Goal: Task Accomplishment & Management: Manage account settings

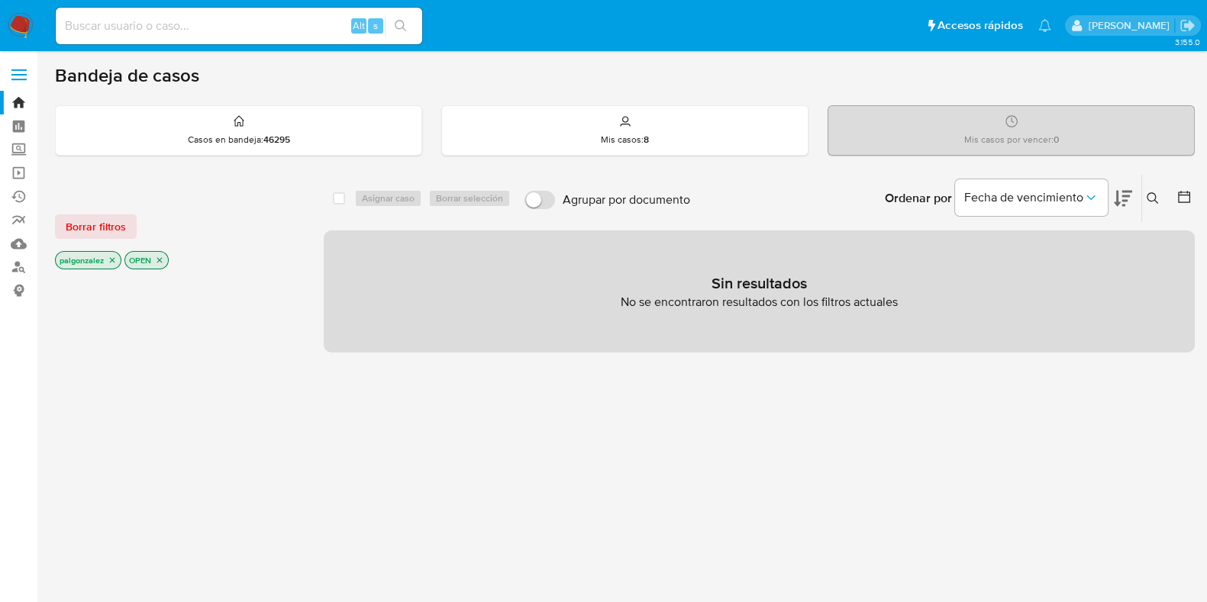
click at [9, 74] on label at bounding box center [19, 75] width 38 height 32
click at [25, 70] on span at bounding box center [18, 70] width 15 height 2
click at [0, 0] on input "checkbox" at bounding box center [0, 0] width 0 height 0
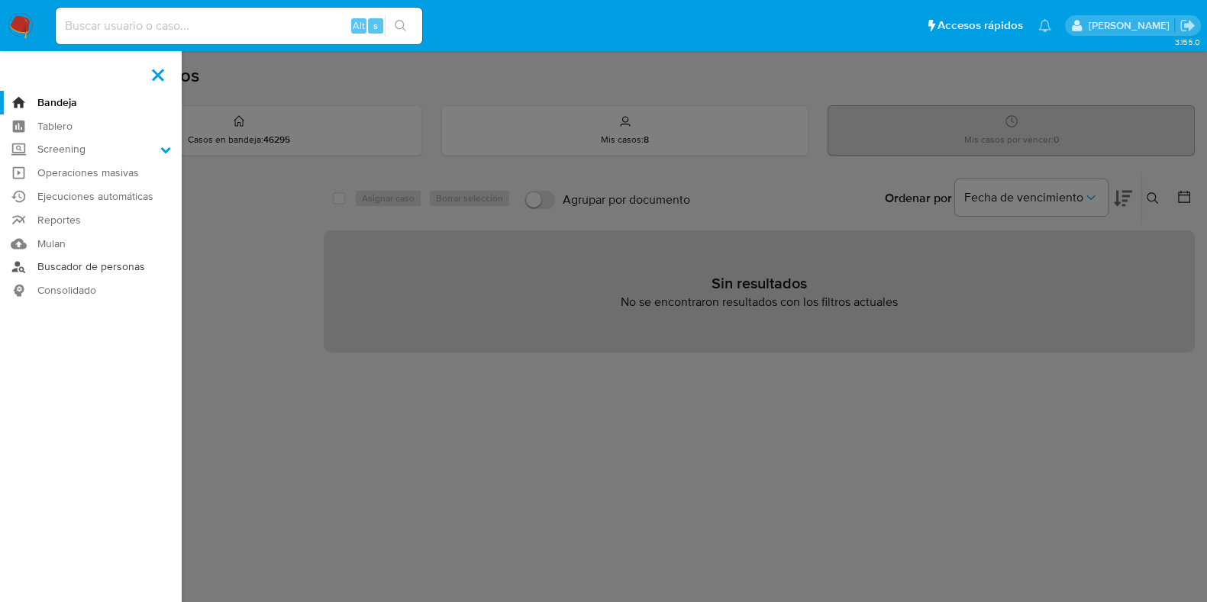
click at [57, 263] on link "Buscador de personas" at bounding box center [91, 268] width 182 height 24
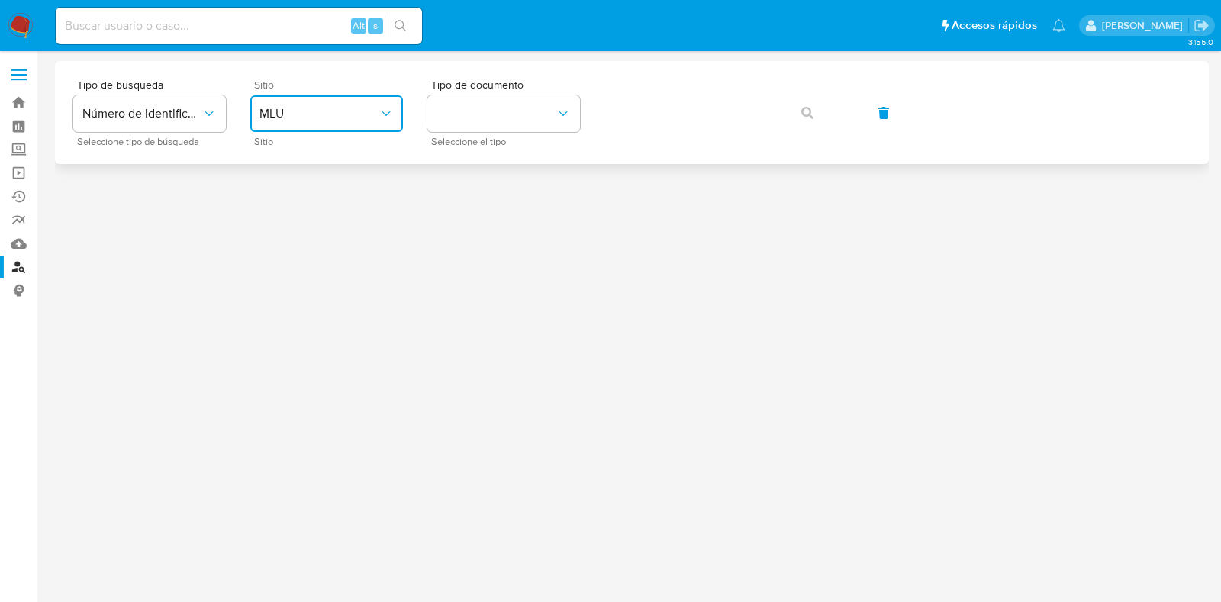
drag, startPoint x: 286, startPoint y: 119, endPoint x: 288, endPoint y: 131, distance: 11.6
click at [289, 119] on span "MLU" at bounding box center [319, 113] width 119 height 15
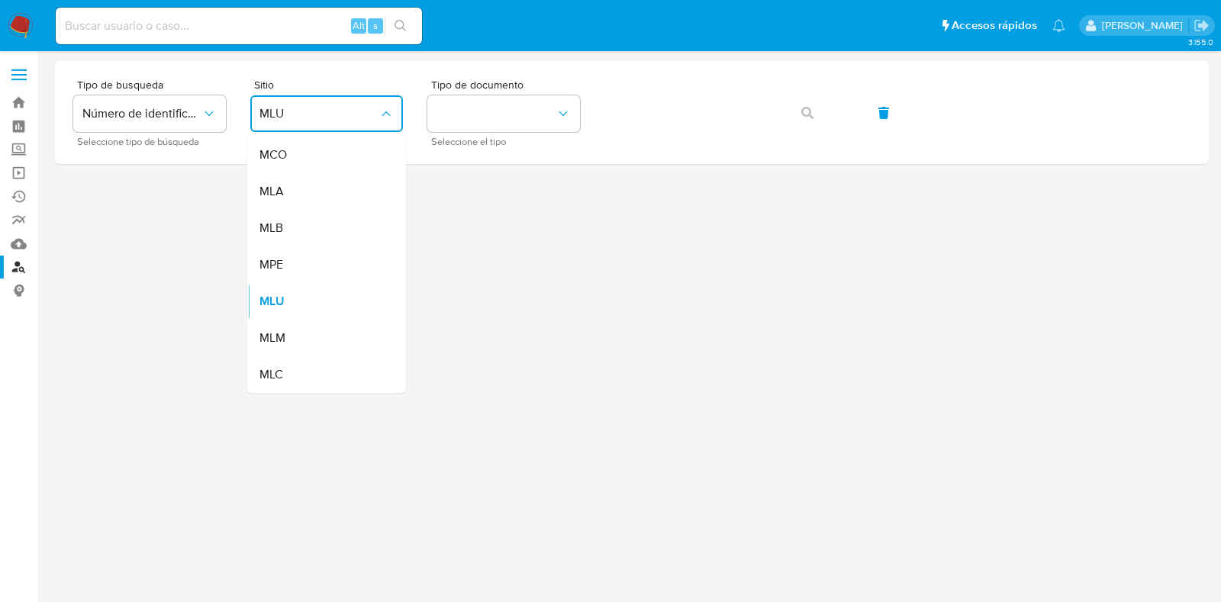
drag, startPoint x: 286, startPoint y: 375, endPoint x: 287, endPoint y: 364, distance: 10.8
click at [286, 372] on div "MLC" at bounding box center [322, 375] width 125 height 37
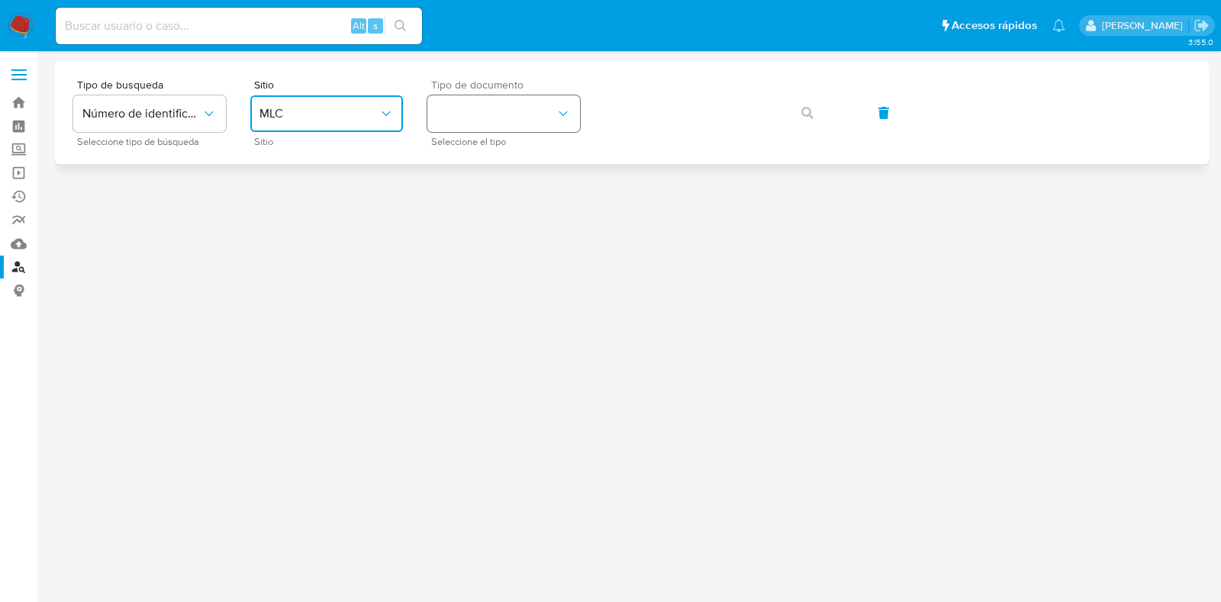
click at [479, 120] on button "identificationType" at bounding box center [504, 113] width 153 height 37
drag, startPoint x: 488, startPoint y: 154, endPoint x: 500, endPoint y: 144, distance: 15.7
click at [486, 149] on div "RUT RUT" at bounding box center [499, 163] width 125 height 52
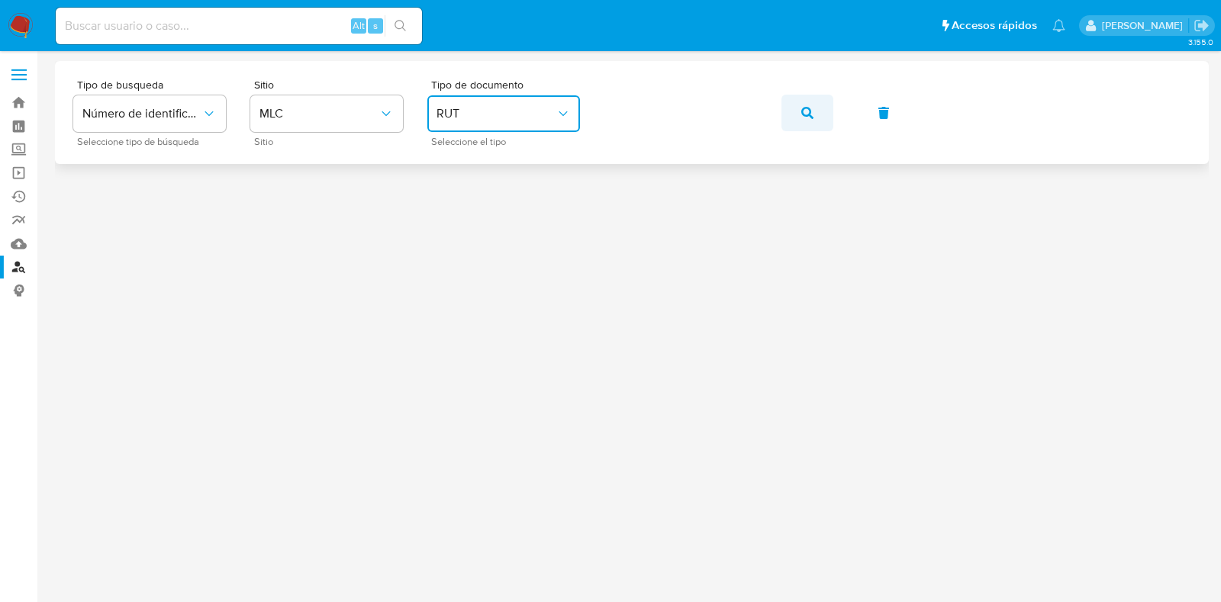
click at [808, 109] on icon "button" at bounding box center [808, 113] width 12 height 12
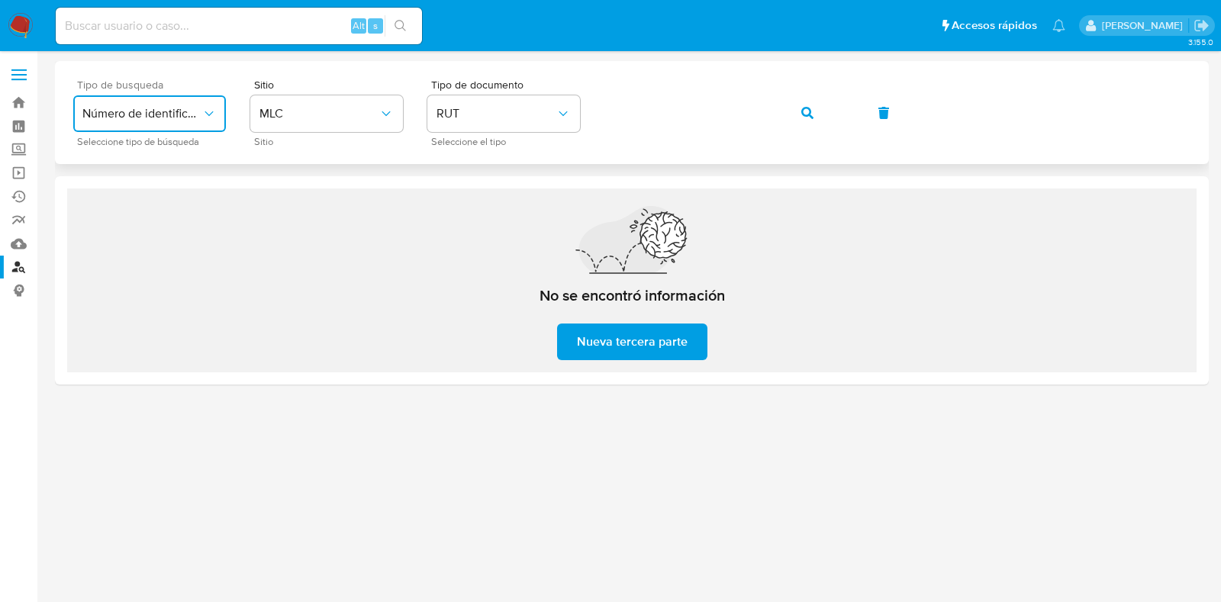
click at [169, 105] on button "Número de identificación" at bounding box center [149, 113] width 153 height 37
click at [146, 195] on div "User ID" at bounding box center [144, 207] width 125 height 37
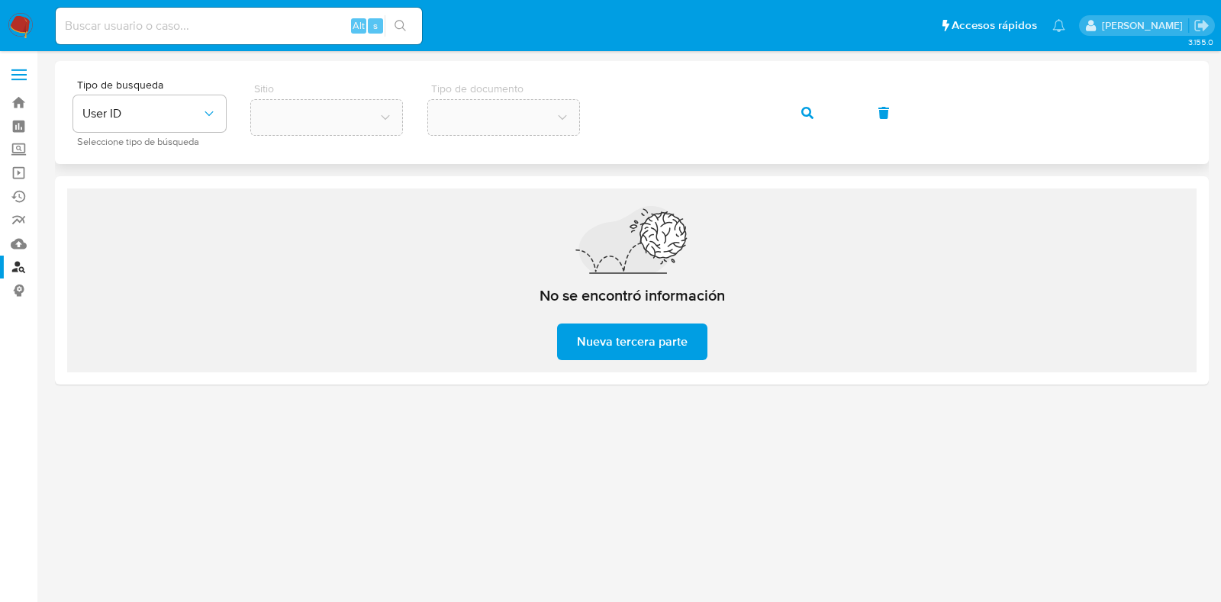
click at [807, 111] on icon "button" at bounding box center [808, 113] width 12 height 12
click at [141, 124] on button "User ID" at bounding box center [149, 113] width 153 height 37
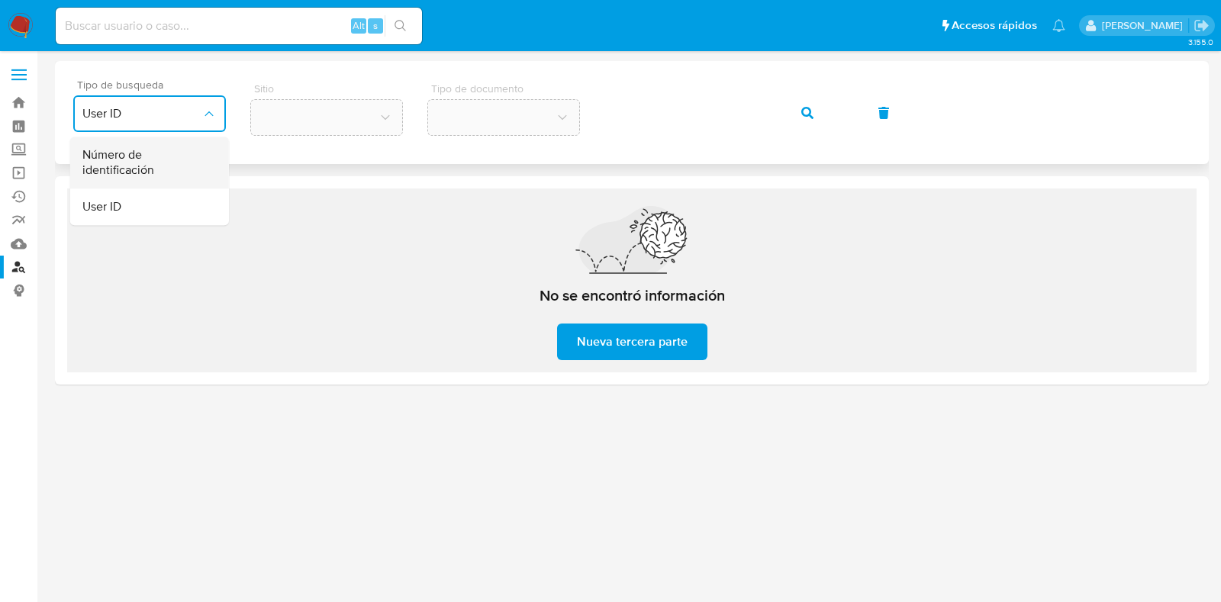
click at [145, 161] on span "Número de identificación" at bounding box center [144, 162] width 125 height 31
click at [298, 121] on button "site_id" at bounding box center [326, 113] width 153 height 37
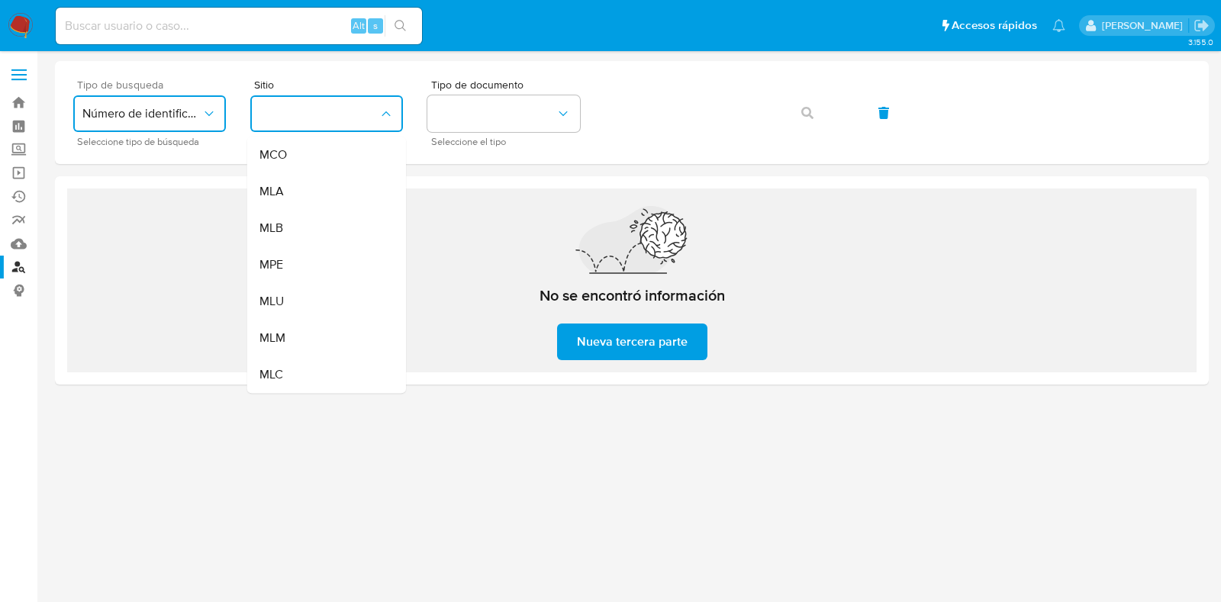
drag, startPoint x: 310, startPoint y: 367, endPoint x: 312, endPoint y: 359, distance: 8.7
click at [310, 363] on div "MLC" at bounding box center [322, 375] width 125 height 37
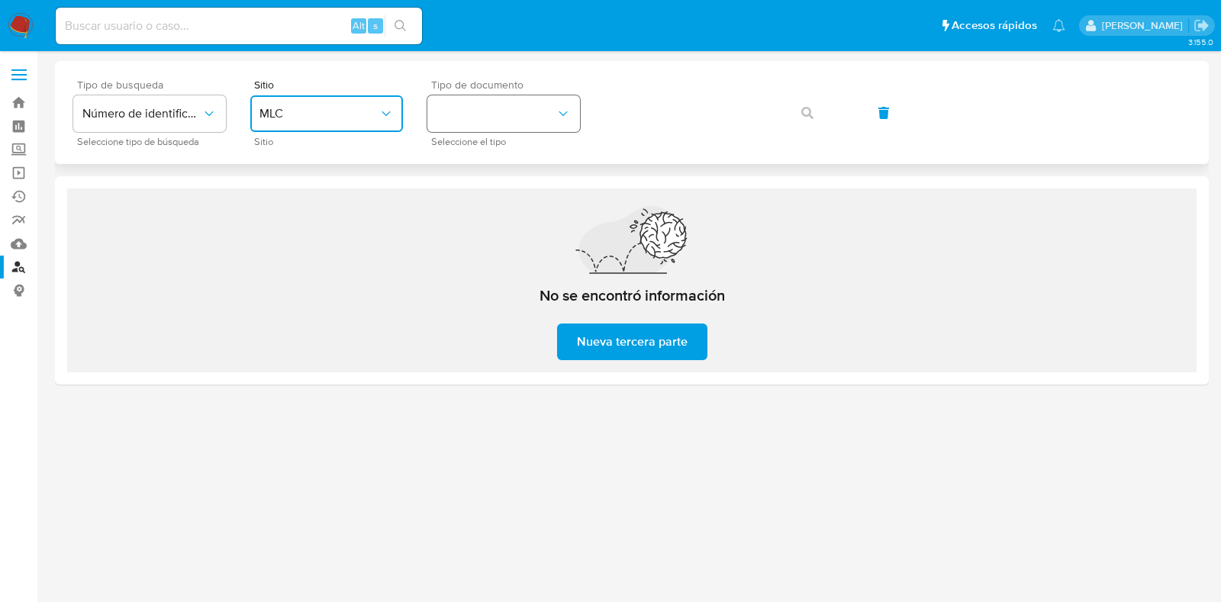
click at [482, 106] on button "identificationType" at bounding box center [504, 113] width 153 height 37
click at [493, 150] on div "RUT RUT" at bounding box center [499, 163] width 125 height 52
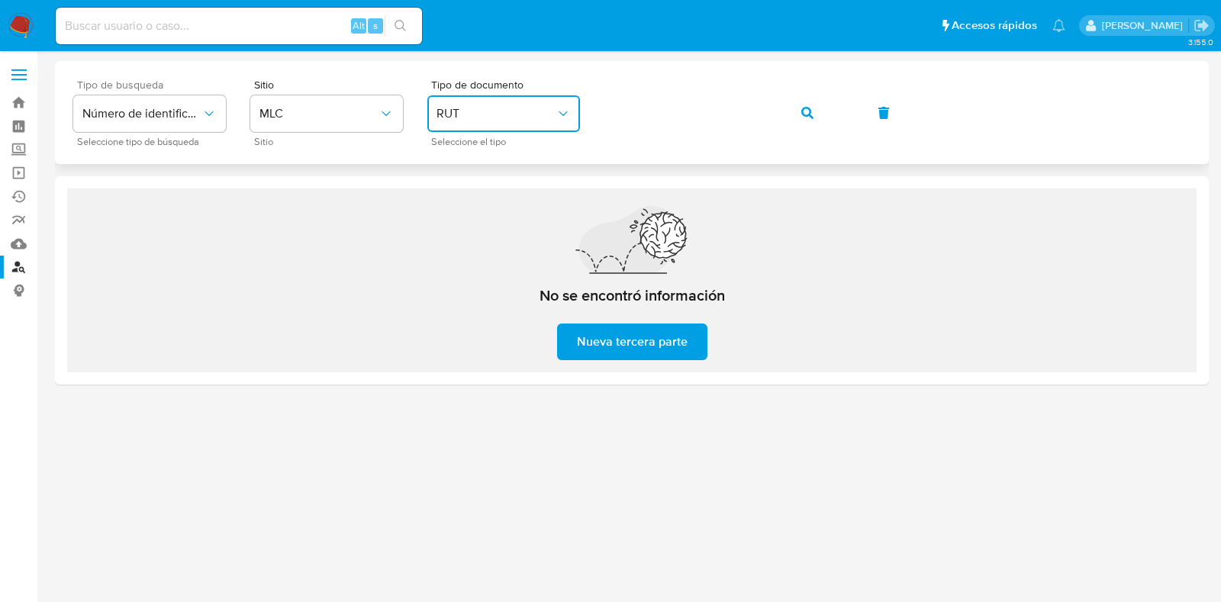
click at [802, 111] on icon "button" at bounding box center [808, 113] width 12 height 12
click at [415, 121] on div "Tipo de busqueda Número de identificación Seleccione tipo de búsqueda Sitio MLC…" at bounding box center [632, 112] width 1118 height 66
click at [817, 115] on button "button" at bounding box center [808, 113] width 52 height 37
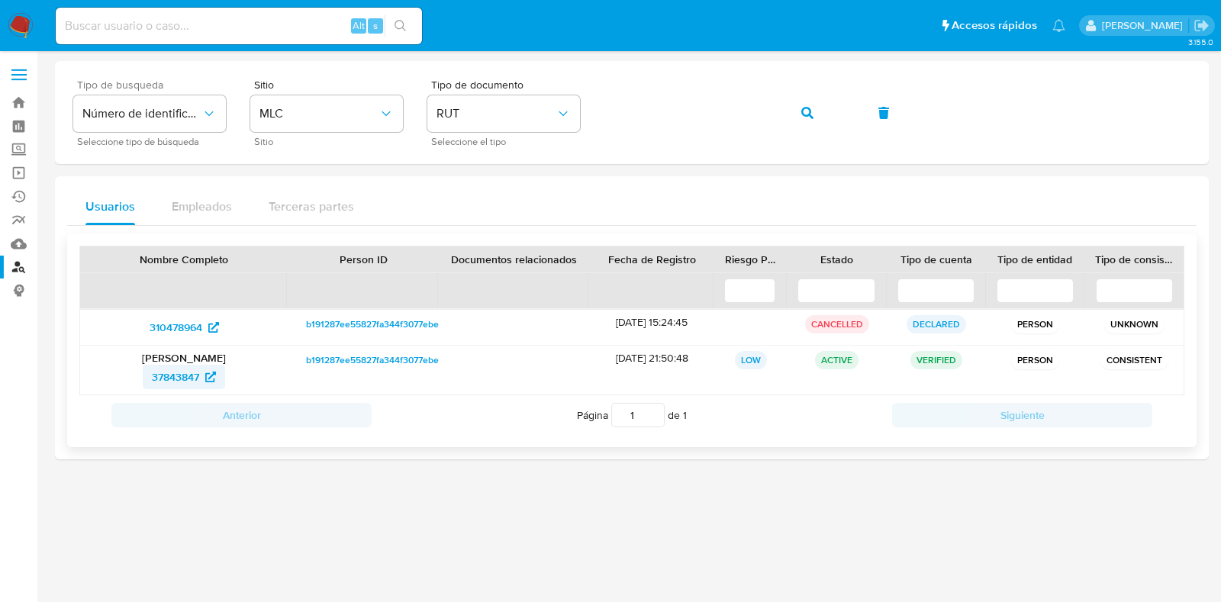
click at [169, 376] on span "37843847" at bounding box center [175, 377] width 47 height 24
click at [190, 327] on span "310478964" at bounding box center [176, 327] width 53 height 24
click at [538, 88] on div "Tipo de busqueda Número de identificación Seleccione tipo de búsqueda Sitio MLC…" at bounding box center [632, 112] width 1118 height 66
click at [803, 116] on icon "button" at bounding box center [808, 113] width 12 height 12
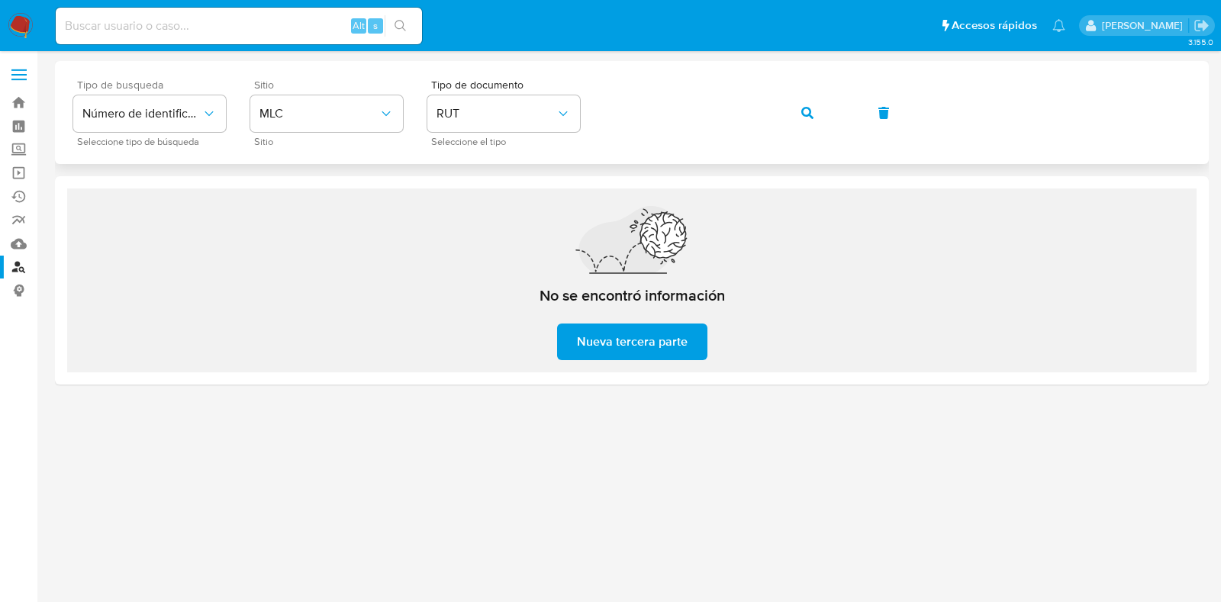
click at [321, 93] on div "Tipo de busqueda Número de identificación Seleccione tipo de búsqueda Sitio MLC…" at bounding box center [632, 112] width 1118 height 66
click at [588, 338] on span "Nueva tercera parte" at bounding box center [632, 342] width 111 height 34
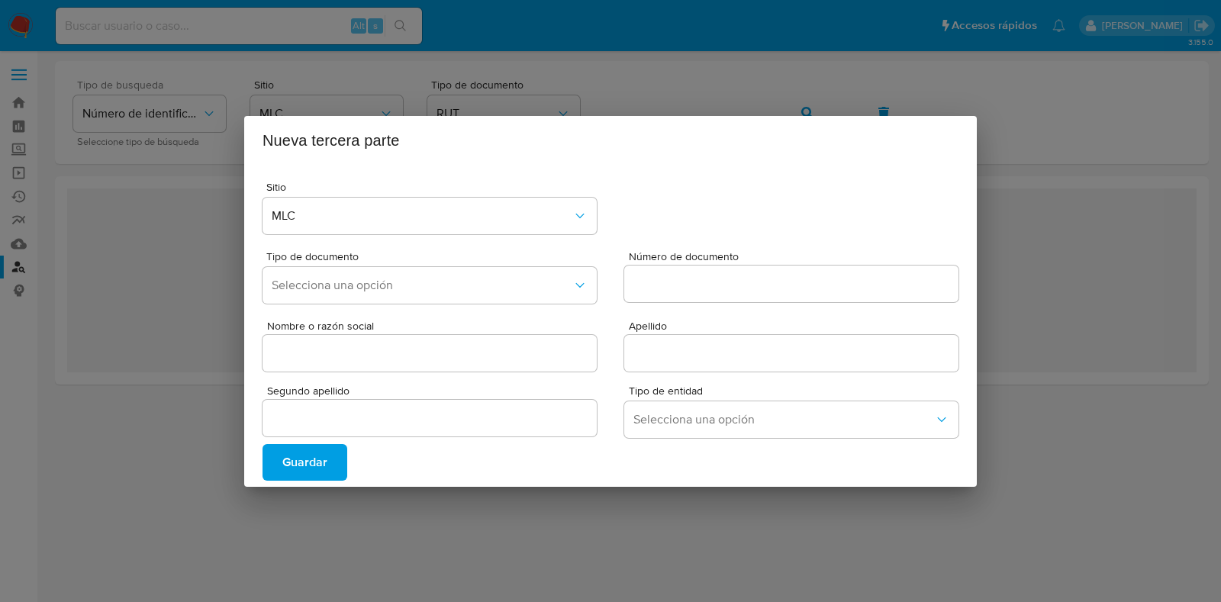
click at [1107, 160] on div "Nueva tercera parte Sitio MLC Tipo de documento Selecciona una opción Número de…" at bounding box center [610, 301] width 1221 height 602
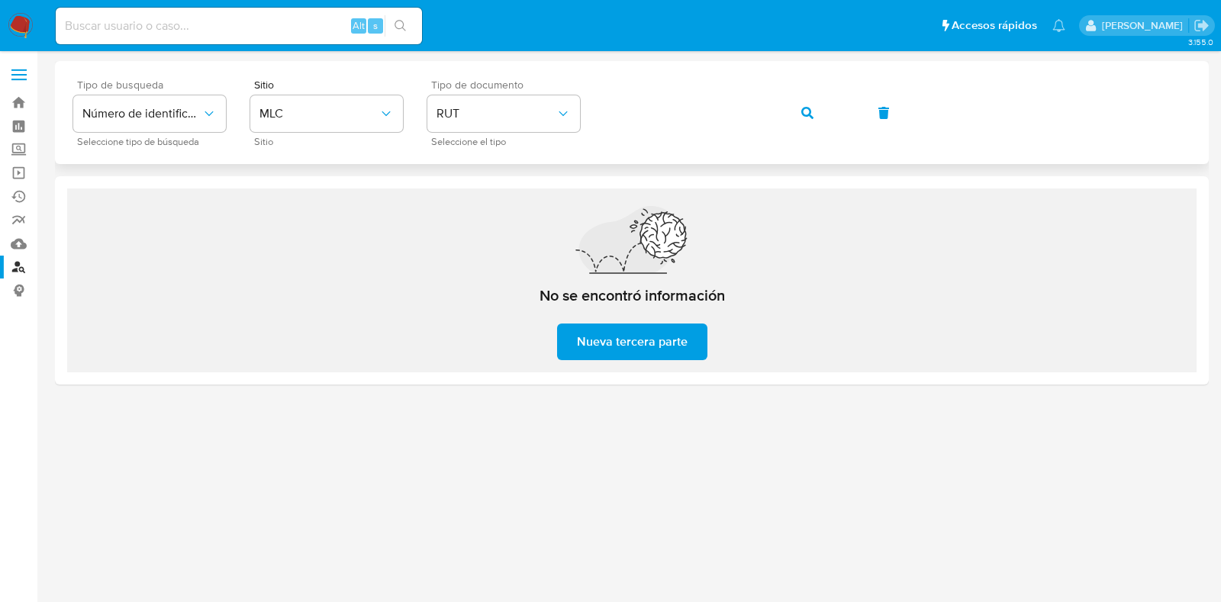
click at [477, 93] on div "Tipo de busqueda Número de identificación Seleccione tipo de búsqueda Sitio MLC…" at bounding box center [632, 112] width 1118 height 66
click at [808, 118] on icon "button" at bounding box center [808, 113] width 12 height 12
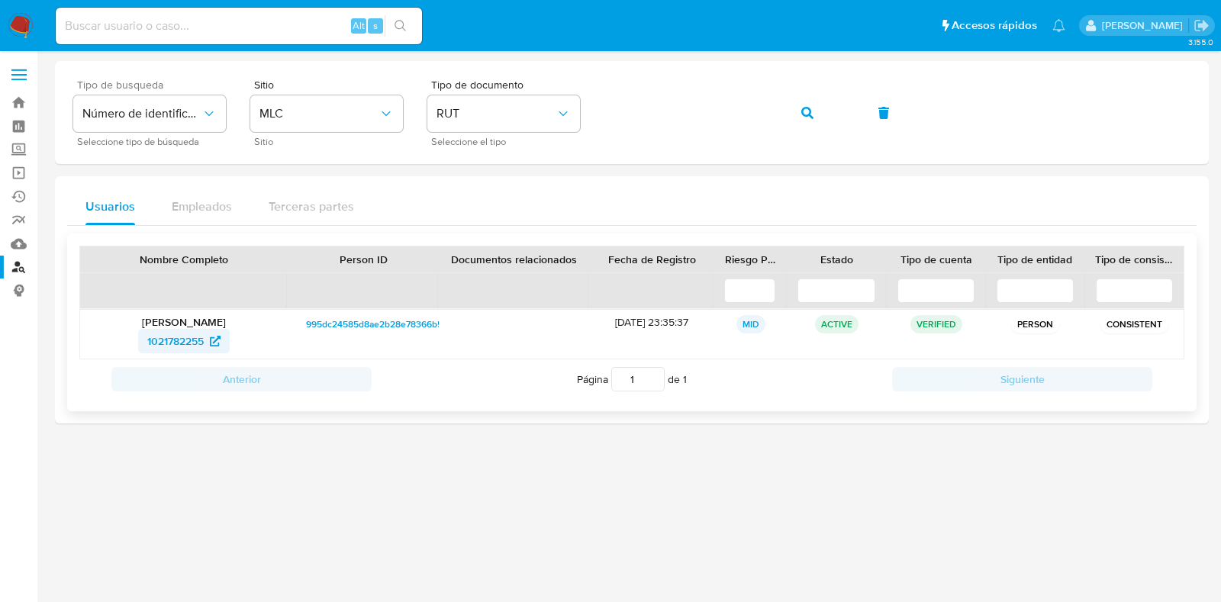
click at [182, 340] on span "1021782255" at bounding box center [175, 341] width 56 height 24
click at [27, 19] on img at bounding box center [21, 26] width 26 height 26
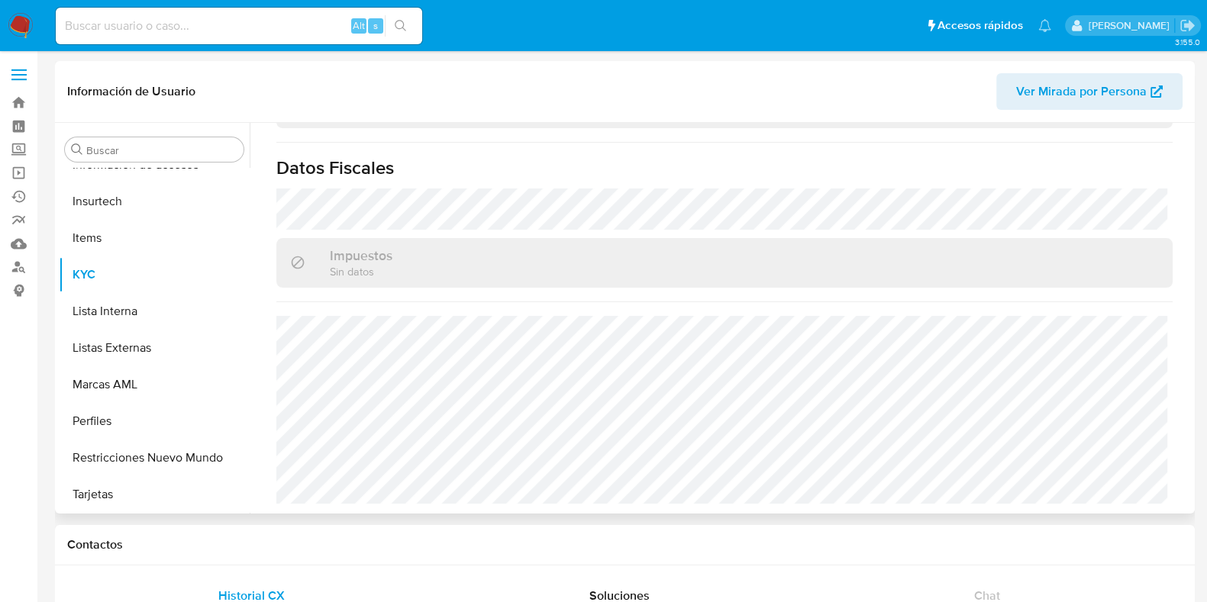
scroll to position [847, 0]
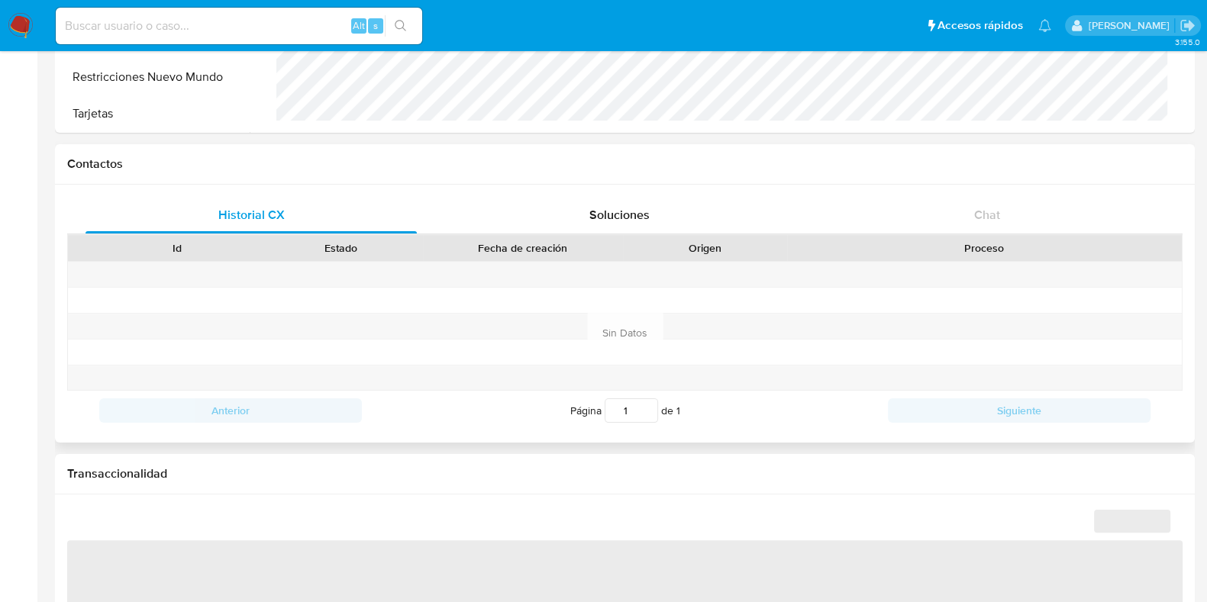
select select "10"
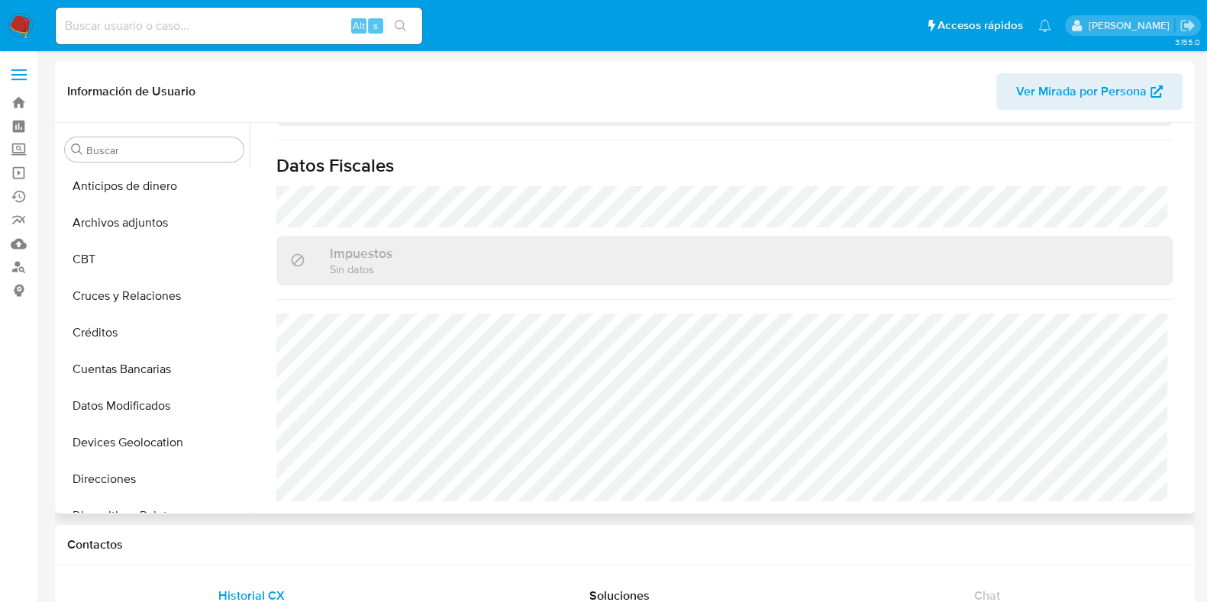
scroll to position [190, 0]
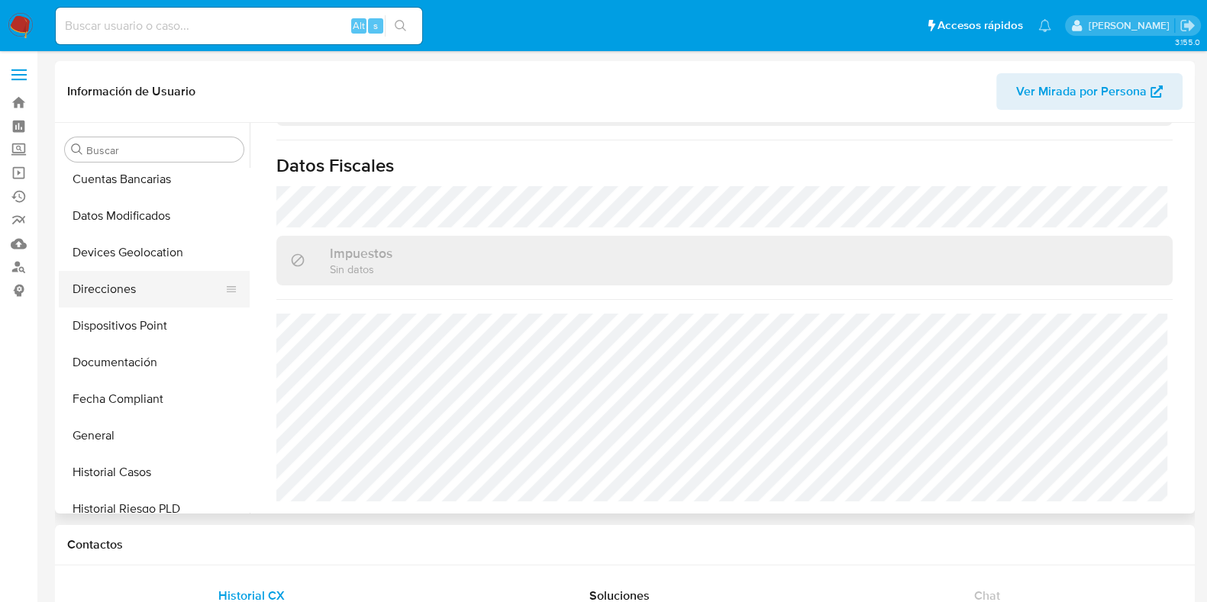
click at [137, 294] on button "Direcciones" at bounding box center [148, 289] width 179 height 37
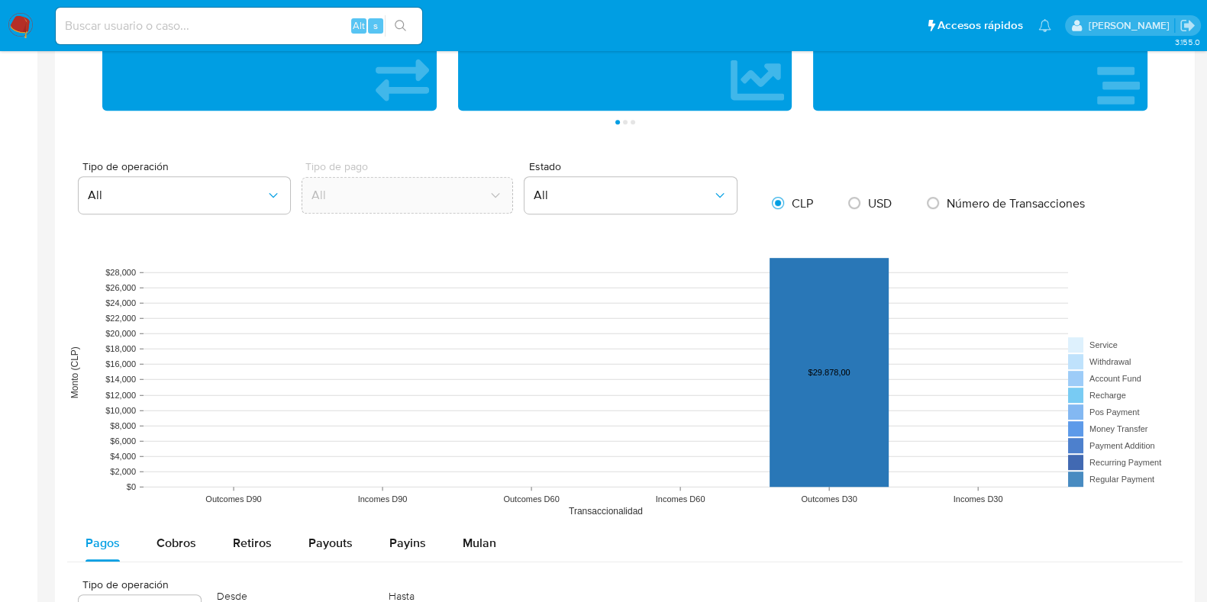
scroll to position [1240, 0]
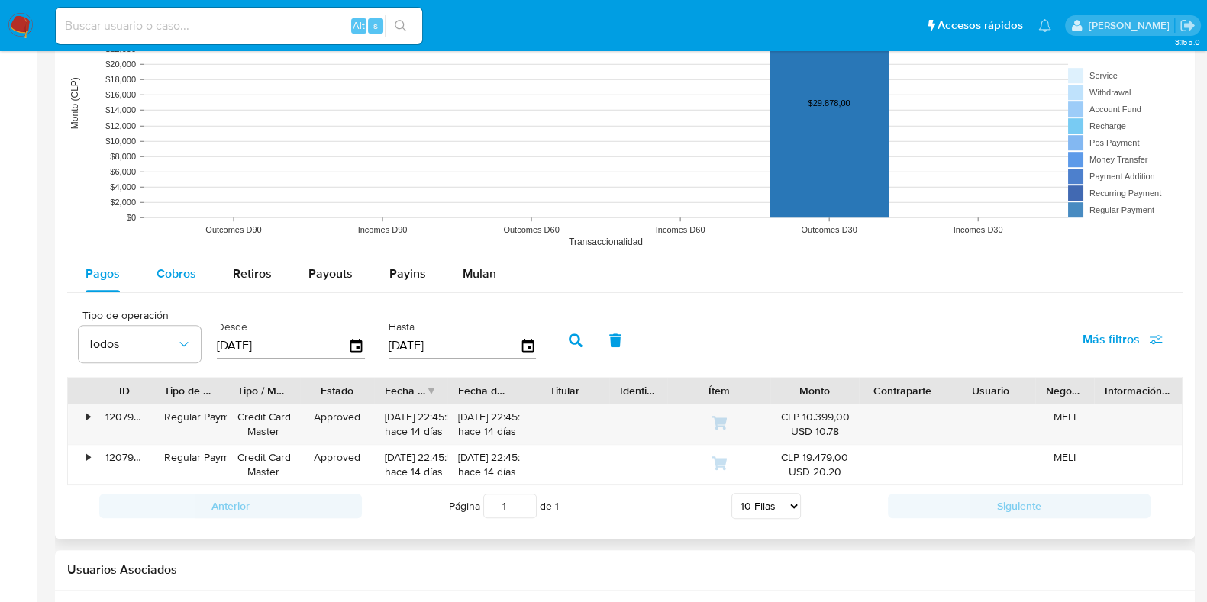
click at [179, 279] on span "Cobros" at bounding box center [176, 274] width 40 height 18
select select "10"
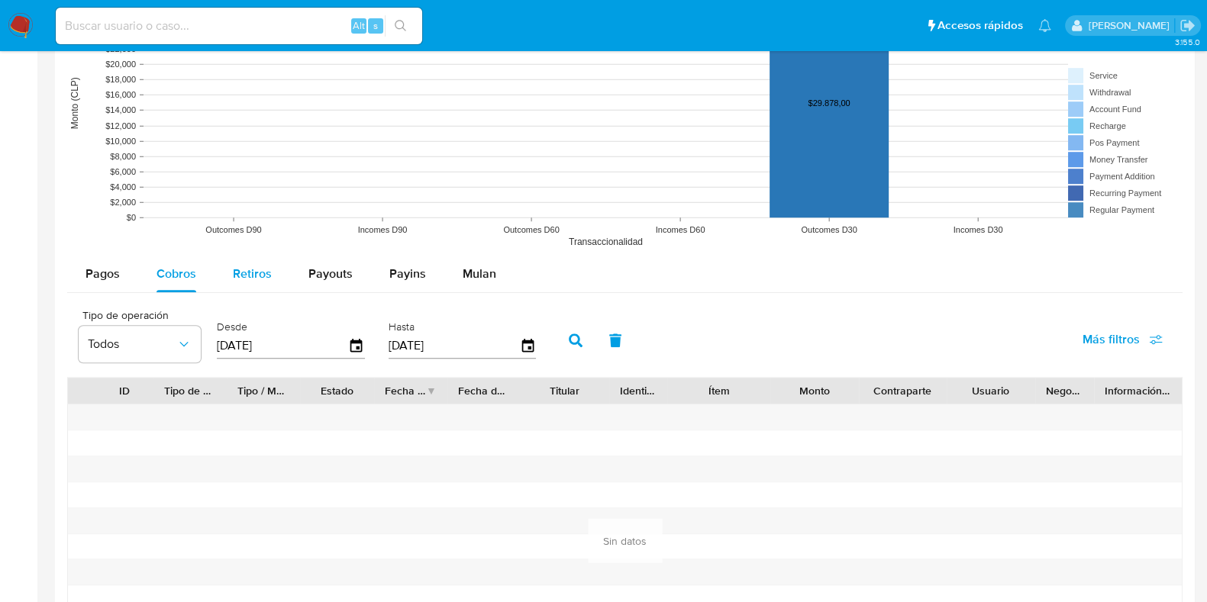
click at [228, 276] on button "Retiros" at bounding box center [253, 274] width 76 height 37
select select "10"
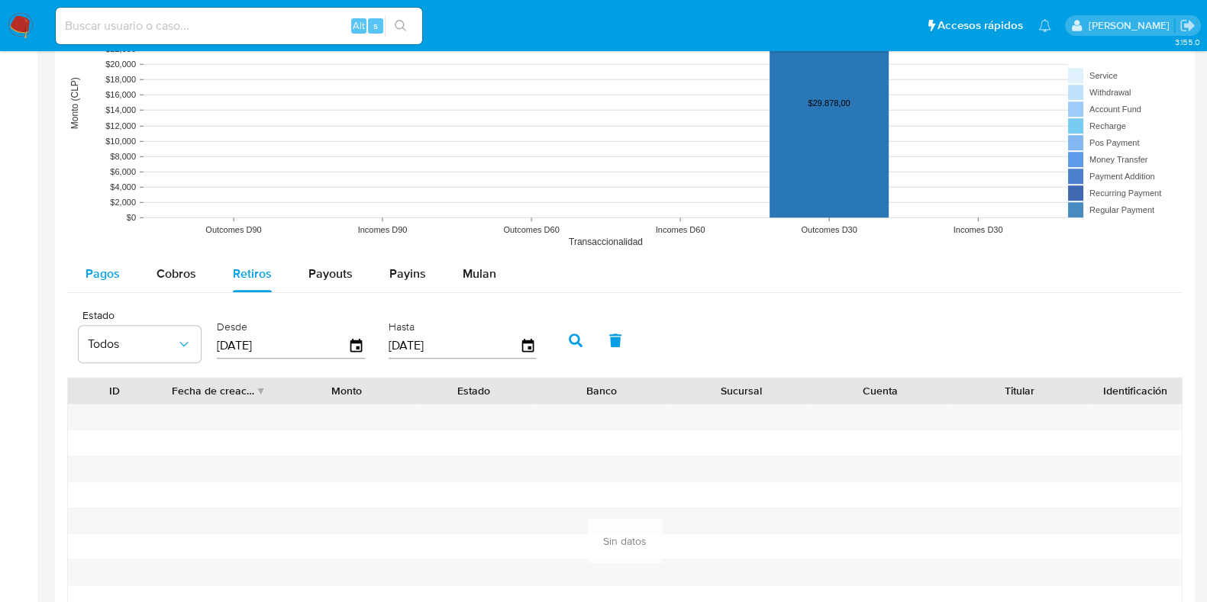
drag, startPoint x: 108, startPoint y: 273, endPoint x: 137, endPoint y: 276, distance: 29.3
click at [109, 273] on span "Pagos" at bounding box center [103, 274] width 34 height 18
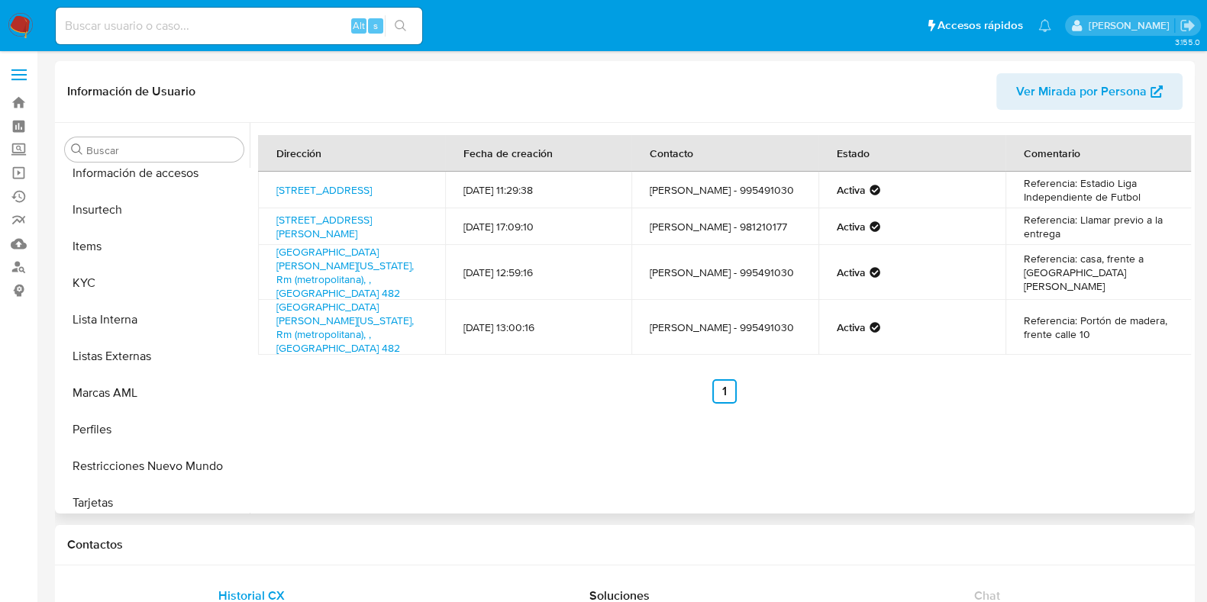
scroll to position [644, 0]
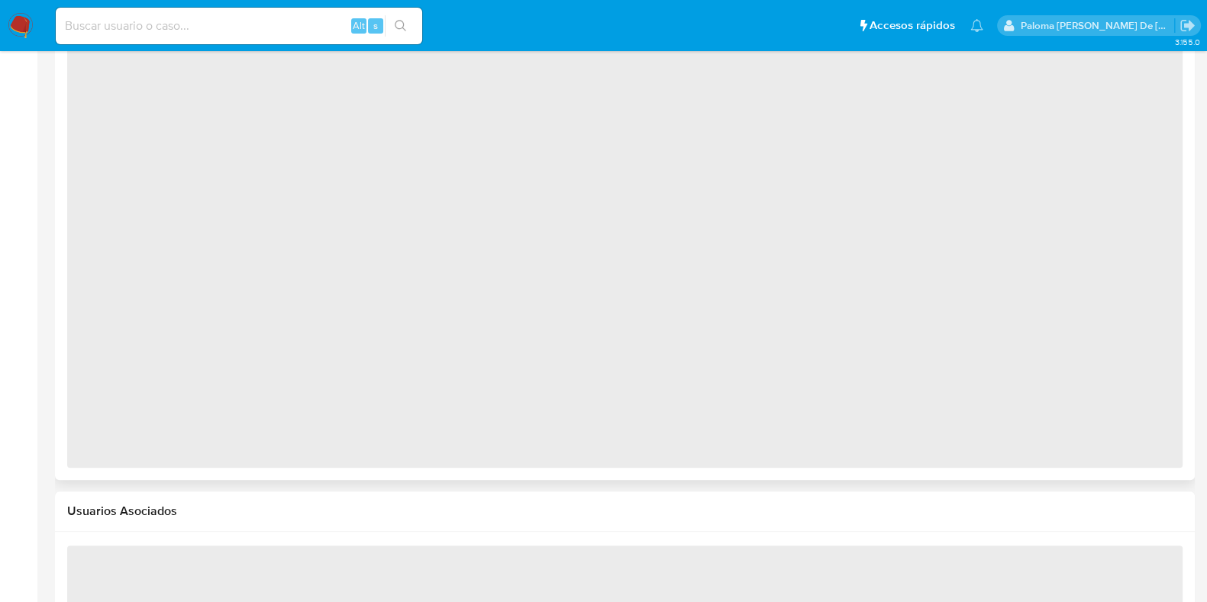
scroll to position [1168, 0]
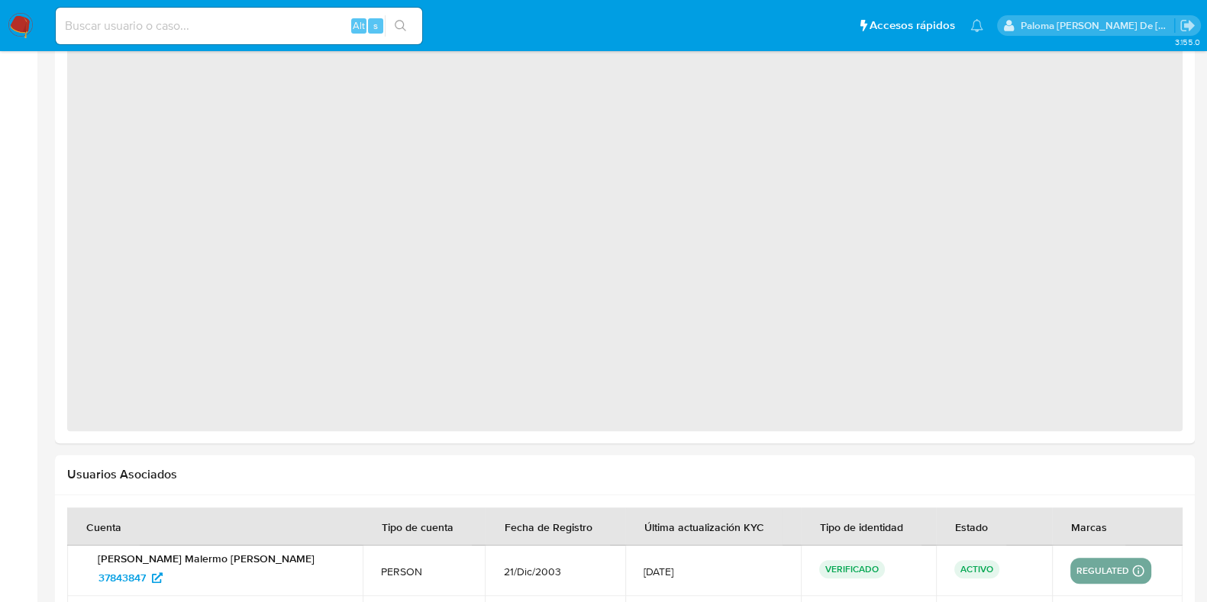
select select "10"
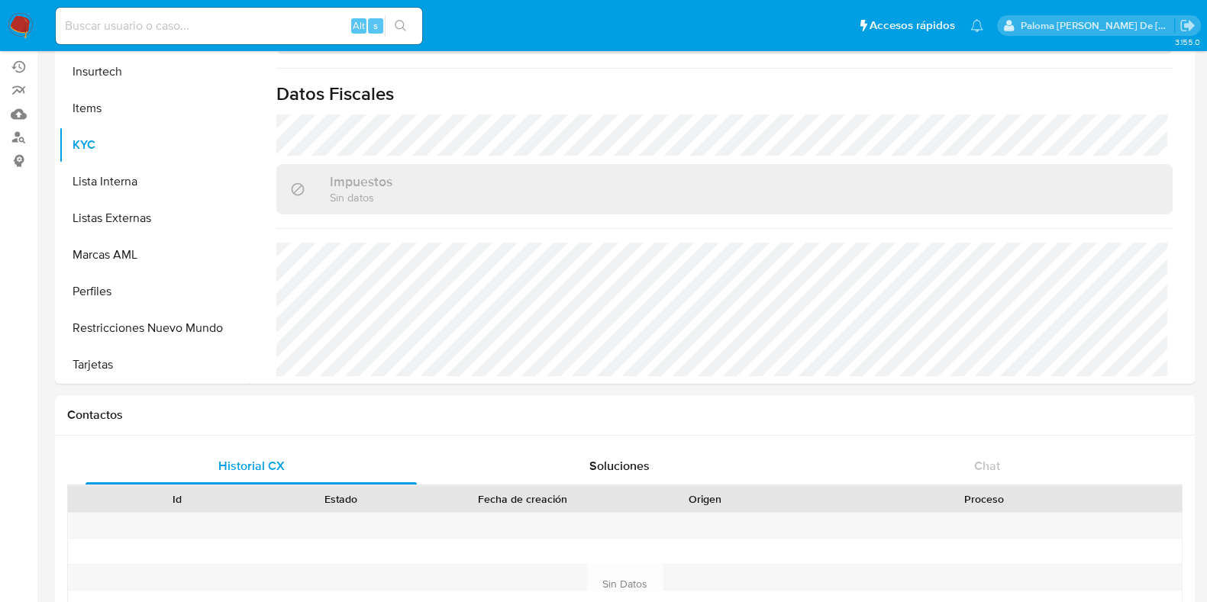
scroll to position [0, 0]
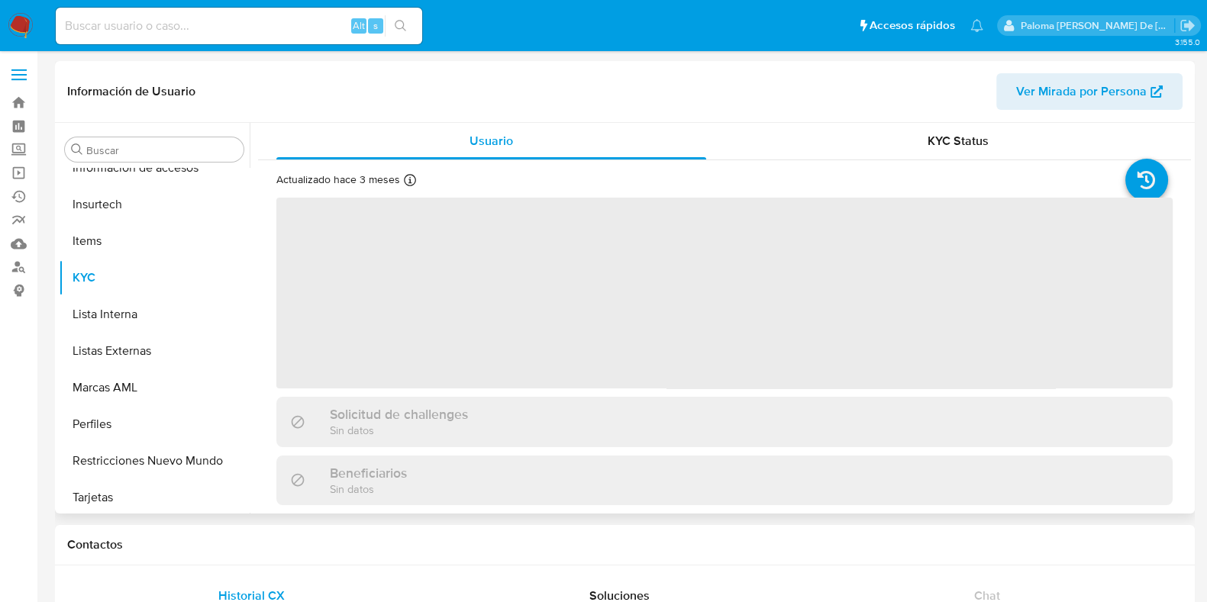
scroll to position [644, 0]
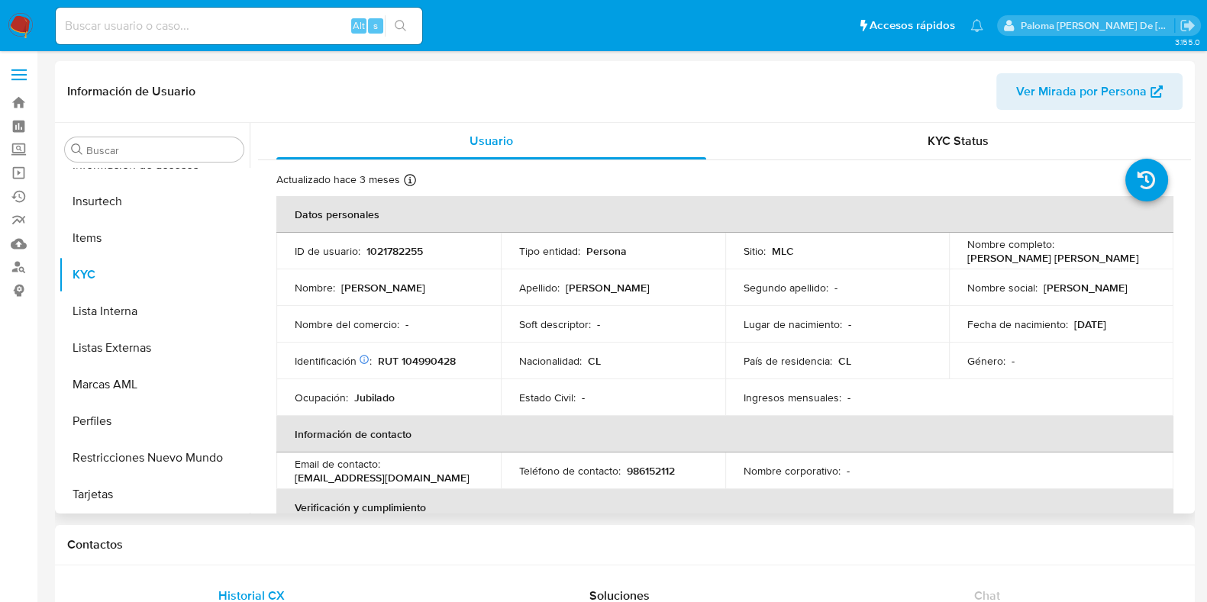
select select "10"
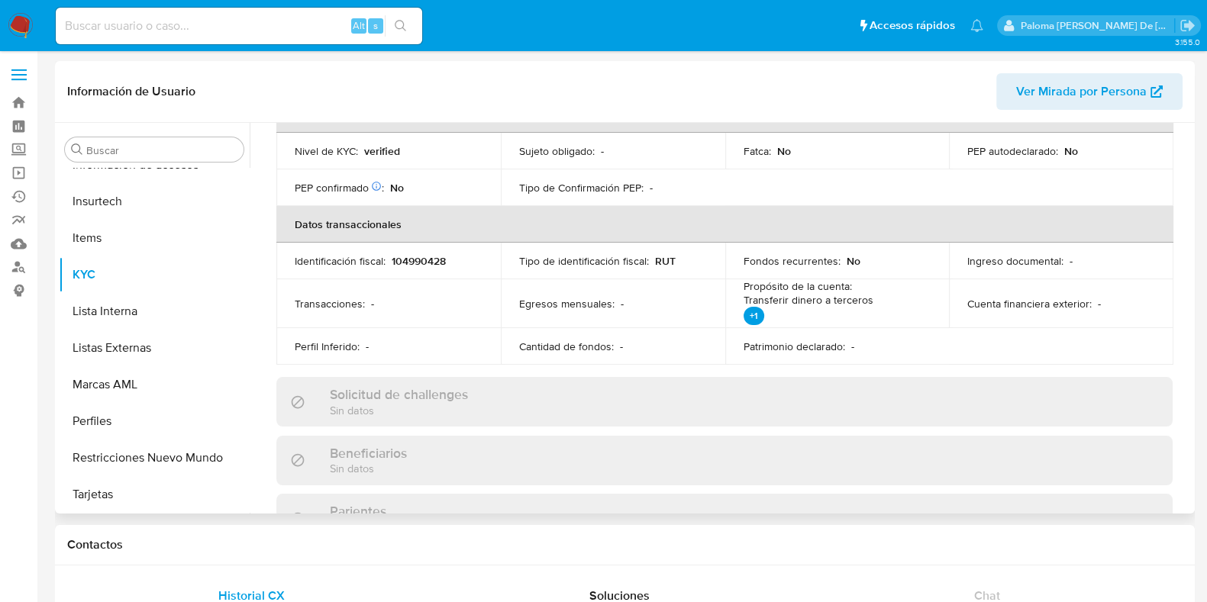
scroll to position [0, 0]
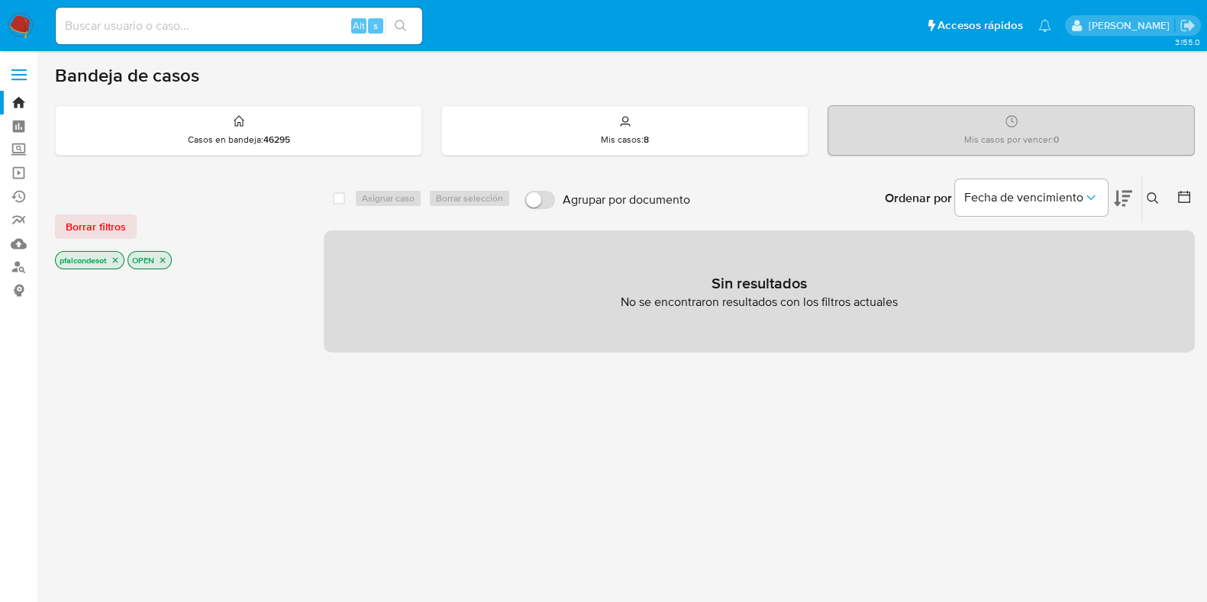
click at [266, 13] on div "Alt s" at bounding box center [239, 26] width 366 height 37
click at [119, 257] on icon "close-filter" at bounding box center [115, 260] width 9 height 9
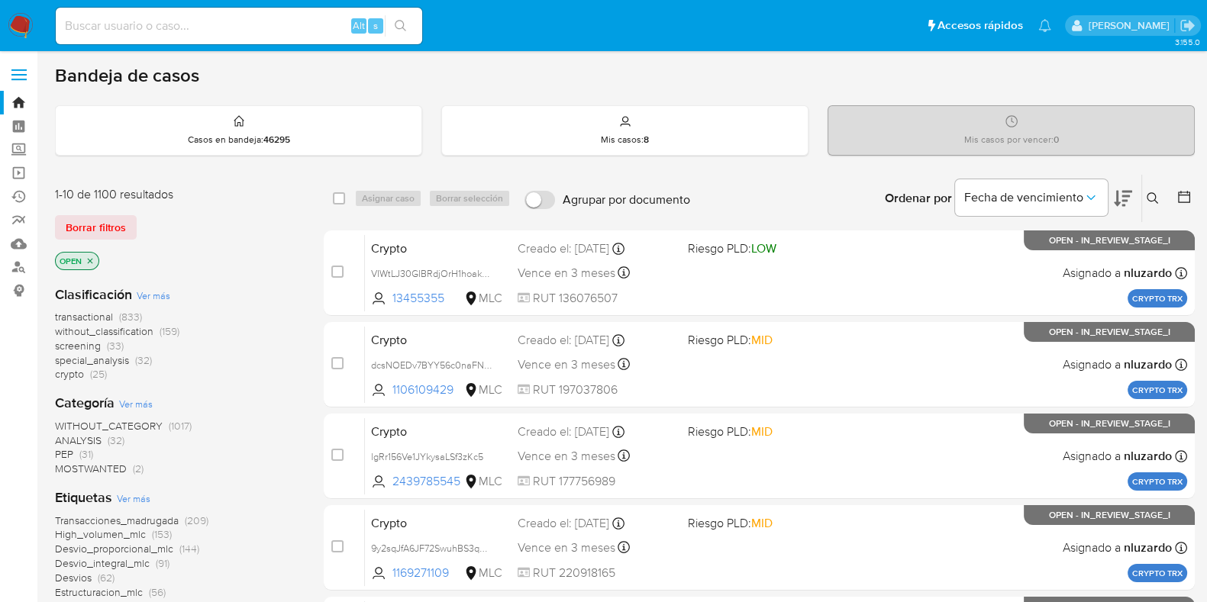
click at [92, 257] on icon "close-filter" at bounding box center [90, 261] width 9 height 9
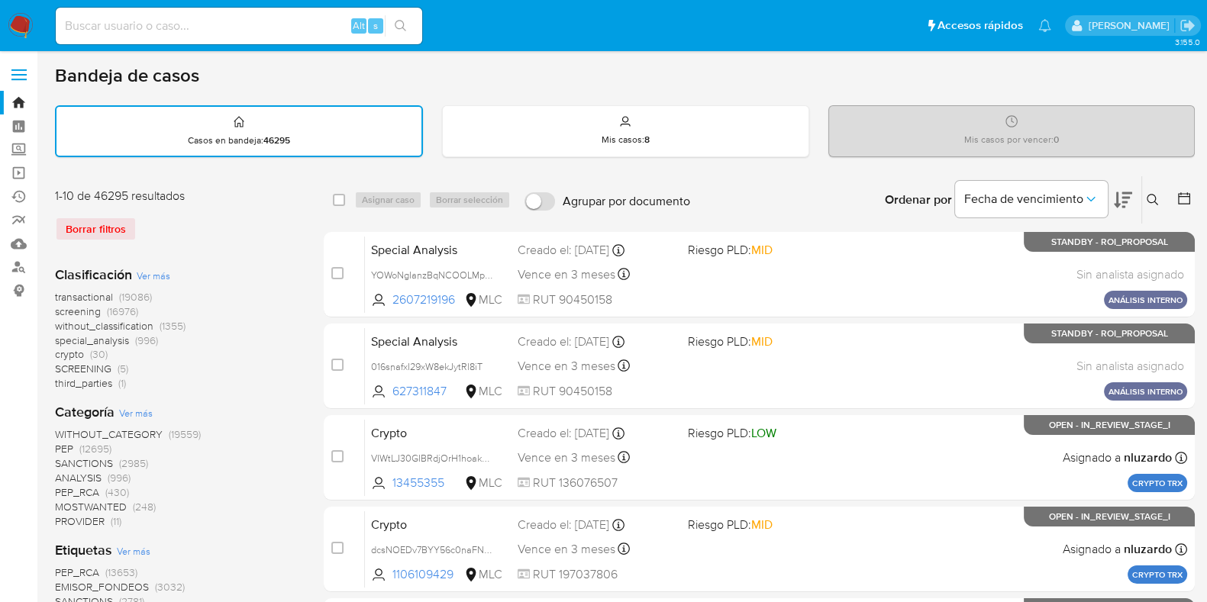
click at [1151, 196] on icon at bounding box center [1153, 200] width 12 height 12
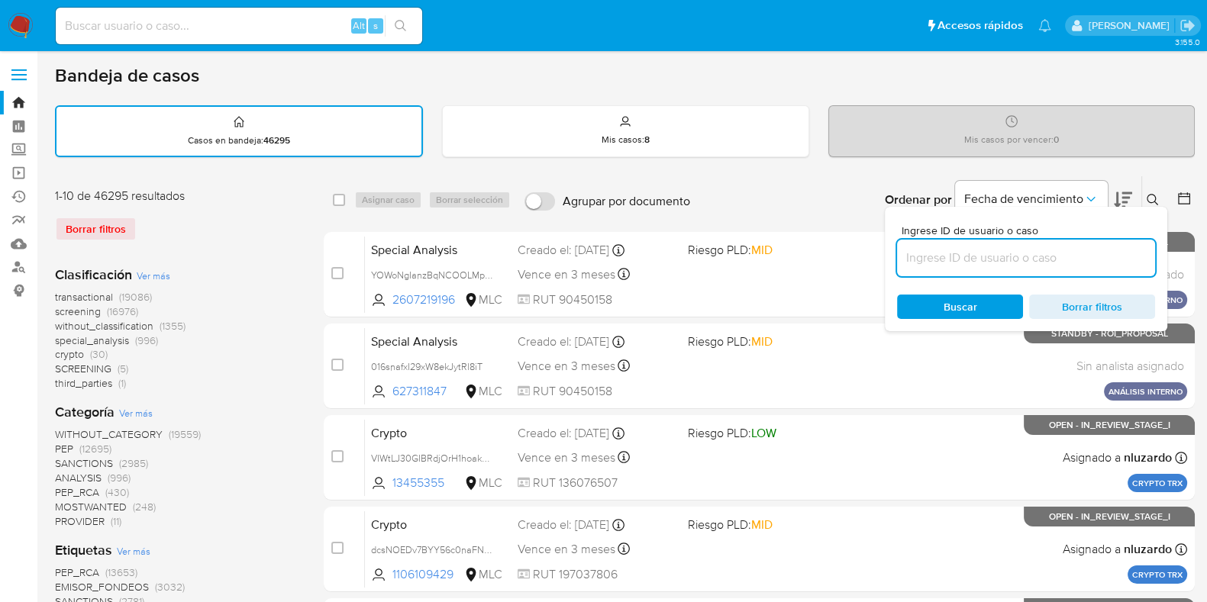
click at [1012, 260] on input at bounding box center [1026, 258] width 258 height 20
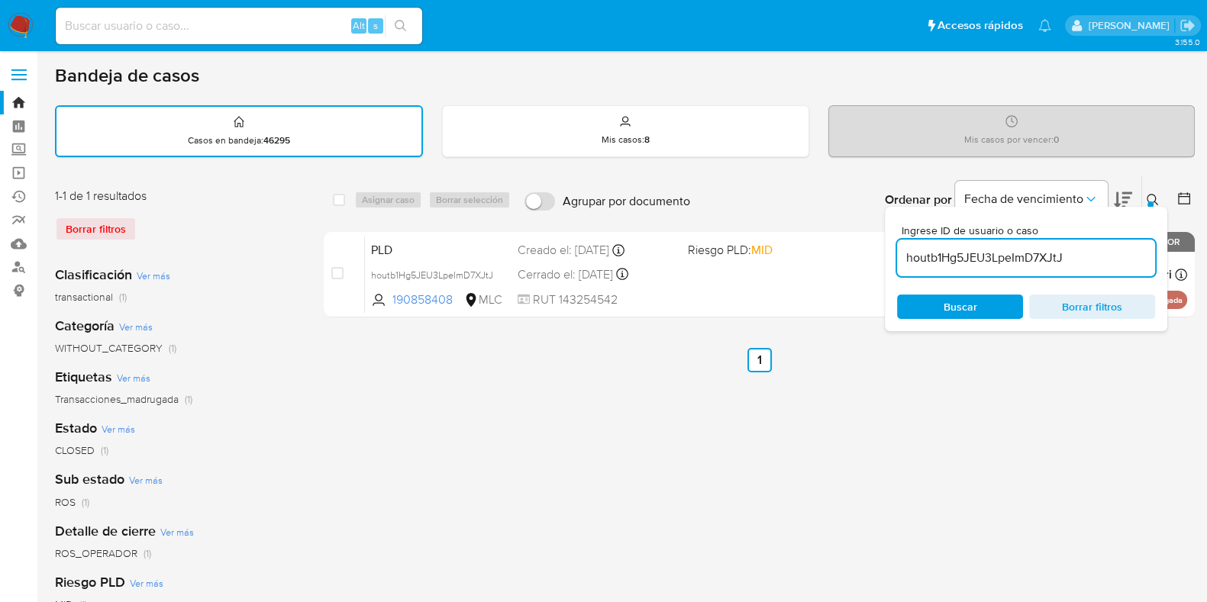
click at [1089, 436] on div "select-all-cases-checkbox Asignar caso Borrar selección Agrupar por documento O…" at bounding box center [759, 511] width 871 height 670
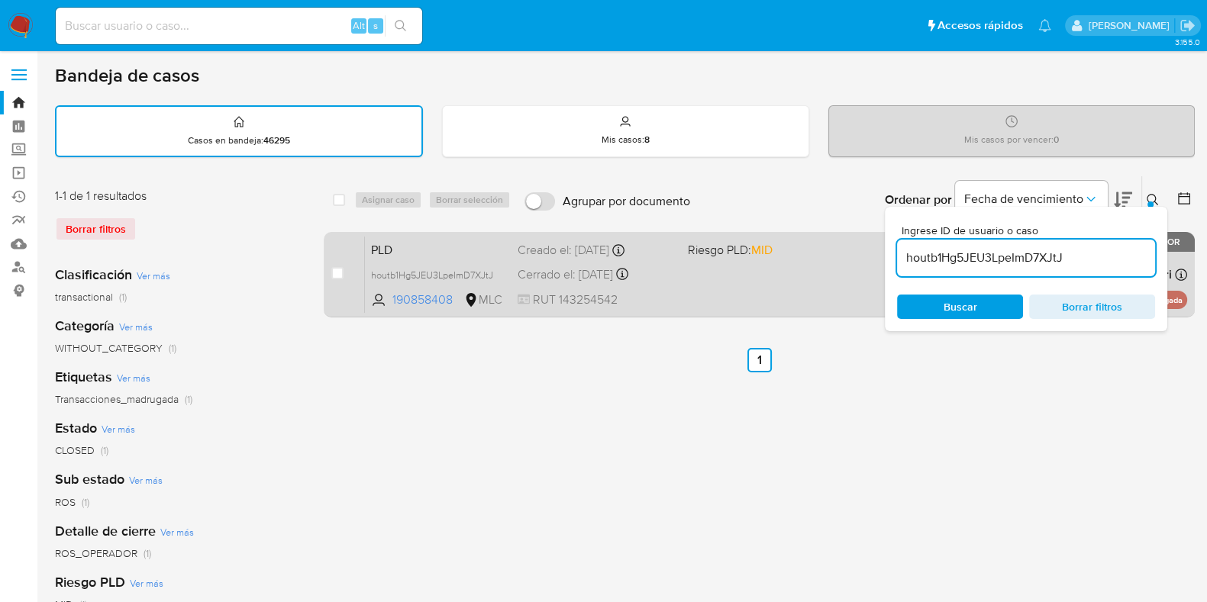
click at [671, 263] on div "PLD houtb1Hg5JEU3LpeImD7XJtJ 190858408 MLC Riesgo PLD: MID Creado el: 12/05/202…" at bounding box center [776, 274] width 822 height 77
drag, startPoint x: 930, startPoint y: 253, endPoint x: 858, endPoint y: 250, distance: 71.9
click at [858, 250] on div "select-all-cases-checkbox Asignar caso Borrar selección Agrupar por documento O…" at bounding box center [759, 250] width 871 height 148
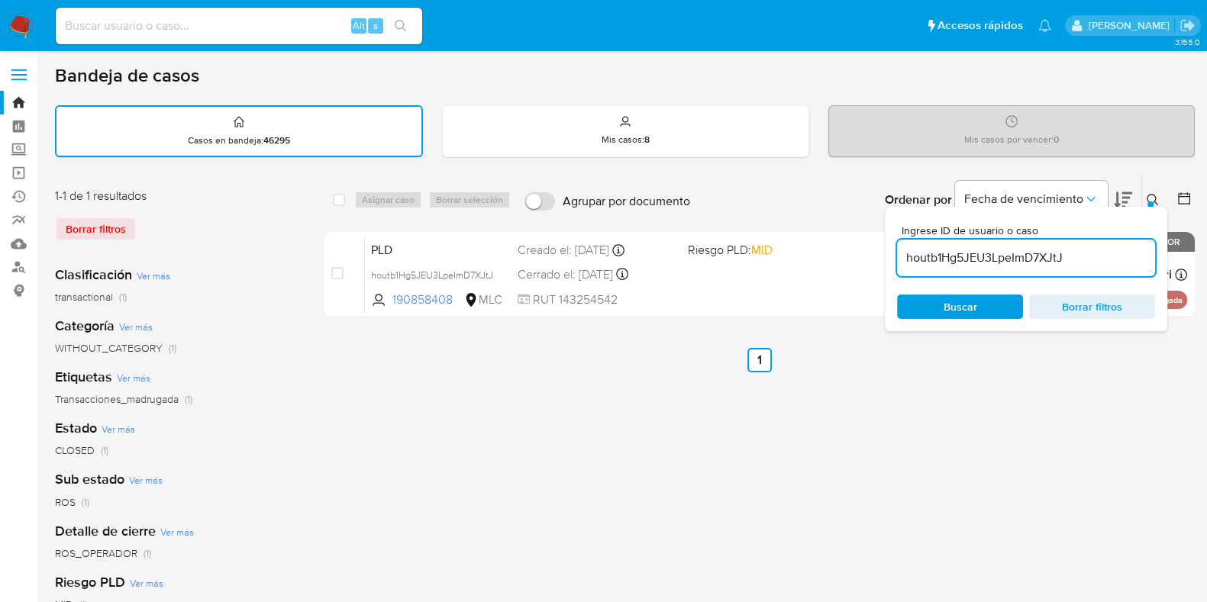
paste input "mFh6mlPwz2XMRiW4kgeO2wgf"
type input "mFh6mlPwz2XMRiW4kgeO2wgf"
click at [339, 194] on input "checkbox" at bounding box center [339, 200] width 12 height 12
checkbox input "true"
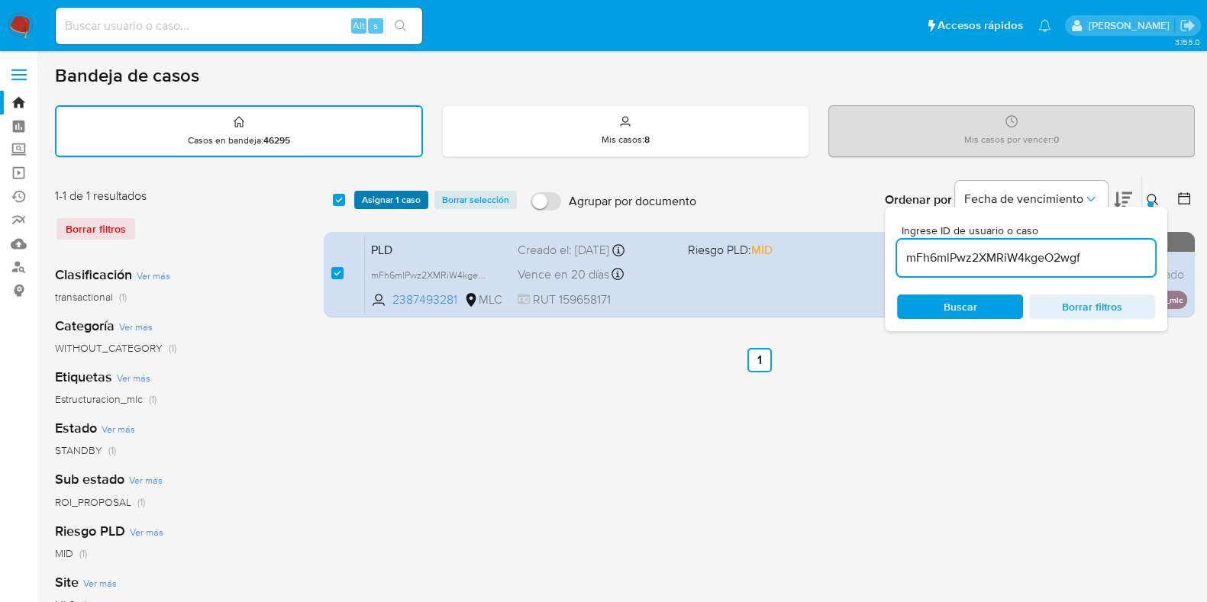
click at [391, 196] on span "Asignar 1 caso" at bounding box center [391, 199] width 59 height 15
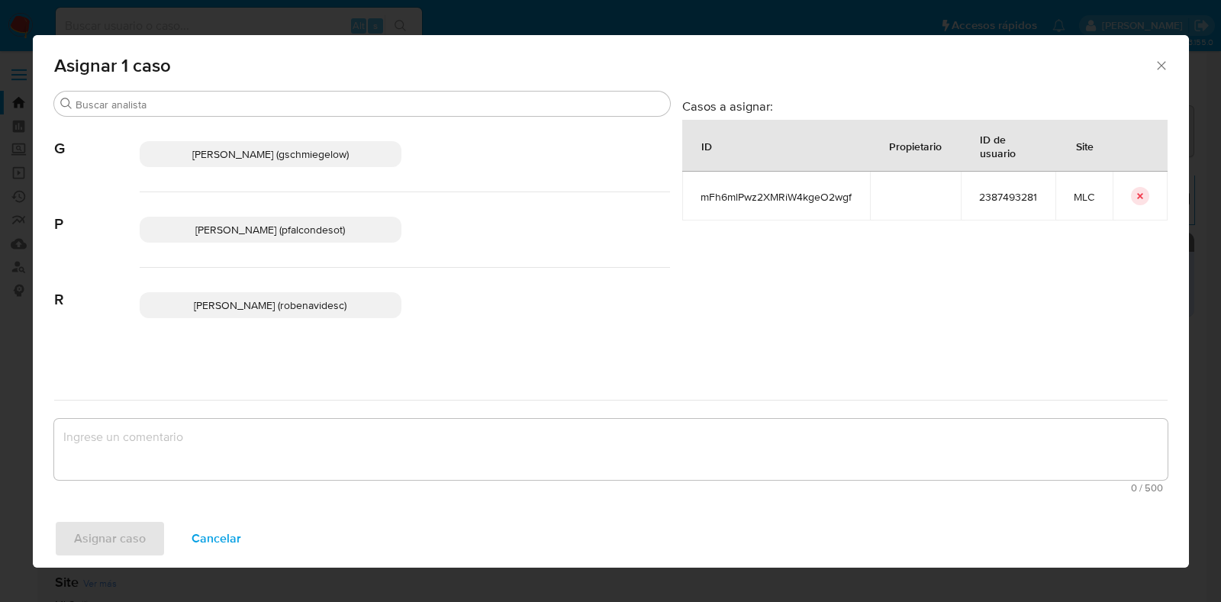
click at [293, 429] on textarea "assign-modal" at bounding box center [611, 449] width 1114 height 61
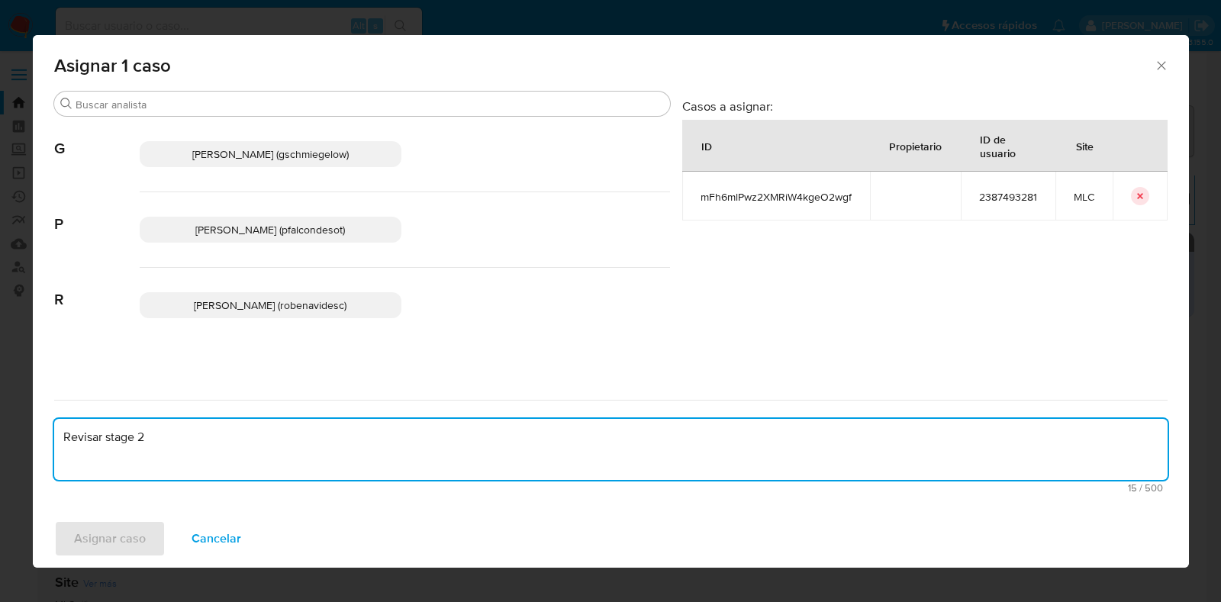
scroll to position [2, 0]
type textarea "Revisar stage 2"
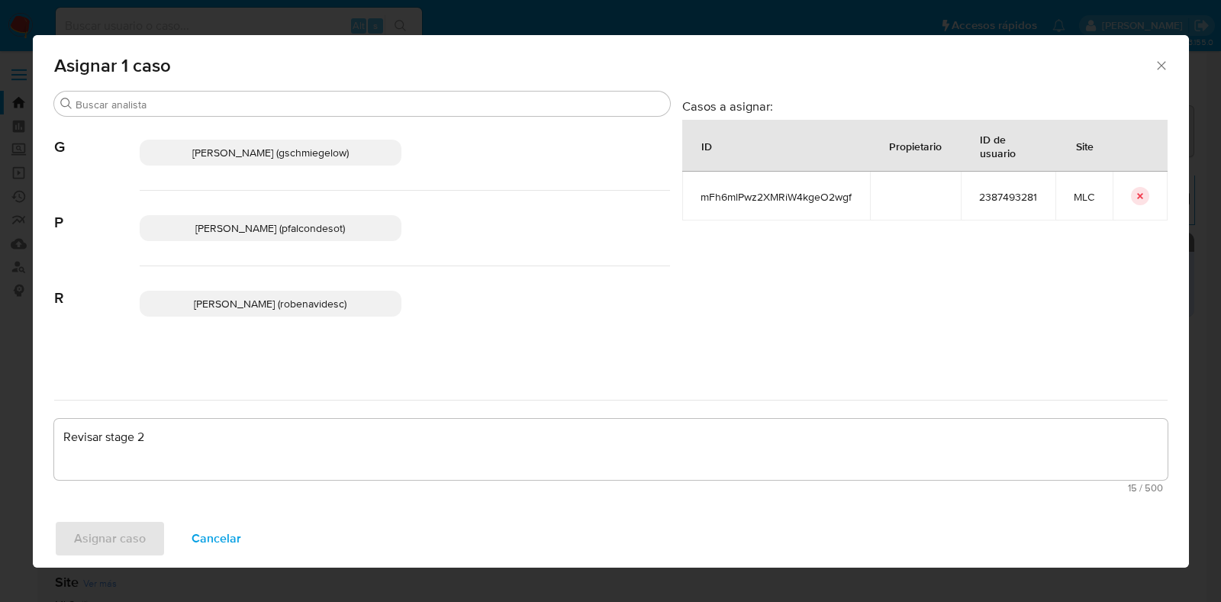
click at [331, 227] on span "Paloma Alejandra Falcon De Soto (pfalcondesot)" at bounding box center [270, 228] width 150 height 15
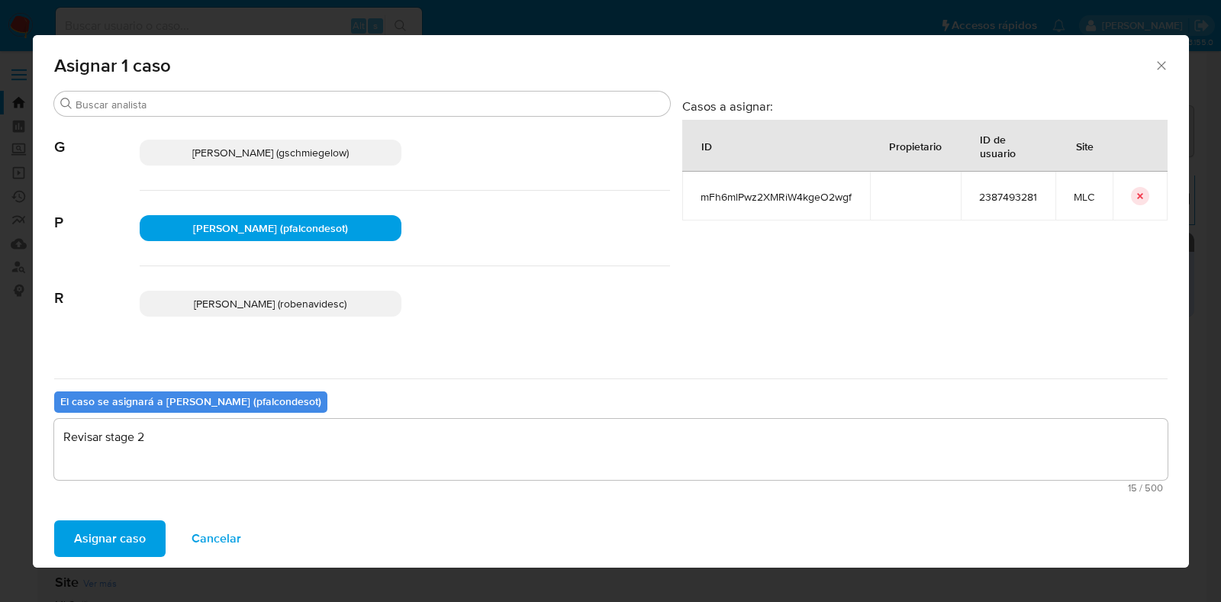
click at [105, 536] on span "Asignar caso" at bounding box center [110, 539] width 72 height 34
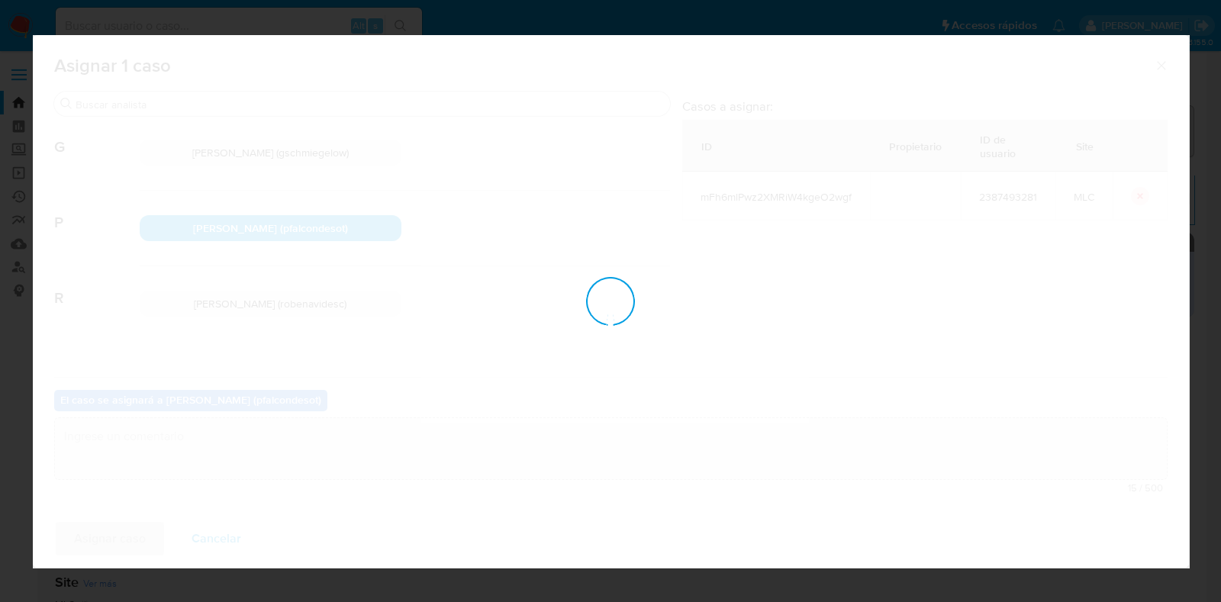
checkbox input "false"
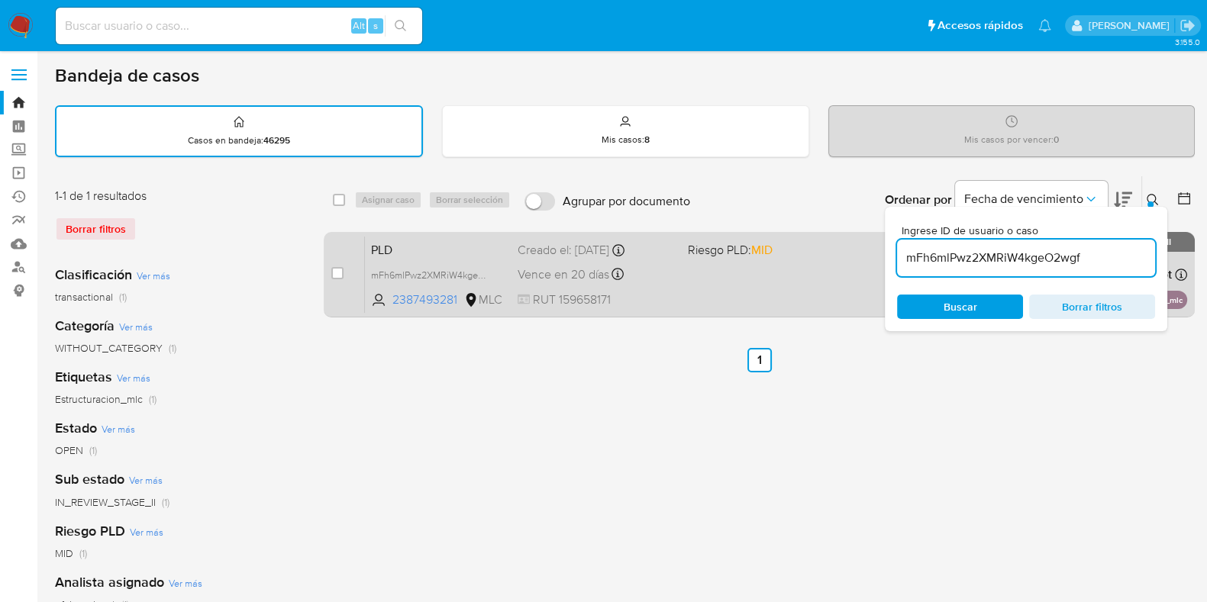
click at [699, 265] on div "PLD mFh6mlPwz2XMRiW4kgeO2wgf 2387493281 MLC Riesgo PLD: MID Creado el: 12/06/20…" at bounding box center [776, 274] width 822 height 77
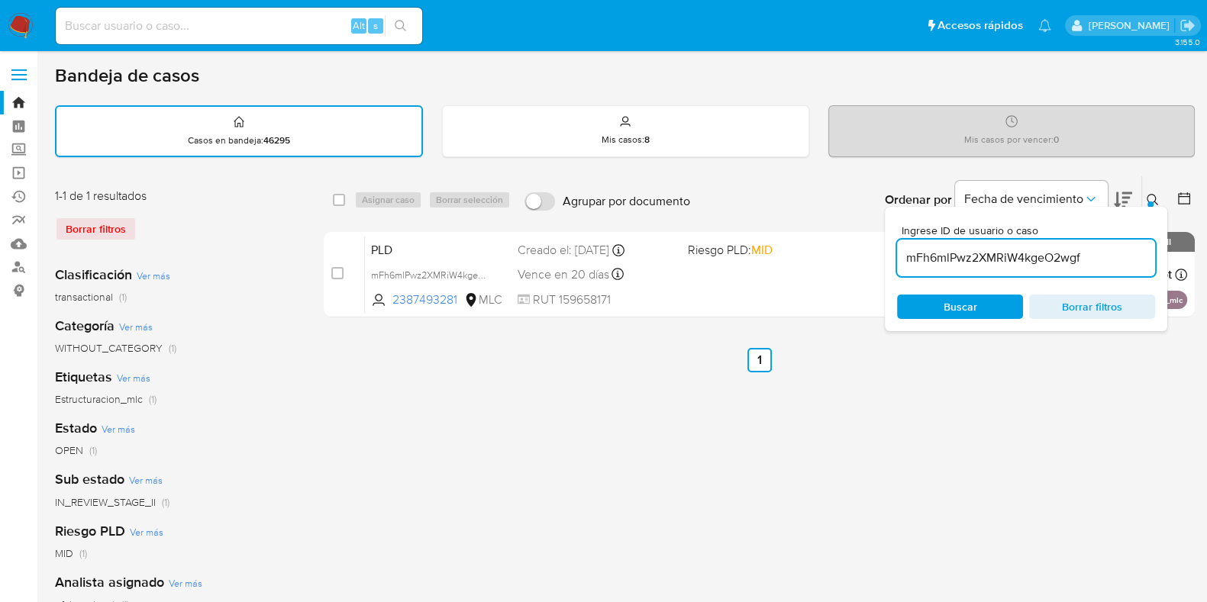
click at [1117, 258] on input "mFh6mlPwz2XMRiW4kgeO2wgf" at bounding box center [1026, 258] width 258 height 20
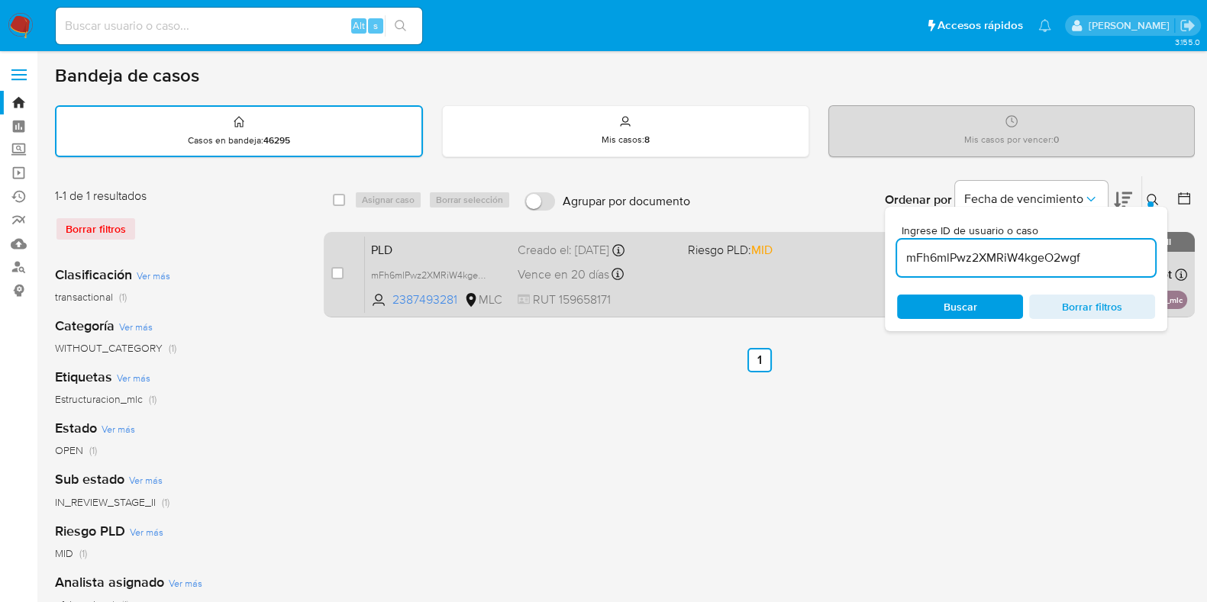
drag, startPoint x: 1105, startPoint y: 254, endPoint x: 802, endPoint y: 248, distance: 303.1
click at [800, 249] on div "select-all-cases-checkbox Asignar caso Borrar selección Agrupar por documento O…" at bounding box center [759, 250] width 871 height 148
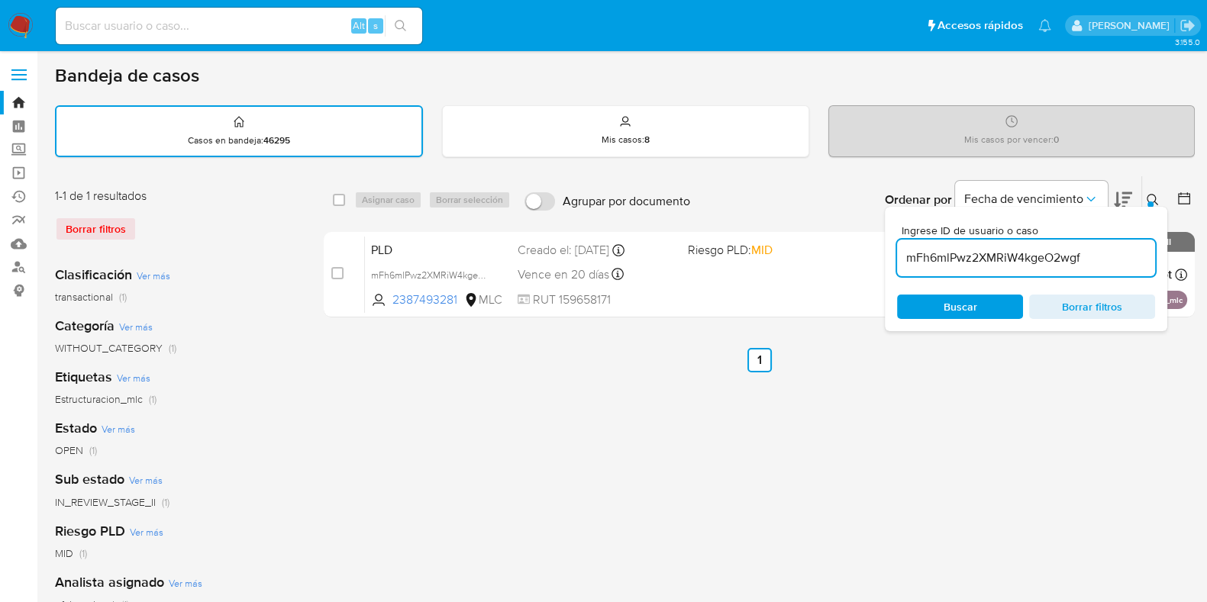
paste input "F4UlLUUOeMAzaRvdeHLmbWGO"
type input "F4UlLUUOeMAzaRvdeHLmbWGO"
click at [338, 200] on input "checkbox" at bounding box center [339, 200] width 12 height 12
checkbox input "true"
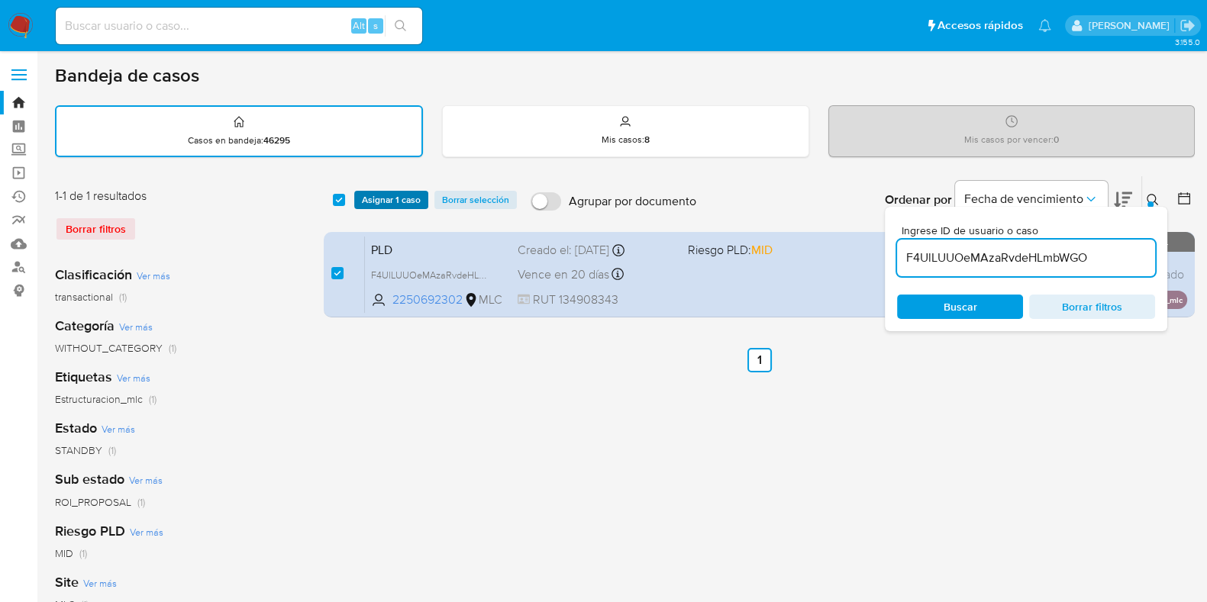
click at [366, 202] on span "Asignar 1 caso" at bounding box center [391, 199] width 59 height 15
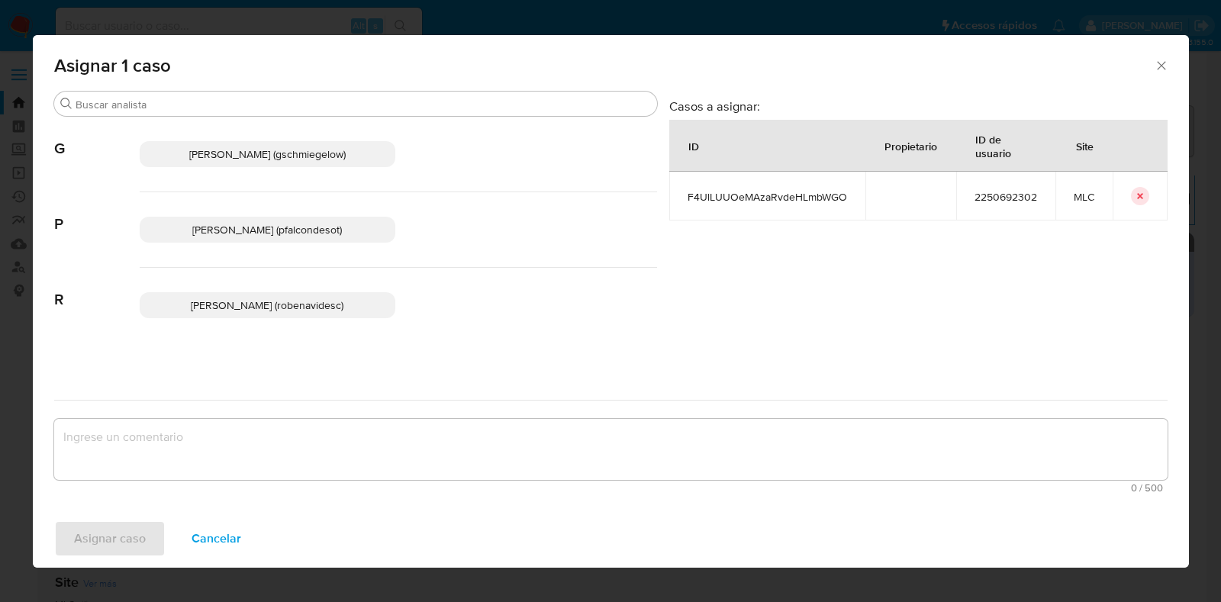
click at [208, 228] on span "Paloma Alejandra Falcon De Soto (pfalcondesot)" at bounding box center [267, 229] width 150 height 15
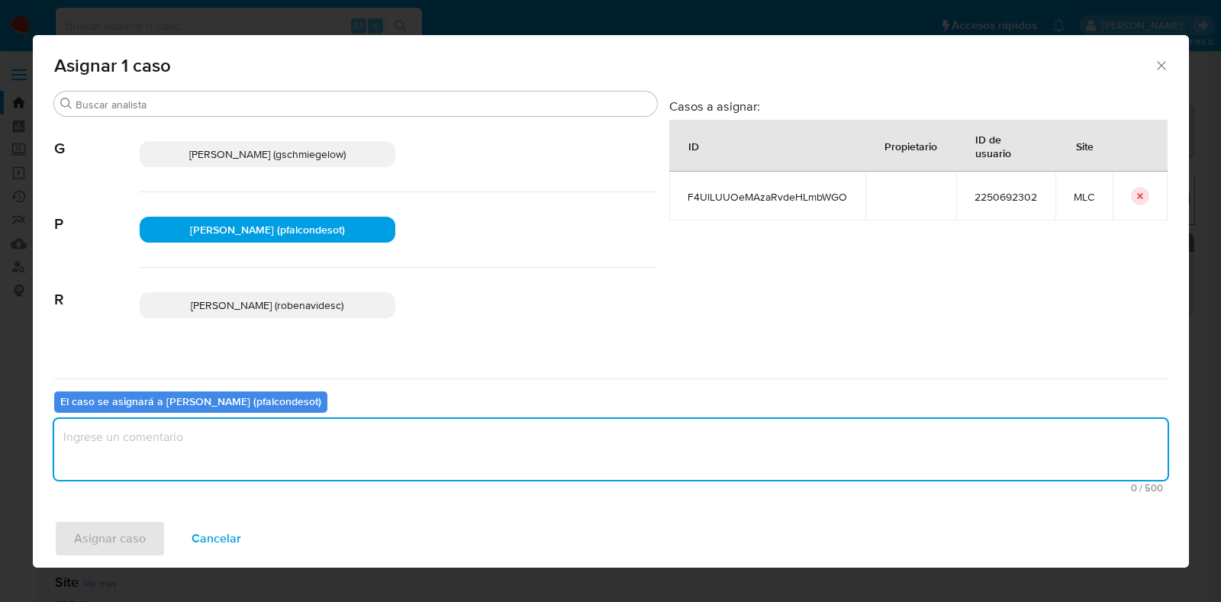
drag, startPoint x: 334, startPoint y: 444, endPoint x: 344, endPoint y: 441, distance: 10.4
click at [331, 445] on textarea "assign-modal" at bounding box center [611, 449] width 1114 height 61
type textarea "Revisar caso stage 2"
click at [102, 544] on span "Asignar caso" at bounding box center [110, 539] width 72 height 34
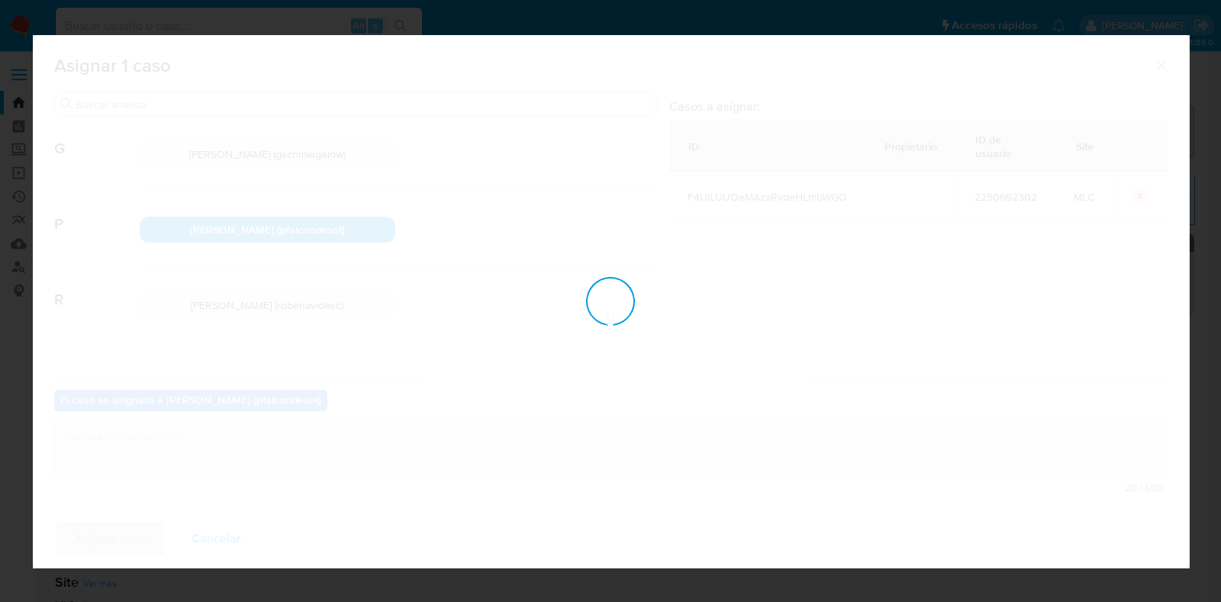
checkbox input "false"
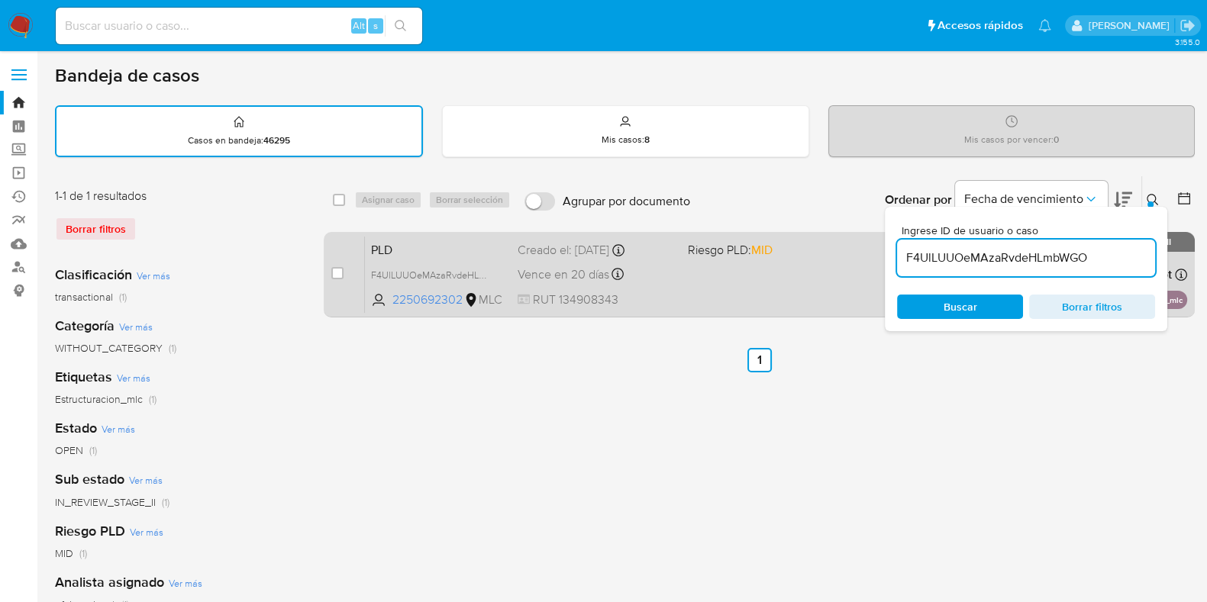
click at [744, 265] on div "PLD F4UlLUUOeMAzaRvdeHLmbWGO 2250692302 MLC Riesgo PLD: MID Creado el: 12/06/20…" at bounding box center [776, 274] width 822 height 77
drag, startPoint x: 1108, startPoint y: 257, endPoint x: 718, endPoint y: 267, distance: 389.5
click at [718, 267] on div "select-all-cases-checkbox Asignar caso Borrar selección Agrupar por documento O…" at bounding box center [759, 250] width 871 height 148
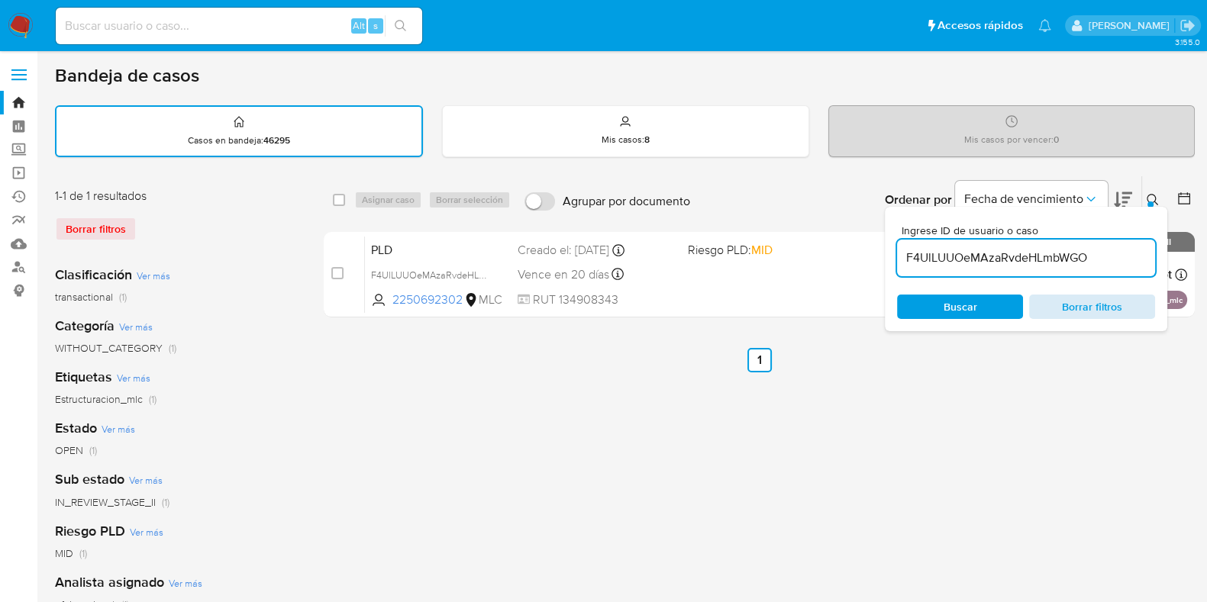
paste input "RGVFkLsJmPUMB7iAJanCDKtd"
type input "RGVFkLsJmPUMB7iAJanCDKtd"
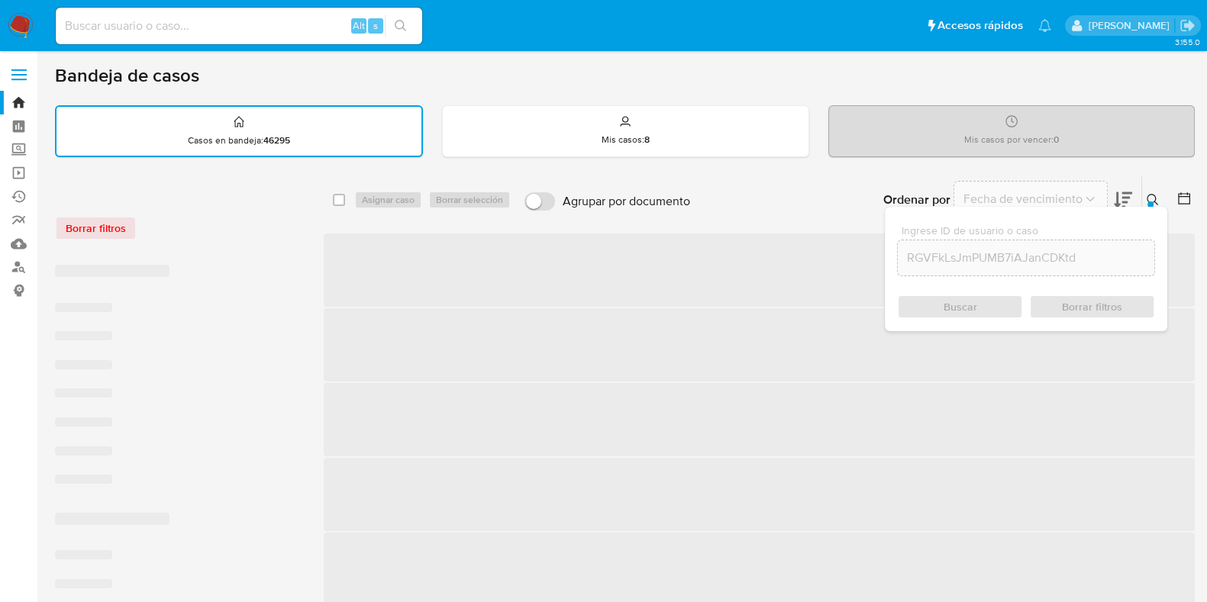
click at [981, 302] on div "Buscar Borrar filtros" at bounding box center [1026, 307] width 258 height 24
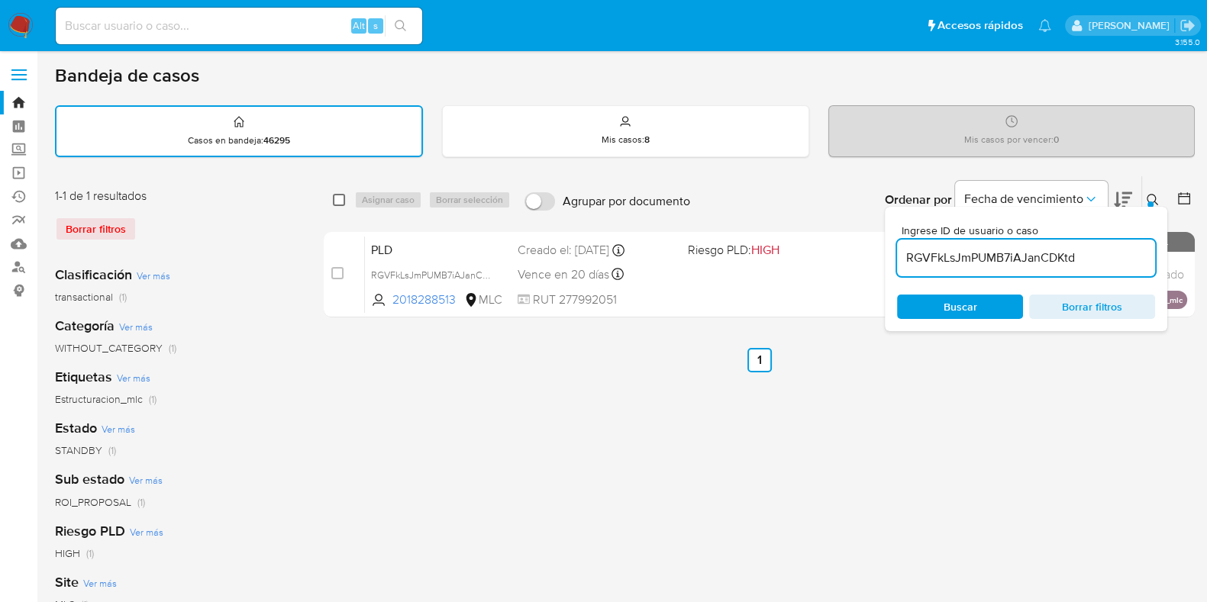
click at [340, 198] on input "checkbox" at bounding box center [339, 200] width 12 height 12
checkbox input "true"
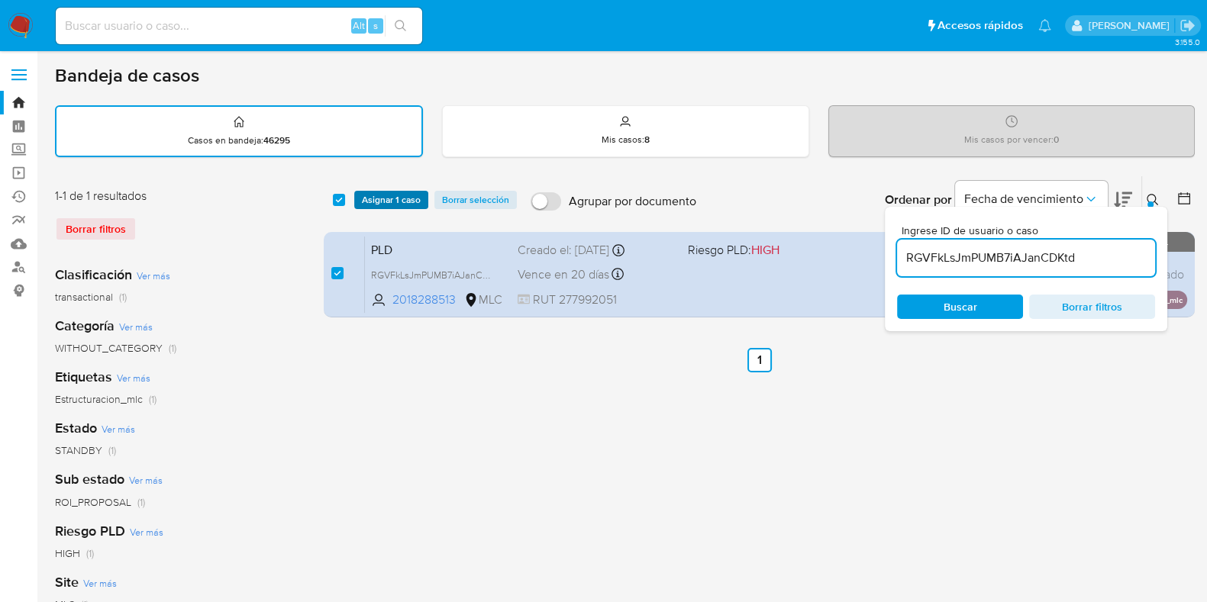
click at [382, 199] on span "Asignar 1 caso" at bounding box center [391, 199] width 59 height 15
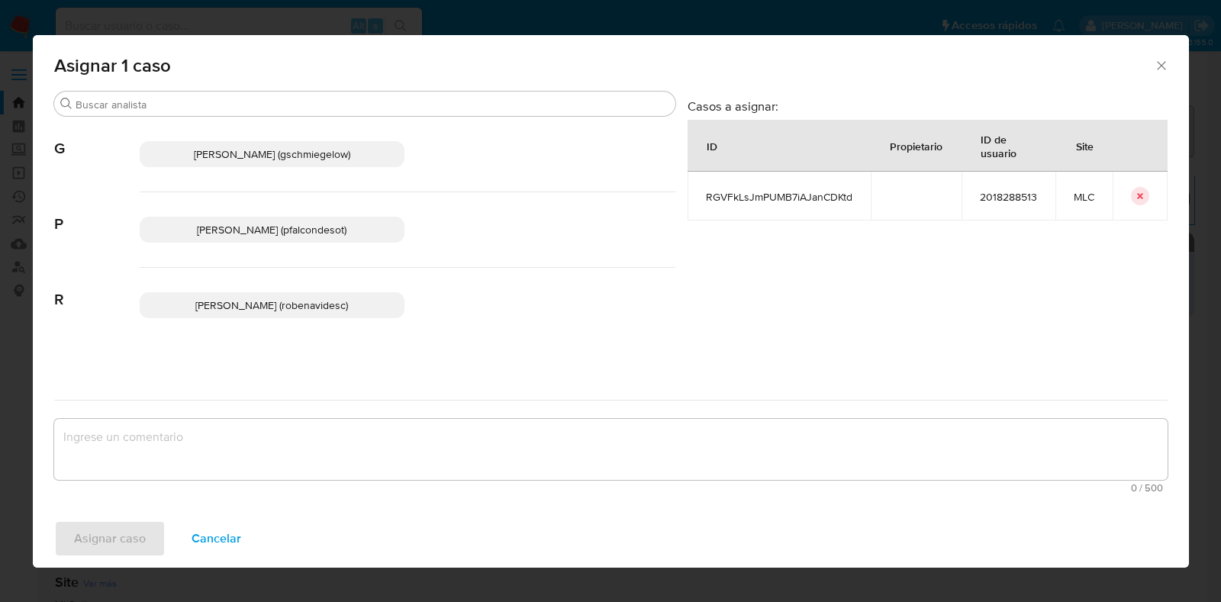
click at [252, 227] on span "Paloma Alejandra Falcon De Soto (pfalcondesot)" at bounding box center [272, 229] width 150 height 15
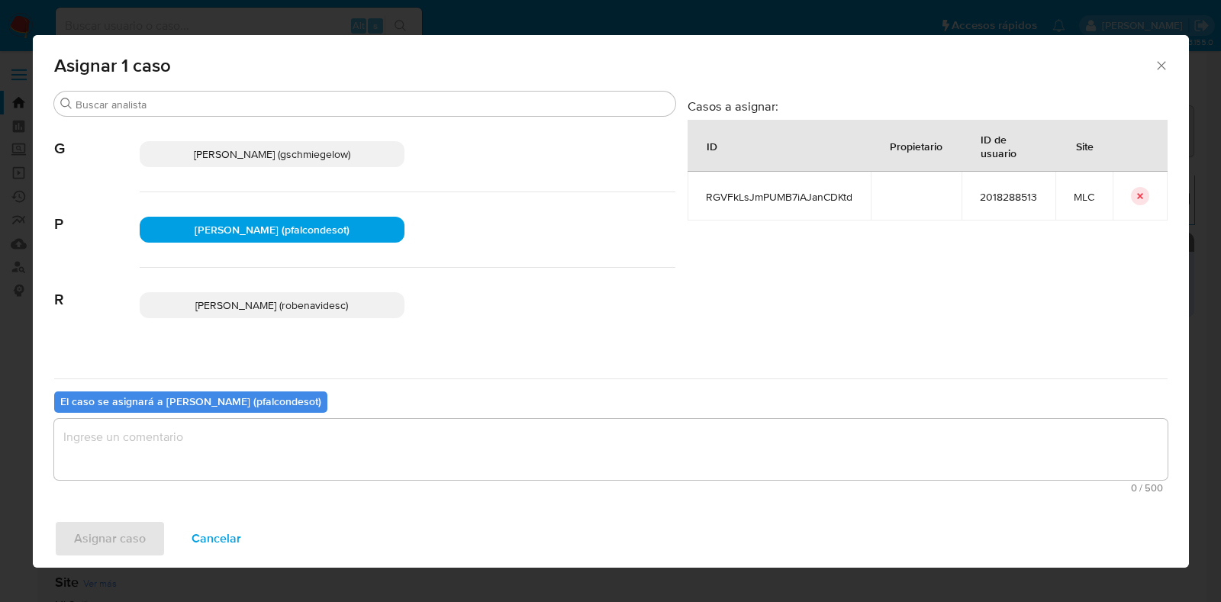
click at [225, 445] on textarea "assign-modal" at bounding box center [611, 449] width 1114 height 61
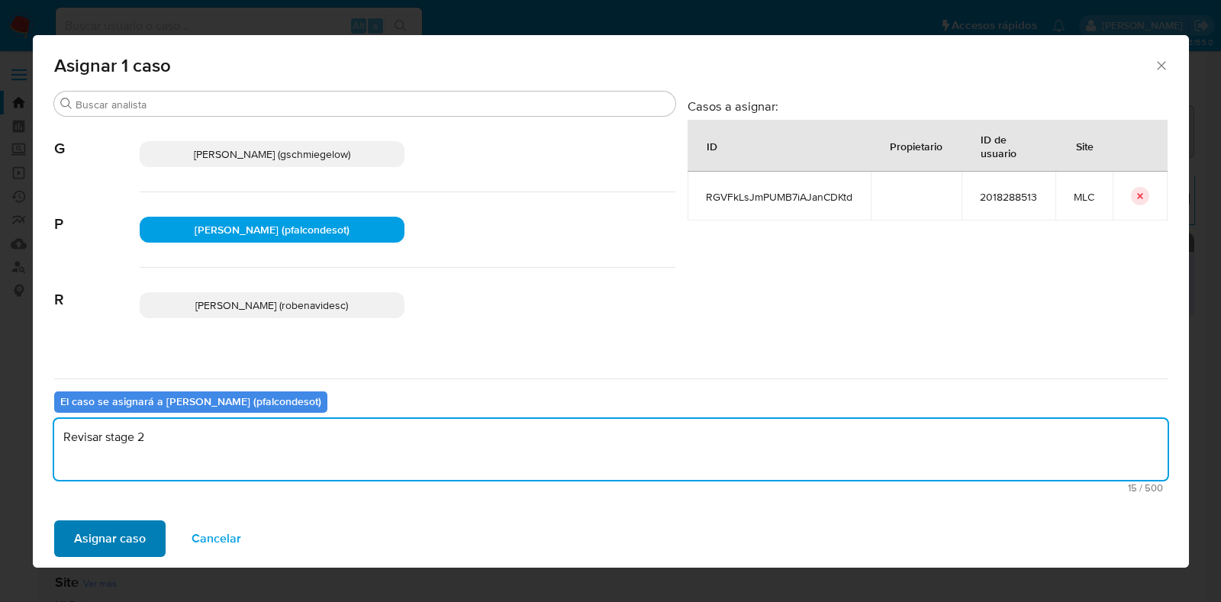
type textarea "Revisar stage 2"
click at [99, 540] on span "Asignar caso" at bounding box center [110, 539] width 72 height 34
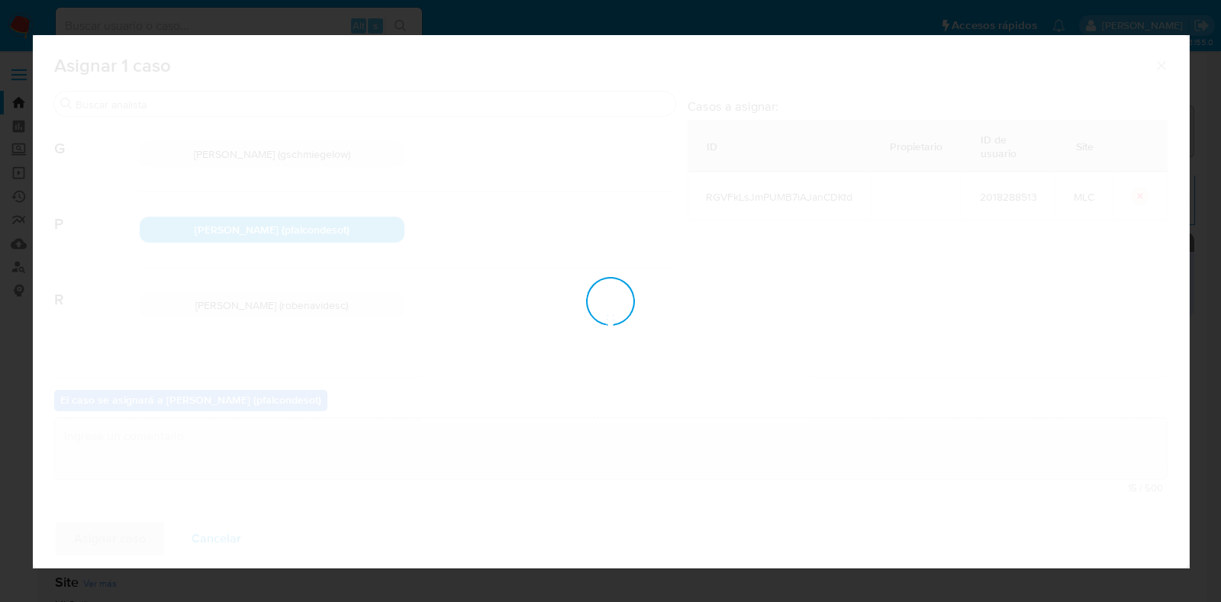
checkbox input "false"
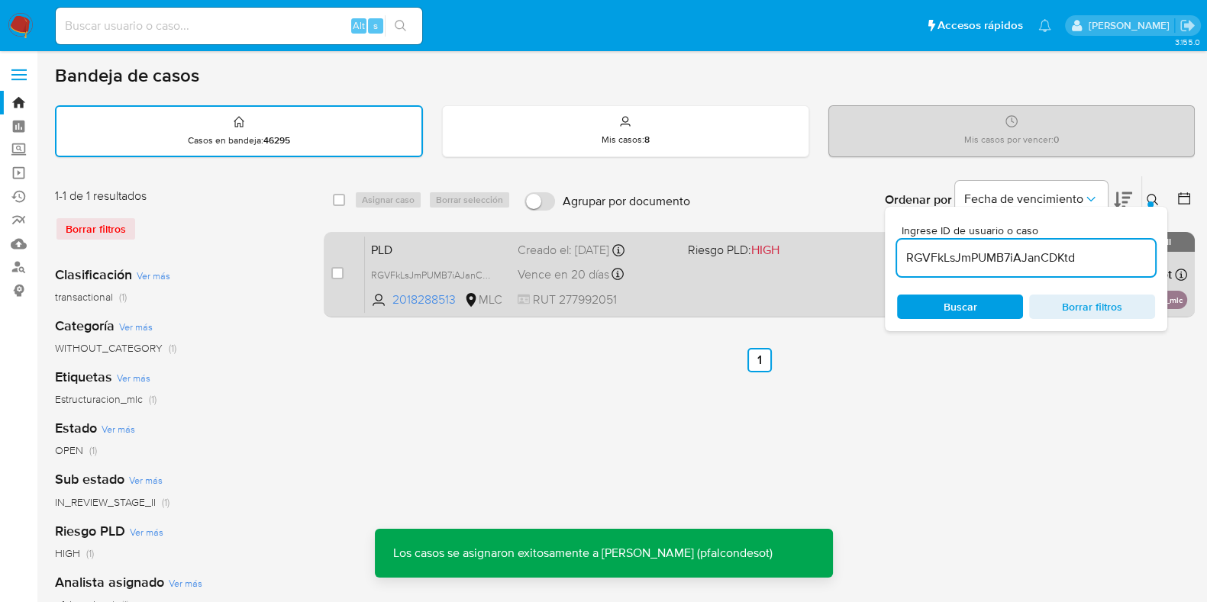
click at [460, 253] on span "PLD" at bounding box center [438, 249] width 134 height 20
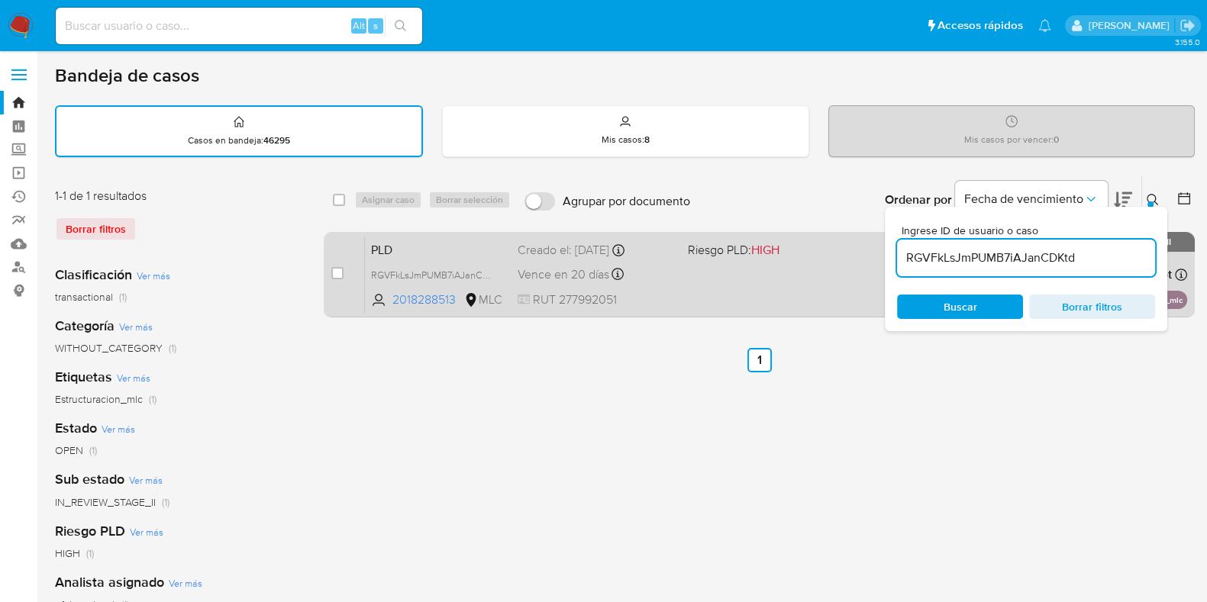
drag, startPoint x: 1104, startPoint y: 261, endPoint x: 880, endPoint y: 259, distance: 223.7
click at [880, 259] on div "select-all-cases-checkbox Asignar caso Borrar selección Agrupar por documento O…" at bounding box center [759, 250] width 871 height 148
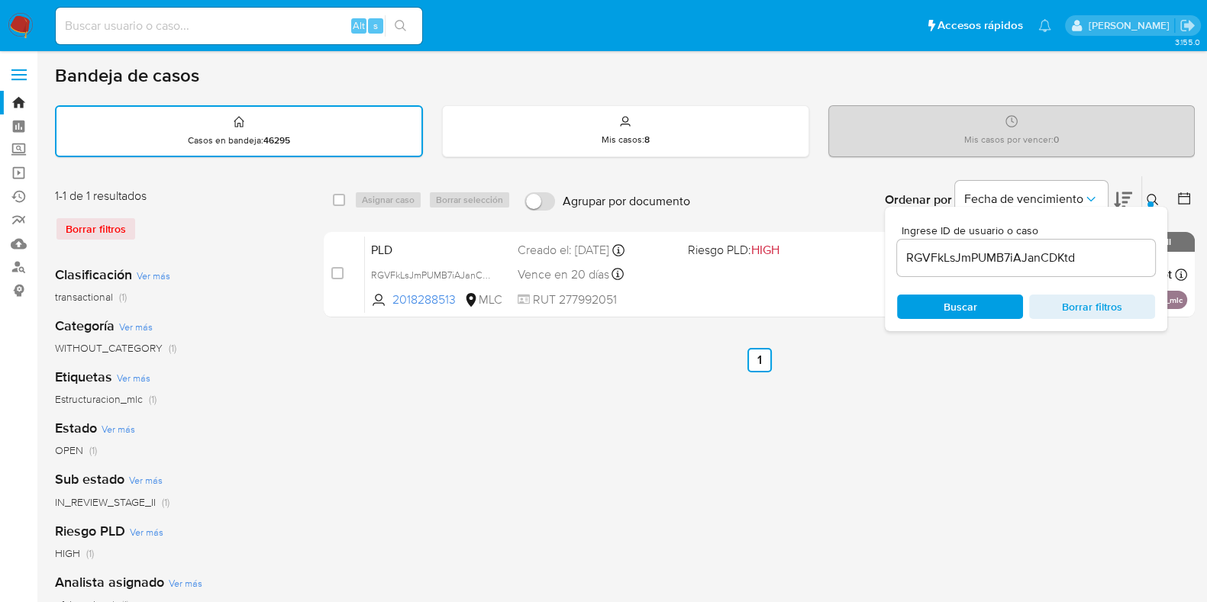
click at [1097, 242] on div "RGVFkLsJmPUMB7iAJanCDKtd" at bounding box center [1026, 258] width 258 height 37
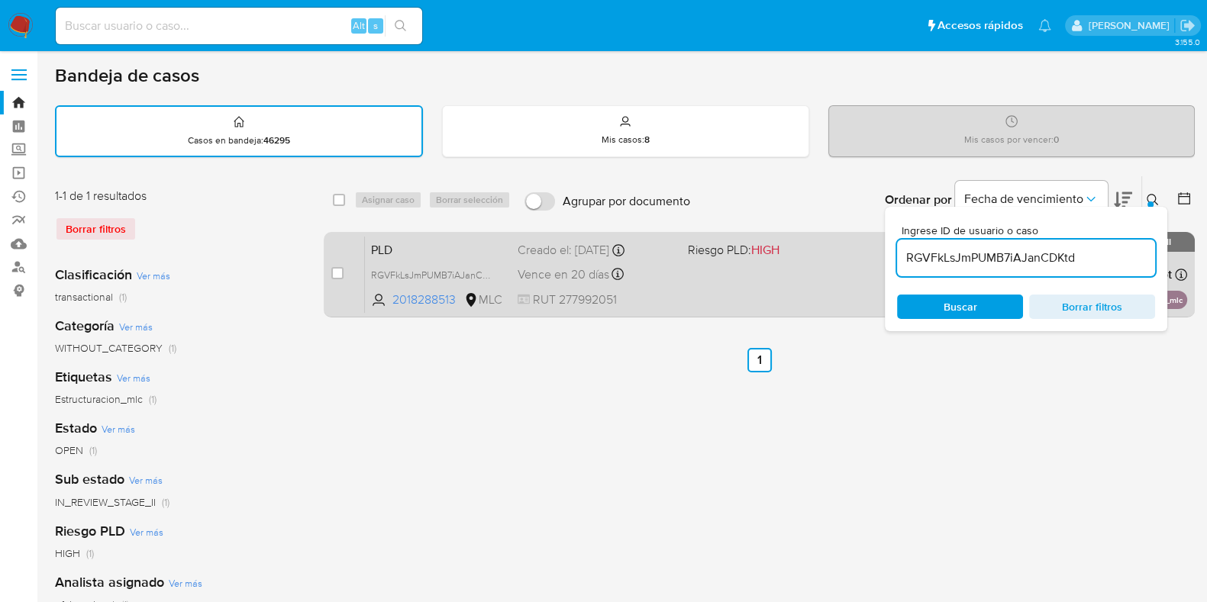
drag, startPoint x: 1095, startPoint y: 256, endPoint x: 836, endPoint y: 254, distance: 259.6
click at [836, 254] on div "select-all-cases-checkbox Asignar caso Borrar selección Agrupar por documento O…" at bounding box center [759, 250] width 871 height 148
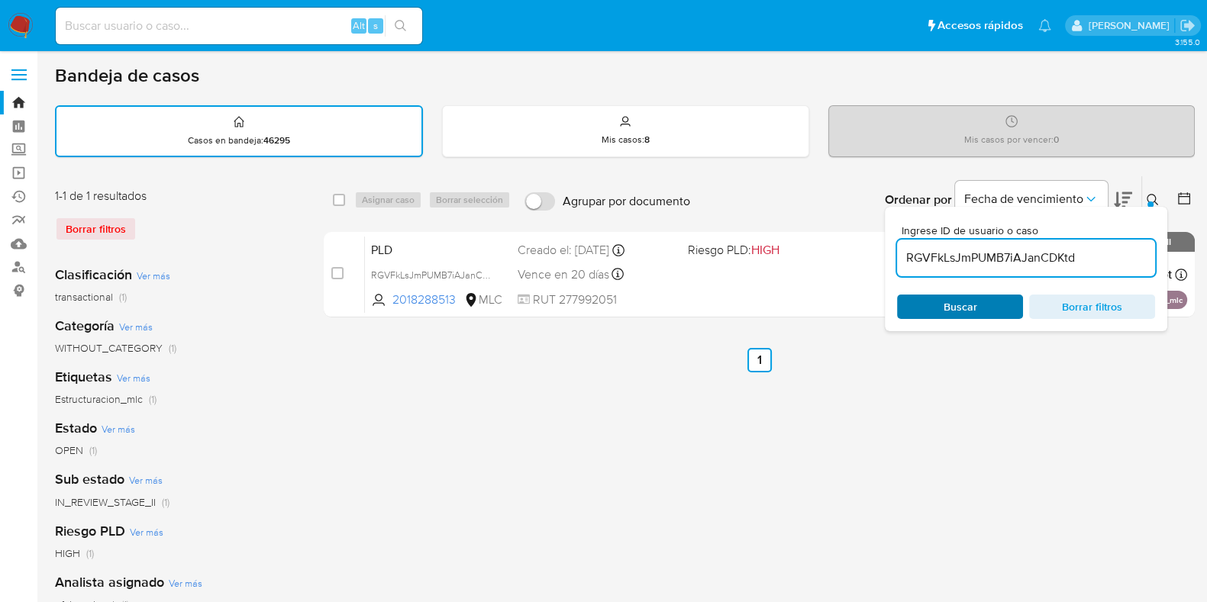
click at [996, 305] on span "Buscar" at bounding box center [960, 306] width 105 height 21
click at [1089, 252] on input "RGVFkLsJmPUMB7iAJanCDKtd" at bounding box center [1026, 258] width 258 height 20
click at [1107, 258] on input "RGVFkLsJmPUMB7iAJanCDKtd" at bounding box center [1026, 258] width 258 height 20
click at [1119, 256] on input "RGVFkLsJmPUMB7iAJanCDKtd" at bounding box center [1026, 258] width 258 height 20
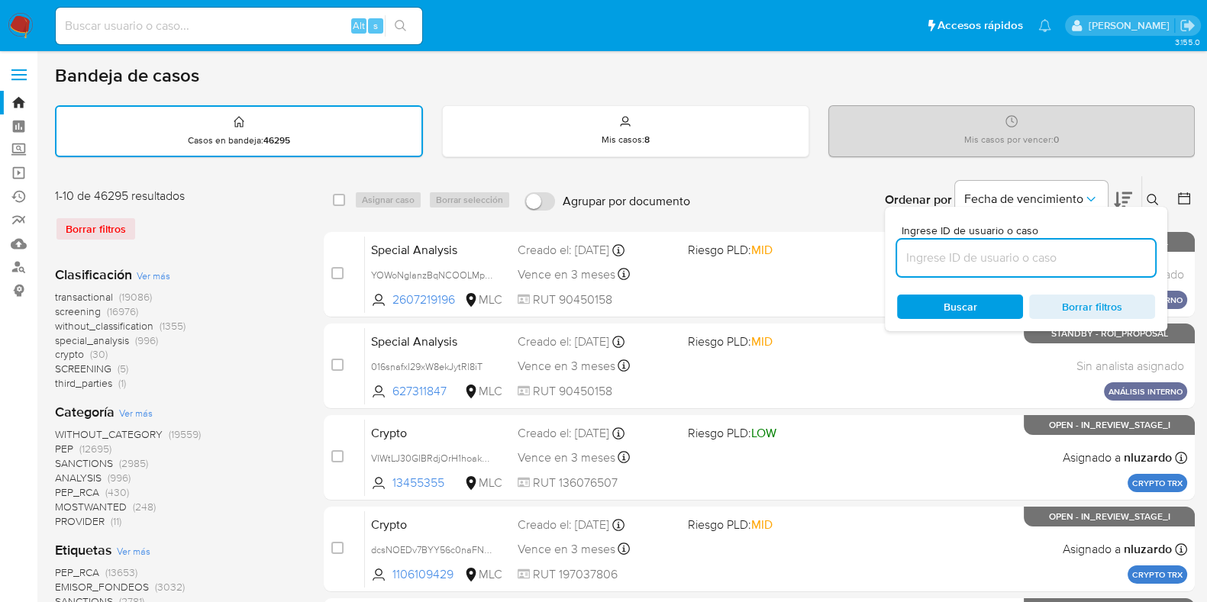
click at [989, 257] on input at bounding box center [1026, 258] width 258 height 20
paste input "NTu43j8UwrItO5N8gAbWQ2N7"
type input "NTu43j8UwrItO5N8gAbWQ2N7"
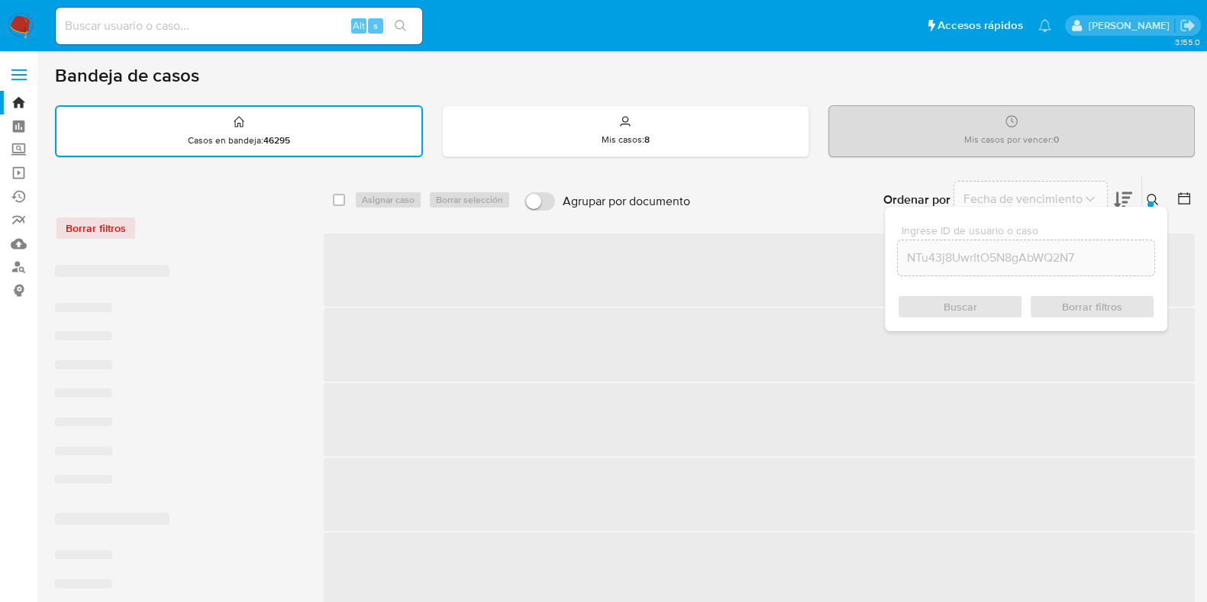
click at [948, 309] on span "Buscar" at bounding box center [961, 307] width 34 height 24
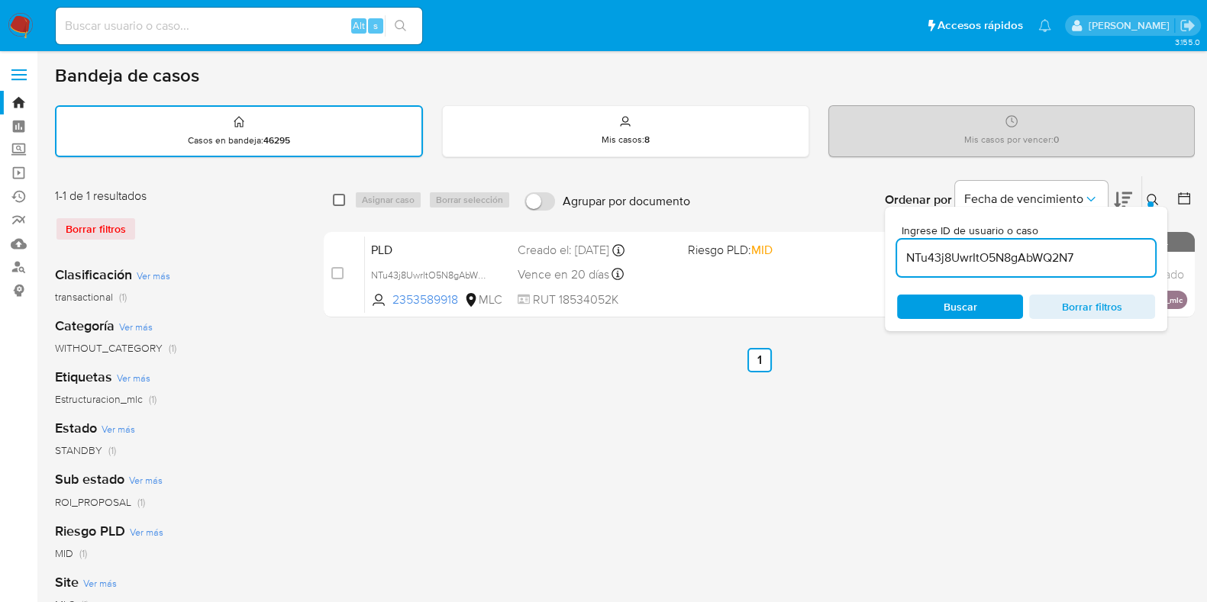
click at [340, 204] on input "checkbox" at bounding box center [339, 200] width 12 height 12
checkbox input "true"
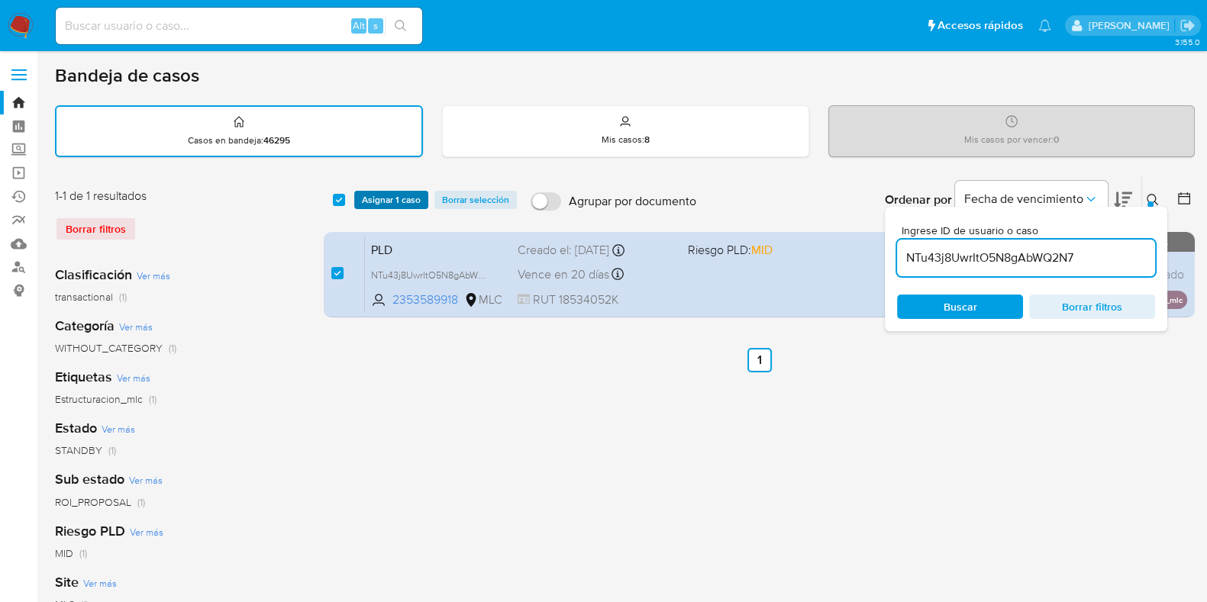
click at [386, 193] on span "Asignar 1 caso" at bounding box center [391, 199] width 59 height 15
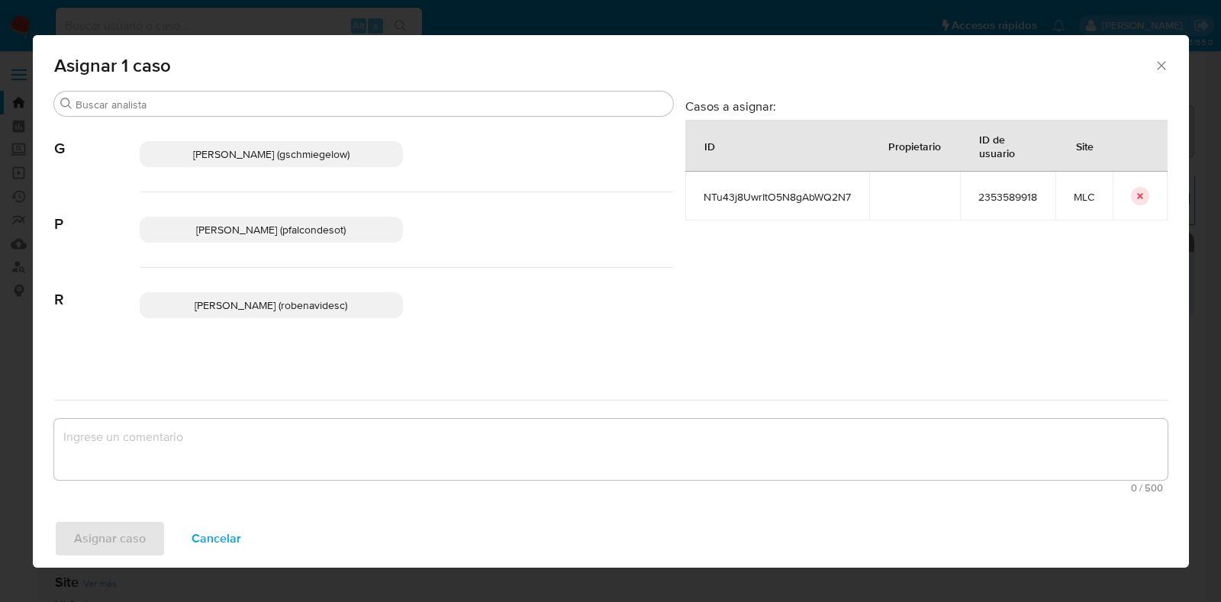
click at [328, 231] on span "Paloma Alejandra Falcon De Soto (pfalcondesot)" at bounding box center [271, 229] width 150 height 15
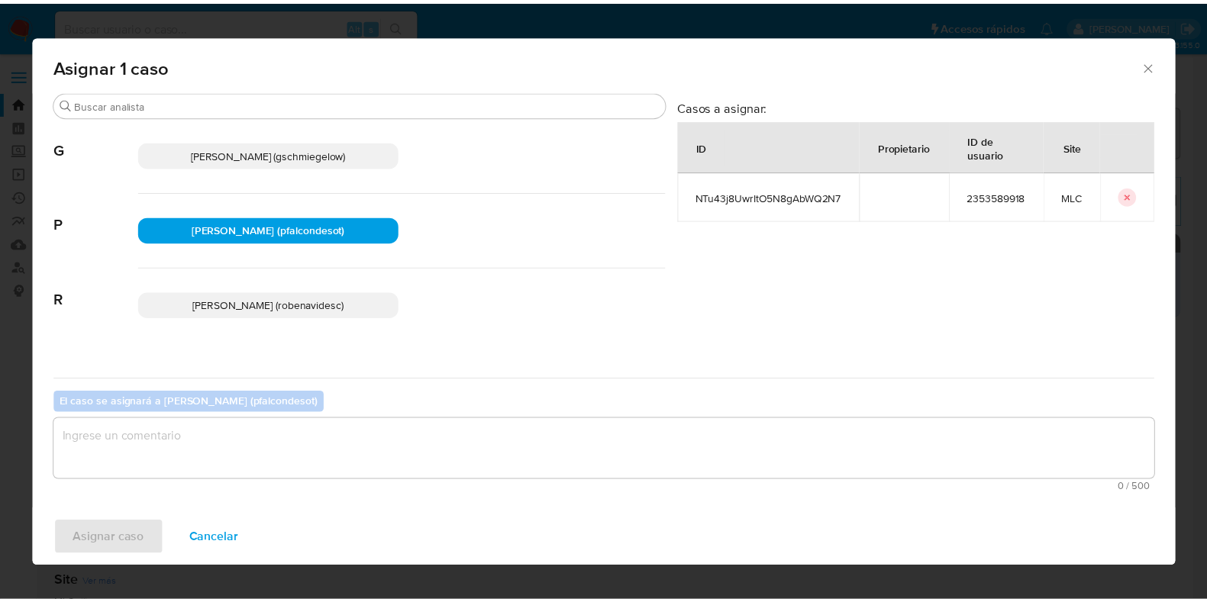
scroll to position [2, 0]
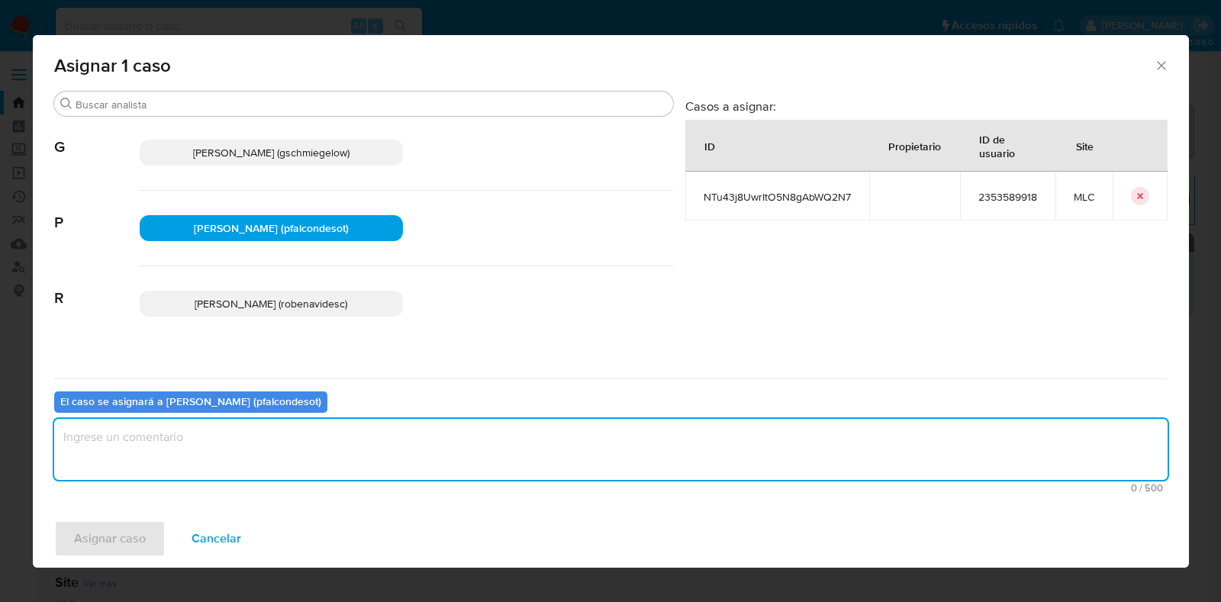
drag, startPoint x: 274, startPoint y: 453, endPoint x: 263, endPoint y: 444, distance: 14.6
click at [266, 447] on textarea "assign-modal" at bounding box center [611, 449] width 1114 height 61
click at [66, 434] on textarea "Stage 2" at bounding box center [611, 449] width 1114 height 61
type textarea "Revisar Stage 2"
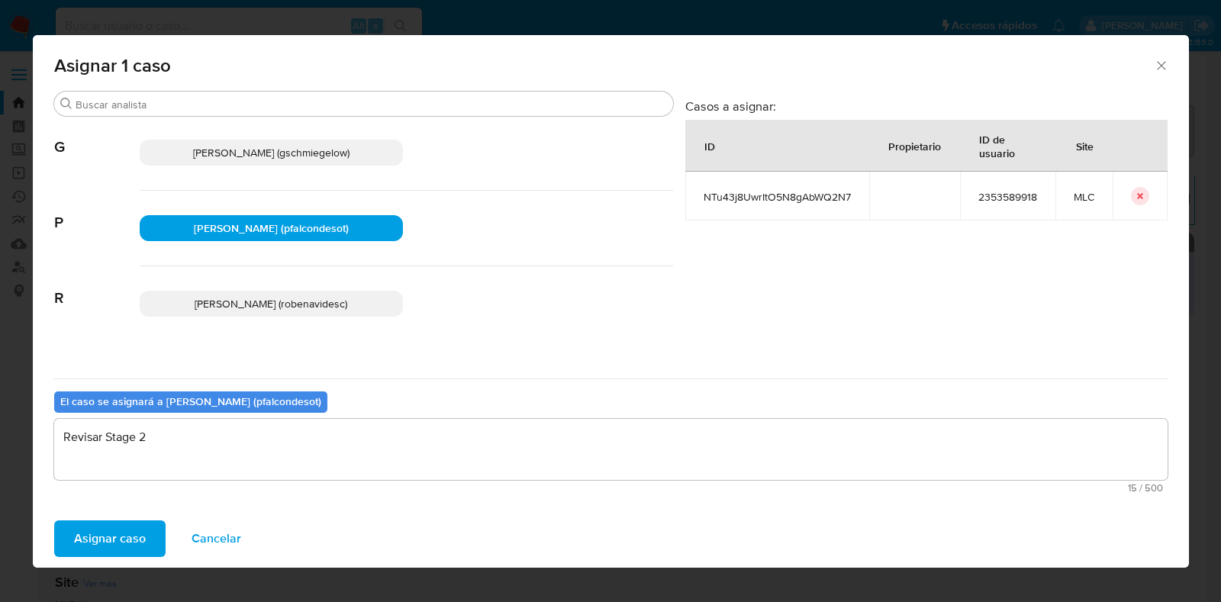
click at [120, 535] on span "Asignar caso" at bounding box center [110, 539] width 72 height 34
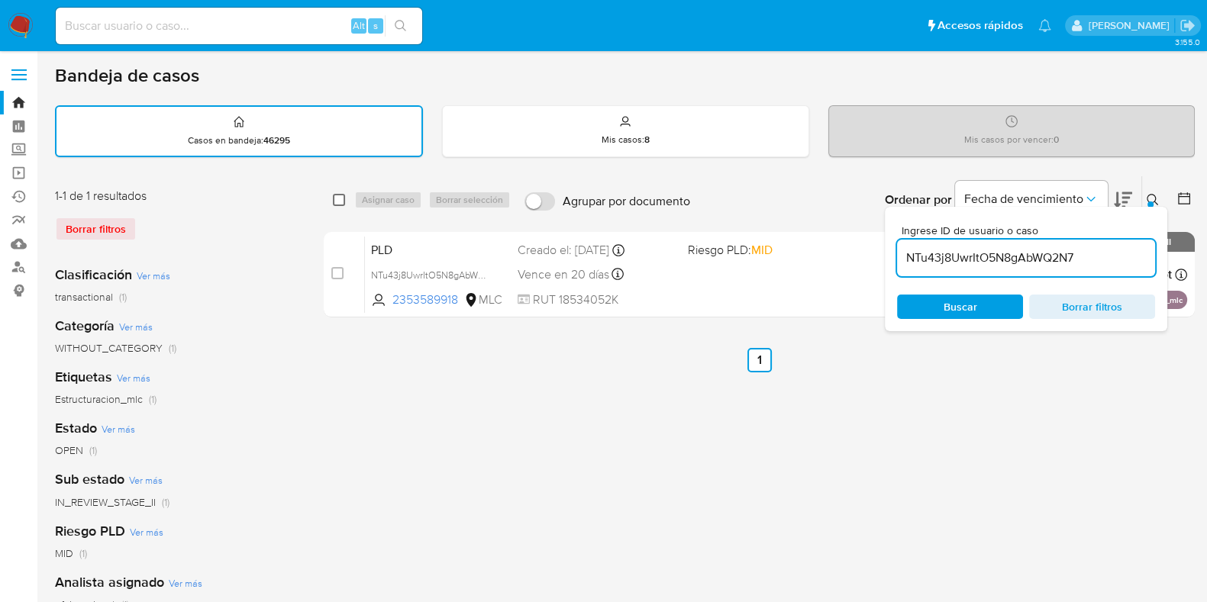
click at [339, 192] on div "select-all-cases-checkbox" at bounding box center [339, 199] width 12 height 15
click at [337, 196] on input "checkbox" at bounding box center [339, 200] width 12 height 12
checkbox input "true"
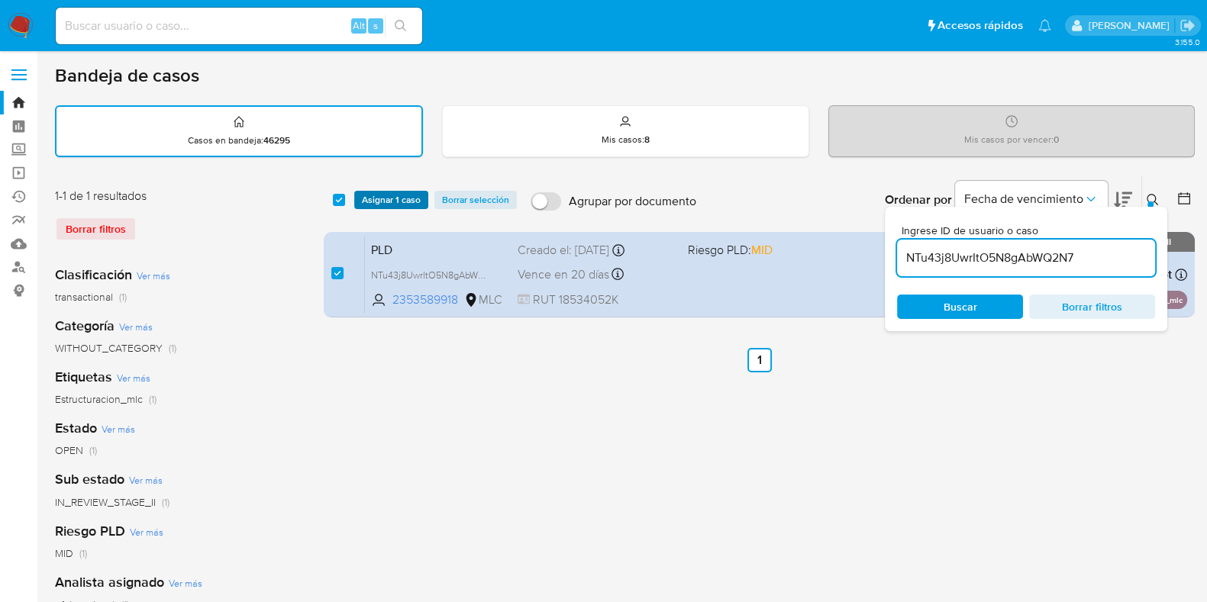
click at [390, 192] on span "Asignar 1 caso" at bounding box center [391, 199] width 59 height 15
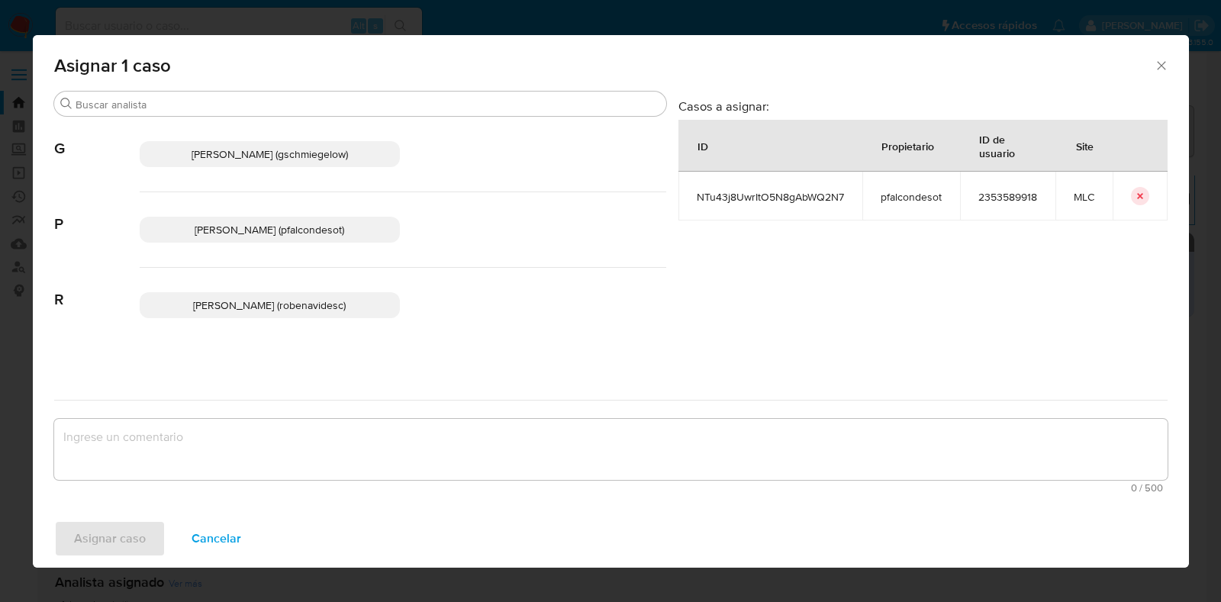
drag, startPoint x: 289, startPoint y: 232, endPoint x: 295, endPoint y: 250, distance: 18.6
click at [290, 229] on span "Paloma Alejandra Falcon De Soto (pfalcondesot)" at bounding box center [270, 229] width 150 height 15
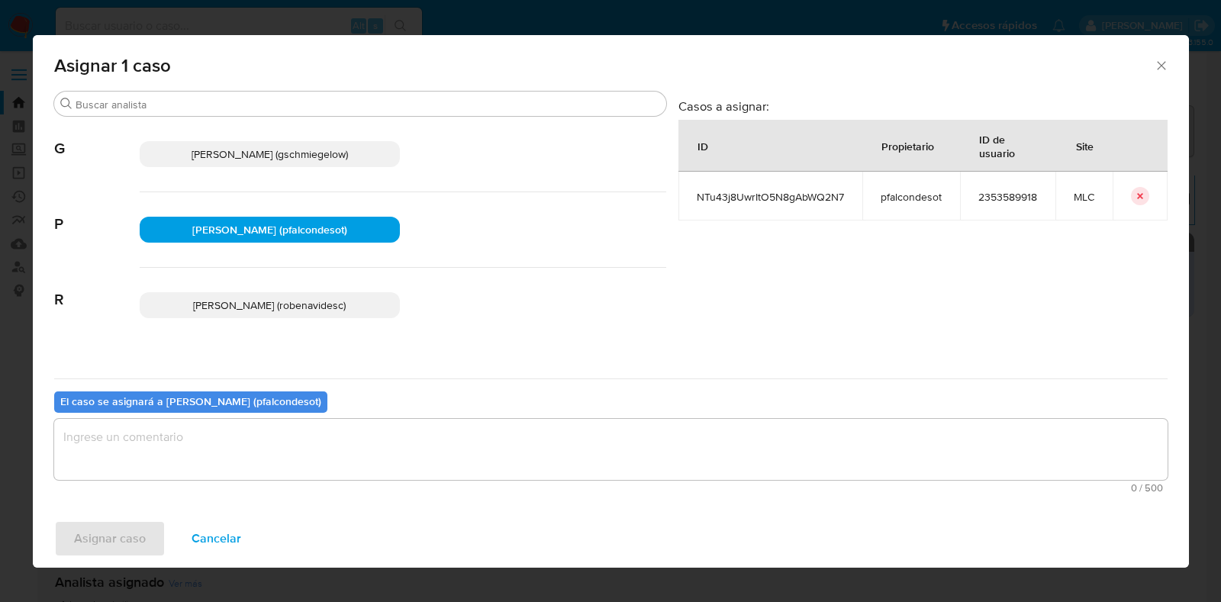
click at [302, 437] on textarea "assign-modal" at bounding box center [611, 449] width 1114 height 61
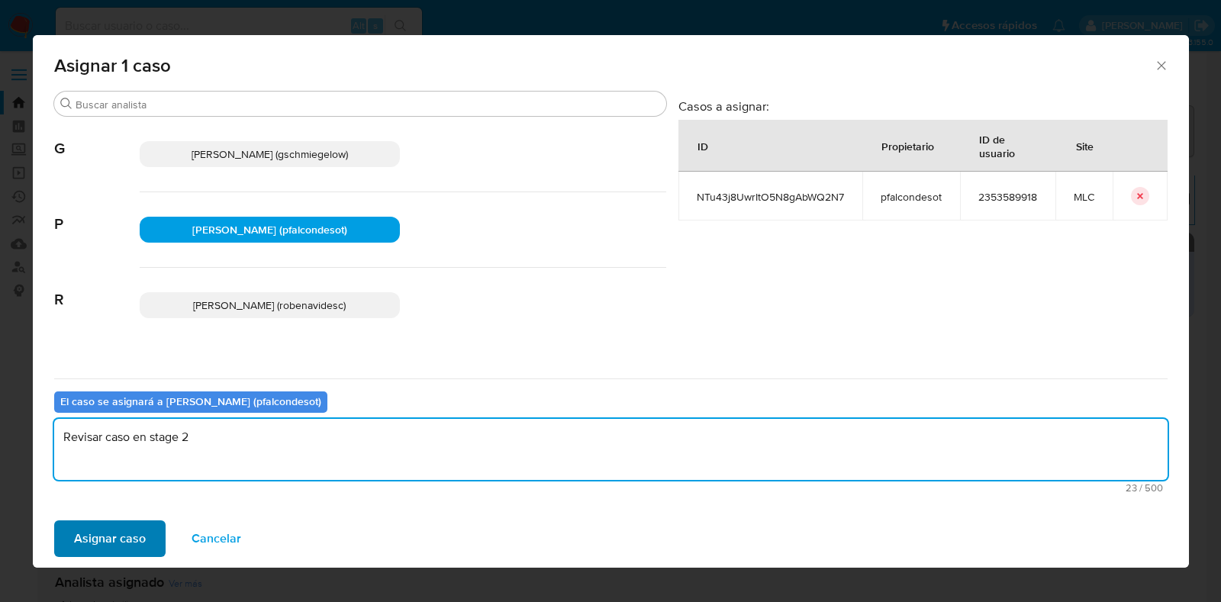
type textarea "Revisar caso en stage 2"
click at [91, 537] on span "Asignar caso" at bounding box center [110, 539] width 72 height 34
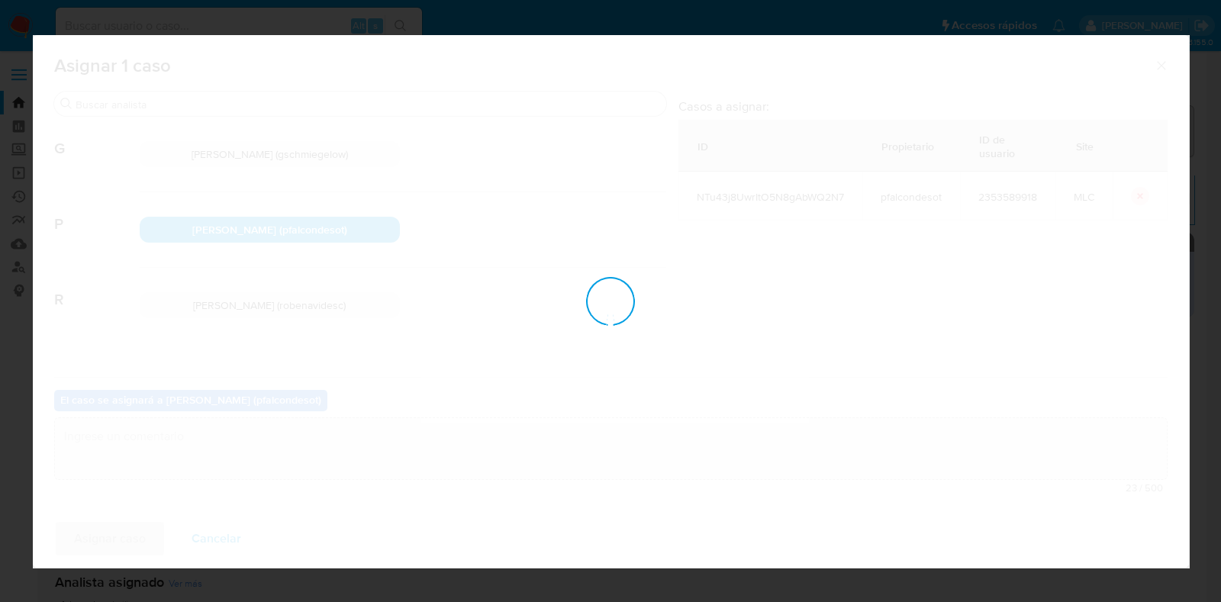
checkbox input "false"
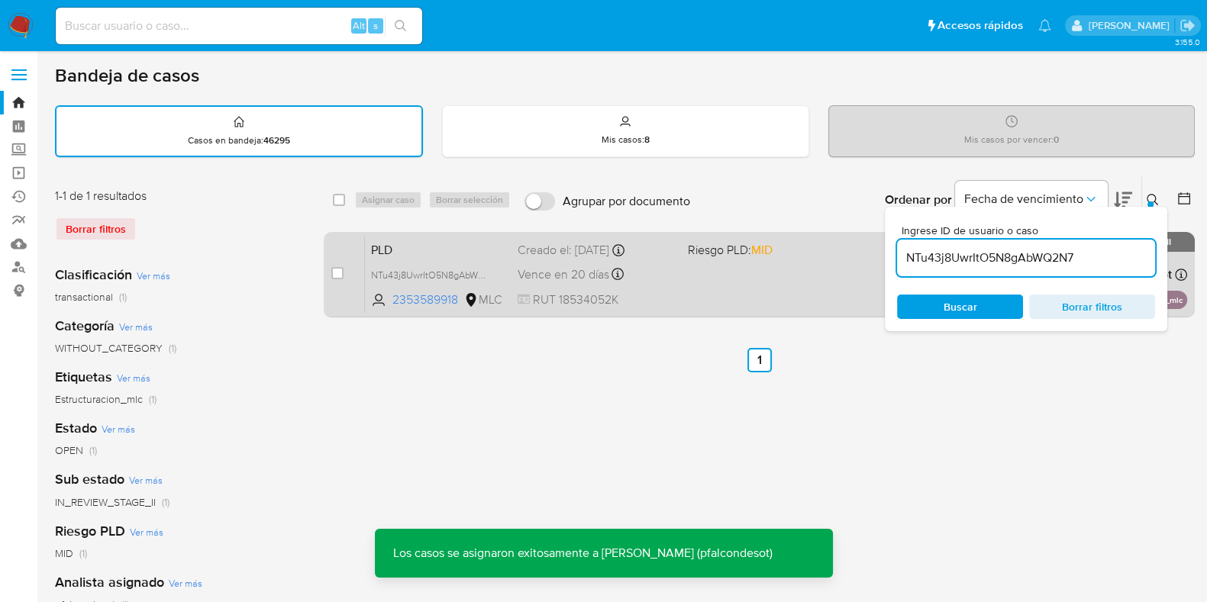
click at [639, 276] on div "Vence en 20 días Vence el 10/09/2025 06:09:25" at bounding box center [597, 274] width 158 height 21
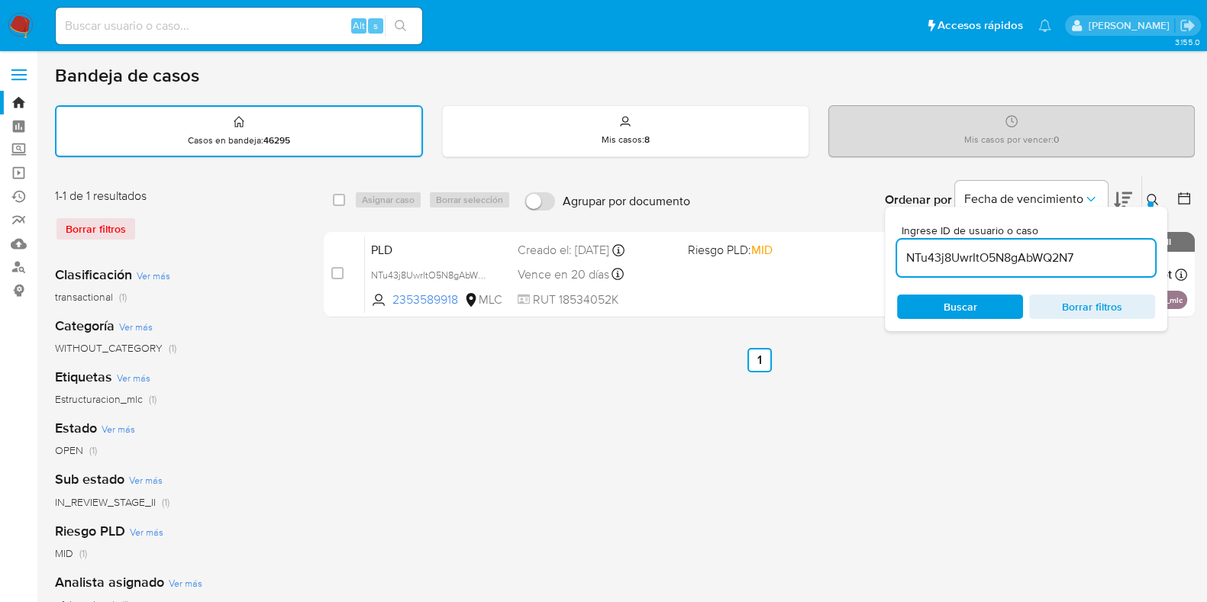
drag, startPoint x: 1090, startPoint y: 253, endPoint x: 908, endPoint y: 256, distance: 181.7
click at [908, 256] on input "NTu43j8UwrItO5N8gAbWQ2N7" at bounding box center [1026, 258] width 258 height 20
paste input "jSEzy3FPQuvlu3D8l2zUmoDp"
type input "jSEzy3FPQuvlu3D8l2zUmoDp"
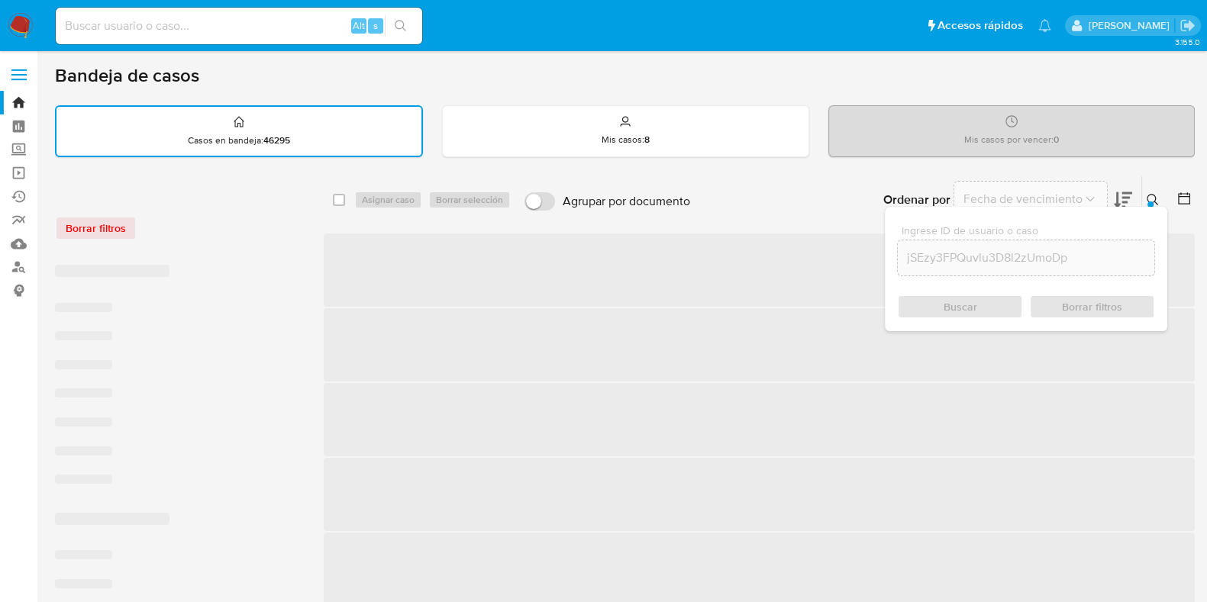
click at [995, 300] on div "Buscar Borrar filtros" at bounding box center [1026, 307] width 258 height 24
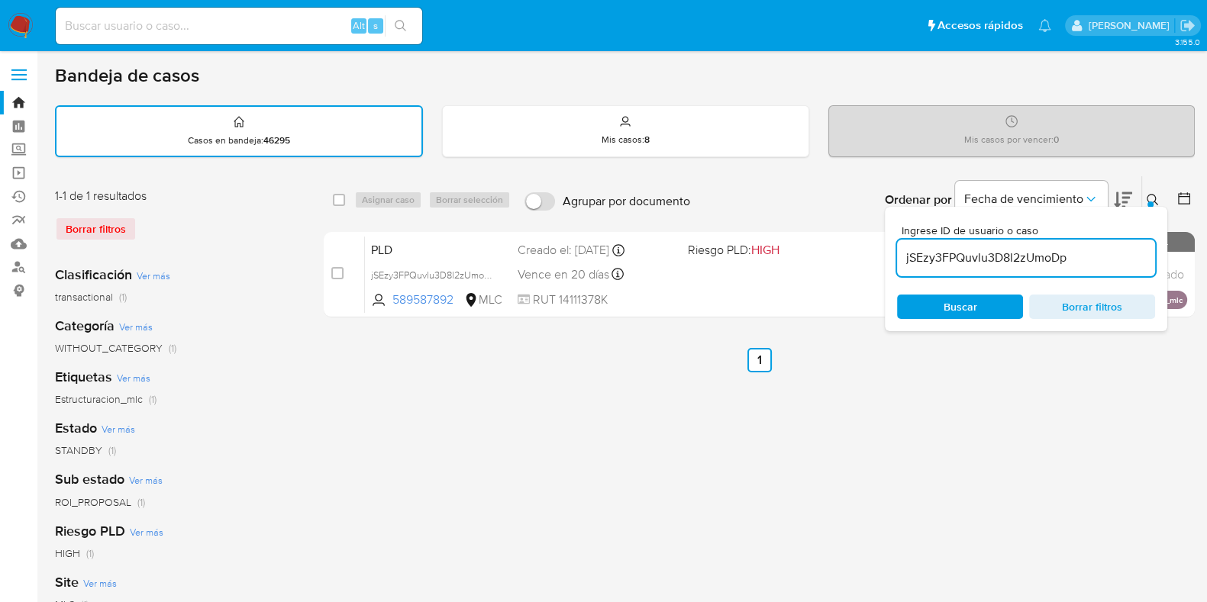
drag, startPoint x: 982, startPoint y: 307, endPoint x: 979, endPoint y: 317, distance: 10.4
click at [982, 306] on span "Buscar" at bounding box center [960, 306] width 105 height 21
drag, startPoint x: 335, startPoint y: 198, endPoint x: 351, endPoint y: 199, distance: 16.0
click at [337, 200] on input "checkbox" at bounding box center [339, 200] width 12 height 12
checkbox input "true"
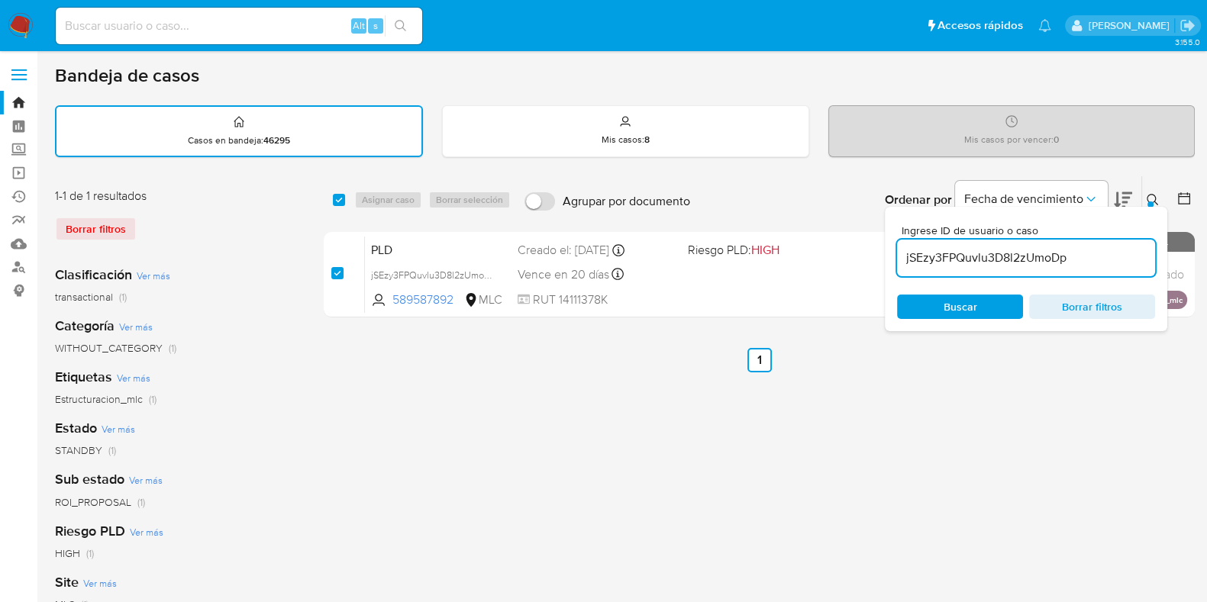
checkbox input "true"
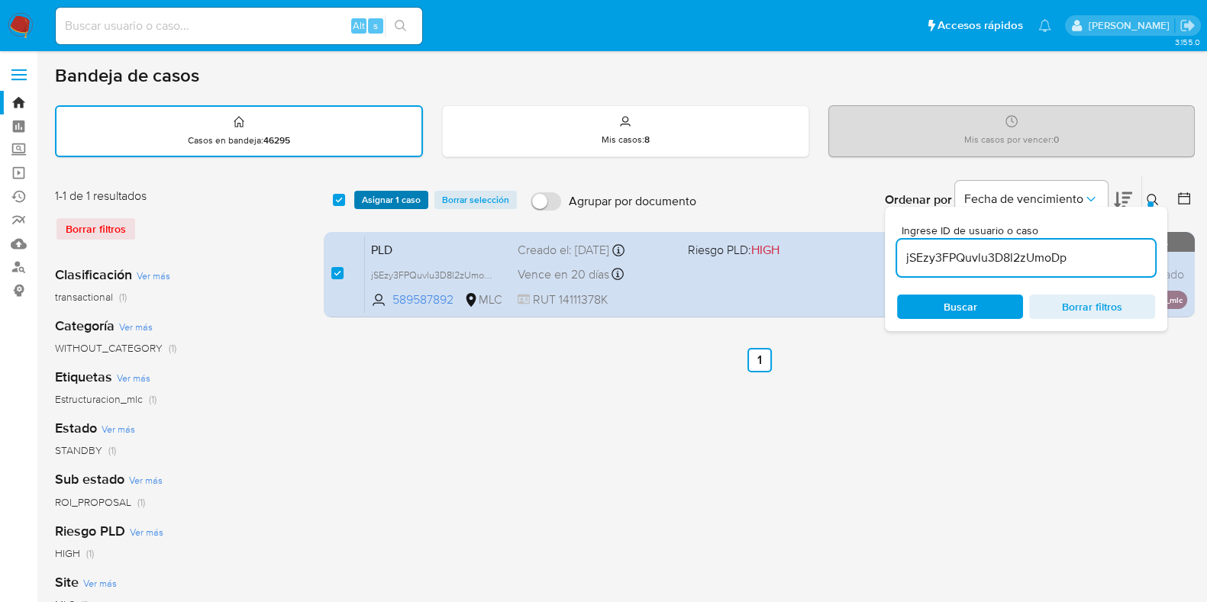
click at [370, 194] on span "Asignar 1 caso" at bounding box center [391, 199] width 59 height 15
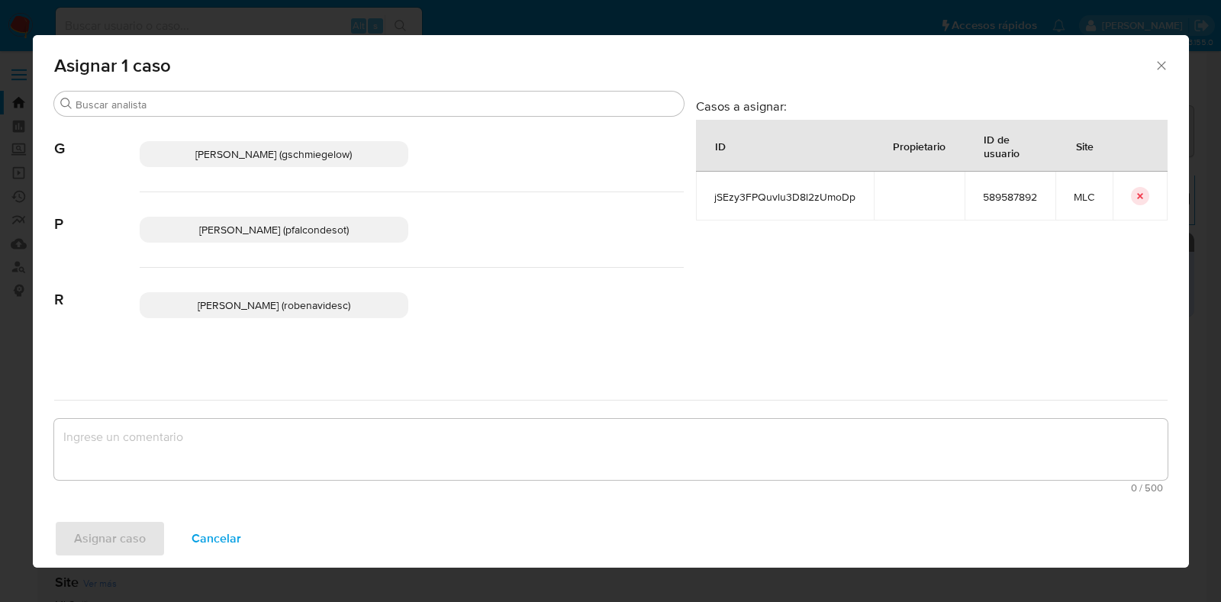
drag, startPoint x: 302, startPoint y: 234, endPoint x: 312, endPoint y: 374, distance: 140.1
click at [302, 236] on span "Paloma Alejandra Falcon De Soto (pfalcondesot)" at bounding box center [274, 229] width 150 height 15
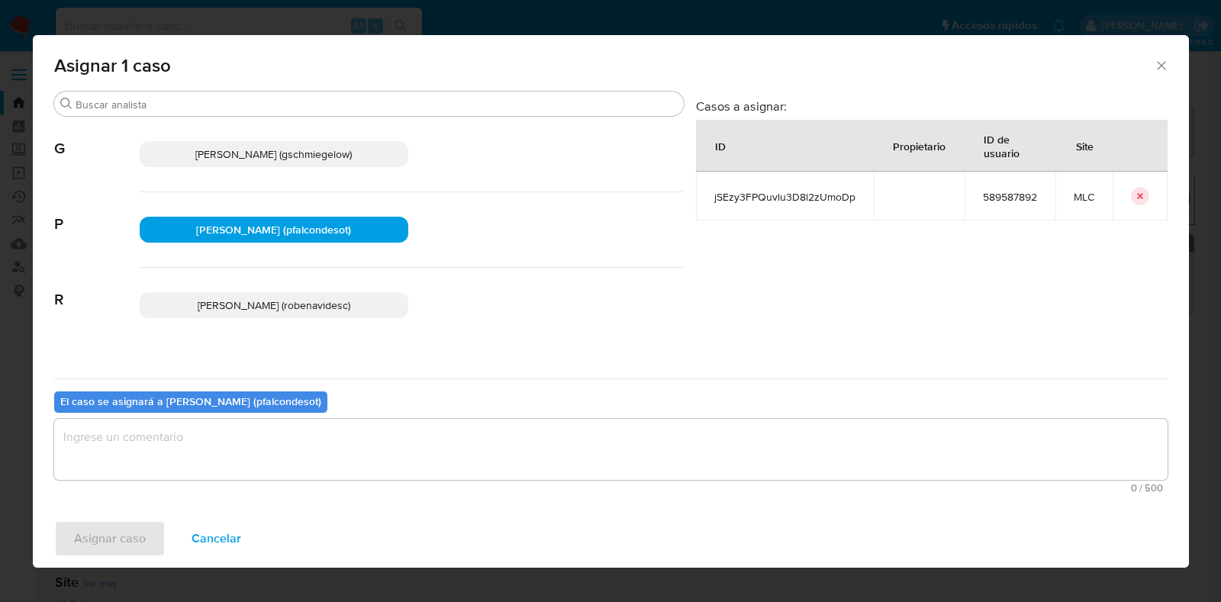
click at [336, 454] on textarea "assign-modal" at bounding box center [611, 449] width 1114 height 61
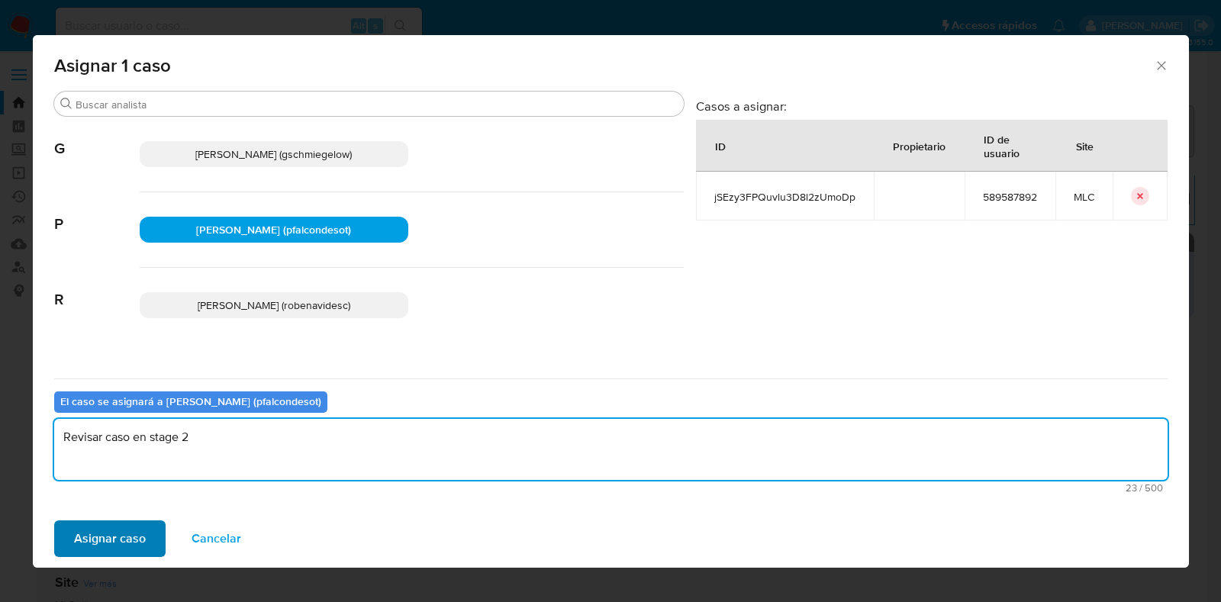
type textarea "Revisar caso en stage 2"
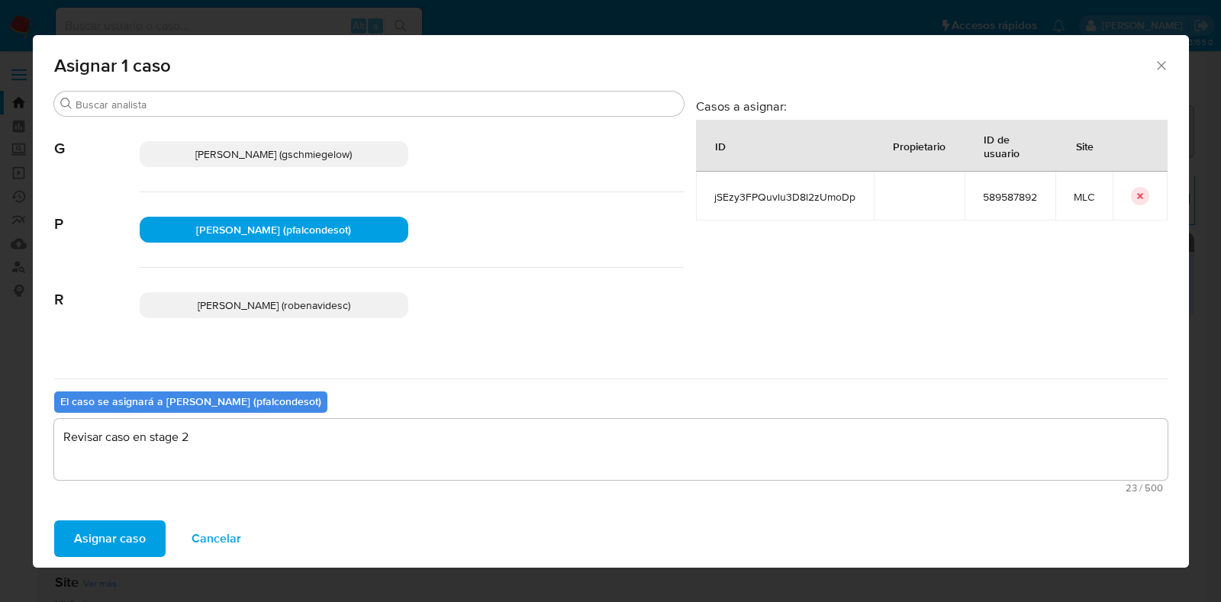
click at [88, 536] on span "Asignar caso" at bounding box center [110, 539] width 72 height 34
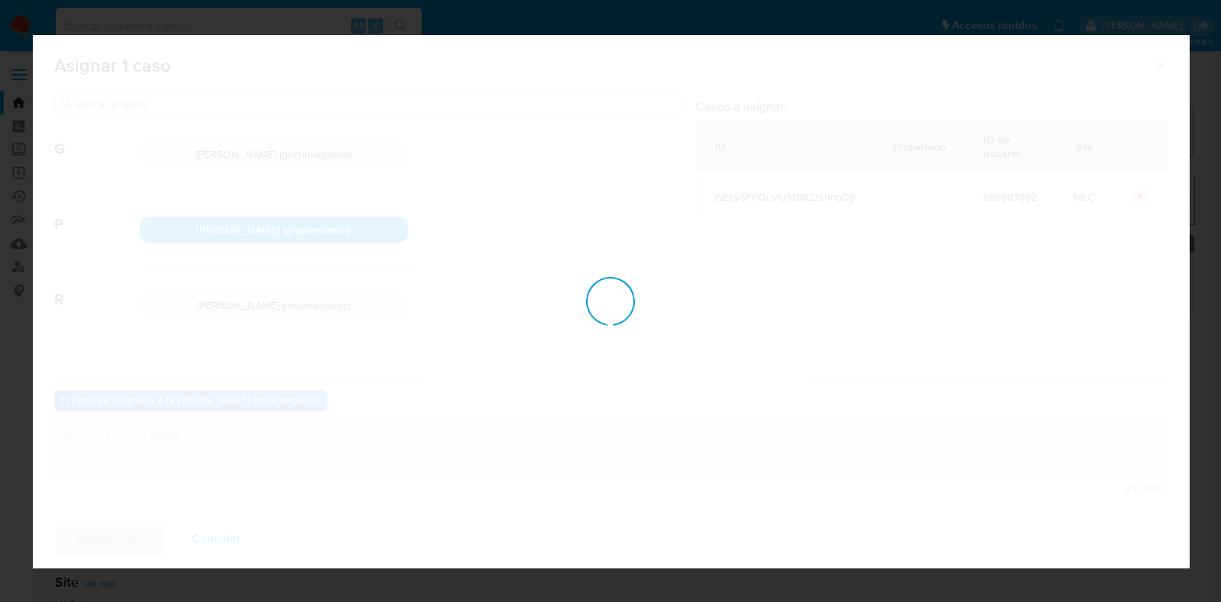
checkbox input "false"
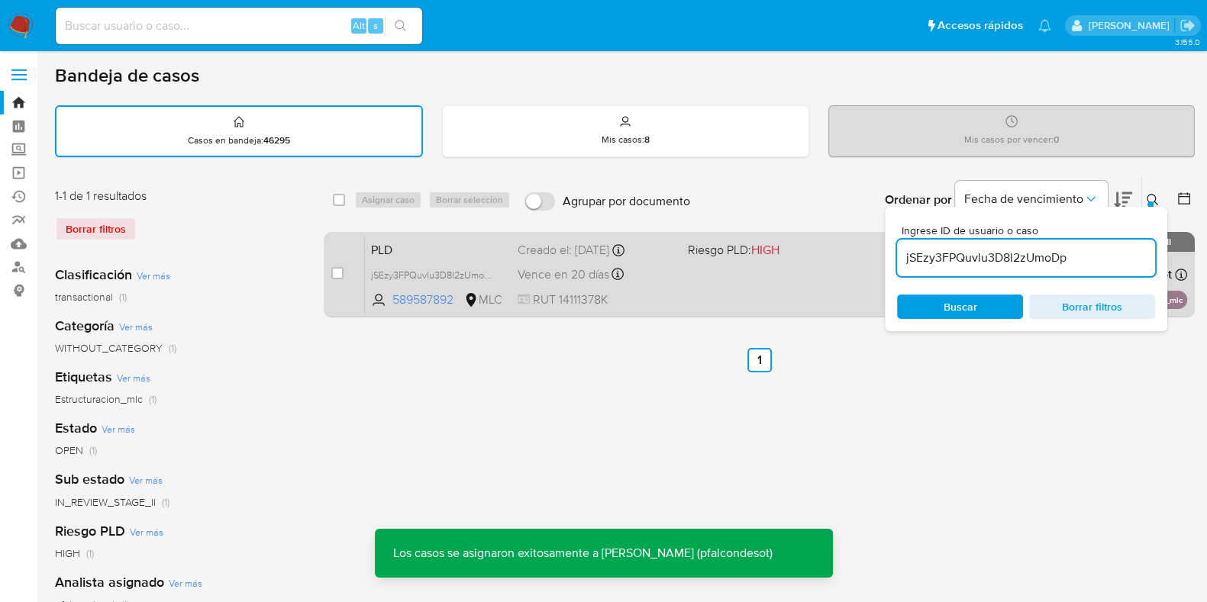
click at [724, 258] on div "PLD jSEzy3FPQuvlu3D8l2zUmoDp 589587892 MLC Riesgo PLD: HIGH Creado el: 12/06/20…" at bounding box center [776, 274] width 822 height 77
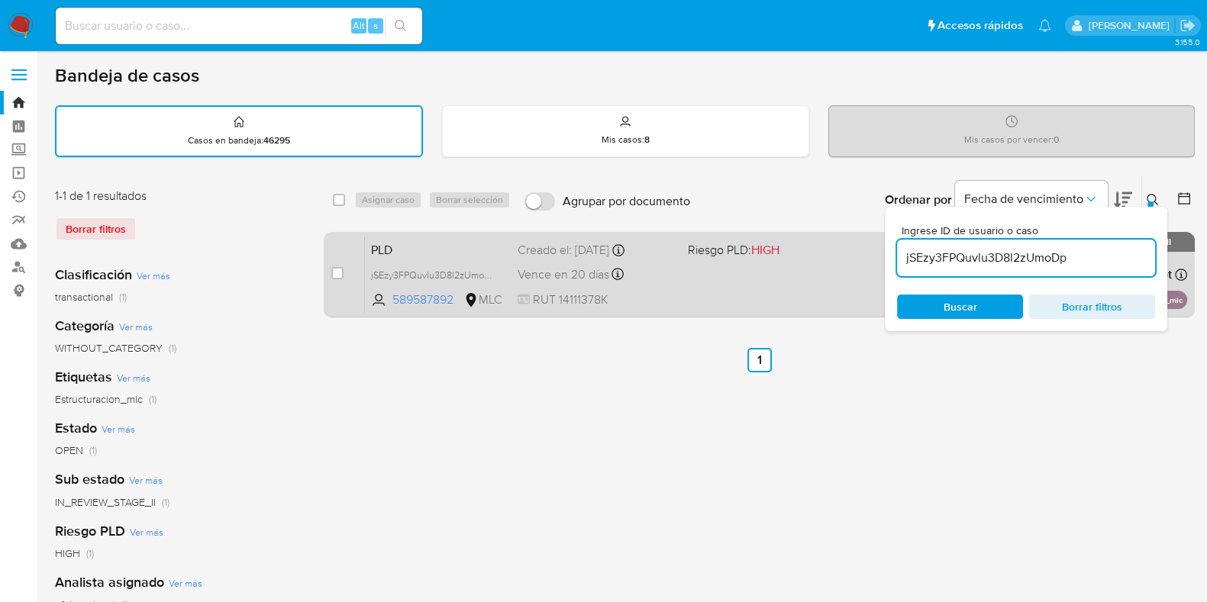
drag, startPoint x: 1077, startPoint y: 256, endPoint x: 861, endPoint y: 253, distance: 216.1
click at [861, 253] on div "select-all-cases-checkbox Asignar caso Borrar selección Agrupar por documento O…" at bounding box center [759, 250] width 871 height 148
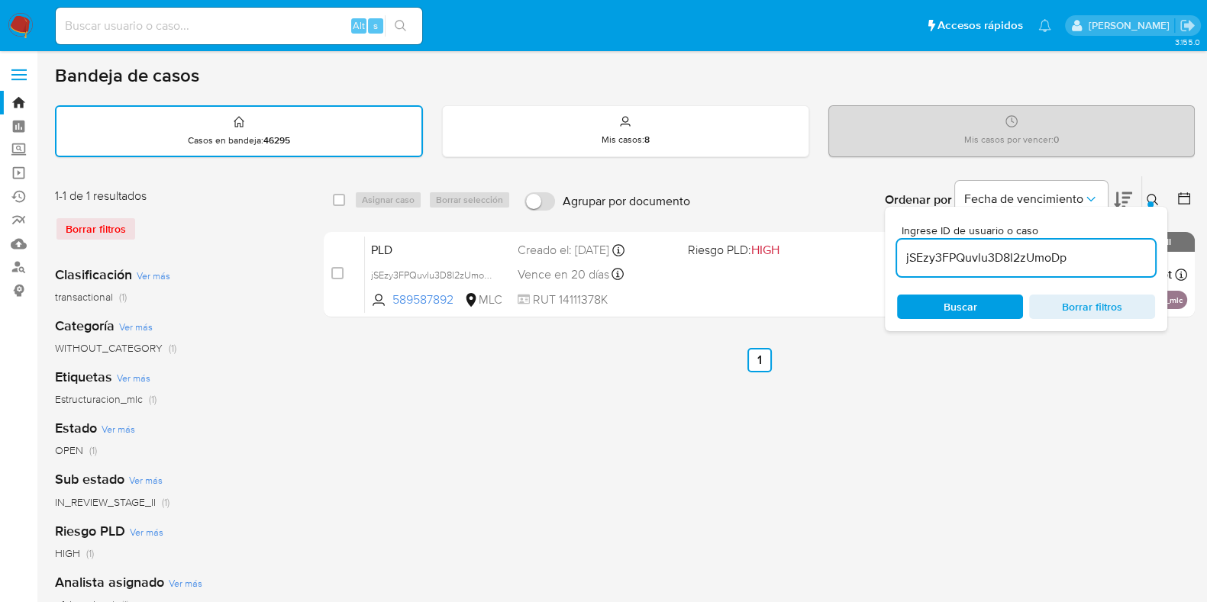
paste input "lN7ZrspuftJXY1nKB8g5Lraq"
type input "lN7ZrspuftJXY1nKB8g5Lraq"
click at [330, 205] on div "select-all-cases-checkbox Asignar caso Borrar selección Agrupar por documento O…" at bounding box center [759, 199] width 871 height 47
click at [338, 196] on input "checkbox" at bounding box center [339, 200] width 12 height 12
checkbox input "true"
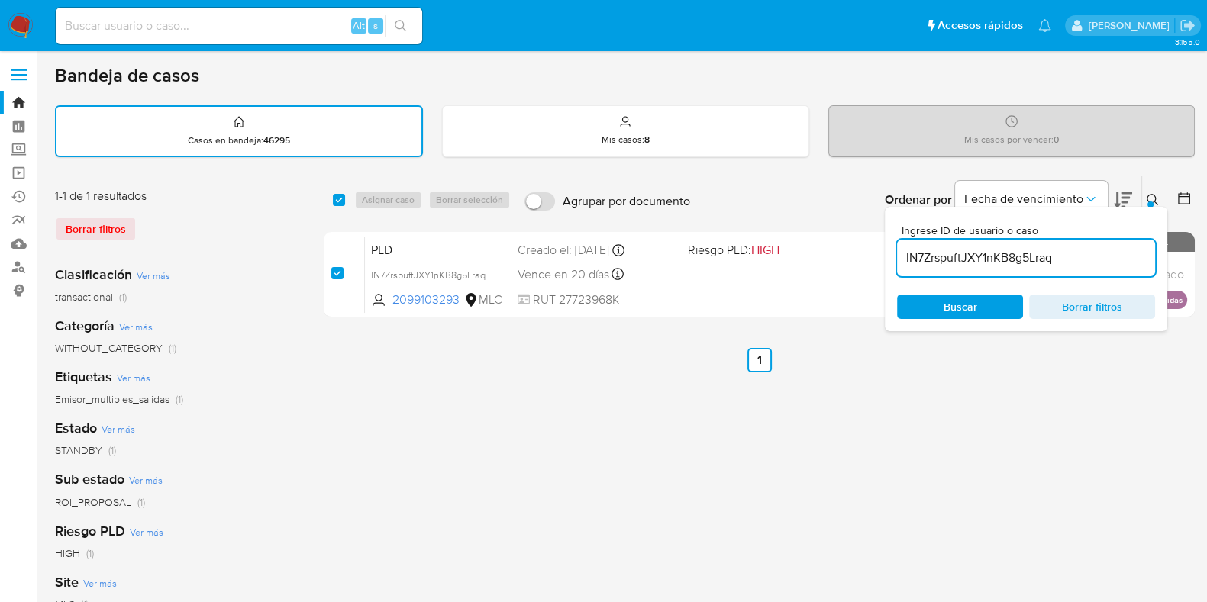
checkbox input "true"
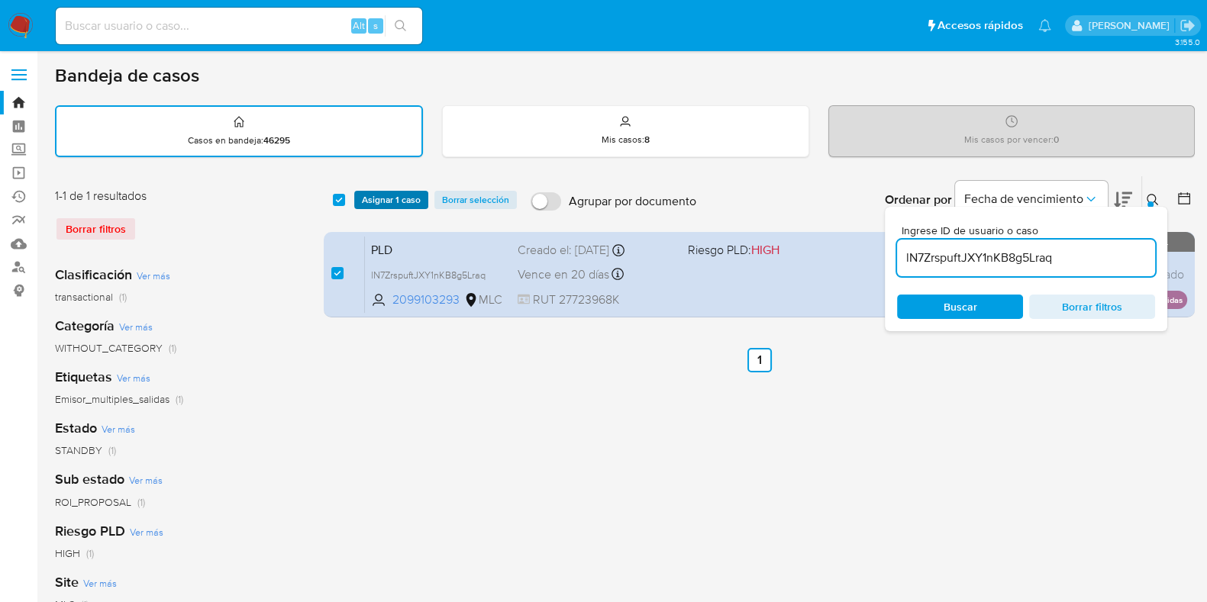
click at [389, 192] on span "Asignar 1 caso" at bounding box center [391, 199] width 59 height 15
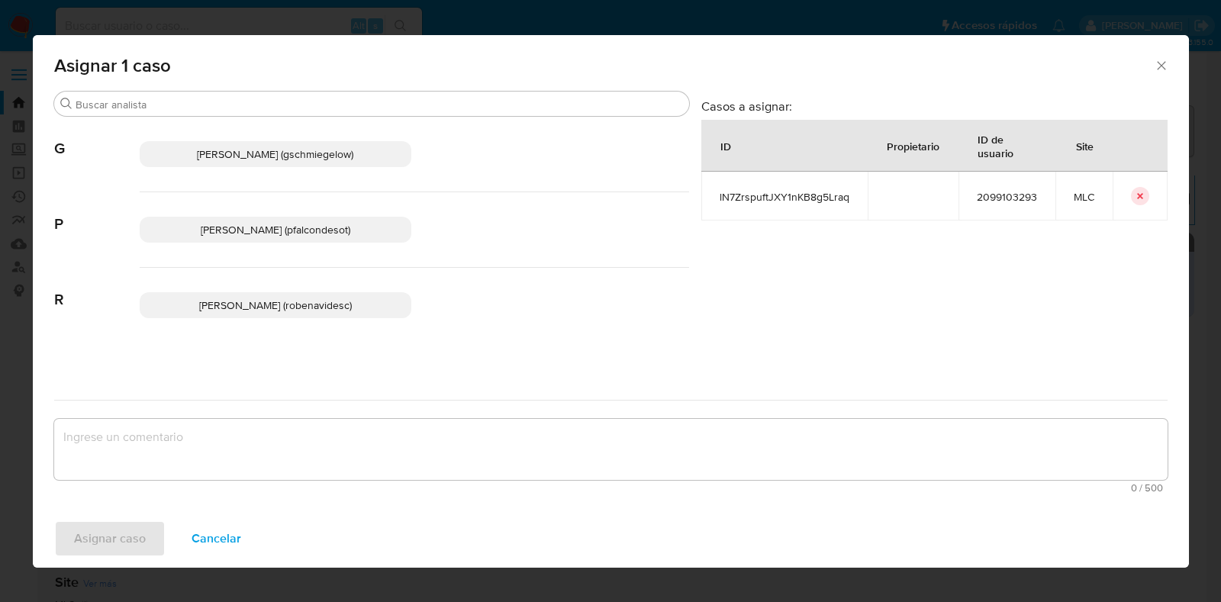
drag, startPoint x: 290, startPoint y: 234, endPoint x: 290, endPoint y: 297, distance: 62.6
click at [290, 233] on span "Paloma Alejandra Falcon De Soto (pfalcondesot)" at bounding box center [276, 229] width 150 height 15
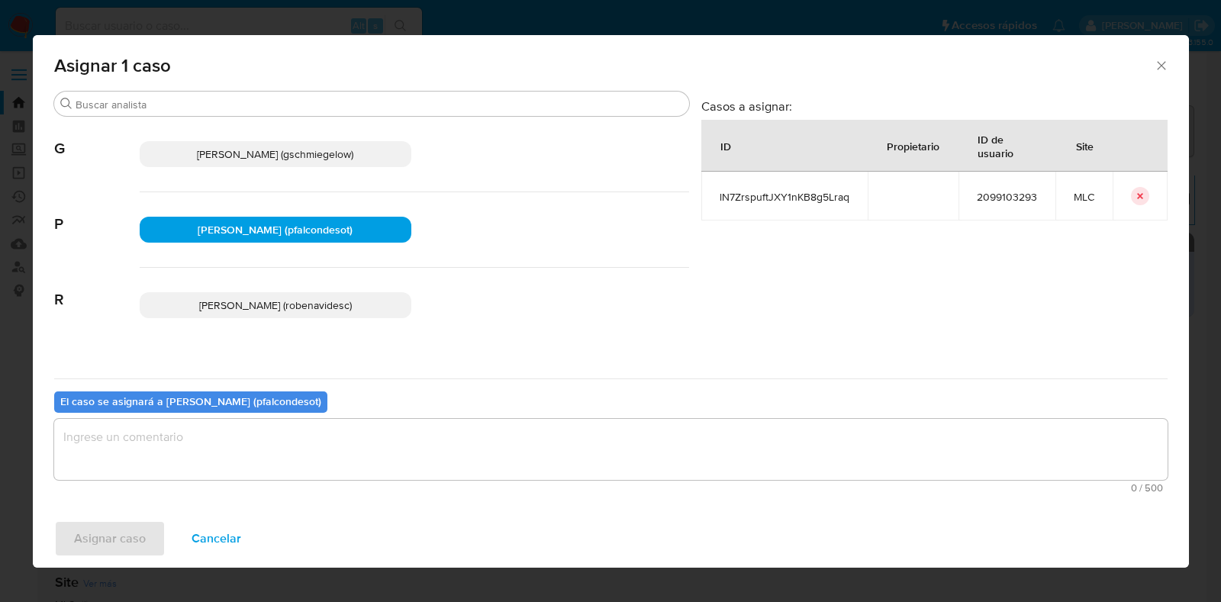
drag, startPoint x: 289, startPoint y: 434, endPoint x: 279, endPoint y: 446, distance: 15.3
click at [282, 443] on textarea "assign-modal" at bounding box center [611, 449] width 1114 height 61
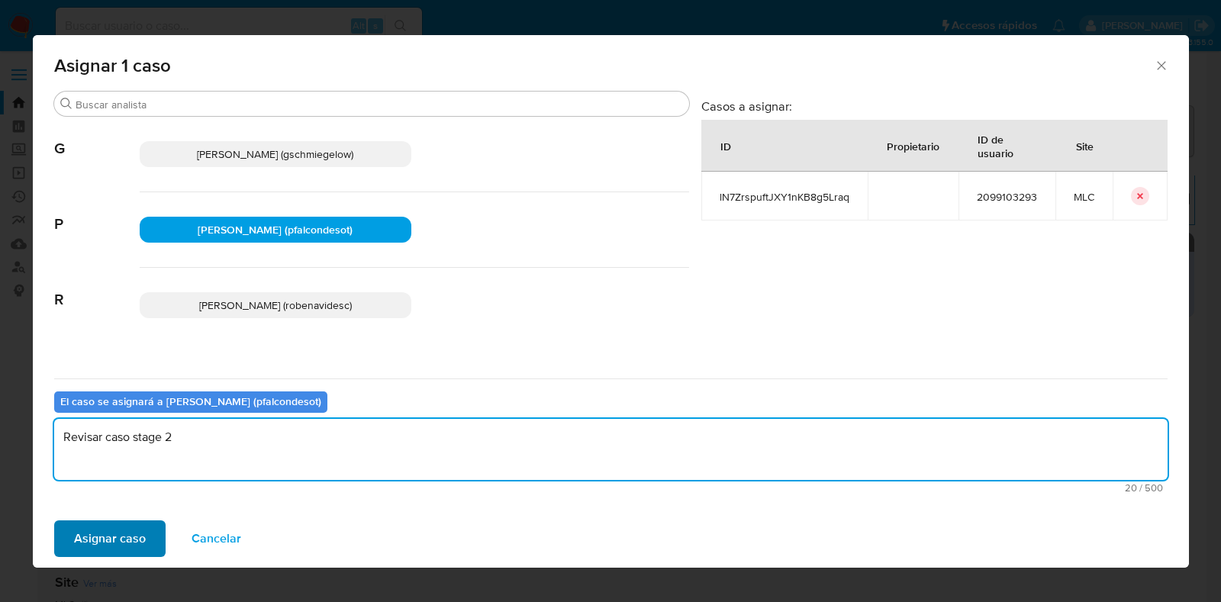
type textarea "Revisar caso stage 2"
click at [108, 544] on span "Asignar caso" at bounding box center [110, 539] width 72 height 34
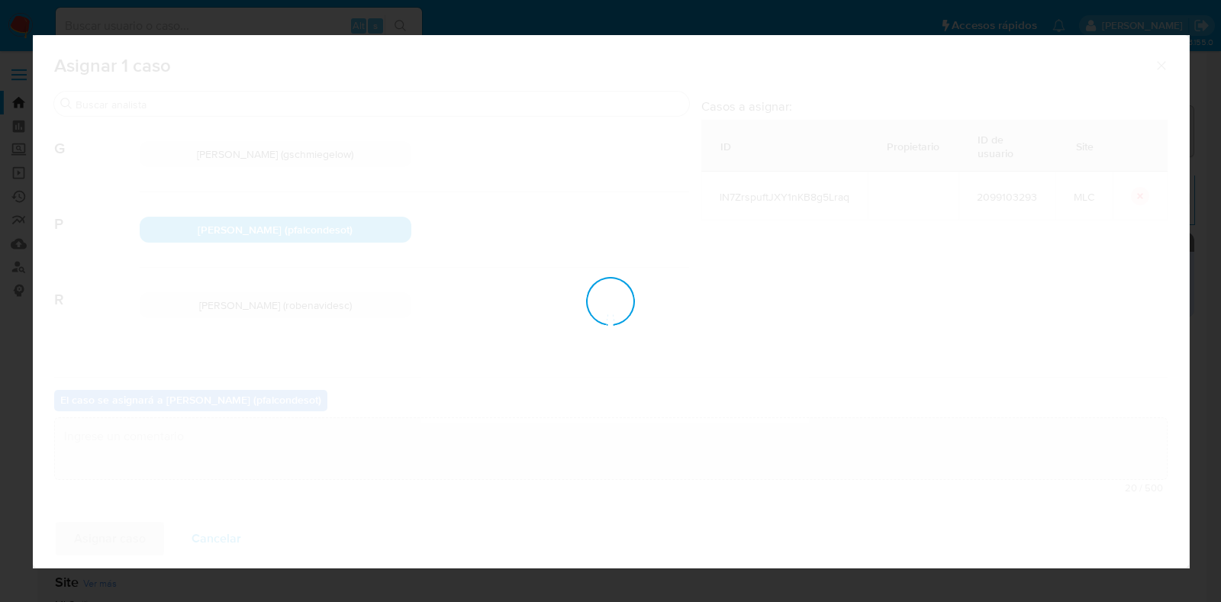
checkbox input "false"
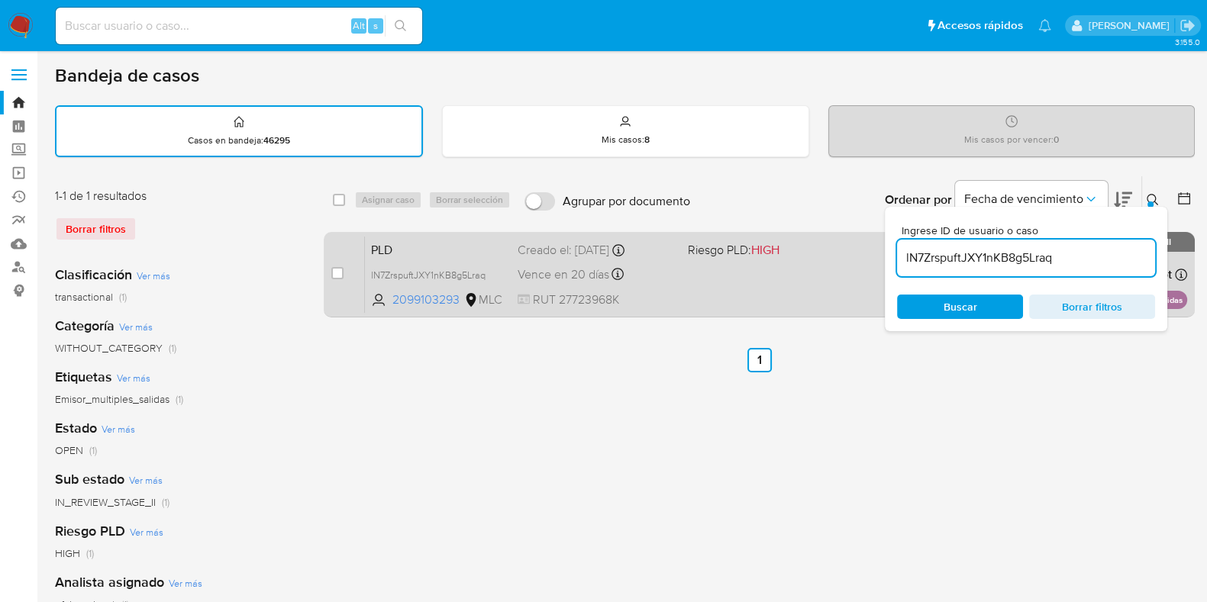
click at [728, 269] on div "PLD lN7ZrspuftJXY1nKB8g5Lraq 2099103293 MLC Riesgo PLD: HIGH Creado el: 12/06/2…" at bounding box center [776, 274] width 822 height 77
drag, startPoint x: 1070, startPoint y: 260, endPoint x: 836, endPoint y: 253, distance: 234.5
click at [836, 253] on div "select-all-cases-checkbox Asignar caso Borrar selección Agrupar por documento O…" at bounding box center [759, 250] width 871 height 148
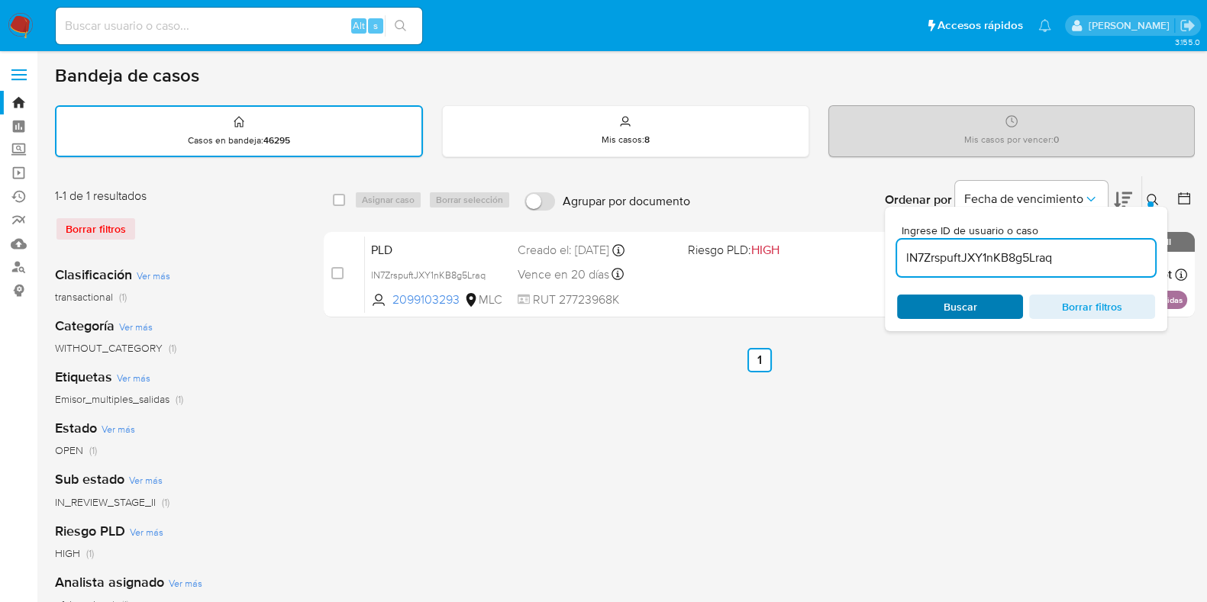
paste input "4yqlqqeX5WcQkrf0hjqKR4y"
type input "4yqlqqeX5WcQkrf0hjqKR4yq"
click at [976, 303] on div "Buscar Borrar filtros" at bounding box center [1026, 307] width 258 height 24
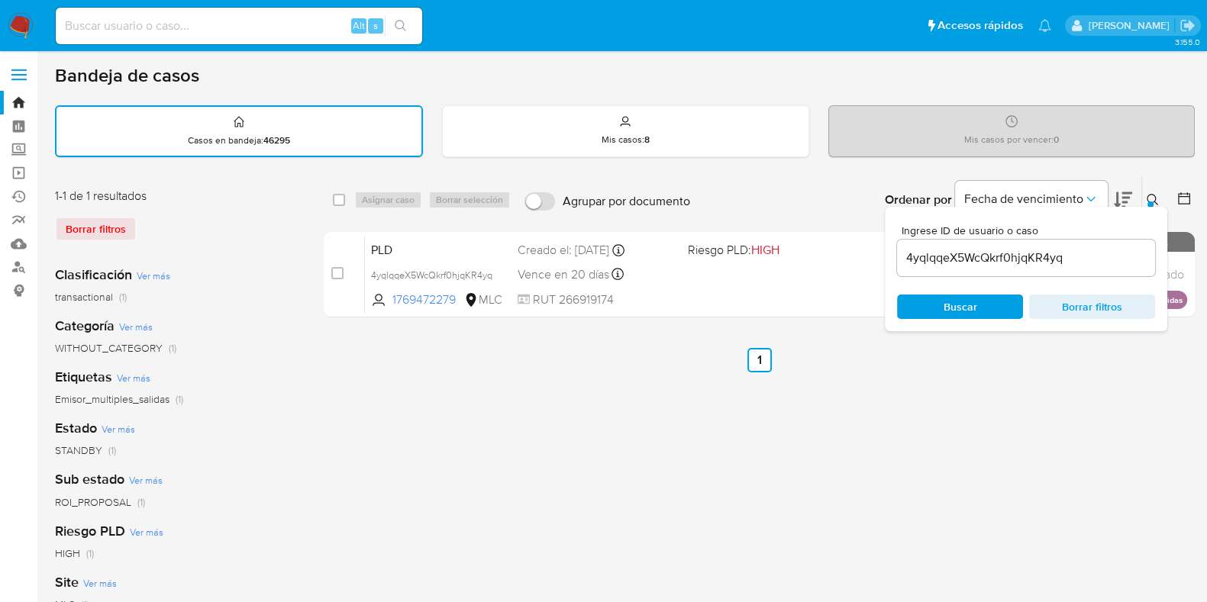
click at [331, 204] on div "select-all-cases-checkbox Asignar caso Borrar selección Agrupar por documento O…" at bounding box center [759, 199] width 871 height 47
click at [337, 201] on input "checkbox" at bounding box center [339, 200] width 12 height 12
checkbox input "true"
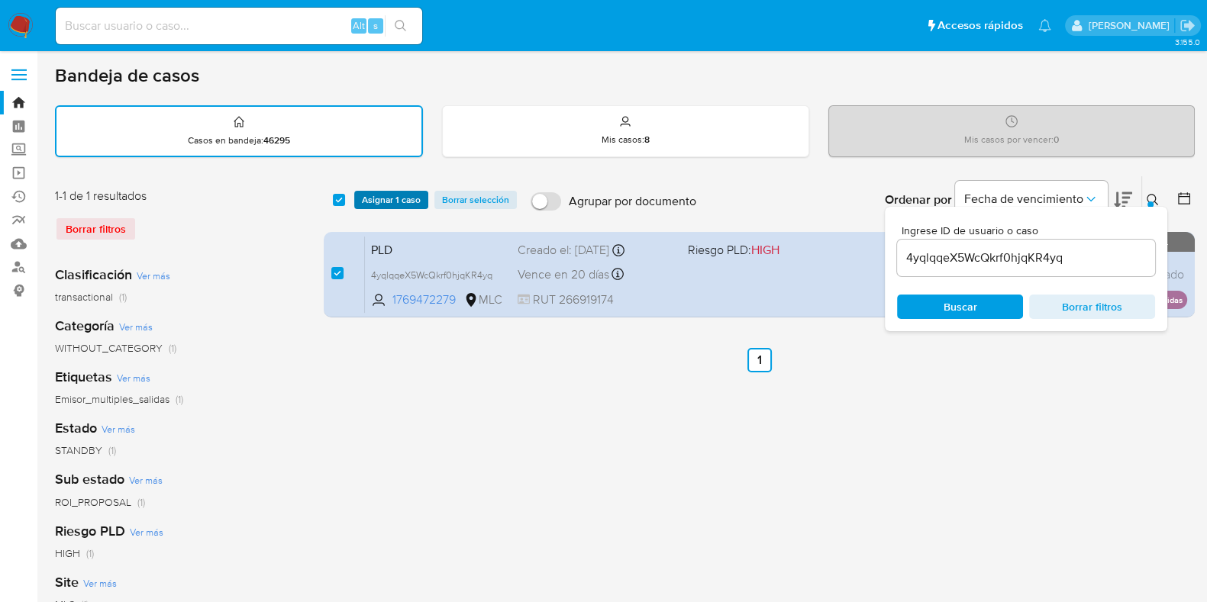
click at [392, 198] on span "Asignar 1 caso" at bounding box center [391, 199] width 59 height 15
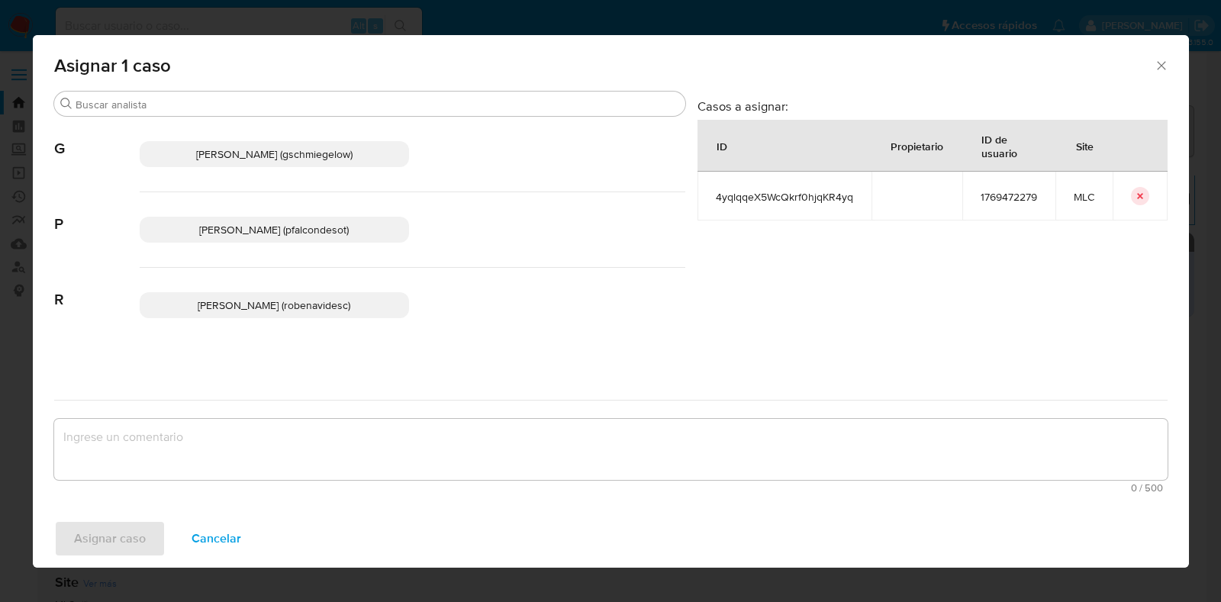
drag, startPoint x: 341, startPoint y: 221, endPoint x: 378, endPoint y: 386, distance: 168.9
click at [342, 222] on span "Paloma Alejandra Falcon De Soto (pfalcondesot)" at bounding box center [274, 229] width 150 height 15
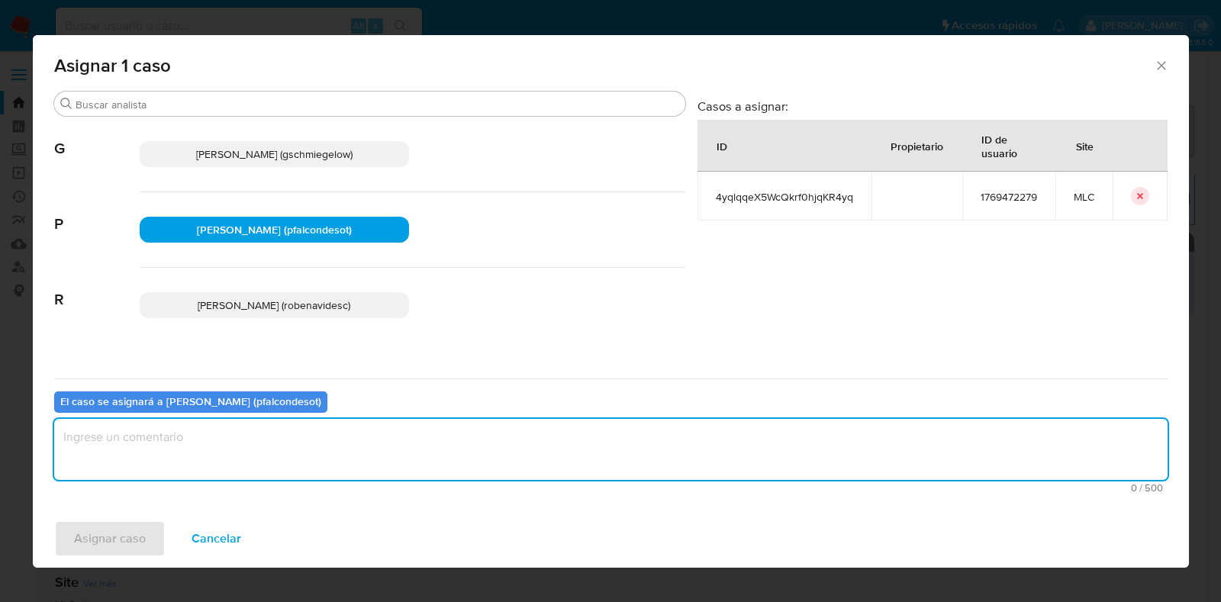
drag, startPoint x: 349, startPoint y: 467, endPoint x: 362, endPoint y: 452, distance: 20.0
click at [351, 463] on textarea "assign-modal" at bounding box center [611, 449] width 1114 height 61
type textarea "Revisar caso de stage 2"
click at [96, 545] on span "Asignar caso" at bounding box center [110, 539] width 72 height 34
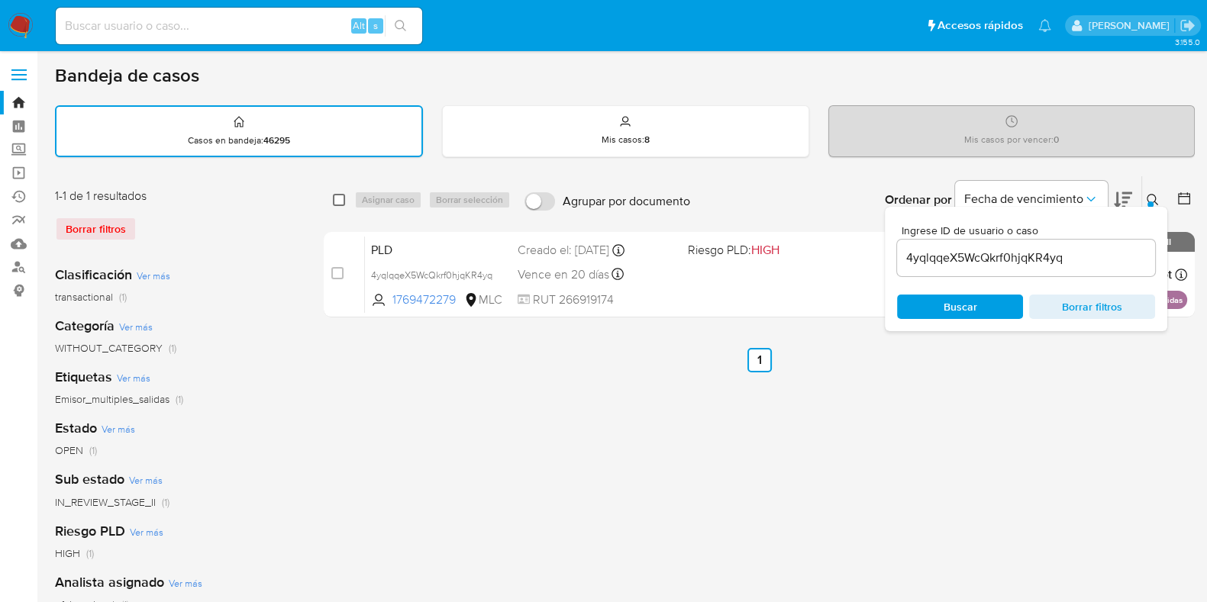
click at [340, 202] on input "checkbox" at bounding box center [339, 200] width 12 height 12
checkbox input "true"
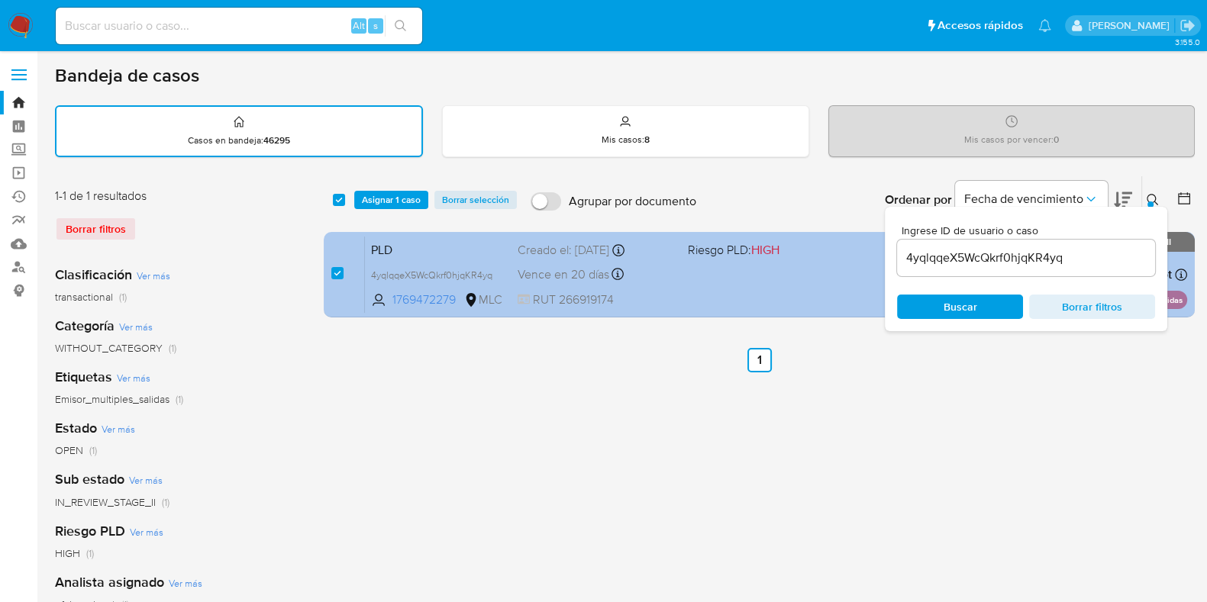
click at [515, 260] on div "PLD 4yqlqqeX5WcQkrf0hjqKR4yq 1769472279 MLC Riesgo PLD: HIGH Creado el: 12/06/2…" at bounding box center [776, 274] width 822 height 77
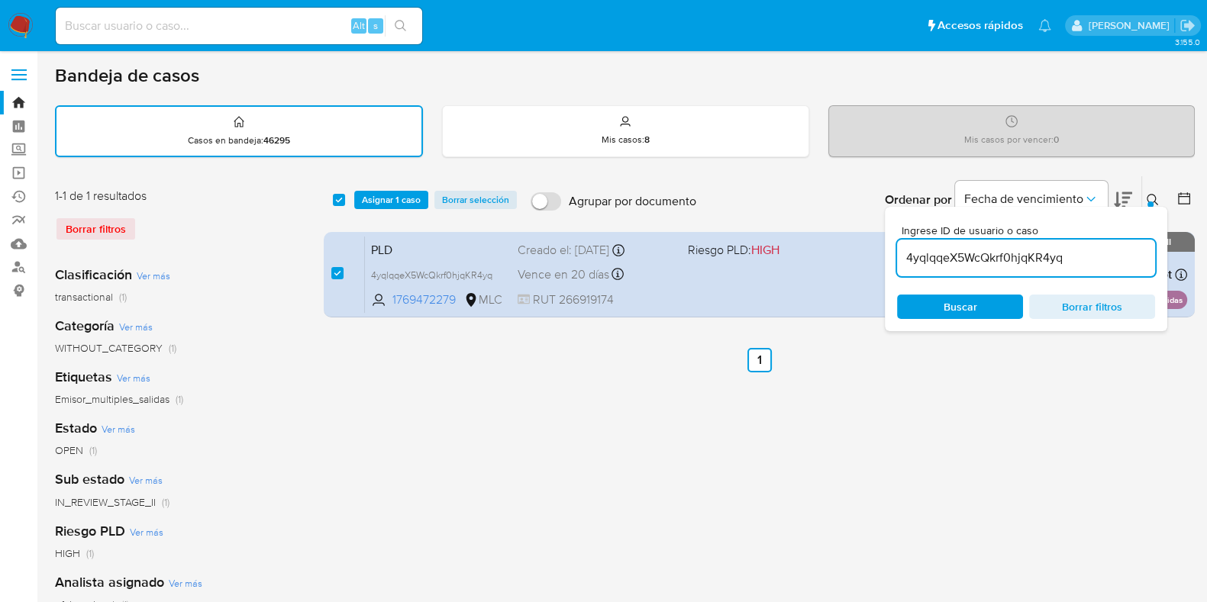
click at [1096, 263] on input "4yqlqqeX5WcQkrf0hjqKR4yq" at bounding box center [1026, 258] width 258 height 20
drag, startPoint x: 980, startPoint y: 259, endPoint x: 886, endPoint y: 255, distance: 94.7
click at [885, 256] on div "Ingrese ID de usuario o caso 4yqlqqeX5WcQkrf0hjqKR4yq Buscar Borrar filtros" at bounding box center [1026, 269] width 282 height 124
paste input "xWUqyMMXc2Wm71gfuj7fR8Y5"
type input "xWUqyMMXc2Wm71gfuj7fR8Y5"
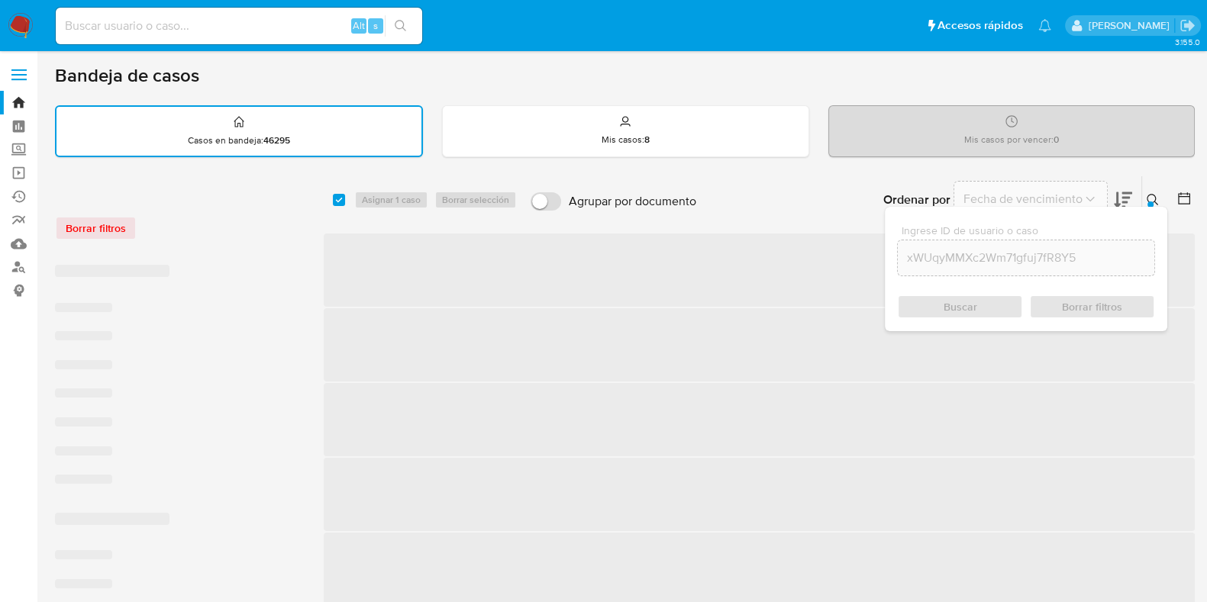
click at [1004, 309] on div "Buscar Borrar filtros" at bounding box center [1026, 307] width 258 height 24
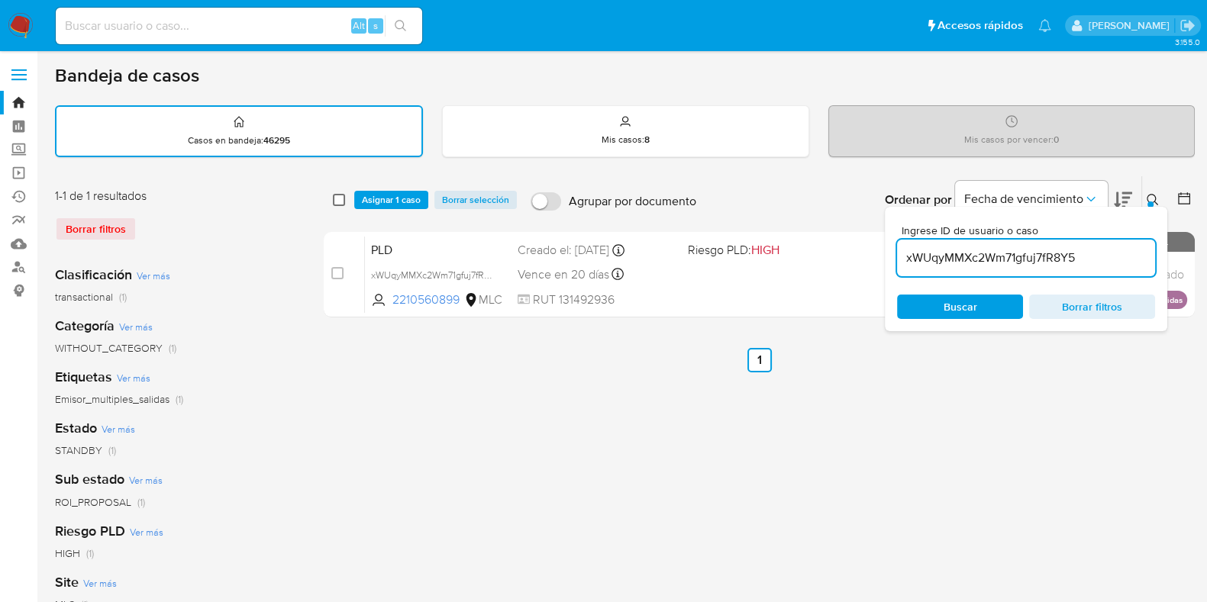
click at [338, 198] on input "checkbox" at bounding box center [339, 200] width 12 height 12
checkbox input "true"
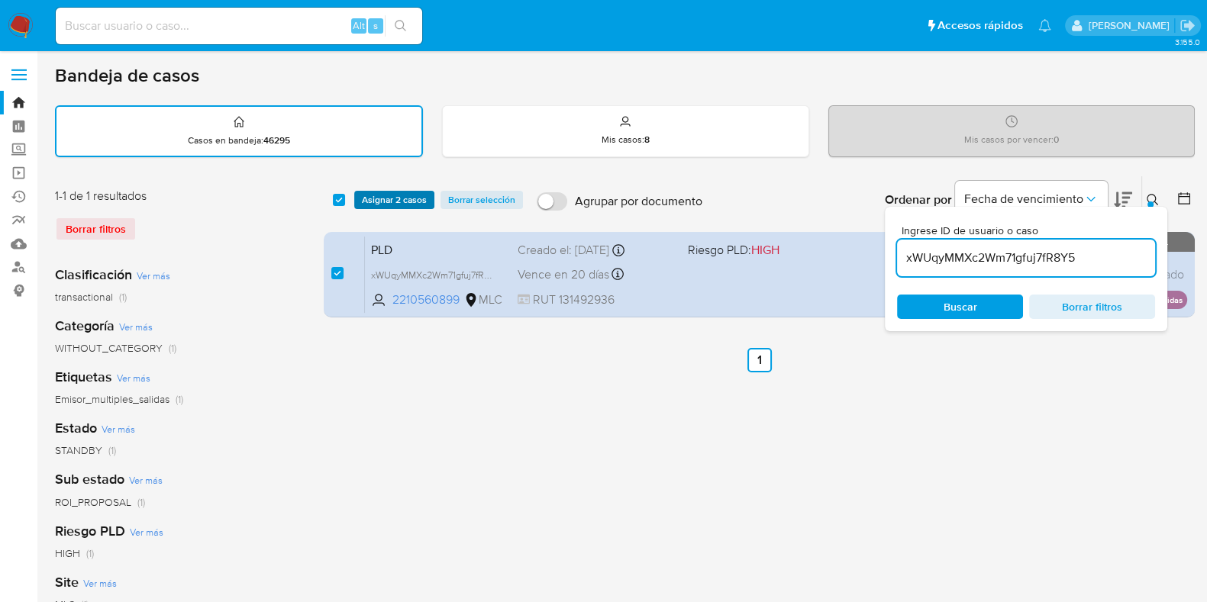
click at [381, 199] on span "Asignar 2 casos" at bounding box center [394, 199] width 65 height 15
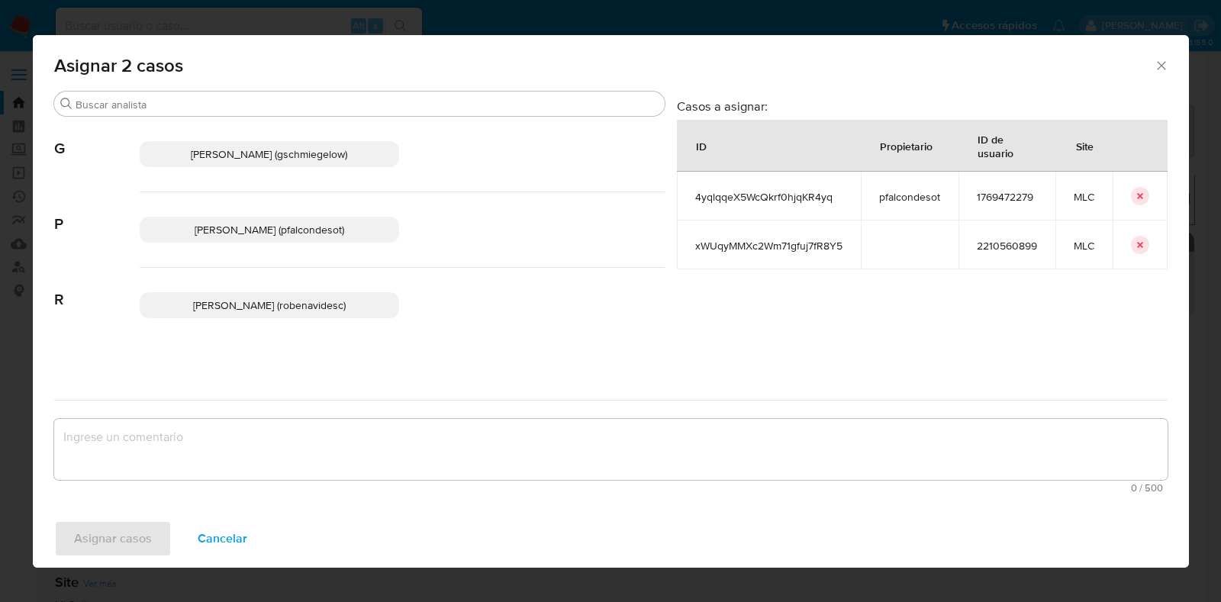
click at [338, 219] on p "Paloma Alejandra Falcon De Soto (pfalcondesot)" at bounding box center [270, 230] width 260 height 26
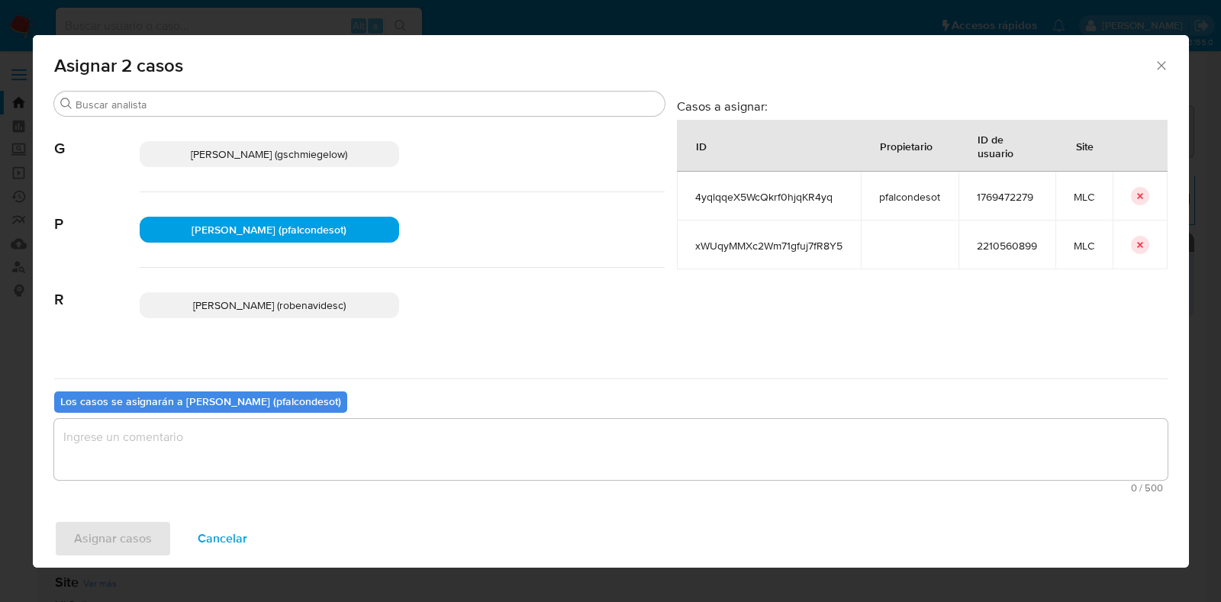
drag, startPoint x: 347, startPoint y: 444, endPoint x: 340, endPoint y: 450, distance: 9.2
click at [340, 450] on textarea "assign-modal" at bounding box center [611, 449] width 1114 height 61
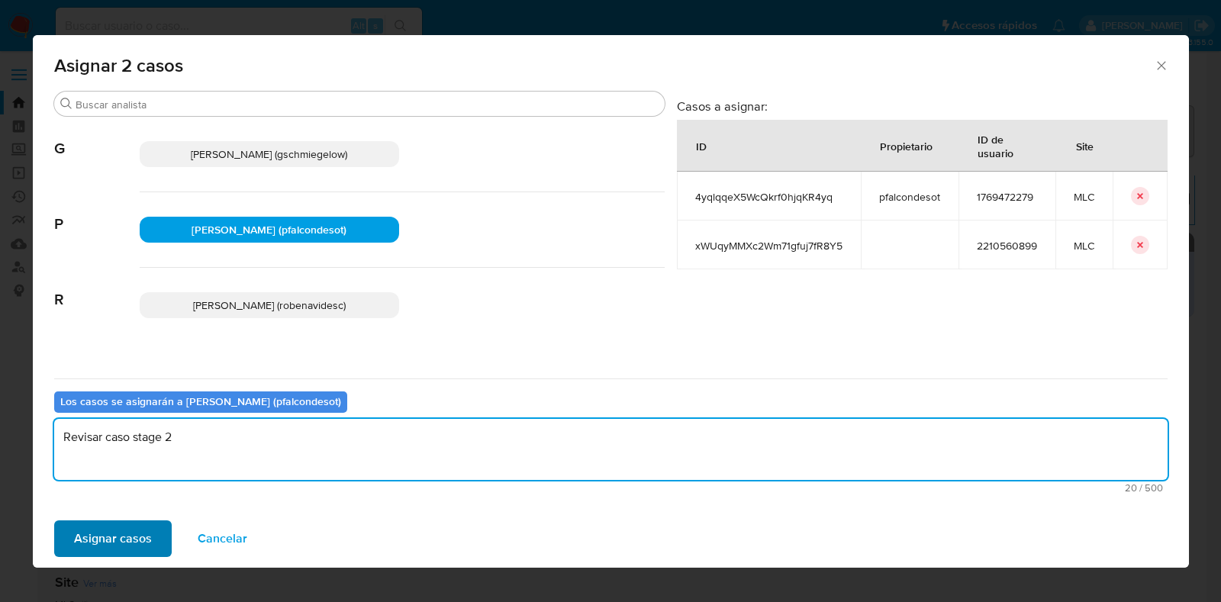
type textarea "Revisar caso stage 2"
click at [88, 543] on span "Asignar casos" at bounding box center [113, 539] width 78 height 34
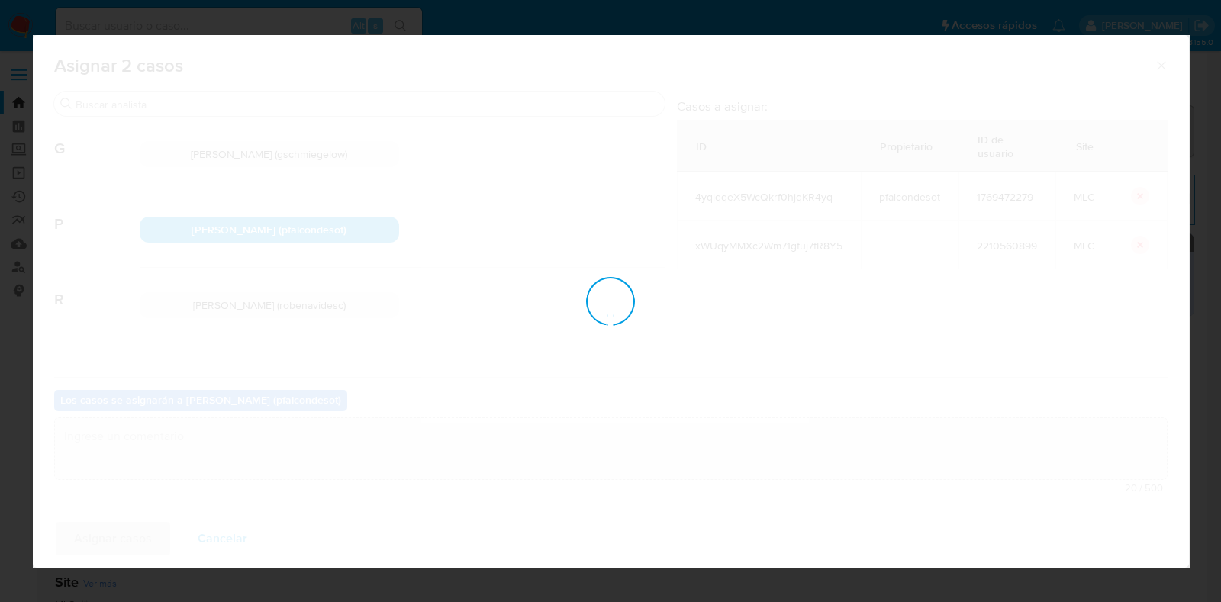
checkbox input "false"
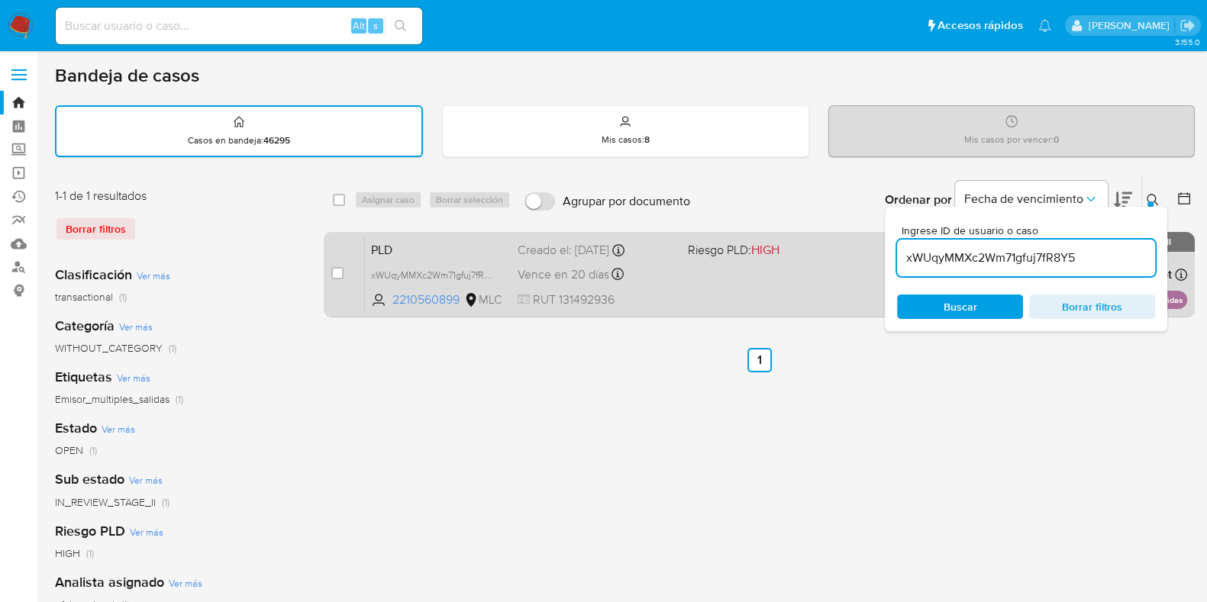
drag, startPoint x: 1095, startPoint y: 259, endPoint x: 898, endPoint y: 277, distance: 198.6
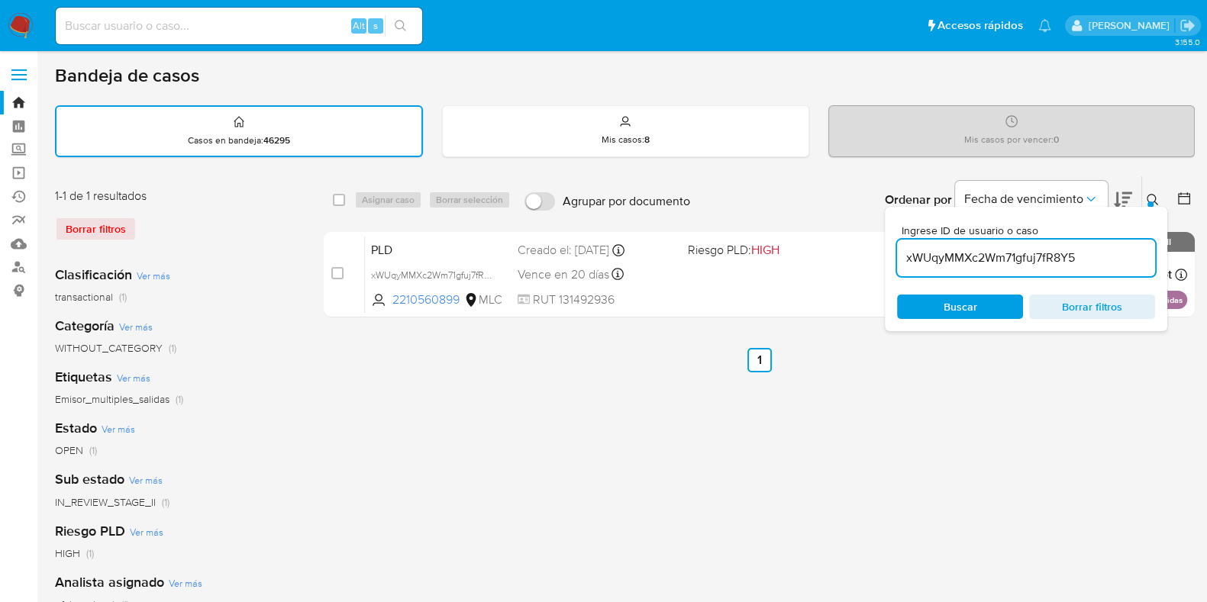
click at [809, 264] on div "select-all-cases-checkbox Asignar caso Borrar selección Agrupar por documento O…" at bounding box center [759, 250] width 871 height 148
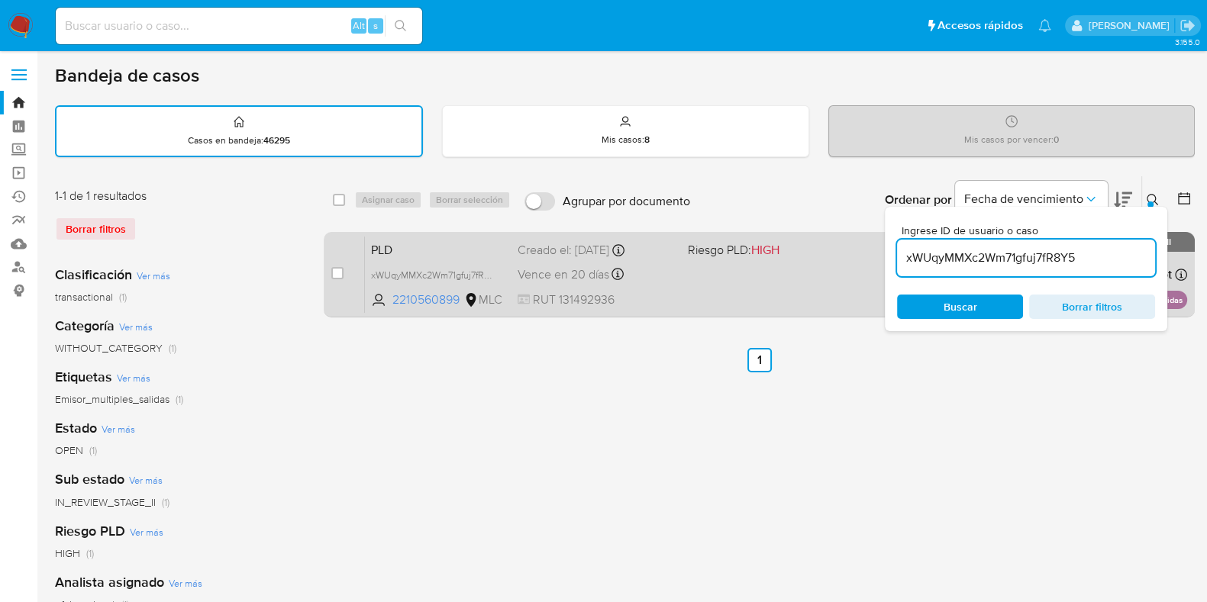
drag, startPoint x: 1086, startPoint y: 257, endPoint x: 805, endPoint y: 244, distance: 282.0
click at [805, 244] on div "select-all-cases-checkbox Asignar caso Borrar selección Agrupar por documento O…" at bounding box center [759, 250] width 871 height 148
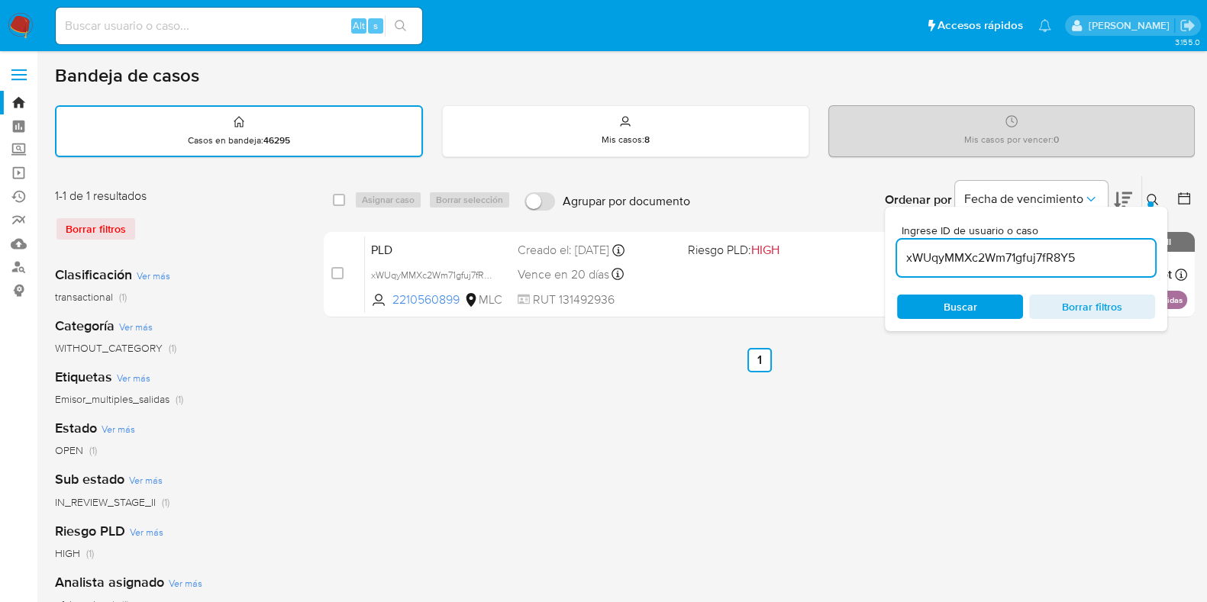
drag, startPoint x: 1086, startPoint y: 257, endPoint x: 902, endPoint y: 250, distance: 184.9
click at [902, 250] on input "xWUqyMMXc2Wm71gfuj7fR8Y5" at bounding box center [1026, 258] width 258 height 20
paste input "1ln43j7uIKCYDJPAraDi1KFI"
type input "1ln43j7uIKCYDJPAraDi1KFI"
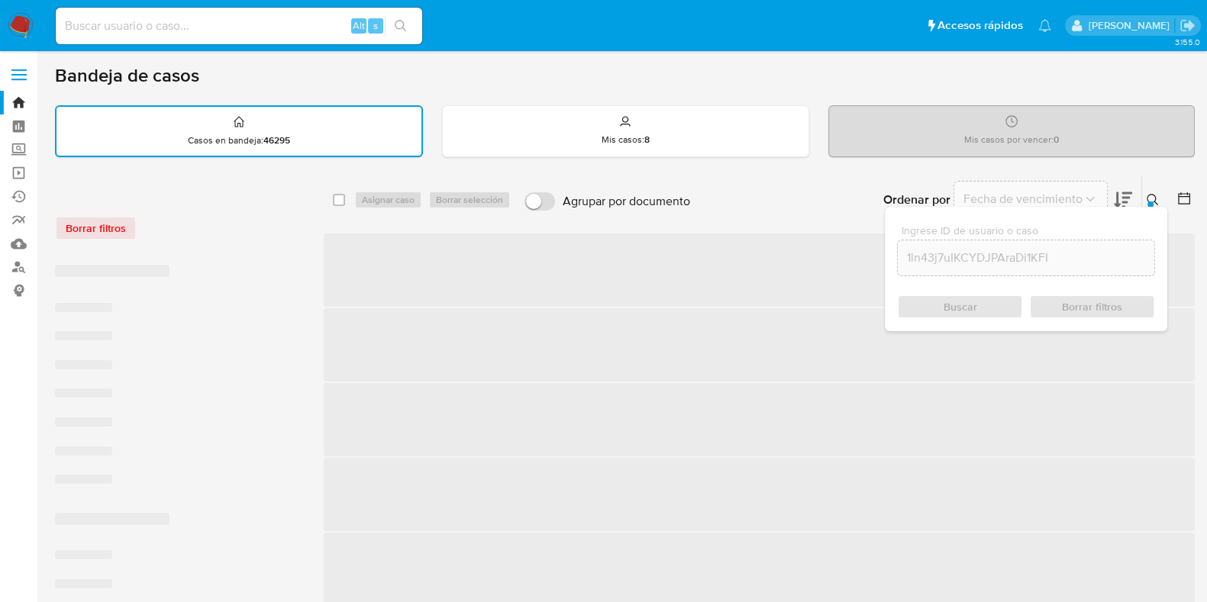
drag, startPoint x: 983, startPoint y: 305, endPoint x: 1031, endPoint y: 316, distance: 49.3
click at [985, 303] on div "Buscar Borrar filtros" at bounding box center [1026, 307] width 258 height 24
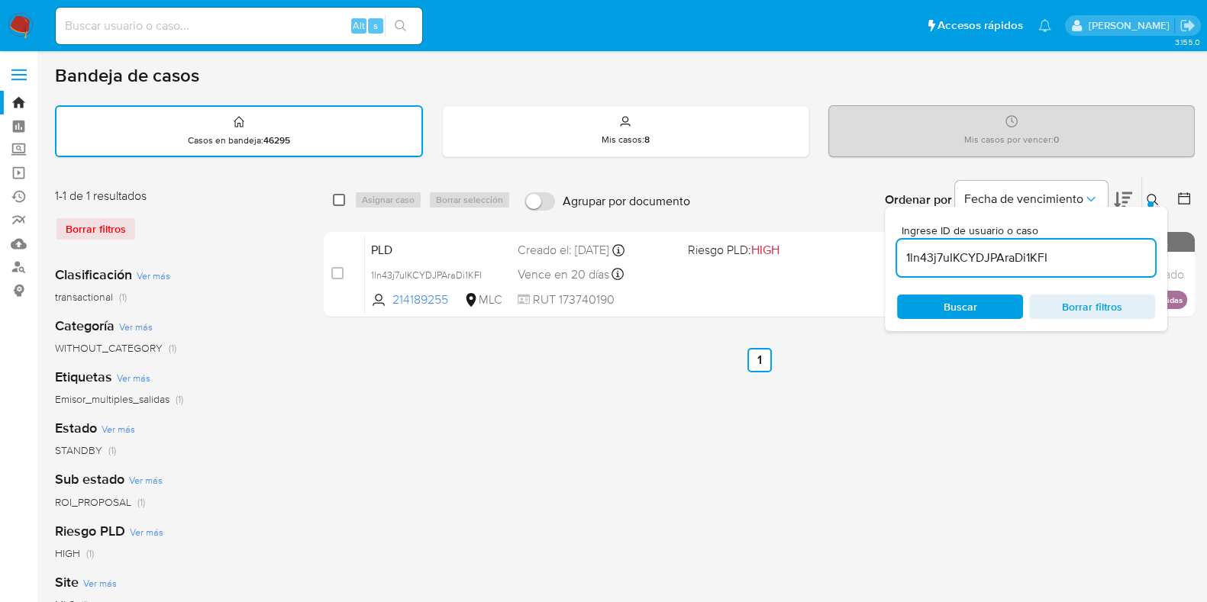
click at [335, 200] on input "checkbox" at bounding box center [339, 200] width 12 height 12
checkbox input "true"
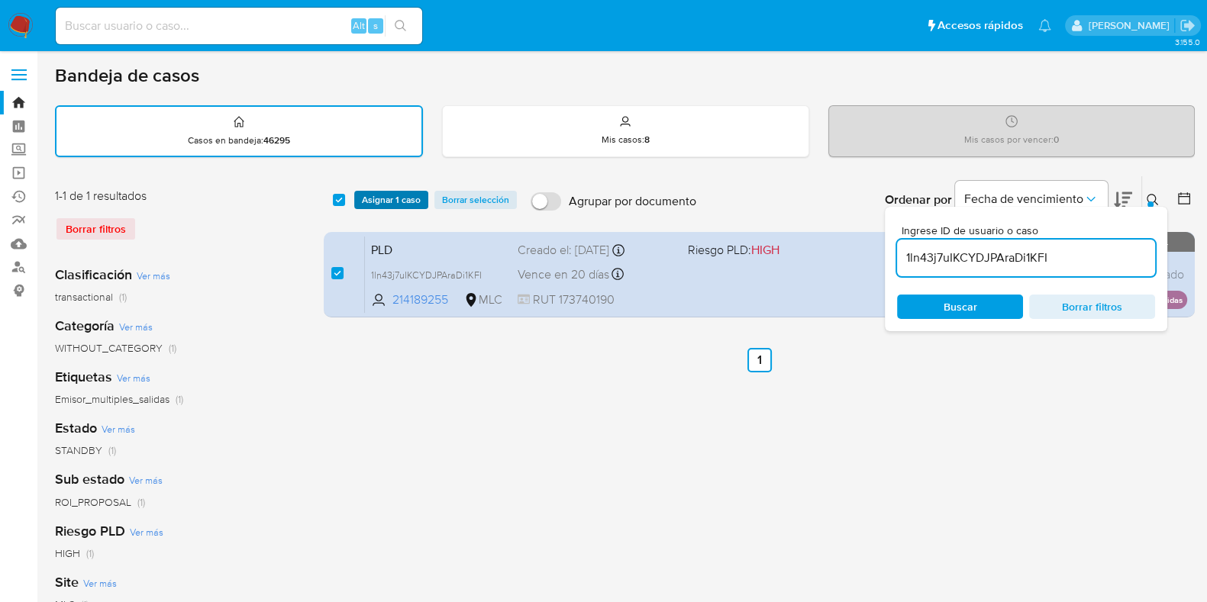
click at [381, 197] on span "Asignar 1 caso" at bounding box center [391, 199] width 59 height 15
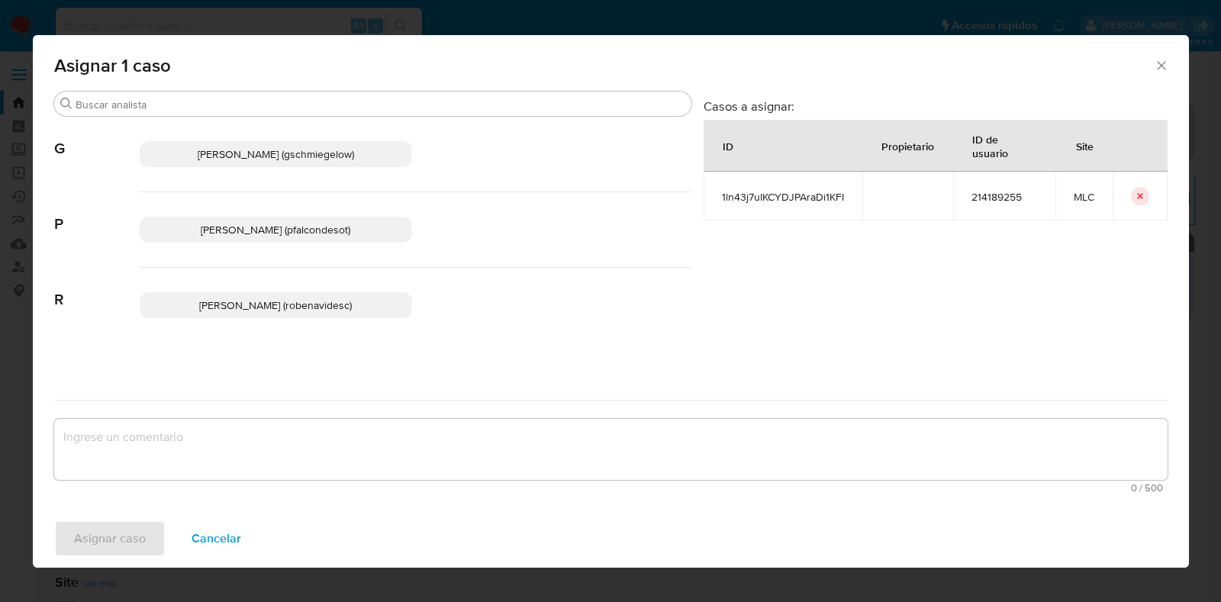
click at [307, 236] on p "Paloma Alejandra Falcon De Soto (pfalcondesot)" at bounding box center [276, 230] width 273 height 26
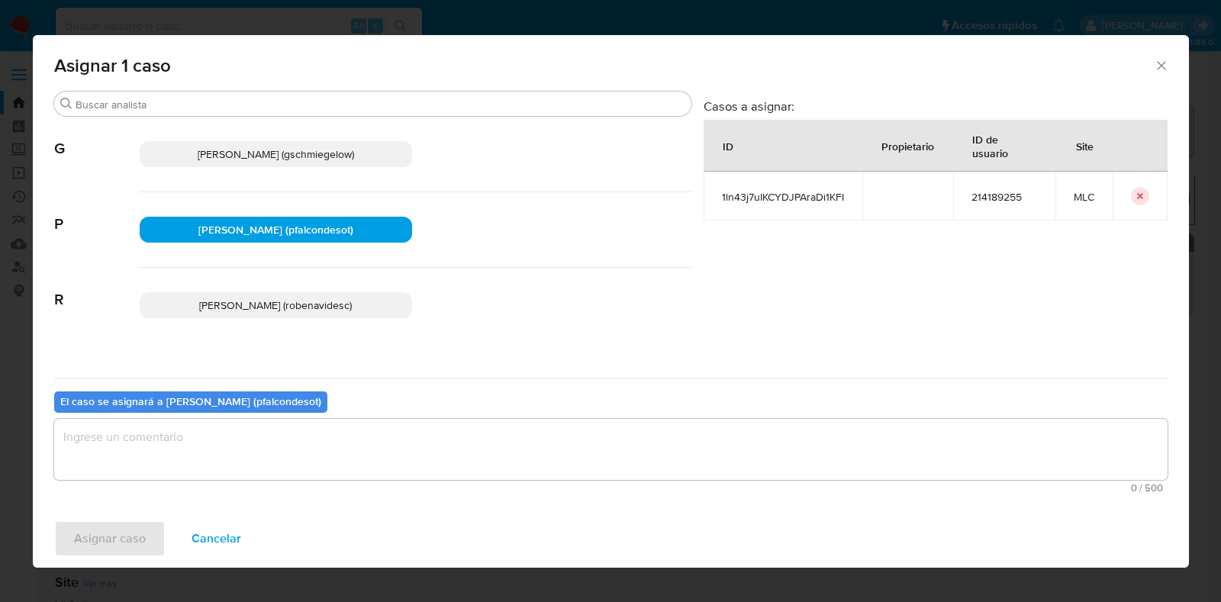
drag, startPoint x: 344, startPoint y: 437, endPoint x: 363, endPoint y: 435, distance: 20.0
click at [341, 437] on textarea "assign-modal" at bounding box center [611, 449] width 1114 height 61
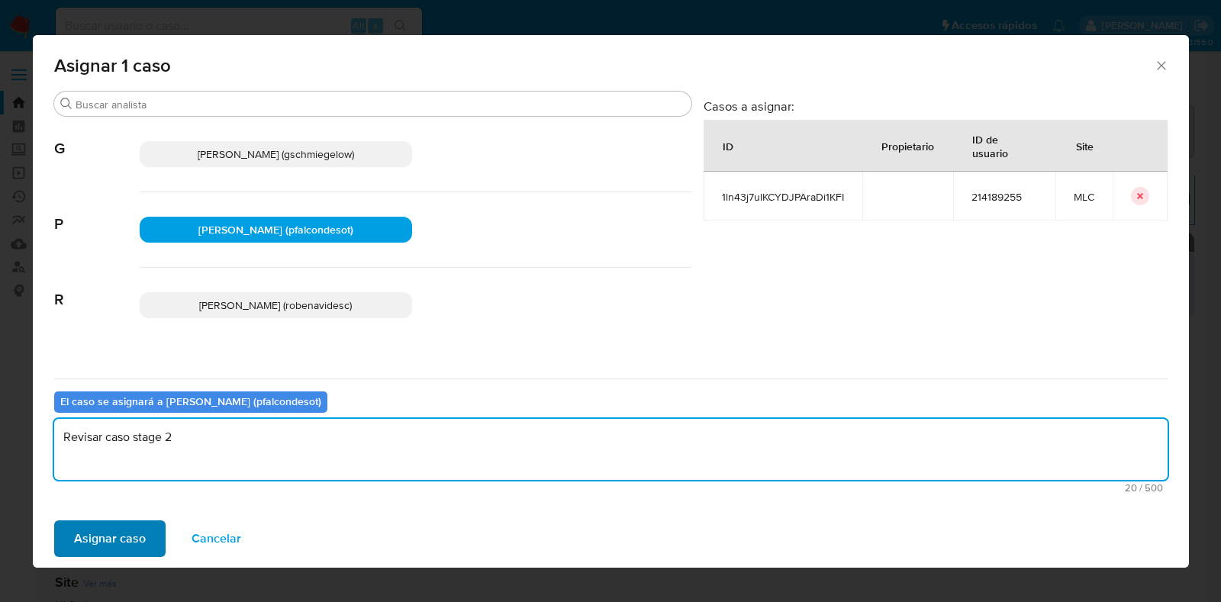
type textarea "Revisar caso stage 2"
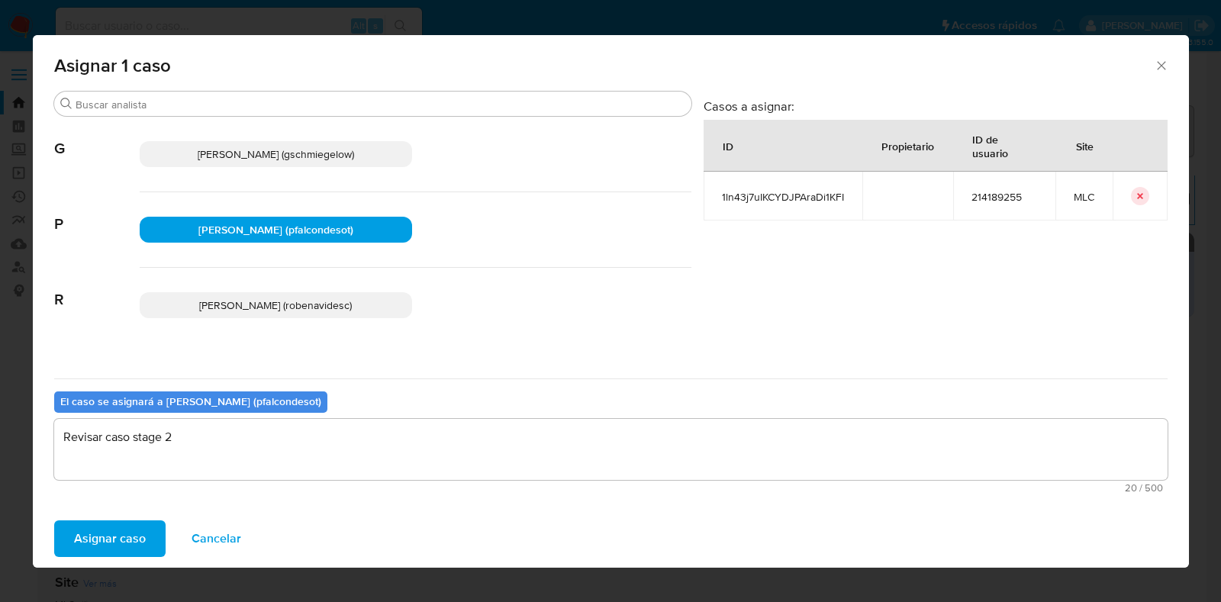
click at [84, 527] on span "Asignar caso" at bounding box center [110, 539] width 72 height 34
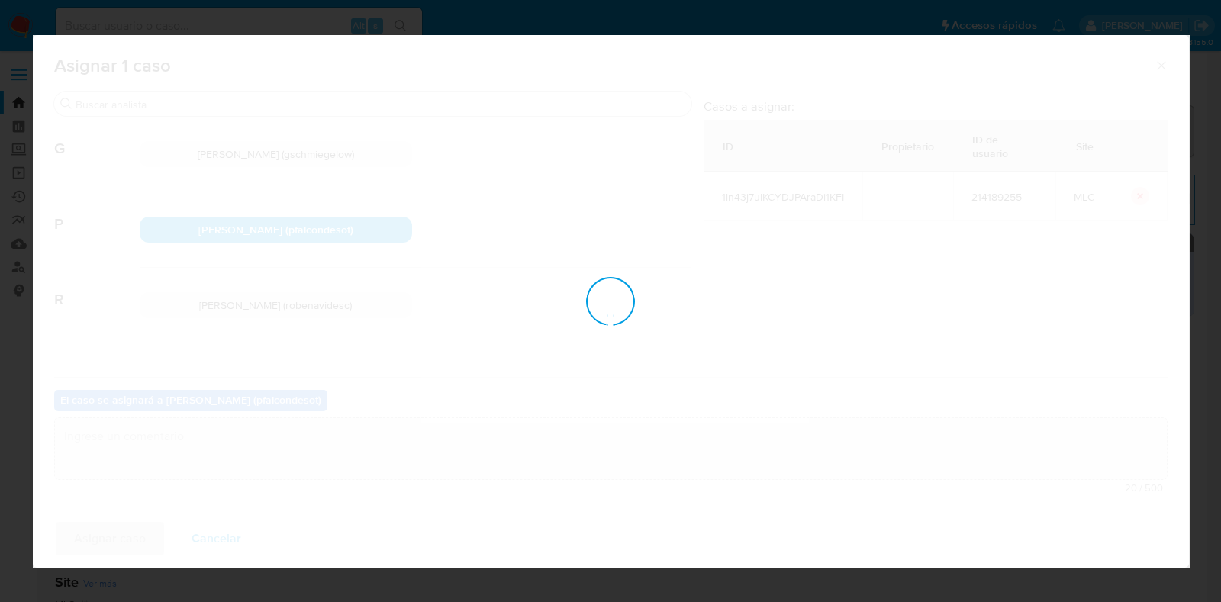
checkbox input "false"
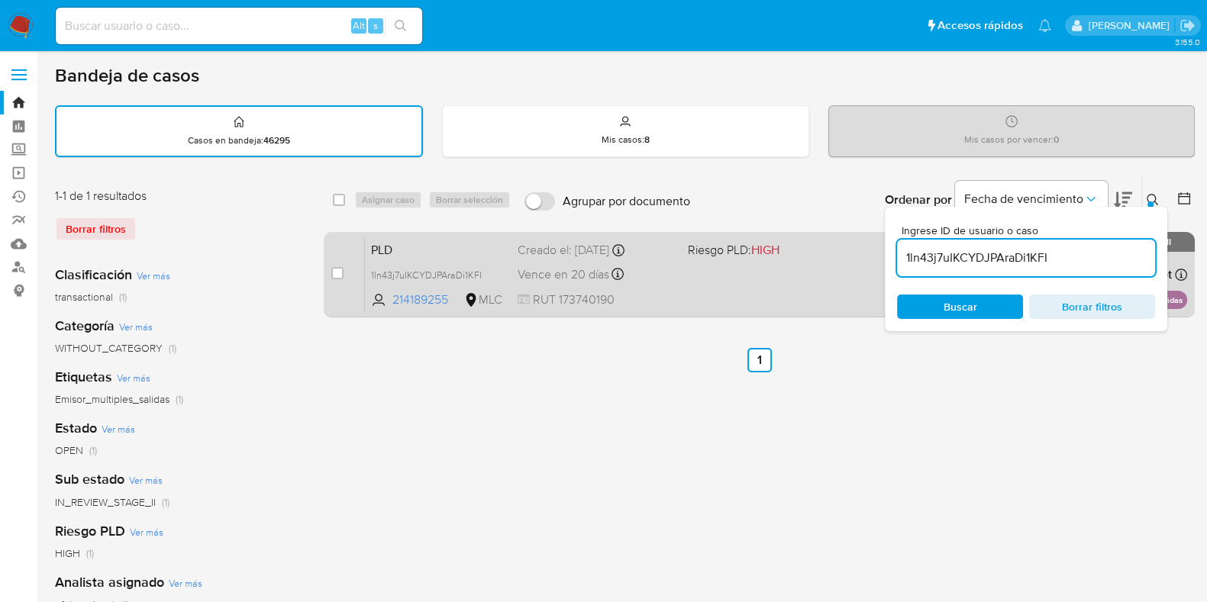
click at [672, 269] on div "Vence en 20 días Vence el 10/09/2025 06:06:07" at bounding box center [597, 274] width 158 height 21
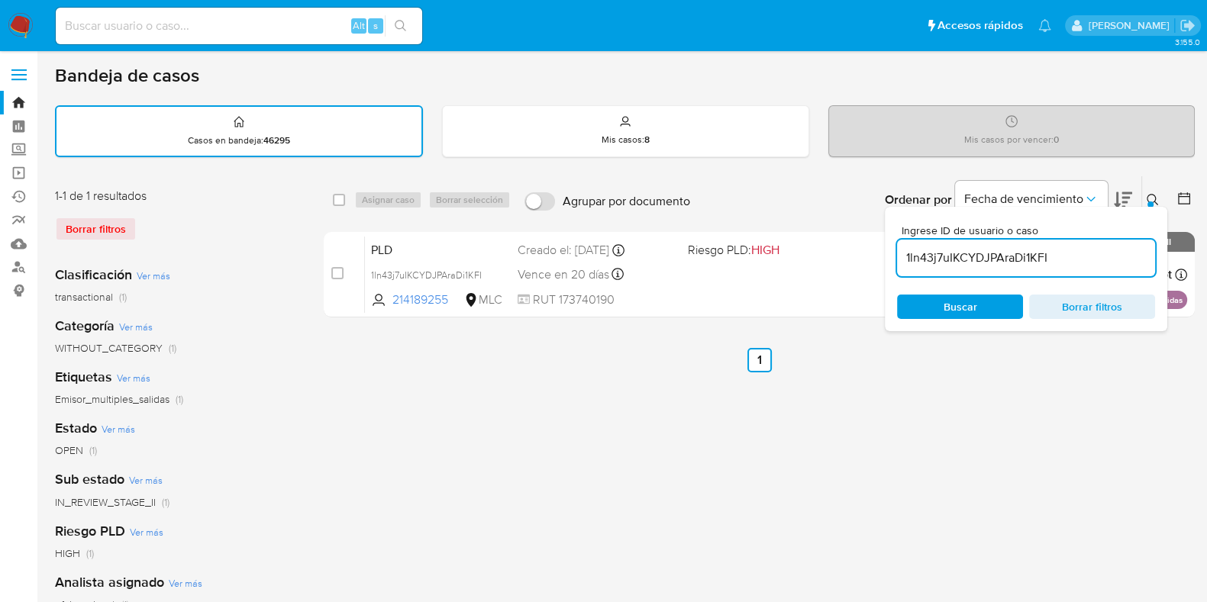
drag, startPoint x: 1061, startPoint y: 260, endPoint x: 1042, endPoint y: 269, distance: 21.2
click at [879, 261] on div "select-all-cases-checkbox Asignar caso Borrar selección Agrupar por documento O…" at bounding box center [759, 250] width 871 height 148
paste input "0NIIGU28mpvh9WtI76phMsZ6"
type input "0NIIGU28mpvh9WtI76phMsZ6"
drag, startPoint x: 954, startPoint y: 318, endPoint x: 962, endPoint y: 321, distance: 8.2
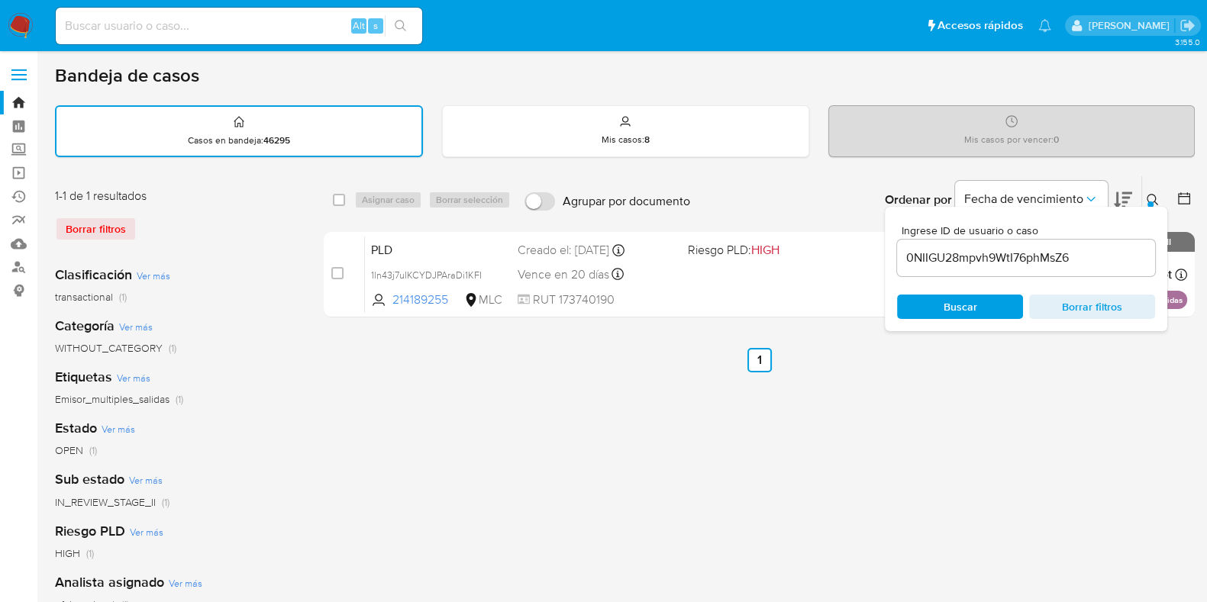
click at [955, 318] on div "Ingrese ID de usuario o caso 0NIIGU28mpvh9WtI76phMsZ6 Buscar Borrar filtros" at bounding box center [1026, 269] width 282 height 124
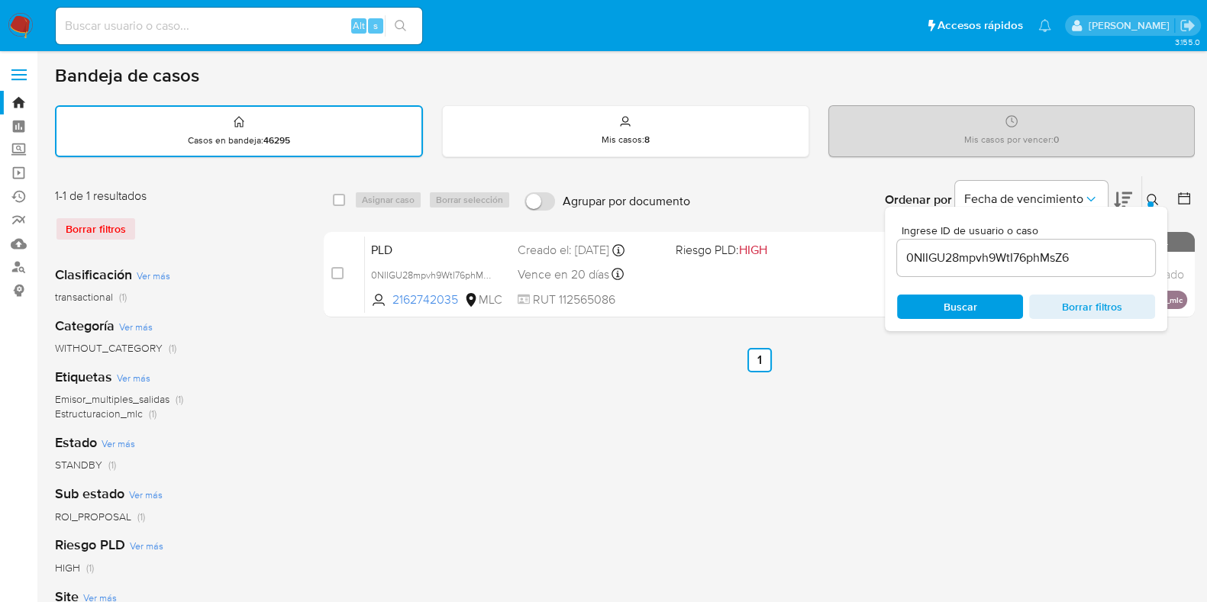
click at [342, 205] on div "select-all-cases-checkbox" at bounding box center [339, 199] width 12 height 15
click at [344, 200] on input "checkbox" at bounding box center [339, 200] width 12 height 12
checkbox input "true"
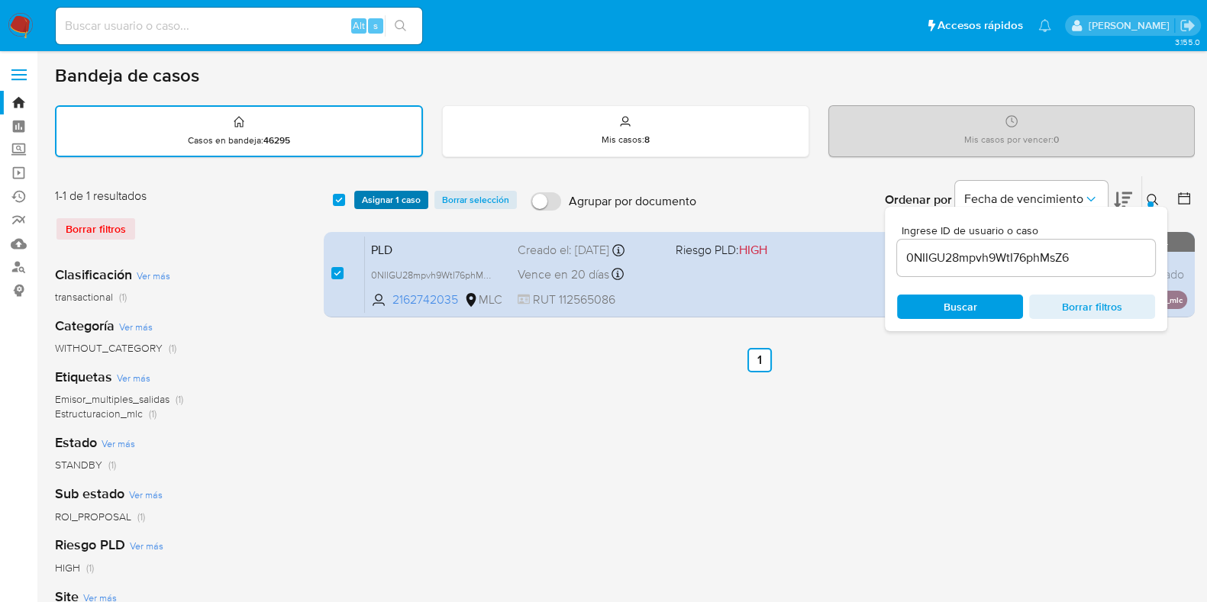
click at [377, 200] on span "Asignar 1 caso" at bounding box center [391, 199] width 59 height 15
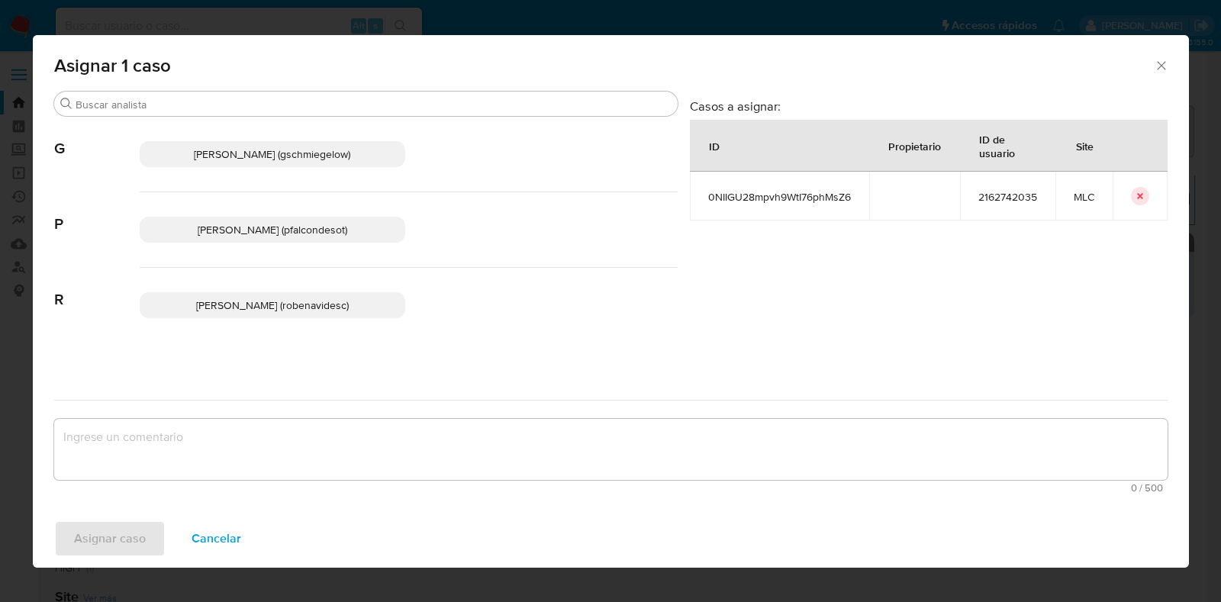
click at [347, 205] on div "Paloma Alejandra Falcon De Soto (pfalcondesot)" at bounding box center [409, 230] width 538 height 76
click at [347, 227] on span "Paloma Alejandra Falcon De Soto (pfalcondesot)" at bounding box center [273, 229] width 150 height 15
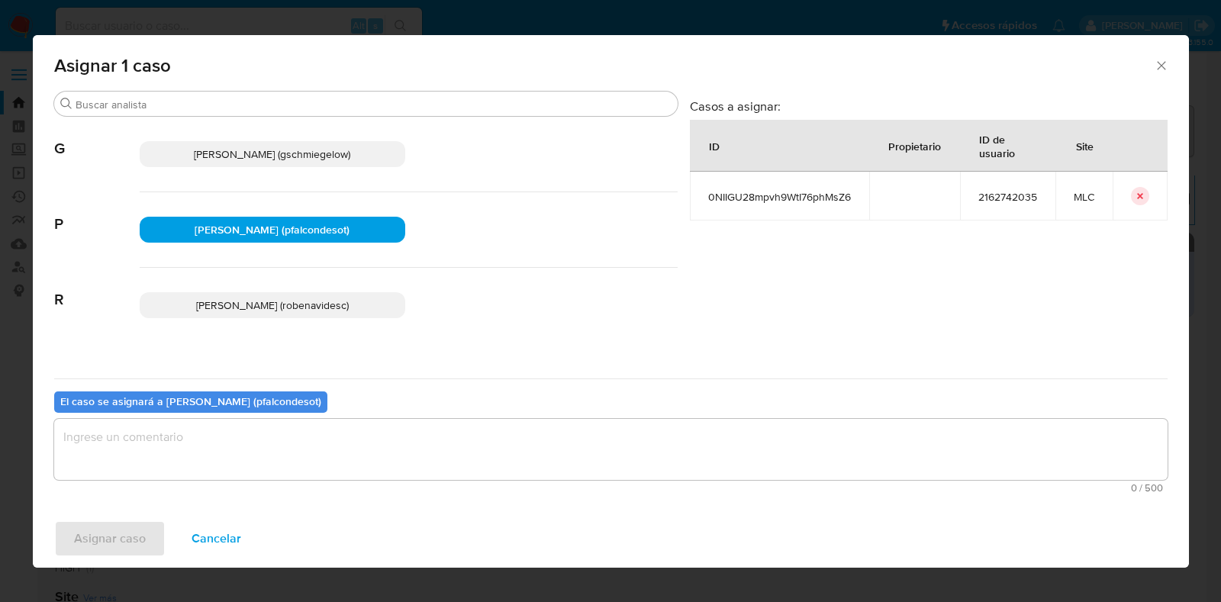
drag, startPoint x: 363, startPoint y: 456, endPoint x: 375, endPoint y: 439, distance: 20.8
click at [360, 444] on textarea "assign-modal" at bounding box center [611, 449] width 1114 height 61
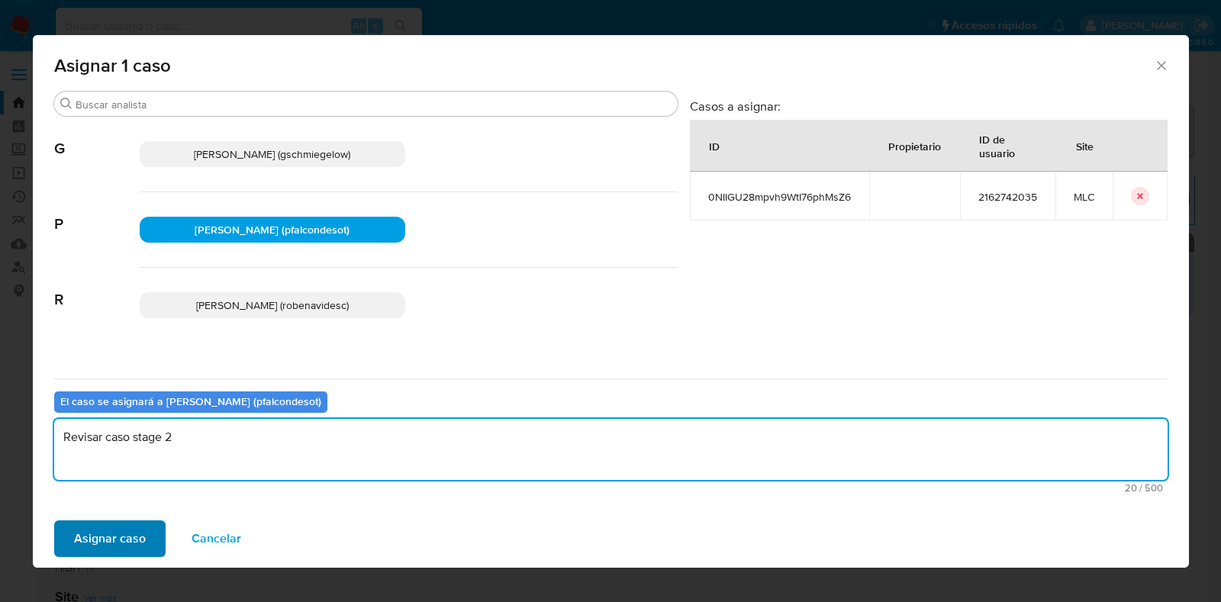
type textarea "Revisar caso stage 2"
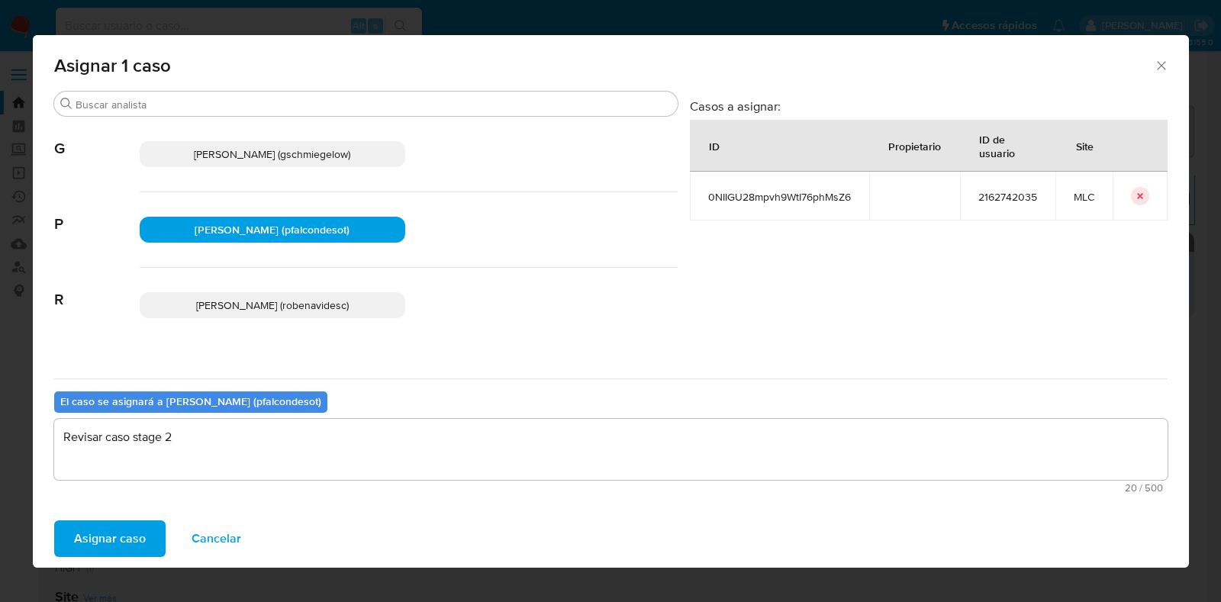
click at [107, 538] on span "Asignar caso" at bounding box center [110, 539] width 72 height 34
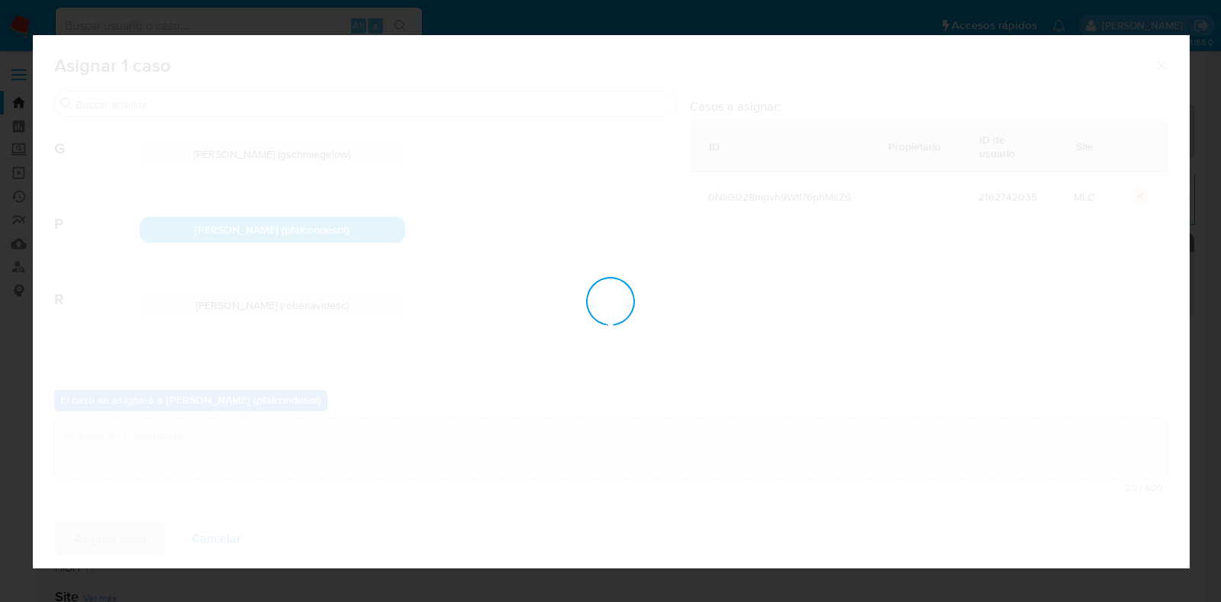
checkbox input "false"
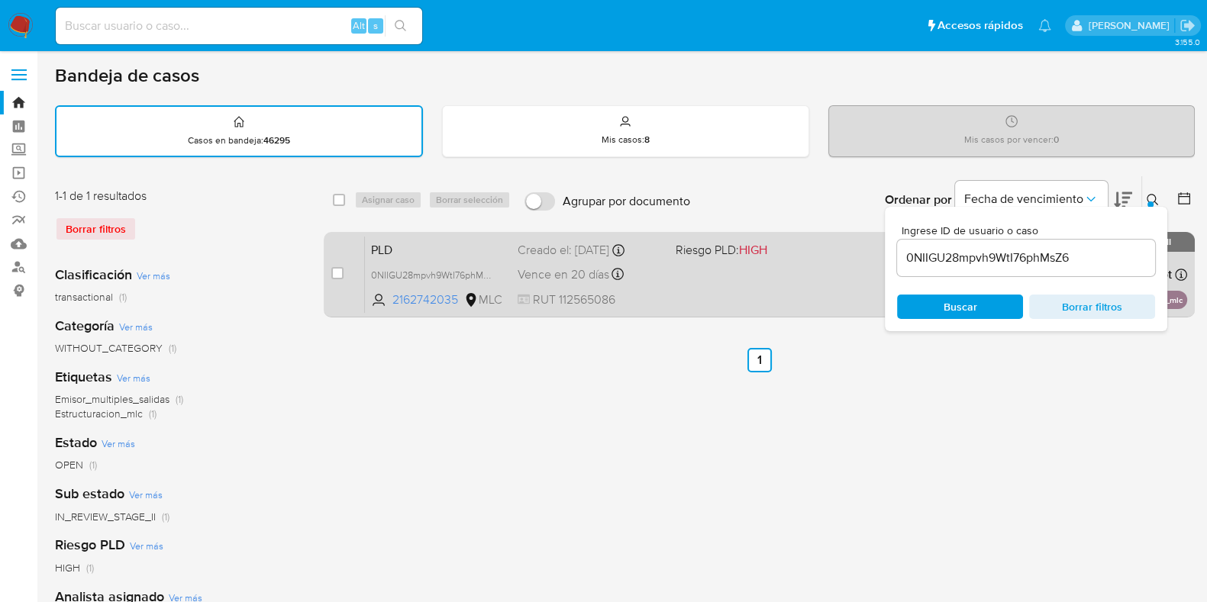
click at [744, 269] on div "PLD 0NIIGU28mpvh9WtI76phMsZ6 2162742035 MLC Riesgo PLD: HIGH Creado el: 12/06/2…" at bounding box center [776, 274] width 822 height 77
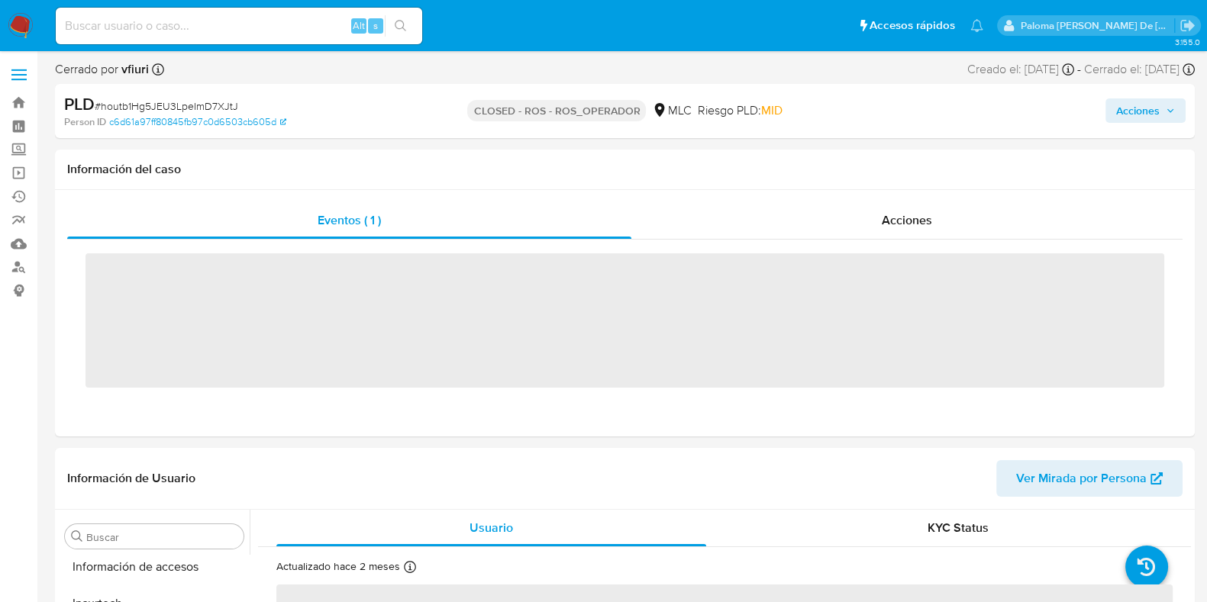
scroll to position [644, 0]
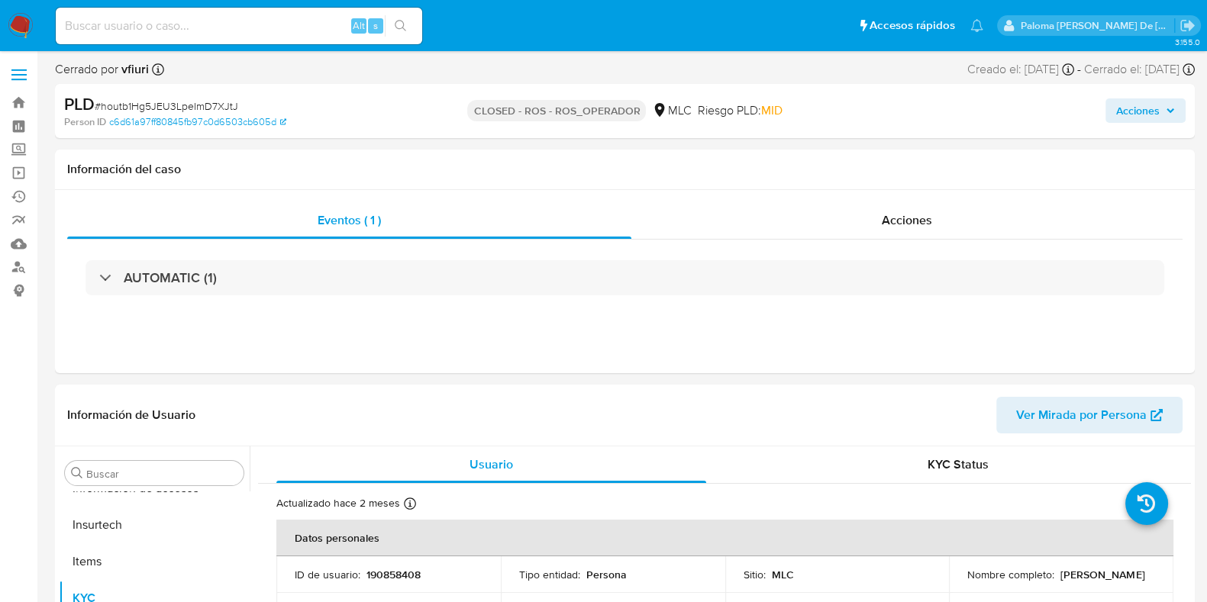
select select "10"
click at [1148, 109] on span "Acciones" at bounding box center [1138, 110] width 44 height 24
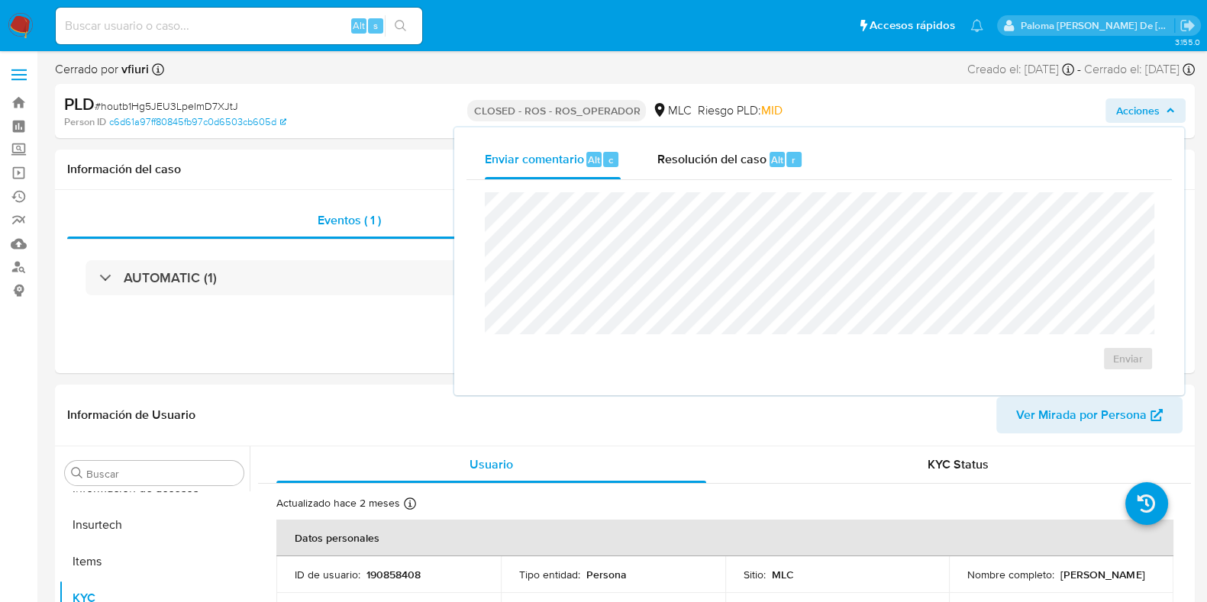
drag, startPoint x: 99, startPoint y: 24, endPoint x: 84, endPoint y: 24, distance: 15.3
click at [95, 18] on input at bounding box center [239, 26] width 366 height 20
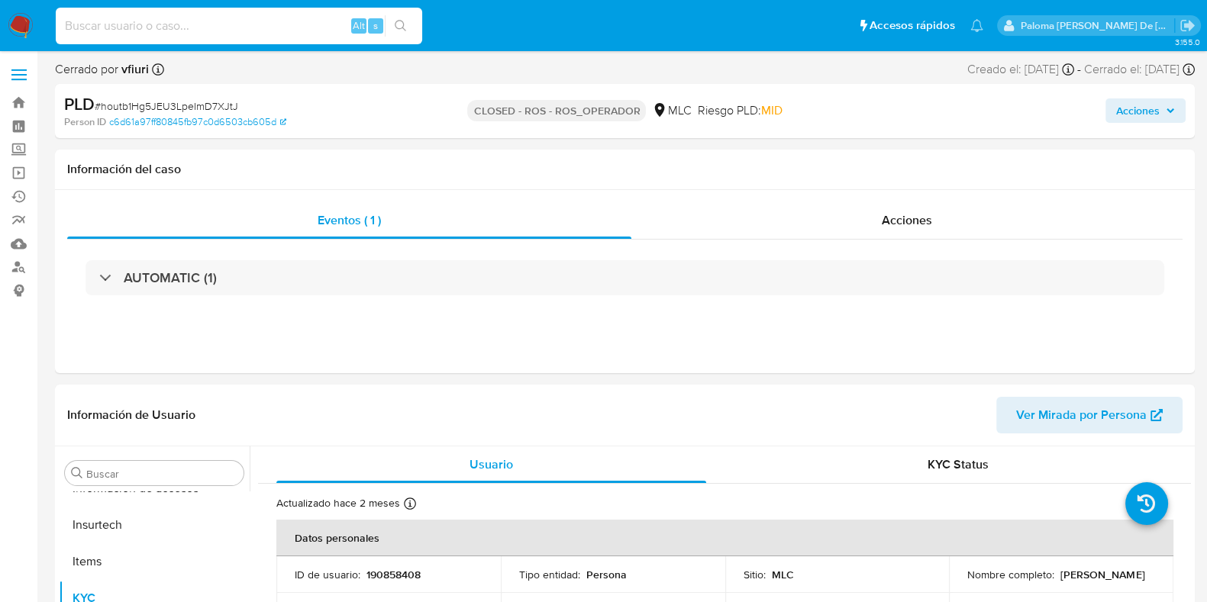
paste input "mFh6mlPwz2XMRiW4kgeO2wgf"
type input "mFh6mlPwz2XMRiW4kgeO2wgf"
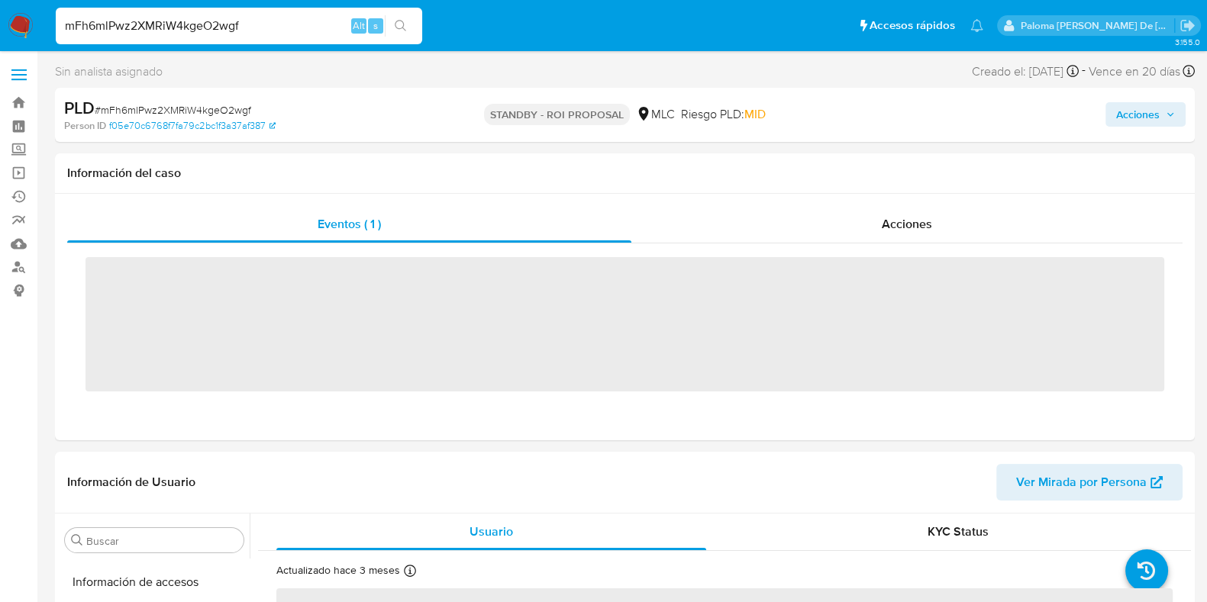
scroll to position [644, 0]
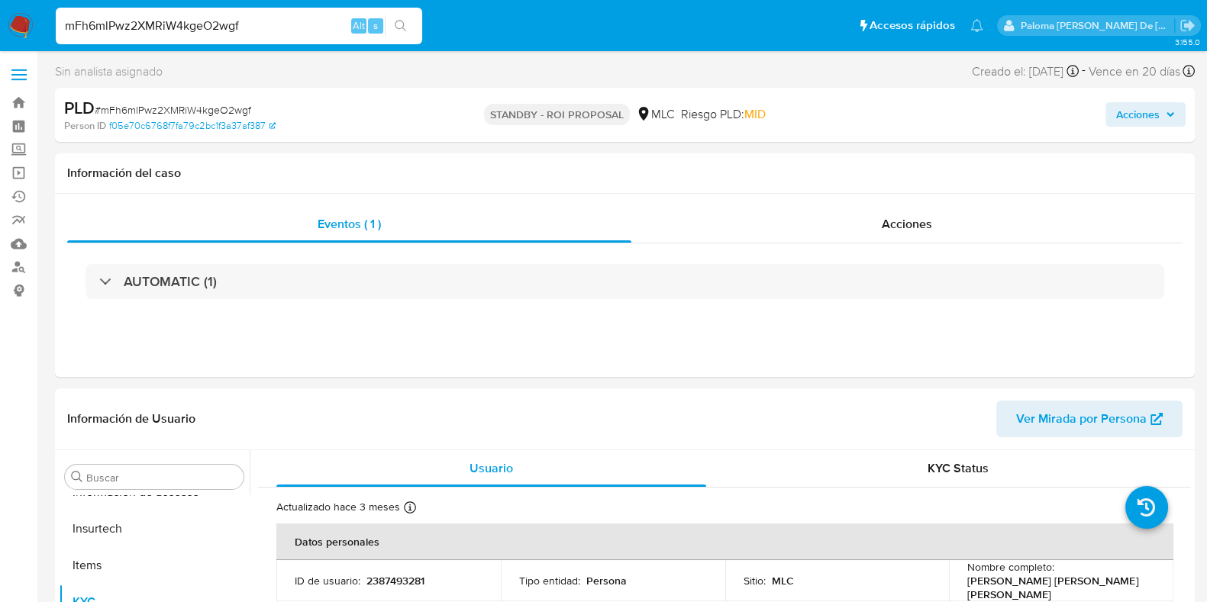
select select "10"
drag, startPoint x: 262, startPoint y: 32, endPoint x: 0, endPoint y: -15, distance: 266.1
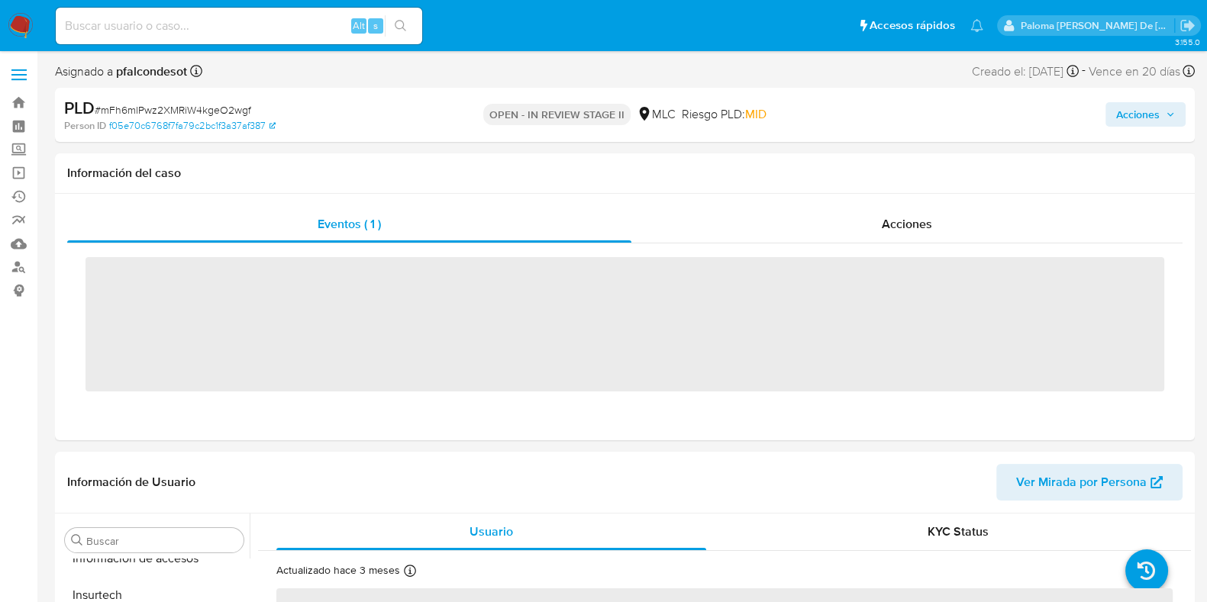
scroll to position [644, 0]
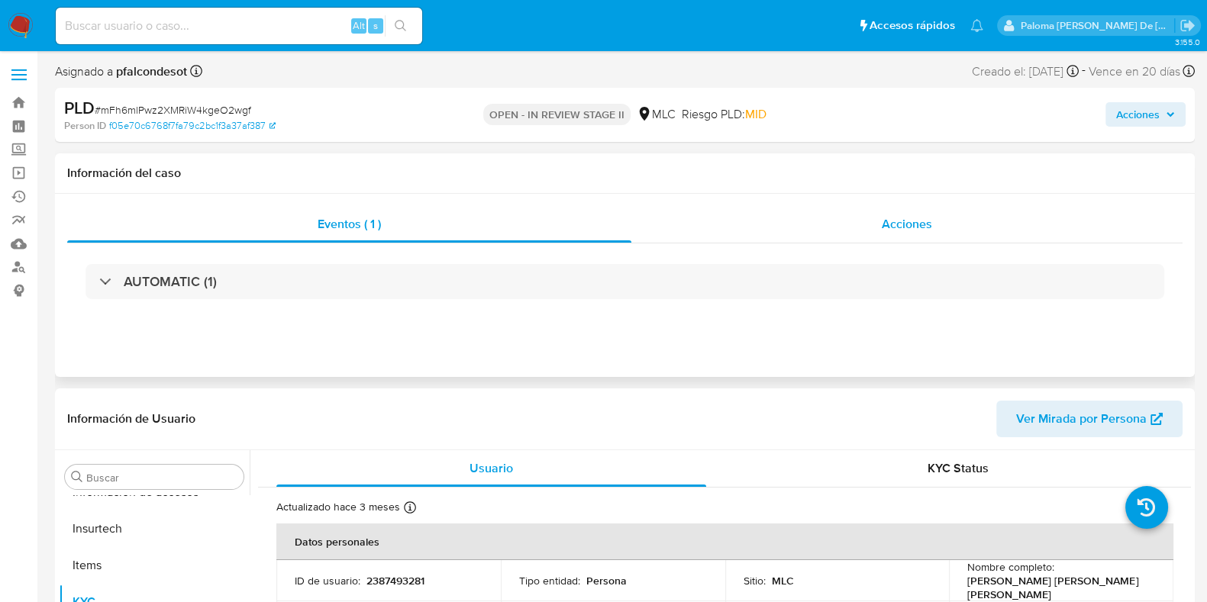
select select "10"
click at [899, 227] on span "Acciones" at bounding box center [907, 224] width 50 height 18
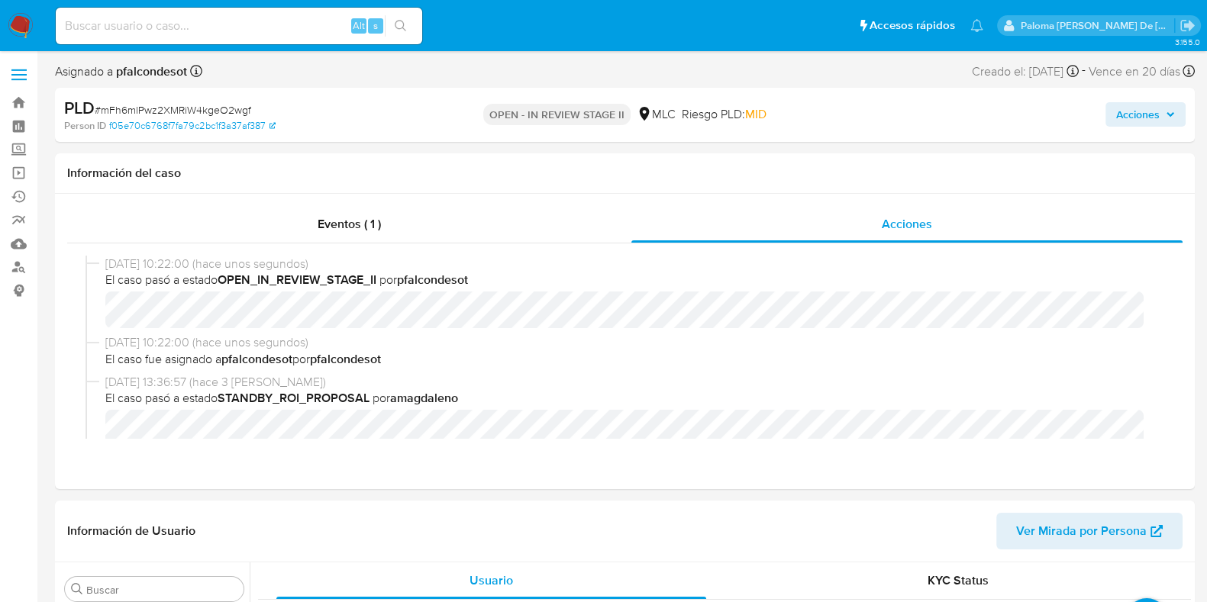
click at [1144, 112] on span "Acciones" at bounding box center [1138, 114] width 44 height 24
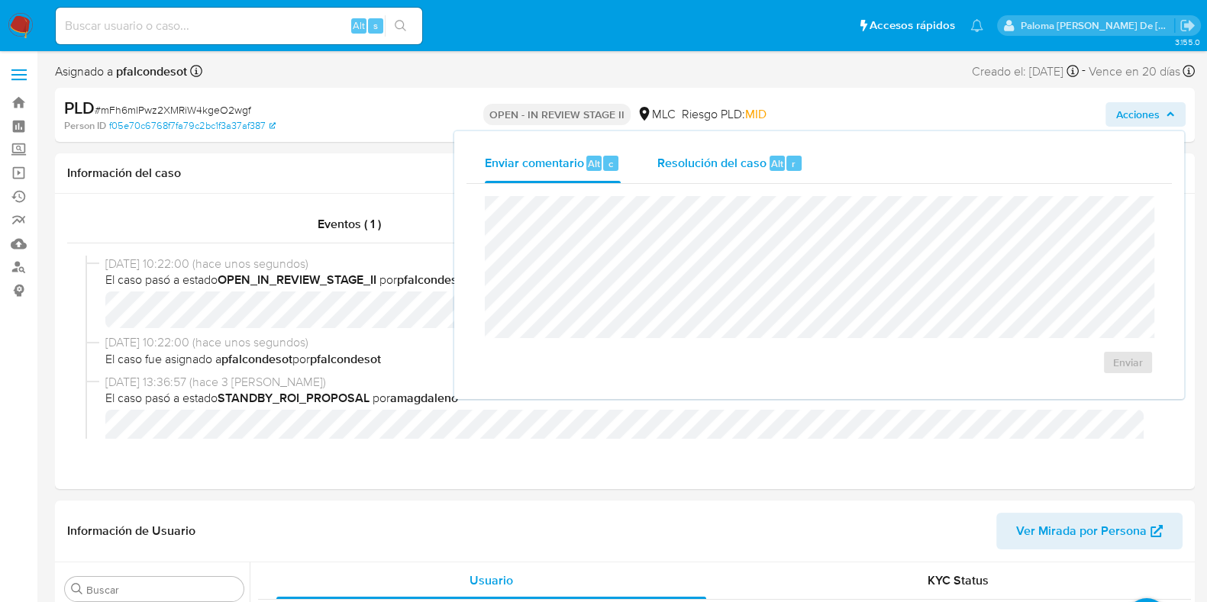
click at [721, 165] on span "Resolución del caso" at bounding box center [711, 163] width 109 height 18
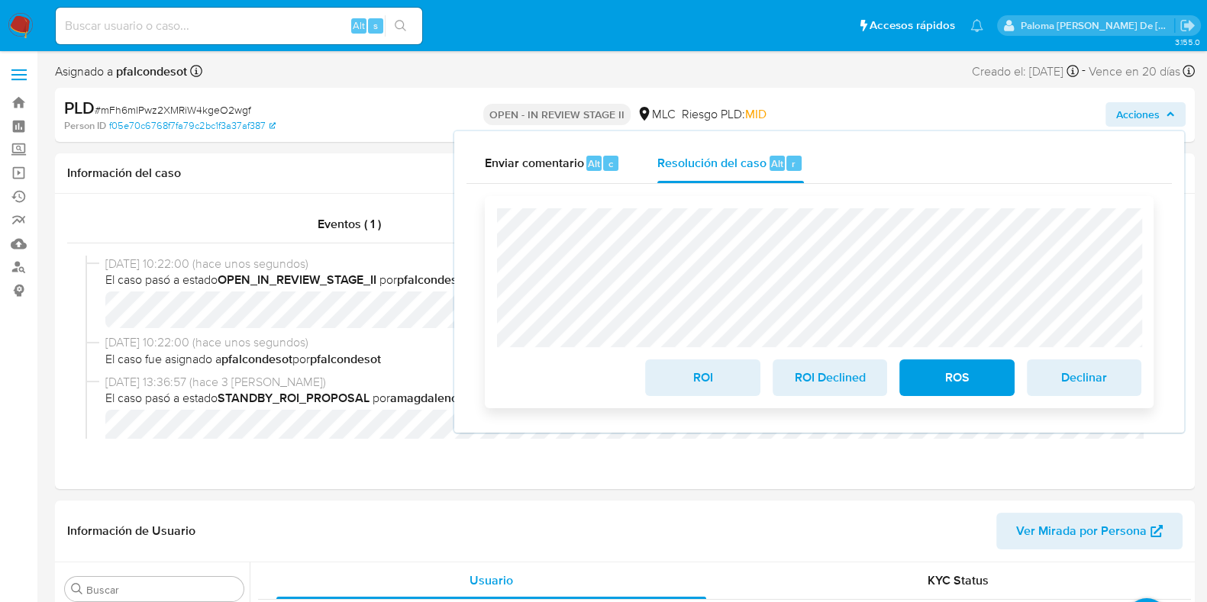
click at [695, 385] on span "ROI" at bounding box center [702, 378] width 75 height 34
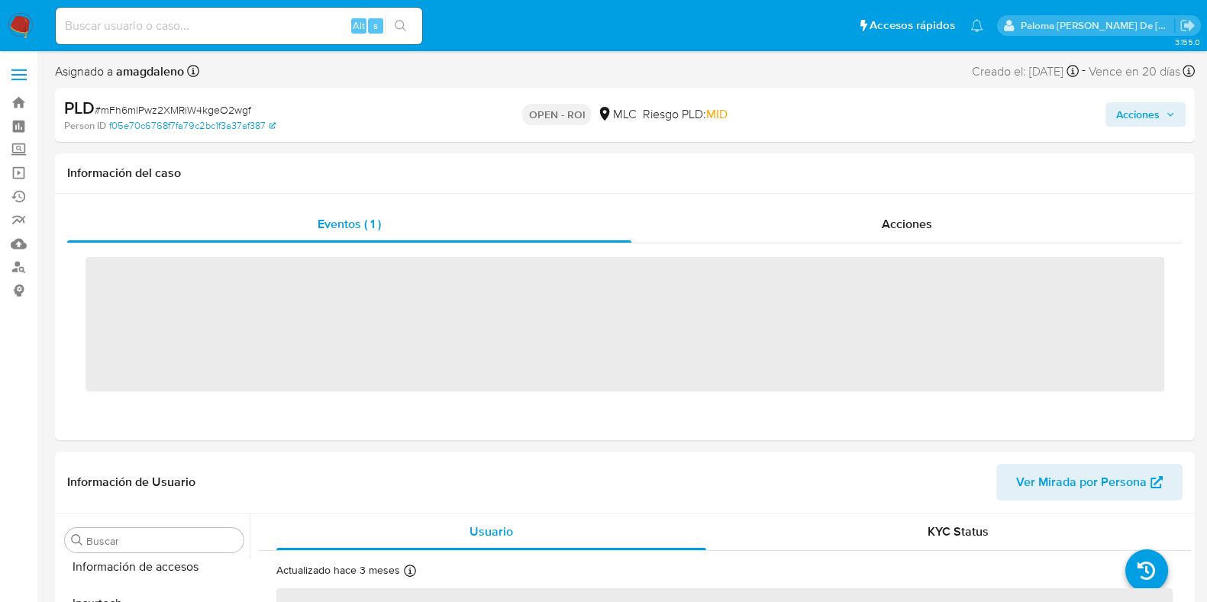
scroll to position [644, 0]
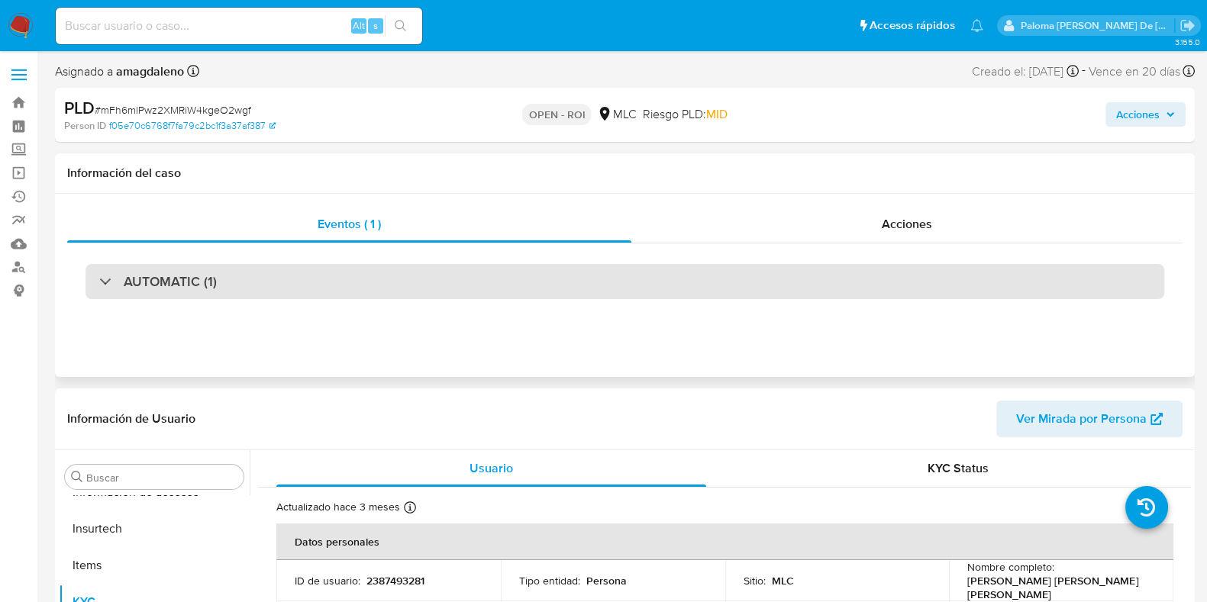
select select "10"
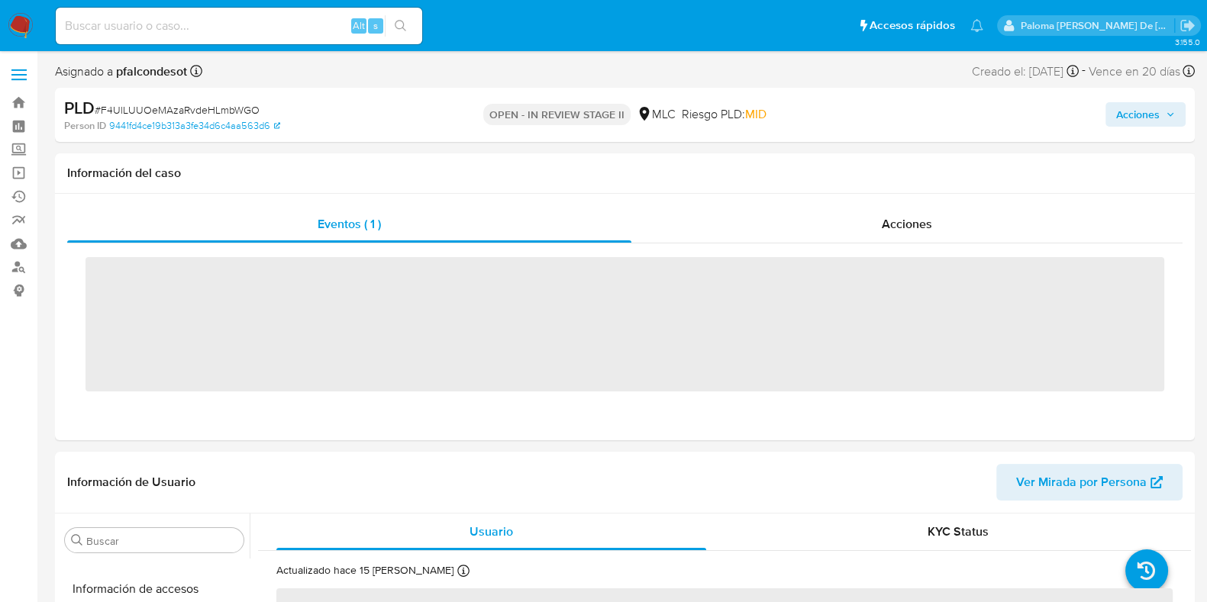
scroll to position [644, 0]
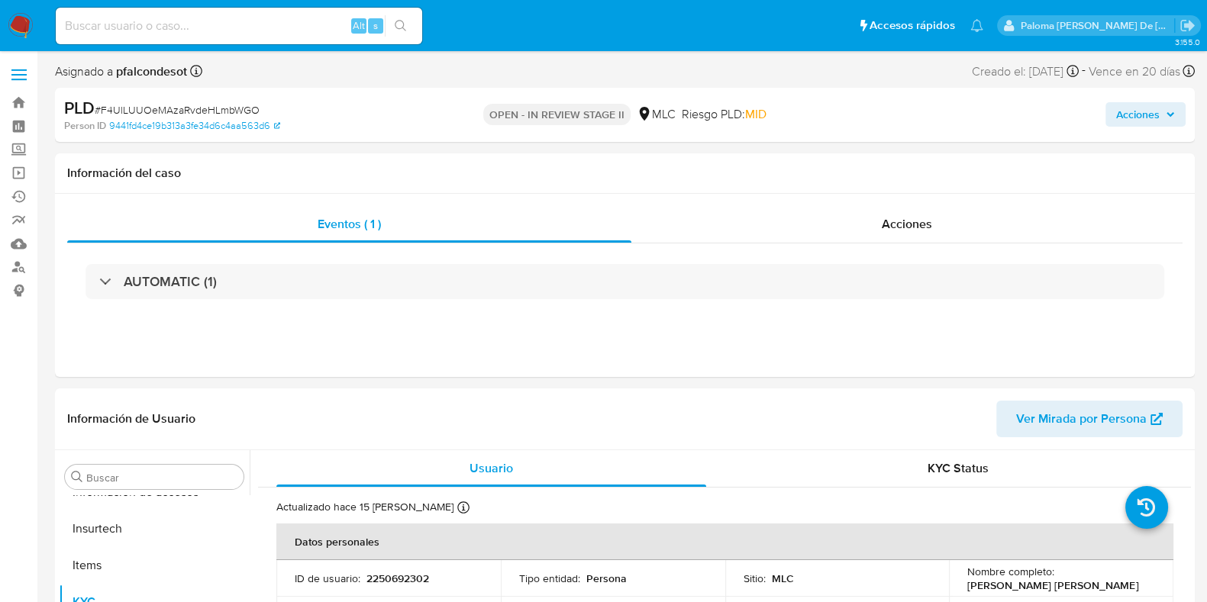
select select "10"
click at [1143, 108] on span "Acciones" at bounding box center [1138, 114] width 44 height 24
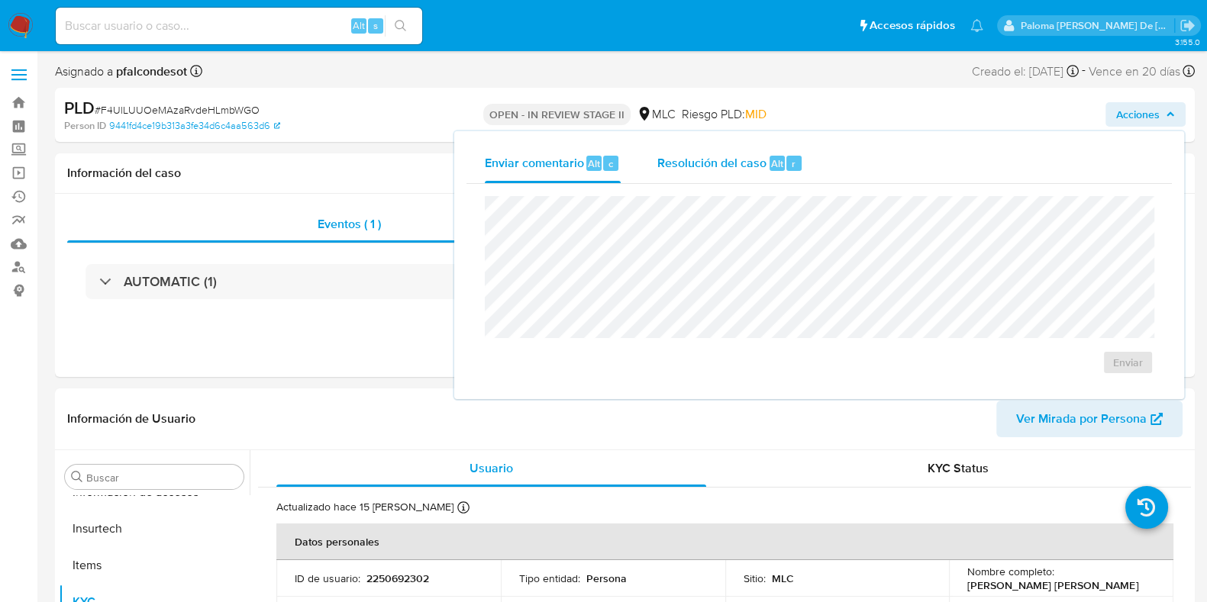
click at [720, 158] on span "Resolución del caso" at bounding box center [711, 163] width 109 height 18
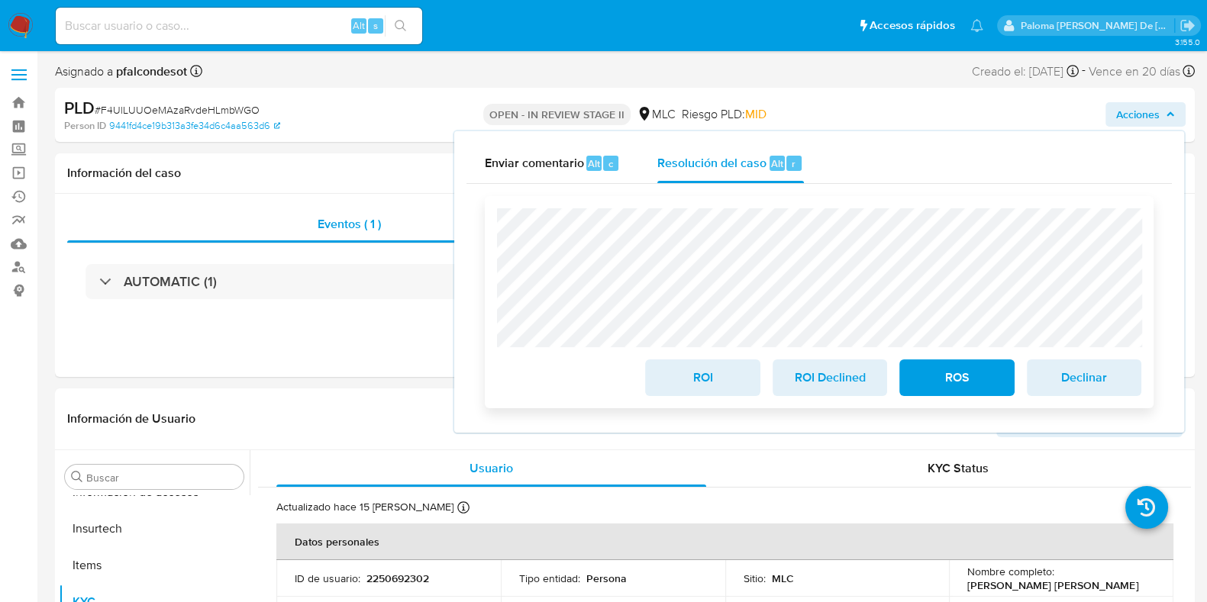
click at [956, 373] on span "ROS" at bounding box center [956, 378] width 75 height 34
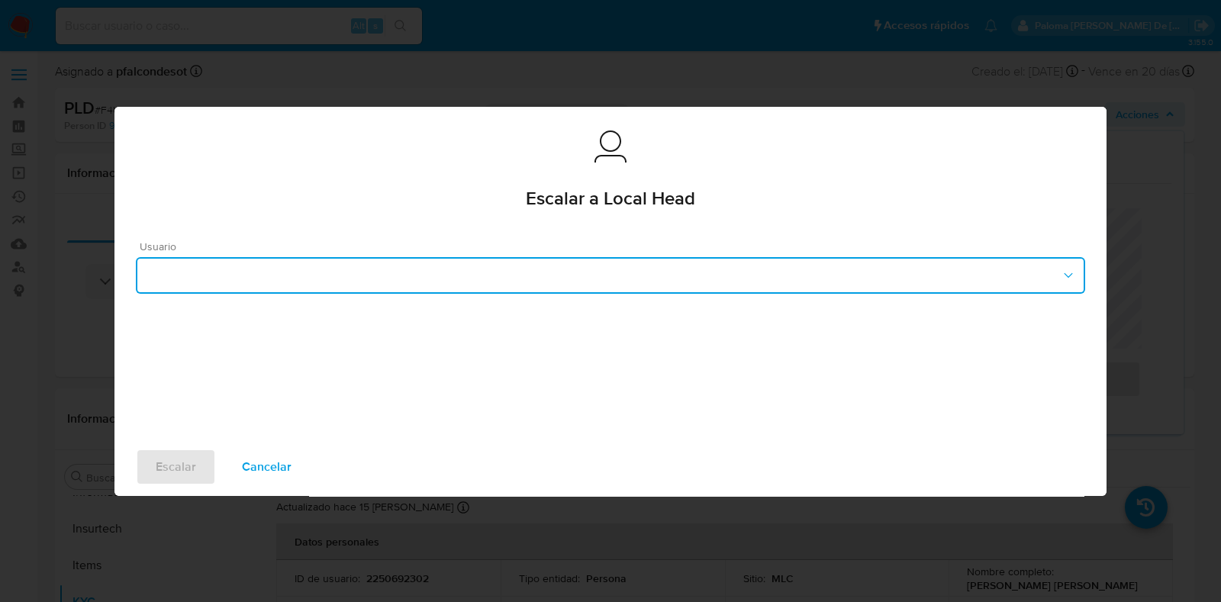
click at [452, 280] on button "button" at bounding box center [611, 275] width 950 height 37
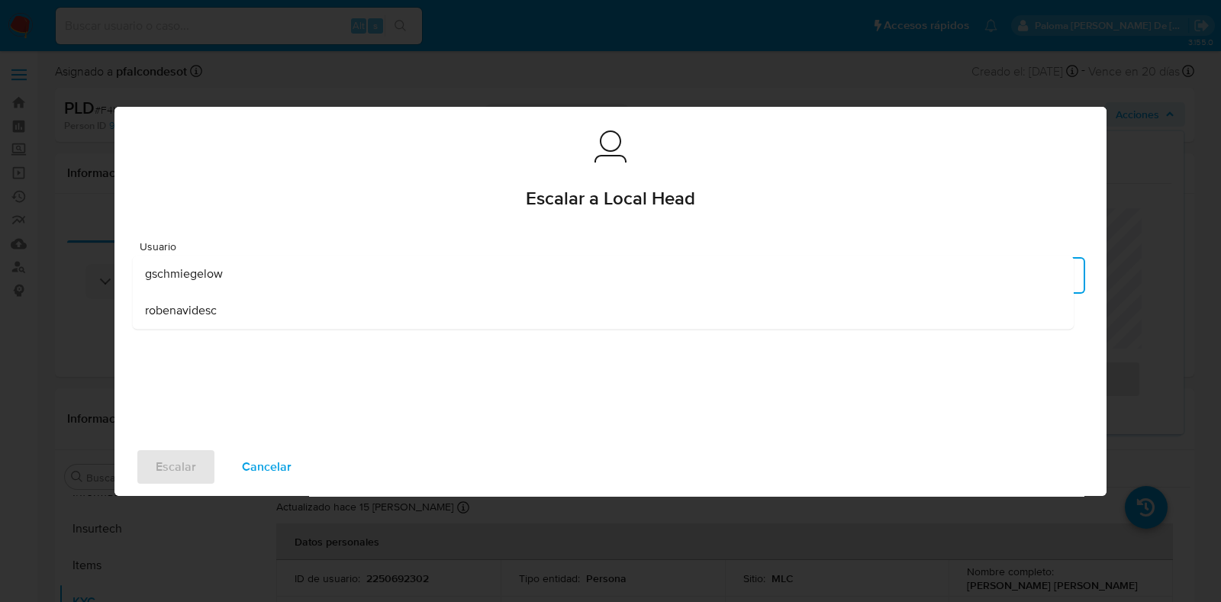
click at [207, 315] on span "robenavidesc" at bounding box center [181, 310] width 72 height 15
click at [177, 465] on span "Escalar" at bounding box center [176, 467] width 40 height 34
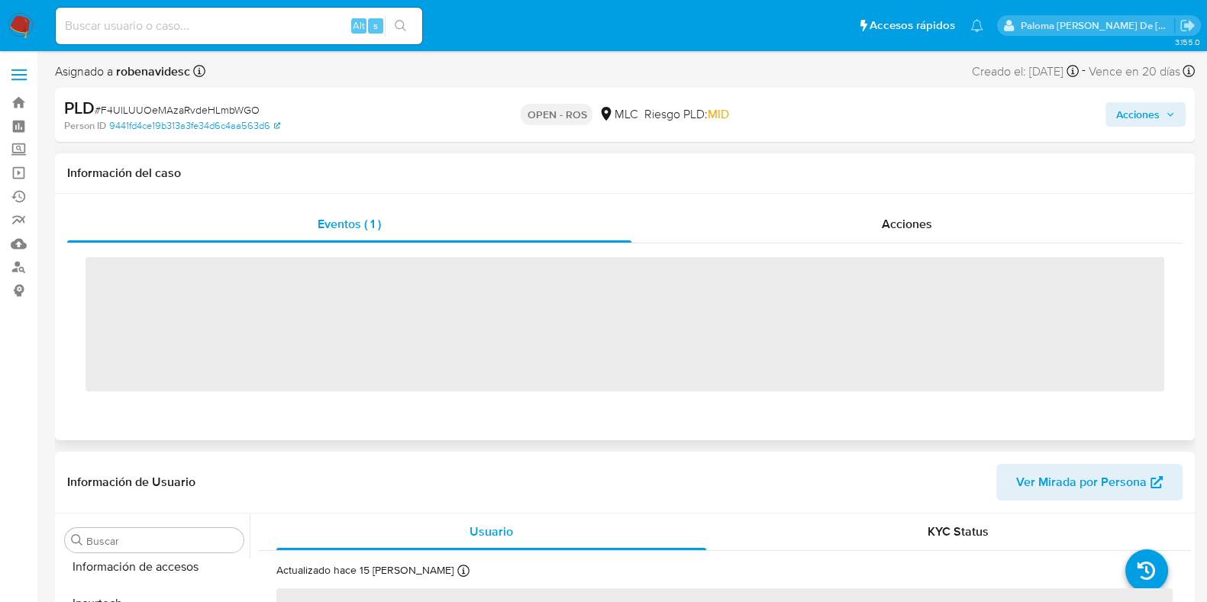
scroll to position [644, 0]
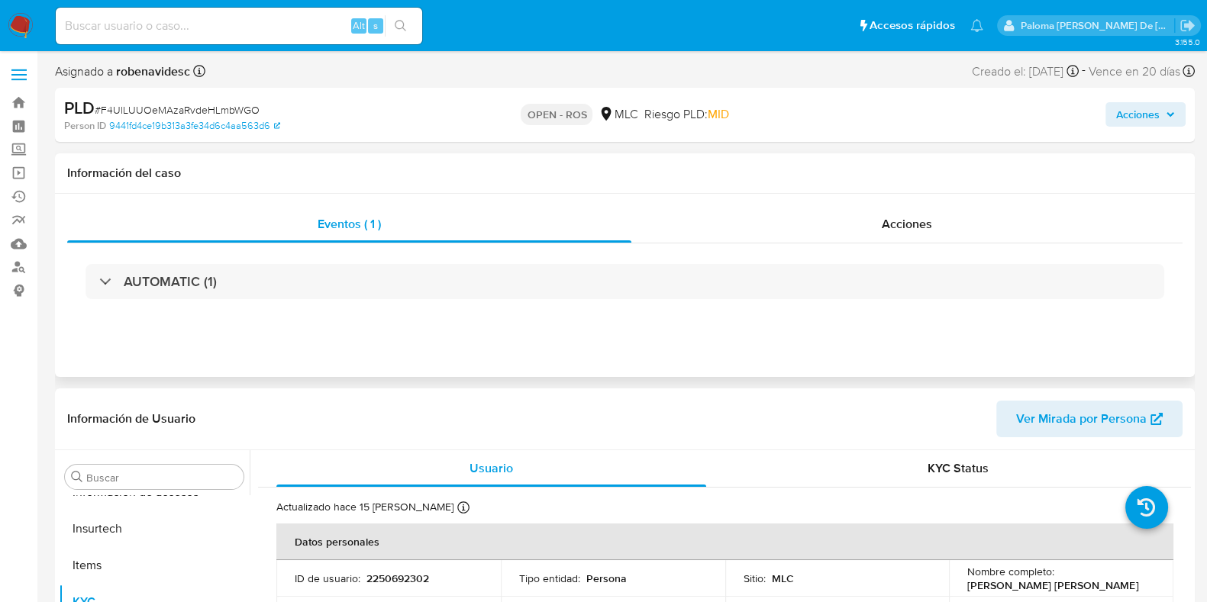
select select "10"
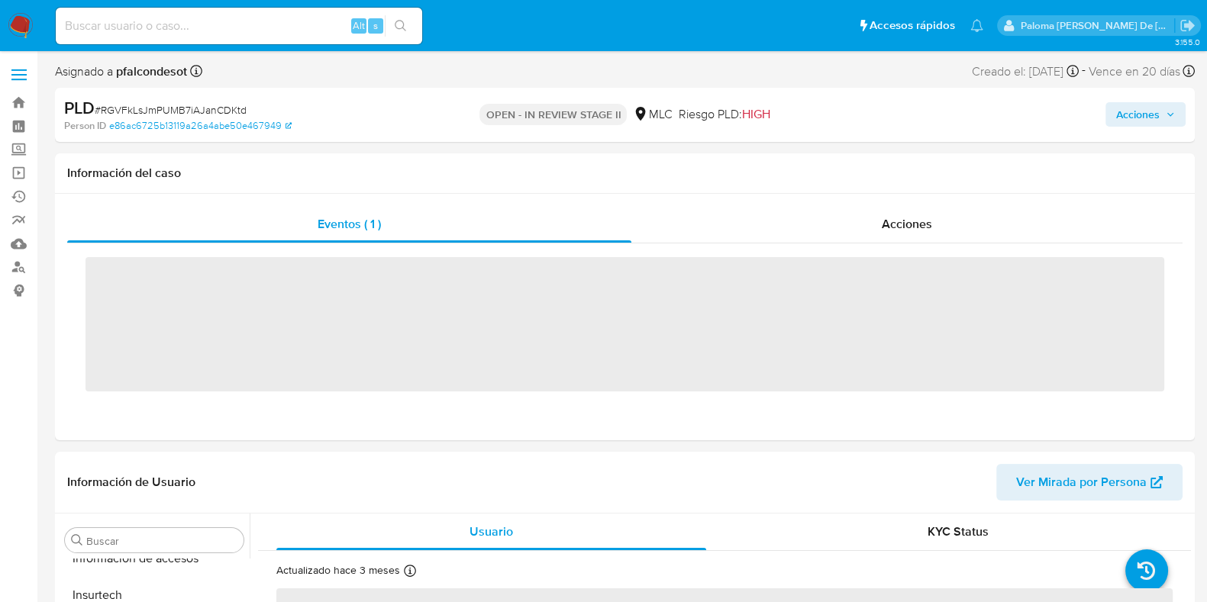
scroll to position [644, 0]
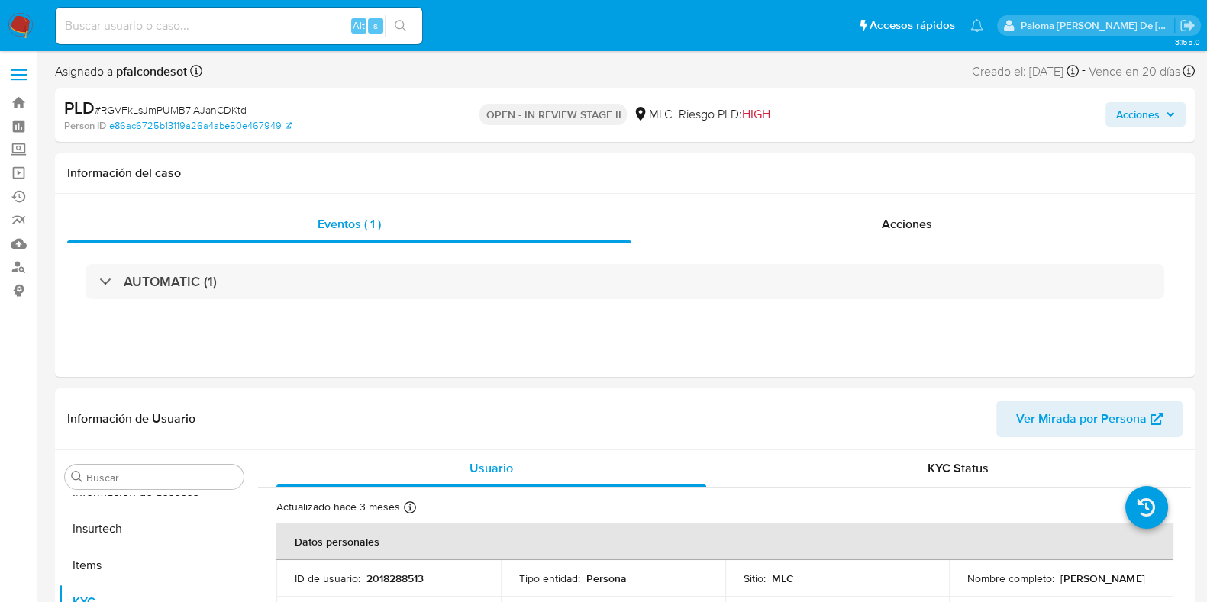
select select "10"
click at [1139, 120] on span "Acciones" at bounding box center [1138, 114] width 44 height 24
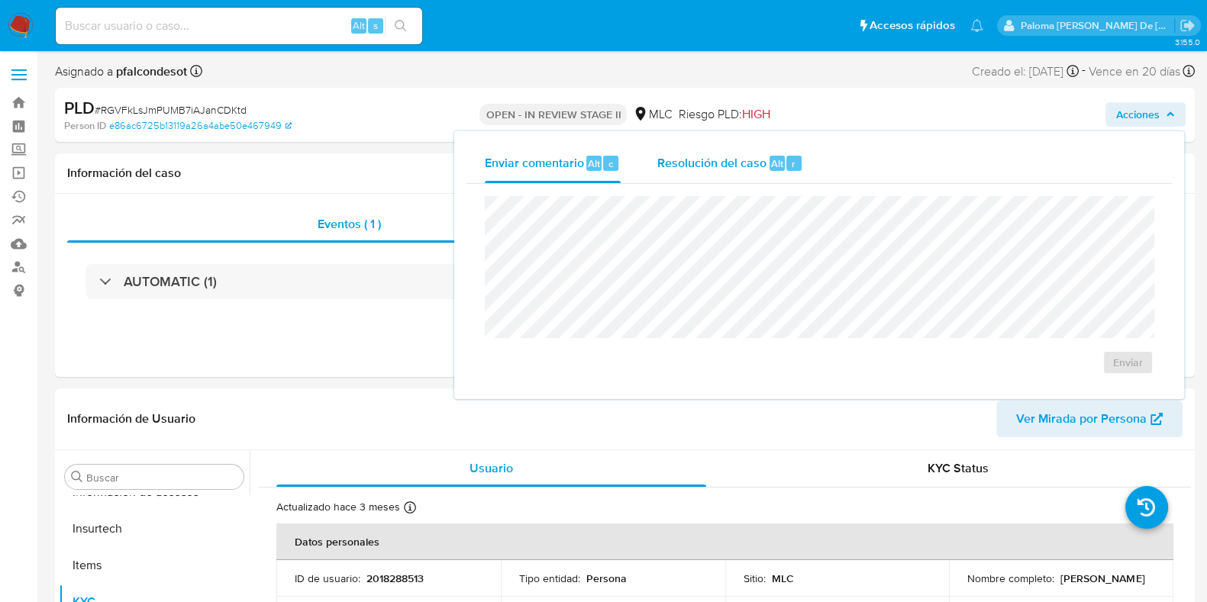
drag, startPoint x: 718, startPoint y: 168, endPoint x: 712, endPoint y: 188, distance: 20.8
click at [718, 167] on span "Resolución del caso" at bounding box center [711, 163] width 109 height 18
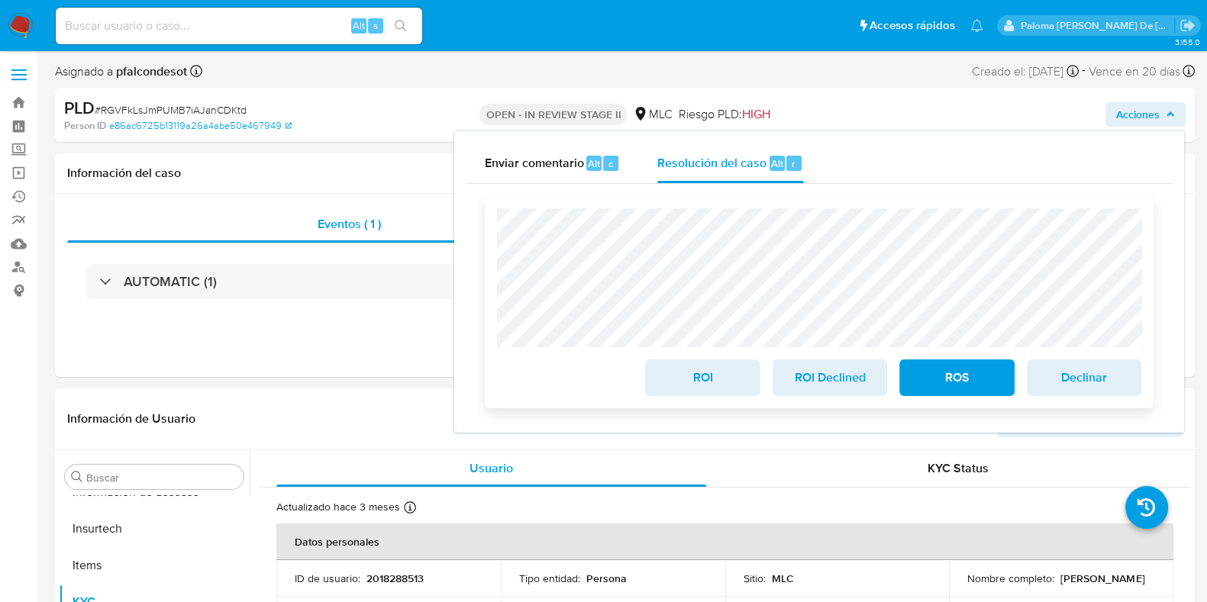
click at [968, 383] on span "ROS" at bounding box center [956, 378] width 75 height 34
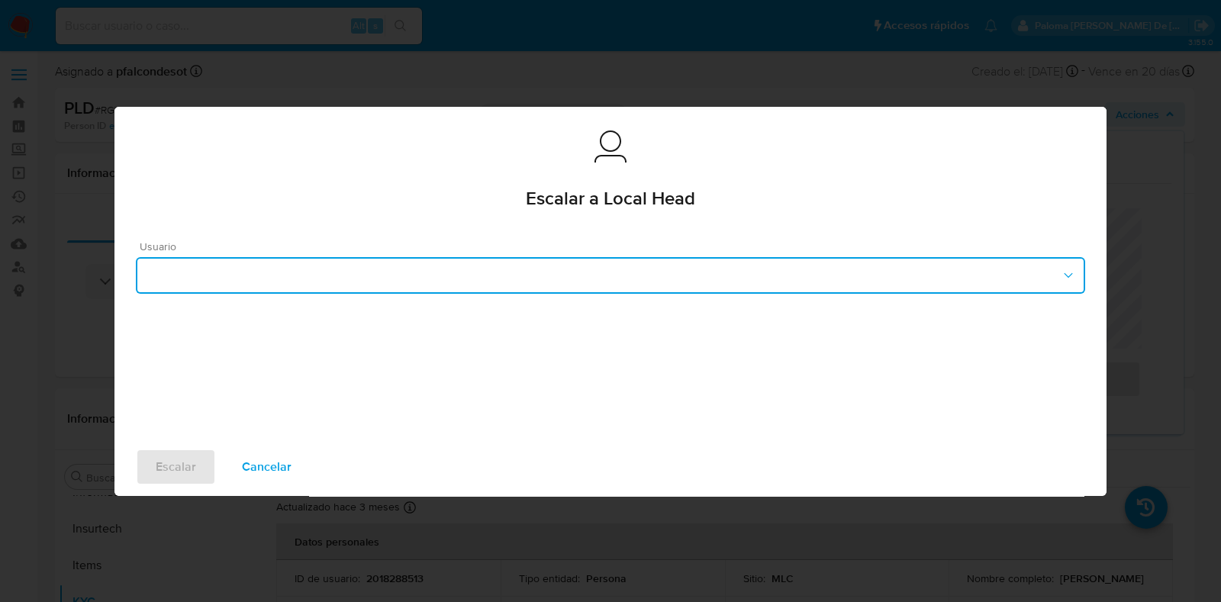
click at [385, 278] on button "button" at bounding box center [611, 275] width 950 height 37
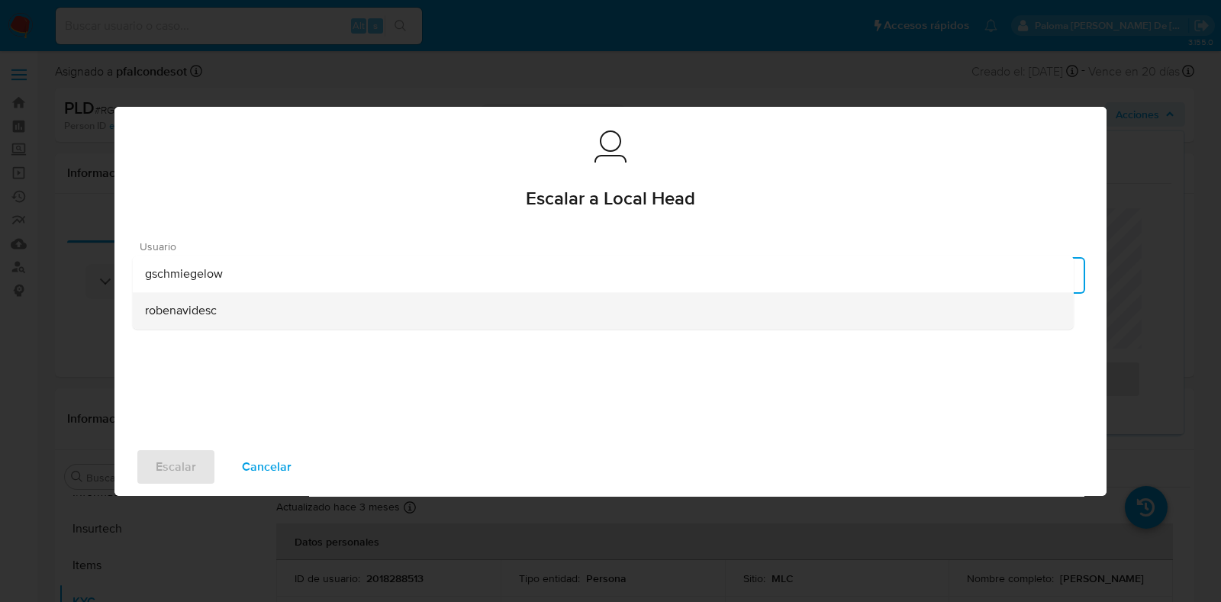
click at [218, 315] on div "robenavidesc" at bounding box center [603, 310] width 917 height 37
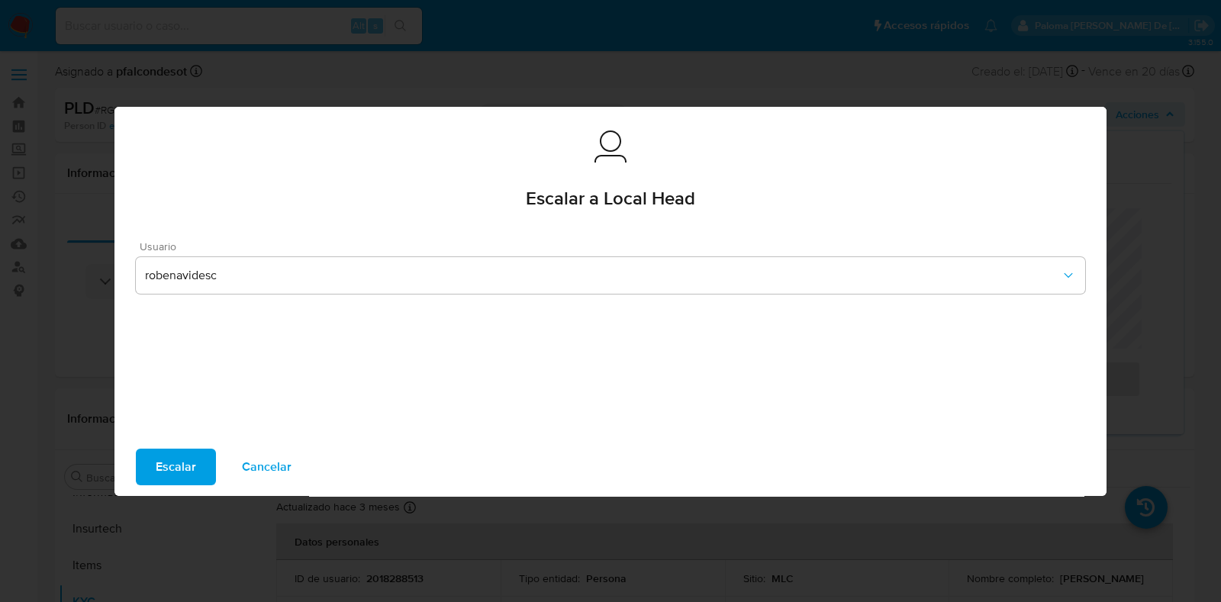
click at [167, 464] on span "Escalar" at bounding box center [176, 467] width 40 height 34
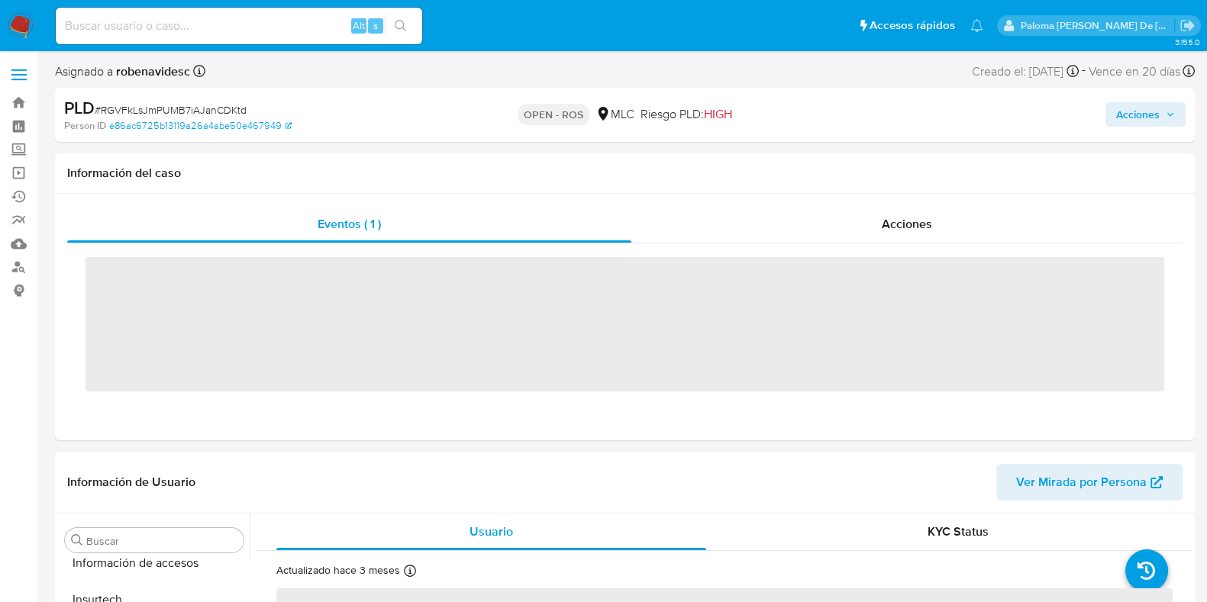
scroll to position [644, 0]
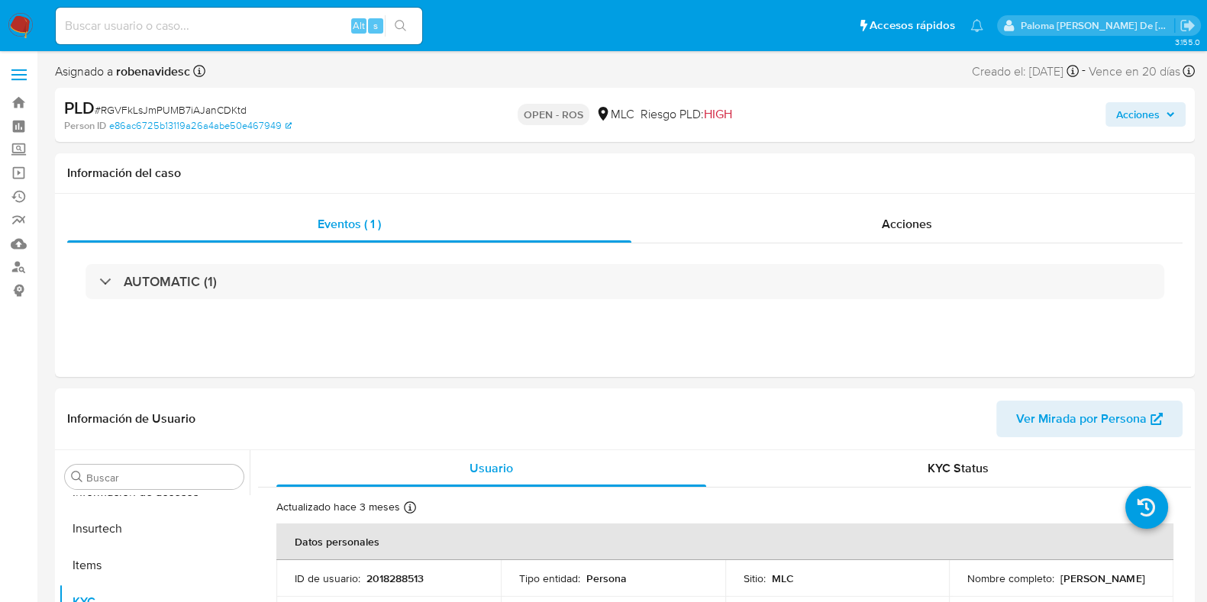
select select "10"
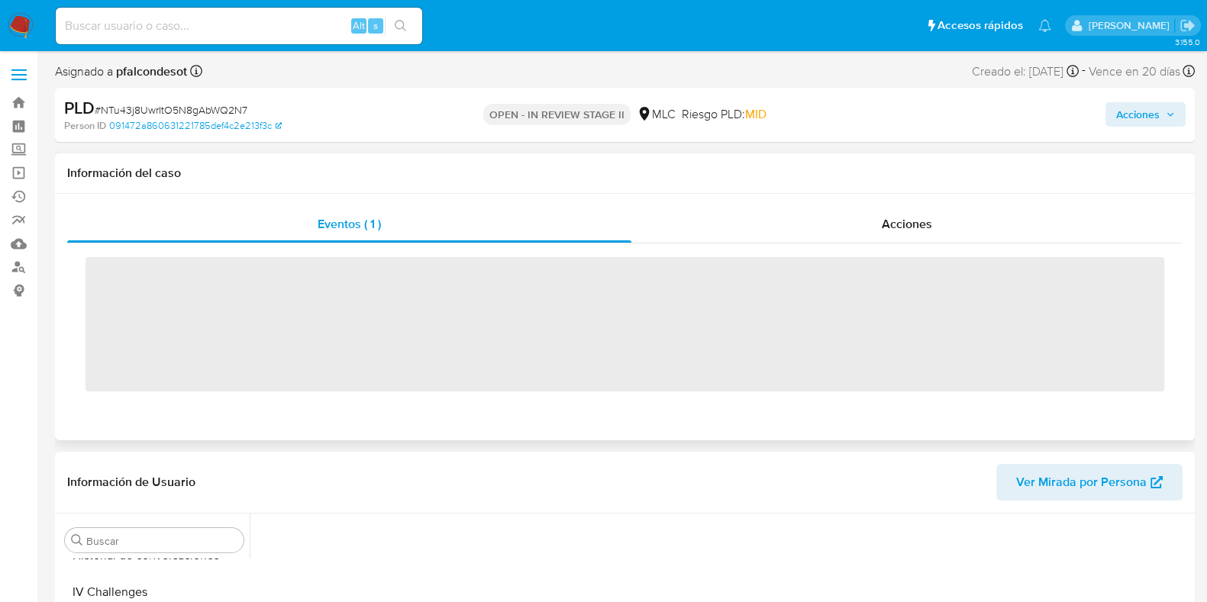
scroll to position [644, 0]
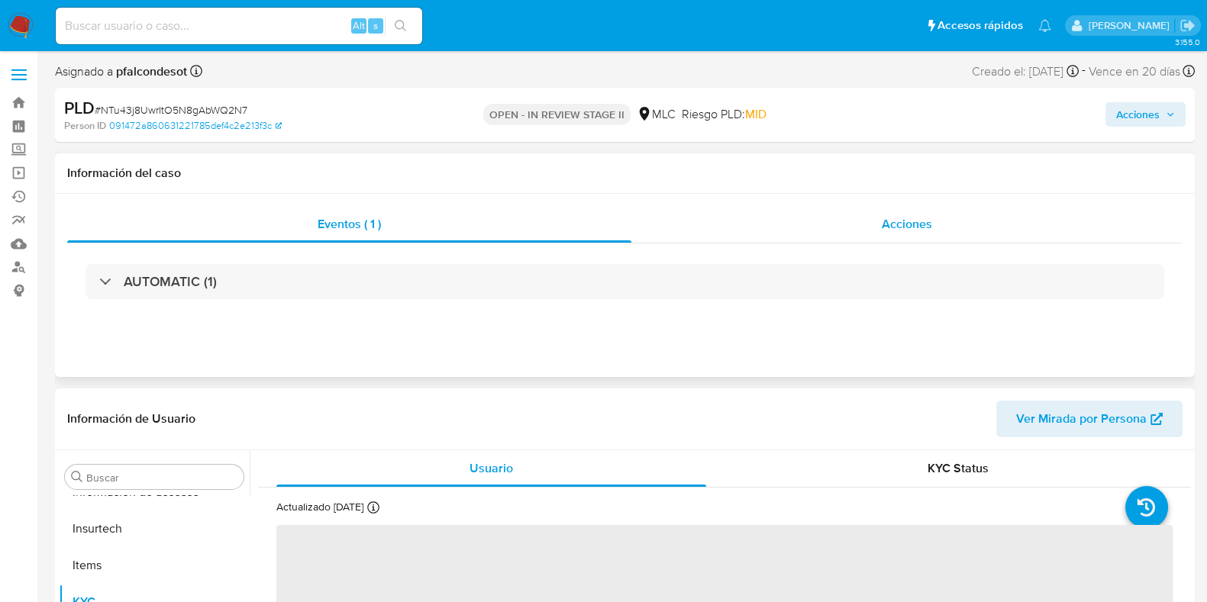
click at [910, 224] on span "Acciones" at bounding box center [907, 224] width 50 height 18
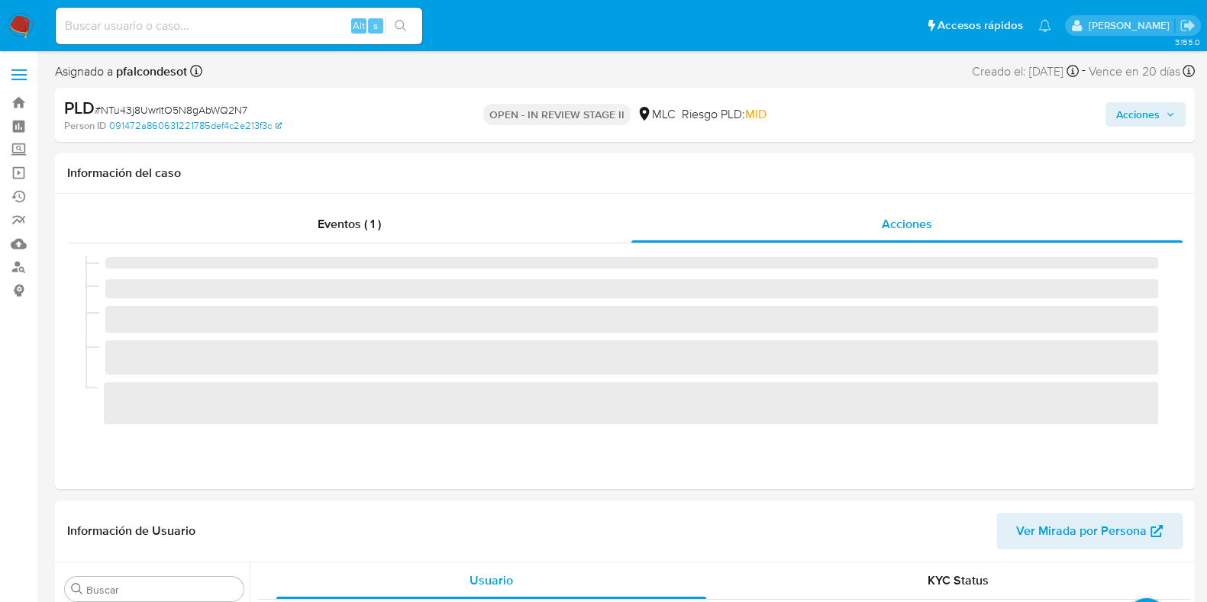
select select "10"
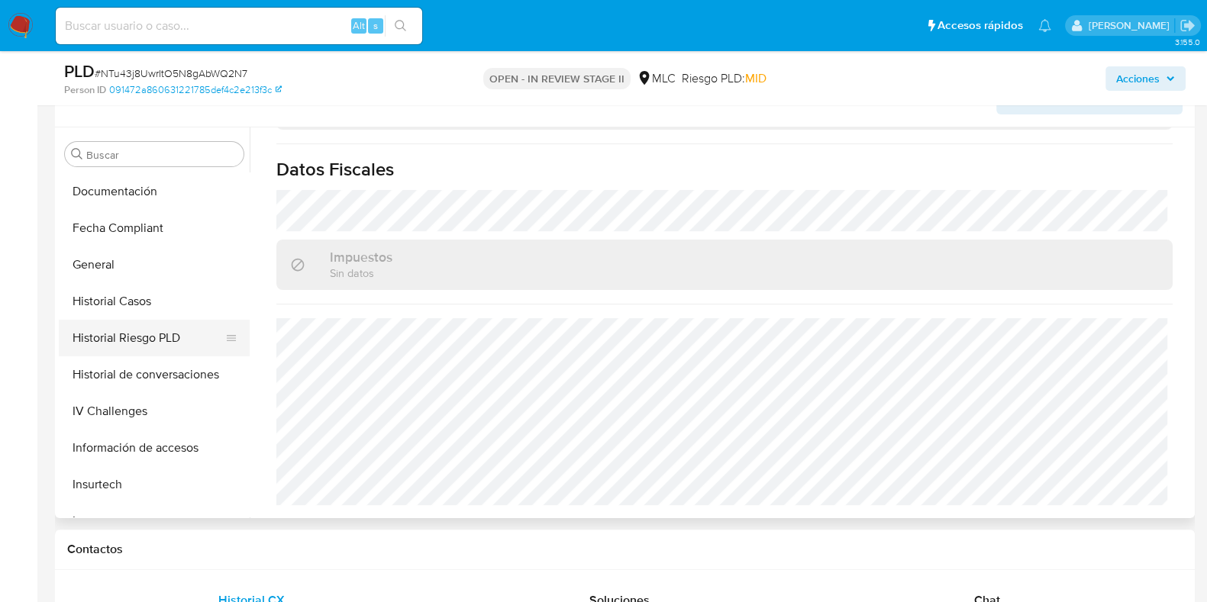
scroll to position [358, 0]
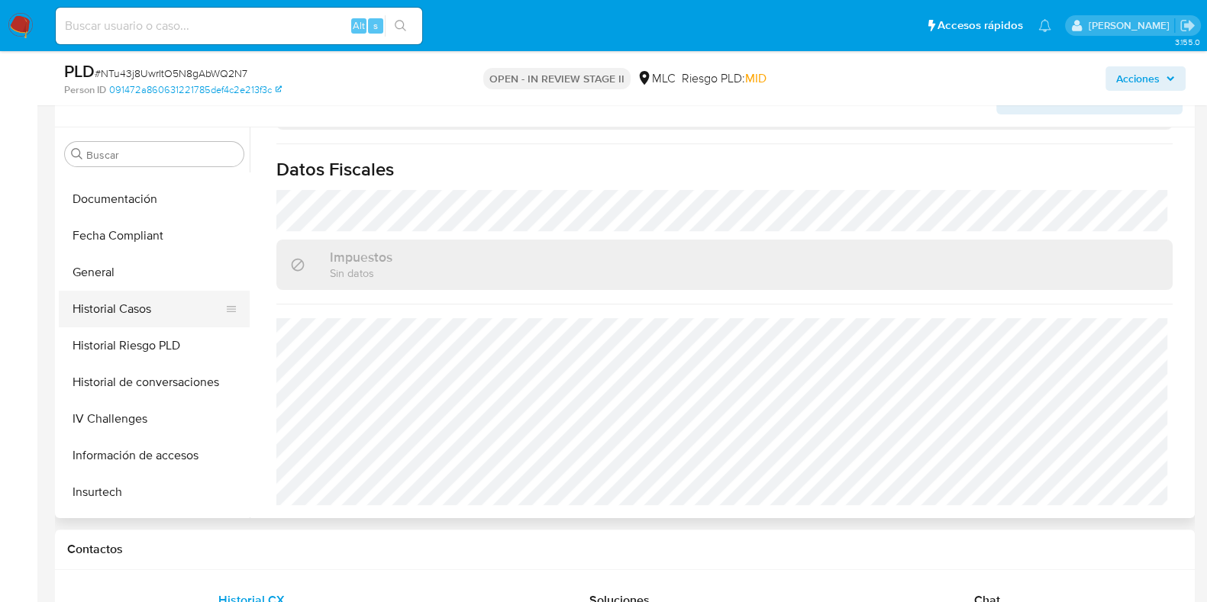
click at [134, 305] on button "Historial Casos" at bounding box center [148, 309] width 179 height 37
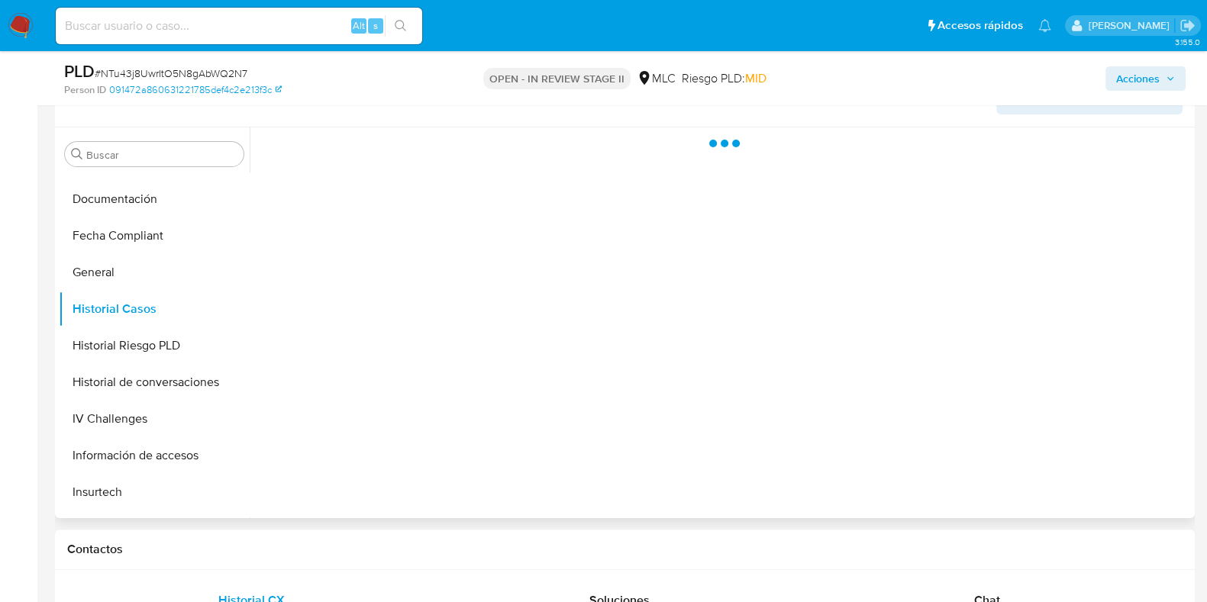
scroll to position [0, 0]
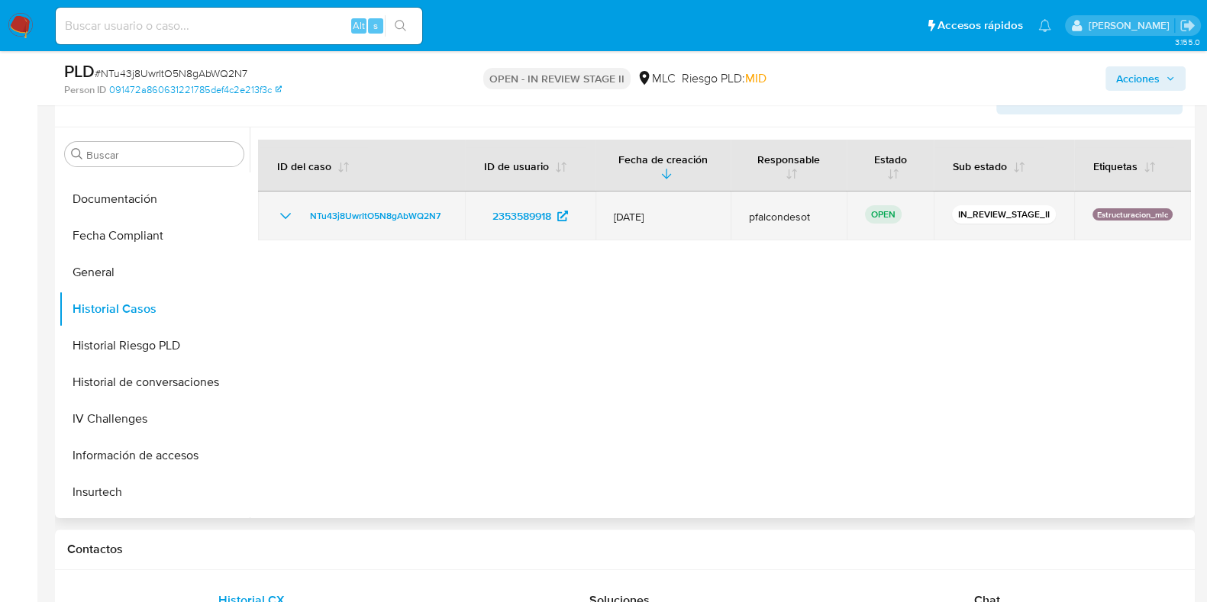
click at [278, 209] on icon "Mostrar/Ocultar" at bounding box center [285, 216] width 18 height 18
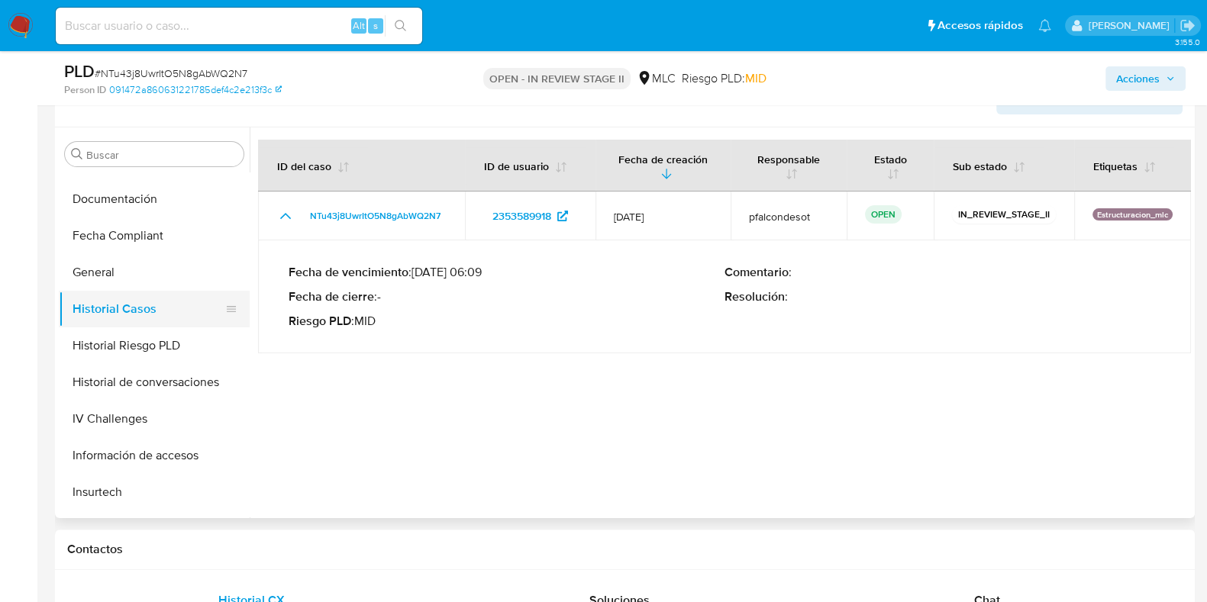
scroll to position [263, 0]
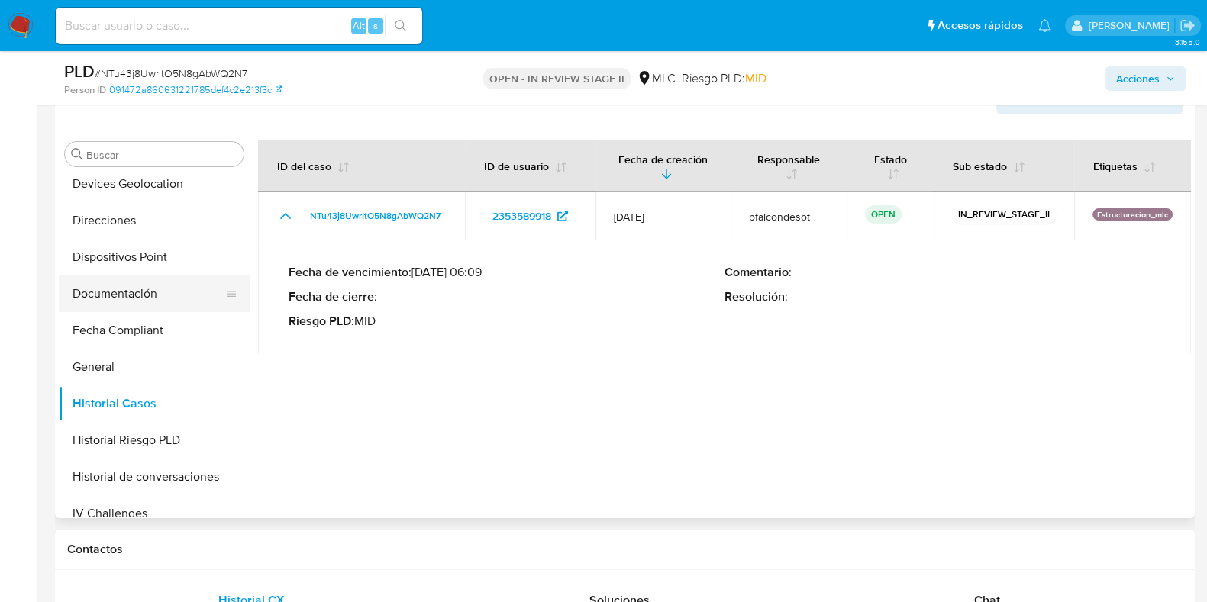
click at [148, 294] on button "Documentación" at bounding box center [148, 294] width 179 height 37
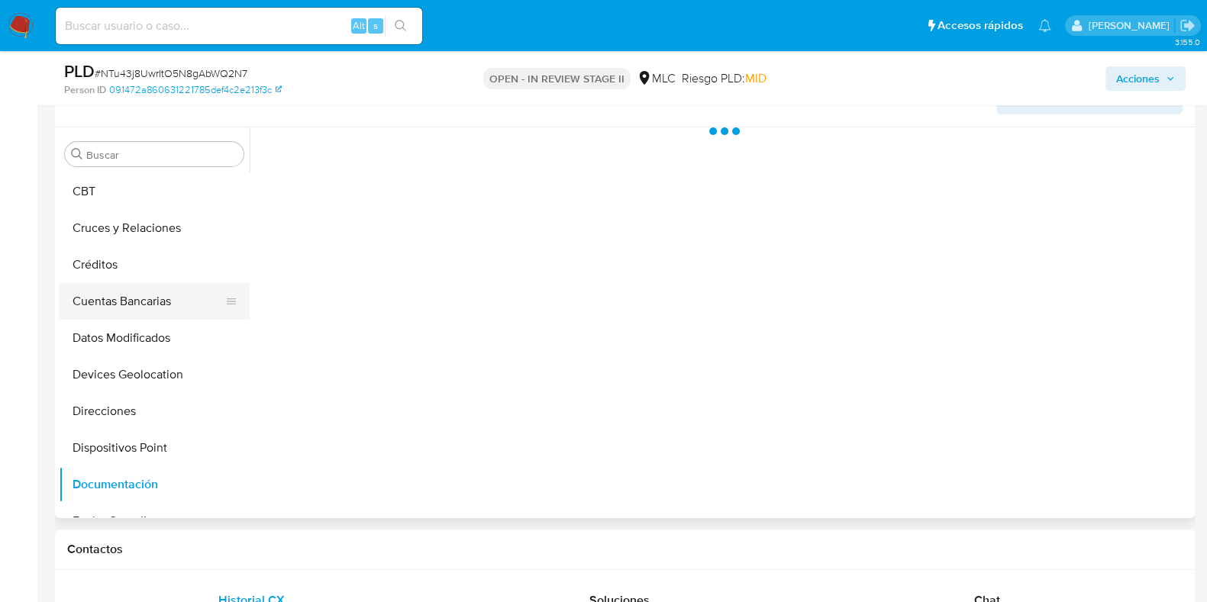
scroll to position [0, 0]
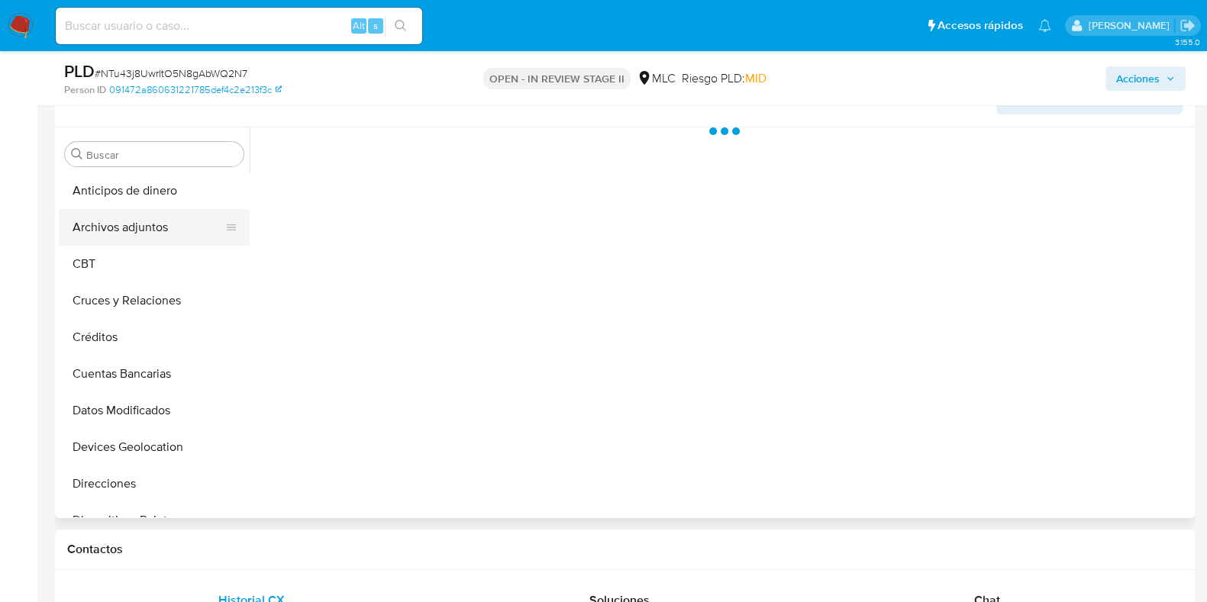
click at [147, 224] on button "Archivos adjuntos" at bounding box center [148, 227] width 179 height 37
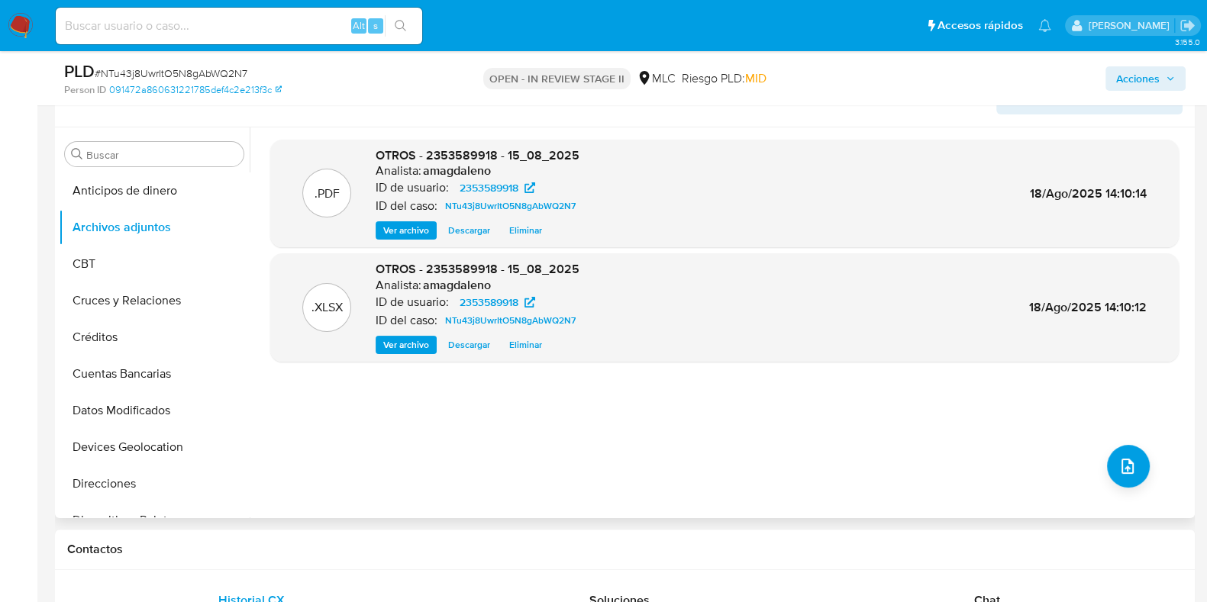
click at [403, 231] on span "Ver archivo" at bounding box center [406, 230] width 46 height 15
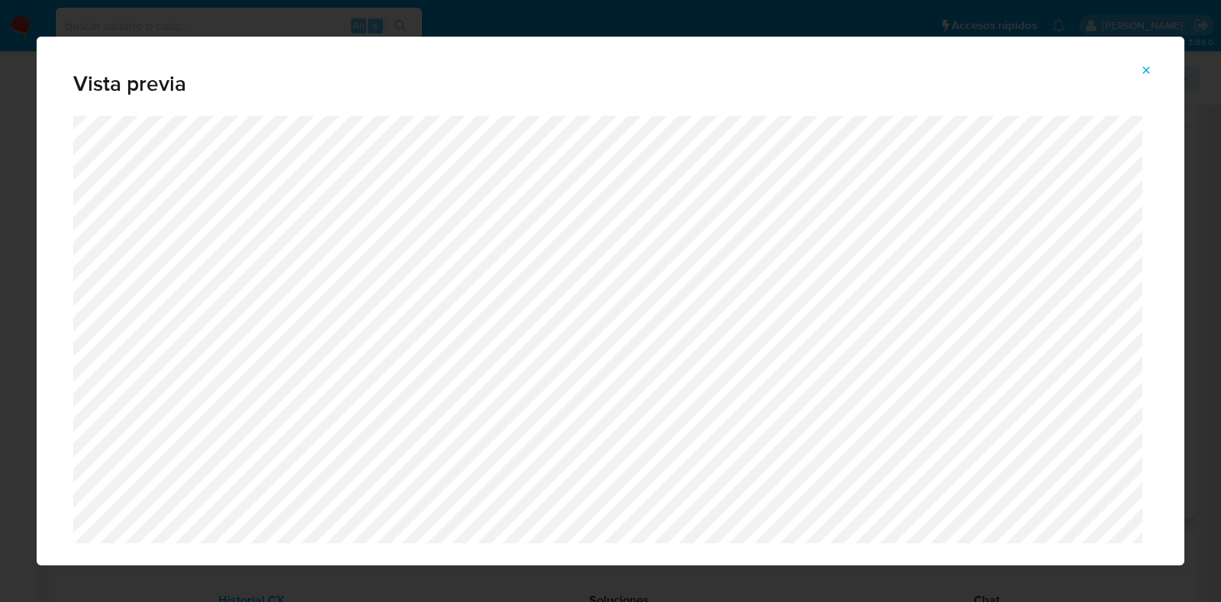
click at [1149, 64] on icon "Attachment preview" at bounding box center [1147, 70] width 12 height 12
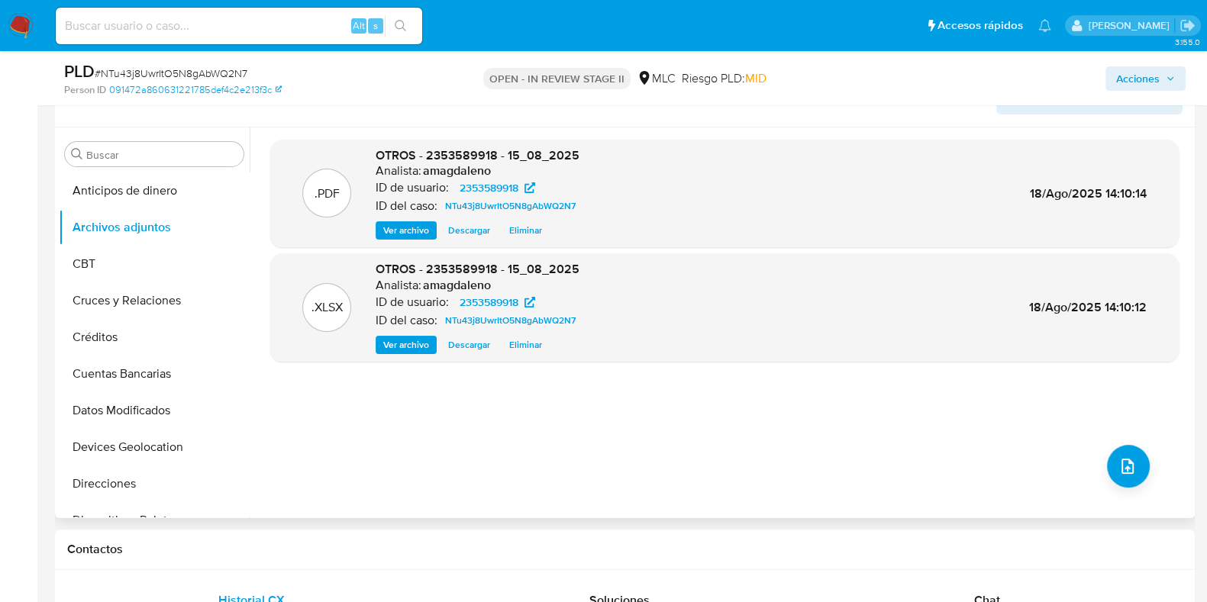
click at [1150, 78] on span "Acciones" at bounding box center [1138, 78] width 44 height 24
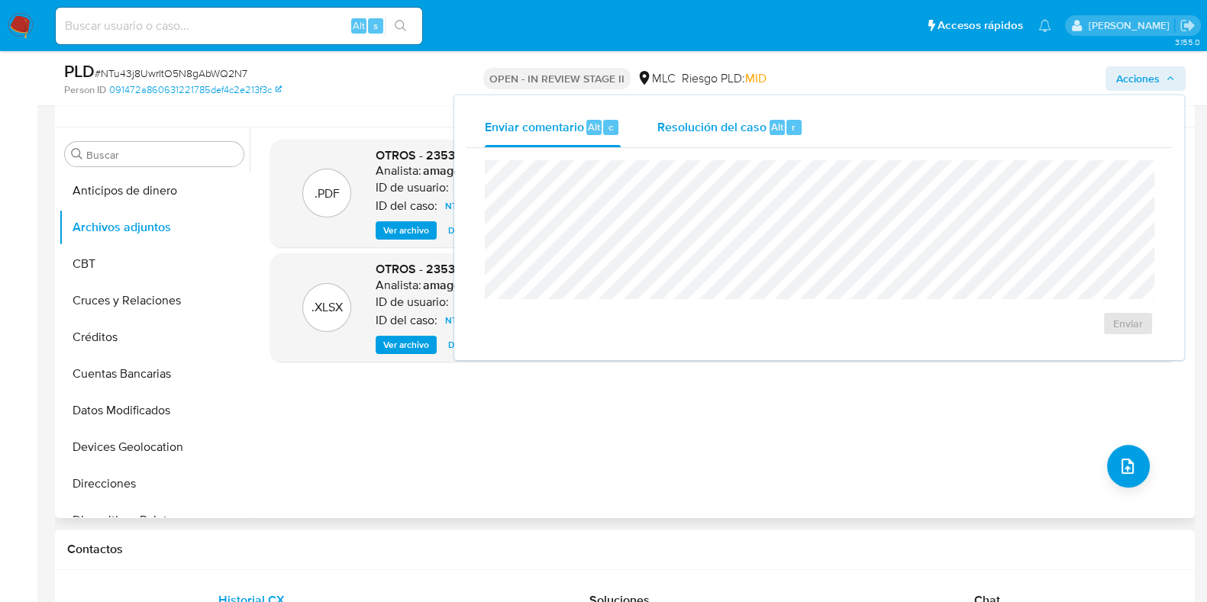
click at [724, 118] on span "Resolución del caso" at bounding box center [711, 127] width 109 height 18
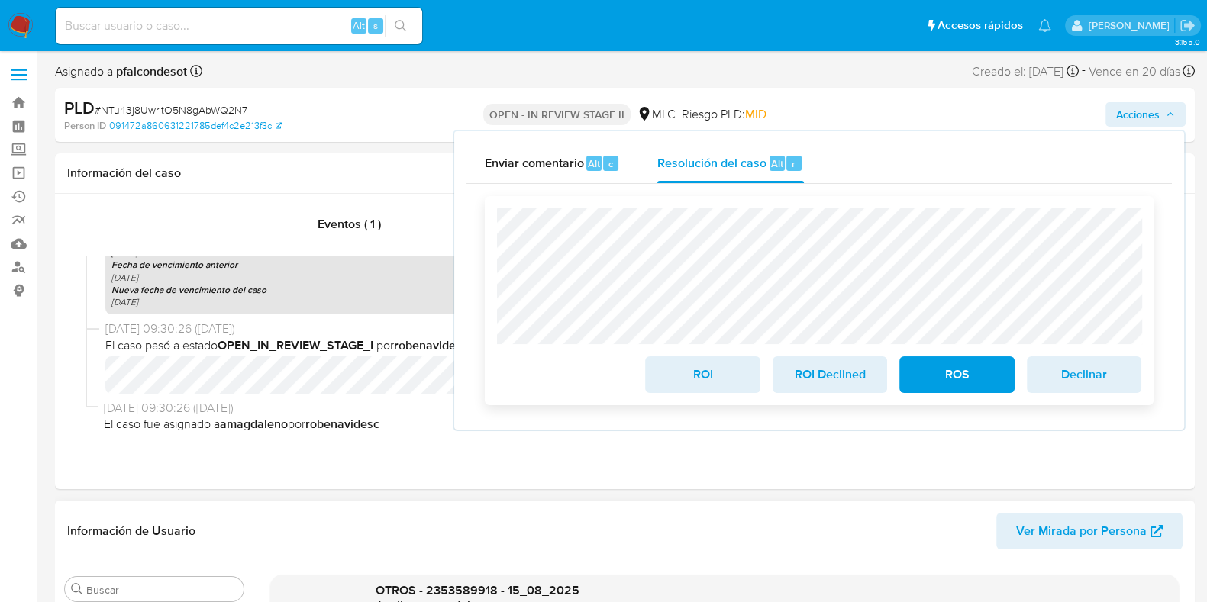
click at [955, 382] on span "ROS" at bounding box center [956, 375] width 75 height 34
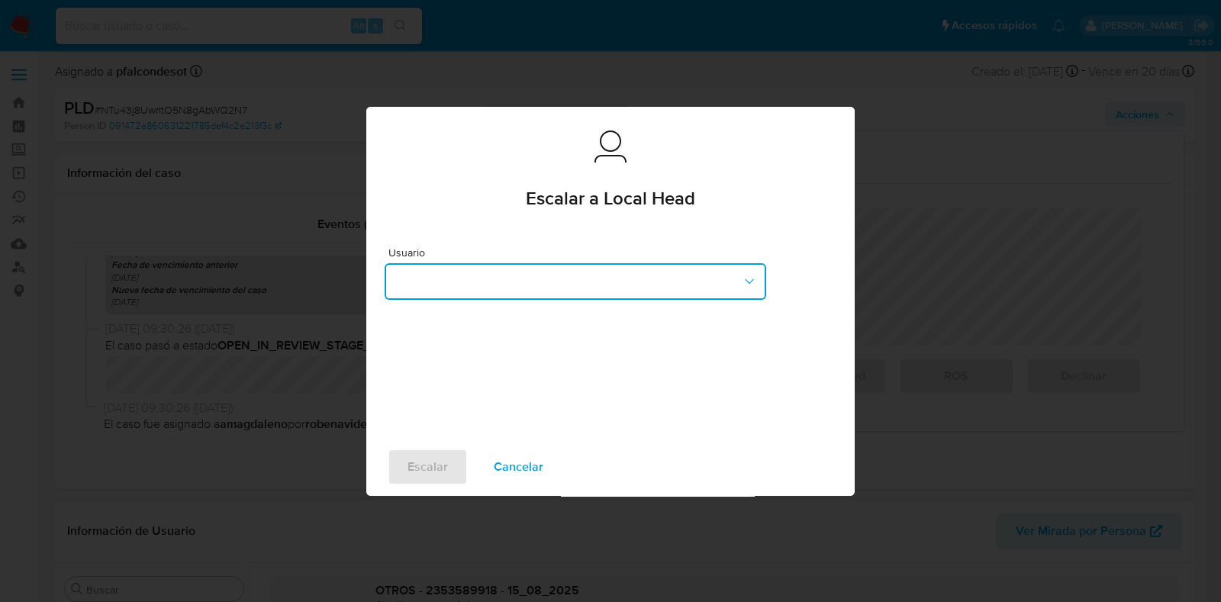
click at [501, 279] on button "button" at bounding box center [576, 281] width 382 height 37
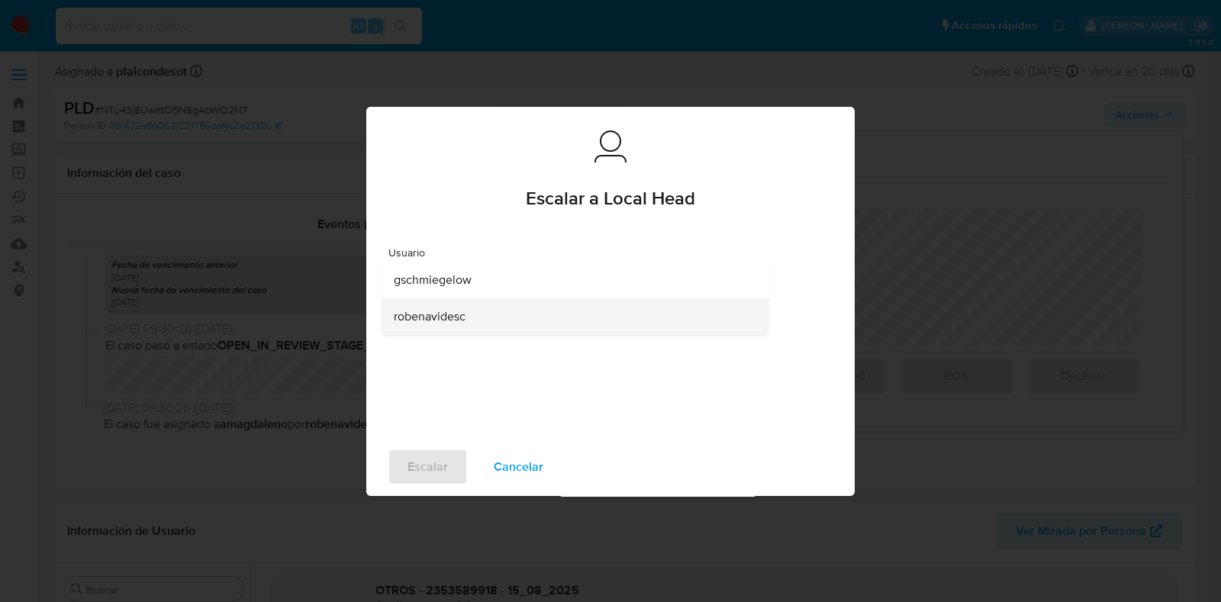
click at [471, 317] on div "robenavidesc" at bounding box center [571, 316] width 354 height 37
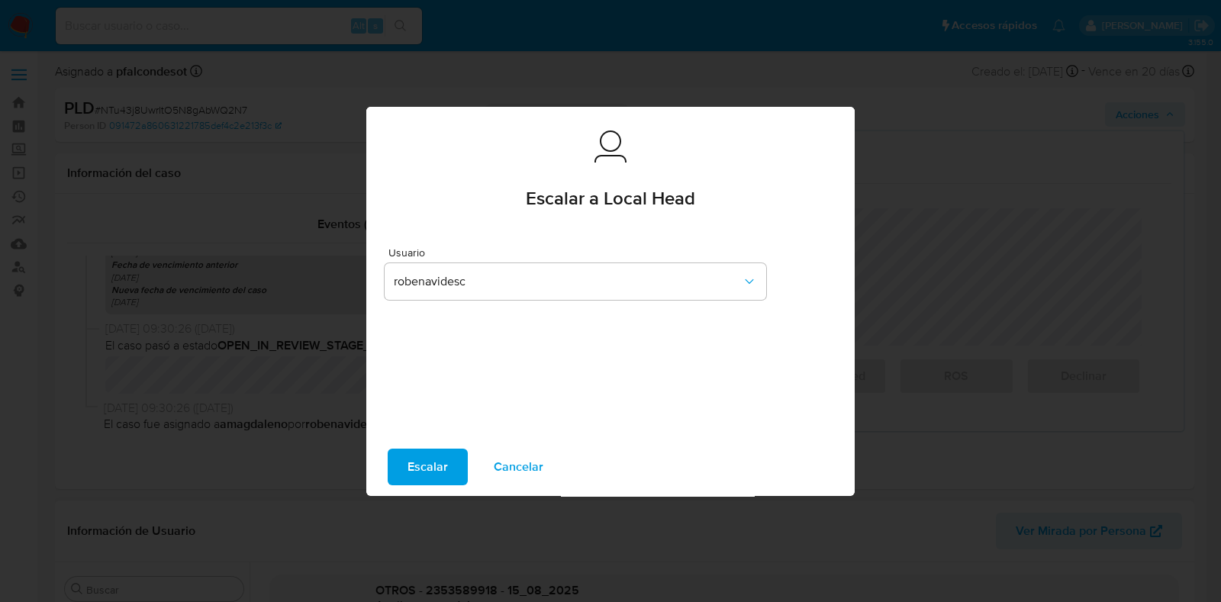
drag, startPoint x: 423, startPoint y: 467, endPoint x: 947, endPoint y: 361, distance: 534.3
click at [424, 464] on span "Escalar" at bounding box center [428, 467] width 40 height 34
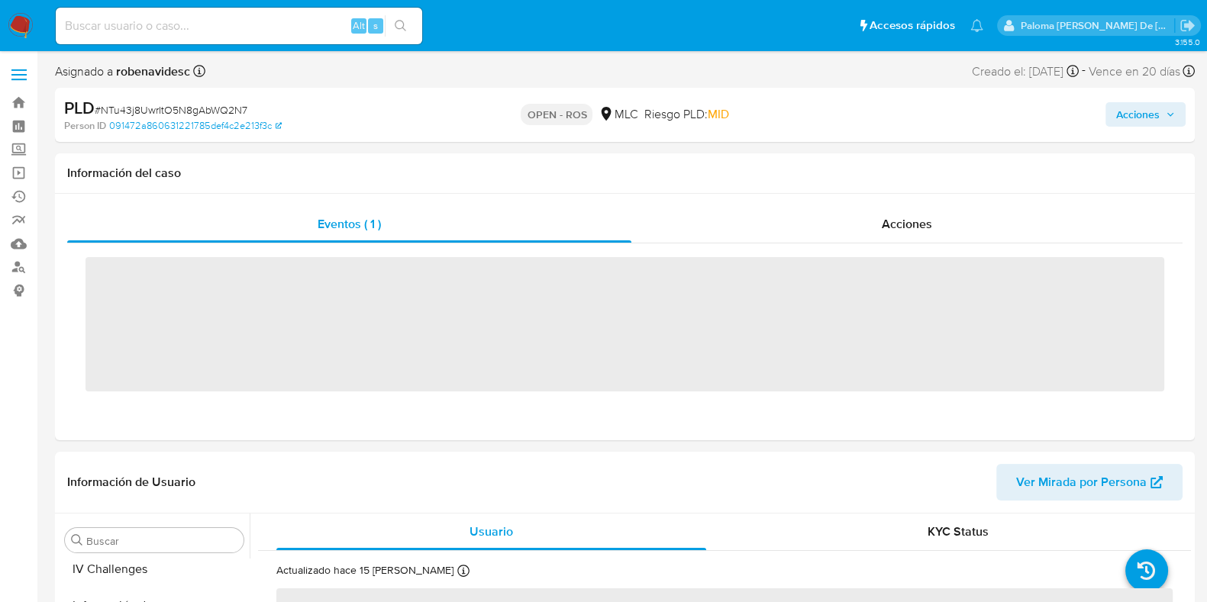
scroll to position [644, 0]
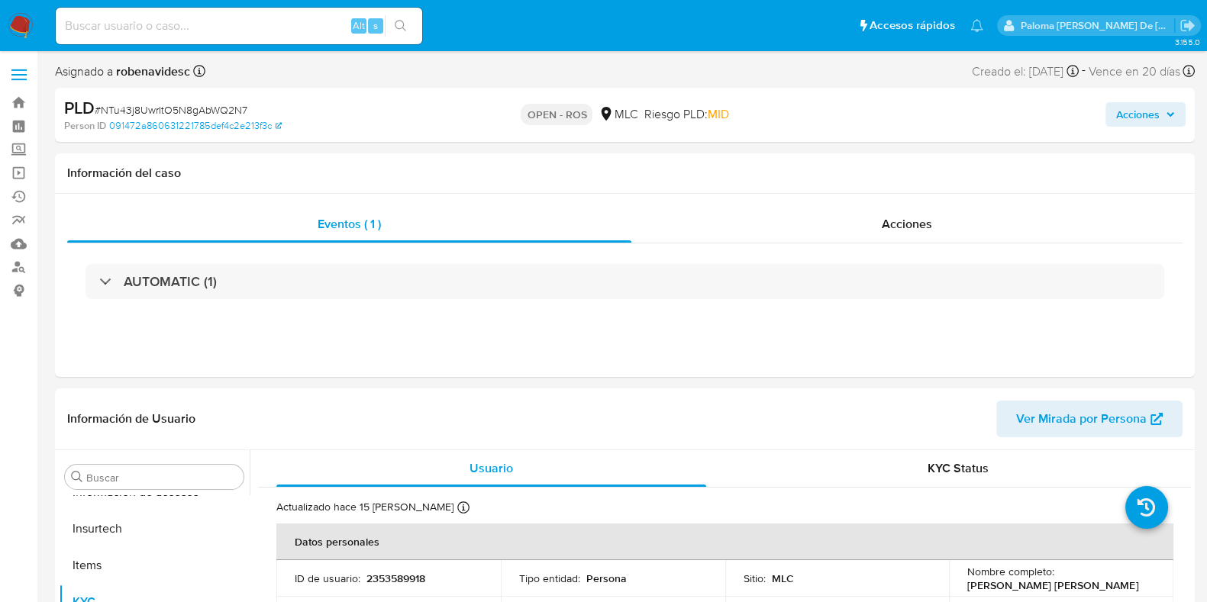
select select "10"
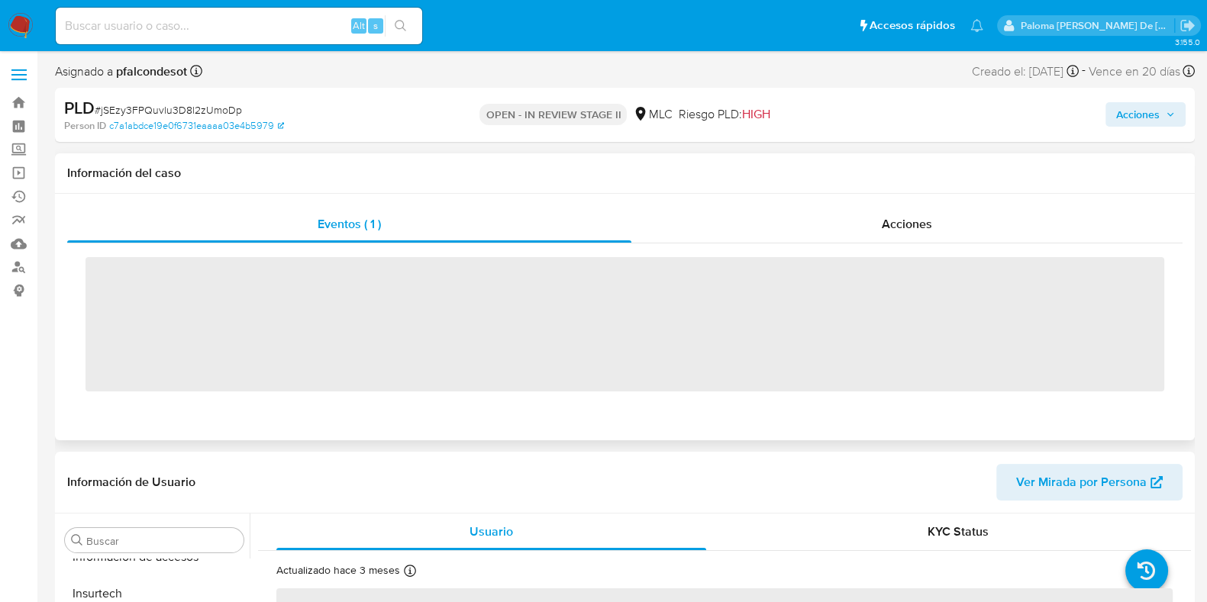
scroll to position [644, 0]
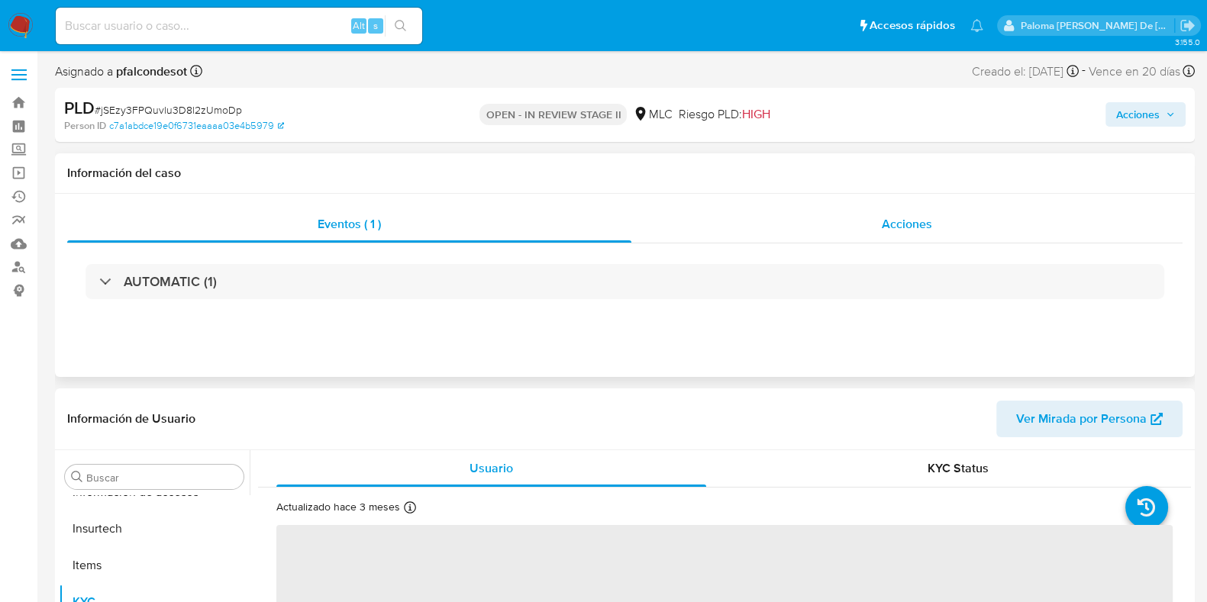
click at [912, 232] on span "Acciones" at bounding box center [907, 224] width 50 height 18
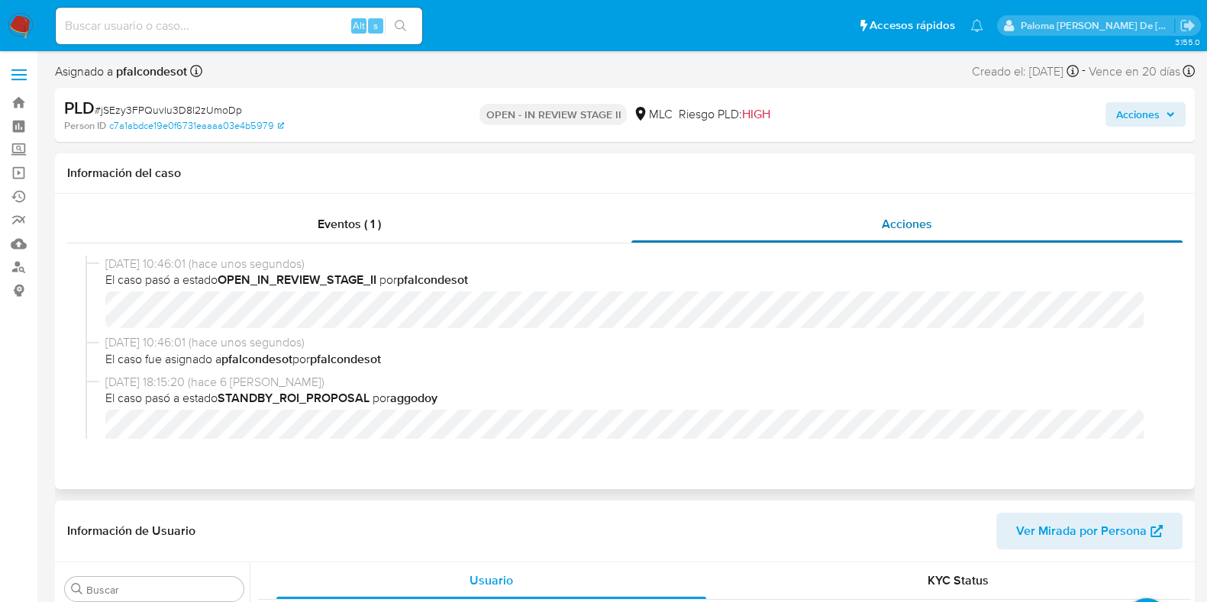
select select "10"
click at [399, 228] on div "Eventos ( 1 )" at bounding box center [349, 224] width 564 height 37
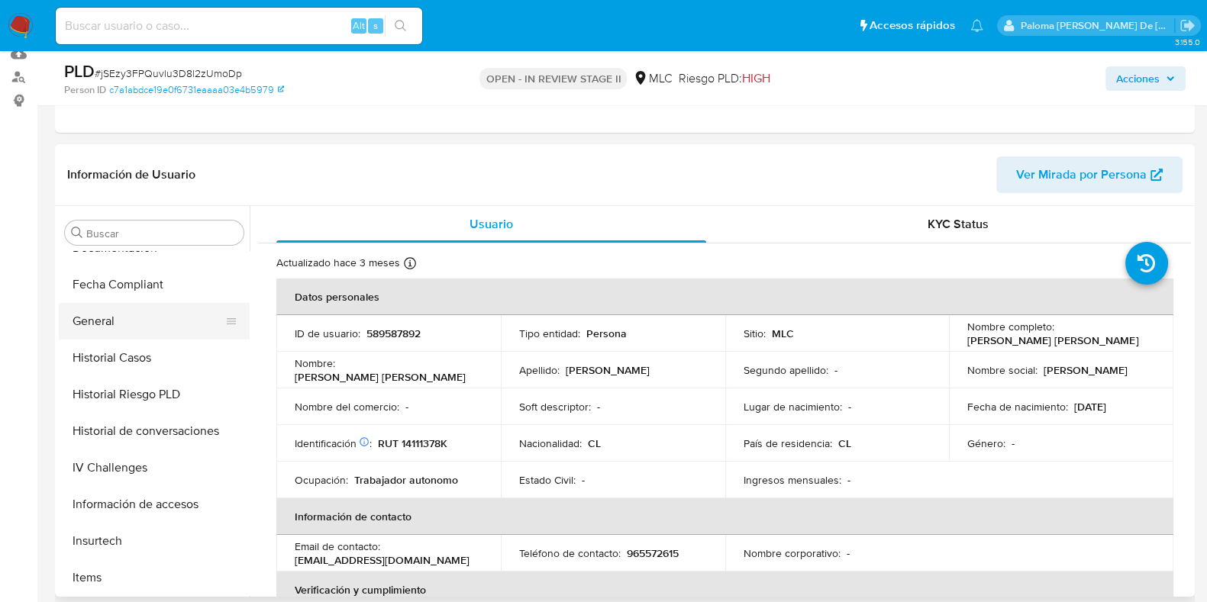
scroll to position [358, 0]
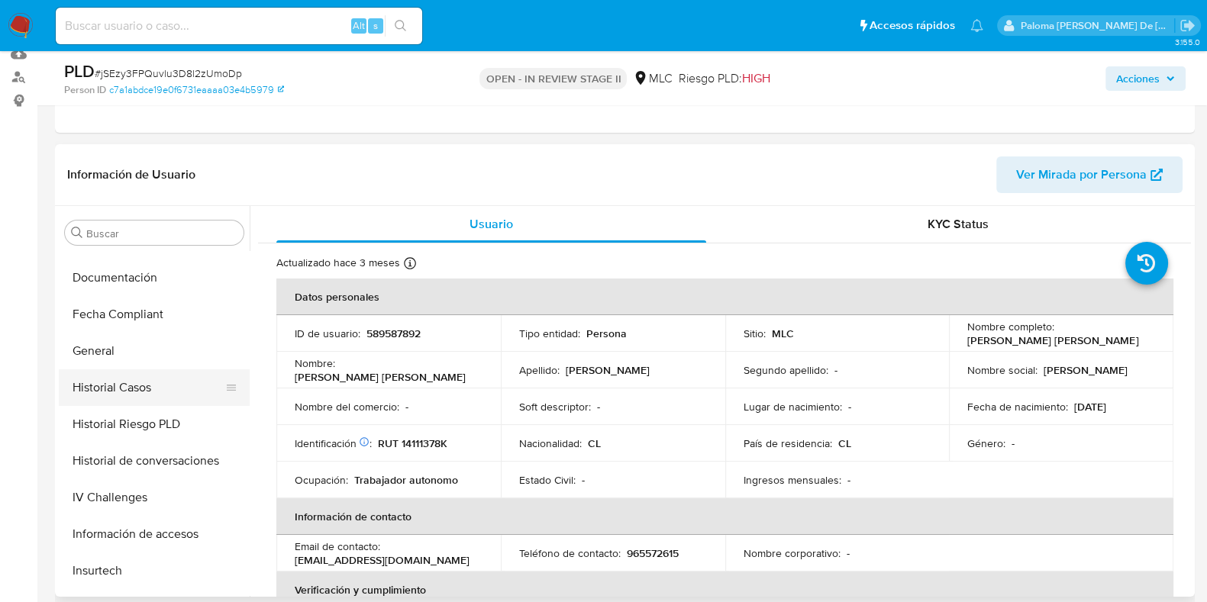
drag, startPoint x: 115, startPoint y: 384, endPoint x: 131, endPoint y: 385, distance: 15.3
click at [116, 383] on button "Historial Casos" at bounding box center [148, 387] width 179 height 37
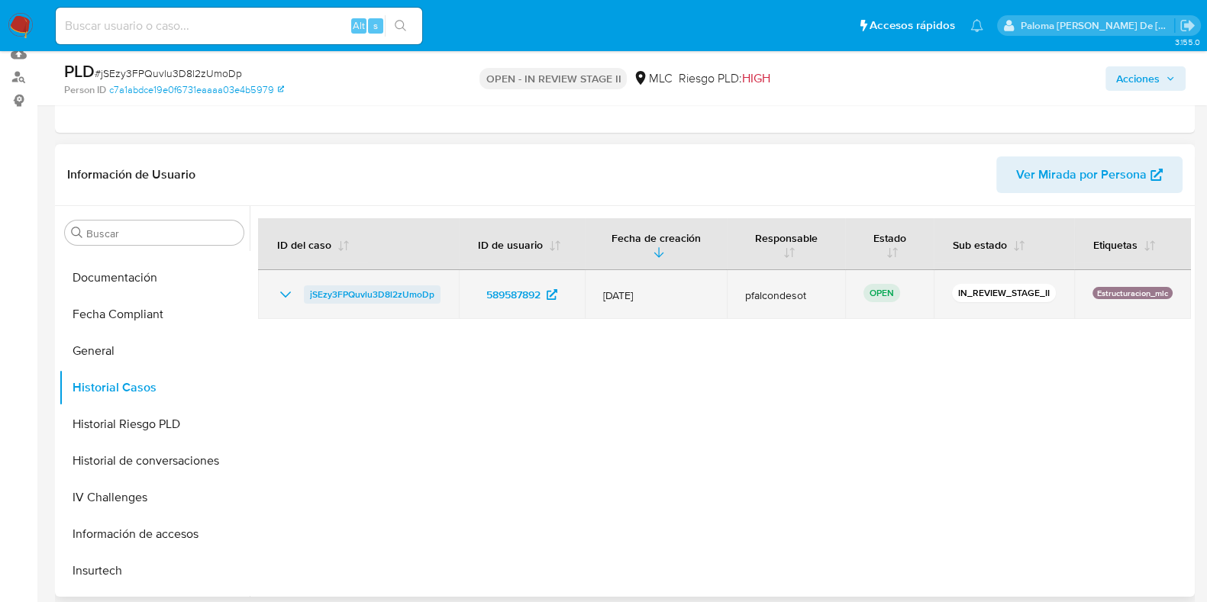
click at [317, 294] on span "jSEzy3FPQuvlu3D8l2zUmoDp" at bounding box center [372, 295] width 124 height 18
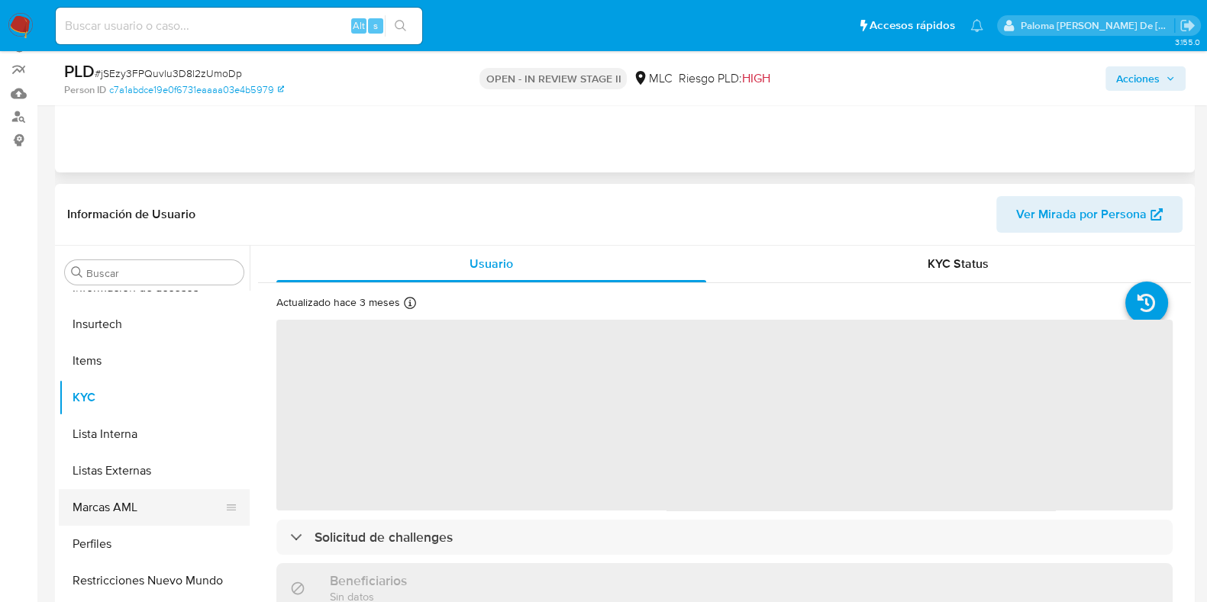
scroll to position [190, 0]
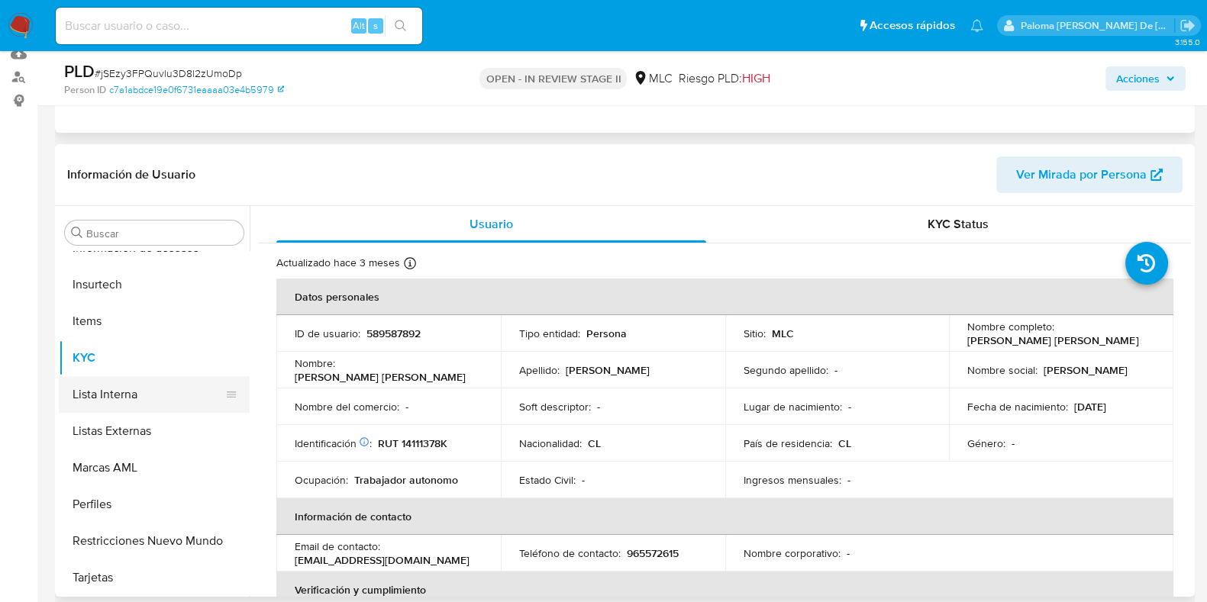
select select "10"
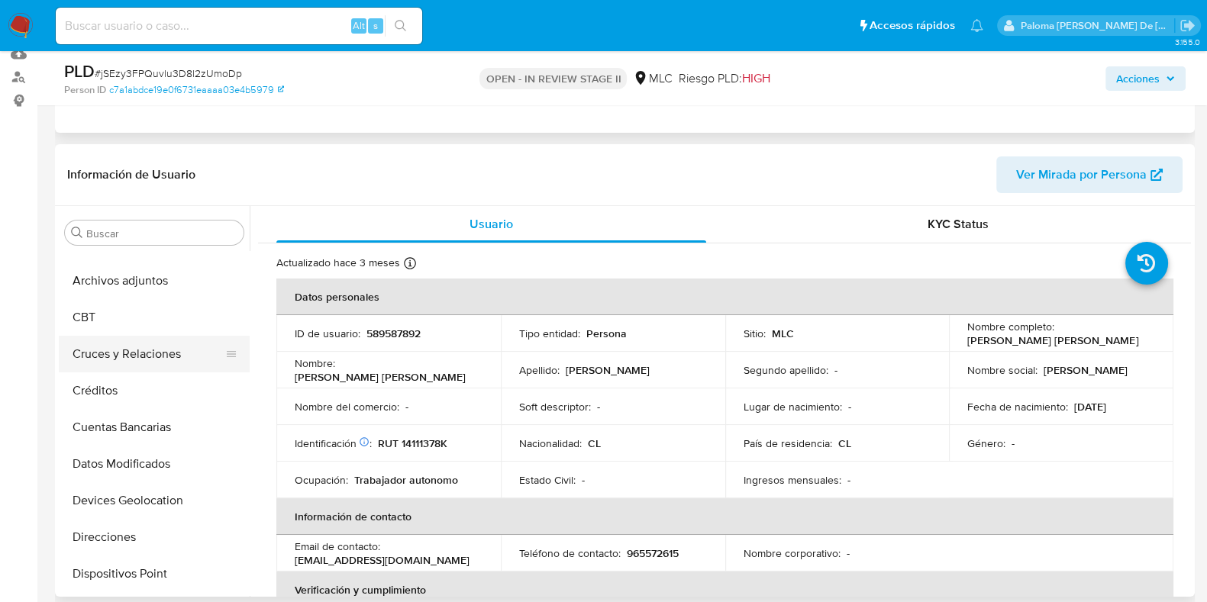
scroll to position [0, 0]
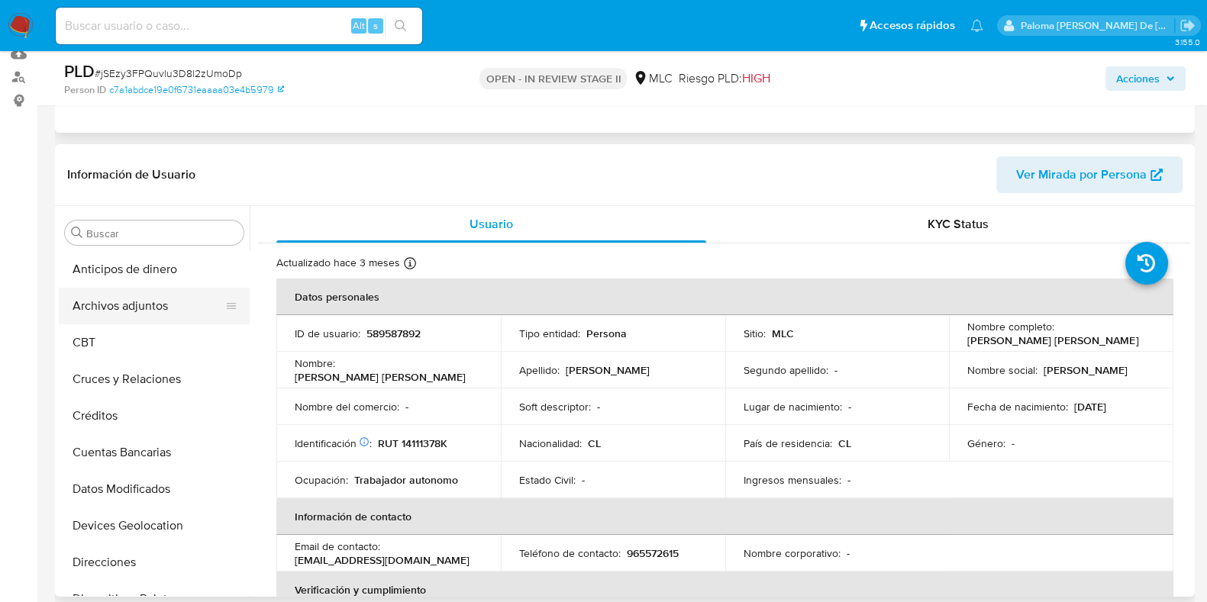
click at [137, 308] on button "Archivos adjuntos" at bounding box center [148, 306] width 179 height 37
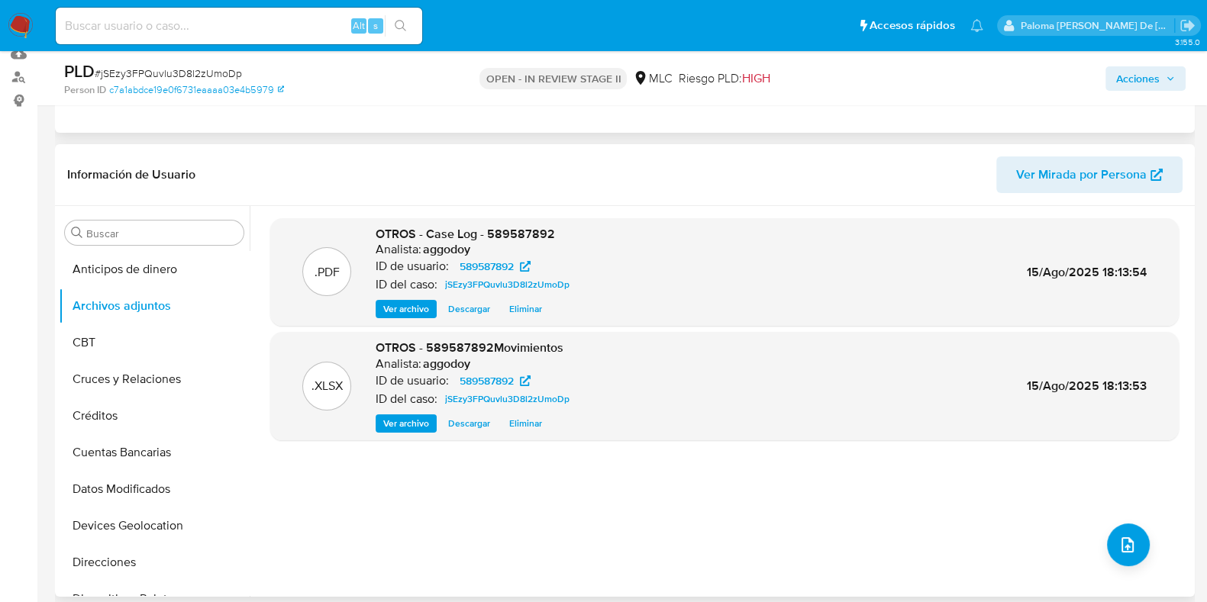
click at [415, 308] on span "Ver archivo" at bounding box center [406, 309] width 46 height 15
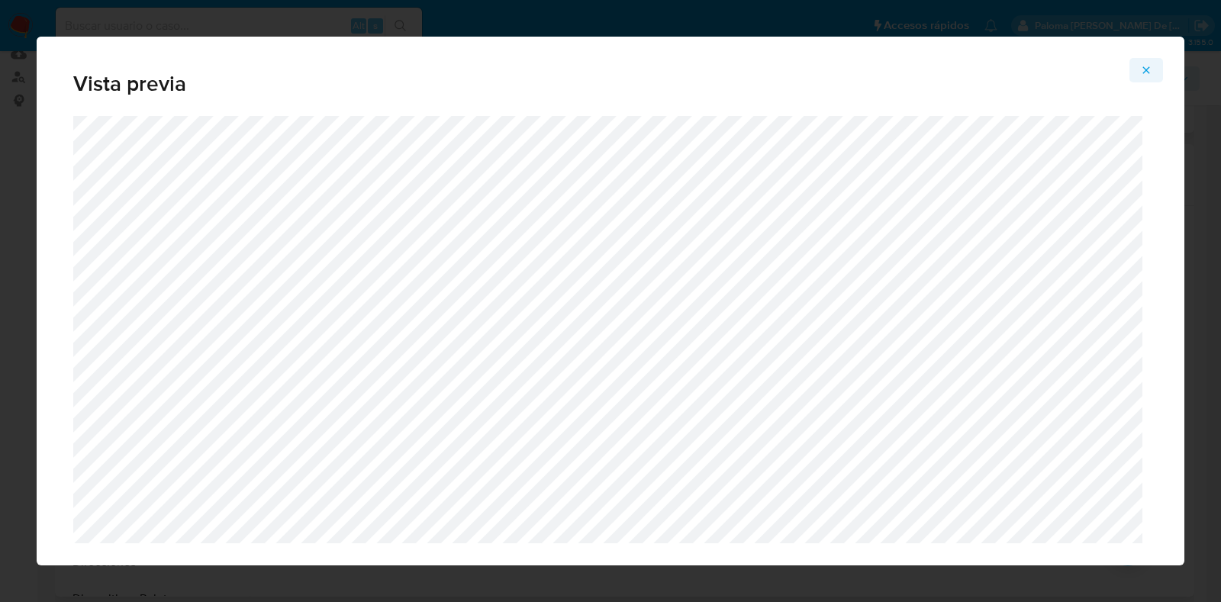
click at [1150, 70] on icon "Attachment preview" at bounding box center [1147, 70] width 12 height 12
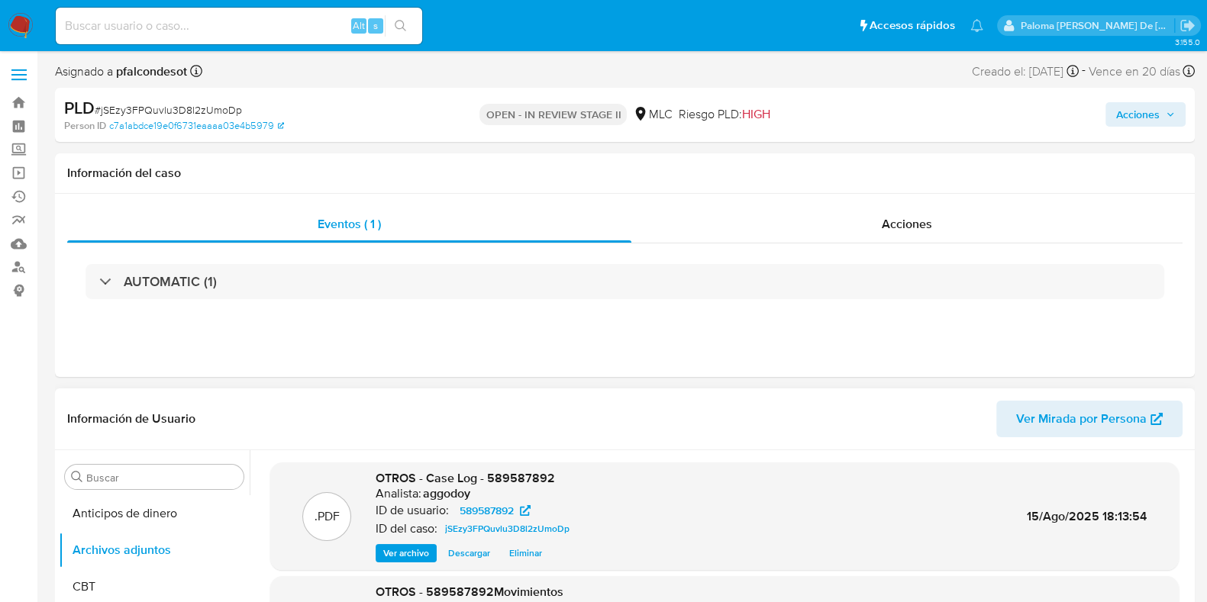
click at [1152, 116] on span "Acciones" at bounding box center [1138, 114] width 44 height 24
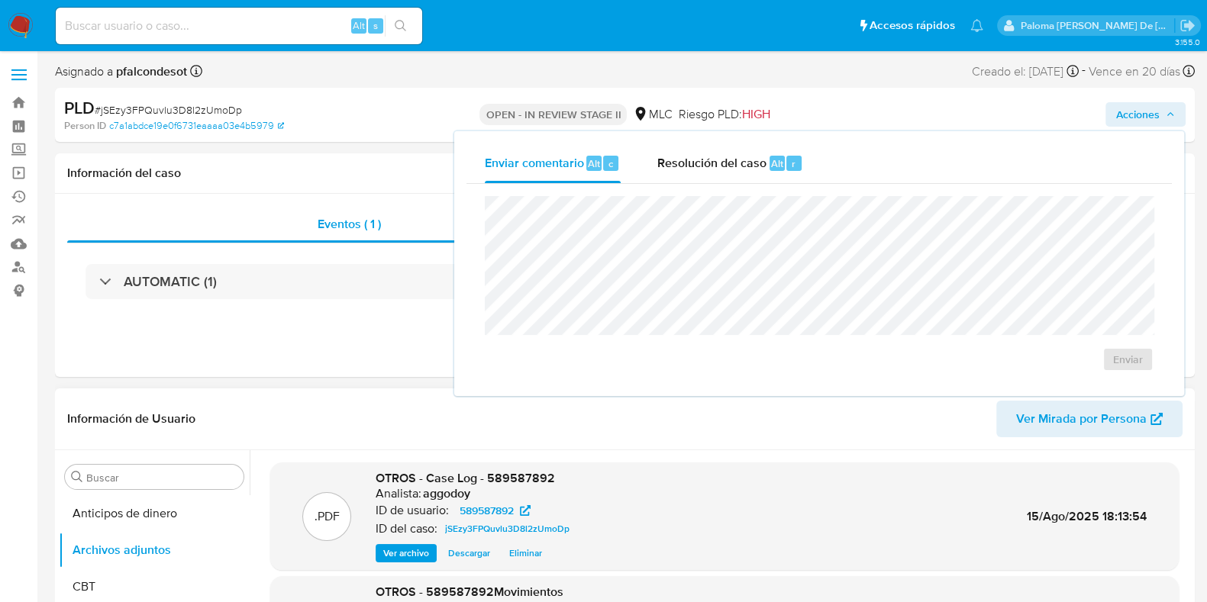
drag, startPoint x: 721, startPoint y: 169, endPoint x: 719, endPoint y: 192, distance: 23.0
click span "Resolución del caso"
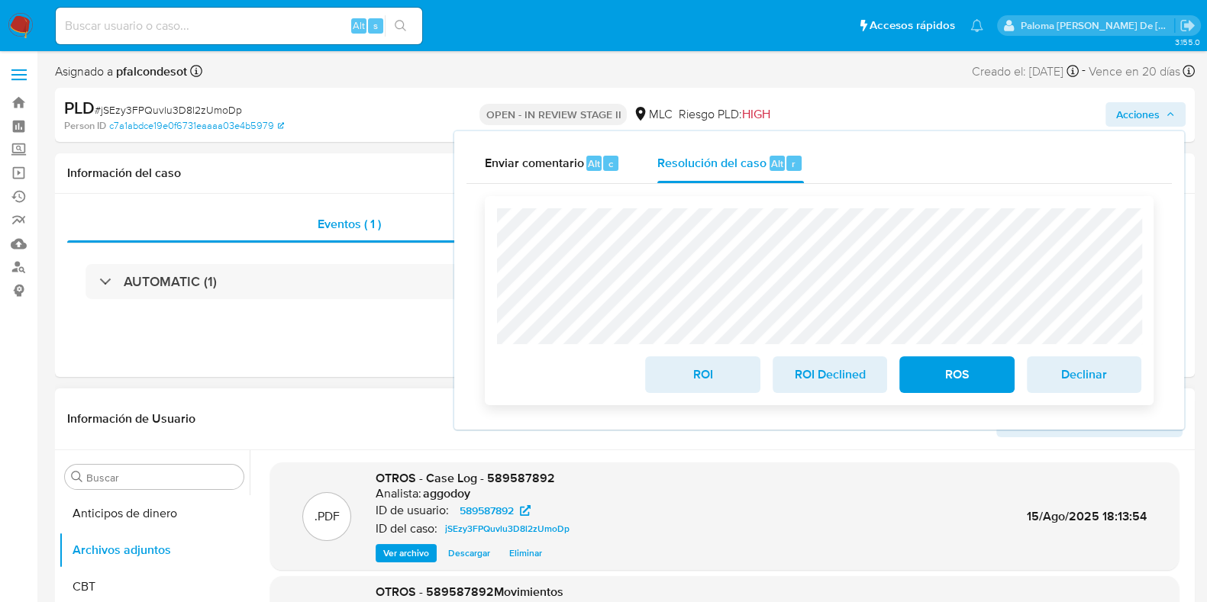
click span "ROS"
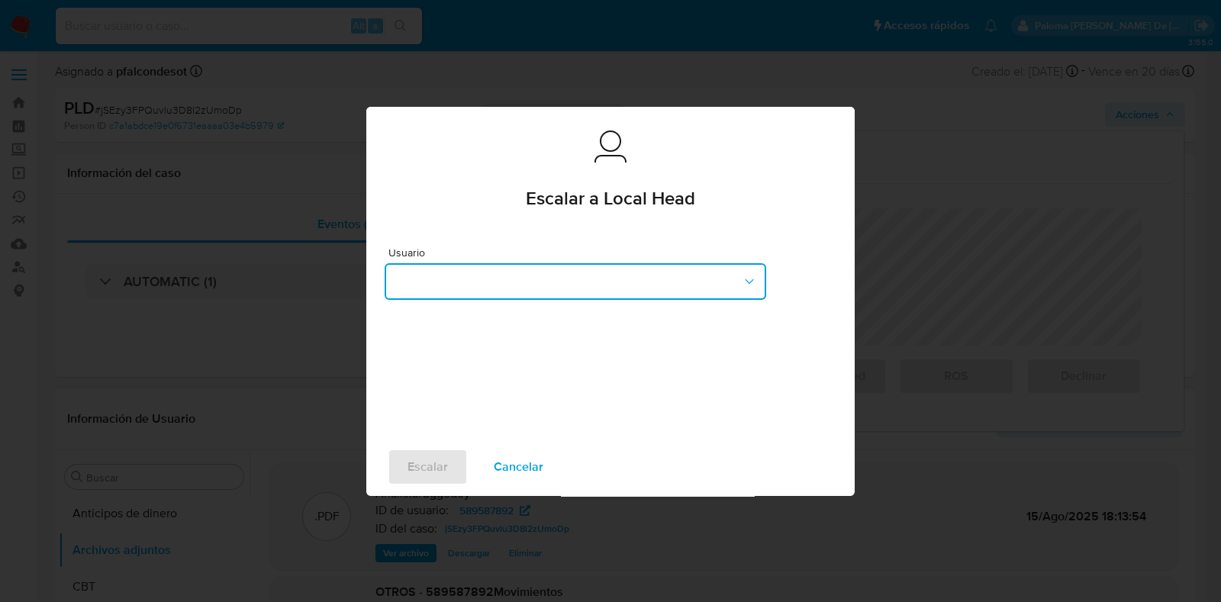
click button "button"
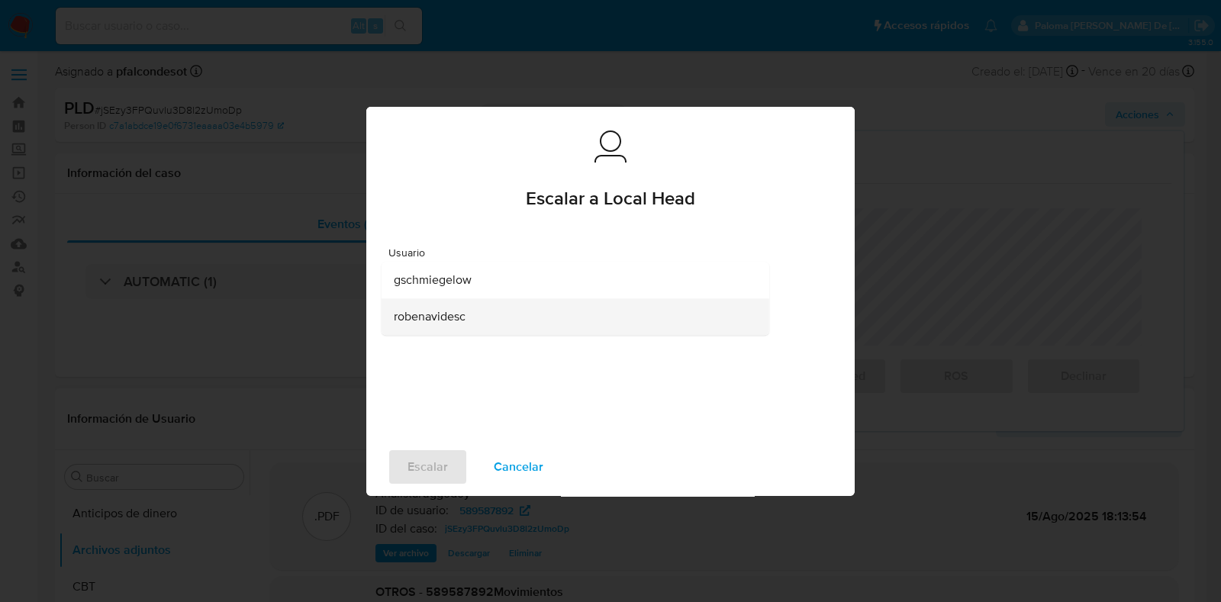
click div "robenavidesc"
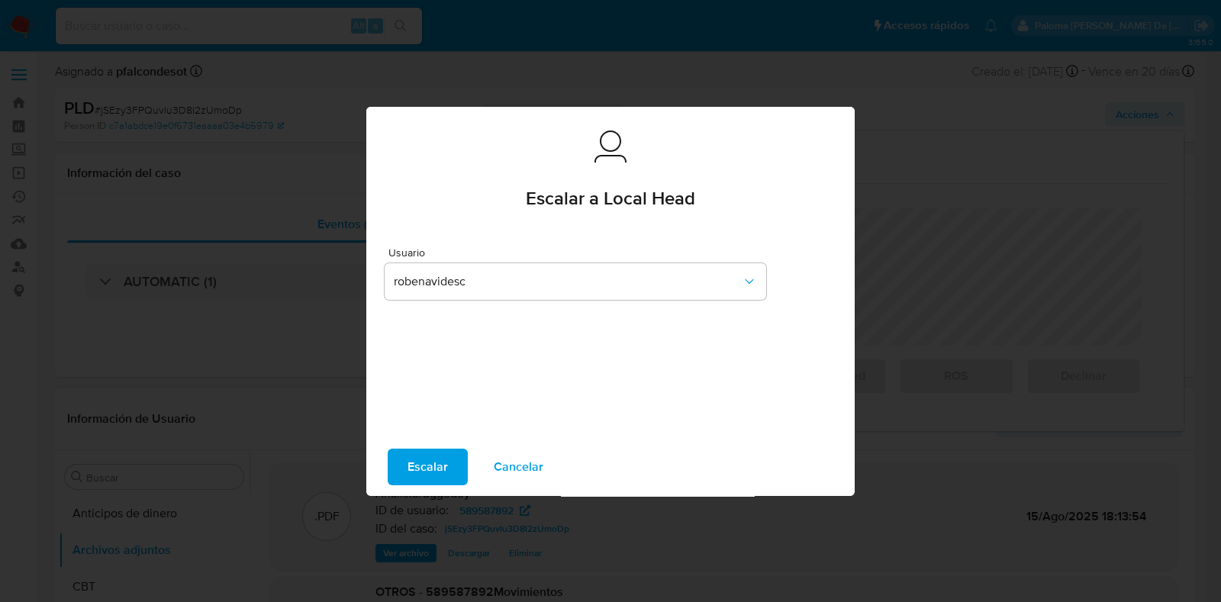
drag, startPoint x: 424, startPoint y: 473, endPoint x: 434, endPoint y: 471, distance: 10.9
click span "Escalar"
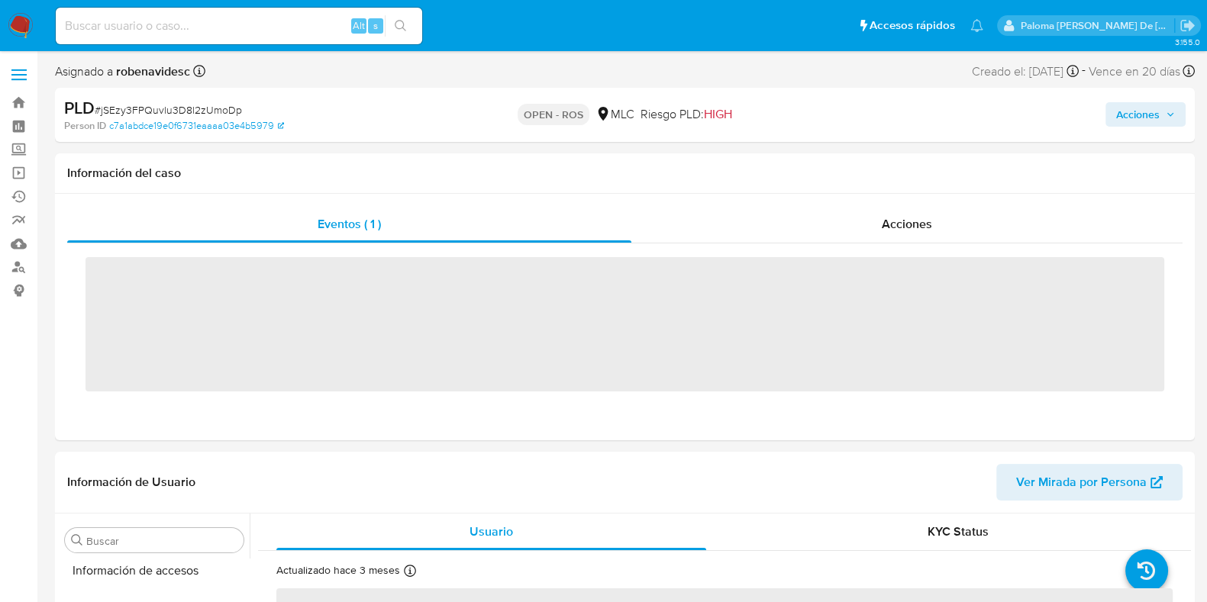
scroll to position [644, 0]
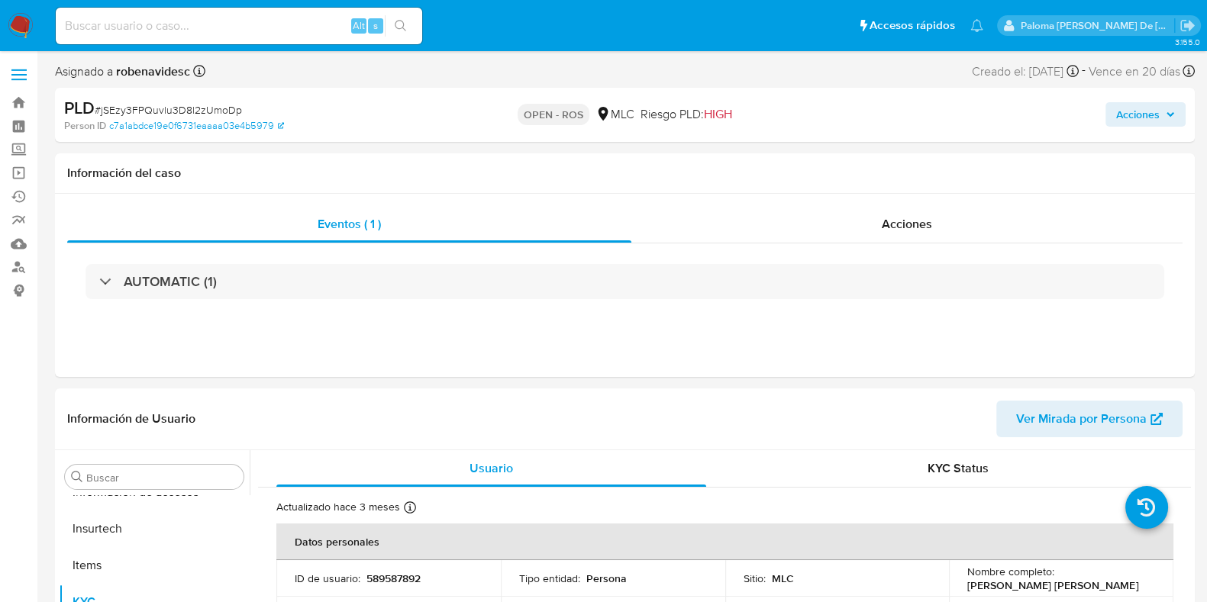
select select "10"
drag, startPoint x: 131, startPoint y: 29, endPoint x: 98, endPoint y: 59, distance: 44.3
click at [132, 31] on input at bounding box center [239, 26] width 366 height 20
paste input "Hdeay2yyI8n4YH2ji2Ek2VOB"
type input "Hdeay2yyI8n4YH2ji2Ek2VOB"
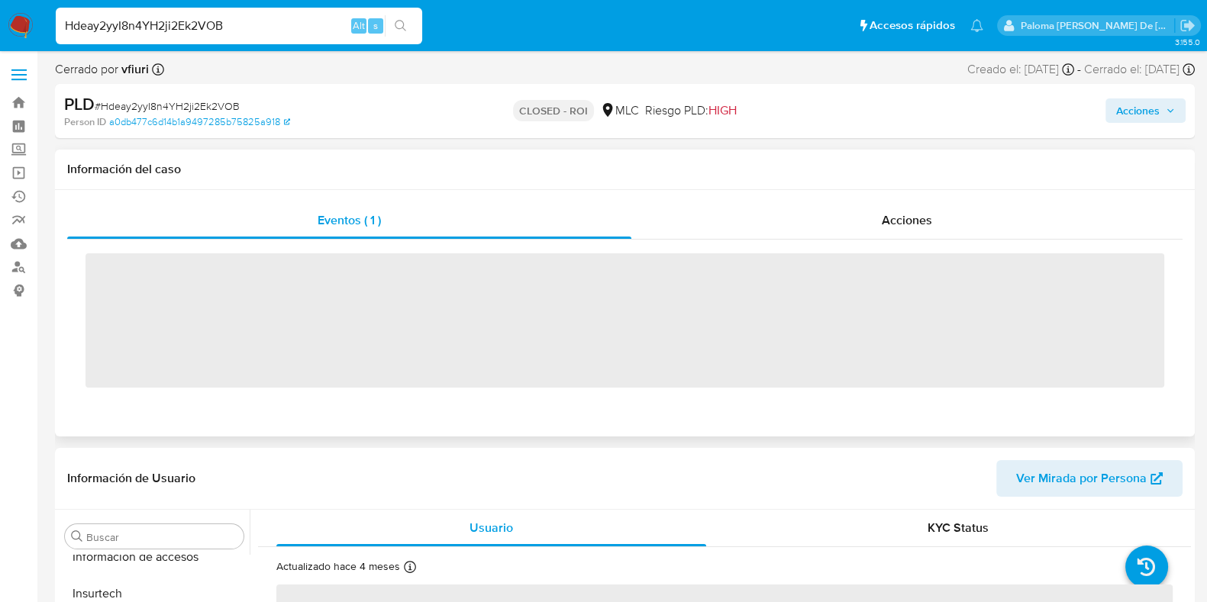
scroll to position [644, 0]
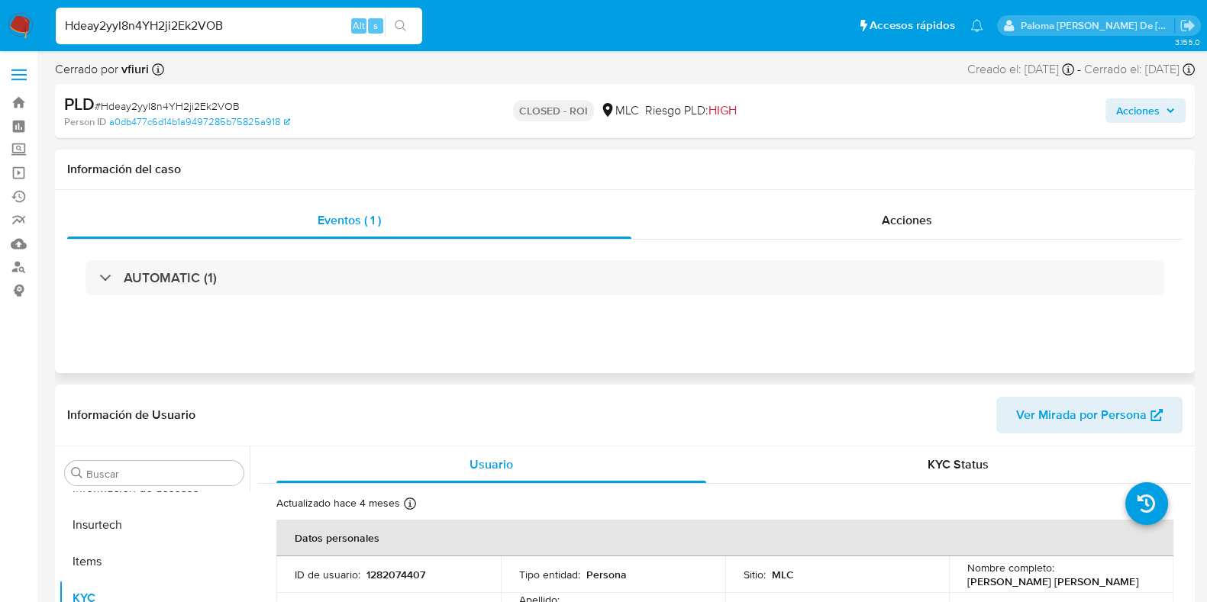
select select "10"
drag, startPoint x: 189, startPoint y: 26, endPoint x: 0, endPoint y: -16, distance: 193.2
paste input "7jMRr0HWtKD6u4AkLh5dxZmc"
type input "7jMRr0HWtKD6u4AkLh5dxZmc"
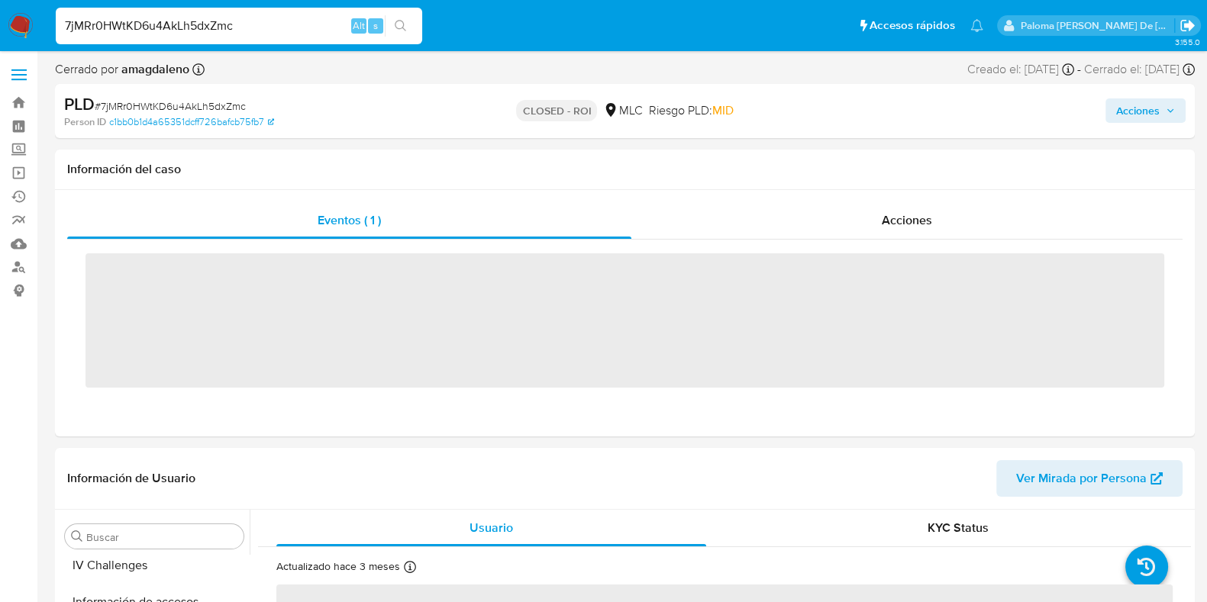
scroll to position [644, 0]
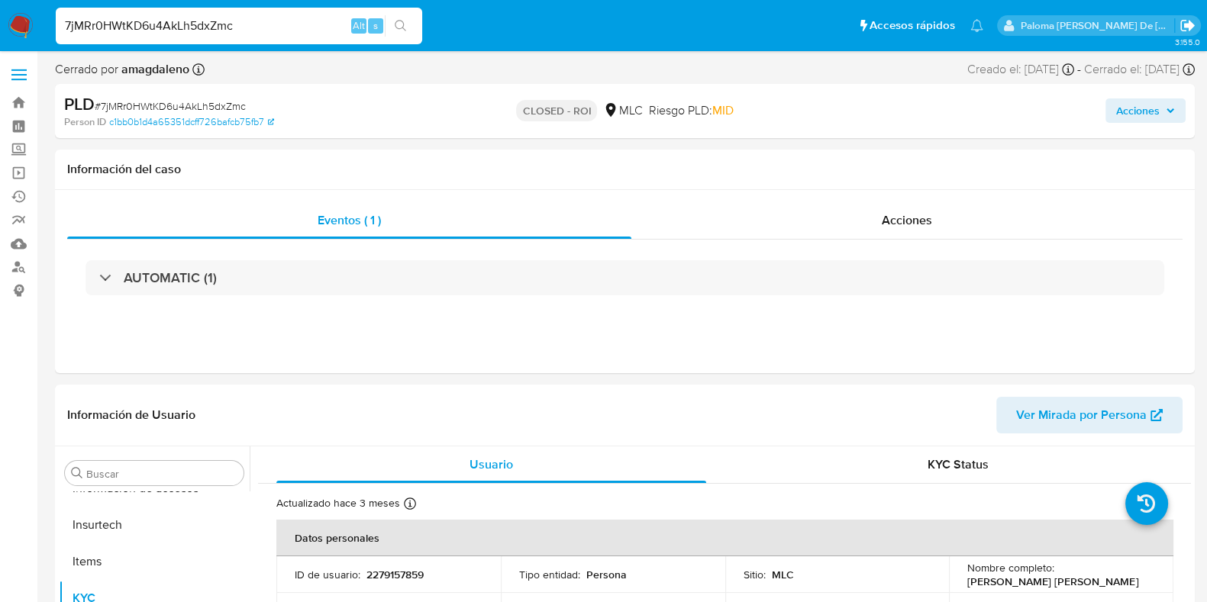
select select "10"
drag, startPoint x: 230, startPoint y: 26, endPoint x: 0, endPoint y: -3, distance: 231.6
paste input "LOik5xFTvZsRnoPwaYVvQNA5"
type input "LOik5xFTvZsRnoPwaYVvQNA5"
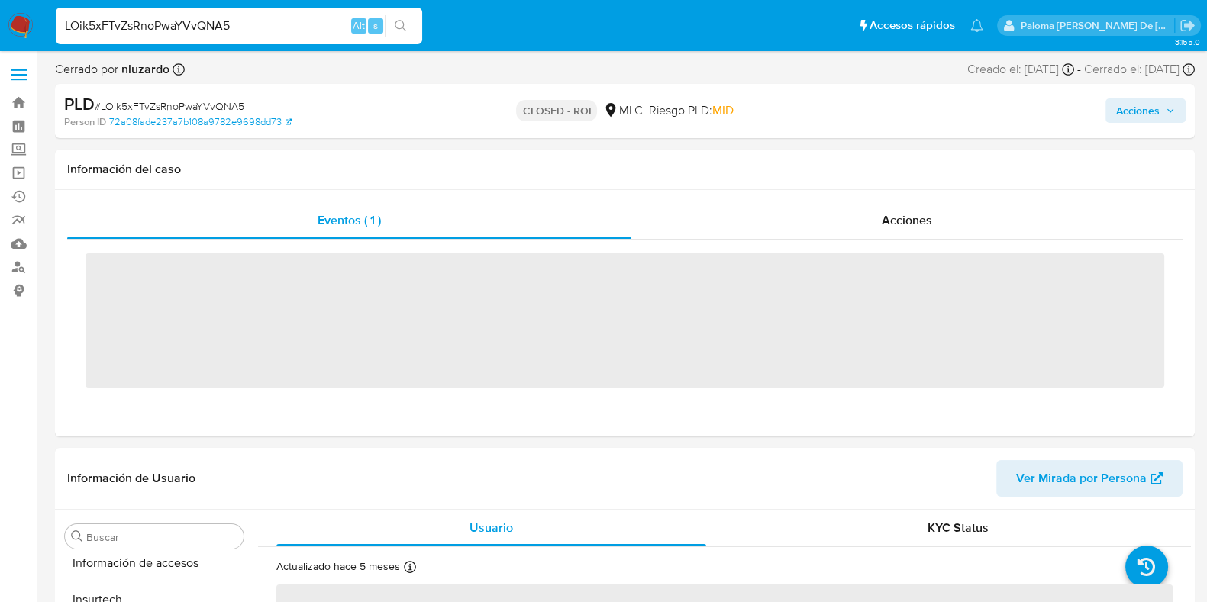
scroll to position [644, 0]
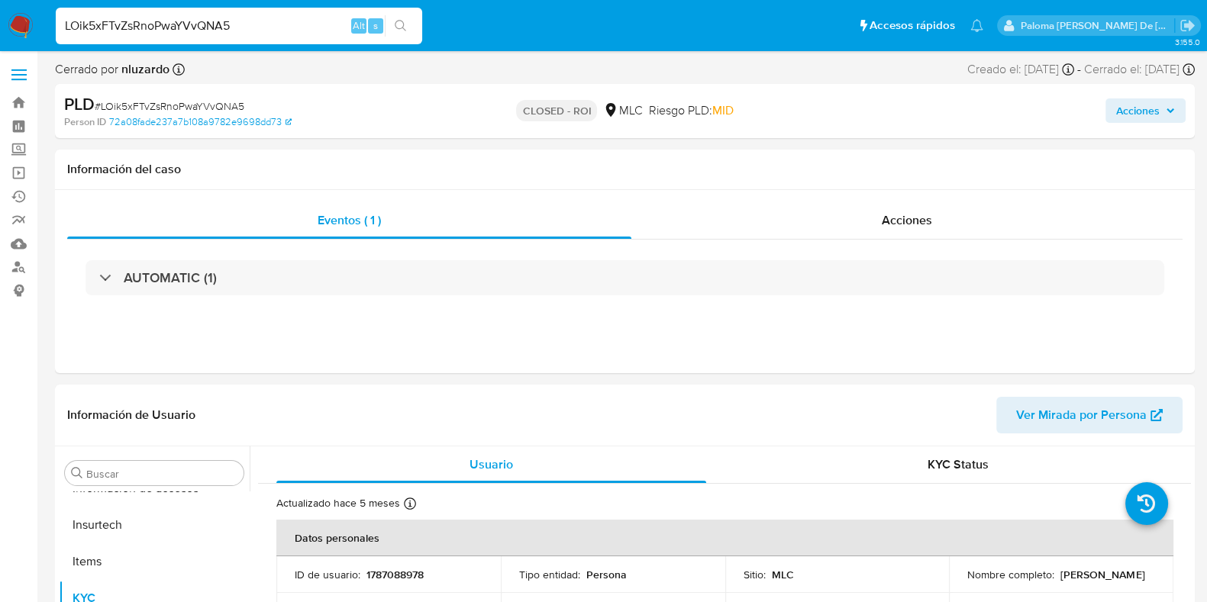
select select "10"
drag, startPoint x: 242, startPoint y: 23, endPoint x: 0, endPoint y: -6, distance: 243.7
paste input "houtb1Hg5JEU3LpeImD7XJtJ"
type input "houtb1Hg5JEU3LpeImD7XJtJ"
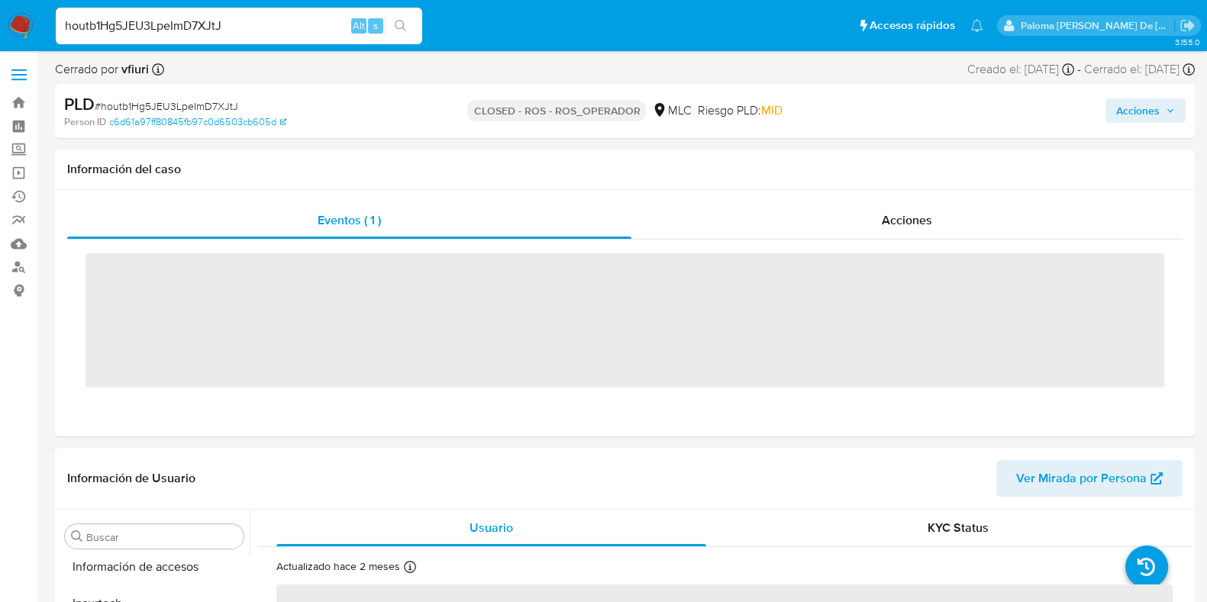
scroll to position [644, 0]
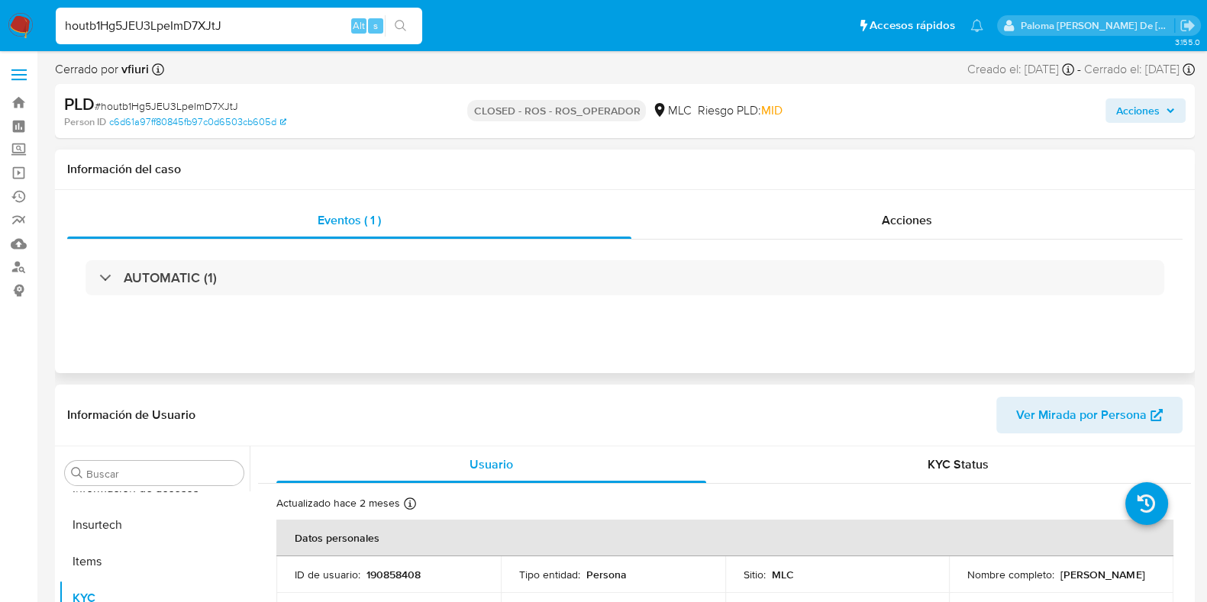
select select "10"
drag, startPoint x: 231, startPoint y: 22, endPoint x: 1, endPoint y: 14, distance: 229.9
click at [5, 16] on nav "Pausado Ver notificaciones houtb1Hg5JEU3LpeImD7XJtJ Alt s Accesos rápidos Presi…" at bounding box center [603, 25] width 1207 height 51
paste input "iB0Vd9B4yfT62C77pF6KWDMY"
type input "iB0Vd9B4yfT62C77pF6KWDMY"
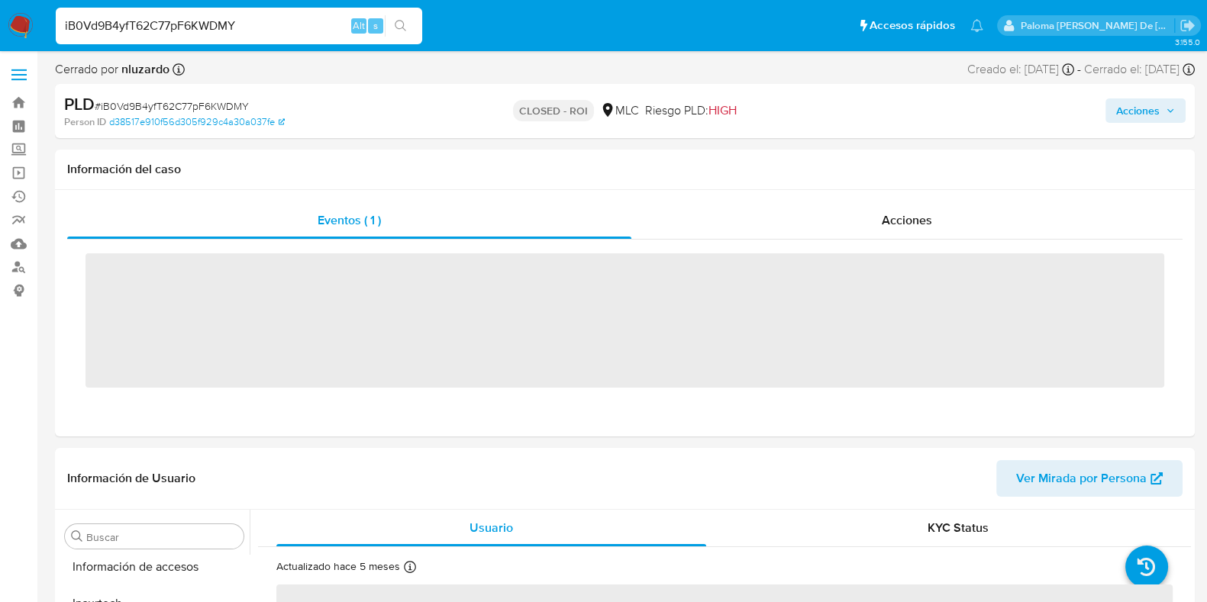
scroll to position [644, 0]
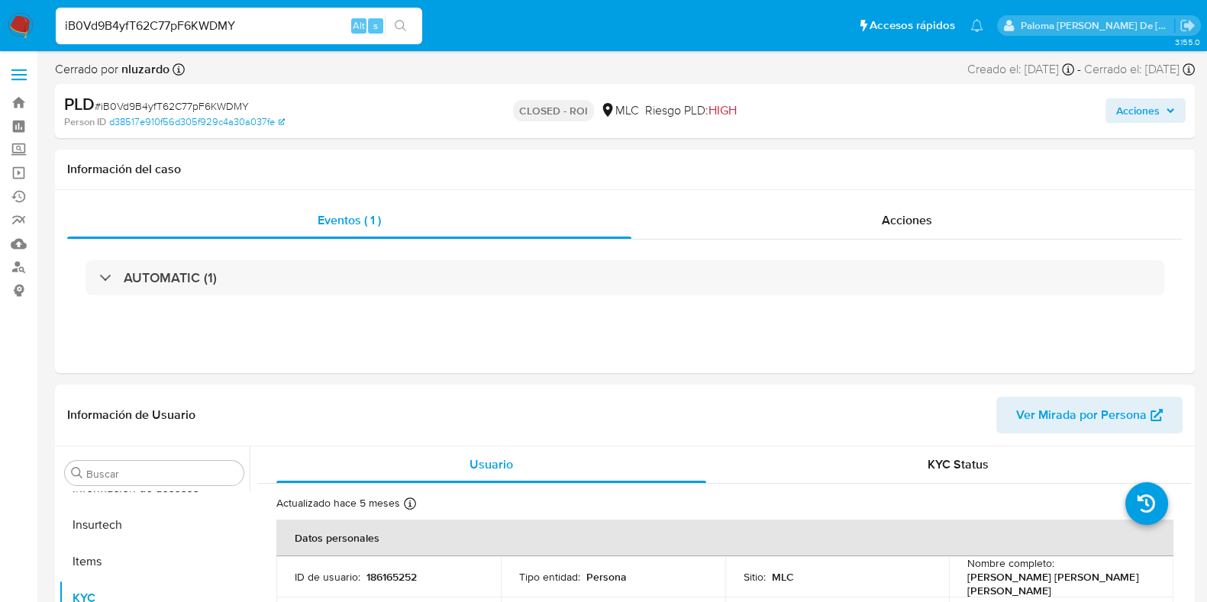
select select "10"
drag, startPoint x: 260, startPoint y: 18, endPoint x: 0, endPoint y: 1, distance: 260.1
click at [0, 1] on nav "Pausado Ver notificaciones iB0Vd9B4yfT62C77pF6KWDMY Alt s Accesos rápidos Presi…" at bounding box center [603, 25] width 1207 height 51
paste input "rfymH8yBOHdwW7c2GDO0u7fR"
type input "rfymH8yBOHdwW7c2GDO0u7fR"
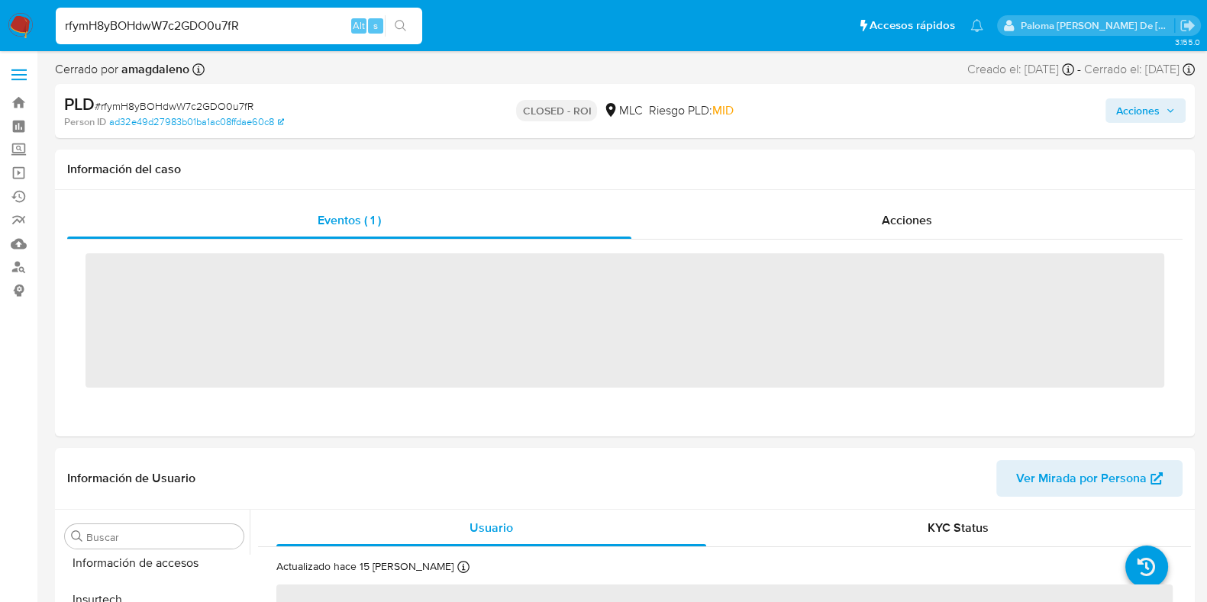
scroll to position [644, 0]
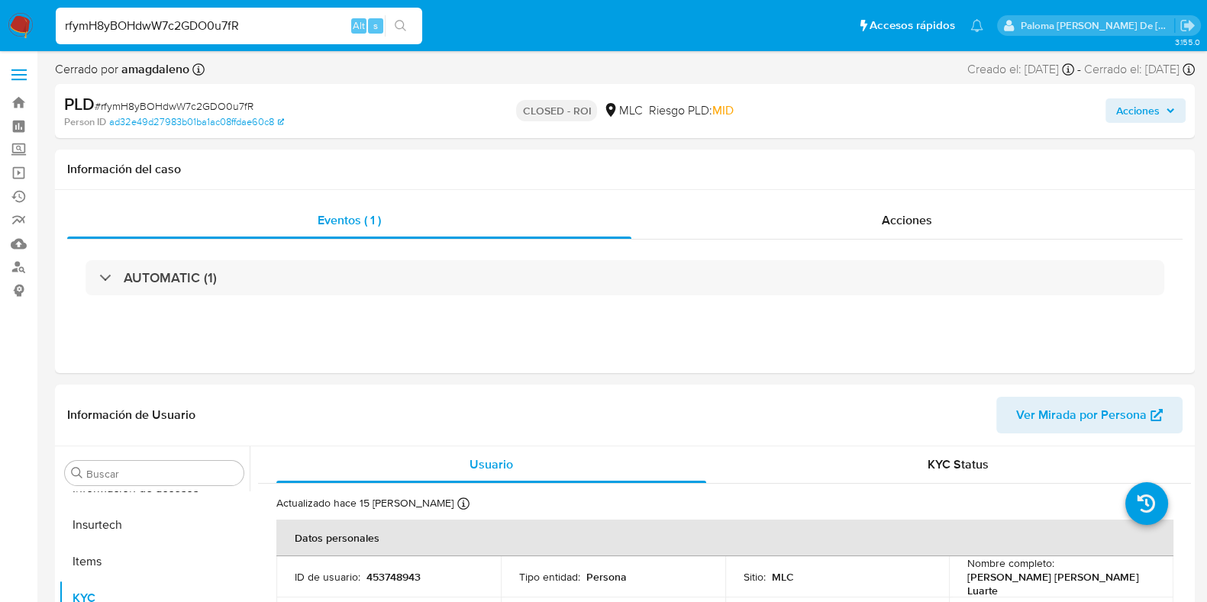
select select "10"
drag, startPoint x: 275, startPoint y: 28, endPoint x: 0, endPoint y: -31, distance: 281.0
paste input "ZFBieEbkkUi2282Yt17mWDNl"
type input "ZFBieEbkkUi2282Yt17mWDNl"
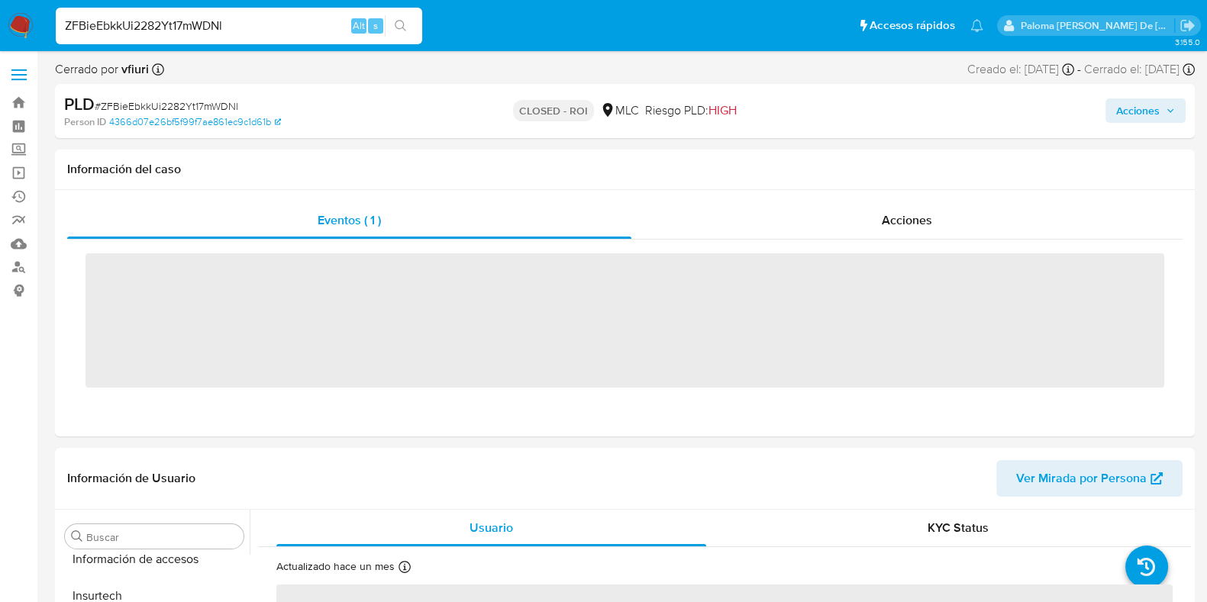
scroll to position [644, 0]
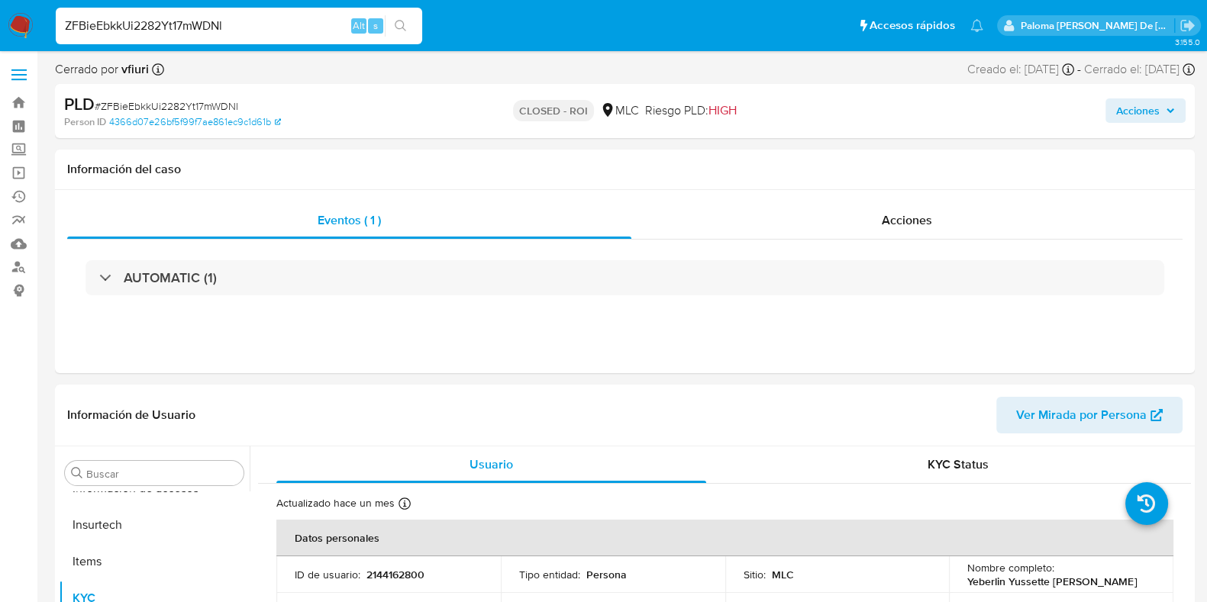
select select "10"
drag, startPoint x: 236, startPoint y: 25, endPoint x: 0, endPoint y: -2, distance: 237.4
paste input "vZZiD3gptfHSzbrZjEDQ6YPA"
type input "vZZiD3gptfHSzbrZjEDQ6YPA"
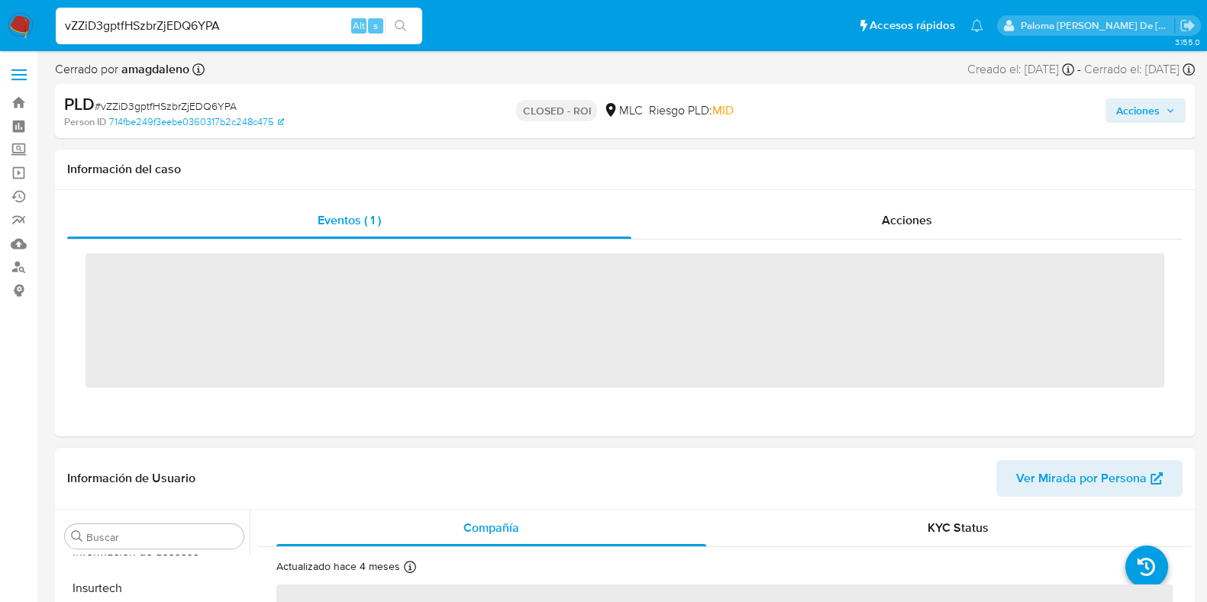
scroll to position [644, 0]
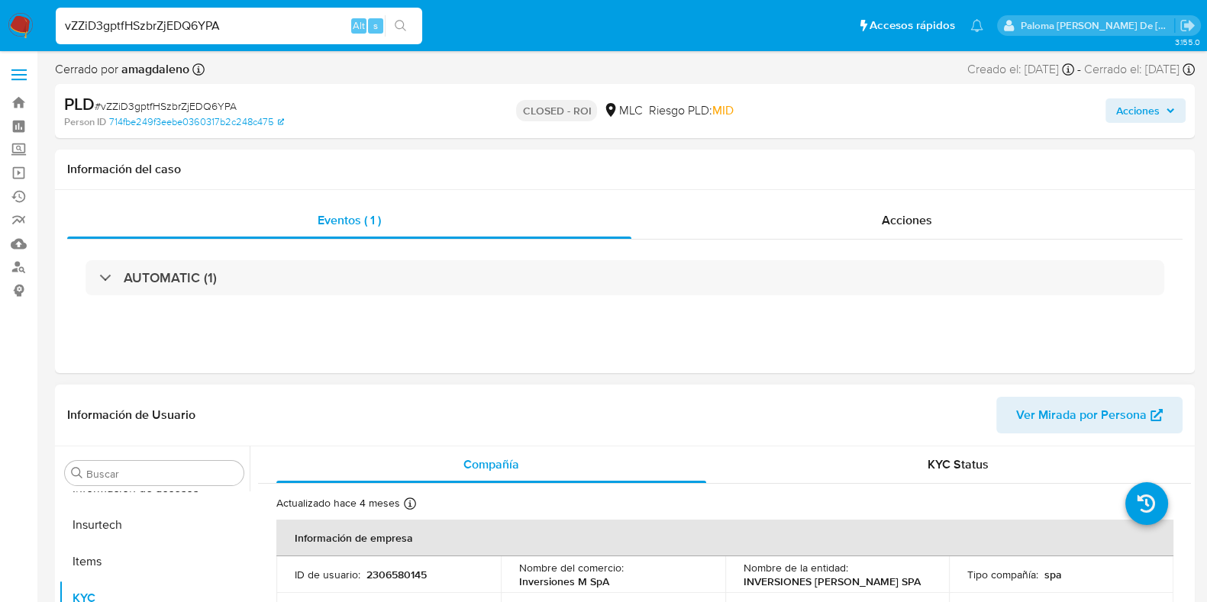
select select "10"
drag, startPoint x: 238, startPoint y: 30, endPoint x: 101, endPoint y: 17, distance: 138.0
click at [101, 17] on input "vZZiD3gptfHSzbrZjEDQ6YPA" at bounding box center [239, 26] width 366 height 20
type input "v"
paste input "0rsbGZhSvudiSR8MrWhnk2DA"
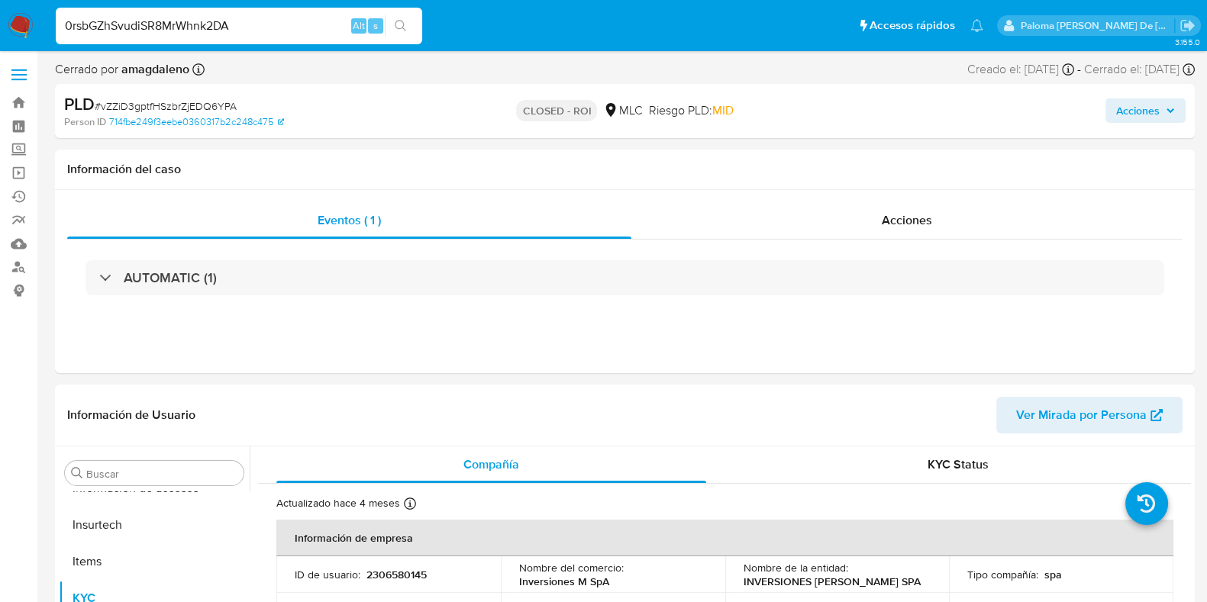
type input "0rsbGZhSvudiSR8MrWhnk2DA"
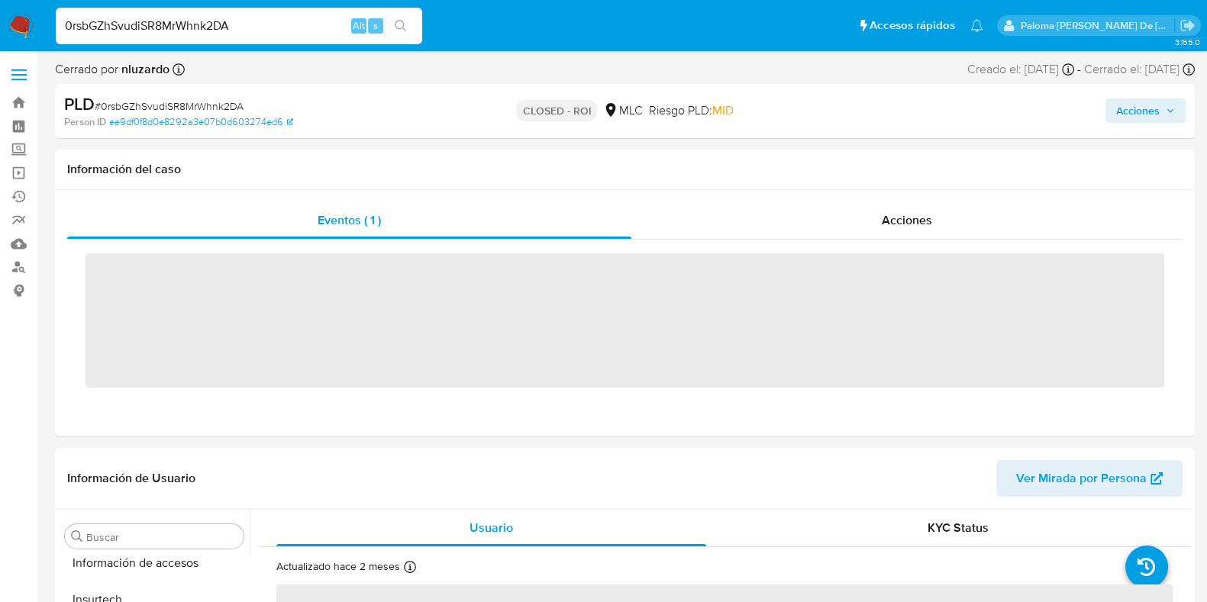
scroll to position [644, 0]
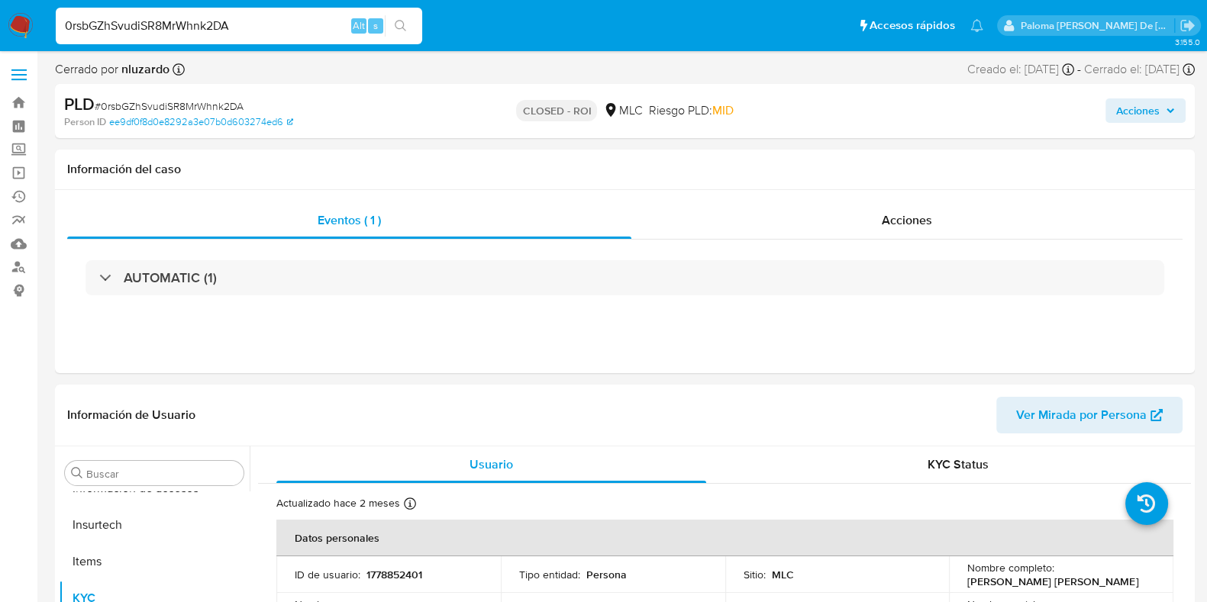
select select "10"
drag, startPoint x: 240, startPoint y: 24, endPoint x: 0, endPoint y: -2, distance: 241.2
paste input "EQaPp2CevQQ2EDxBhRc47IZE"
type input "EQaPp2CevQQ2EDxBhRc47IZE"
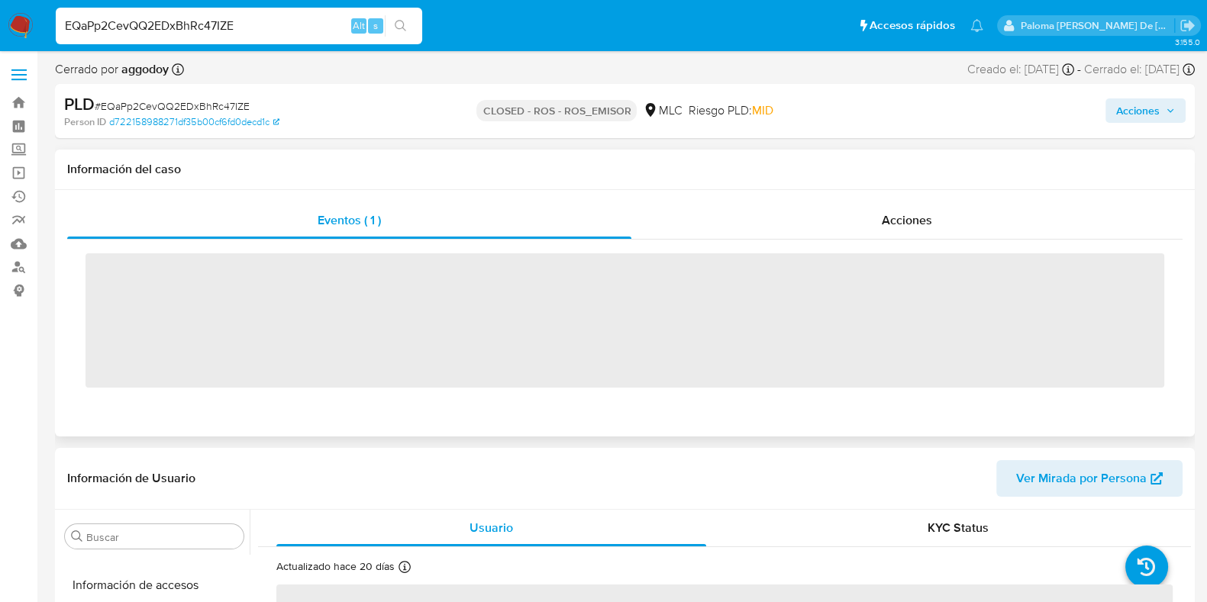
scroll to position [644, 0]
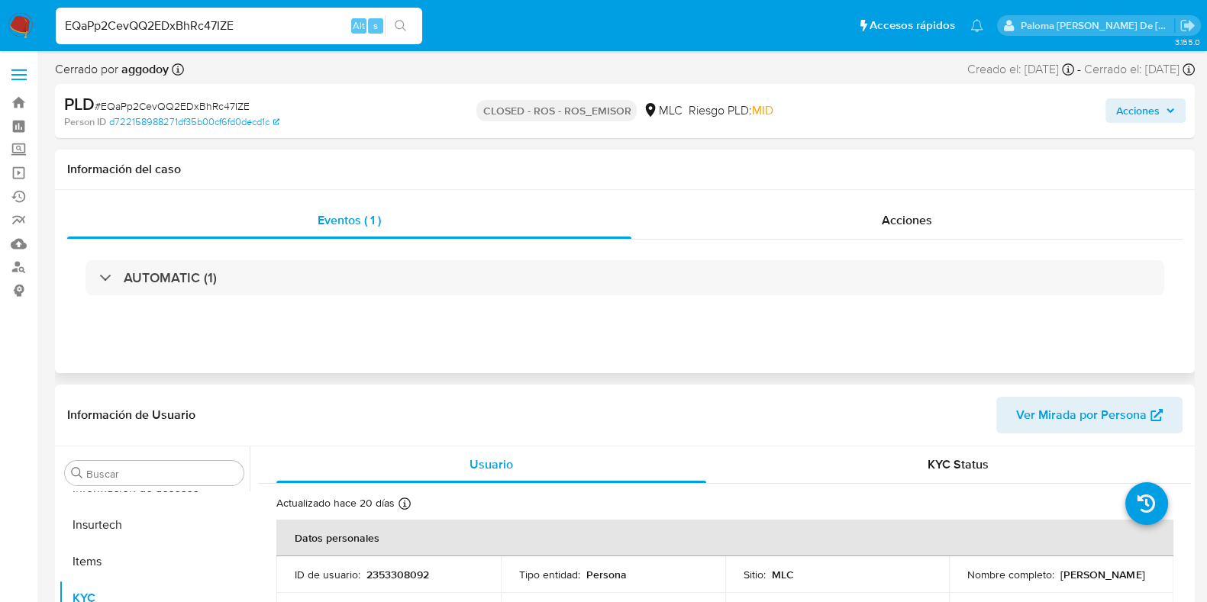
select select "10"
drag, startPoint x: 260, startPoint y: 27, endPoint x: 0, endPoint y: -58, distance: 274.0
paste input "ukcU8YuzBFUi45ajFv7uMVLY"
type input "ukcU8YuzBFUi45ajFv7uMVLY"
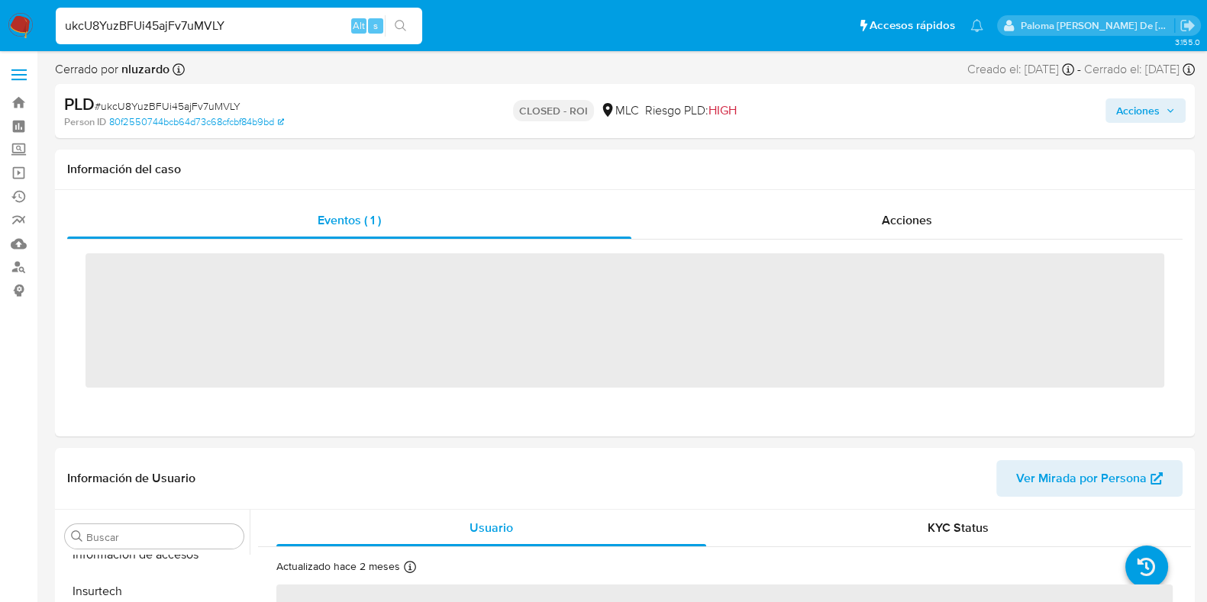
scroll to position [644, 0]
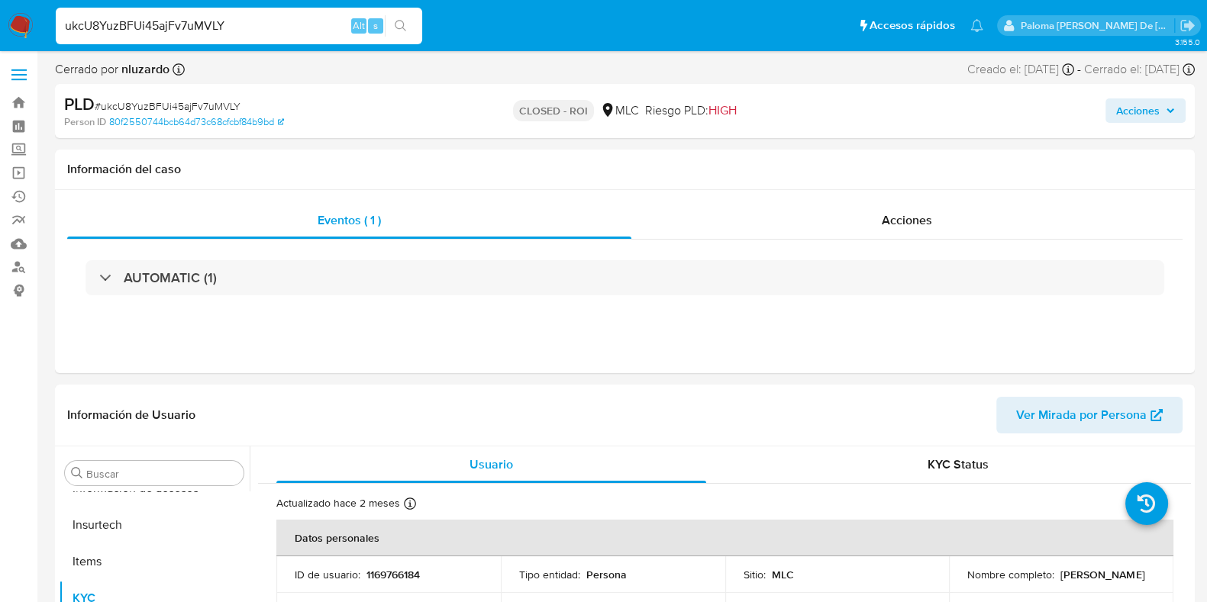
select select "10"
drag, startPoint x: 231, startPoint y: 30, endPoint x: 0, endPoint y: -46, distance: 243.3
paste input "AxOP9ThFveCTGScphyGHyymx"
type input "AxOP9ThFveCTGScphyGHyymx"
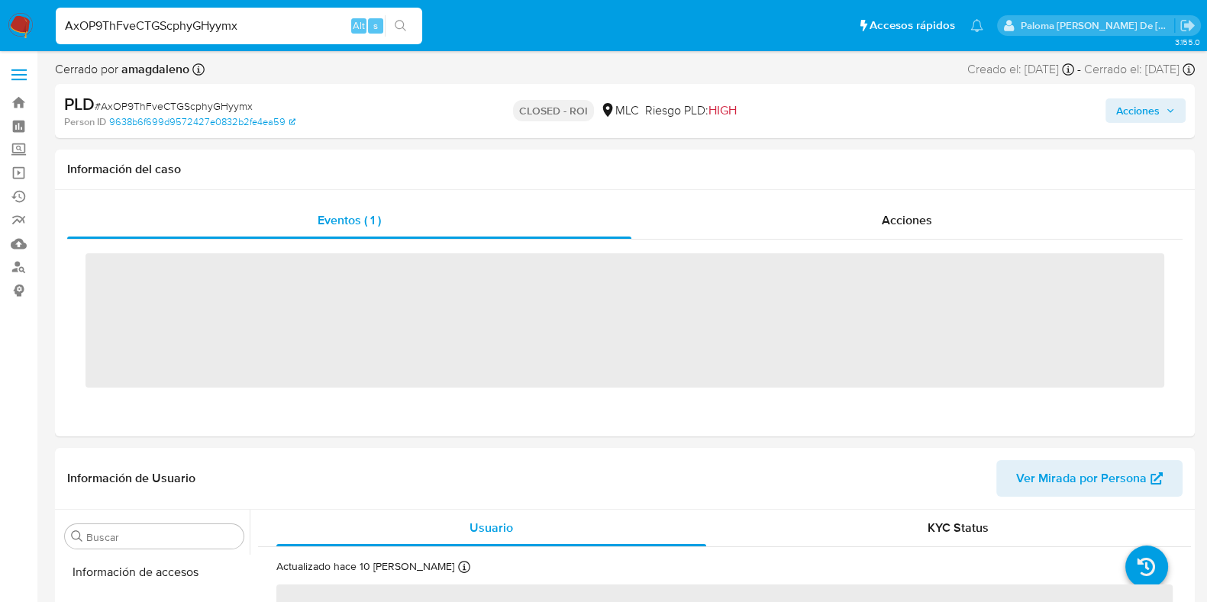
scroll to position [644, 0]
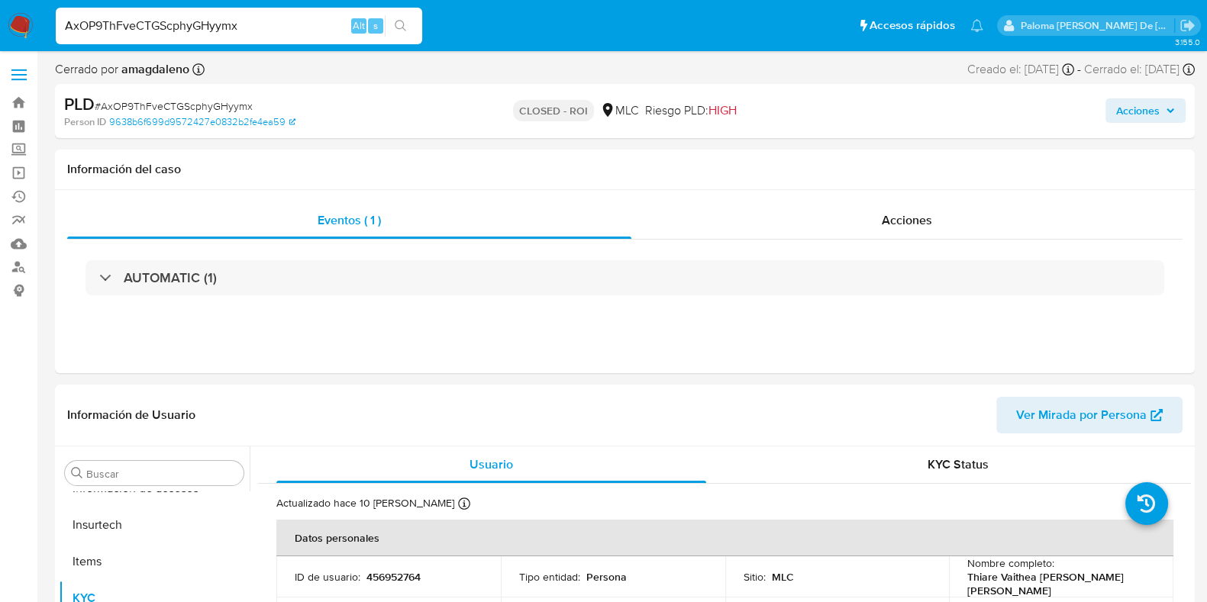
select select "10"
drag, startPoint x: 242, startPoint y: 21, endPoint x: 0, endPoint y: -94, distance: 267.7
paste input "TPKAxFMR2NluKl7hUxqrucXb"
type input "TPKAxFMR2NluKl7hUxqrucXb"
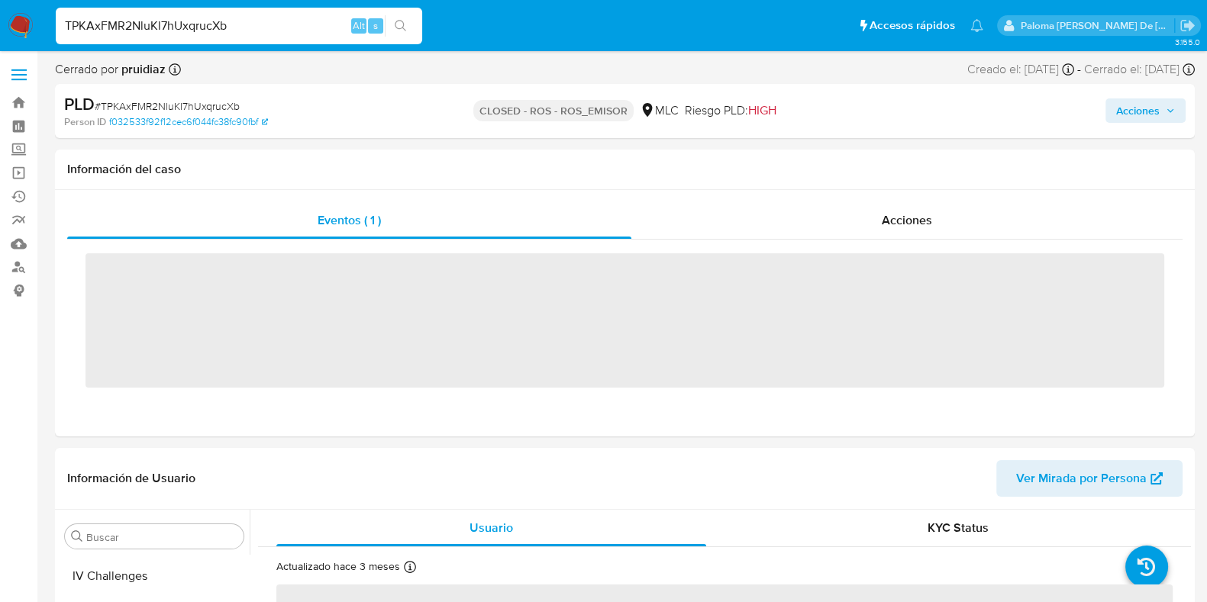
scroll to position [644, 0]
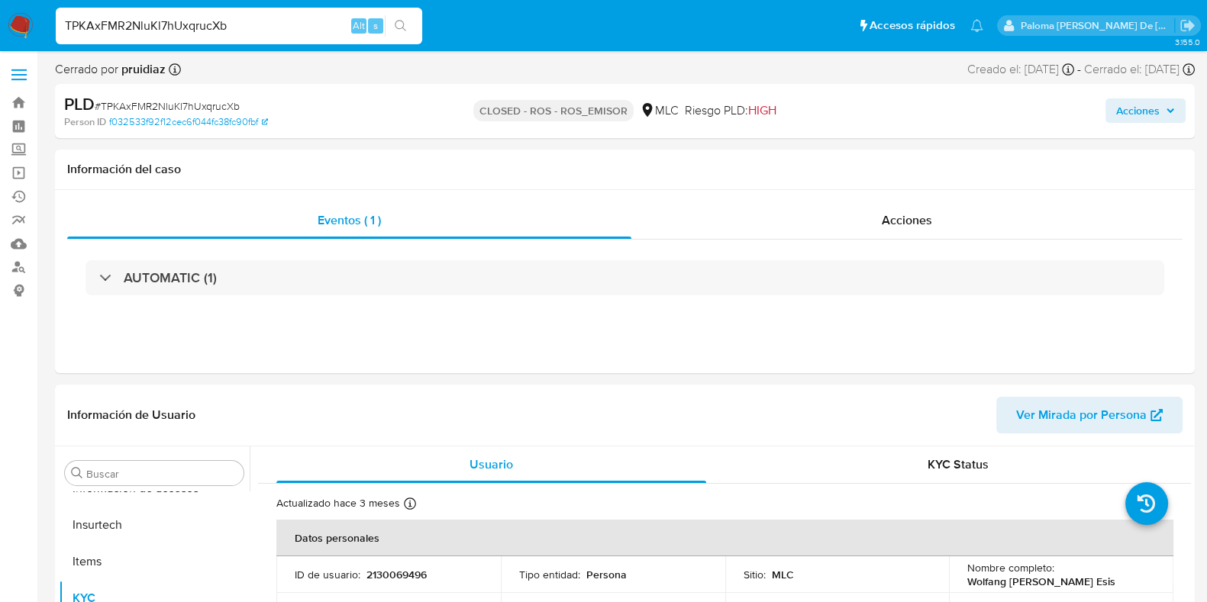
select select "10"
drag, startPoint x: 240, startPoint y: 21, endPoint x: 0, endPoint y: -58, distance: 252.5
paste input "XTReNIP1wPcGGw44D0eBWVeC"
type input "XTReNIP1wPcGGw44D0eBWVeC"
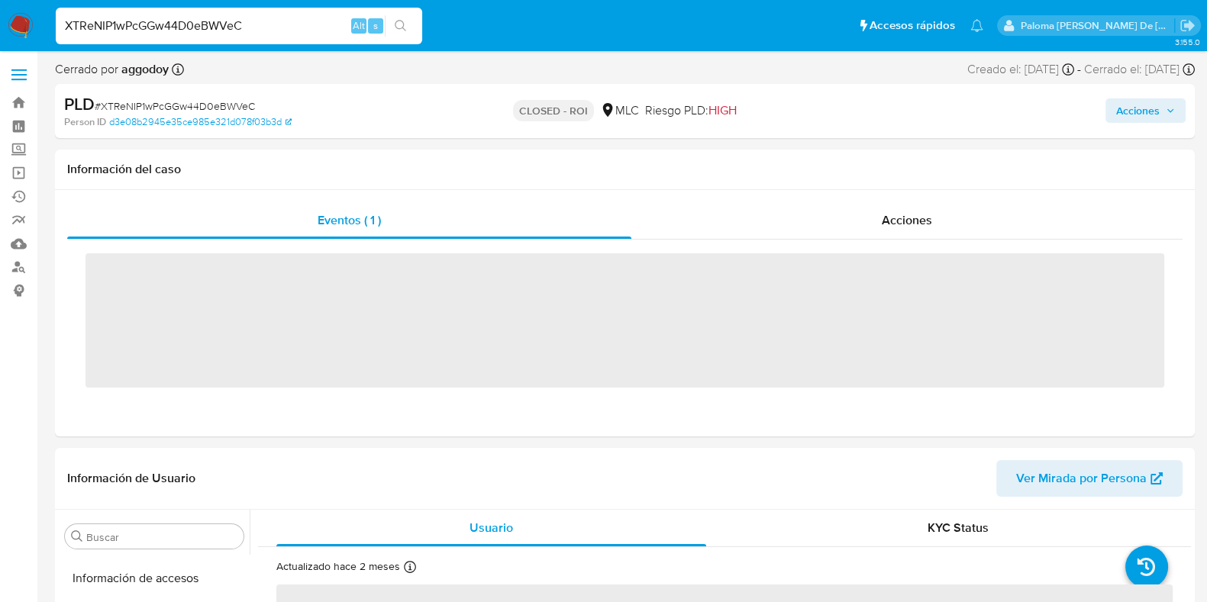
scroll to position [644, 0]
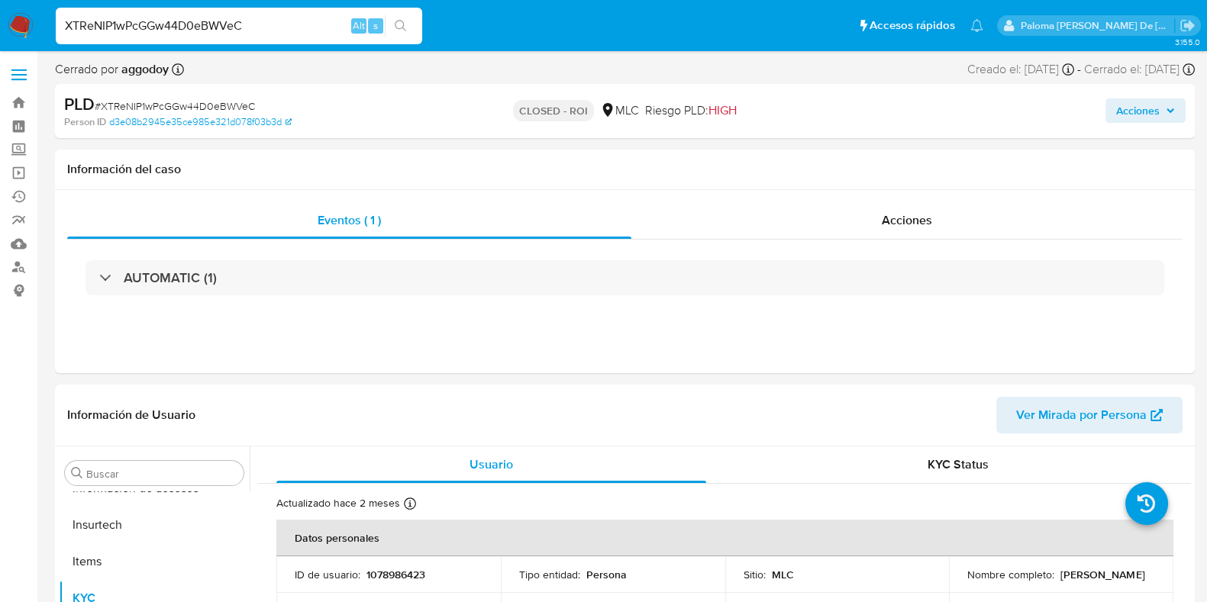
select select "10"
drag, startPoint x: 256, startPoint y: 27, endPoint x: 0, endPoint y: -116, distance: 292.9
paste input "vO29dbhTPIbmKYcvXBAvpQRD"
type input "vO29dbhTPIbmKYcvXBAvpQRD"
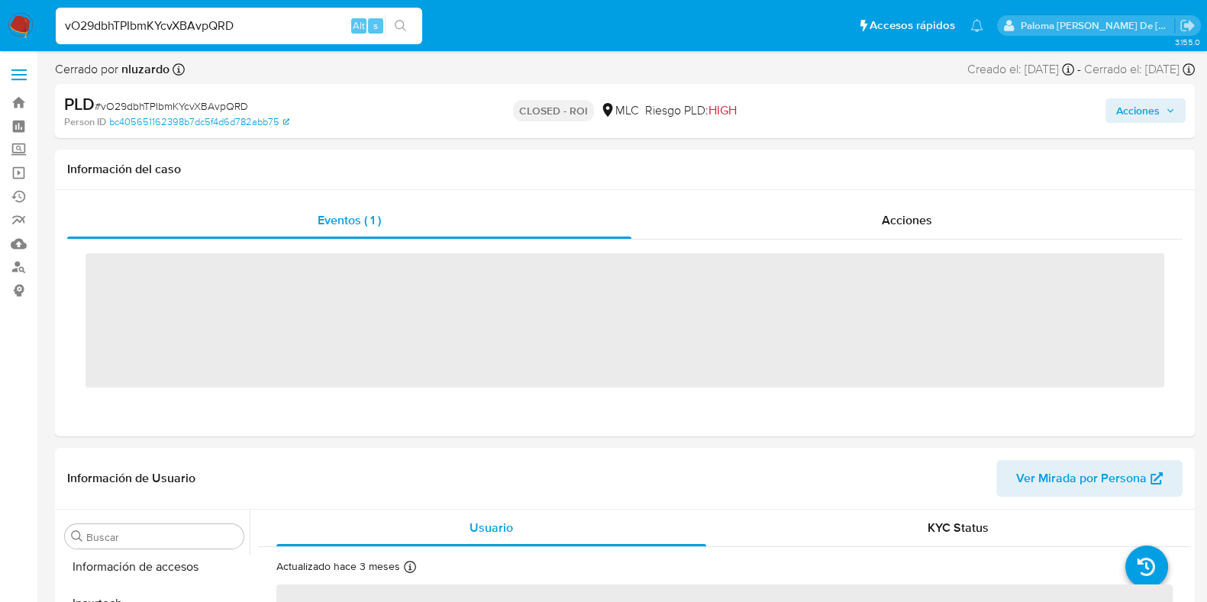
scroll to position [644, 0]
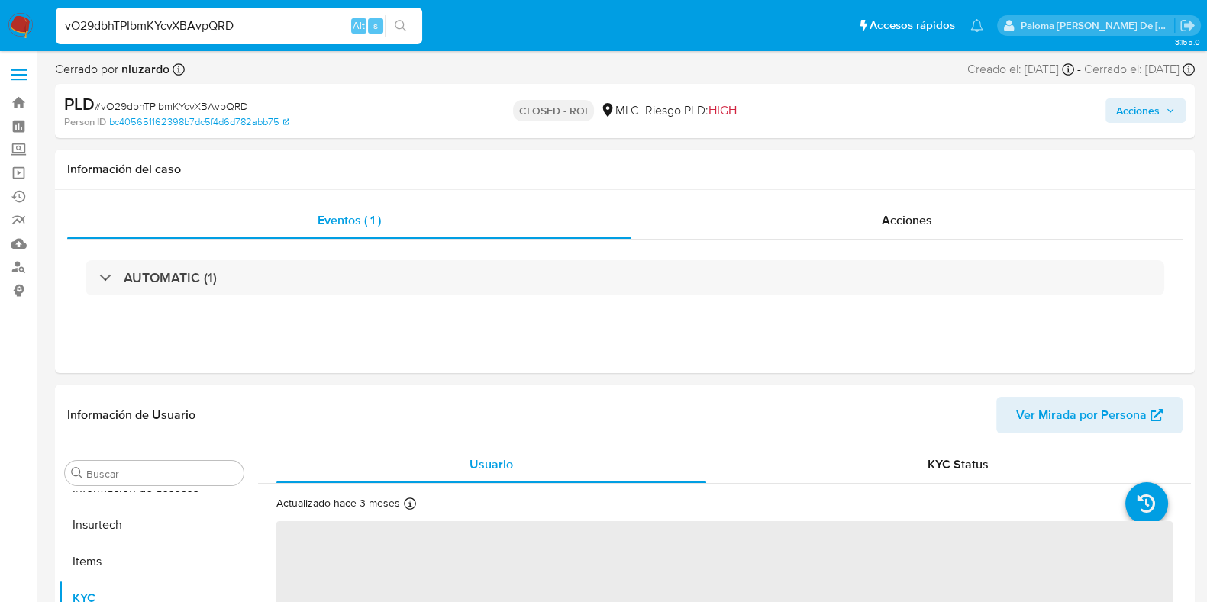
select select "10"
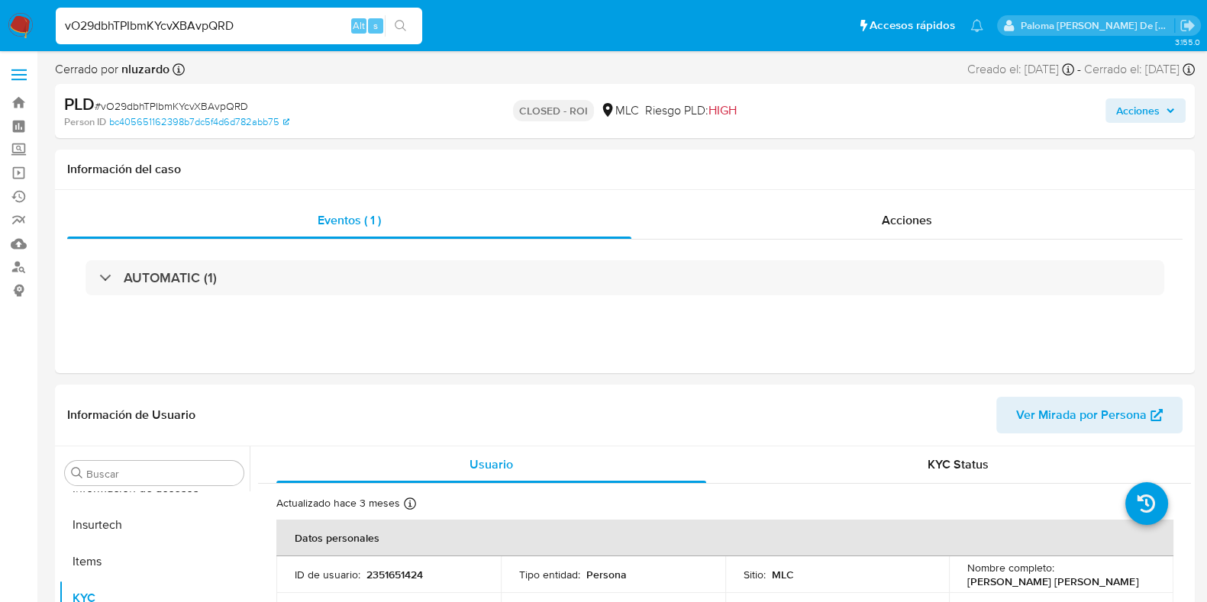
drag, startPoint x: 0, startPoint y: 22, endPoint x: 1, endPoint y: 5, distance: 17.6
click at [0, 8] on nav "Pausado Ver notificaciones vO29dbhTPIbmKYcvXBAvpQRD Alt s Accesos rápidos Presi…" at bounding box center [603, 25] width 1207 height 51
paste input "bTgahfUQjFM2DfWNI3Ba8W5K"
type input "bTgahfUQjFM2DfWNI3Ba8W5K"
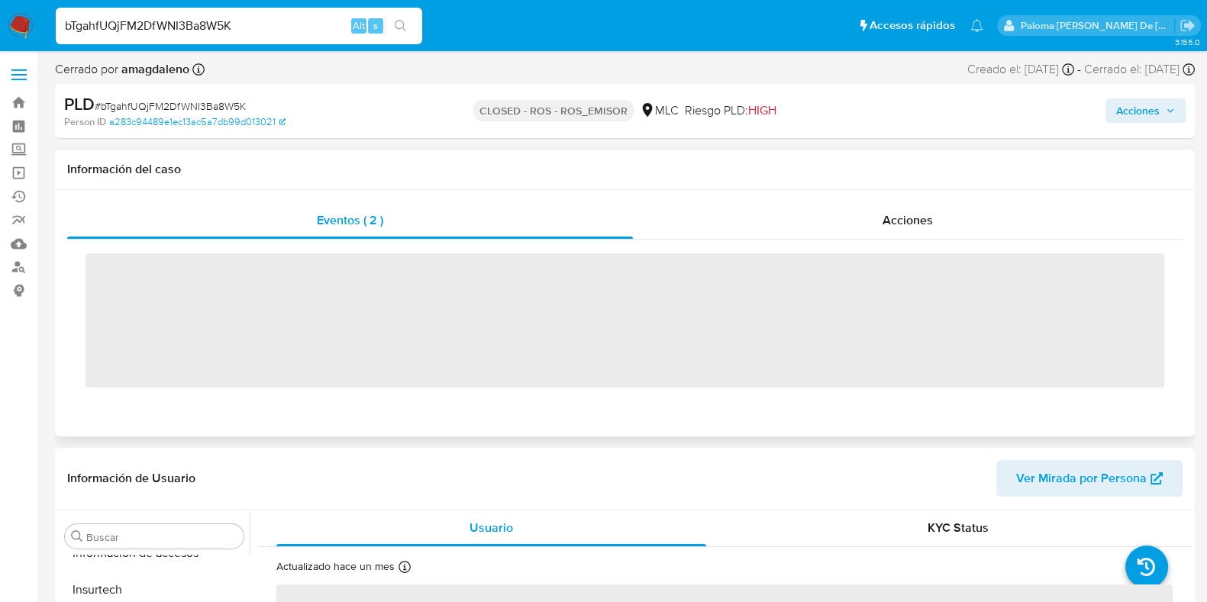
scroll to position [644, 0]
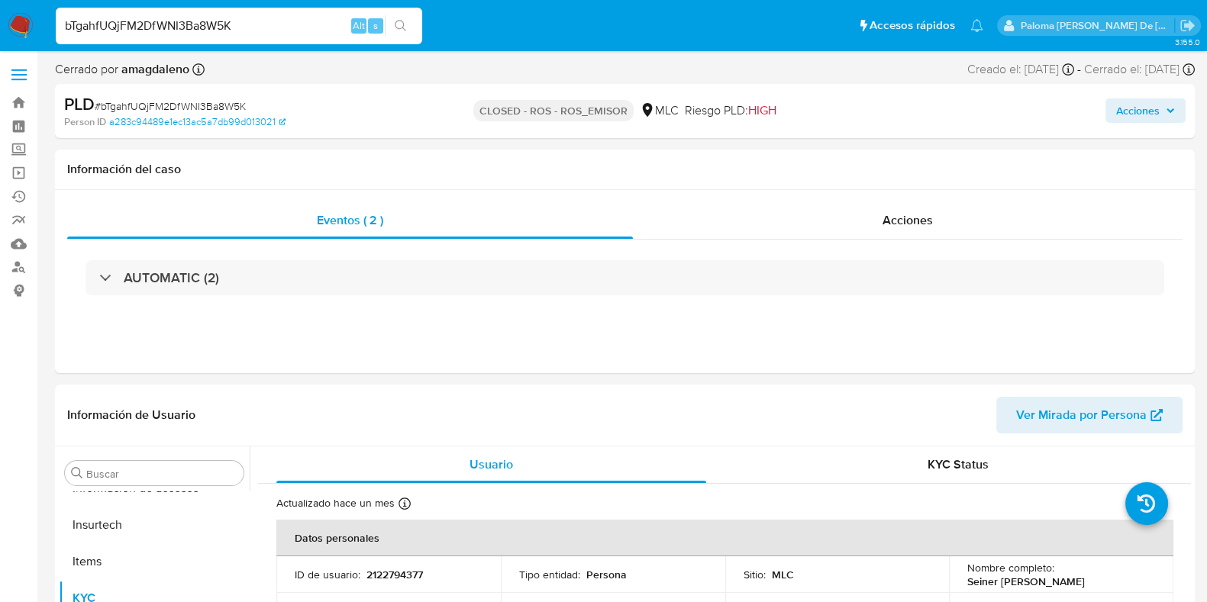
select select "10"
drag, startPoint x: 260, startPoint y: 18, endPoint x: 0, endPoint y: -24, distance: 262.8
paste input "wBLK8FUZx138eE6gRUU2JHim"
type input "wBLK8FUZx138eE6gRUU2JHim"
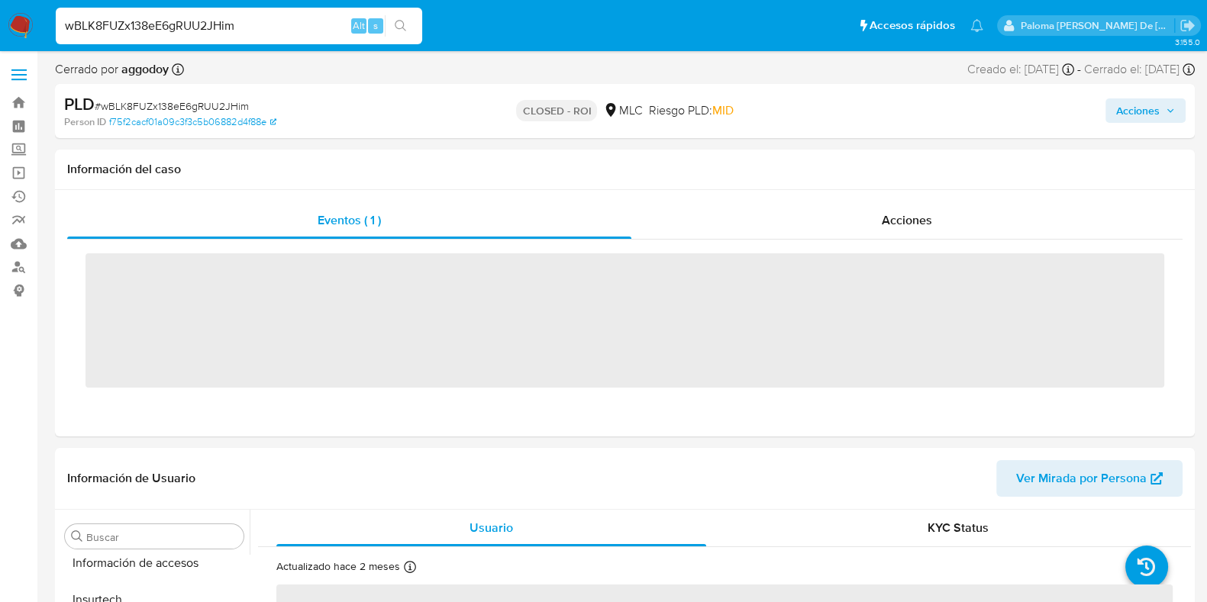
scroll to position [644, 0]
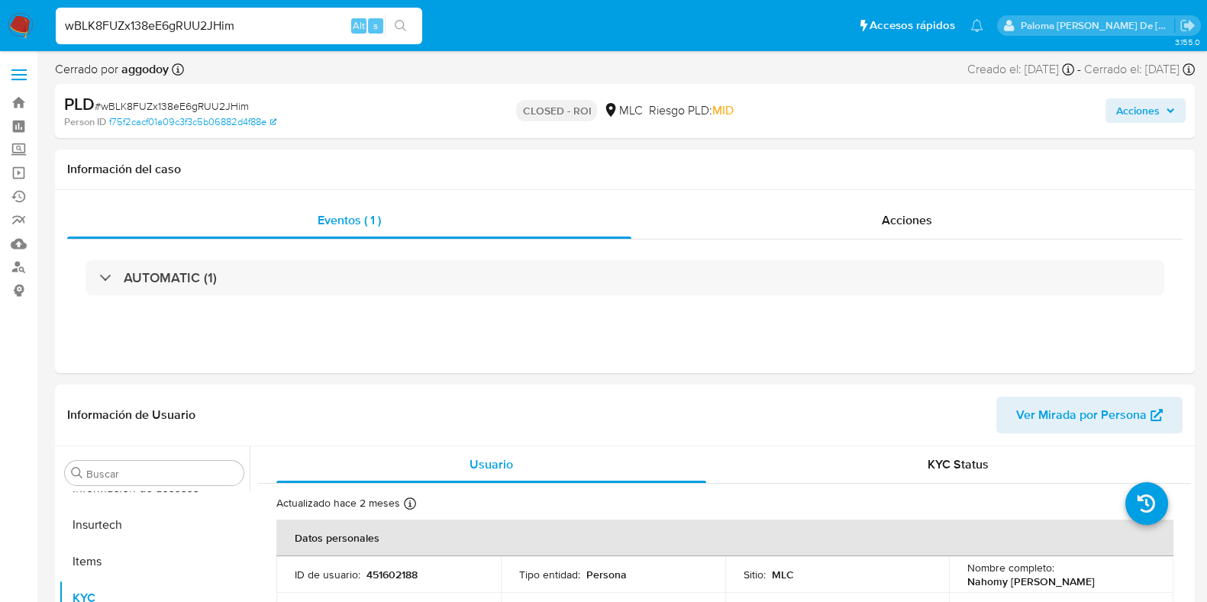
select select "10"
drag, startPoint x: 256, startPoint y: 21, endPoint x: 0, endPoint y: -58, distance: 267.6
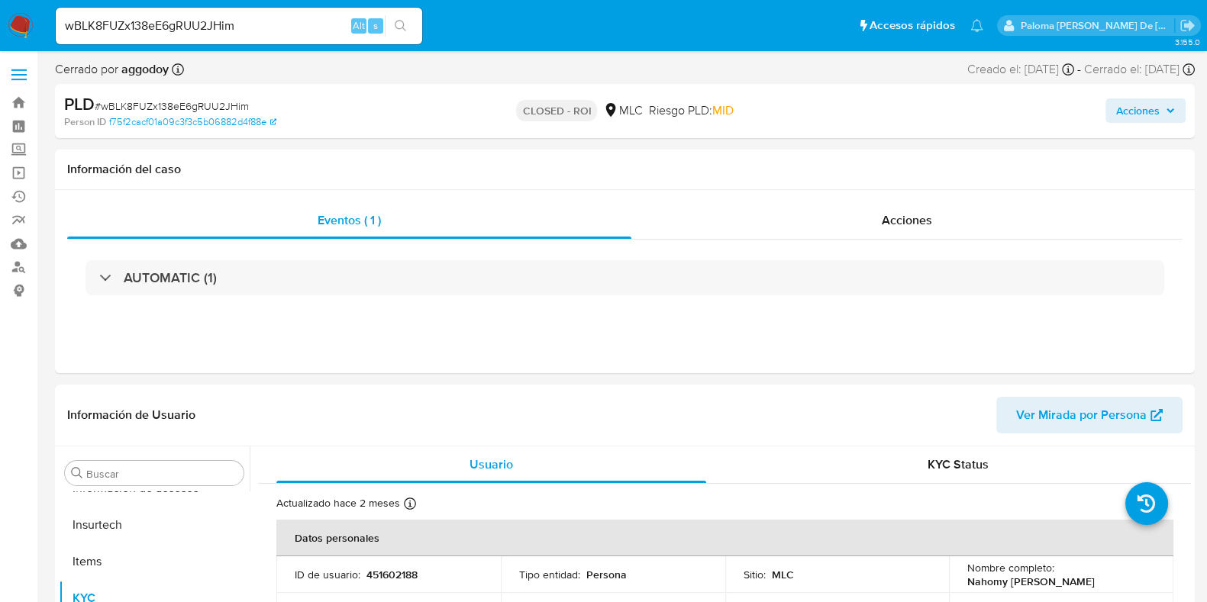
drag, startPoint x: 134, startPoint y: 0, endPoint x: 0, endPoint y: -12, distance: 134.2
paste input "lN7ZrspuftJXY1nKB8g5Lraq"
type input "lN7ZrspuftJXY1nKB8g5Lraq"
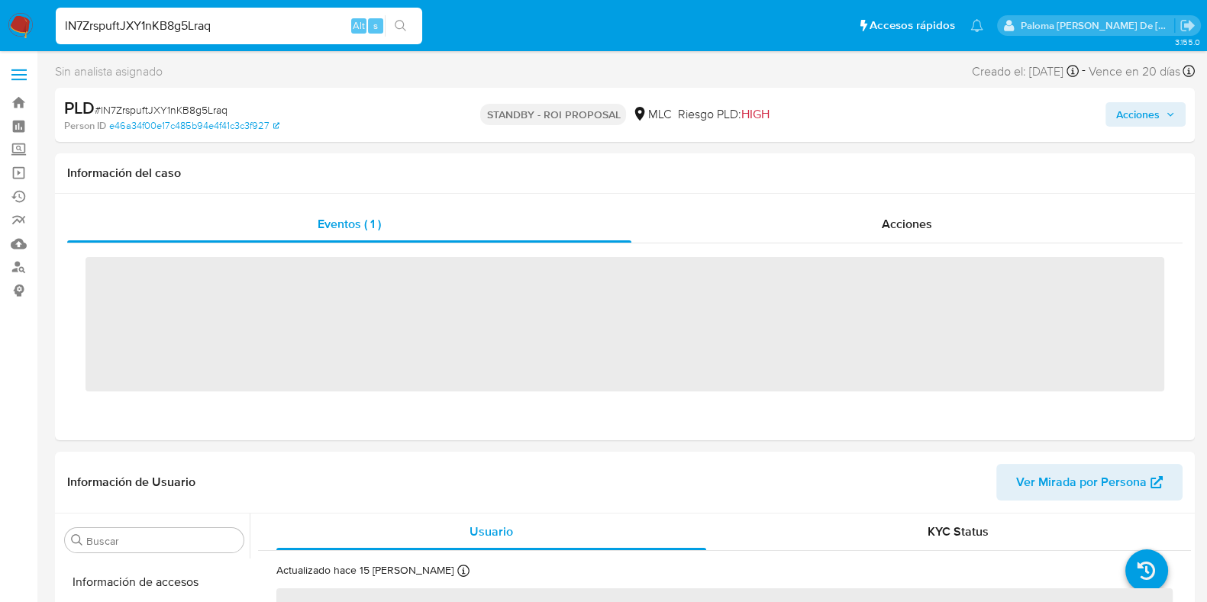
scroll to position [644, 0]
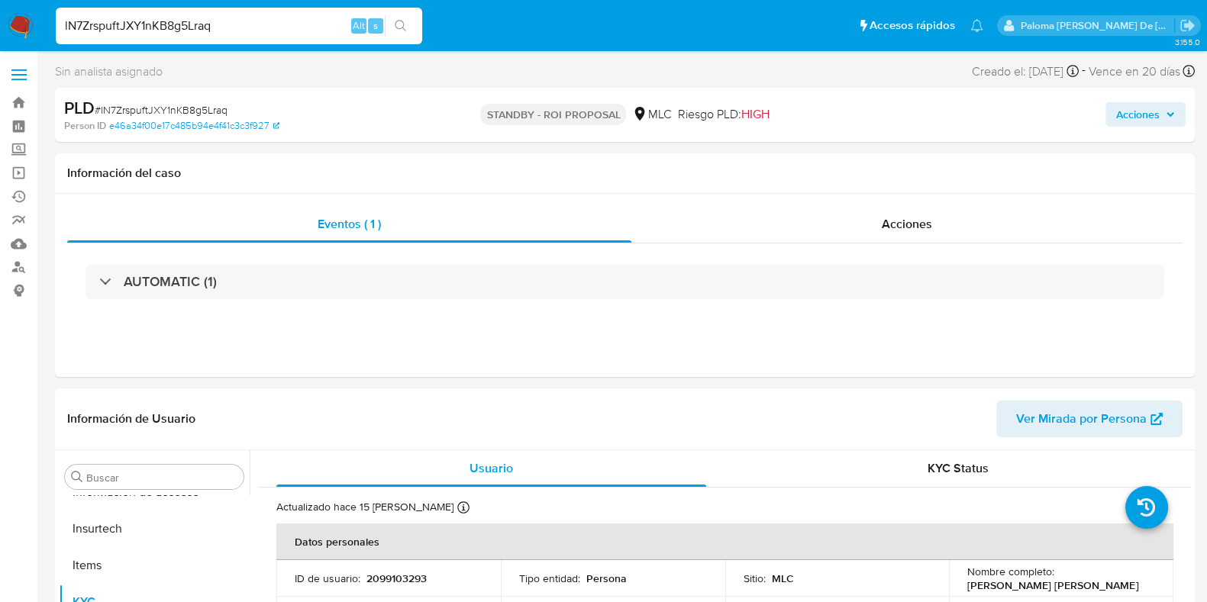
select select "10"
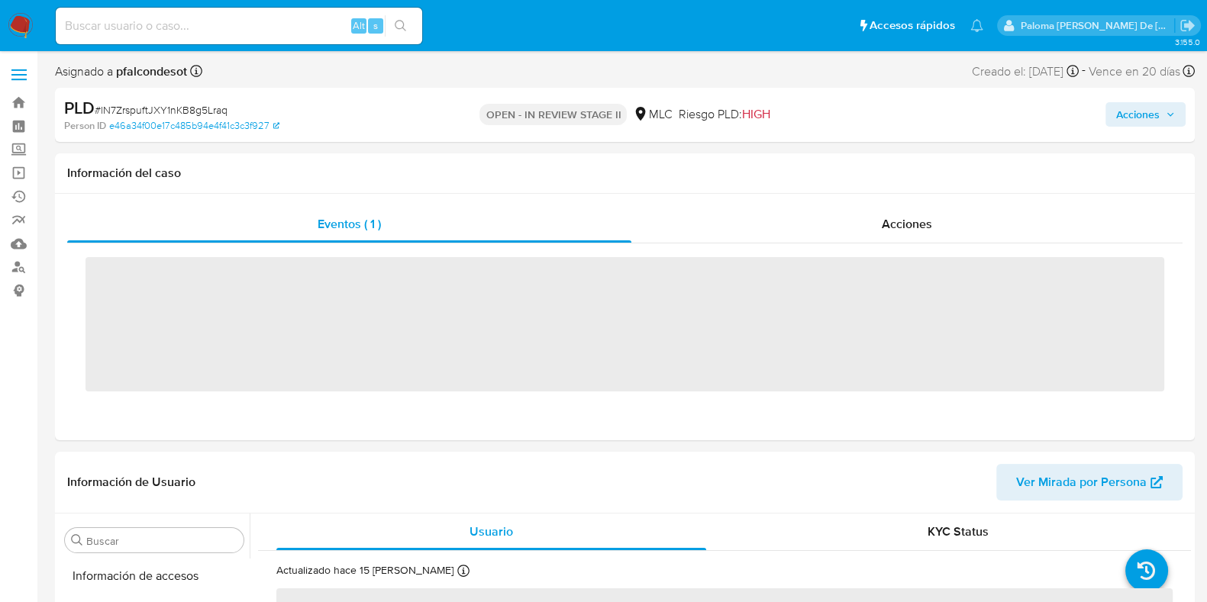
scroll to position [644, 0]
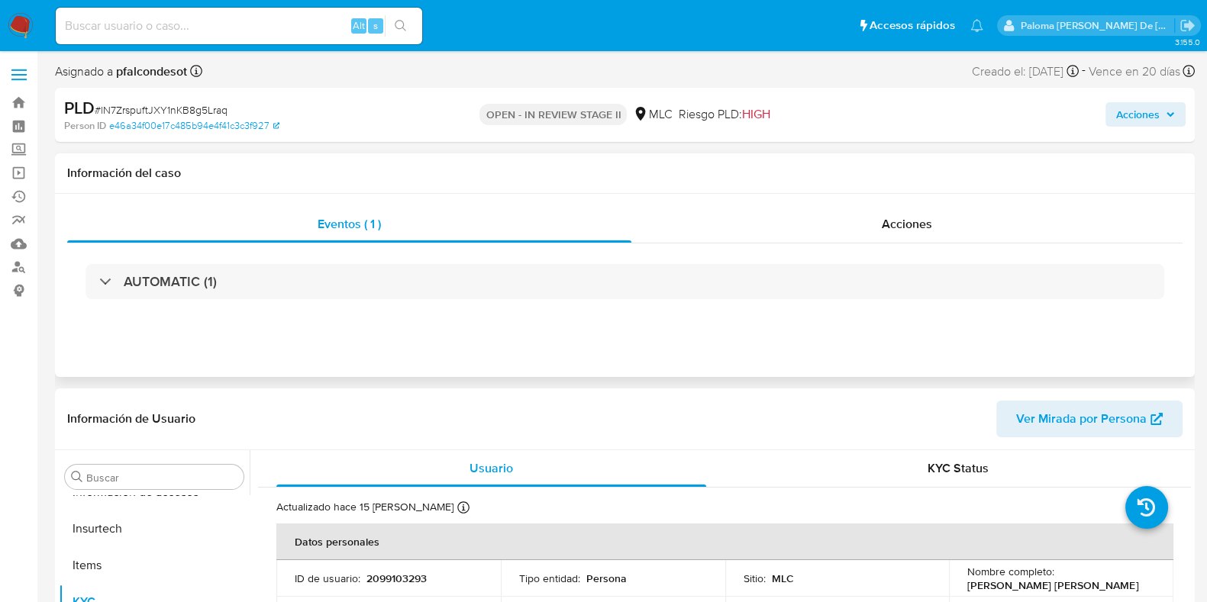
select select "10"
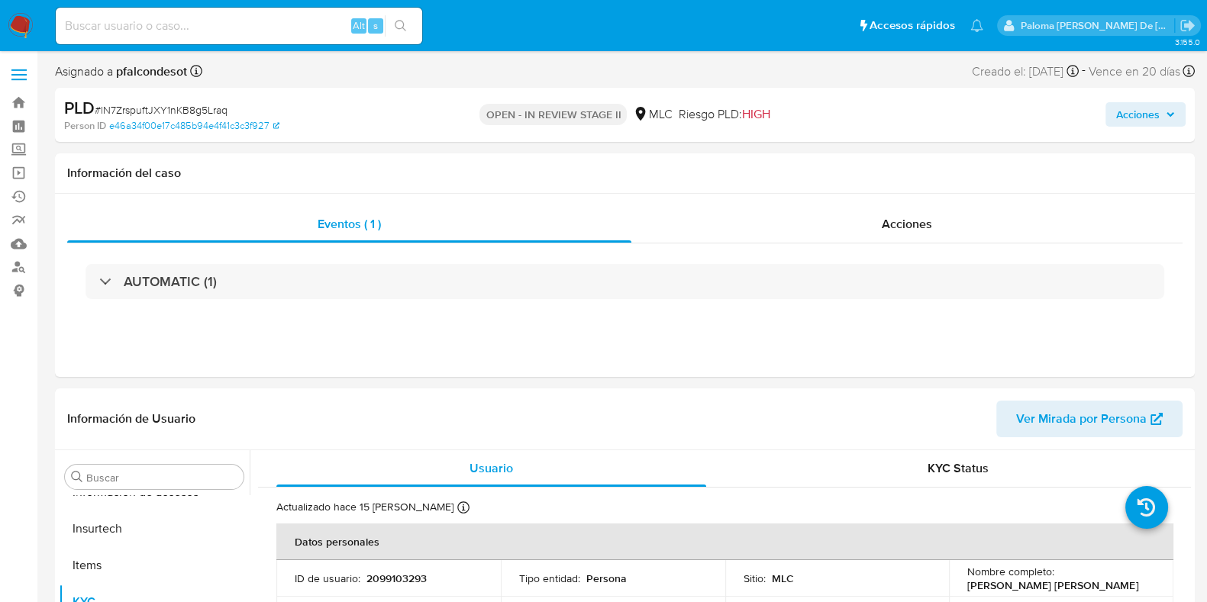
click at [1175, 116] on icon "button" at bounding box center [1170, 114] width 9 height 9
click at [1154, 111] on span "Acciones" at bounding box center [1138, 114] width 44 height 24
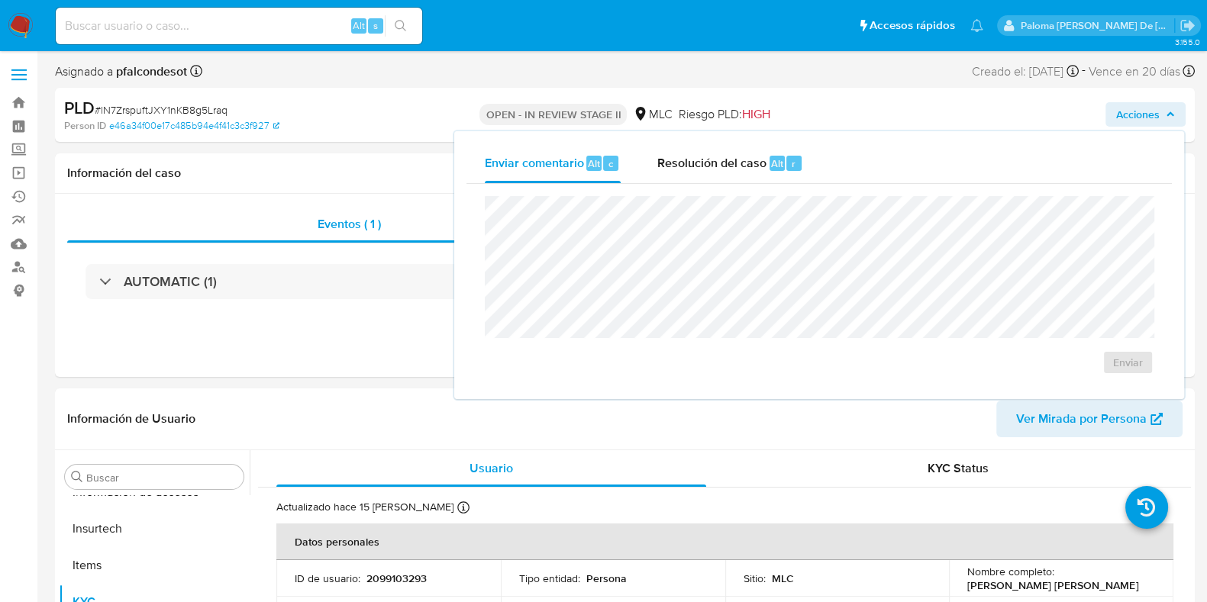
drag, startPoint x: 733, startPoint y: 170, endPoint x: 794, endPoint y: 195, distance: 65.8
click at [737, 169] on span "Resolución del caso" at bounding box center [711, 163] width 109 height 18
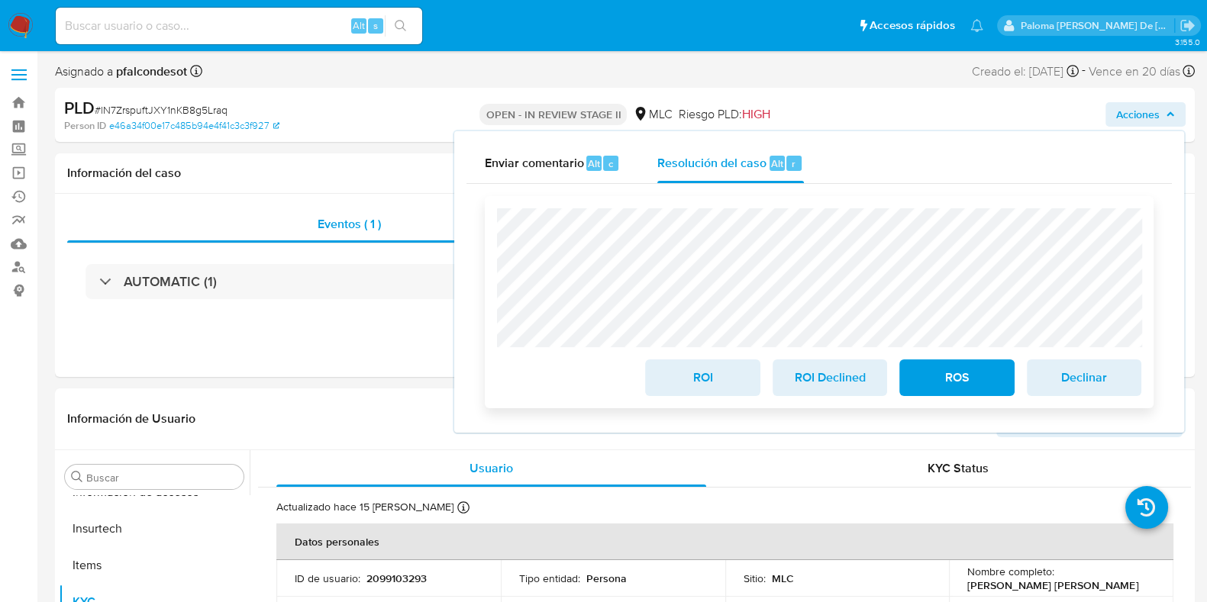
click at [966, 387] on span "ROS" at bounding box center [956, 378] width 75 height 34
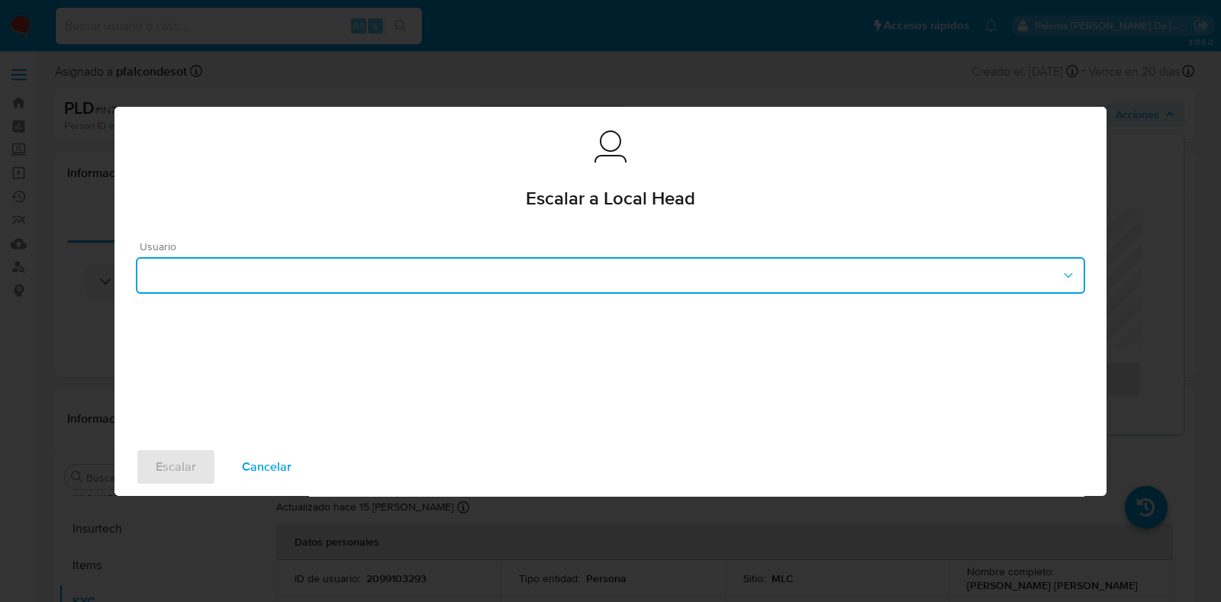
click at [304, 284] on button "button" at bounding box center [611, 275] width 950 height 37
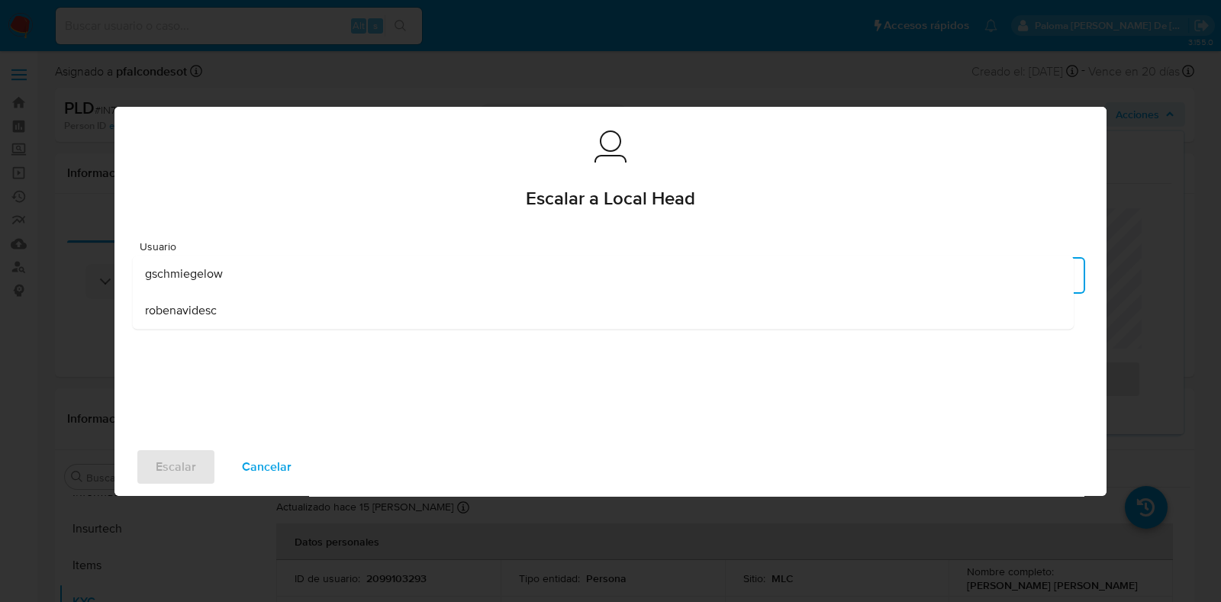
drag, startPoint x: 257, startPoint y: 306, endPoint x: 253, endPoint y: 315, distance: 9.9
click at [257, 304] on div "robenavidesc" at bounding box center [603, 310] width 917 height 37
click at [173, 464] on span "Escalar" at bounding box center [176, 467] width 40 height 34
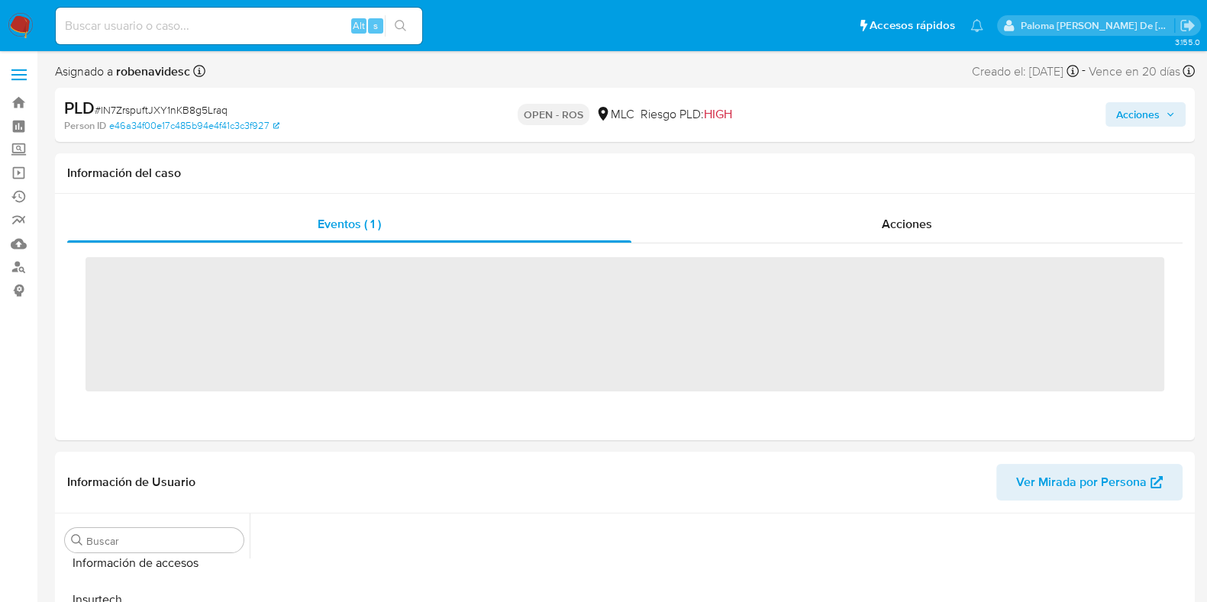
scroll to position [644, 0]
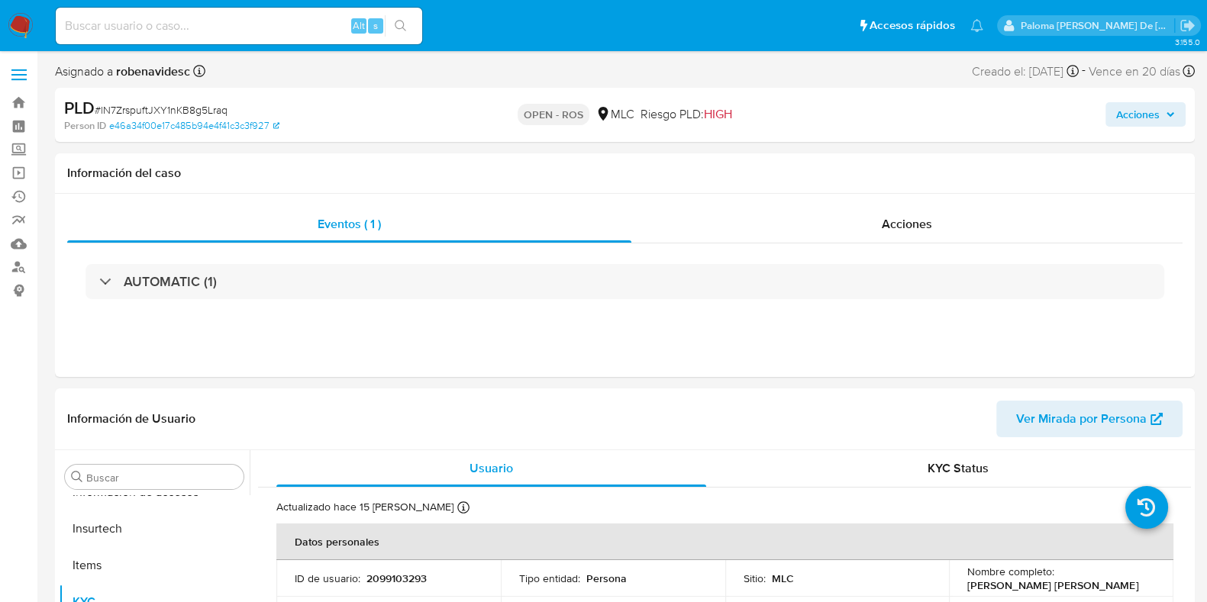
select select "10"
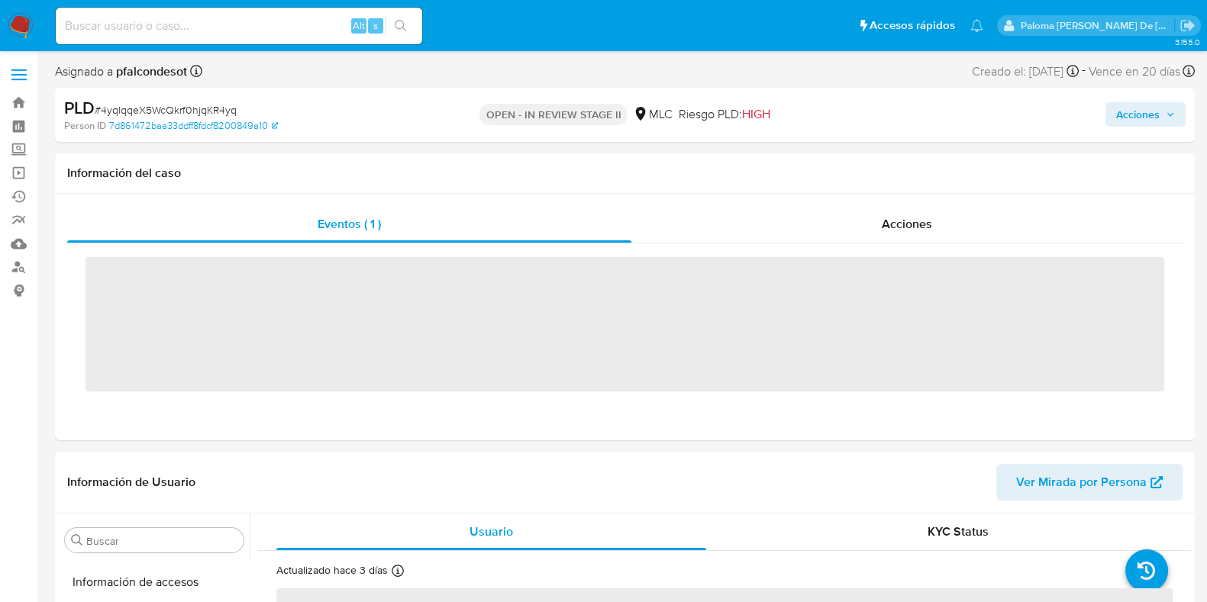
scroll to position [644, 0]
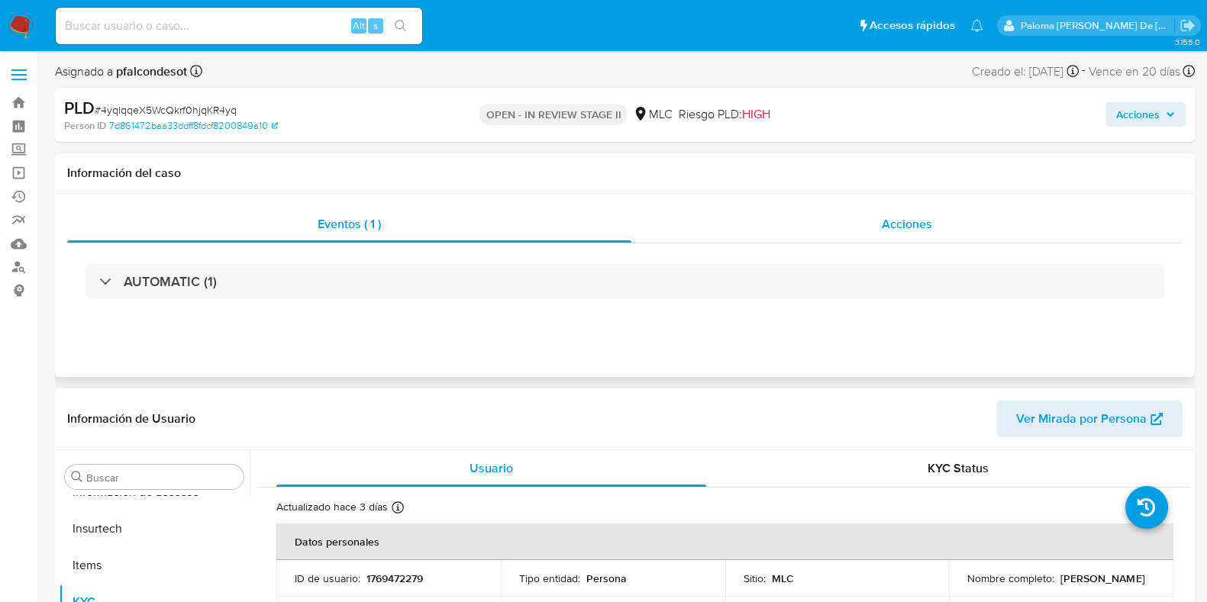
click at [901, 224] on span "Acciones" at bounding box center [907, 224] width 50 height 18
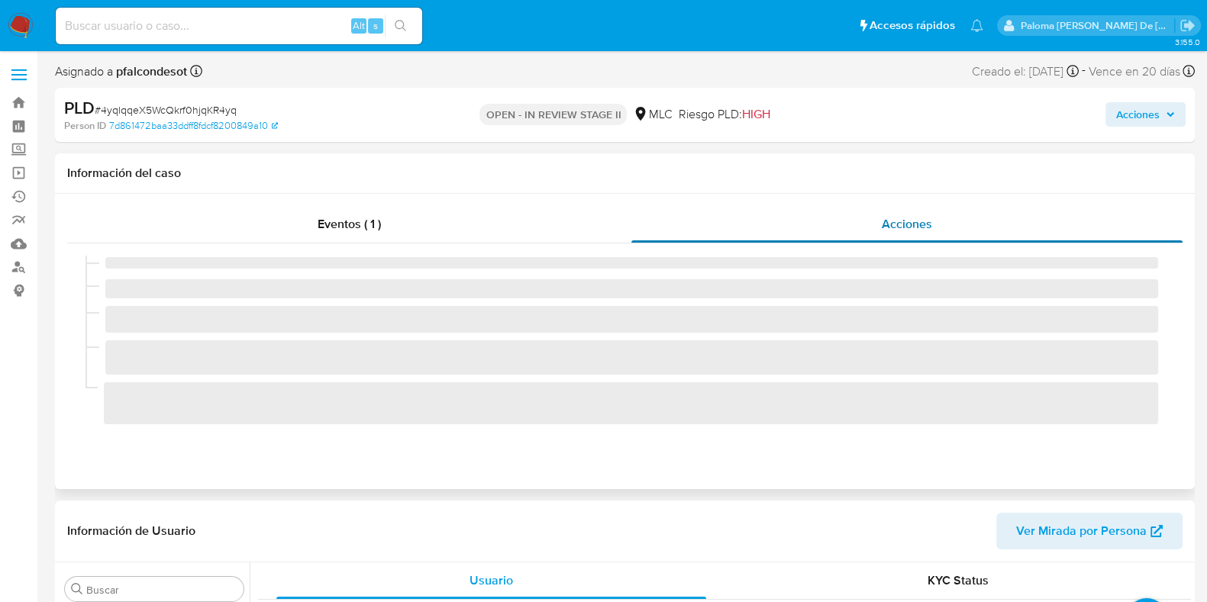
select select "10"
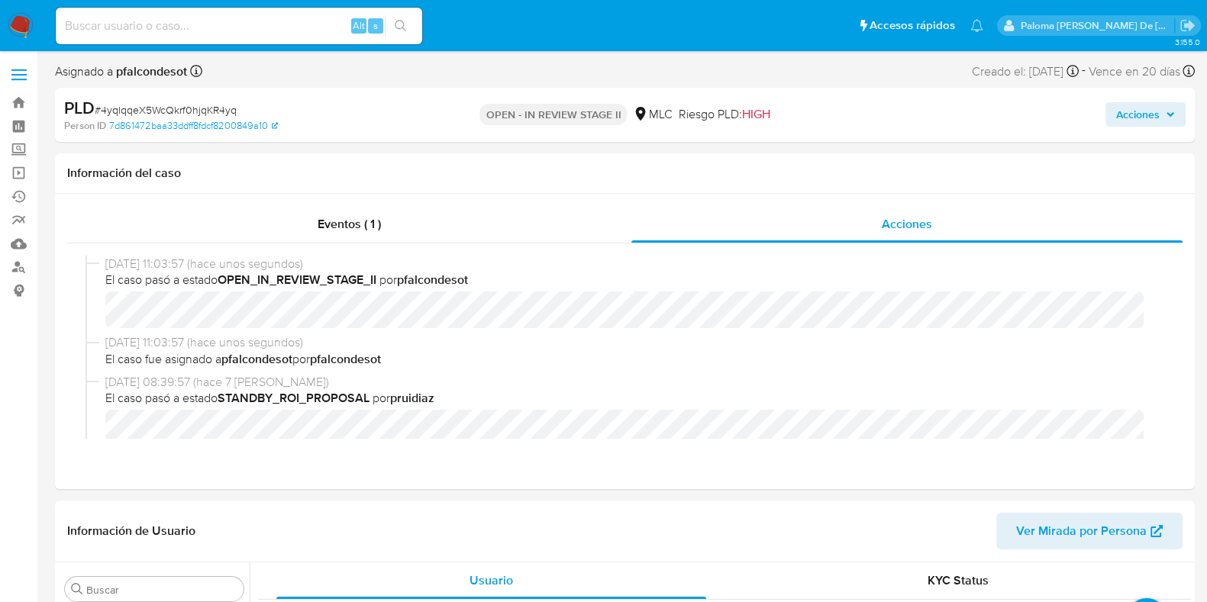
click at [1141, 120] on span "Acciones" at bounding box center [1138, 114] width 44 height 24
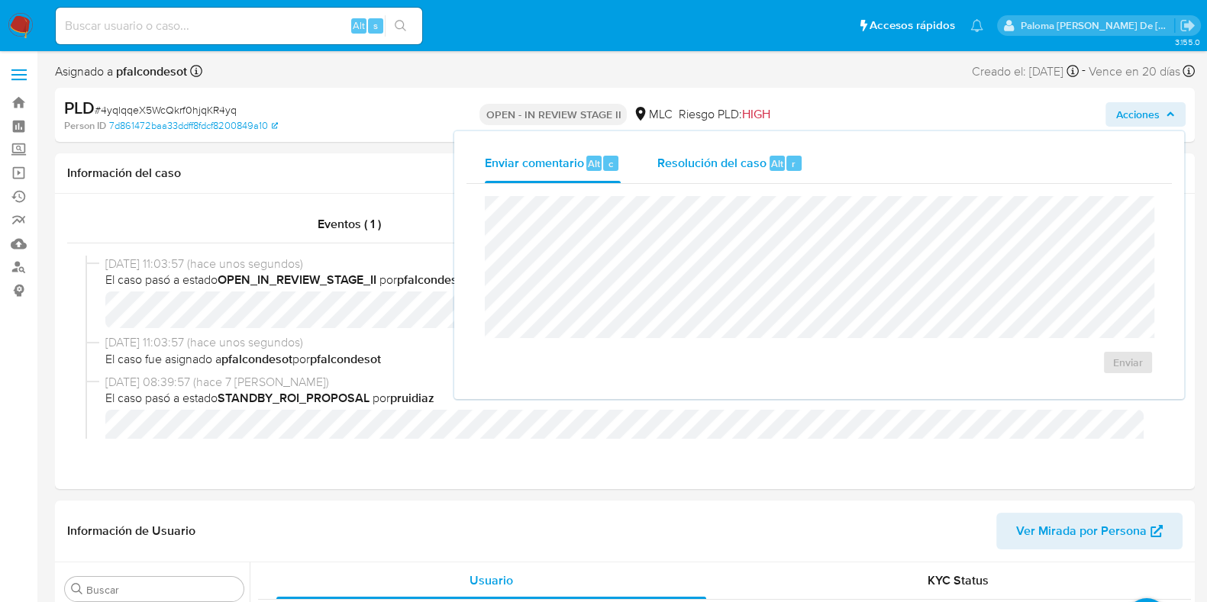
click at [739, 161] on span "Resolución del caso" at bounding box center [711, 163] width 109 height 18
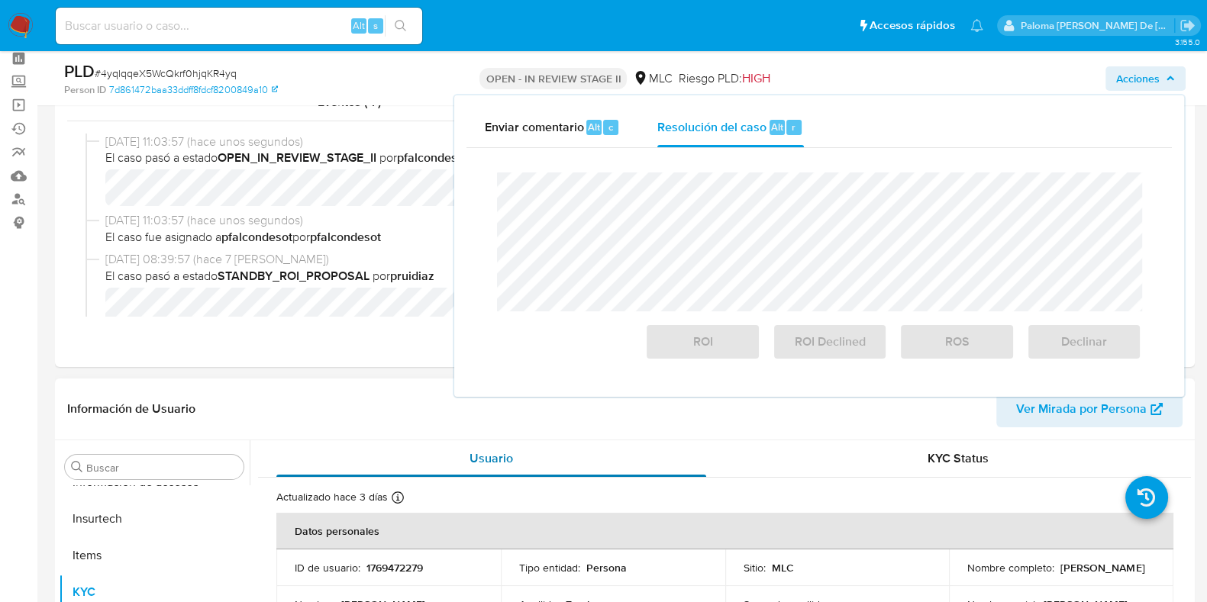
scroll to position [95, 0]
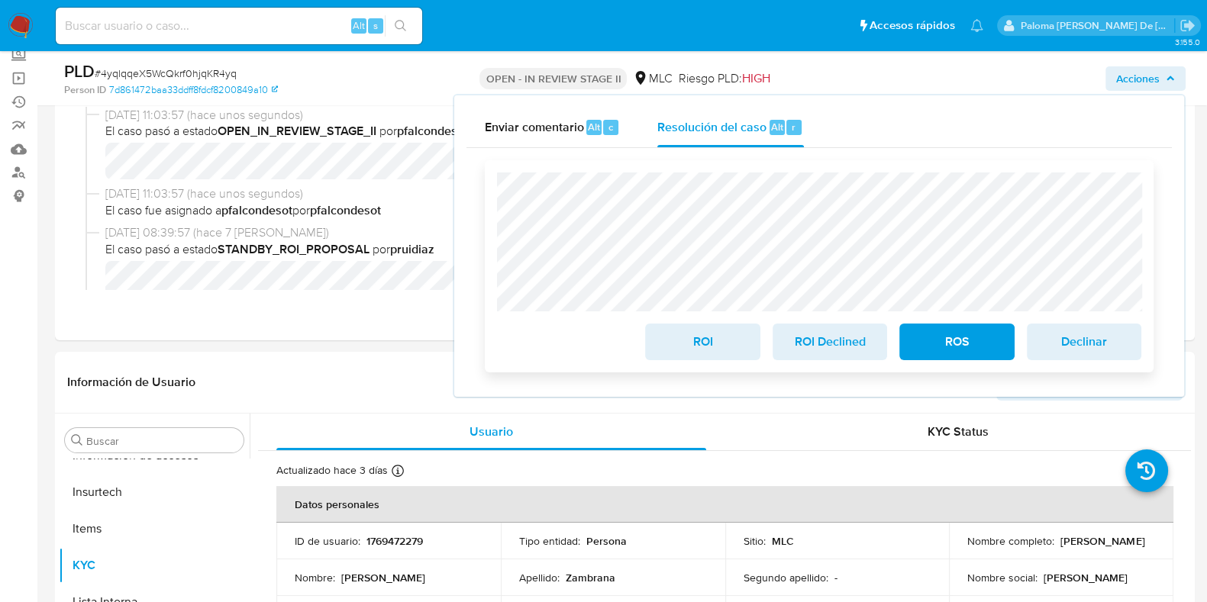
click at [973, 348] on span "ROS" at bounding box center [956, 342] width 75 height 34
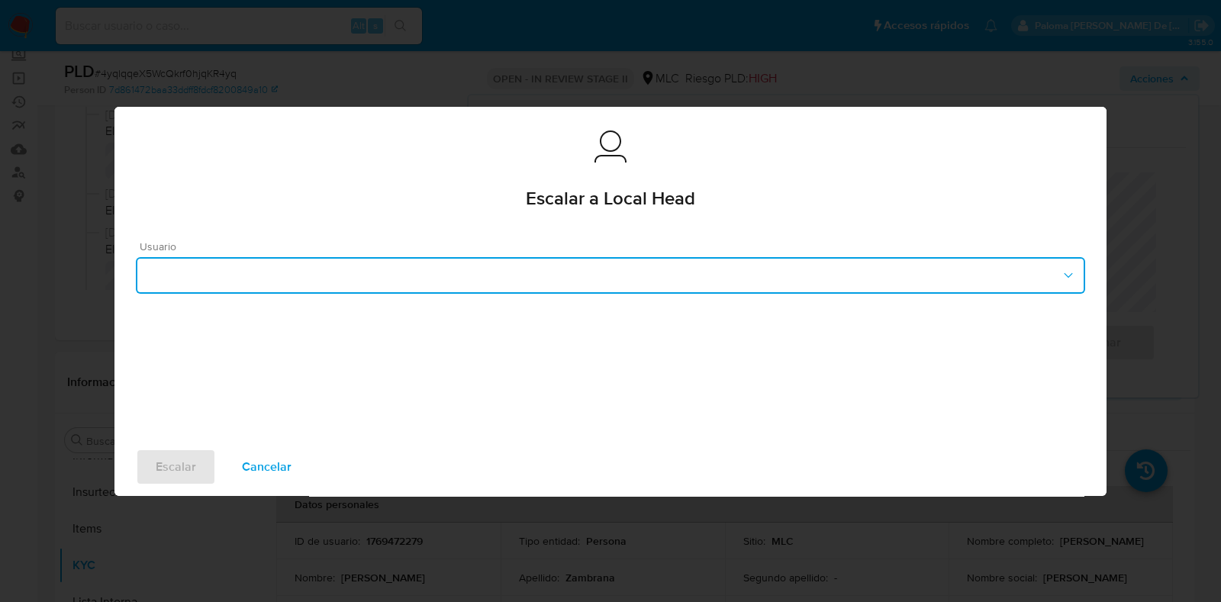
click at [345, 281] on button "button" at bounding box center [611, 275] width 950 height 37
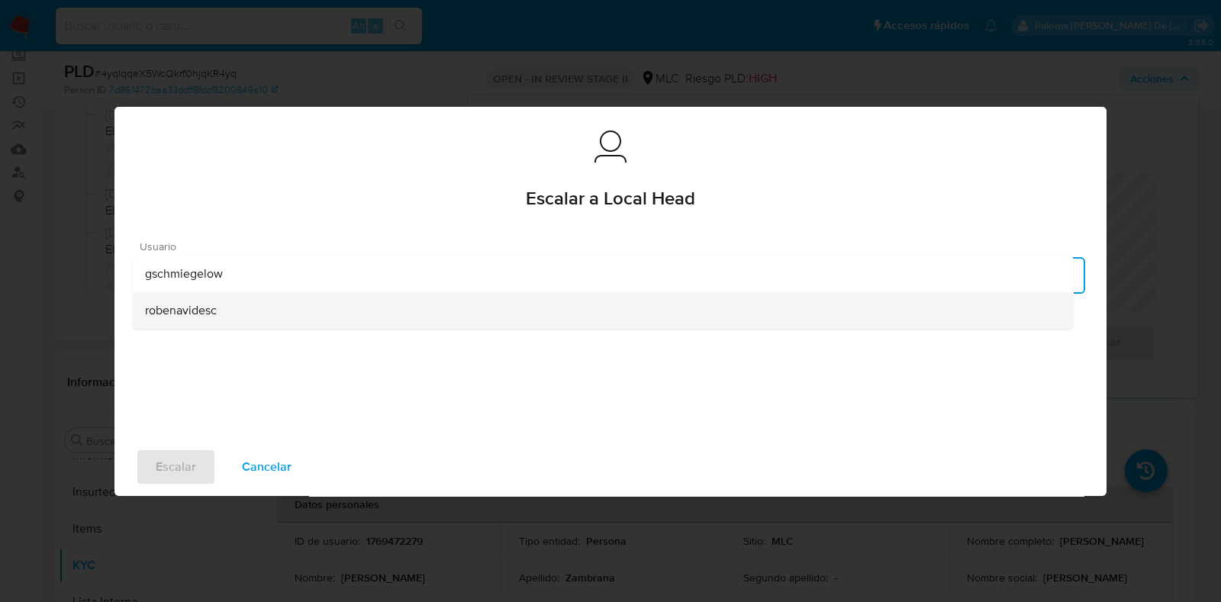
click at [260, 310] on div "robenavidesc" at bounding box center [603, 310] width 917 height 37
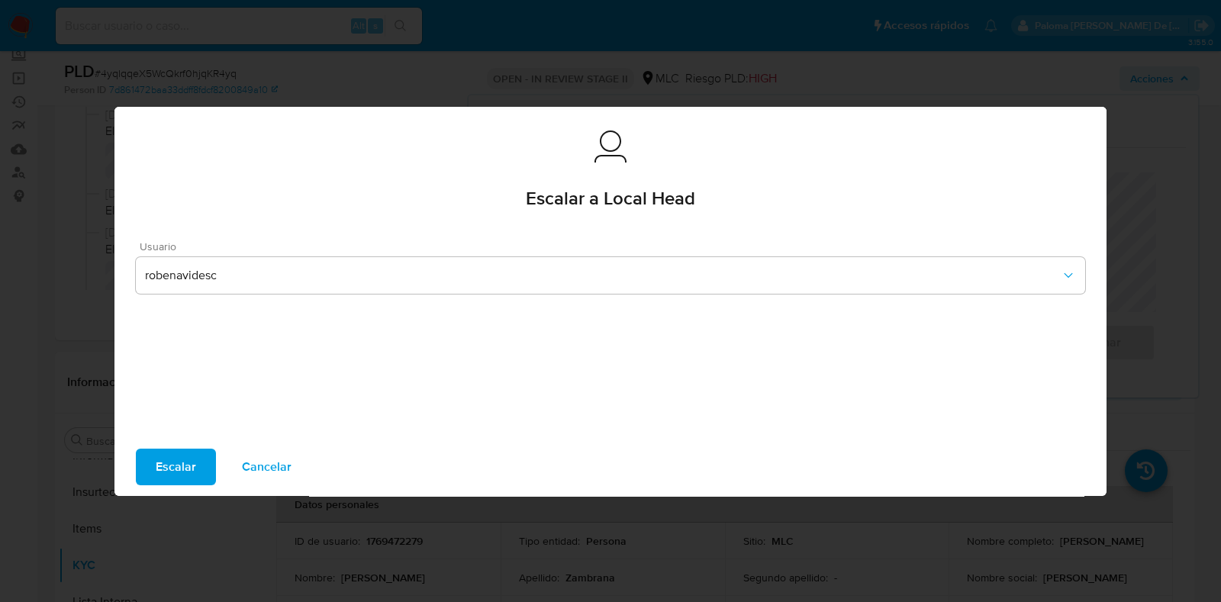
click at [161, 466] on span "Escalar" at bounding box center [176, 467] width 40 height 34
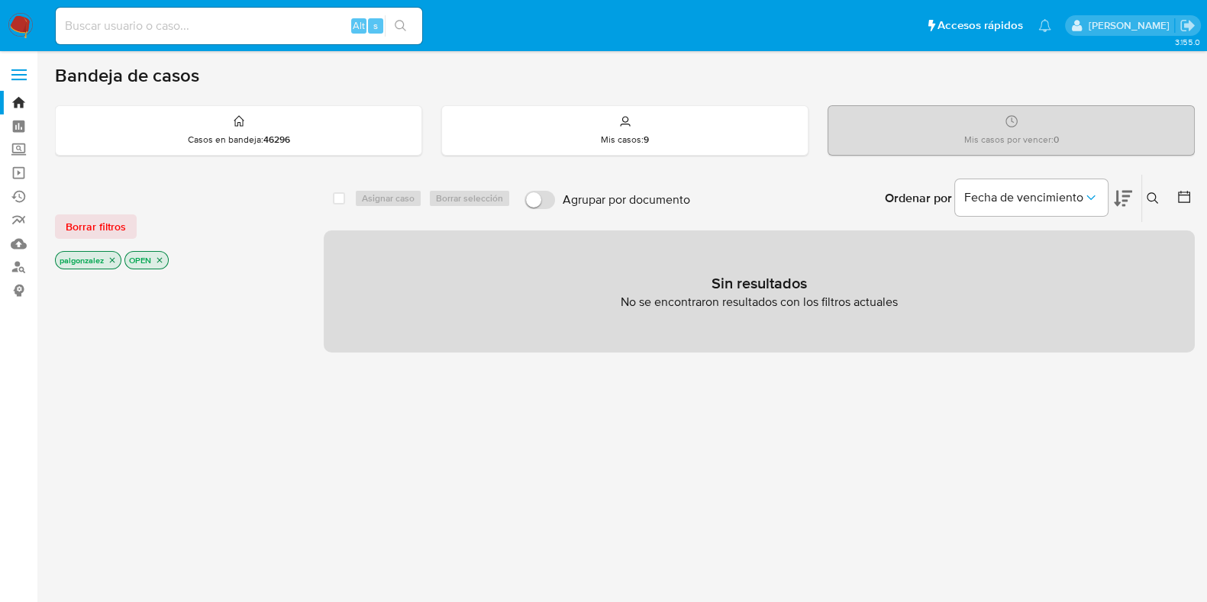
click at [175, 21] on input at bounding box center [239, 26] width 366 height 20
click at [262, 27] on input at bounding box center [239, 26] width 366 height 20
paste input "wBLK8FUZx138eE6gRUU2JHim"
type input "wBLK8FUZx138eE6gRUU2JHim"
drag, startPoint x: 397, startPoint y: 28, endPoint x: 420, endPoint y: 46, distance: 28.9
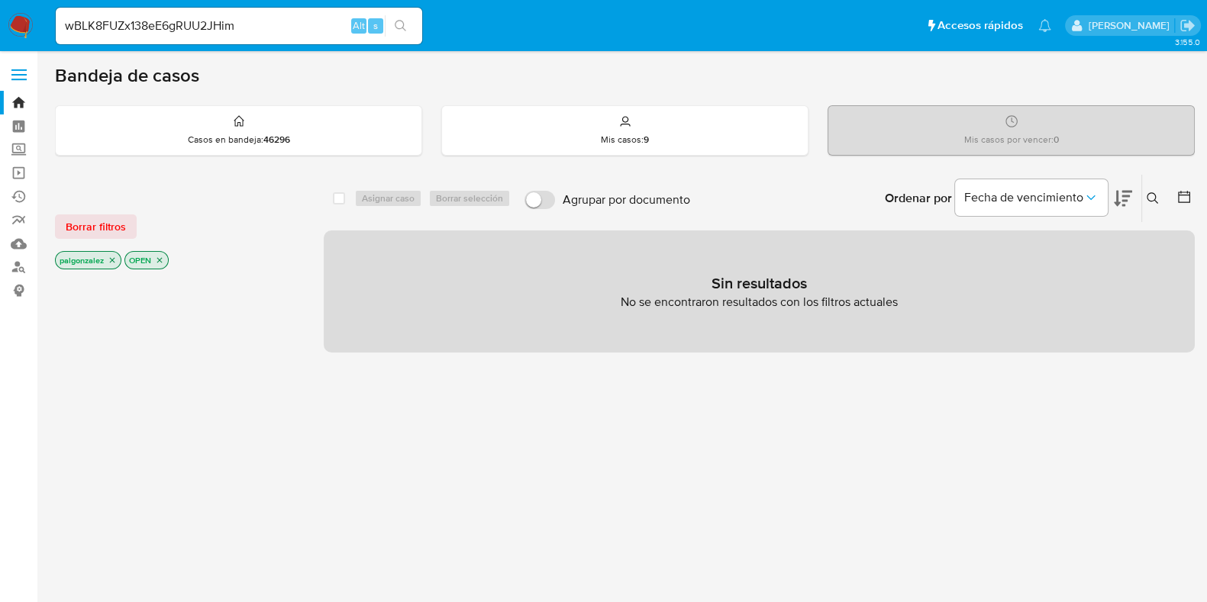
click at [398, 28] on icon "search-icon" at bounding box center [401, 26] width 12 height 12
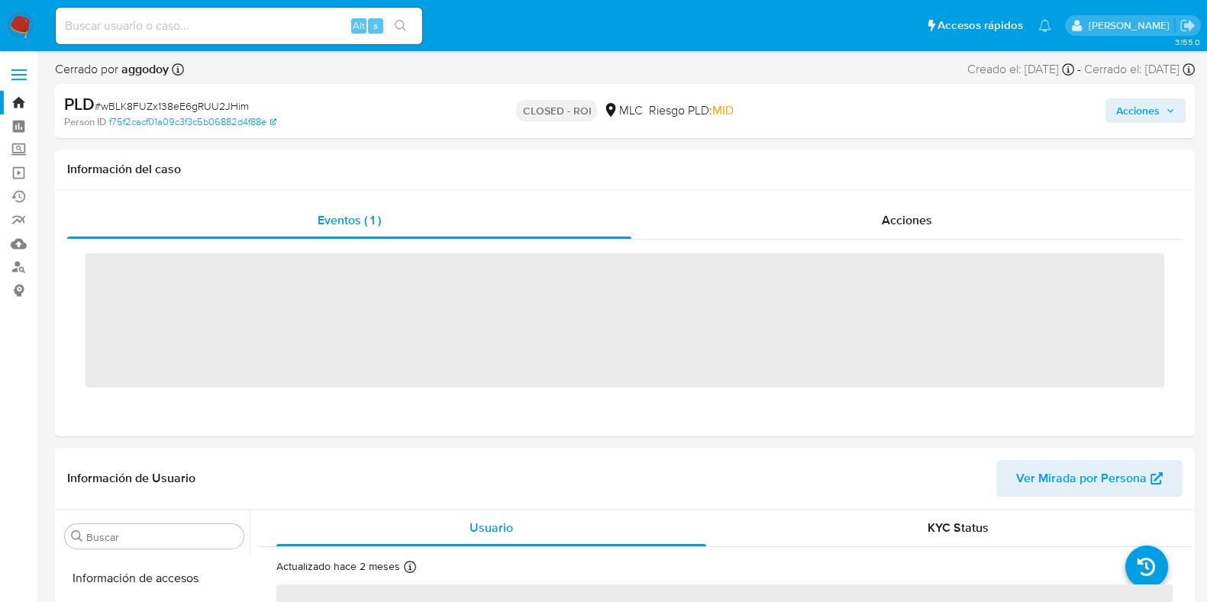
scroll to position [644, 0]
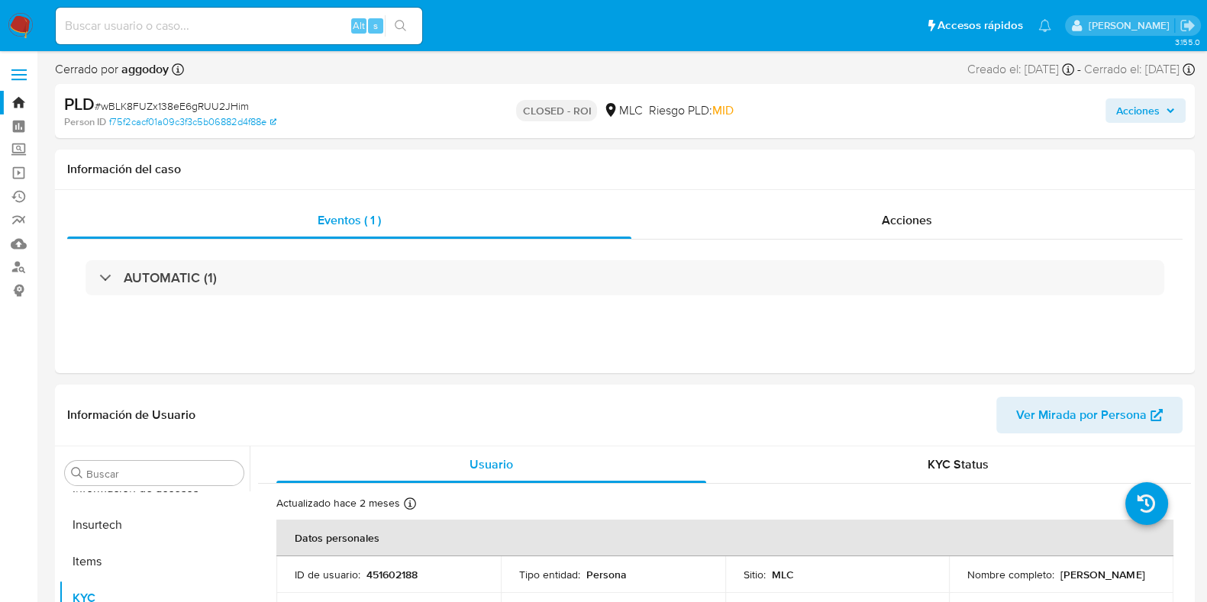
select select "10"
click at [153, 26] on input at bounding box center [239, 26] width 366 height 20
paste input "LrOYlz6TyR1iaS5DxWjC0aeY"
type input "LrOYlz6TyR1iaS5DxWjC0aeY"
click at [399, 24] on icon "search-icon" at bounding box center [401, 26] width 12 height 12
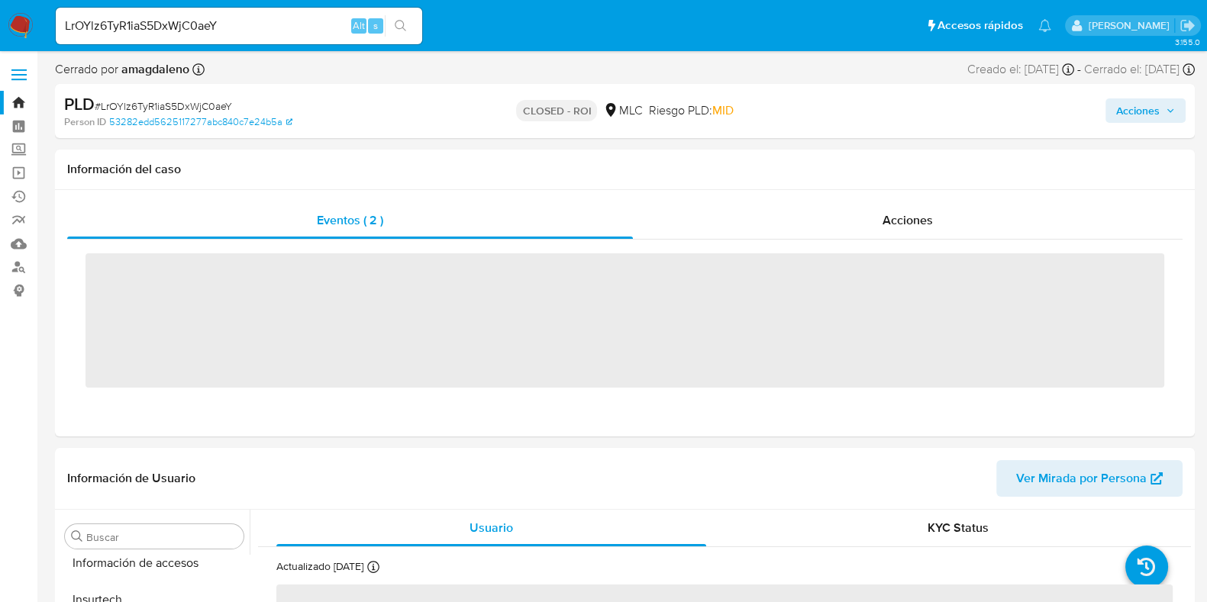
scroll to position [644, 0]
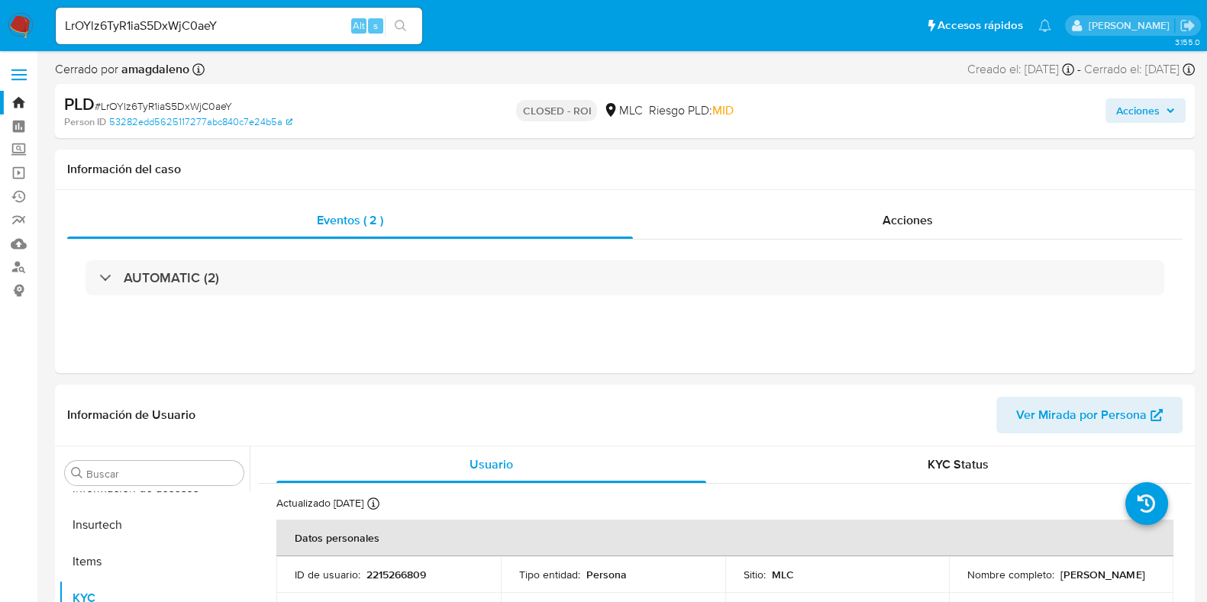
select select "10"
drag, startPoint x: 148, startPoint y: 19, endPoint x: 2, endPoint y: 15, distance: 146.6
click at [0, 15] on nav "Pausado Ver notificaciones LrOYlz6TyR1iaS5DxWjC0aeY Alt s Accesos rápidos Presi…" at bounding box center [603, 25] width 1207 height 51
paste input "AWM1h2w6FqGkFAEDK6l87xHg"
type input "AWM1h2w6FqGkFAEDK6l87xHg"
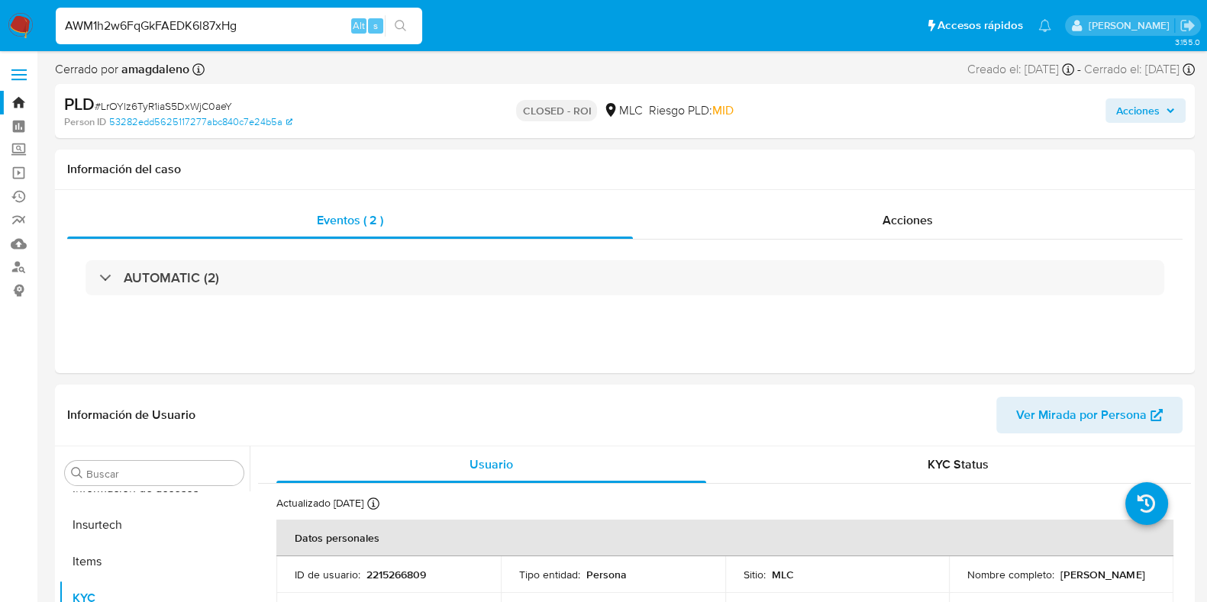
click at [409, 19] on button "search-icon" at bounding box center [400, 25] width 31 height 21
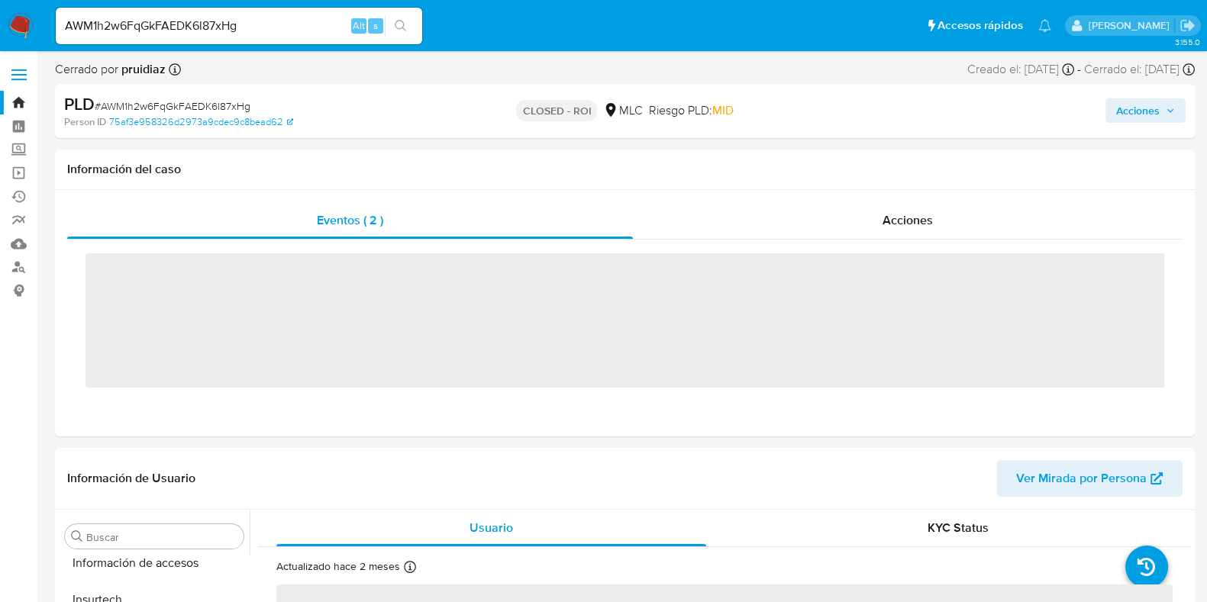
scroll to position [644, 0]
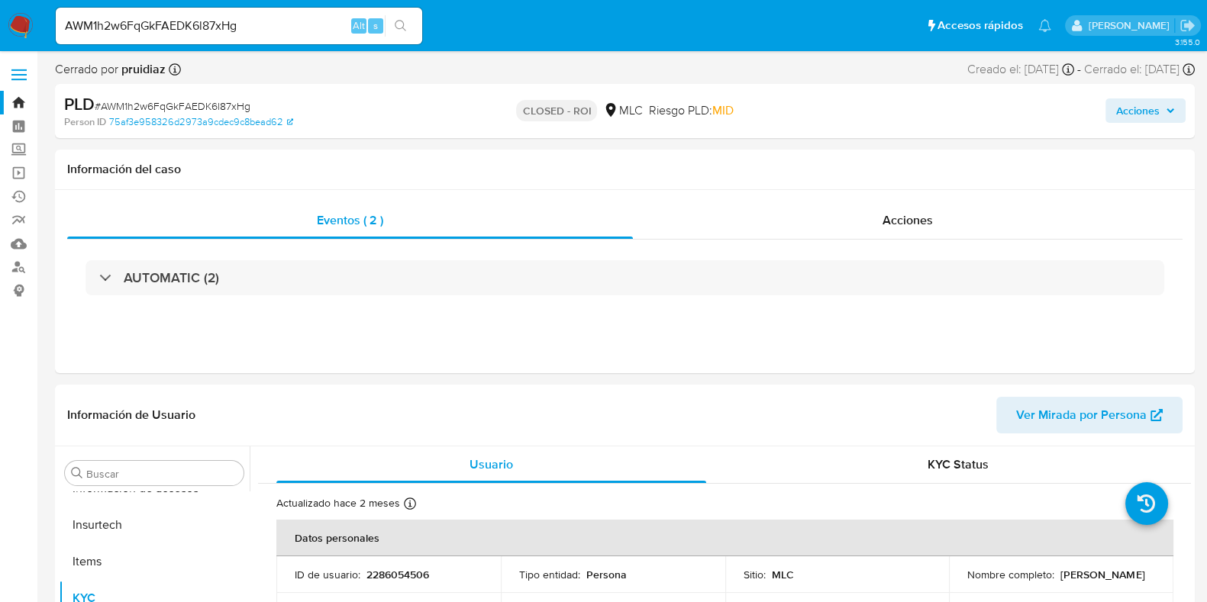
select select "10"
drag, startPoint x: 221, startPoint y: 17, endPoint x: 0, endPoint y: 2, distance: 221.9
click at [0, 9] on nav "Pausado Ver notificaciones AWM1h2w6FqGkFAEDK6l87xHg Alt s Accesos rápidos Presi…" at bounding box center [603, 25] width 1207 height 51
paste input "6NfTLKaULgyLZixchmgsN3SW"
type input "6NfTLKaULgyLZixchmgsN3SW"
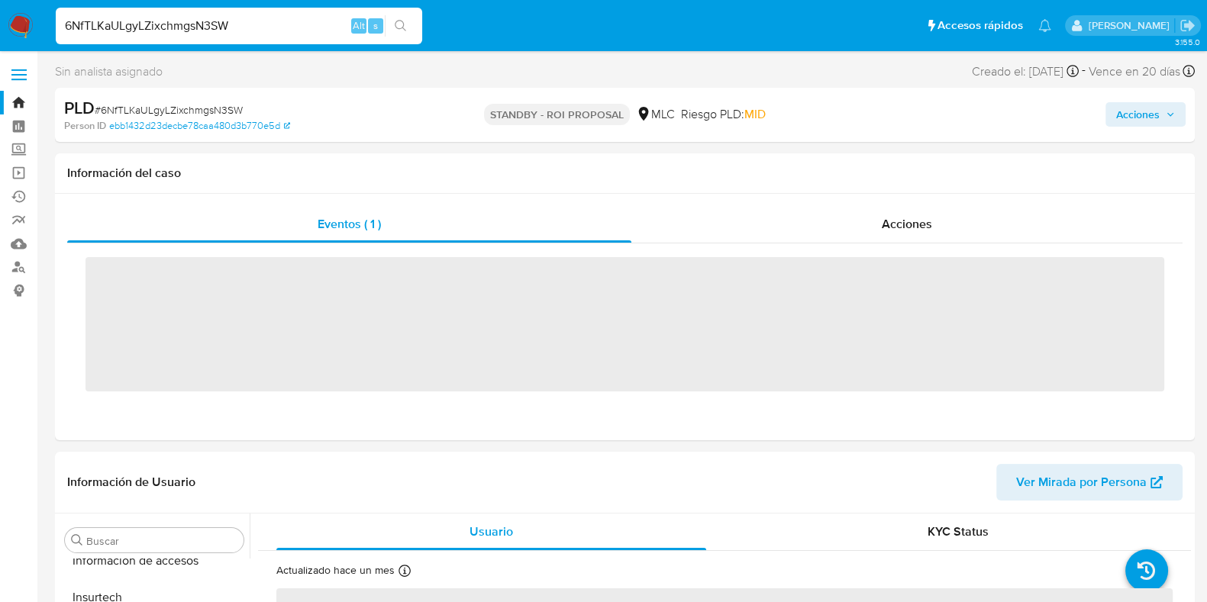
scroll to position [644, 0]
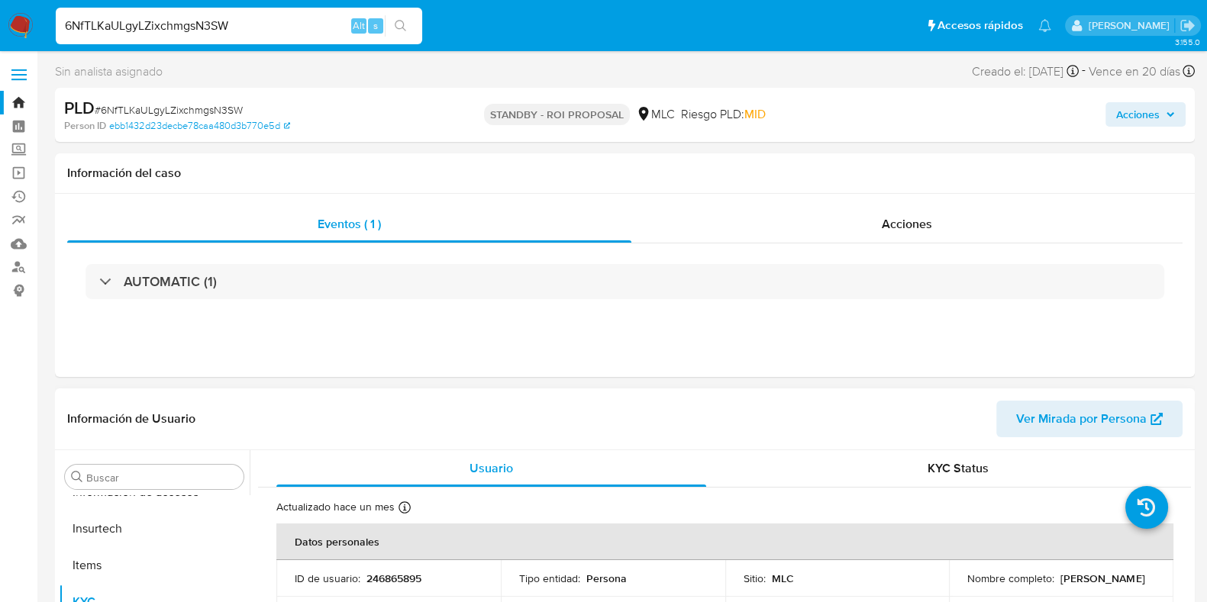
select select "10"
click at [924, 227] on span "Acciones" at bounding box center [907, 224] width 50 height 18
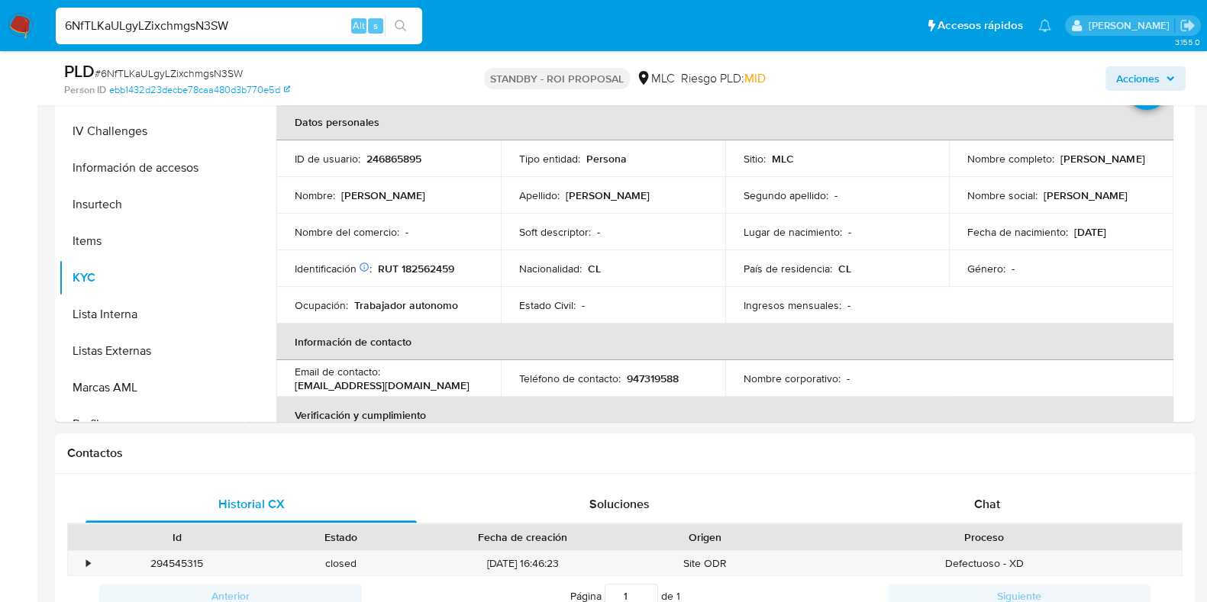
scroll to position [0, 0]
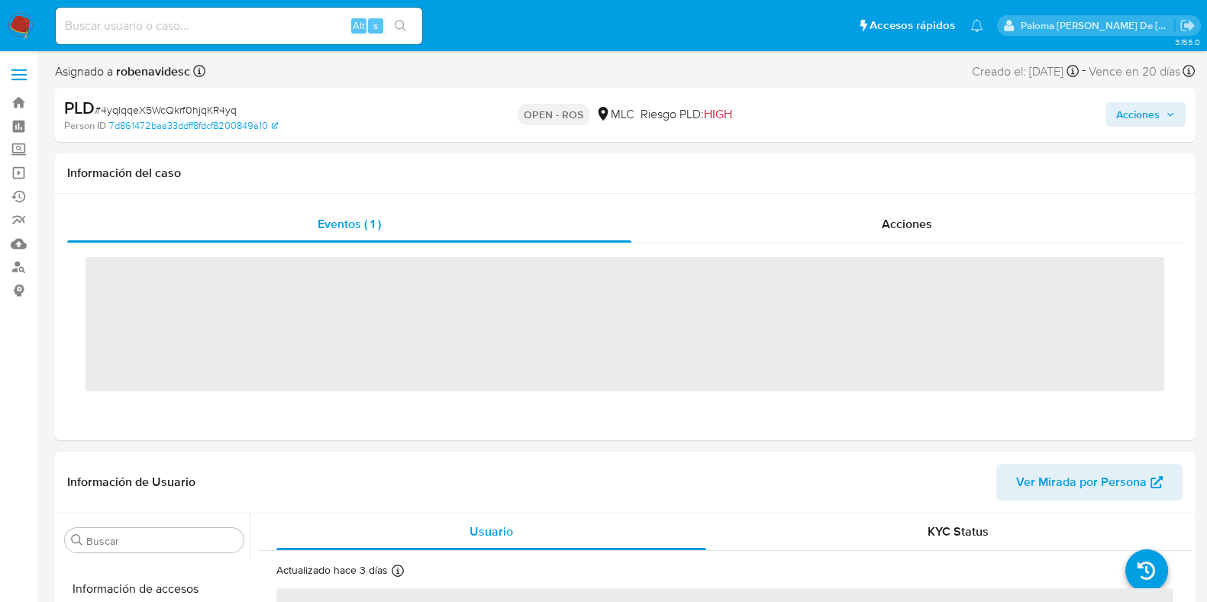
scroll to position [644, 0]
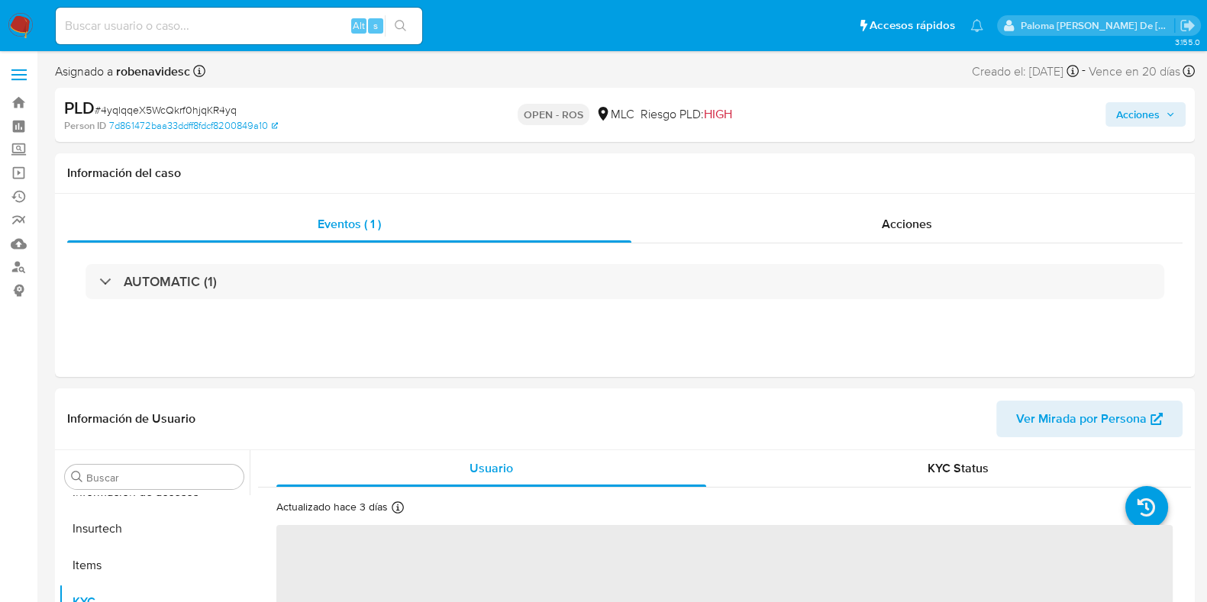
select select "10"
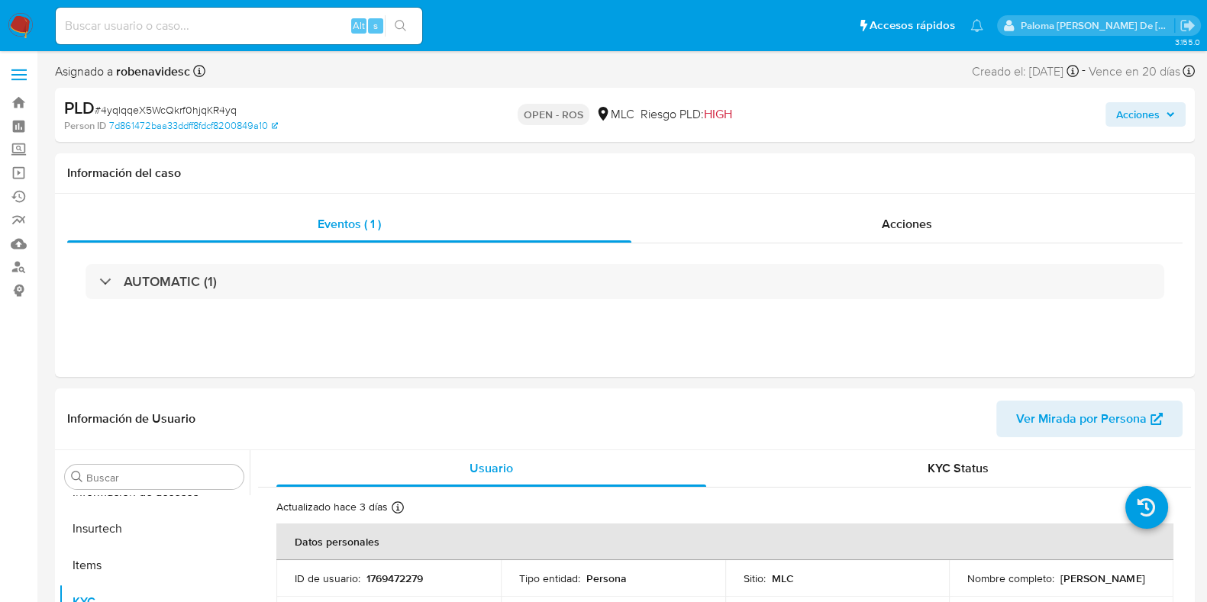
click at [175, 28] on input at bounding box center [239, 26] width 366 height 20
paste input "xWUqyMMXc2Wm71gfuj7fR8Y5"
type input "xWUqyMMXc2Wm71gfuj7fR8Y5"
click at [398, 25] on icon "search-icon" at bounding box center [401, 26] width 12 height 12
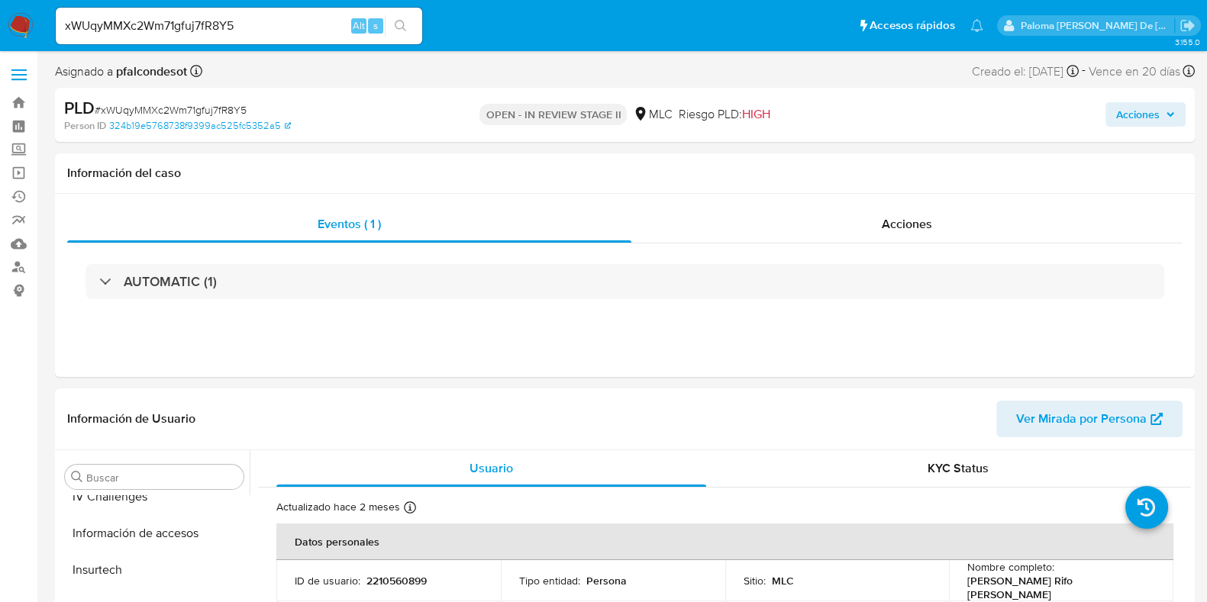
scroll to position [644, 0]
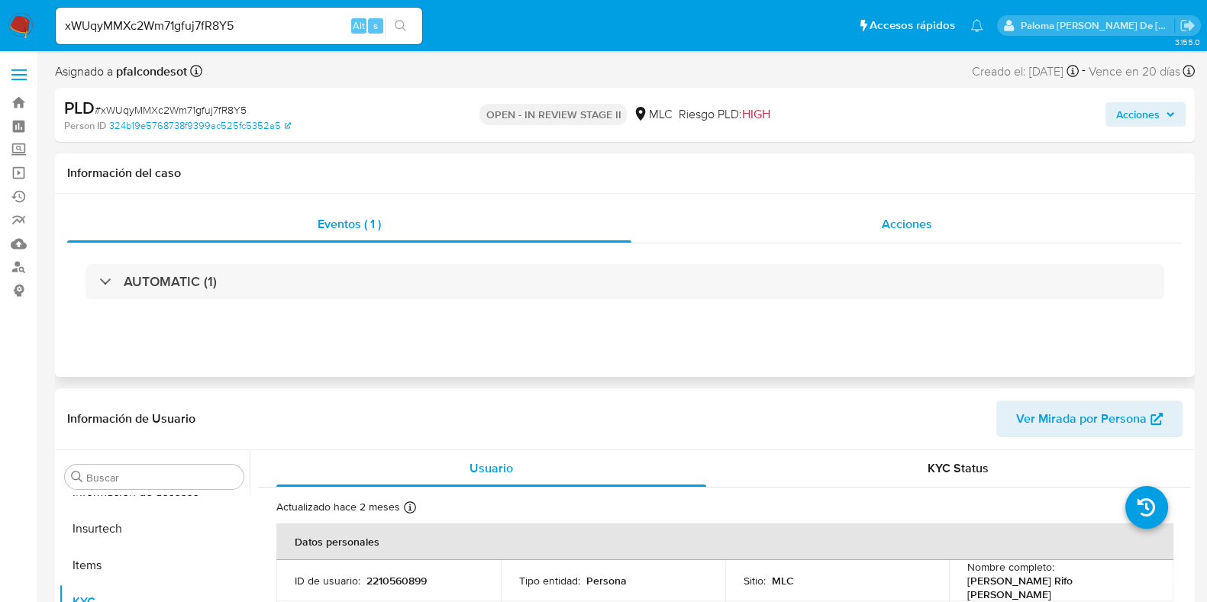
select select "10"
click at [905, 227] on span "Acciones" at bounding box center [907, 224] width 50 height 18
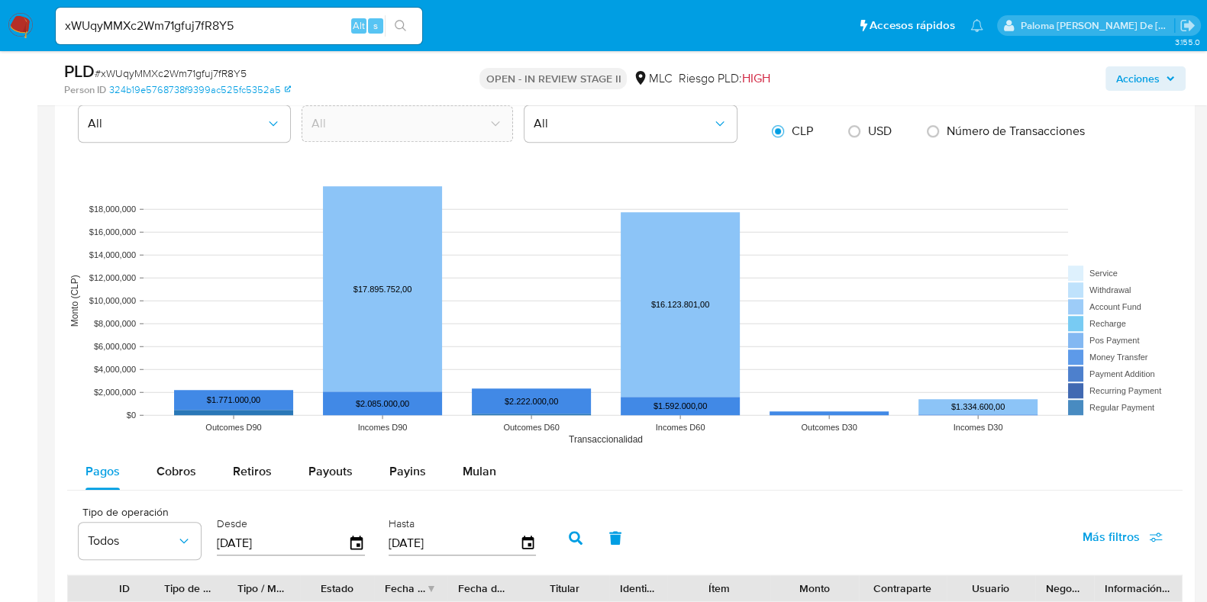
scroll to position [1813, 0]
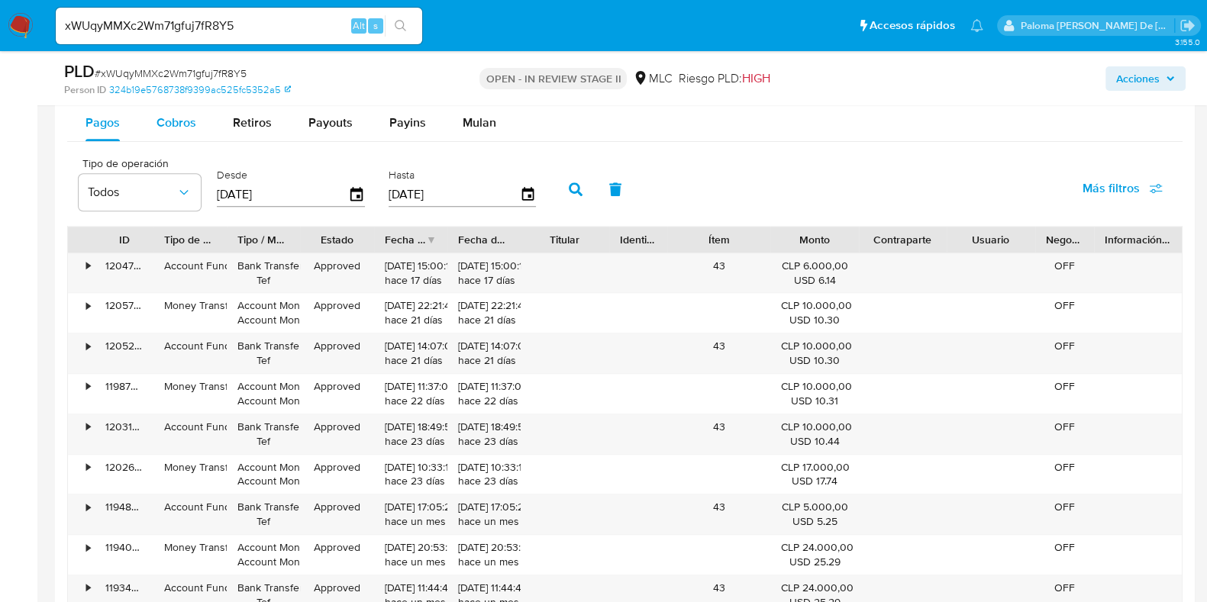
click at [176, 117] on span "Cobros" at bounding box center [176, 123] width 40 height 18
select select "10"
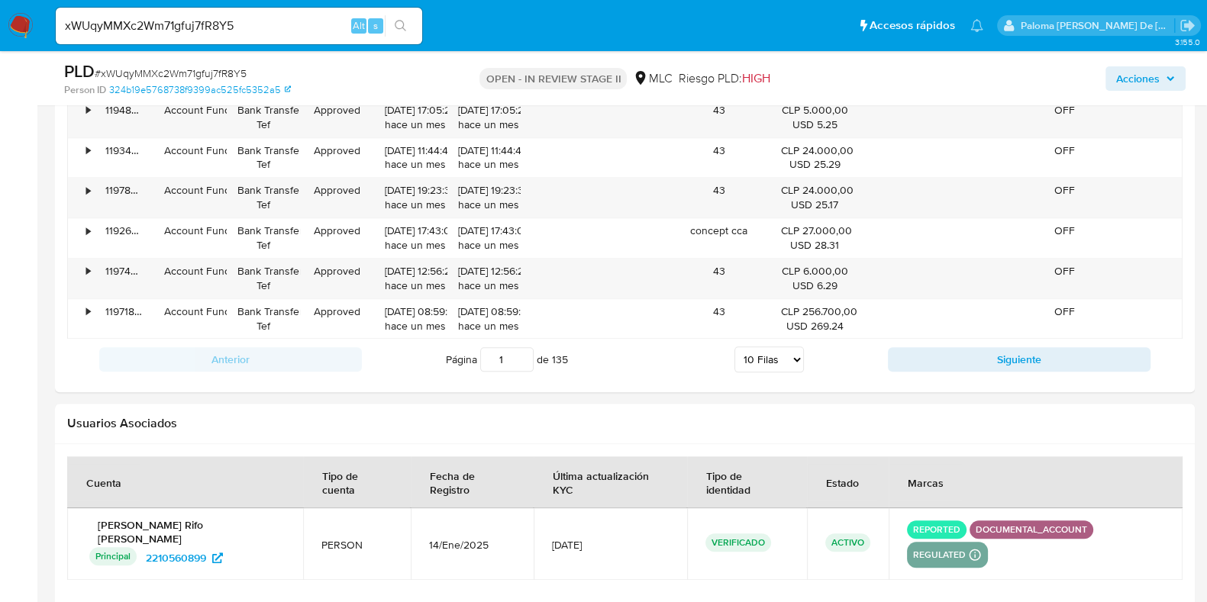
scroll to position [2195, 0]
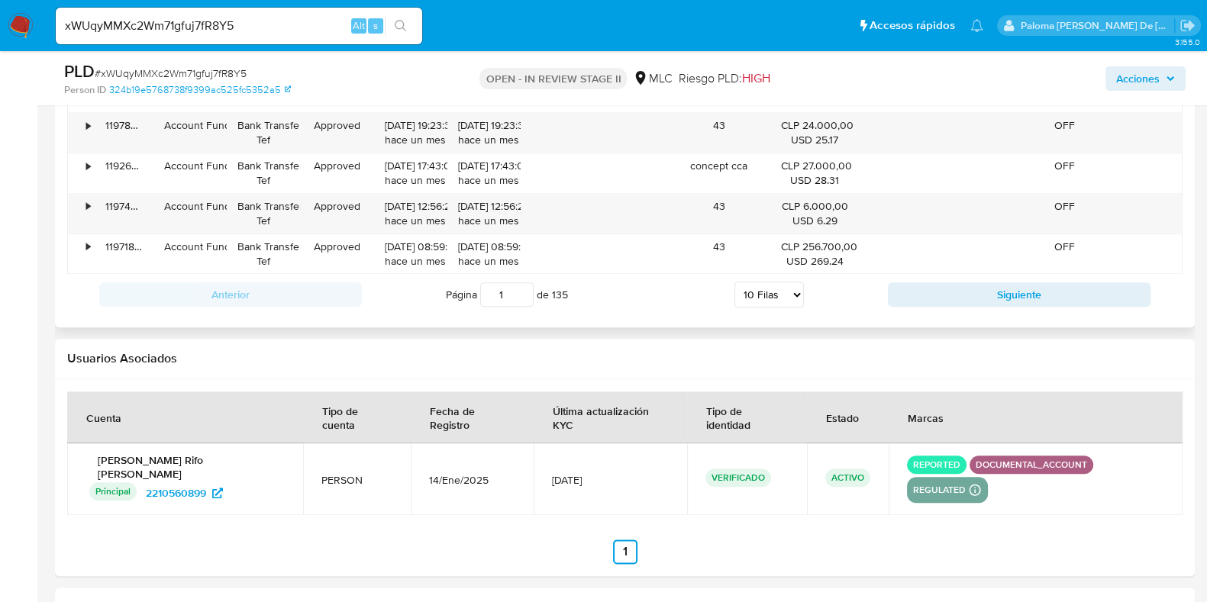
click at [962, 305] on div "Anterior Página 1 de 135 5 Filas 10 Filas 20 Filas 25 Filas 50 Filas 100 Filas …" at bounding box center [624, 294] width 1115 height 41
click at [966, 297] on button "Siguiente" at bounding box center [1019, 294] width 263 height 24
type input "2"
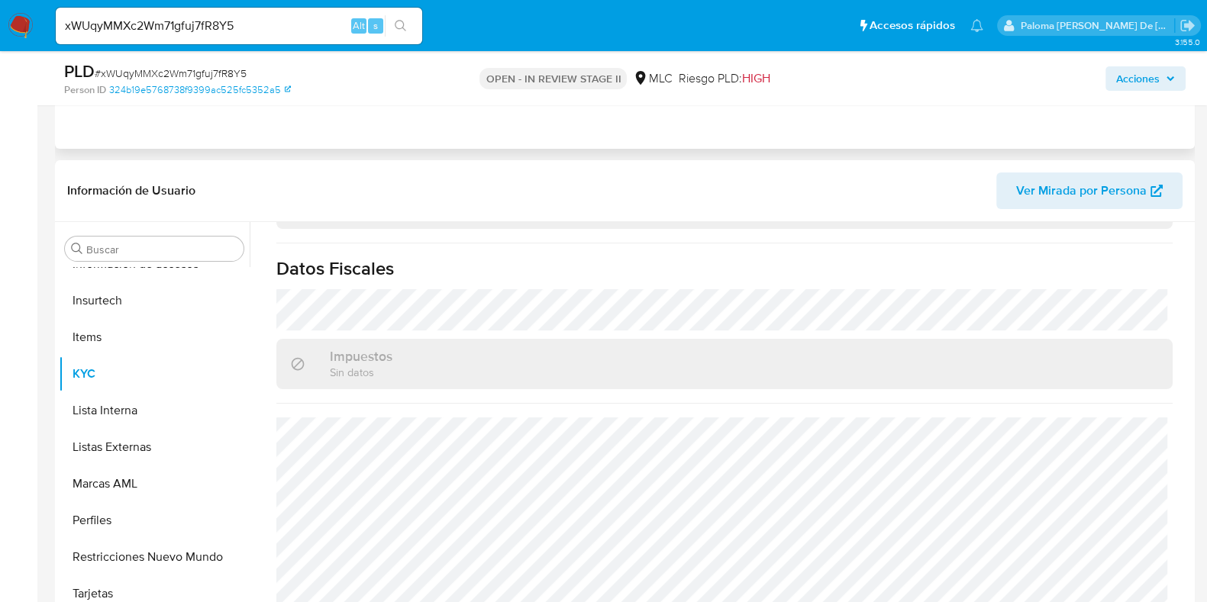
scroll to position [0, 0]
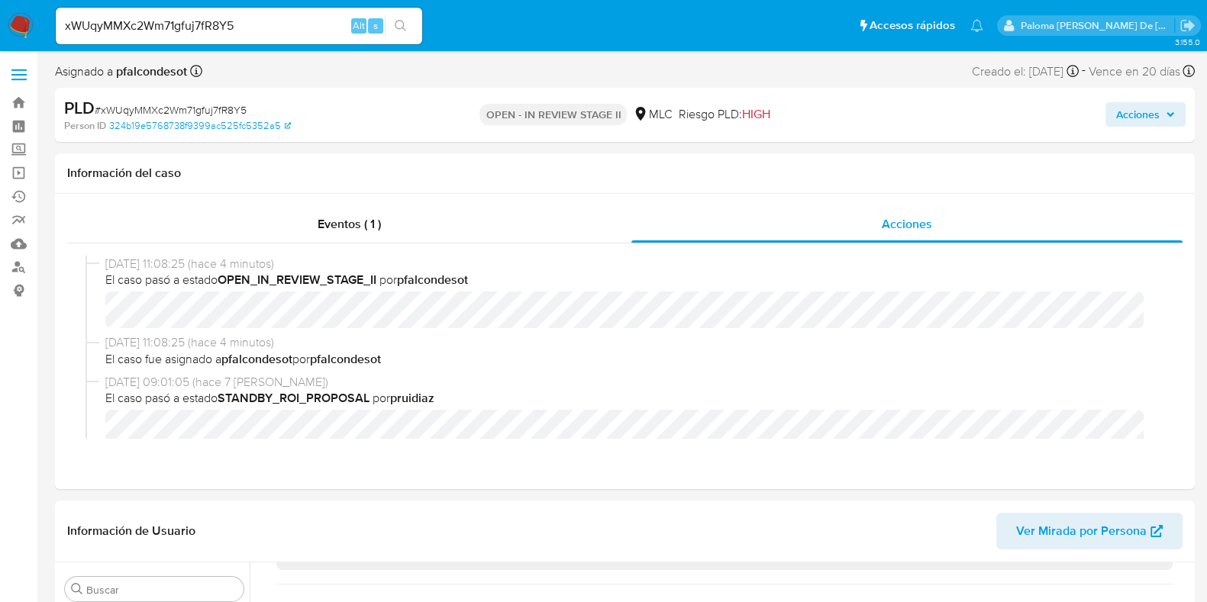
click at [1147, 114] on span "Acciones" at bounding box center [1138, 114] width 44 height 24
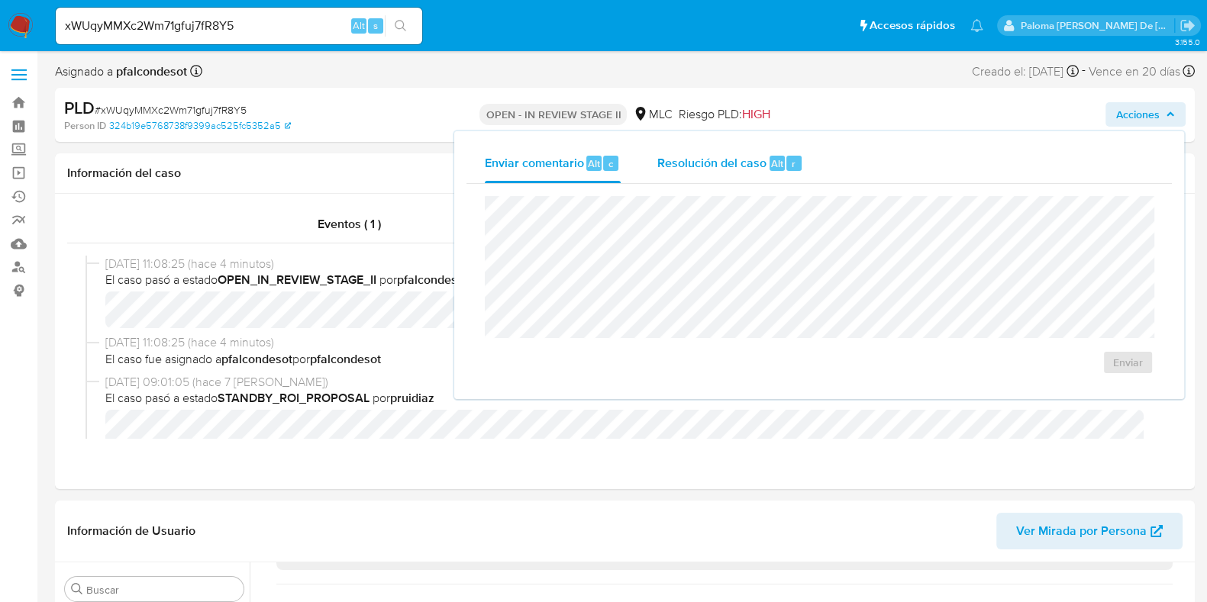
click at [748, 151] on div "Resolución del caso Alt r" at bounding box center [730, 164] width 146 height 40
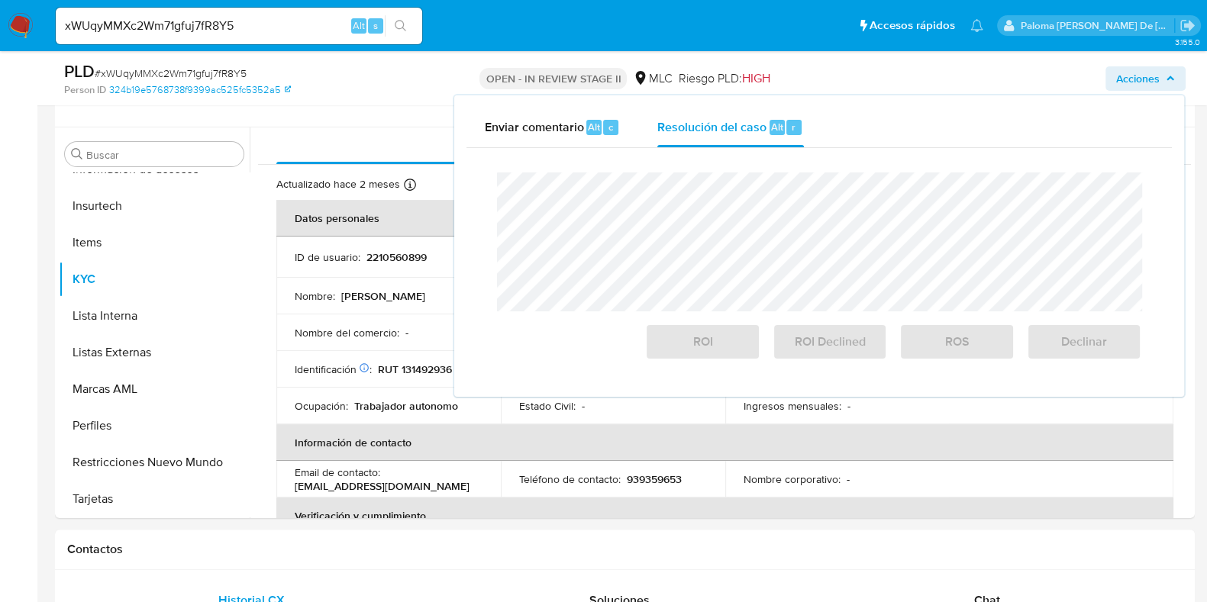
drag, startPoint x: 996, startPoint y: 74, endPoint x: 994, endPoint y: 66, distance: 8.0
click at [994, 66] on div "Acciones Enviar comentario Alt c Resolución del caso Alt r Cierre de caso ROI R…" at bounding box center [1000, 78] width 369 height 36
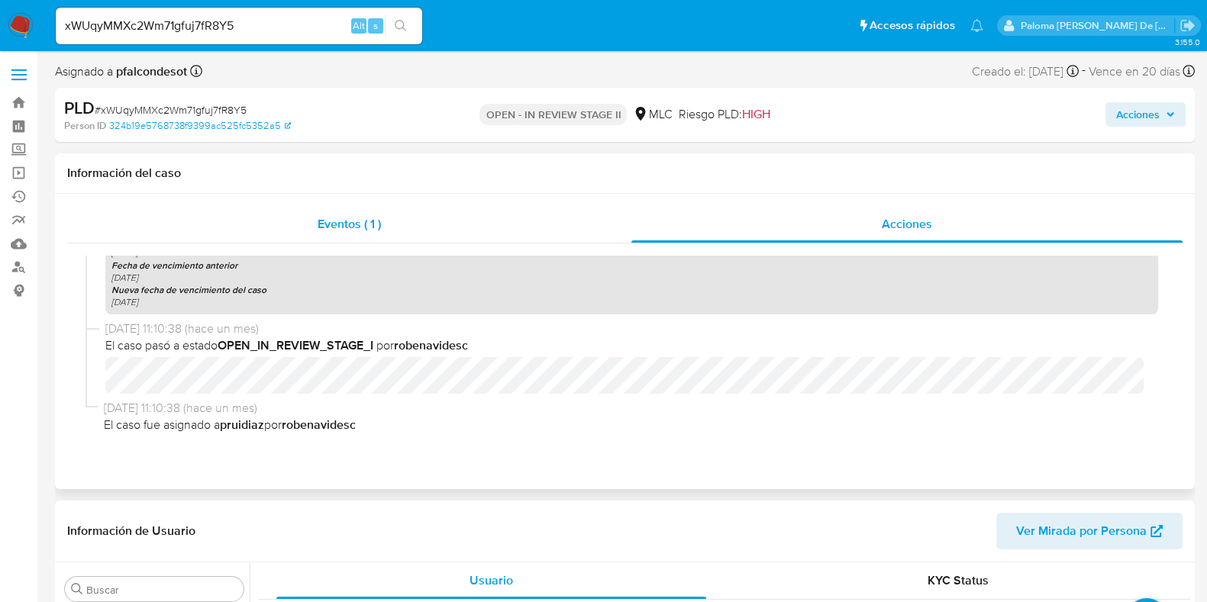
click at [495, 224] on div "Eventos ( 1 )" at bounding box center [349, 224] width 564 height 37
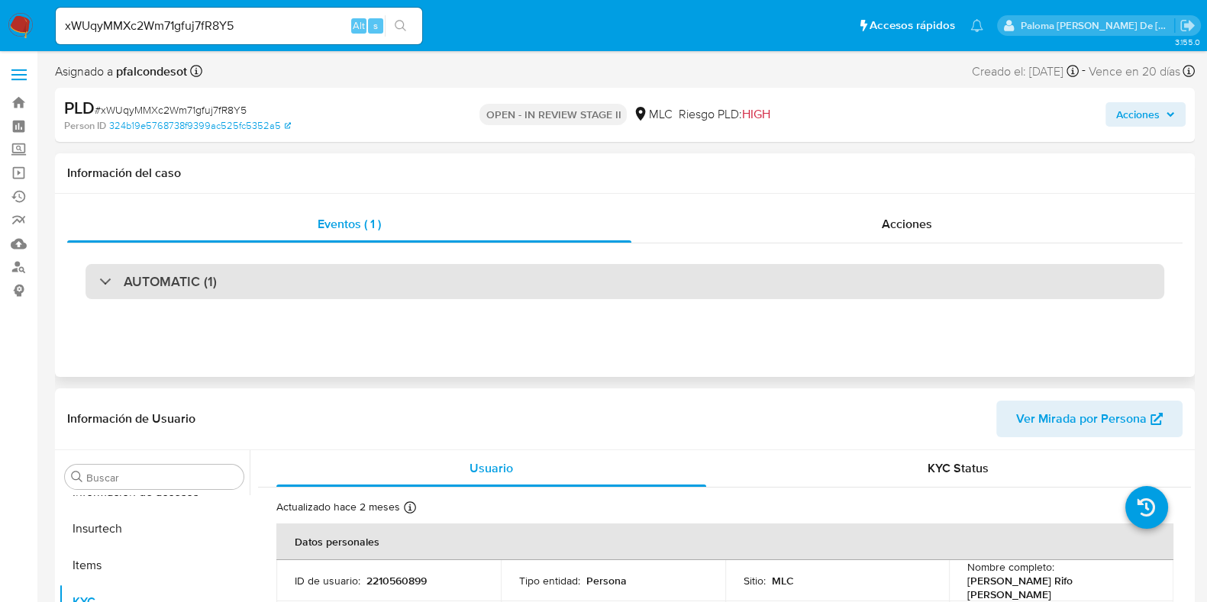
click at [900, 285] on div "AUTOMATIC (1)" at bounding box center [625, 281] width 1079 height 35
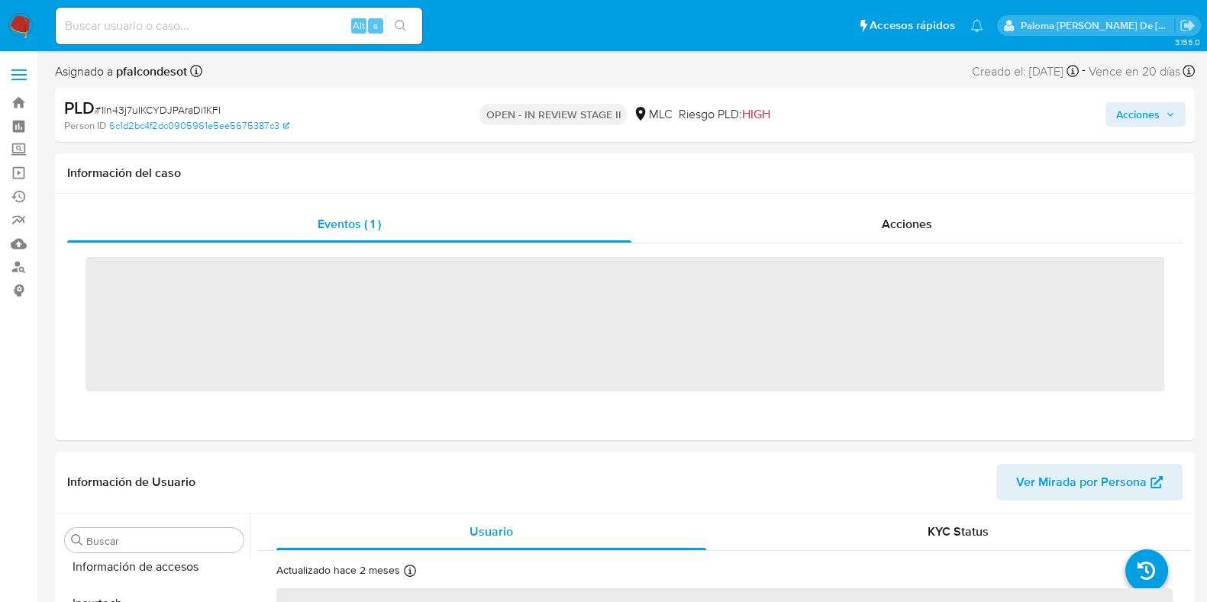
scroll to position [644, 0]
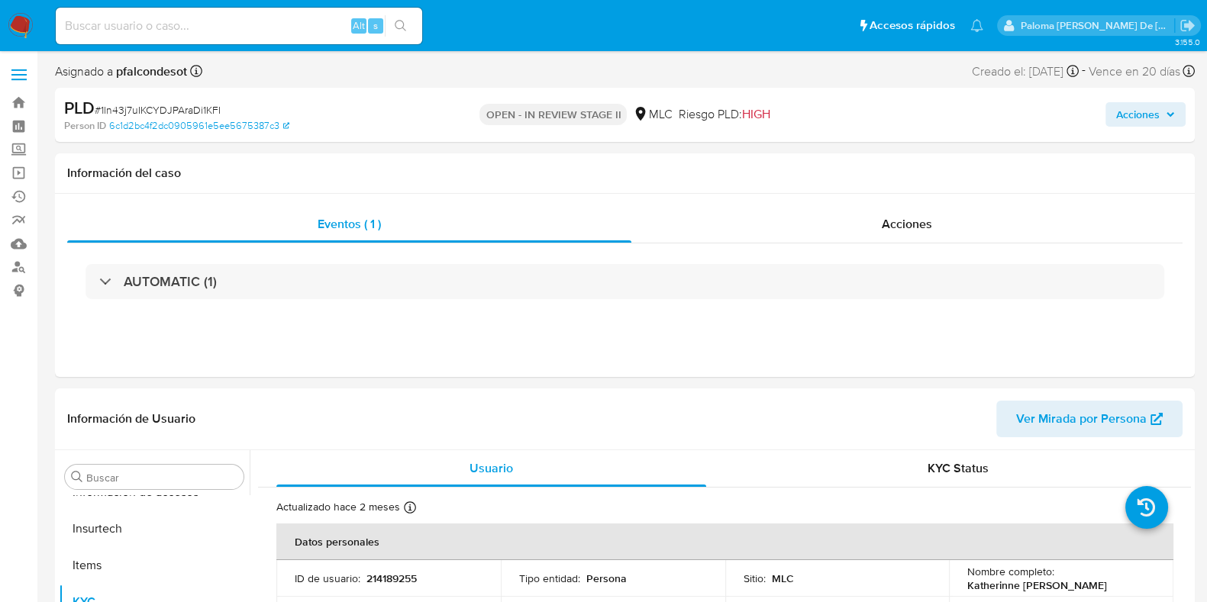
select select "10"
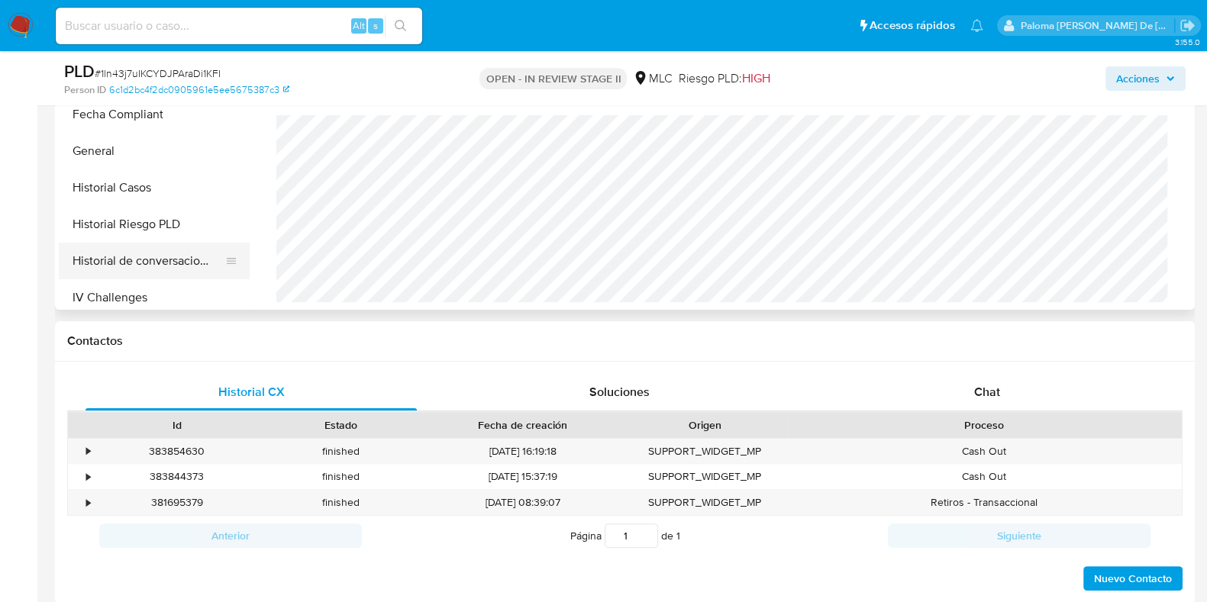
scroll to position [263, 0]
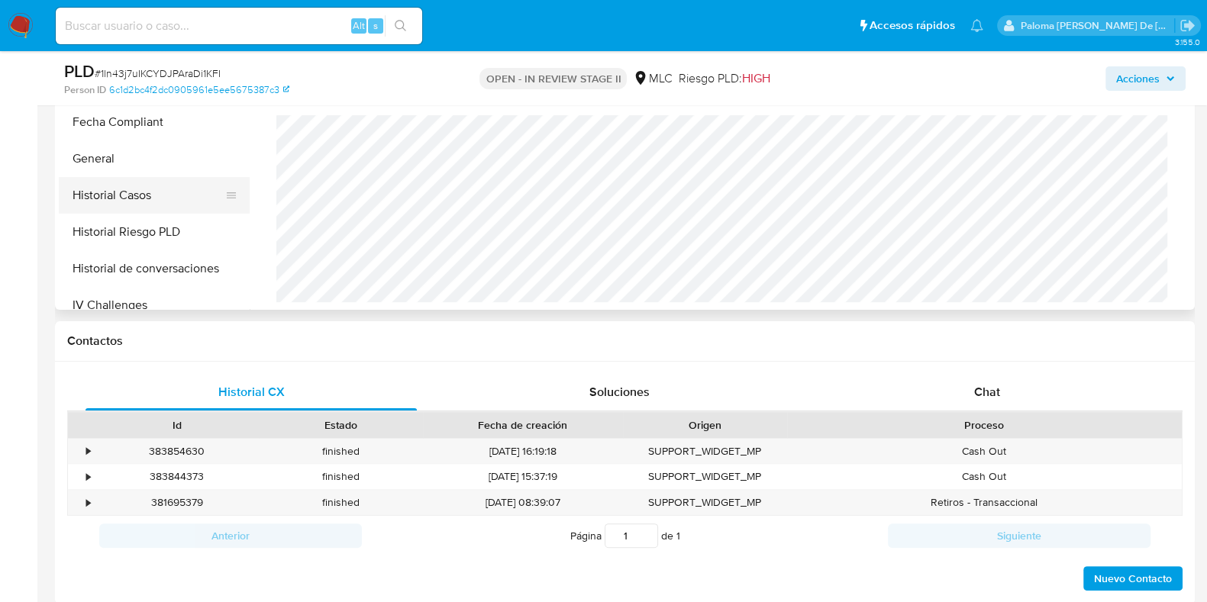
click at [145, 190] on button "Historial Casos" at bounding box center [148, 195] width 179 height 37
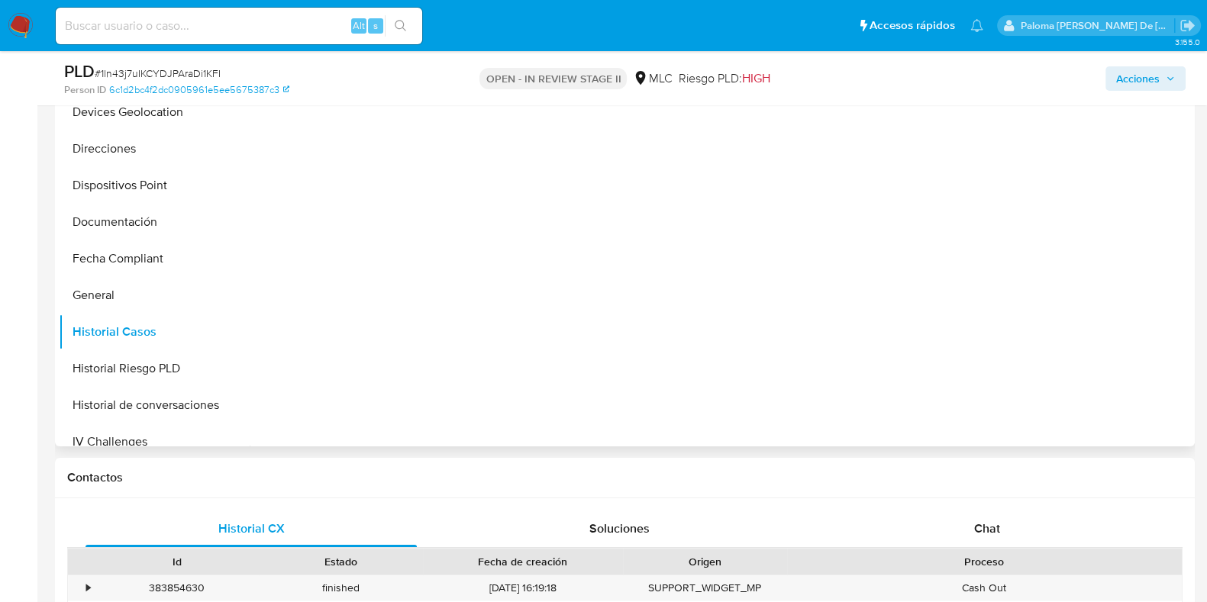
scroll to position [190, 0]
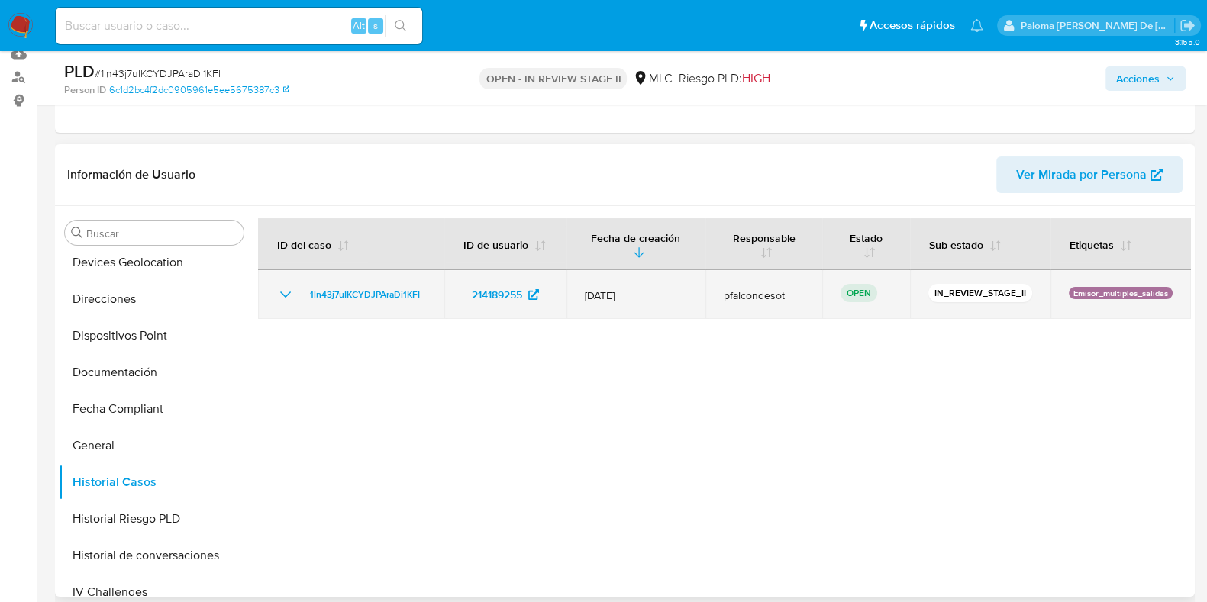
click at [274, 292] on td "1ln43j7uIKCYDJPAraDi1KFI" at bounding box center [351, 294] width 186 height 49
click at [282, 292] on icon "Mostrar/Ocultar" at bounding box center [285, 295] width 11 height 6
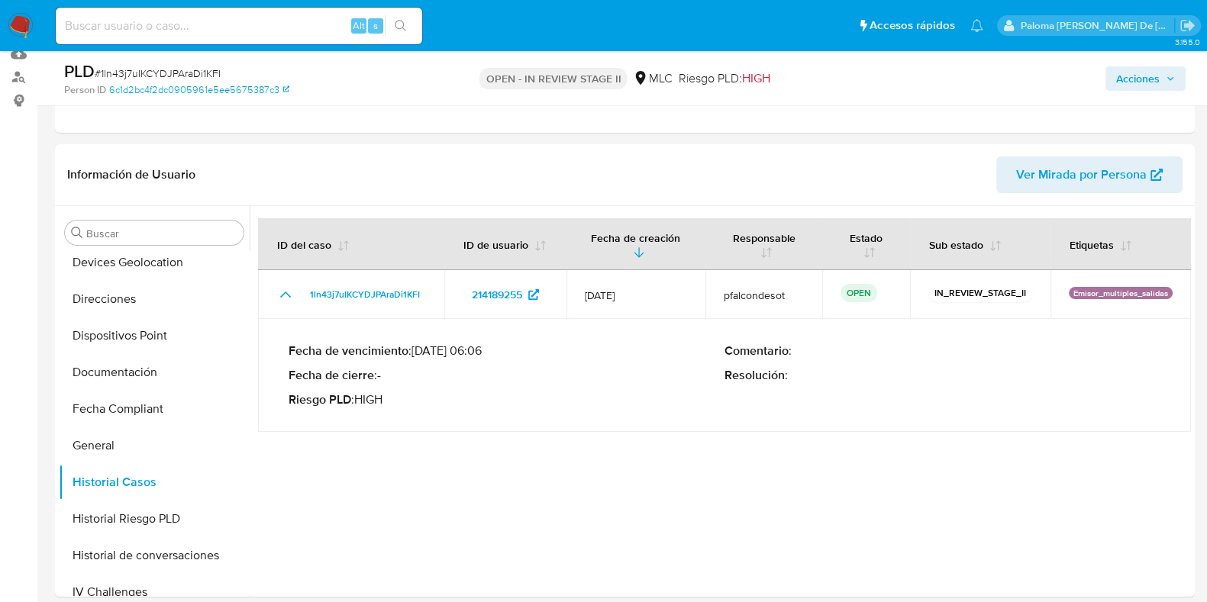
click at [1153, 73] on span "Acciones" at bounding box center [1138, 78] width 44 height 24
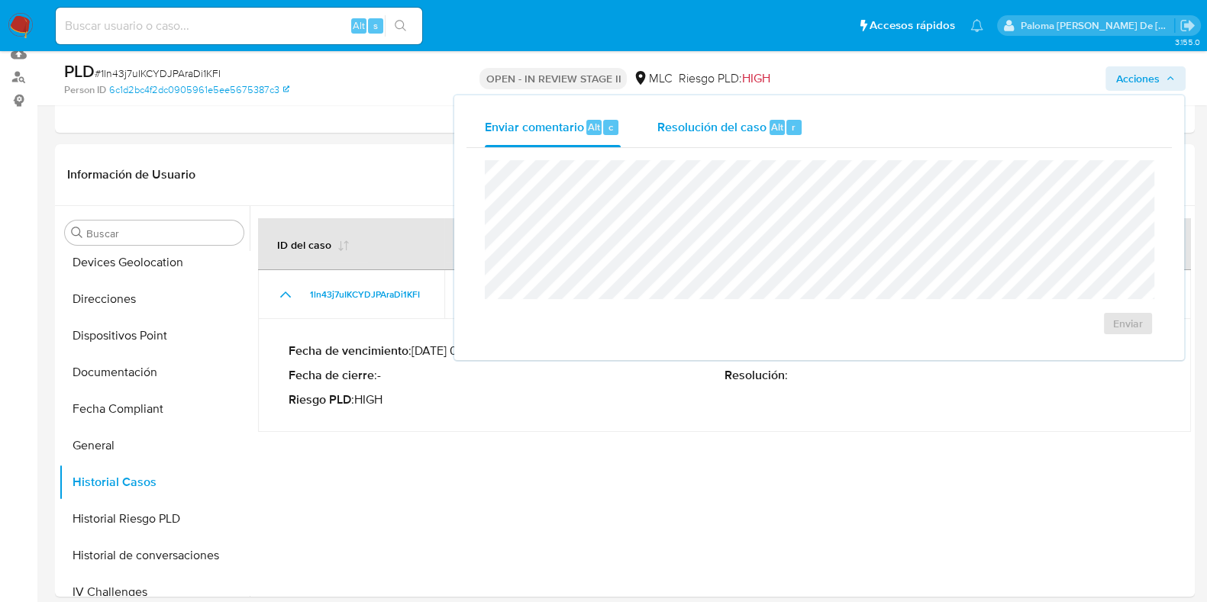
click at [706, 124] on span "Resolución del caso" at bounding box center [711, 127] width 109 height 18
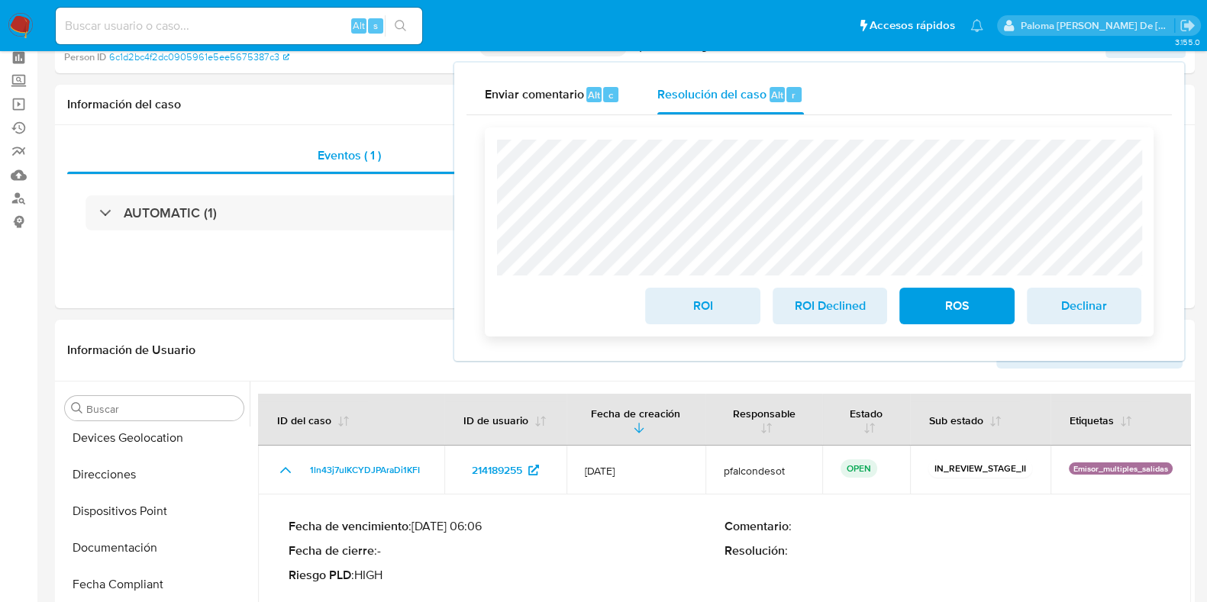
scroll to position [0, 0]
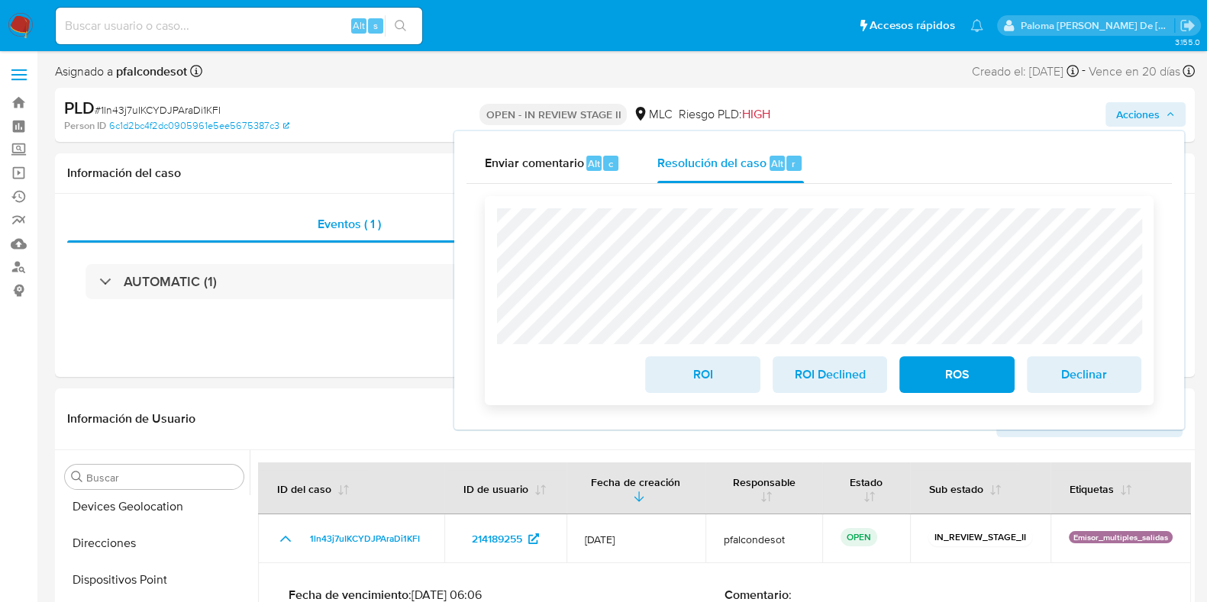
click at [962, 379] on span "ROS" at bounding box center [956, 375] width 75 height 34
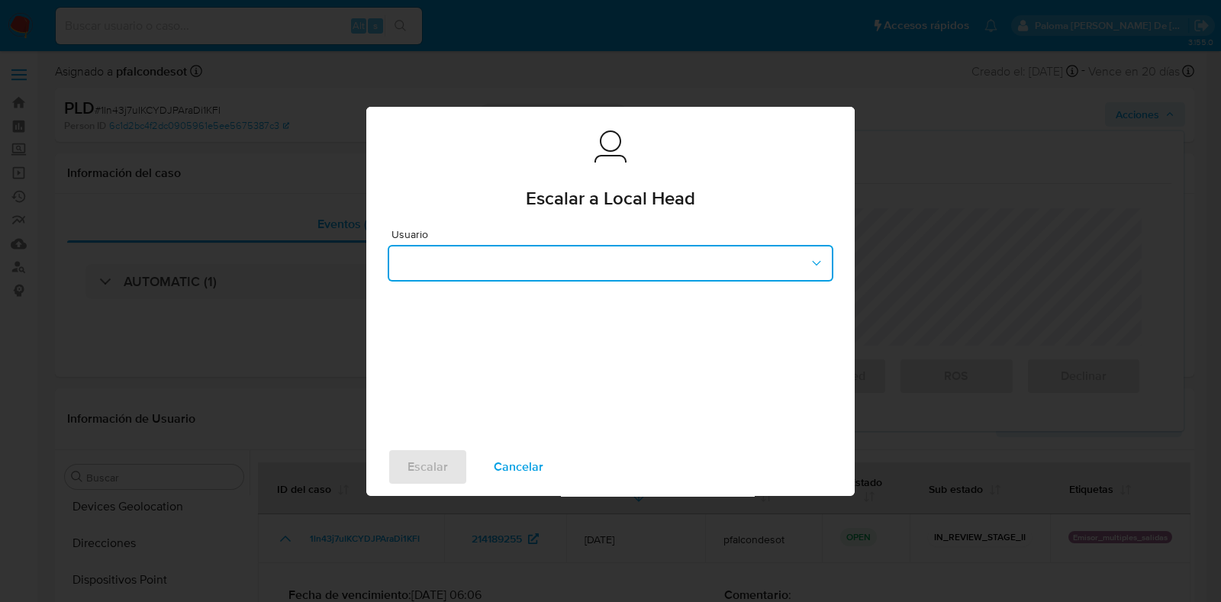
click at [576, 266] on button "button" at bounding box center [611, 263] width 446 height 37
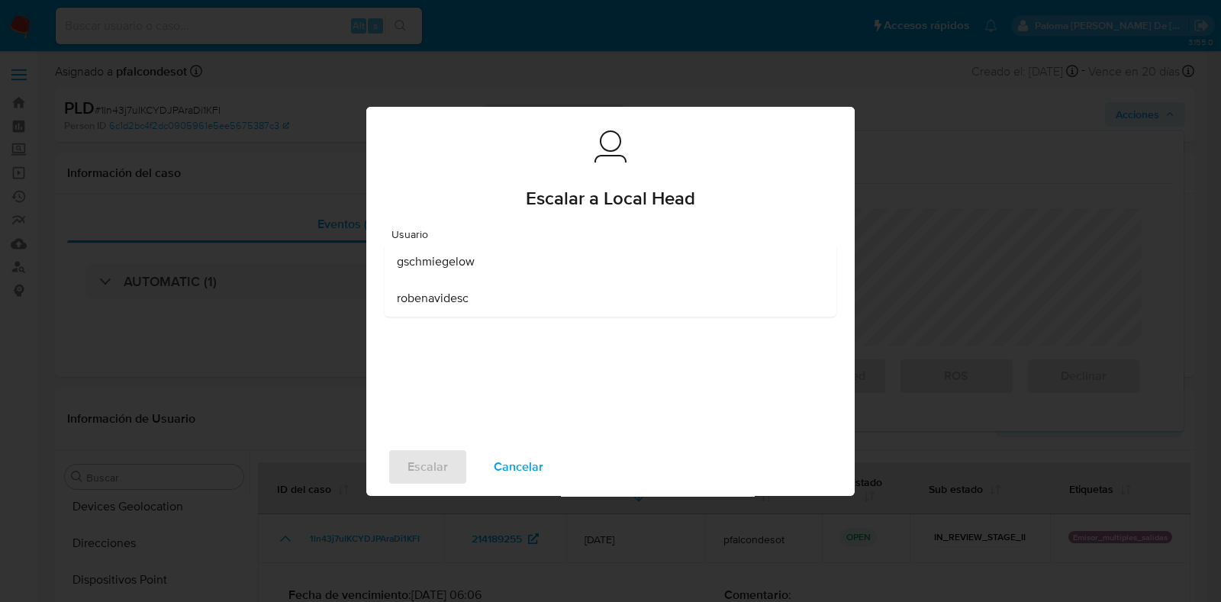
click at [516, 299] on div "robenavidesc" at bounding box center [606, 298] width 418 height 37
click at [424, 473] on span "Escalar" at bounding box center [428, 467] width 40 height 34
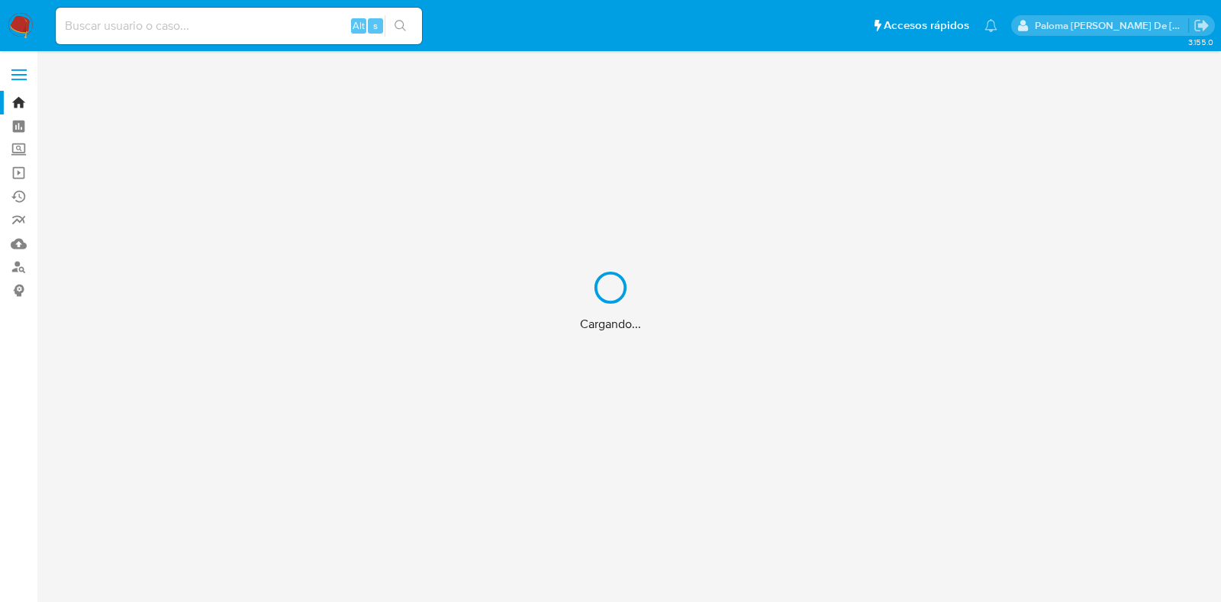
click at [260, 18] on div "Cargando..." at bounding box center [610, 301] width 1221 height 602
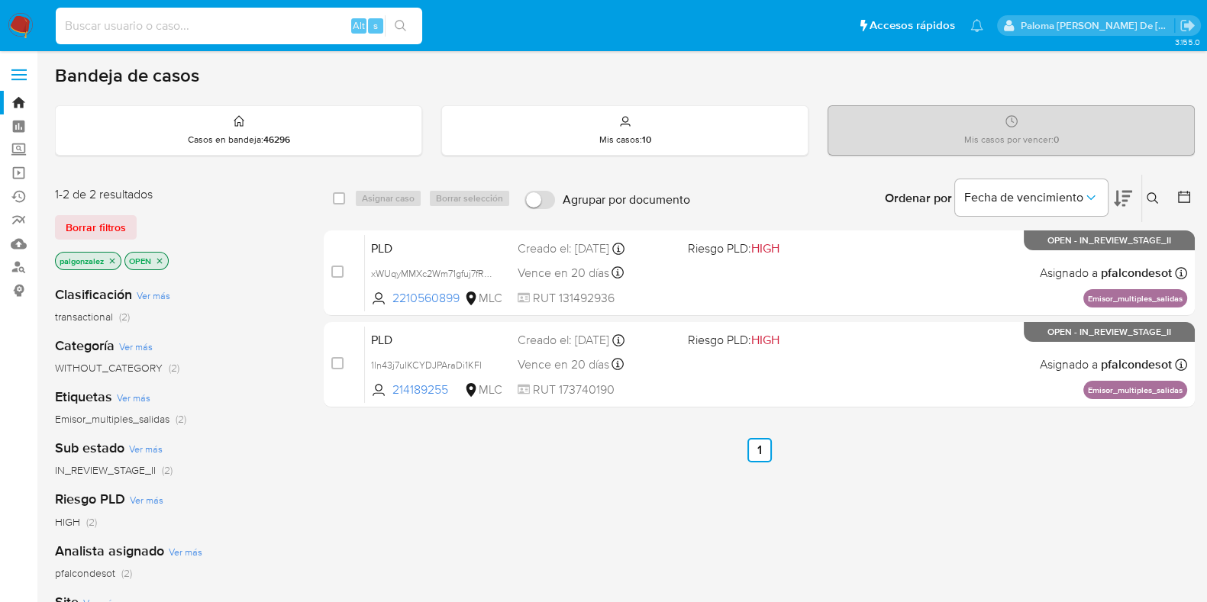
click at [182, 16] on input at bounding box center [239, 26] width 366 height 20
paste input "2460653914"
type input "2460653914"
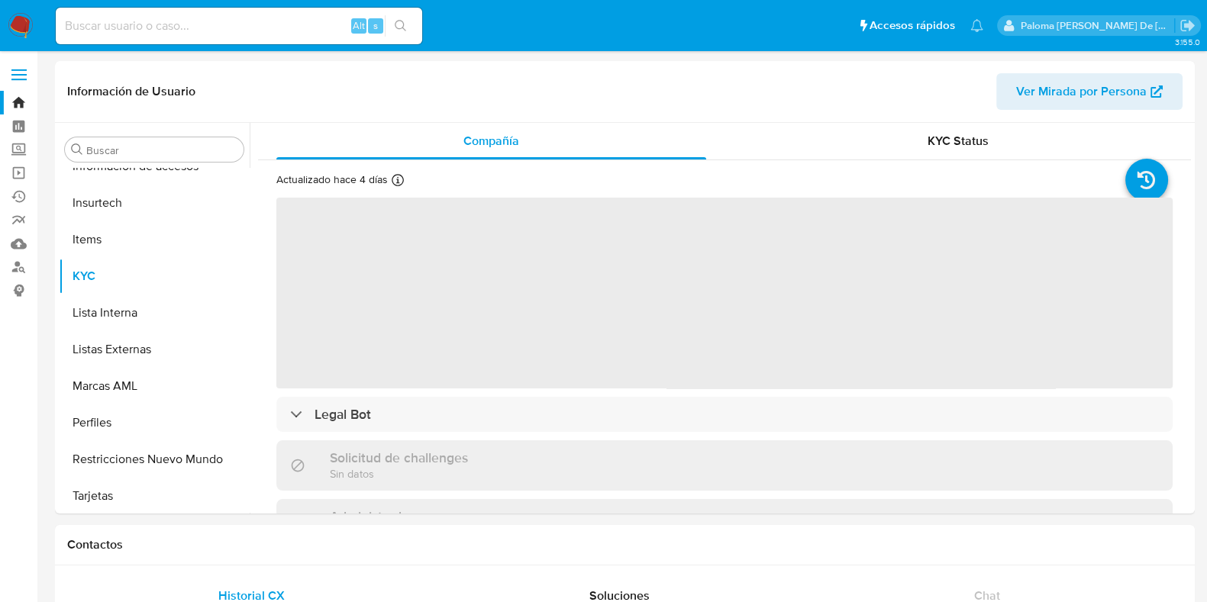
scroll to position [644, 0]
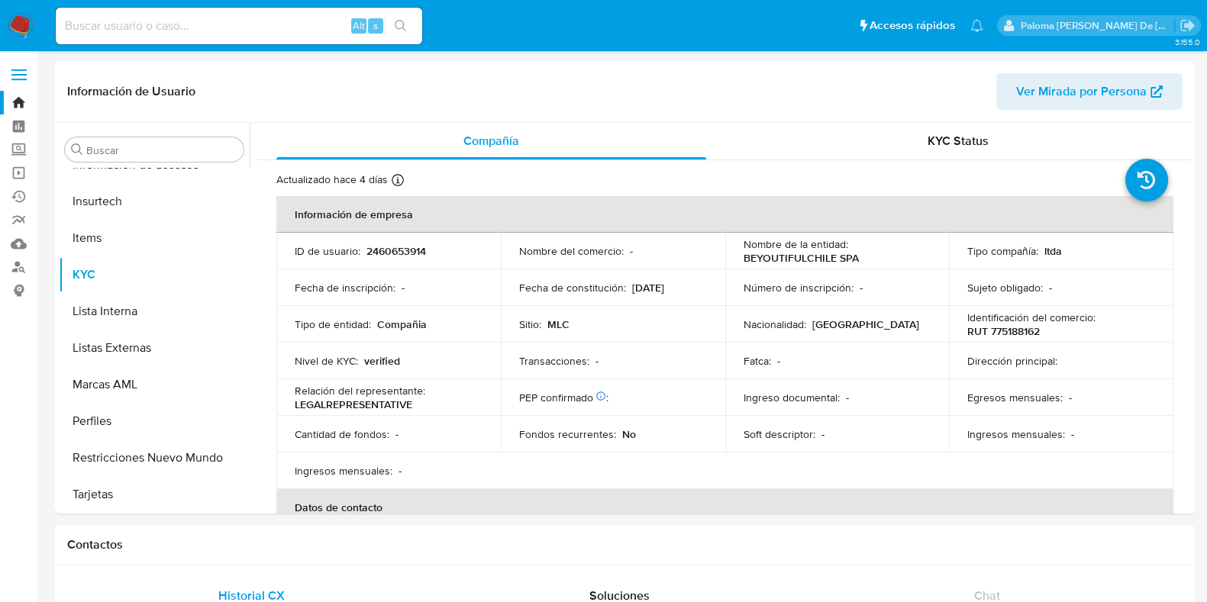
select select "10"
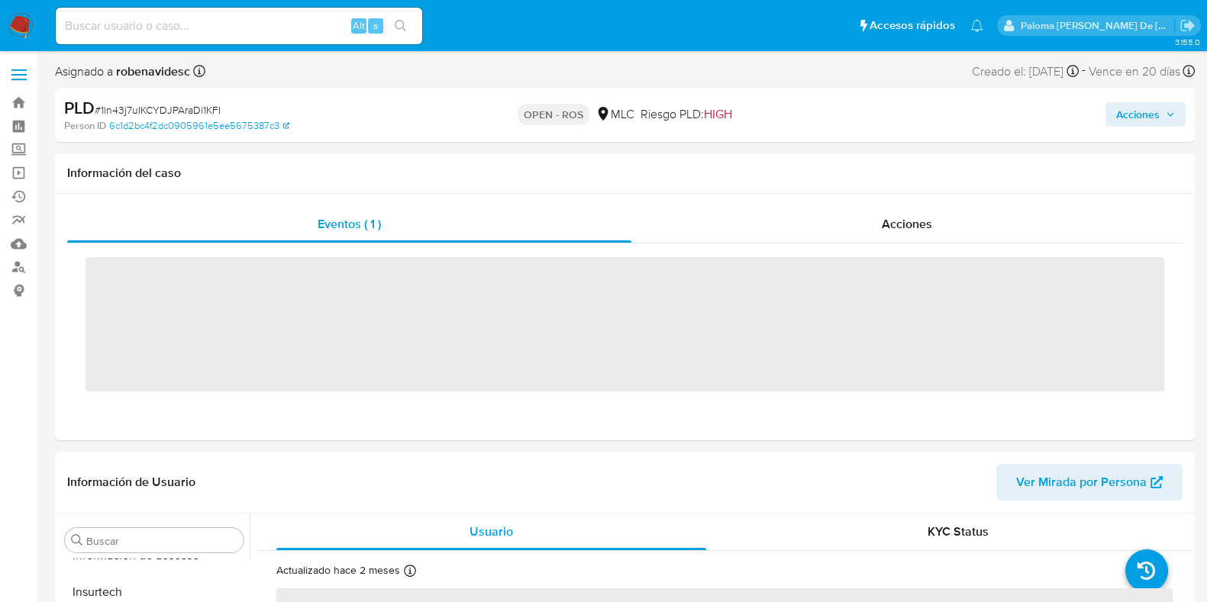
scroll to position [644, 0]
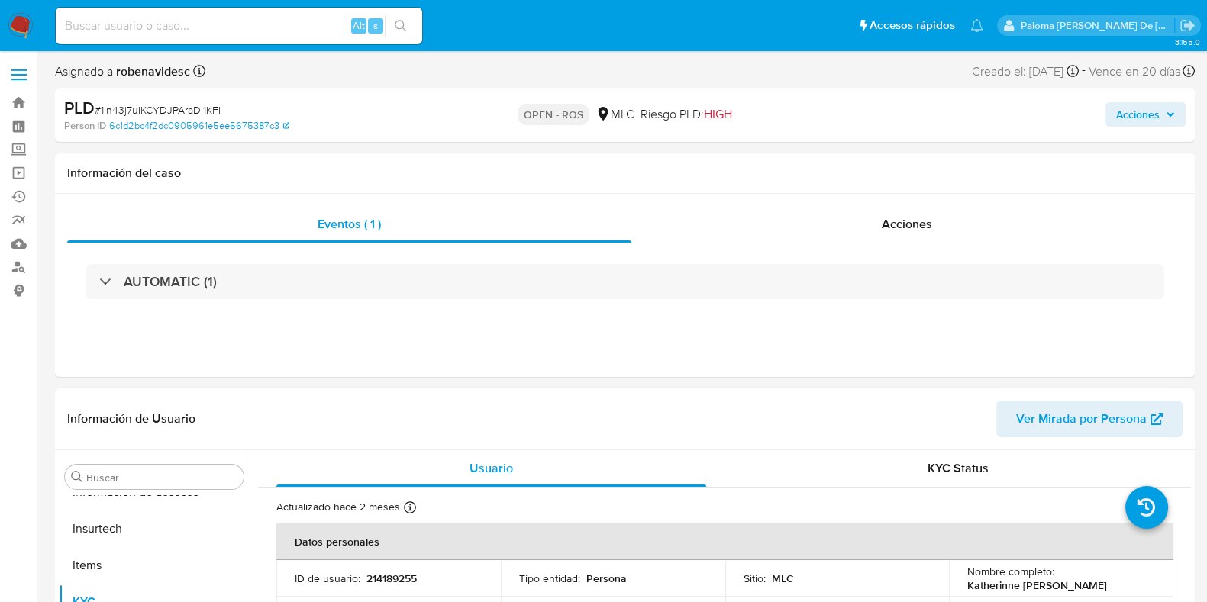
select select "10"
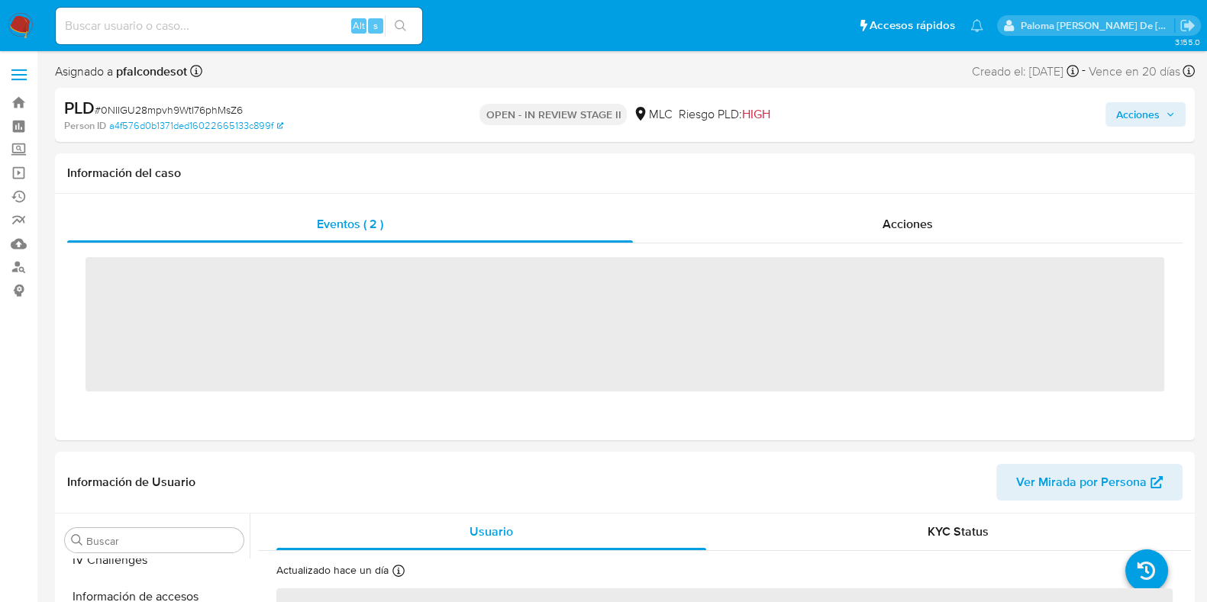
scroll to position [644, 0]
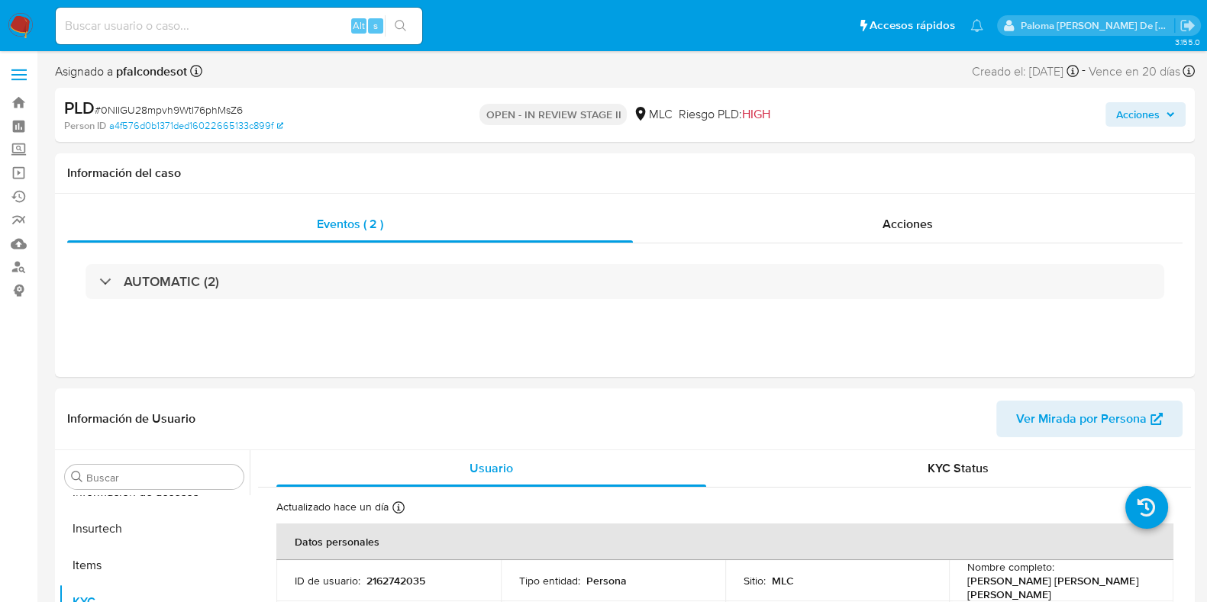
select select "10"
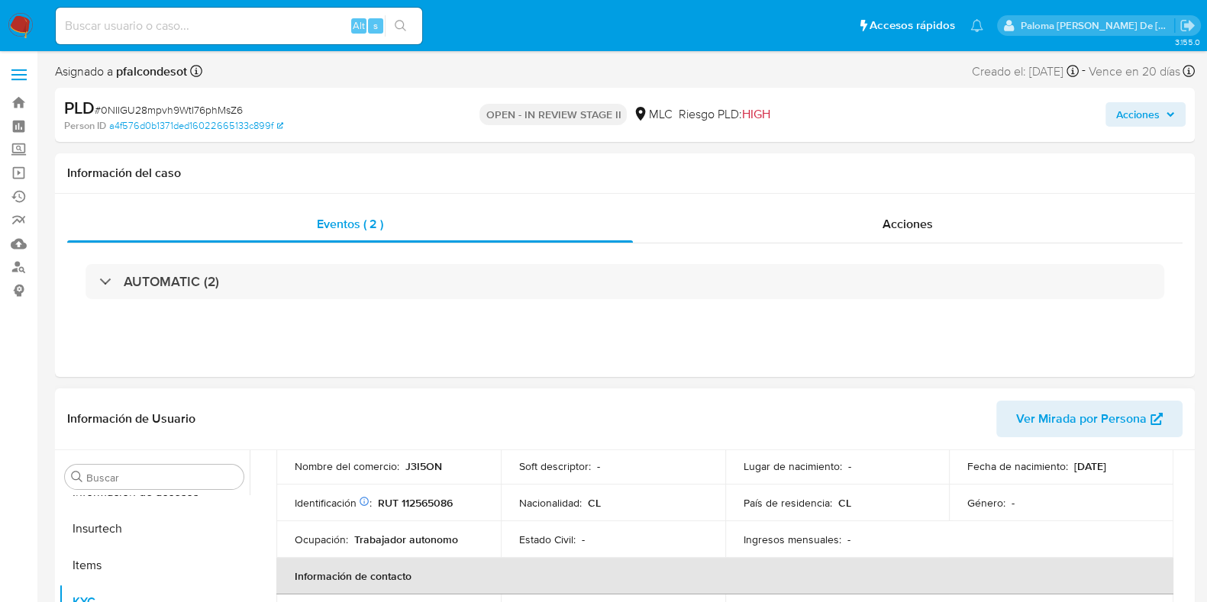
scroll to position [95, 0]
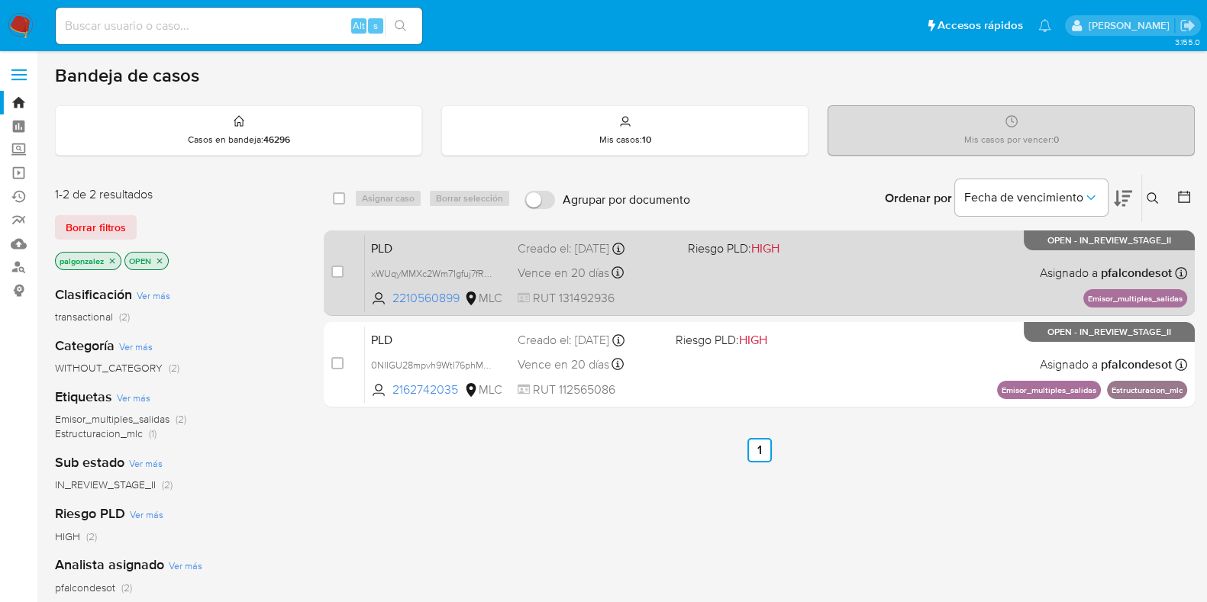
click at [431, 253] on span "PLD" at bounding box center [438, 247] width 134 height 20
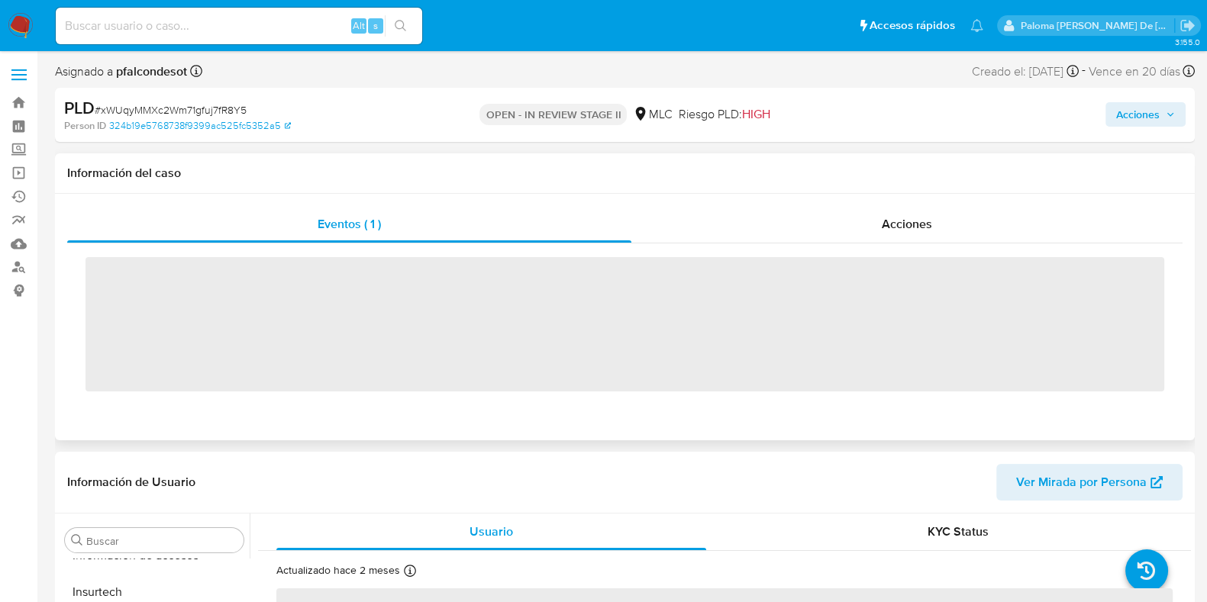
scroll to position [644, 0]
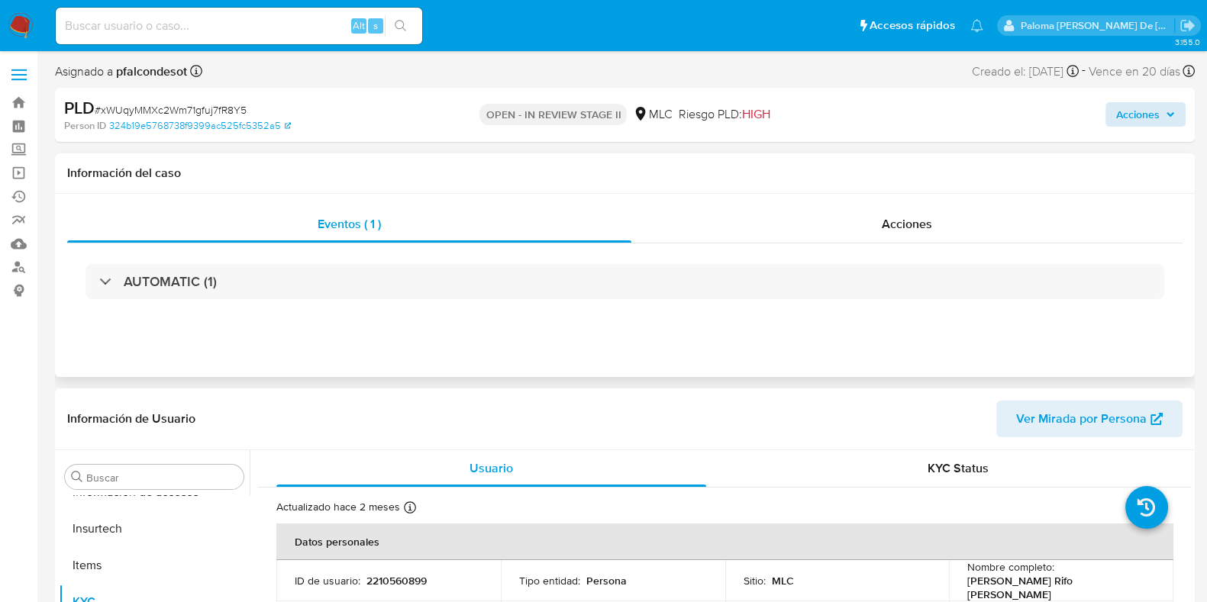
select select "10"
drag, startPoint x: 1130, startPoint y: 122, endPoint x: 1117, endPoint y: 126, distance: 13.5
click at [1130, 120] on span "Acciones" at bounding box center [1138, 114] width 44 height 24
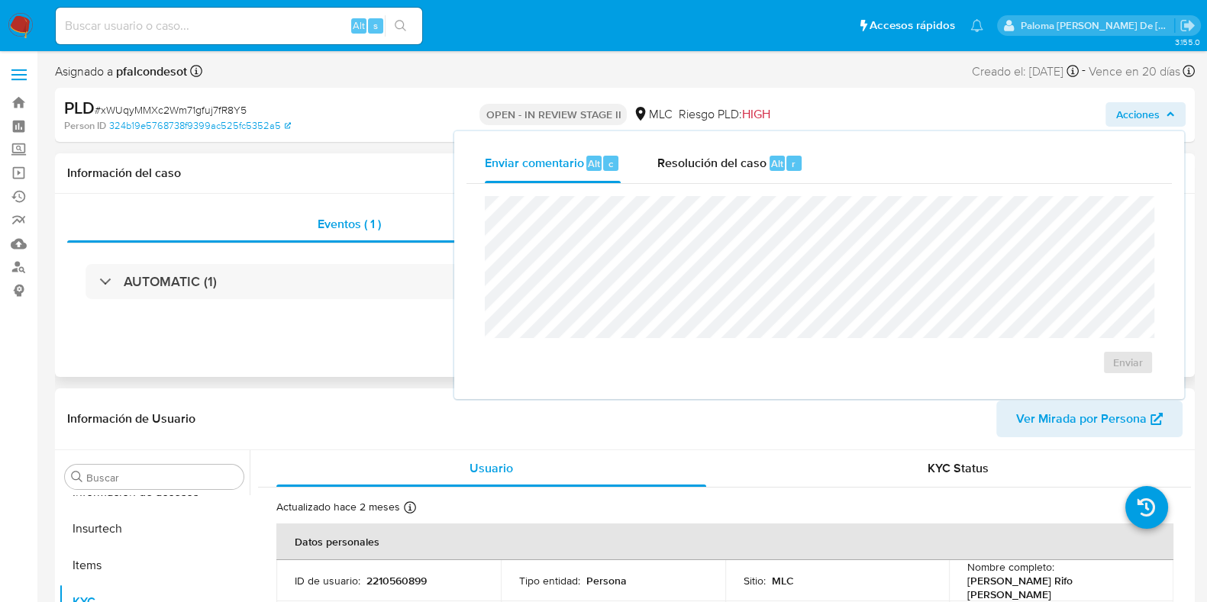
drag, startPoint x: 714, startPoint y: 172, endPoint x: 716, endPoint y: 194, distance: 22.3
click at [714, 171] on div "Resolución del caso Alt r" at bounding box center [730, 164] width 146 height 40
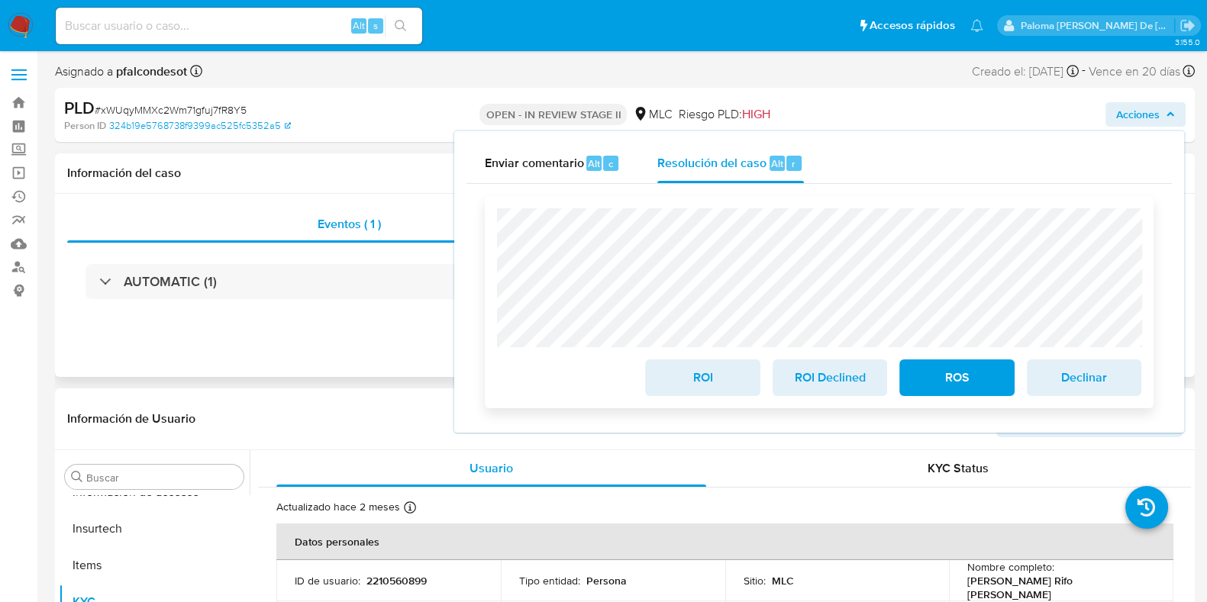
click at [966, 375] on span "ROS" at bounding box center [956, 378] width 75 height 34
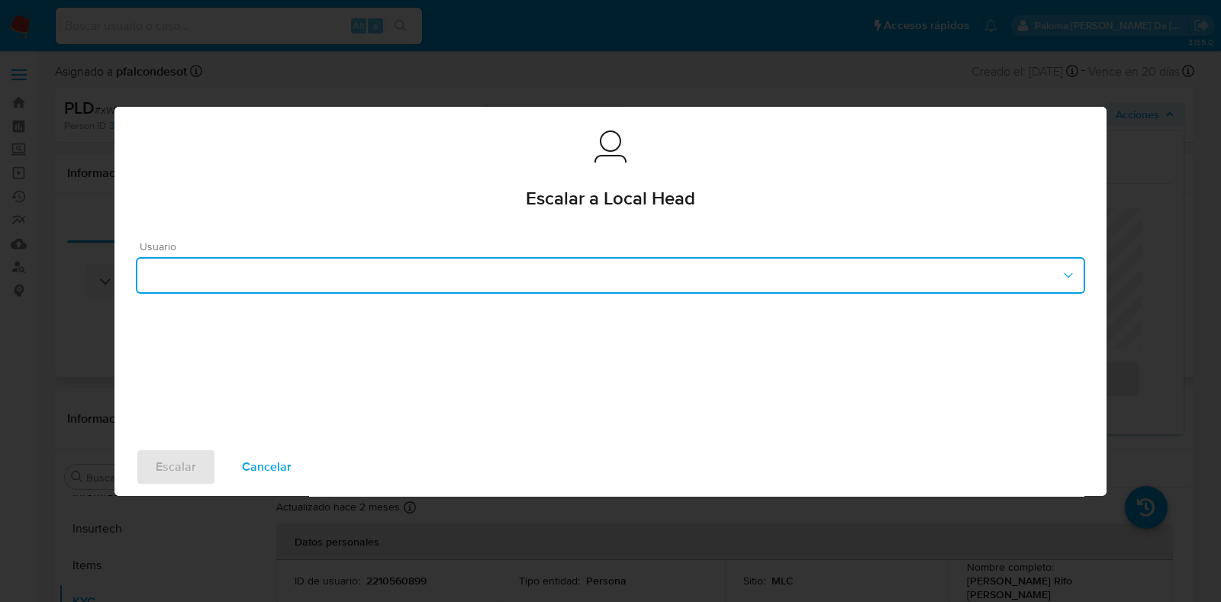
click at [633, 284] on button "button" at bounding box center [611, 275] width 950 height 37
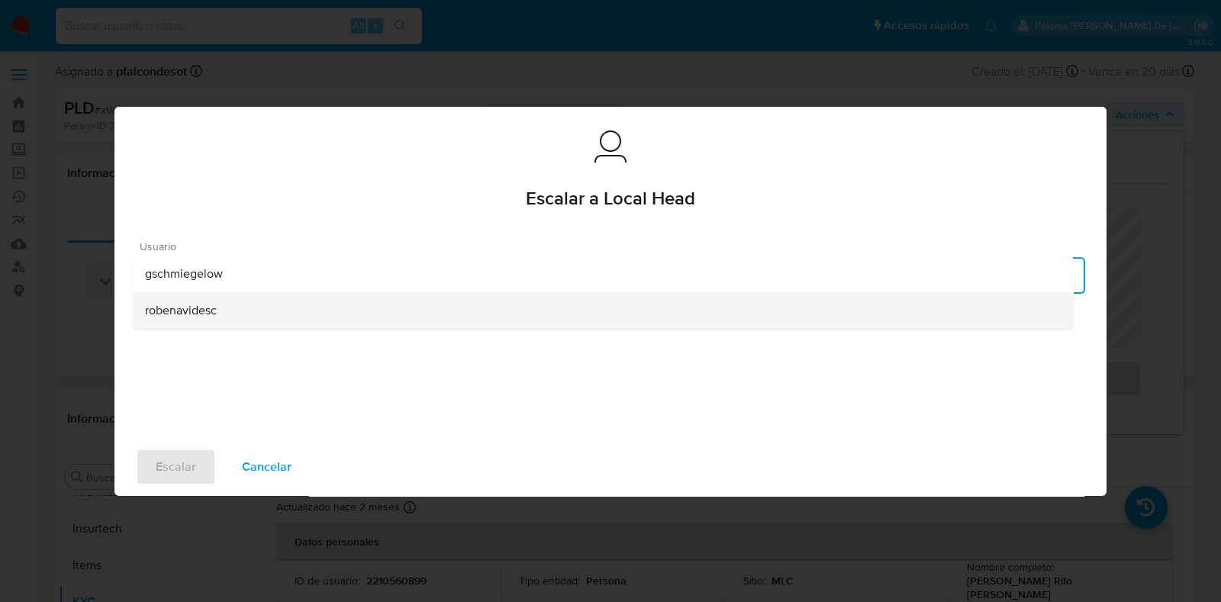
click at [260, 311] on div "robenavidesc" at bounding box center [603, 310] width 917 height 37
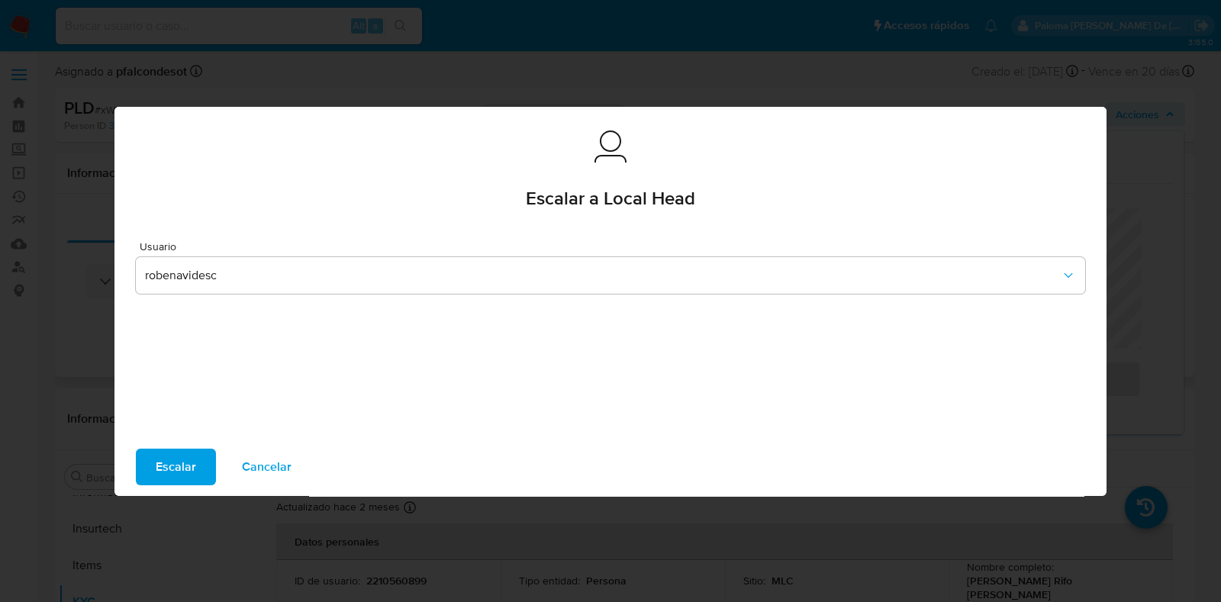
click at [173, 469] on span "Escalar" at bounding box center [176, 467] width 40 height 34
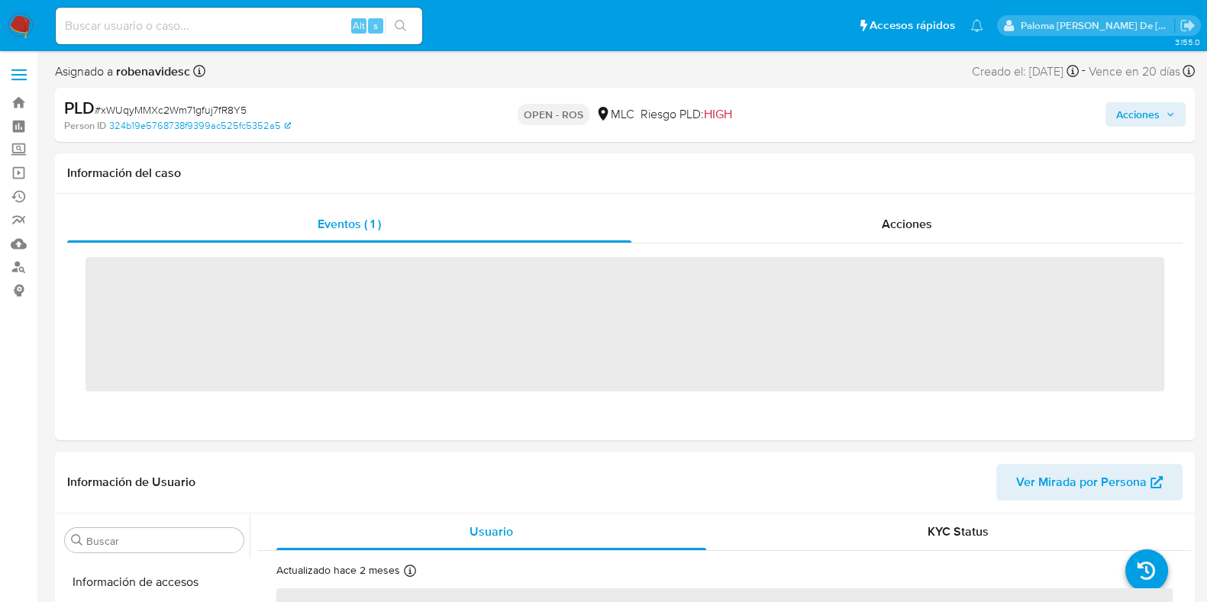
scroll to position [644, 0]
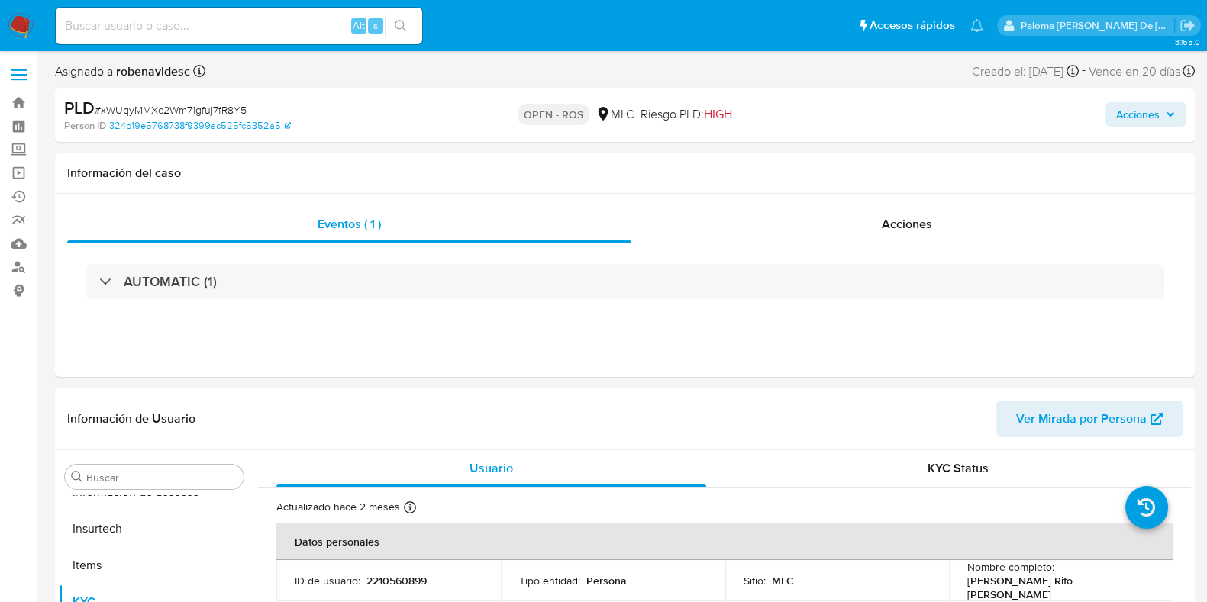
select select "10"
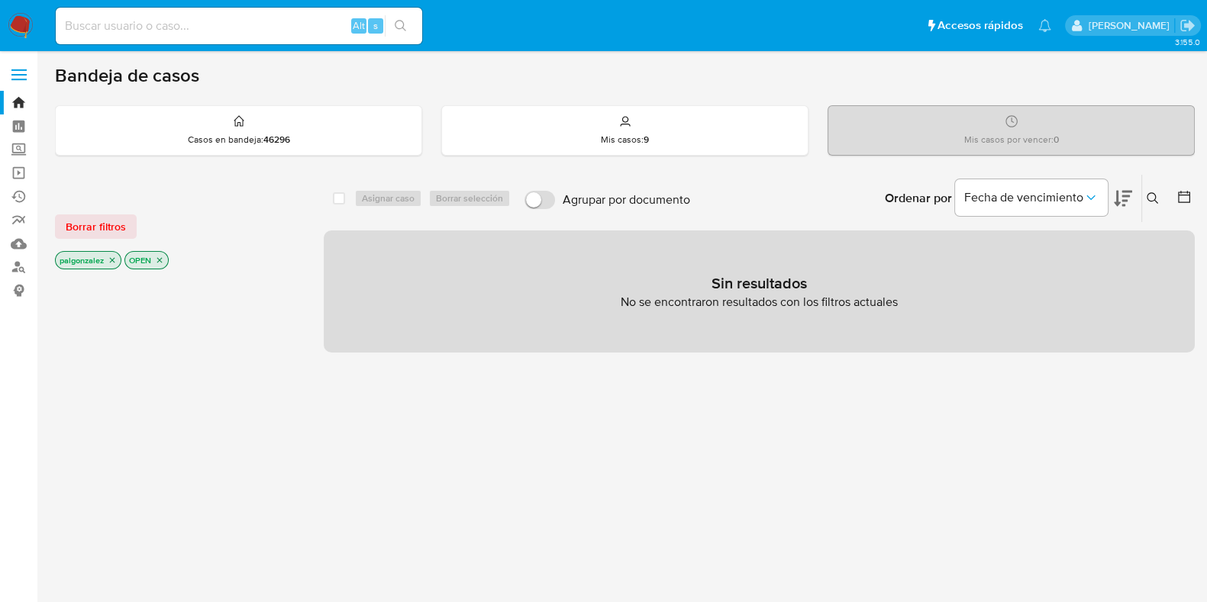
click at [116, 260] on icon "close-filter" at bounding box center [112, 260] width 9 height 9
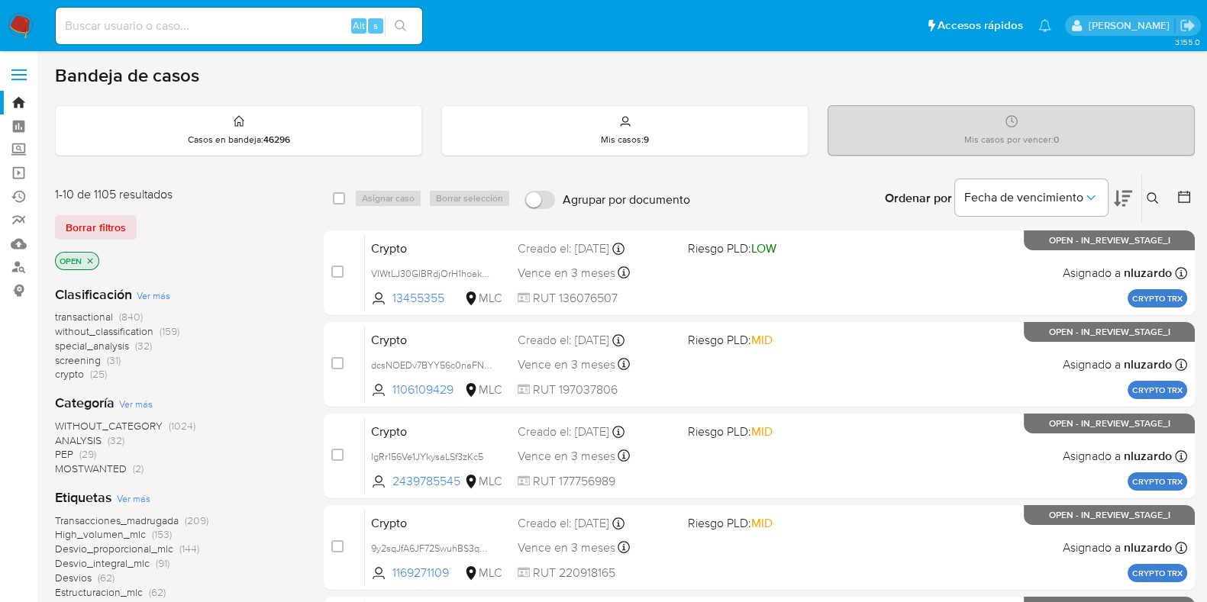
click at [86, 259] on icon "close-filter" at bounding box center [90, 261] width 9 height 9
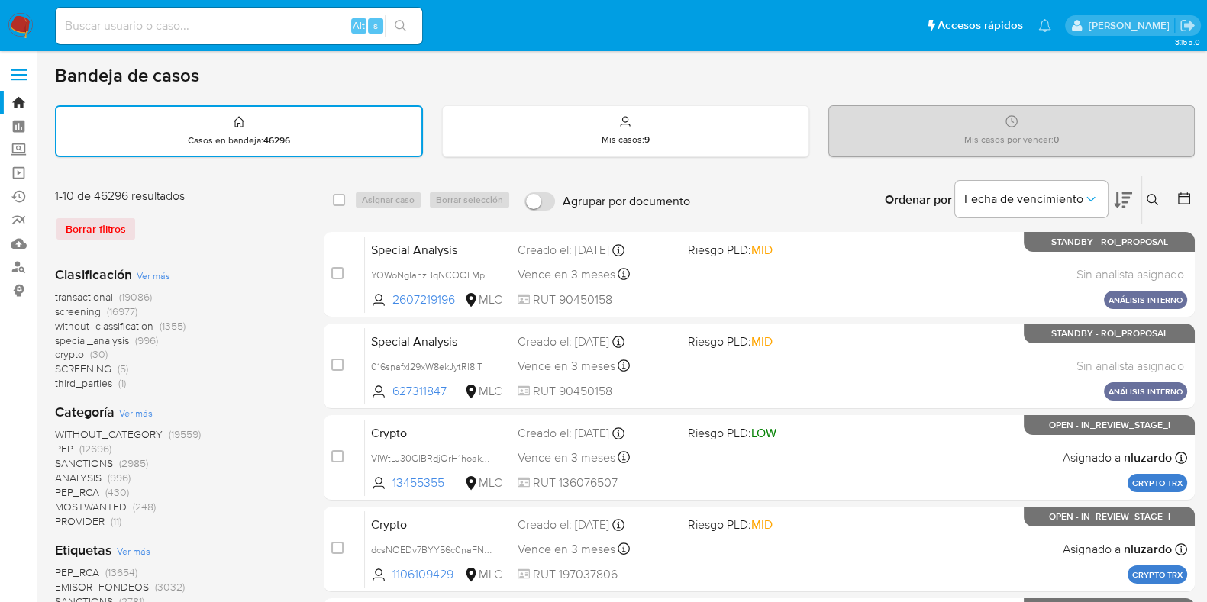
drag, startPoint x: 160, startPoint y: 27, endPoint x: 184, endPoint y: 21, distance: 25.4
click at [155, 23] on input at bounding box center [239, 26] width 366 height 20
paste input "0NIIGU28mpvh9WtI76phMsZ6"
type input "0NIIGU28mpvh9WtI76phMsZ6"
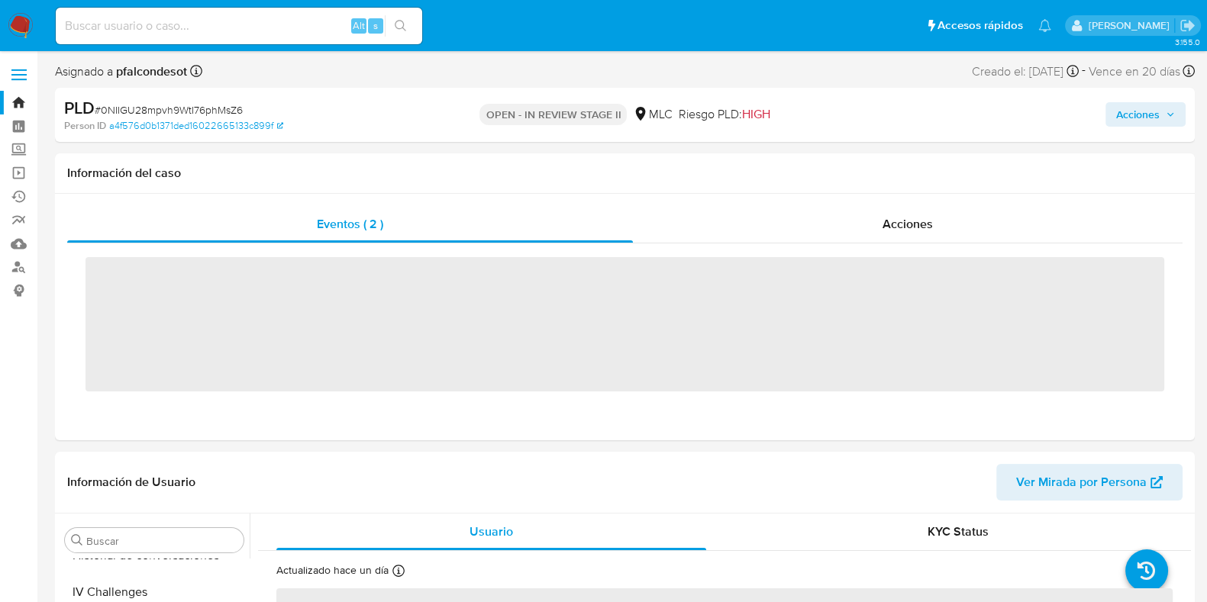
scroll to position [644, 0]
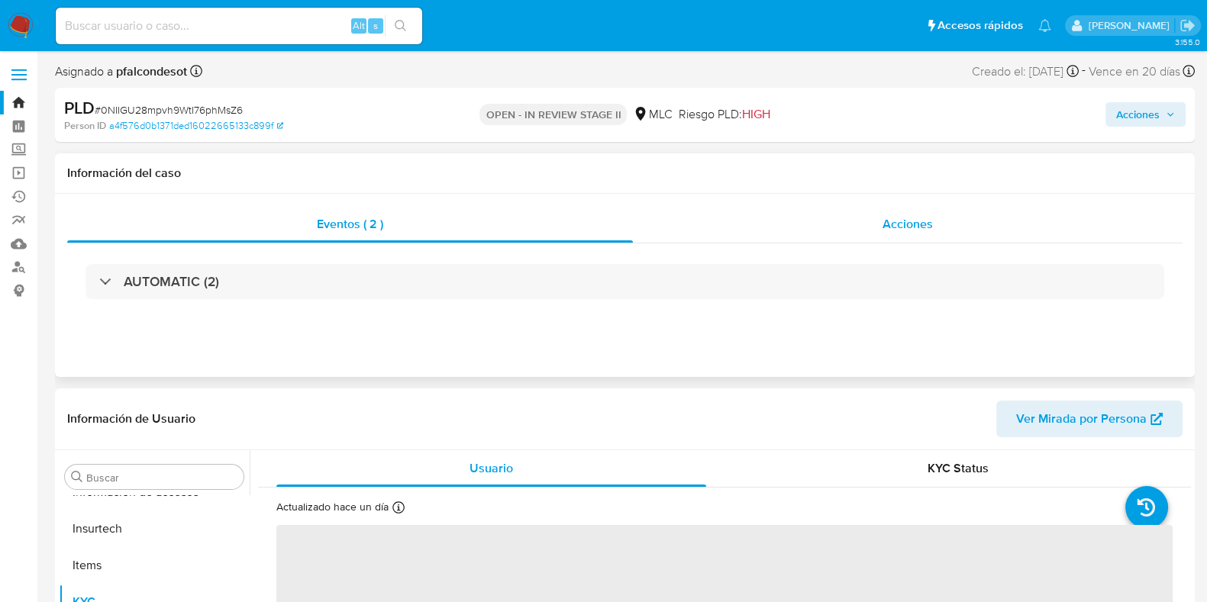
click at [921, 222] on span "Acciones" at bounding box center [907, 224] width 50 height 18
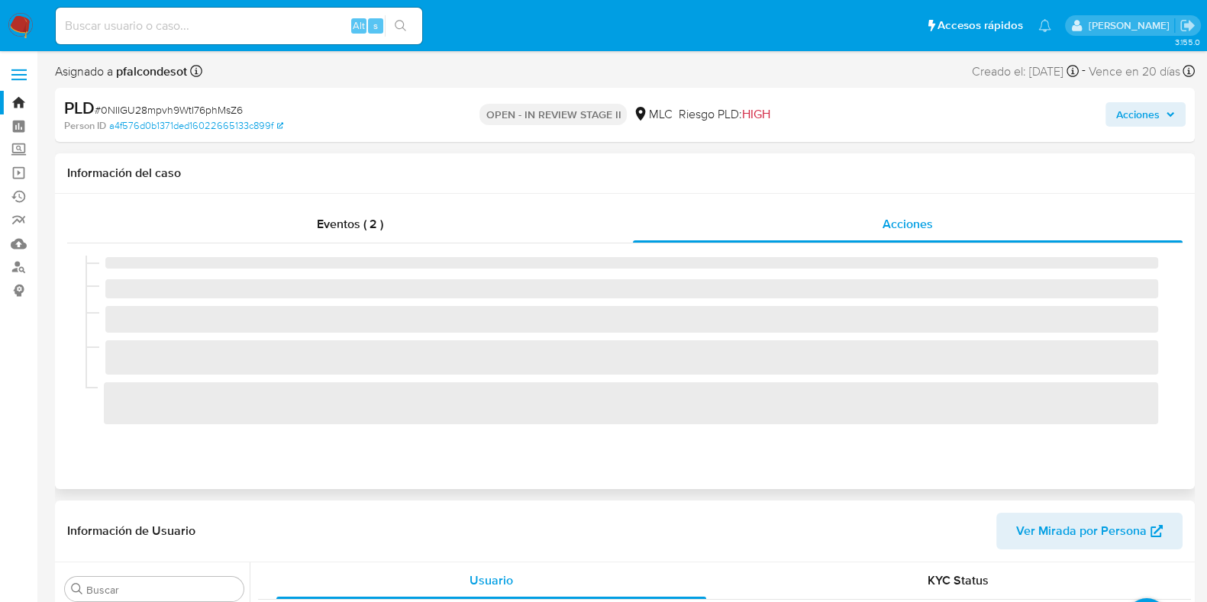
select select "10"
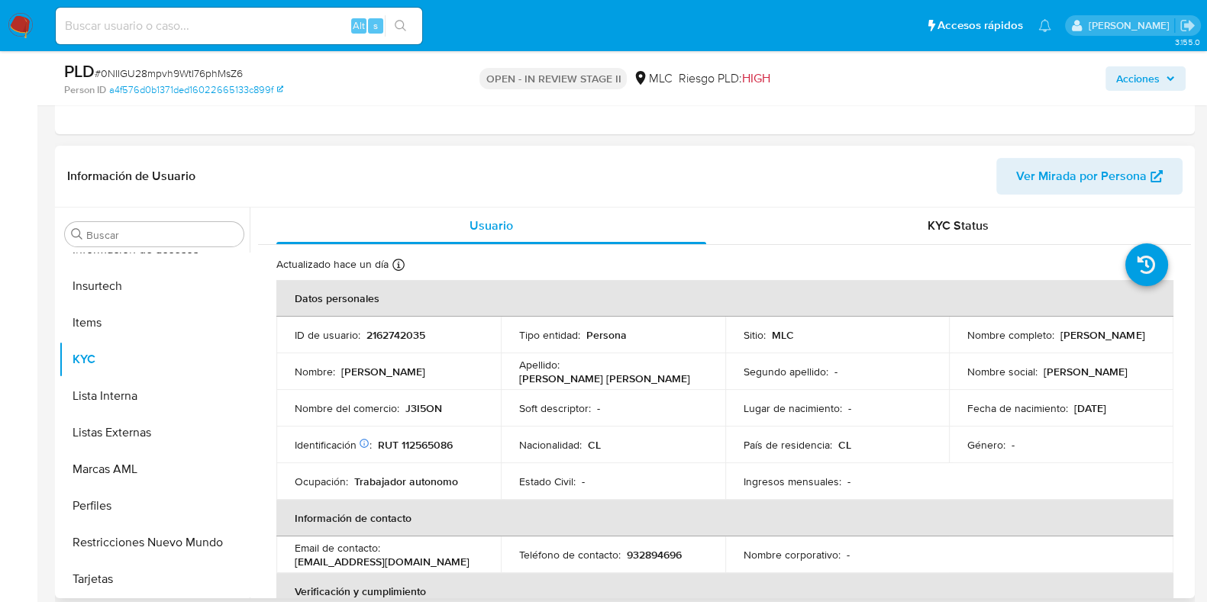
scroll to position [477, 0]
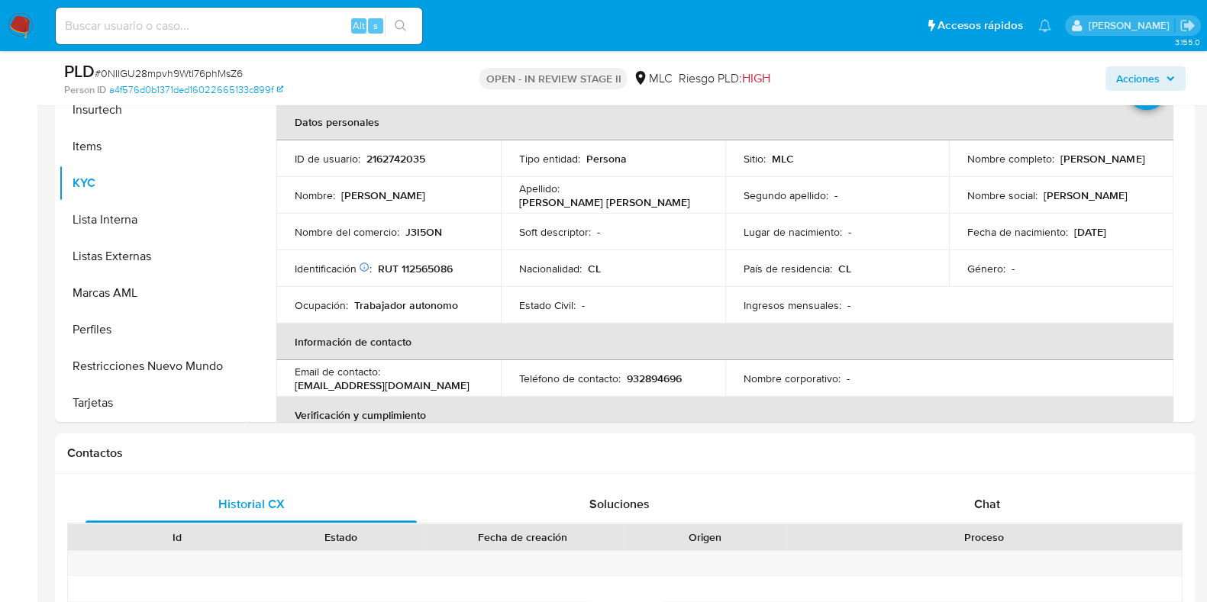
click at [1128, 82] on span "Acciones" at bounding box center [1138, 78] width 44 height 24
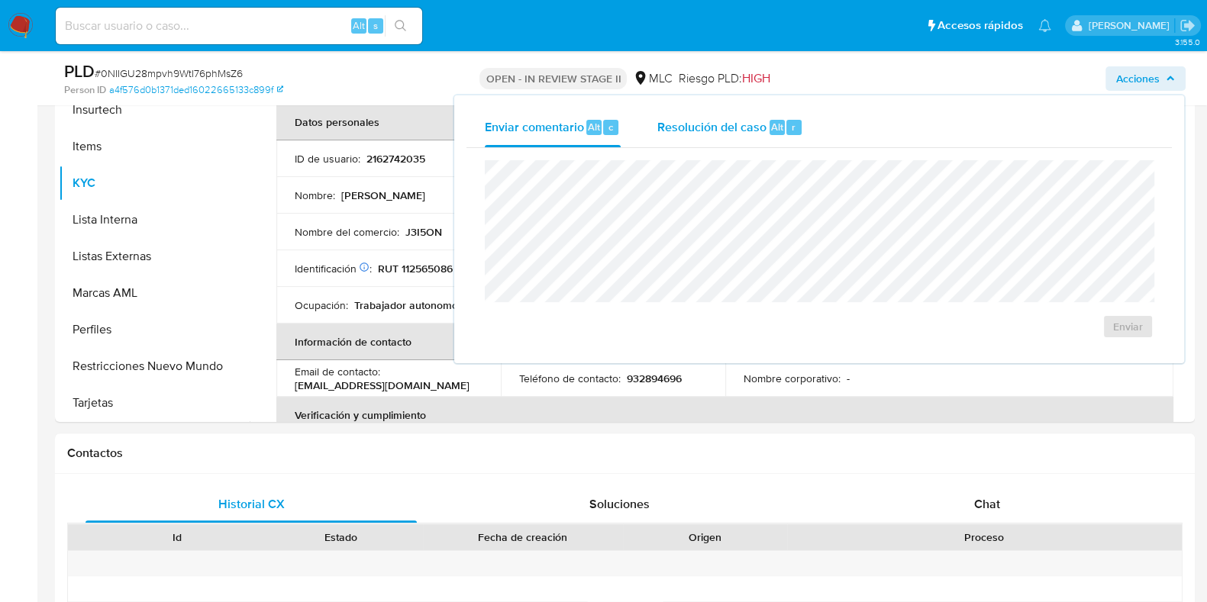
click at [746, 126] on span "Resolución del caso" at bounding box center [711, 127] width 109 height 18
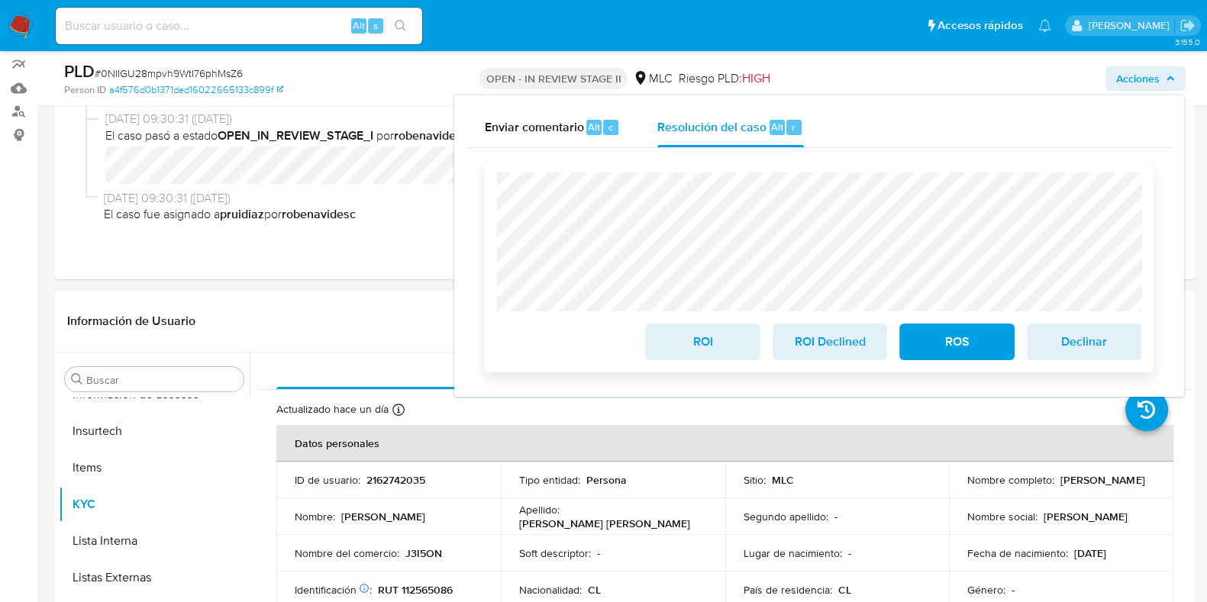
scroll to position [95, 0]
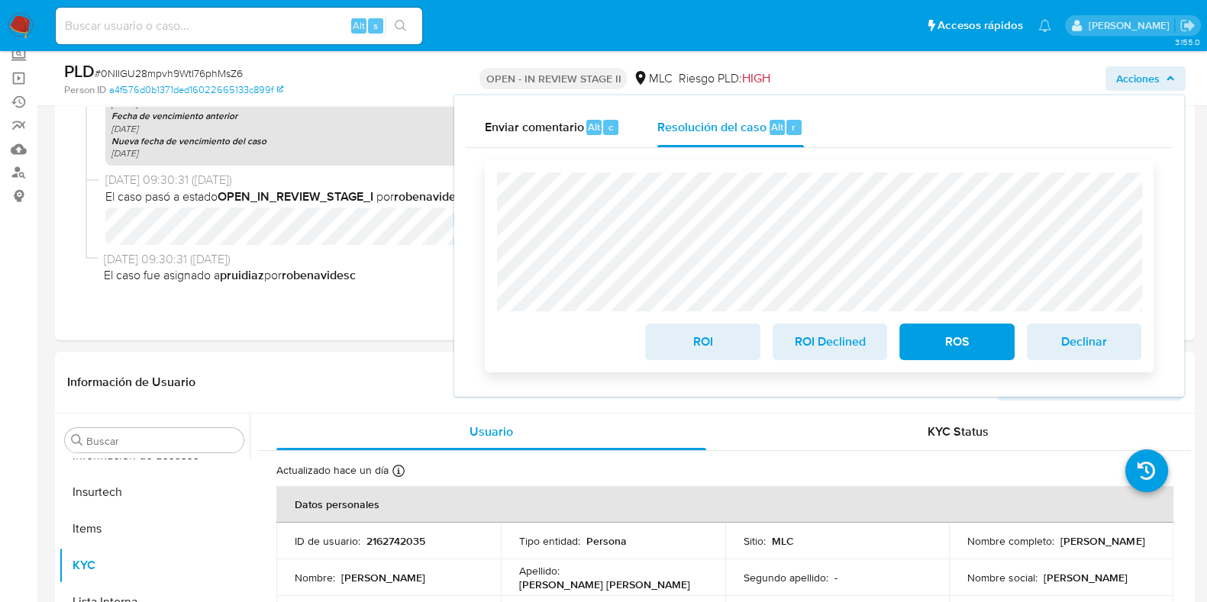
click at [954, 339] on span "ROS" at bounding box center [956, 342] width 75 height 34
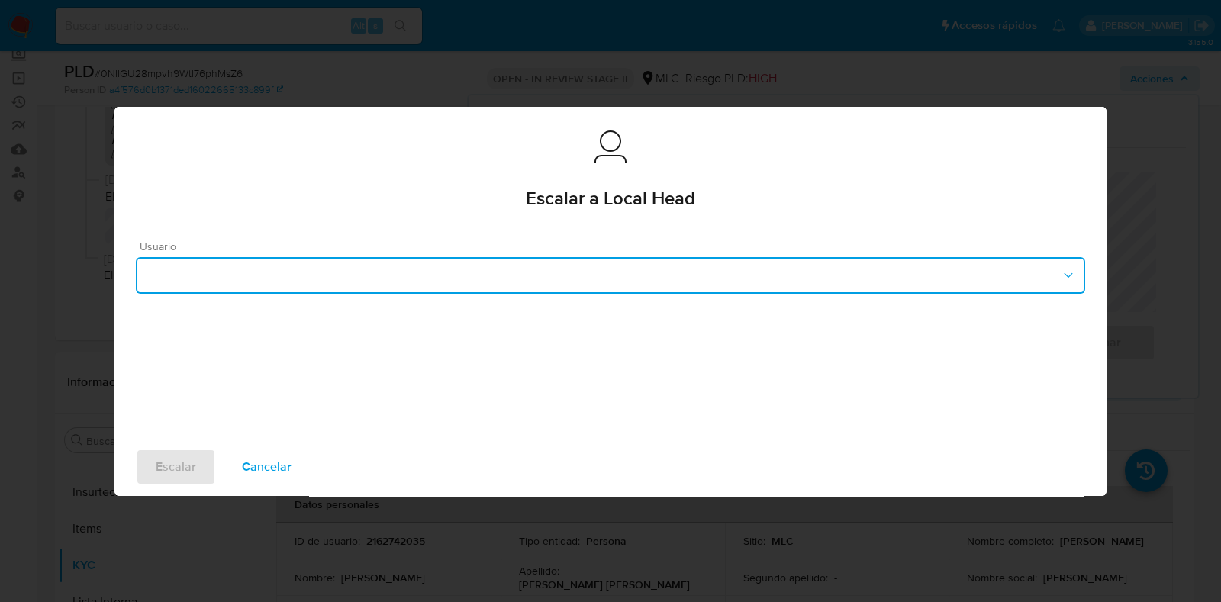
click at [402, 276] on button "button" at bounding box center [611, 275] width 950 height 37
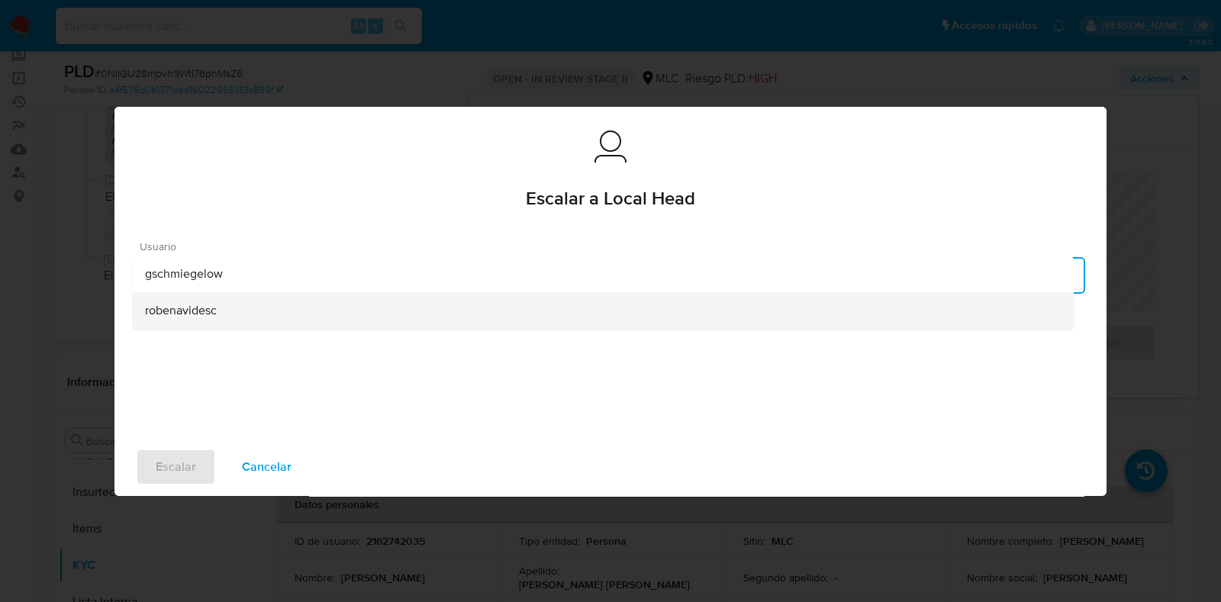
click at [221, 315] on div "robenavidesc" at bounding box center [603, 310] width 917 height 37
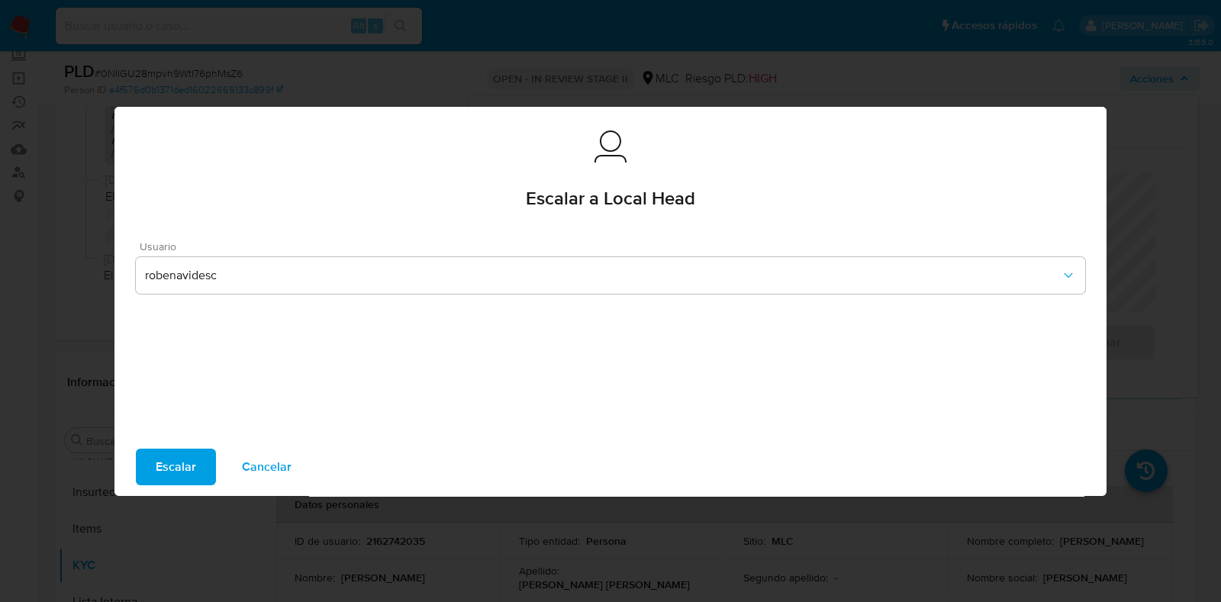
click at [160, 460] on span "Escalar" at bounding box center [176, 467] width 40 height 34
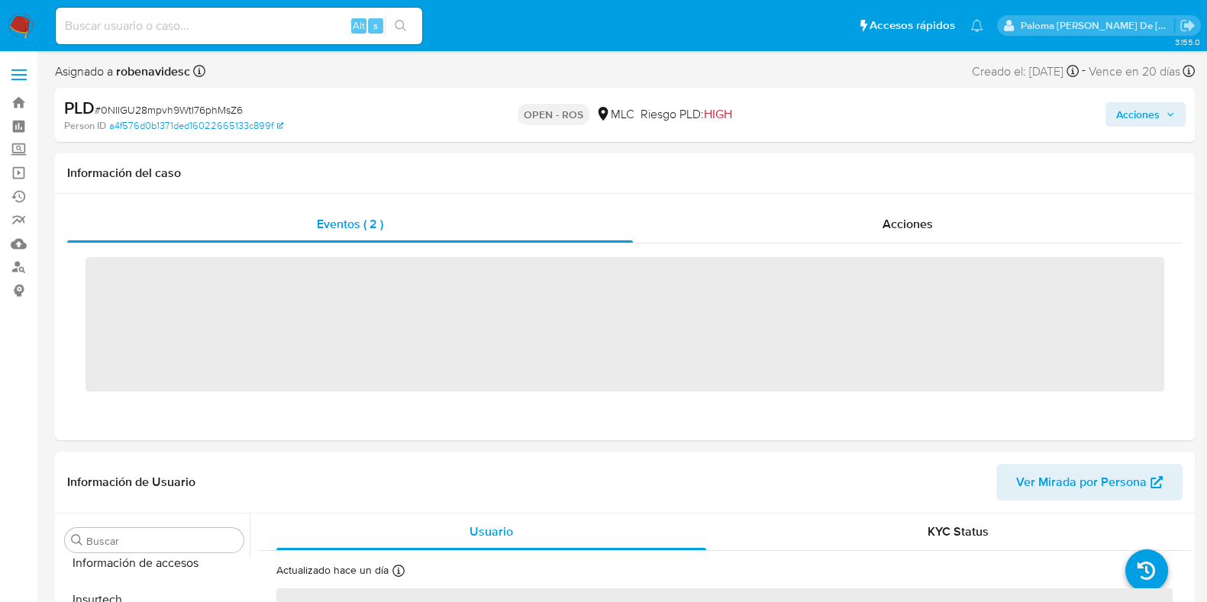
scroll to position [644, 0]
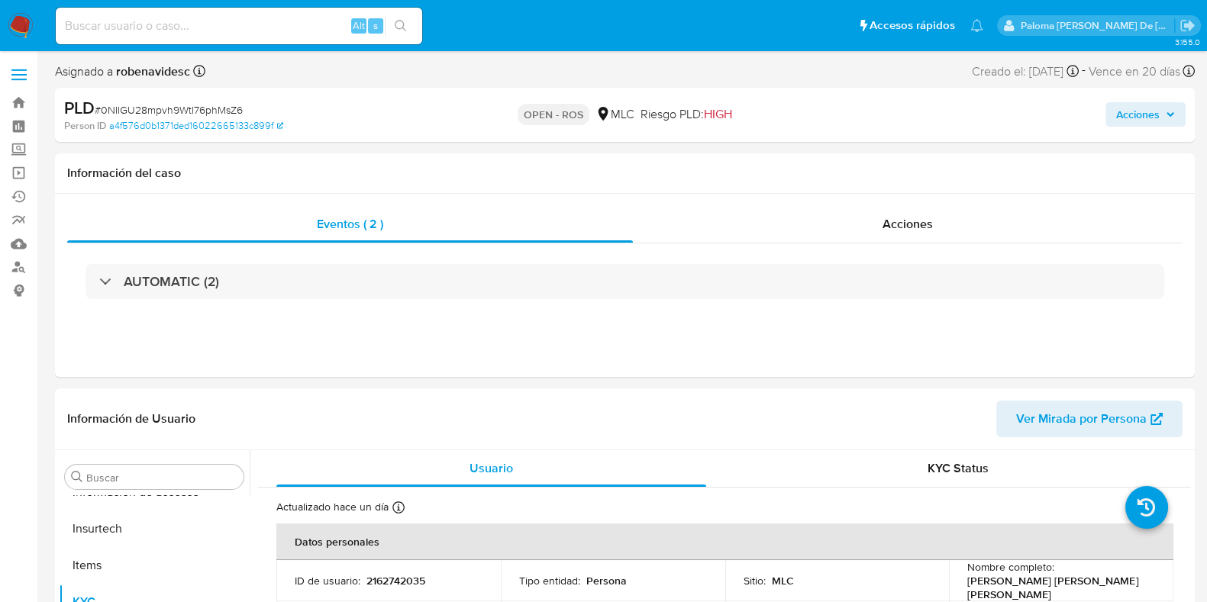
select select "10"
click at [19, 21] on img at bounding box center [21, 26] width 26 height 26
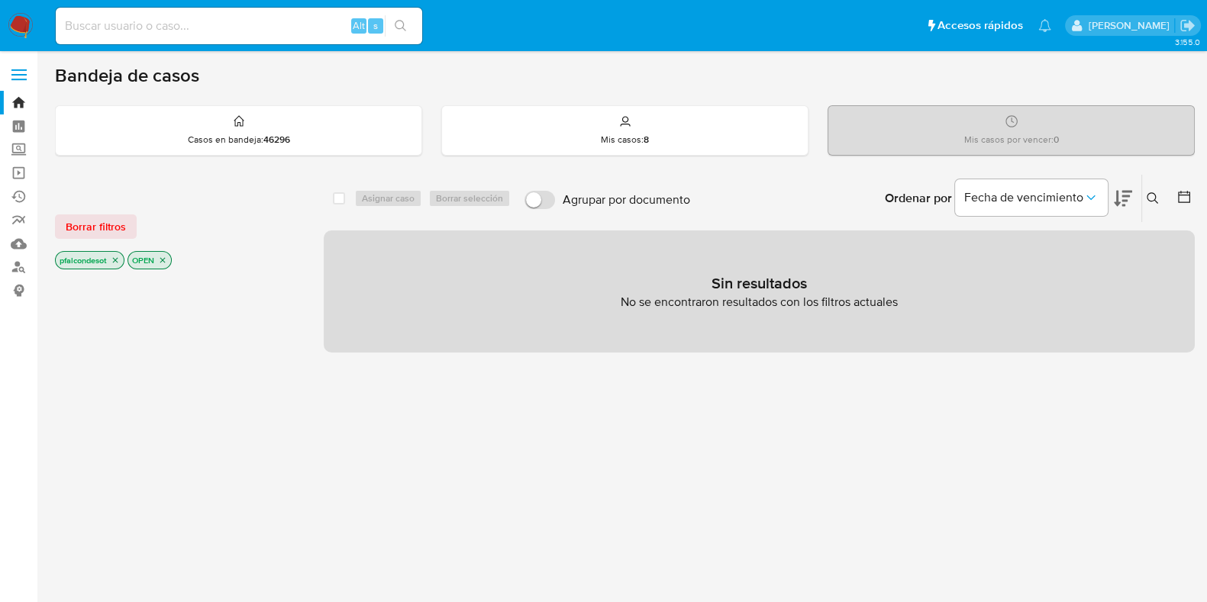
click at [1151, 194] on icon at bounding box center [1153, 198] width 12 height 12
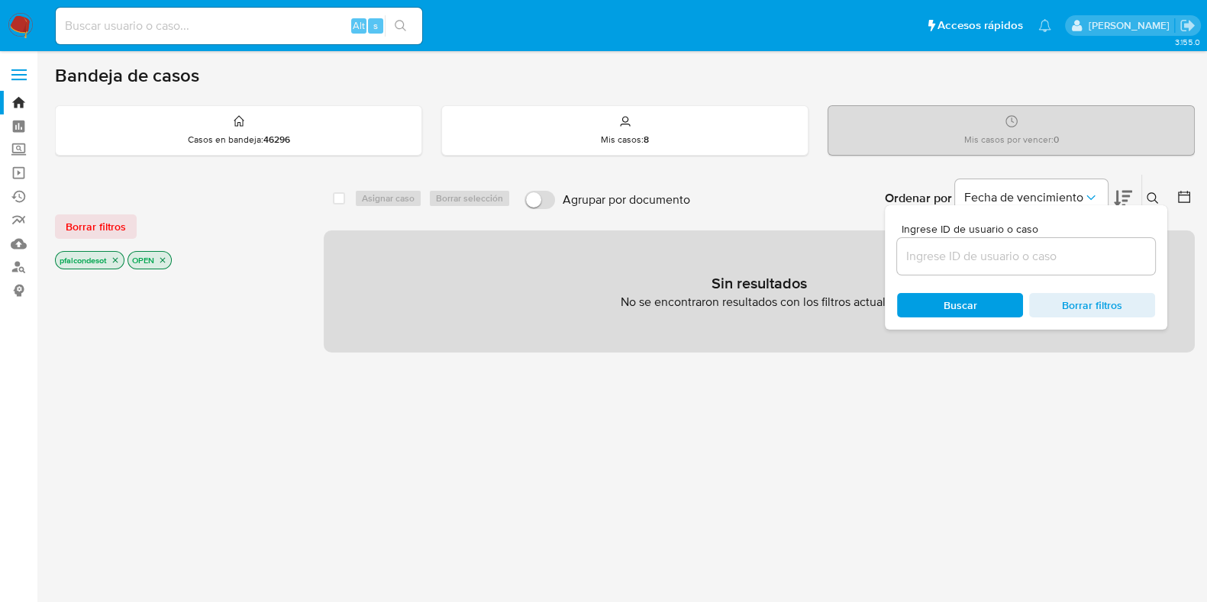
click at [989, 255] on input at bounding box center [1026, 257] width 258 height 20
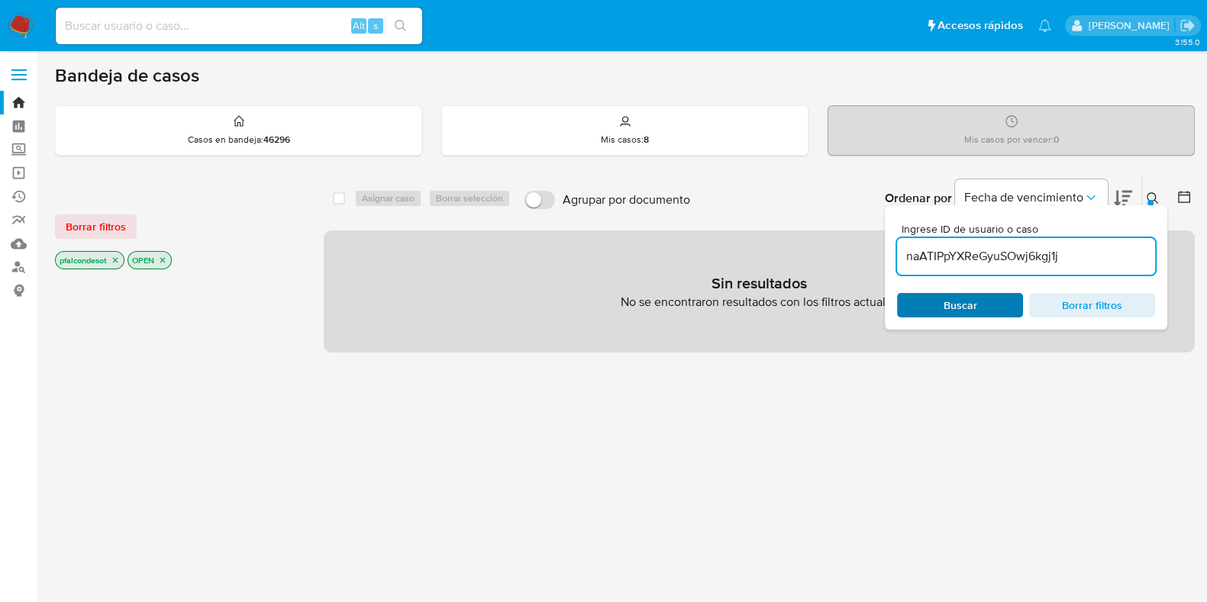
type input "naATIPpYXReGyuSOwj6kgj1j"
click at [962, 303] on div "Buscar Borrar filtros" at bounding box center [1026, 305] width 258 height 24
click at [939, 313] on span "Buscar" at bounding box center [960, 305] width 105 height 21
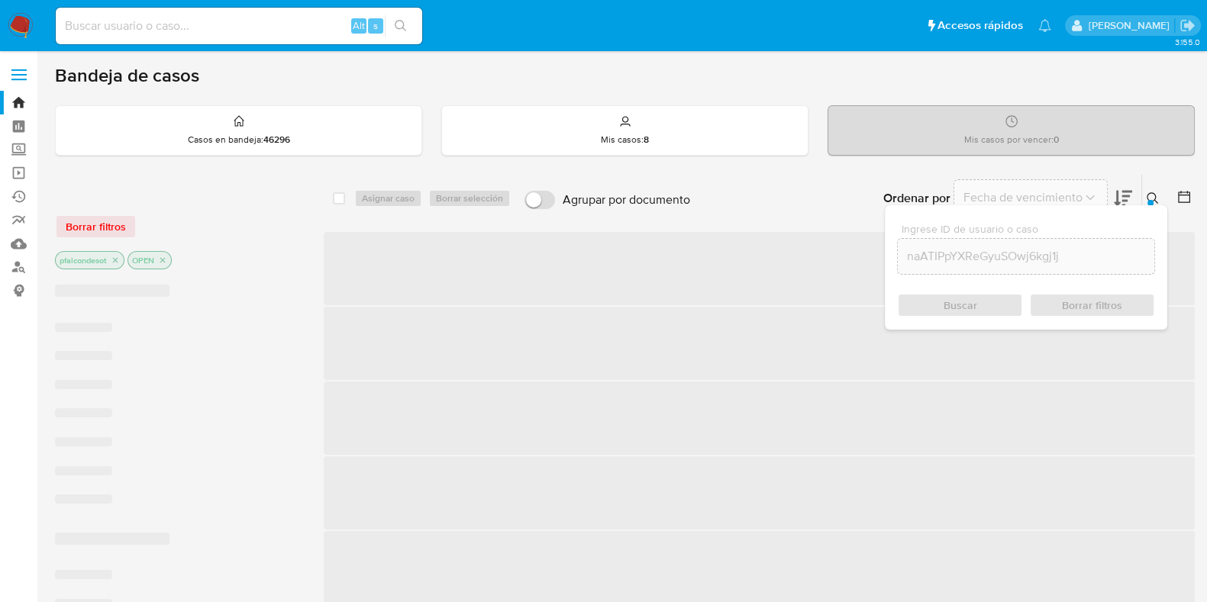
click at [1100, 263] on input "naATIPpYXReGyuSOwj6kgj1j" at bounding box center [1026, 257] width 257 height 20
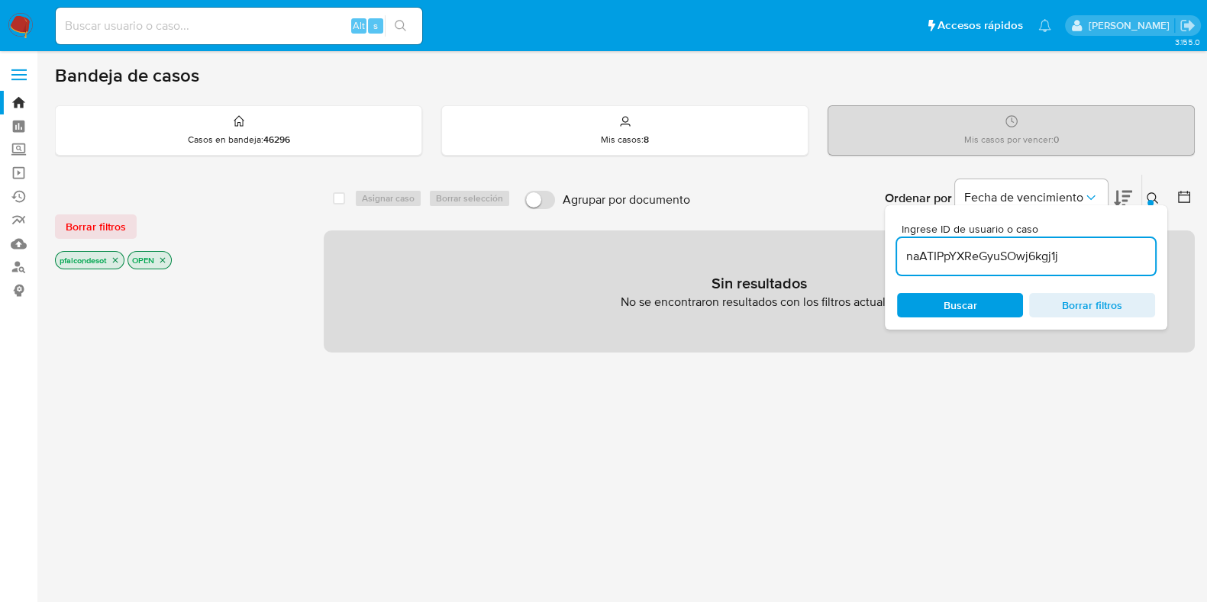
drag, startPoint x: 1062, startPoint y: 258, endPoint x: 838, endPoint y: 261, distance: 223.7
click at [838, 261] on div "select-all-cases-checkbox Asignar caso Borrar selección Agrupar por documento O…" at bounding box center [759, 263] width 871 height 179
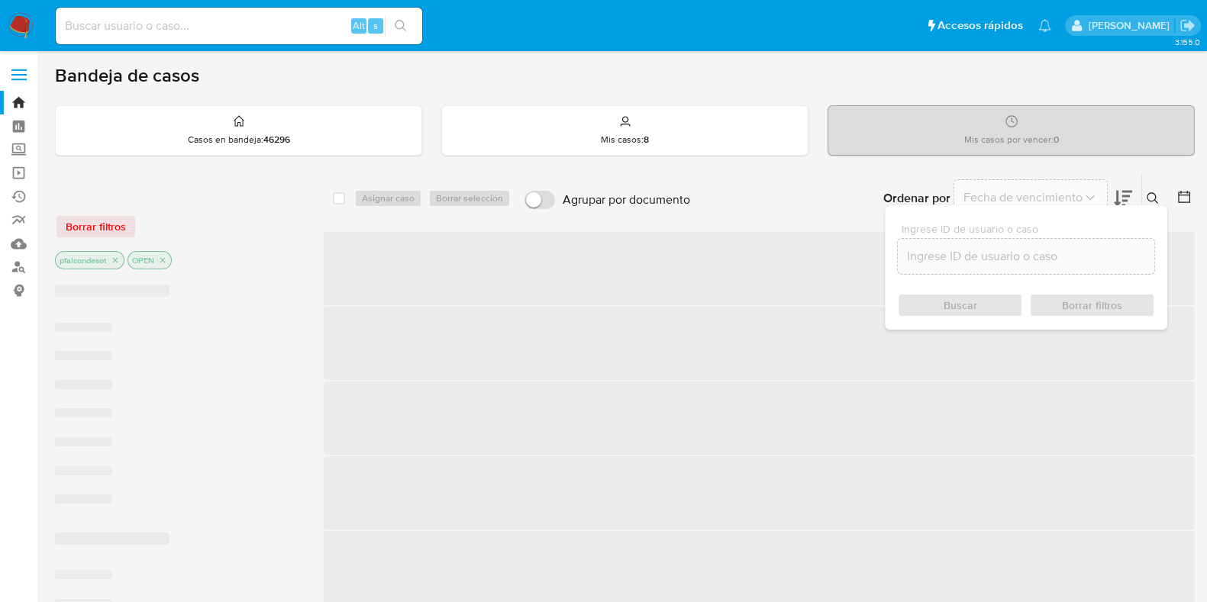
click at [190, 21] on input at bounding box center [239, 26] width 366 height 20
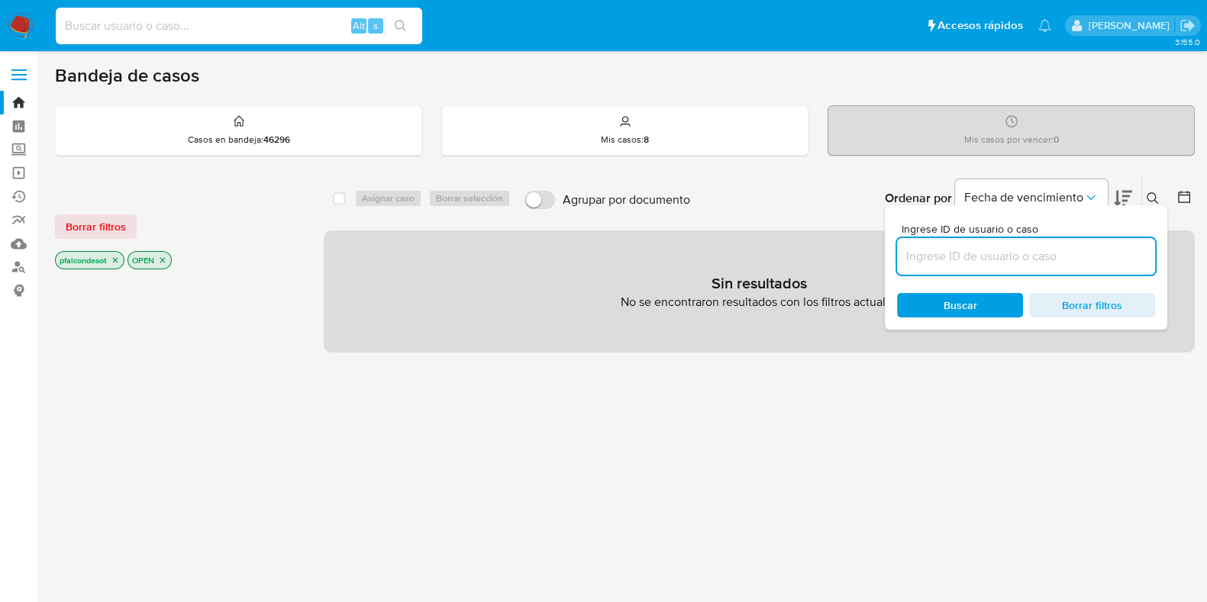
paste input "naATIPpYXReGyuSOwj6kgj1j"
type input "naATIPpYXReGyuSOwj6kgj1j"
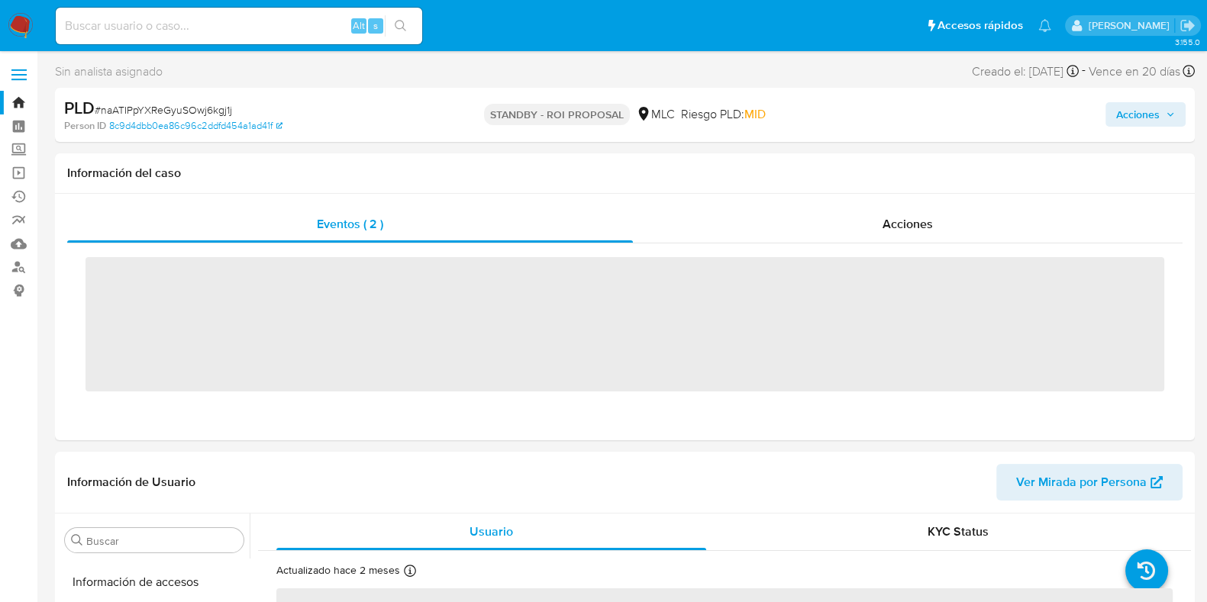
scroll to position [644, 0]
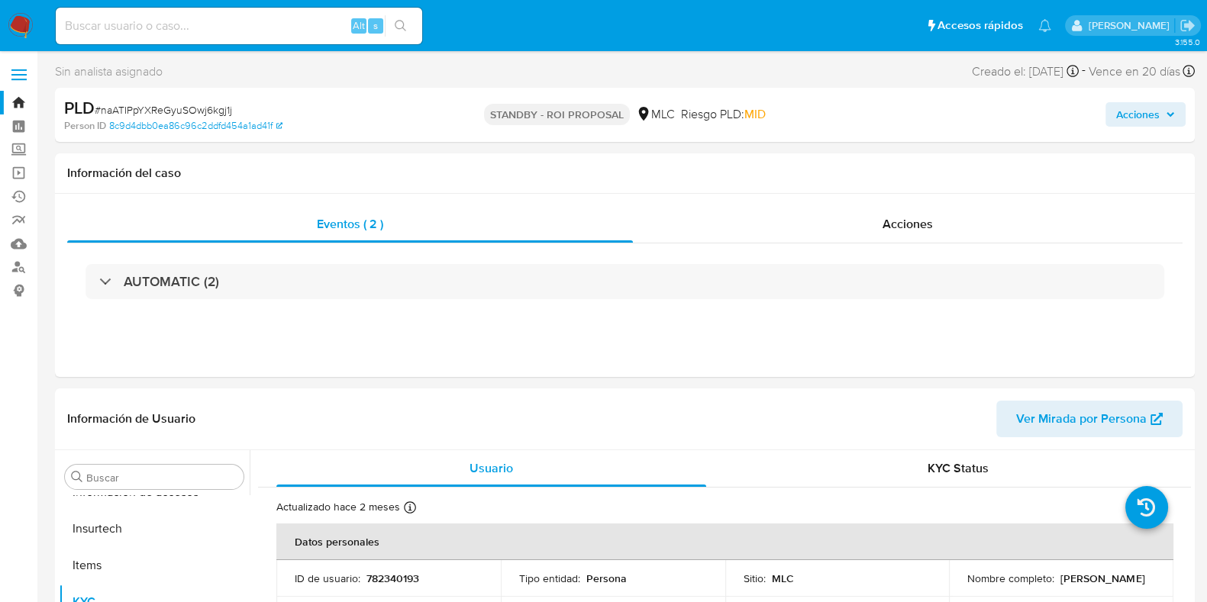
select select "10"
click at [1134, 113] on span "Acciones" at bounding box center [1138, 114] width 44 height 24
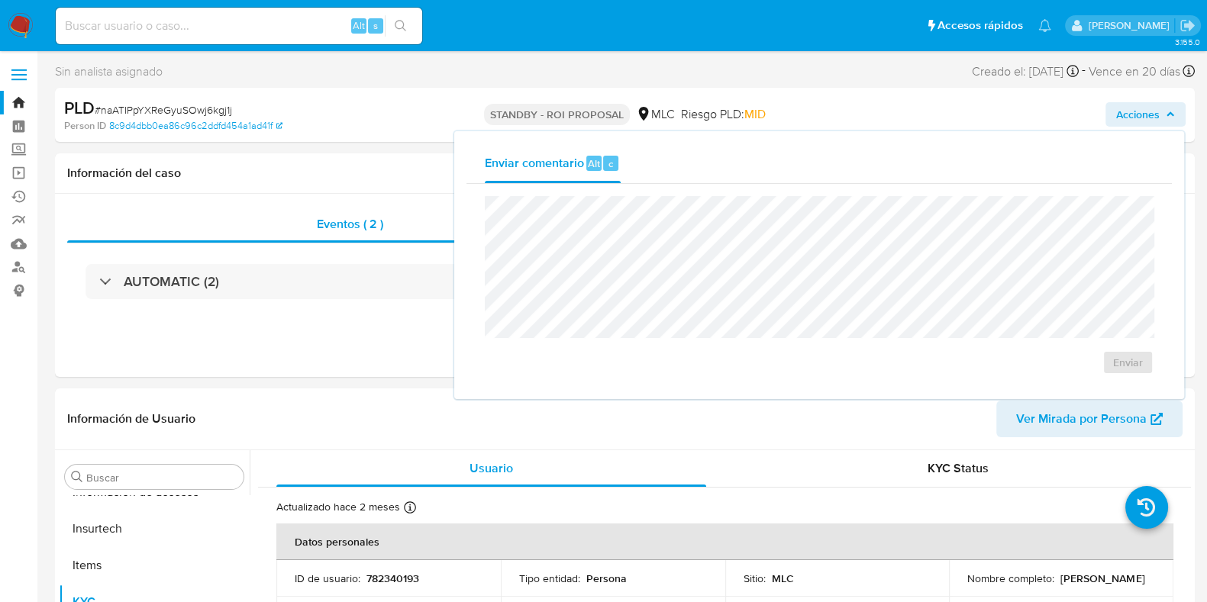
click at [21, 19] on img at bounding box center [21, 26] width 26 height 26
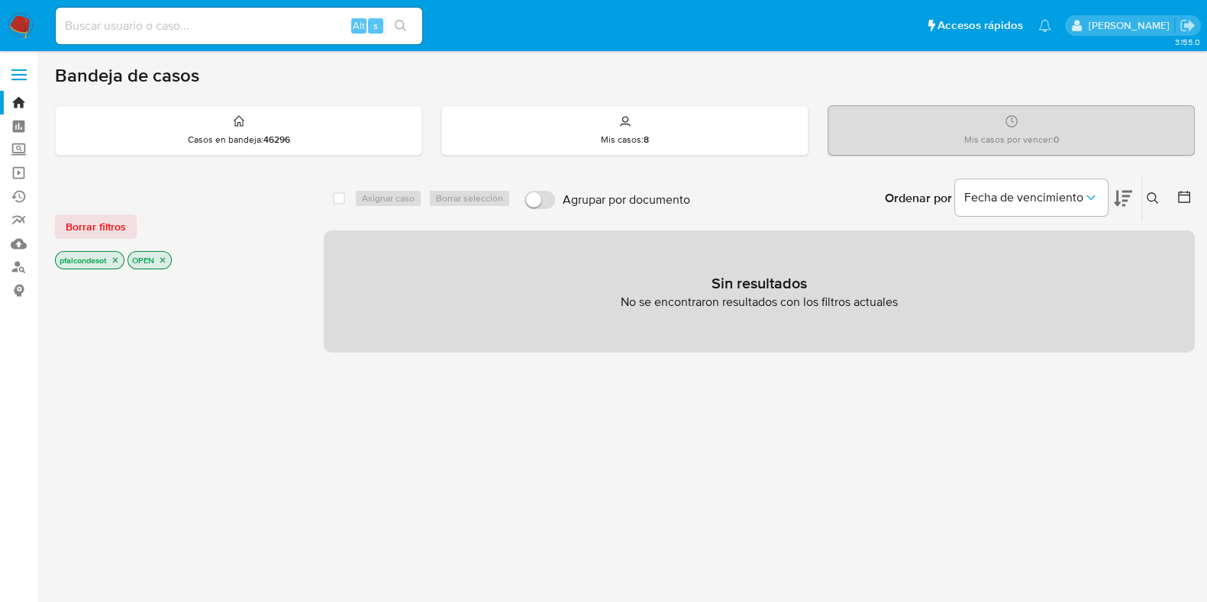
click at [1154, 196] on icon at bounding box center [1153, 198] width 12 height 12
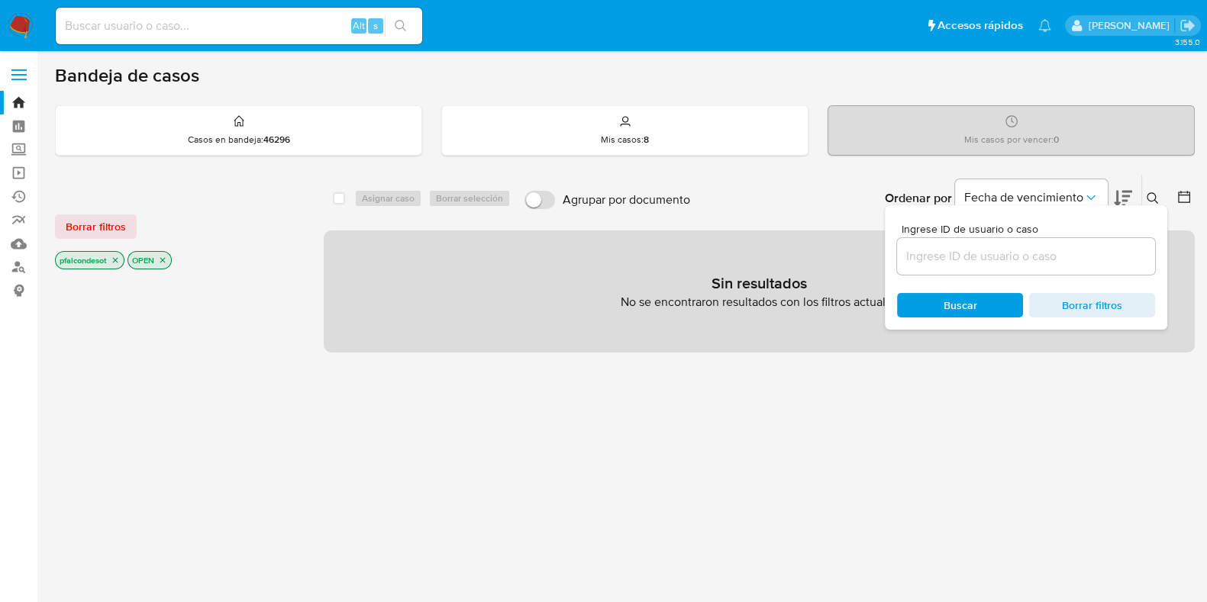
click at [975, 247] on input at bounding box center [1026, 257] width 258 height 20
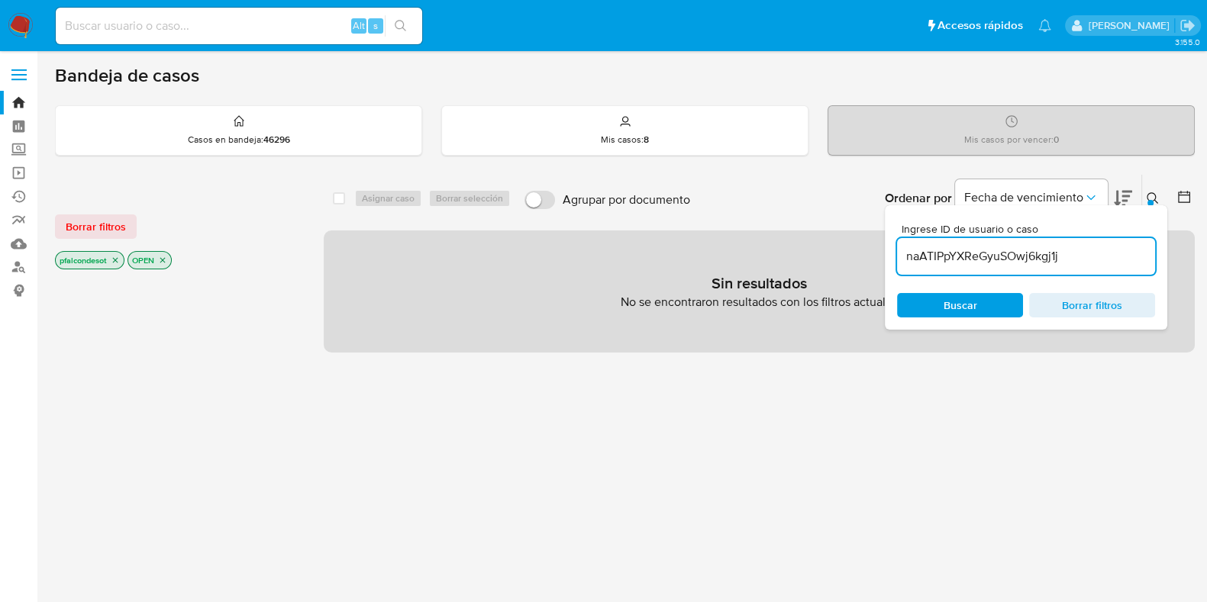
type input "naATIPpYXReGyuSOwj6kgj1j"
click at [955, 301] on span "Buscar" at bounding box center [961, 305] width 34 height 24
click at [118, 258] on icon "close-filter" at bounding box center [115, 260] width 9 height 9
click at [92, 260] on icon "close-filter" at bounding box center [90, 260] width 9 height 9
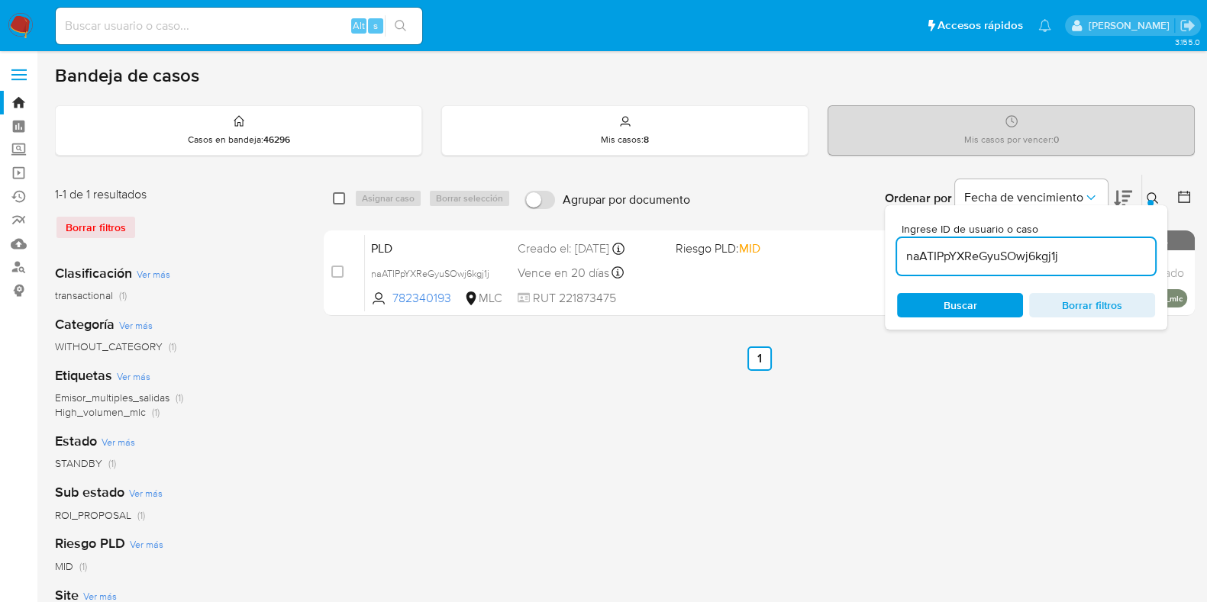
click at [340, 195] on input "checkbox" at bounding box center [339, 198] width 12 height 12
checkbox input "true"
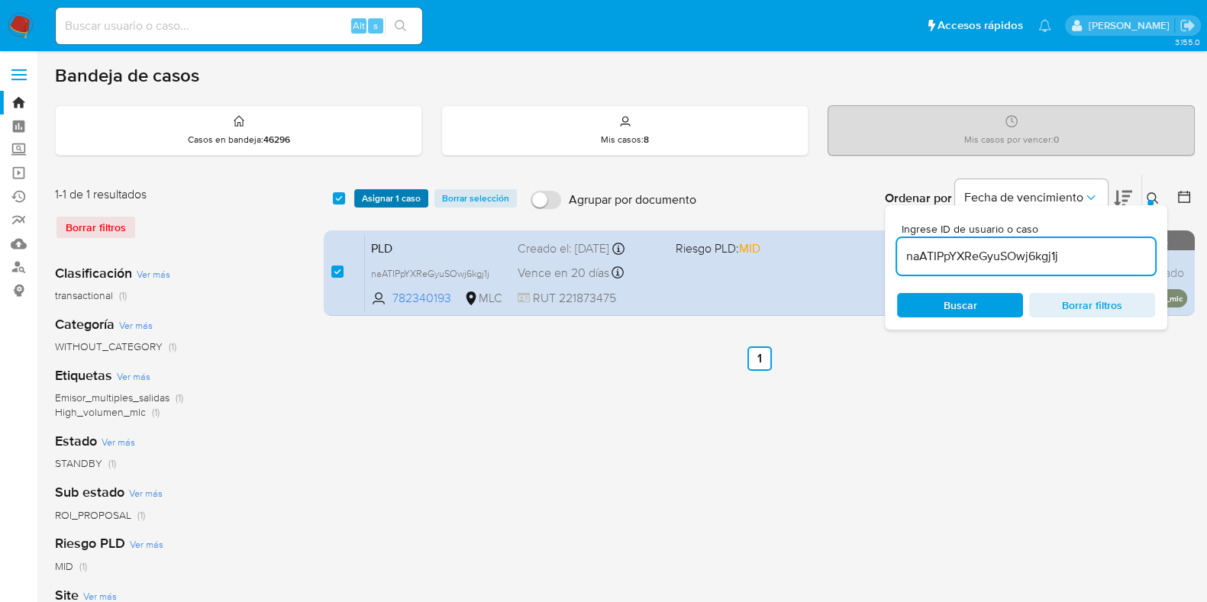
click at [388, 196] on span "Asignar 1 caso" at bounding box center [391, 198] width 59 height 15
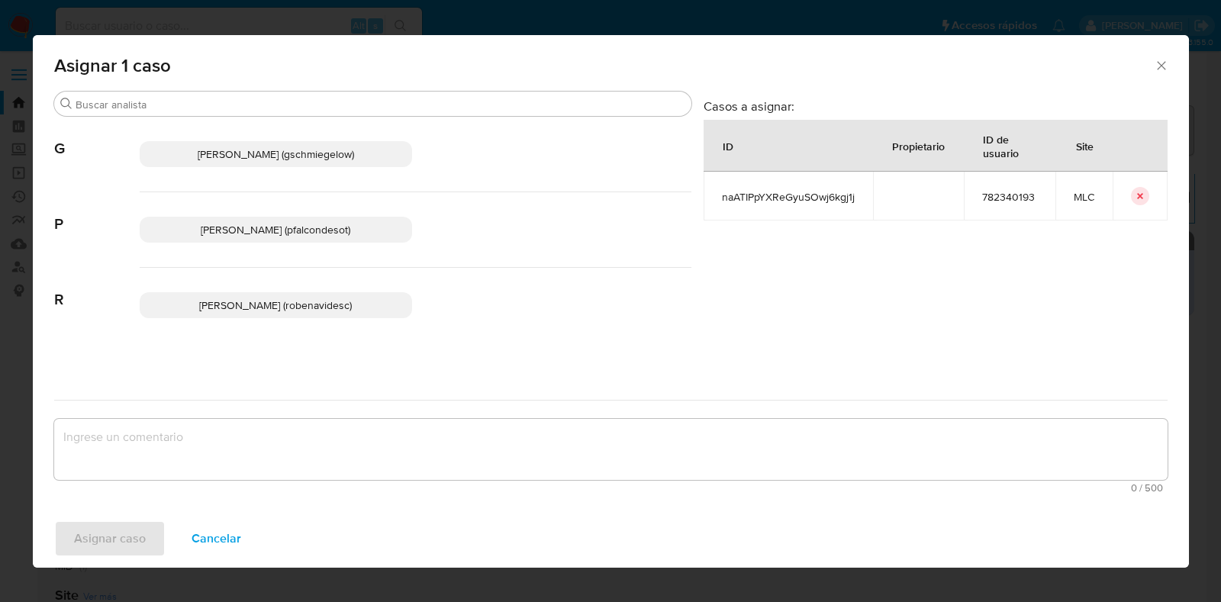
click at [323, 218] on p "[PERSON_NAME] (pfalcondesot)" at bounding box center [276, 230] width 273 height 26
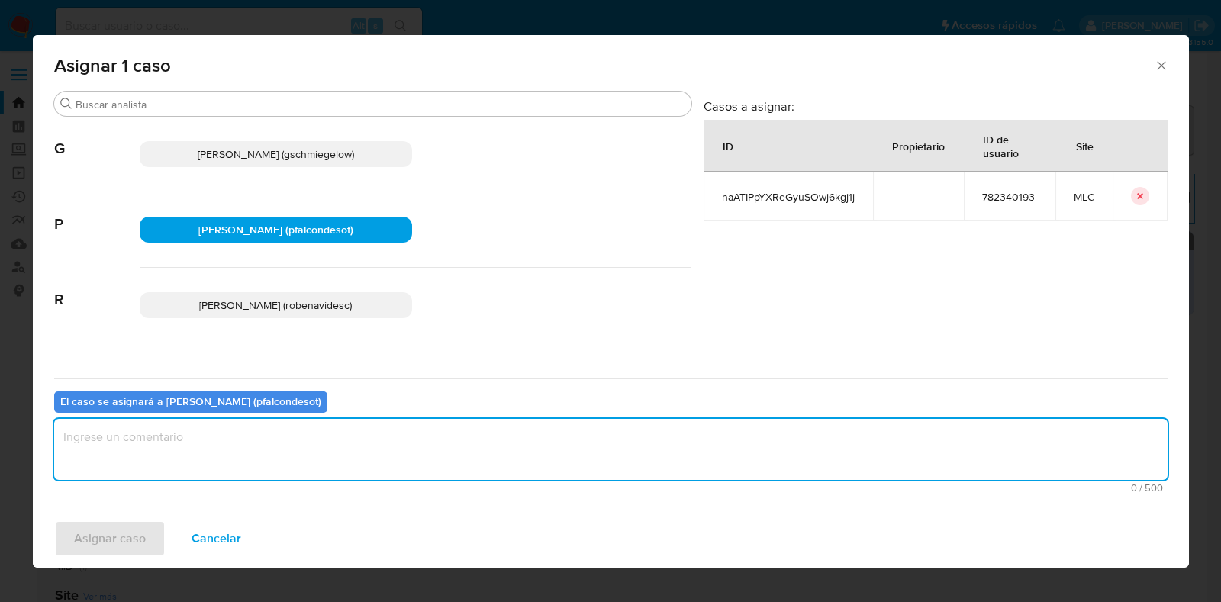
drag, startPoint x: 260, startPoint y: 445, endPoint x: 286, endPoint y: 439, distance: 27.4
click at [261, 445] on textarea "assign-modal" at bounding box center [611, 449] width 1114 height 61
type textarea "Revisar caso stage 2"
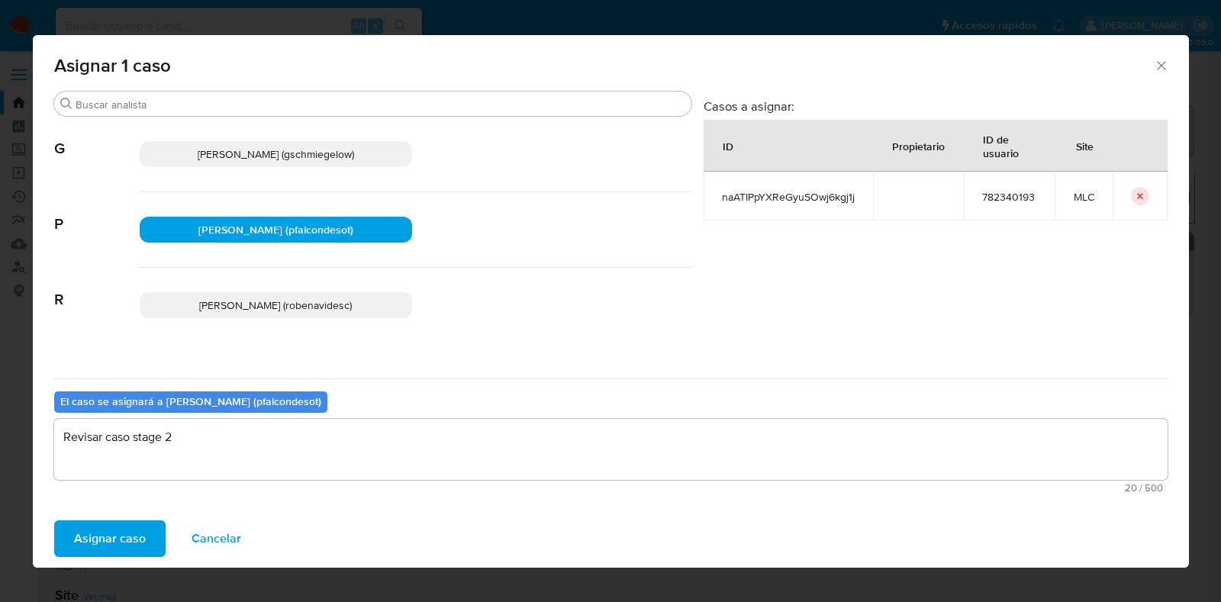
click at [116, 537] on span "Asignar caso" at bounding box center [110, 539] width 72 height 34
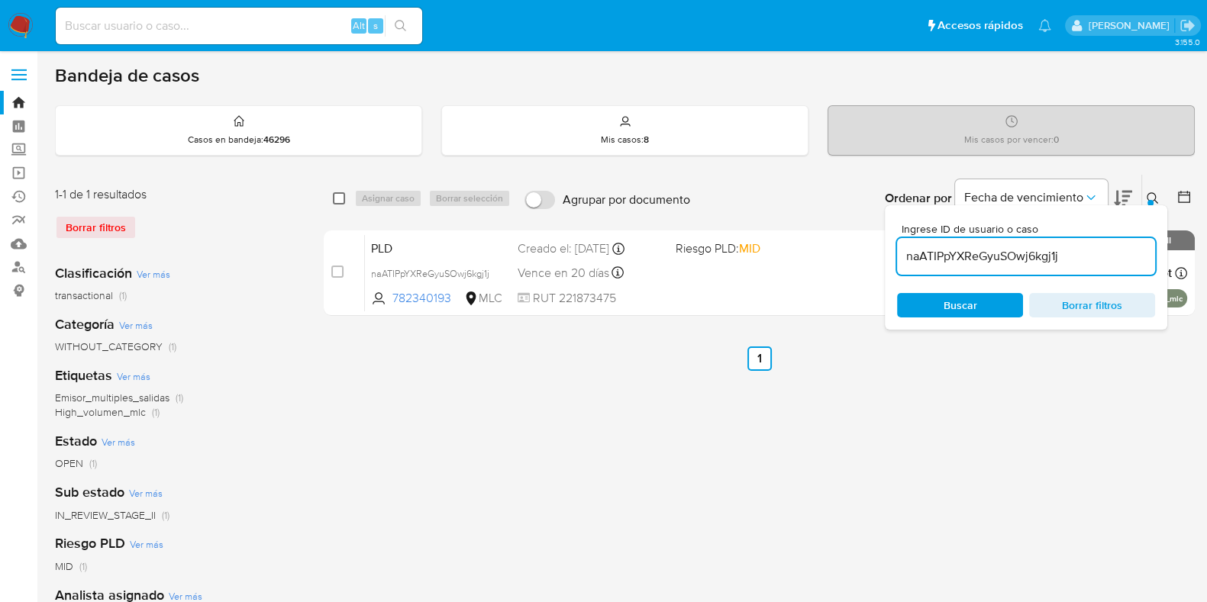
click at [336, 196] on input "checkbox" at bounding box center [339, 198] width 12 height 12
checkbox input "true"
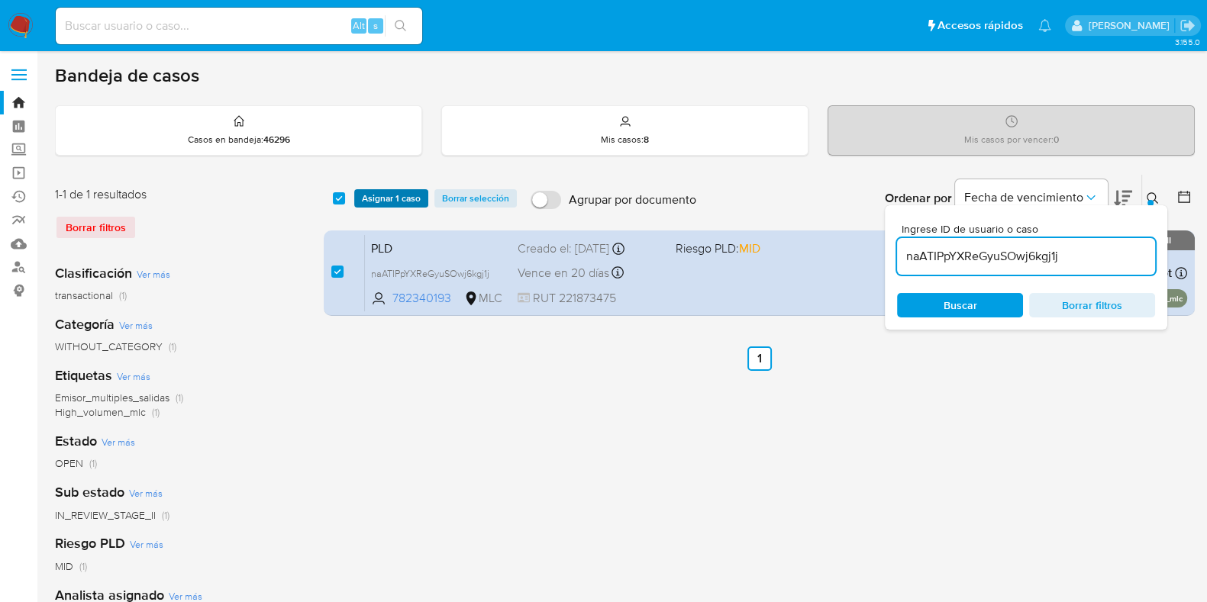
click at [383, 198] on span "Asignar 1 caso" at bounding box center [391, 198] width 59 height 15
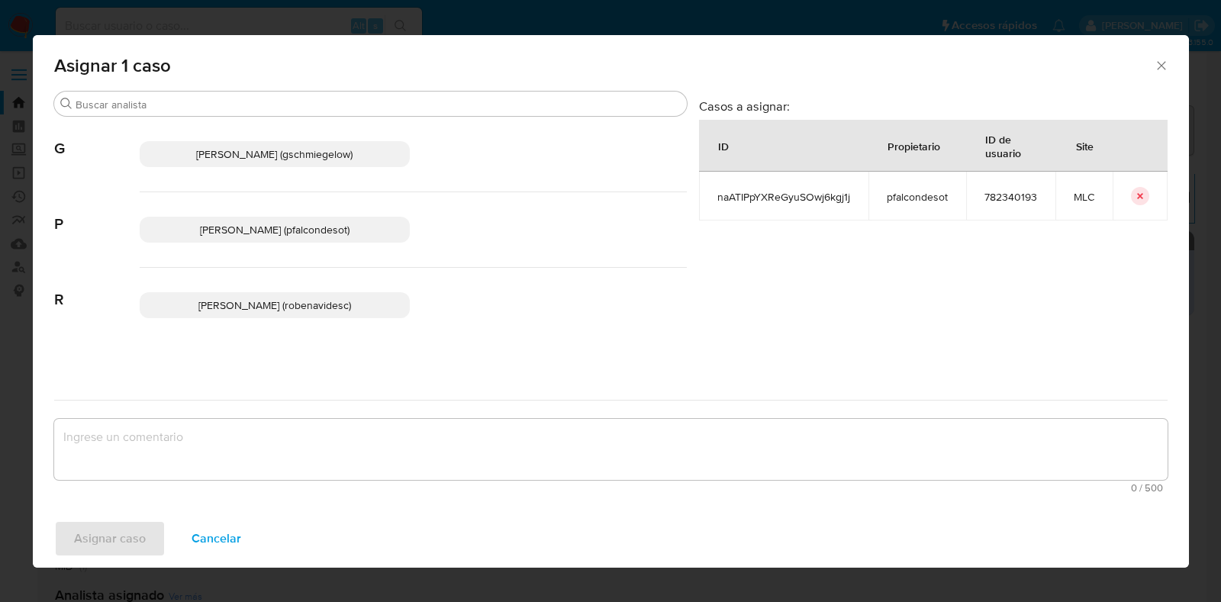
click at [308, 227] on span "[PERSON_NAME] (pfalcondesot)" at bounding box center [275, 229] width 150 height 15
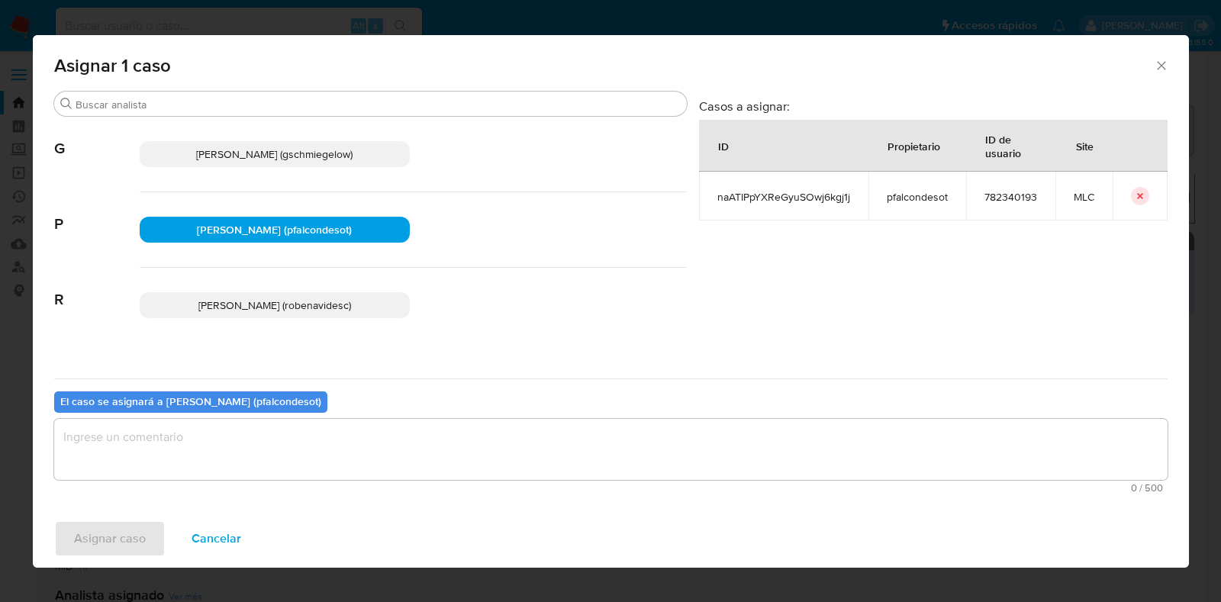
click at [1163, 70] on icon "Cerrar ventana" at bounding box center [1161, 65] width 15 height 15
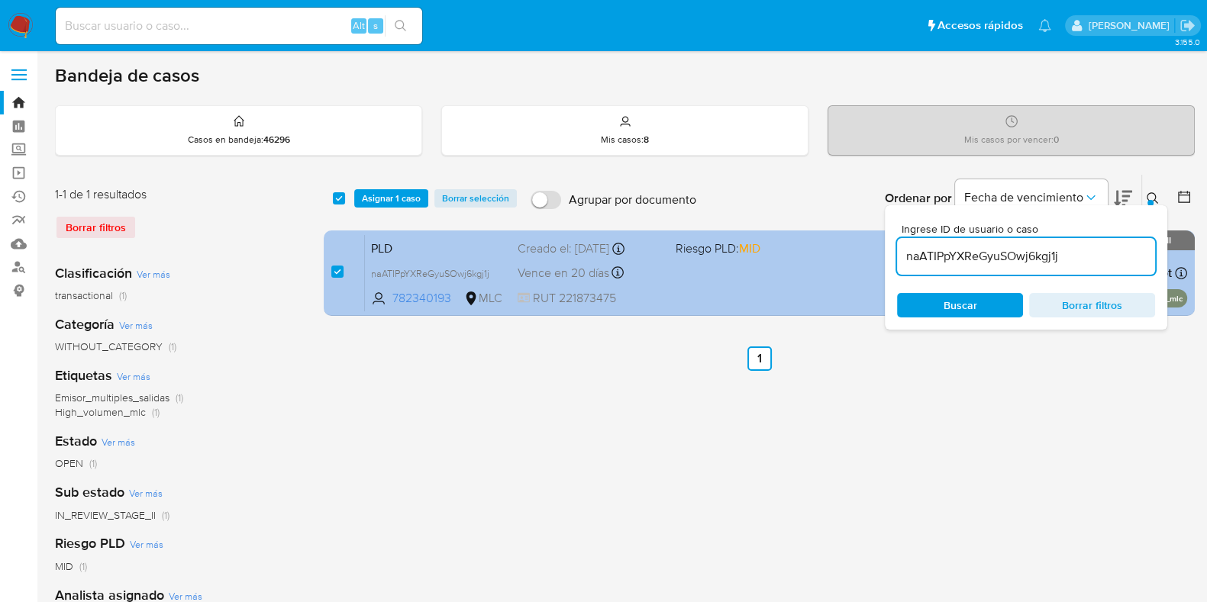
click at [700, 265] on div "PLD naATIPpYXReGyuSOwj6kgj1j 782340193 MLC Riesgo PLD: MID Creado el: [DATE] Cr…" at bounding box center [776, 272] width 822 height 77
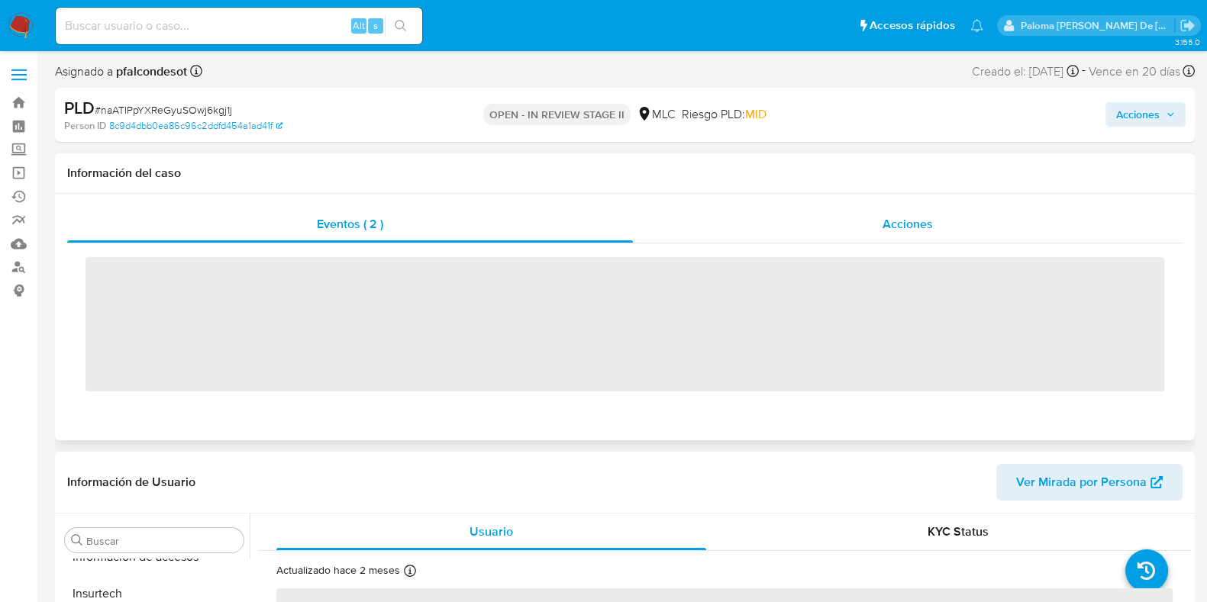
scroll to position [644, 0]
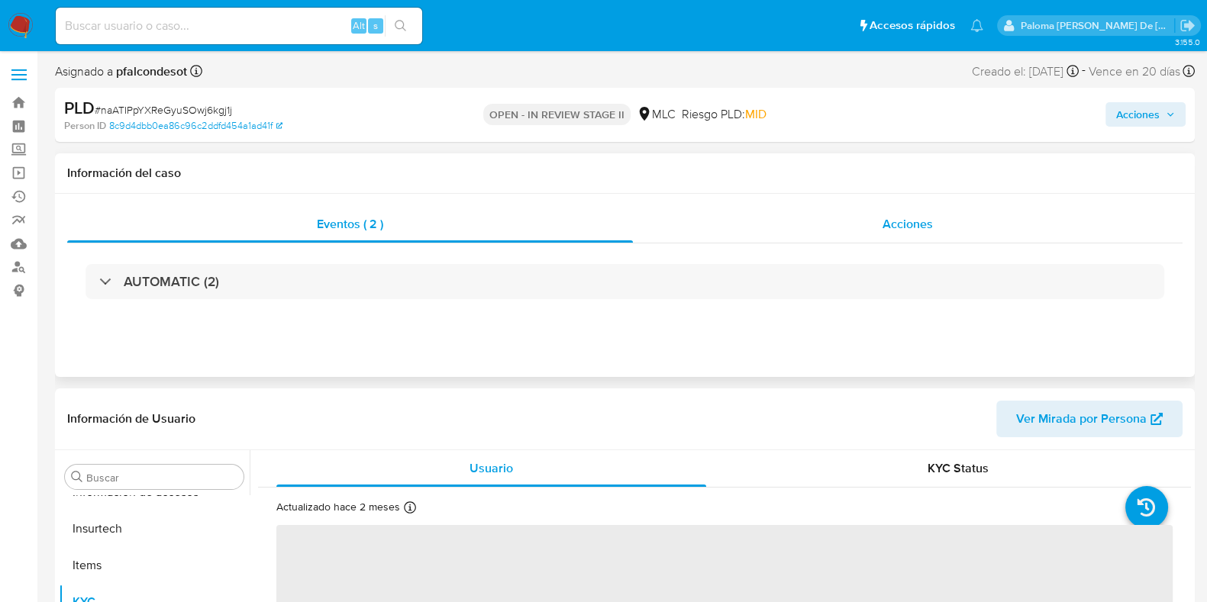
click at [900, 218] on span "Acciones" at bounding box center [907, 224] width 50 height 18
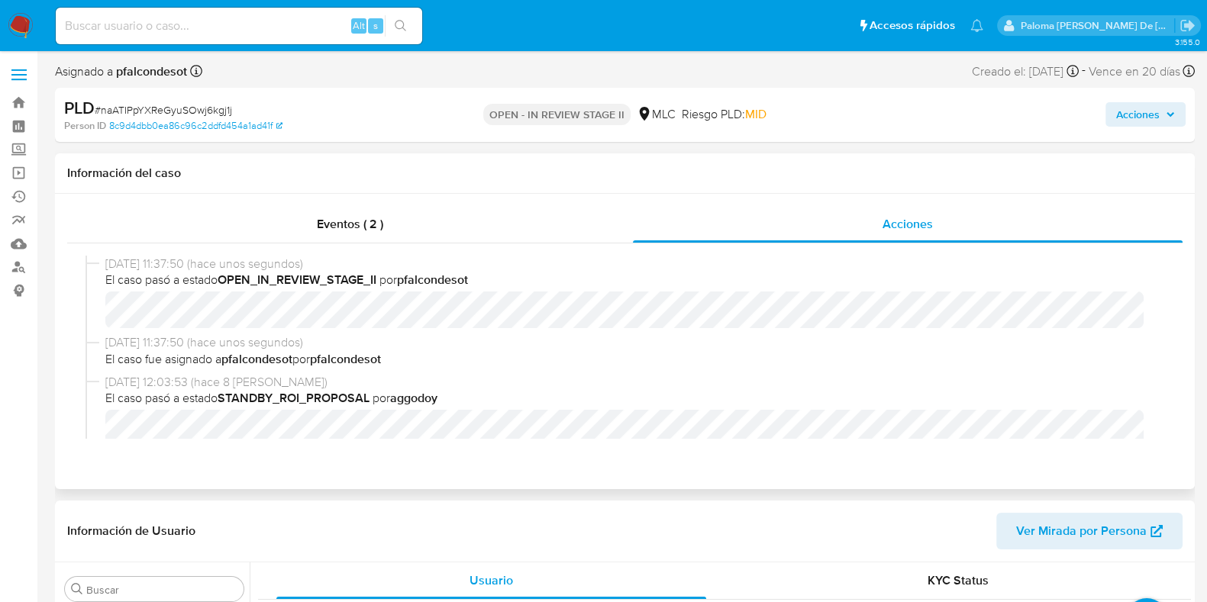
select select "10"
drag, startPoint x: 345, startPoint y: 227, endPoint x: 371, endPoint y: 244, distance: 31.3
click at [347, 224] on span "Eventos ( 2 )" at bounding box center [350, 224] width 66 height 18
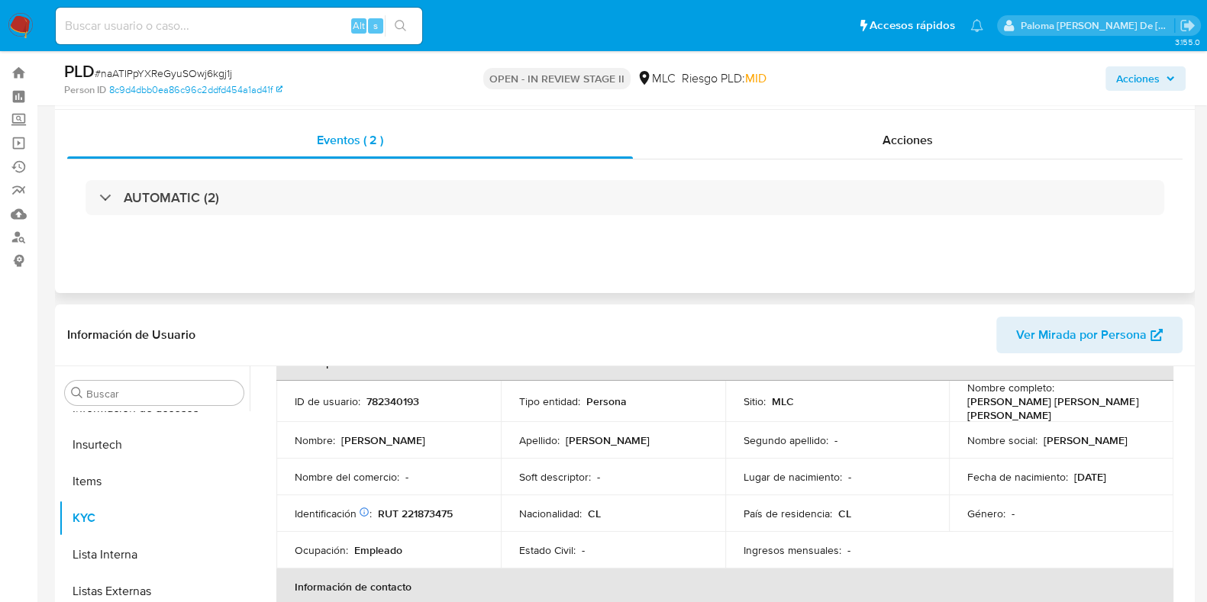
scroll to position [0, 0]
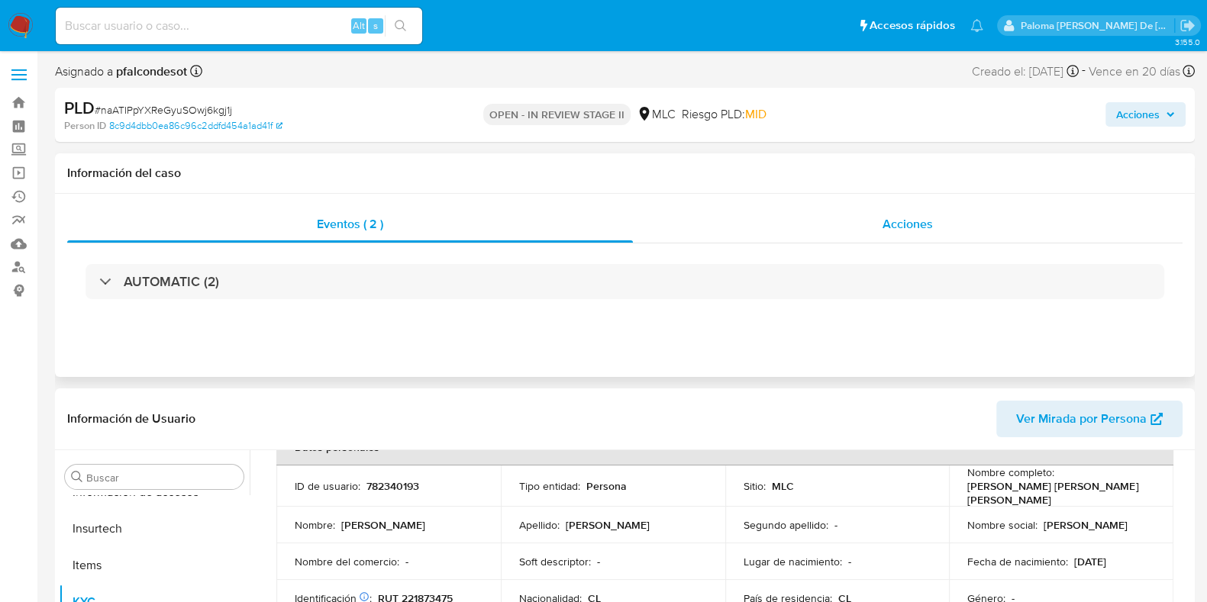
click at [919, 214] on div "Acciones" at bounding box center [908, 224] width 550 height 37
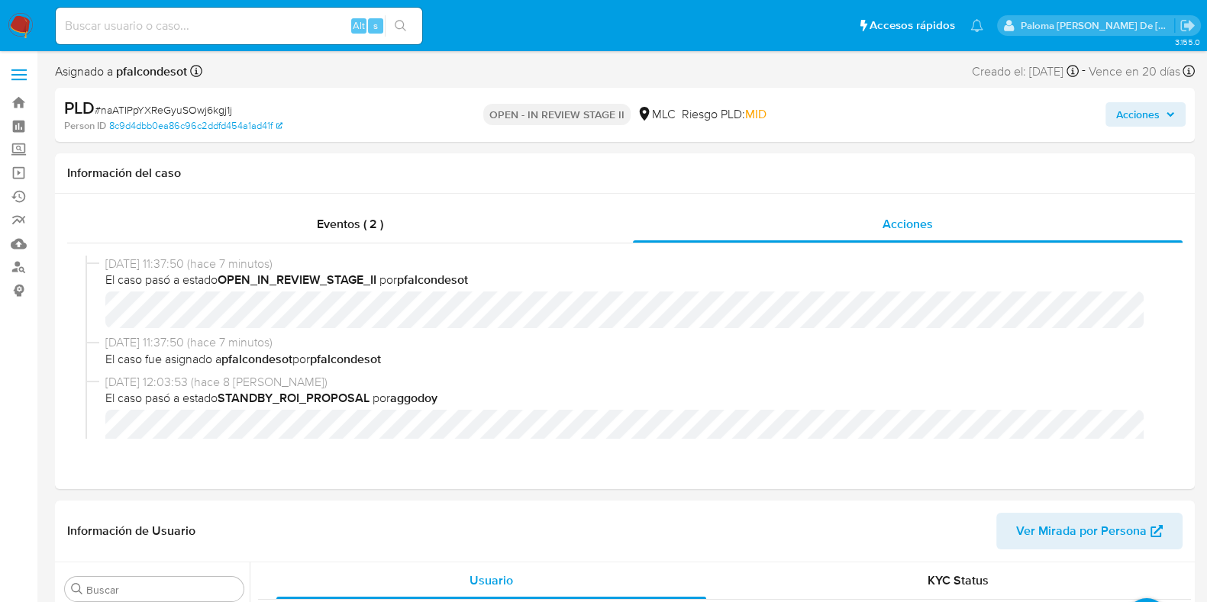
drag, startPoint x: 1124, startPoint y: 107, endPoint x: 869, endPoint y: 129, distance: 255.9
click at [1122, 105] on span "Acciones" at bounding box center [1138, 114] width 44 height 24
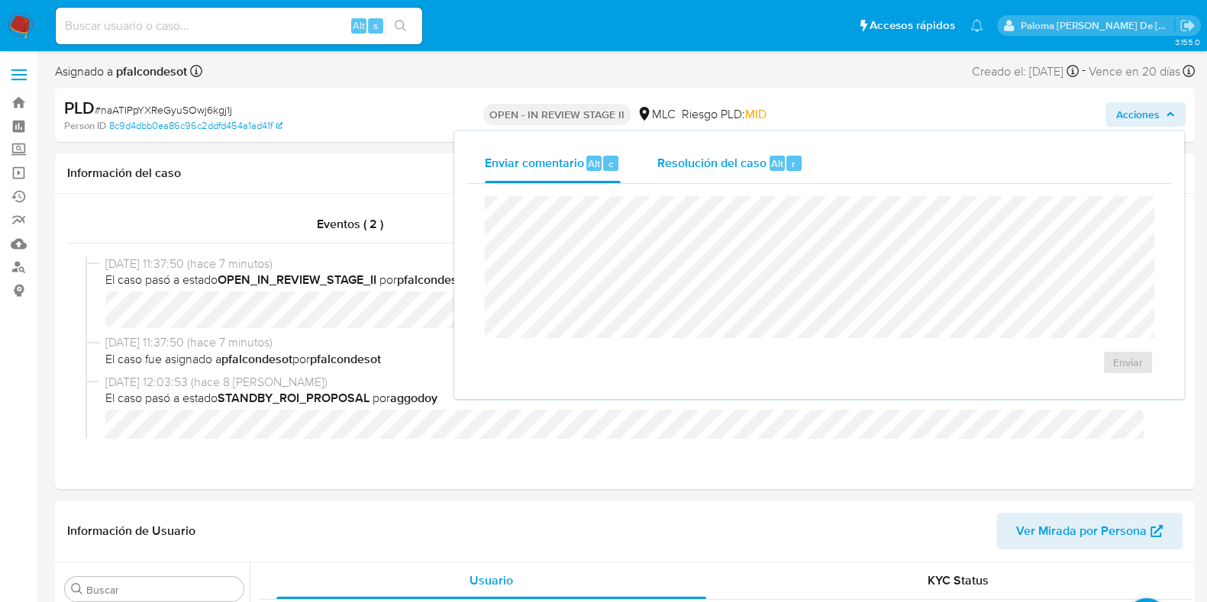
click at [731, 167] on span "Resolución del caso" at bounding box center [711, 163] width 109 height 18
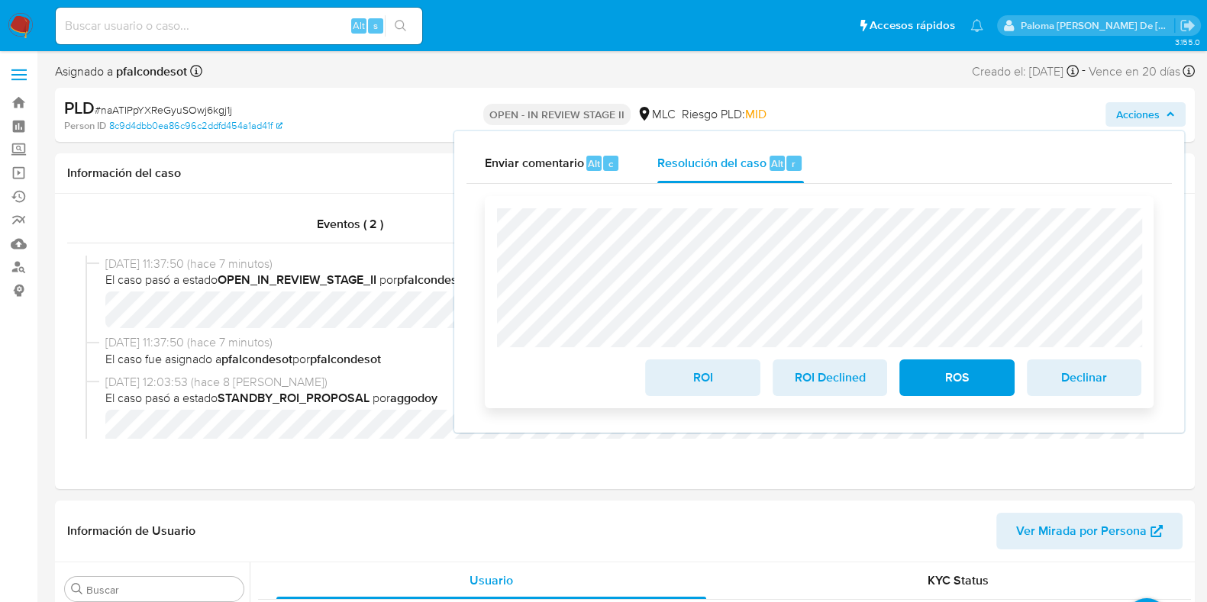
click at [986, 382] on span "ROS" at bounding box center [956, 378] width 75 height 34
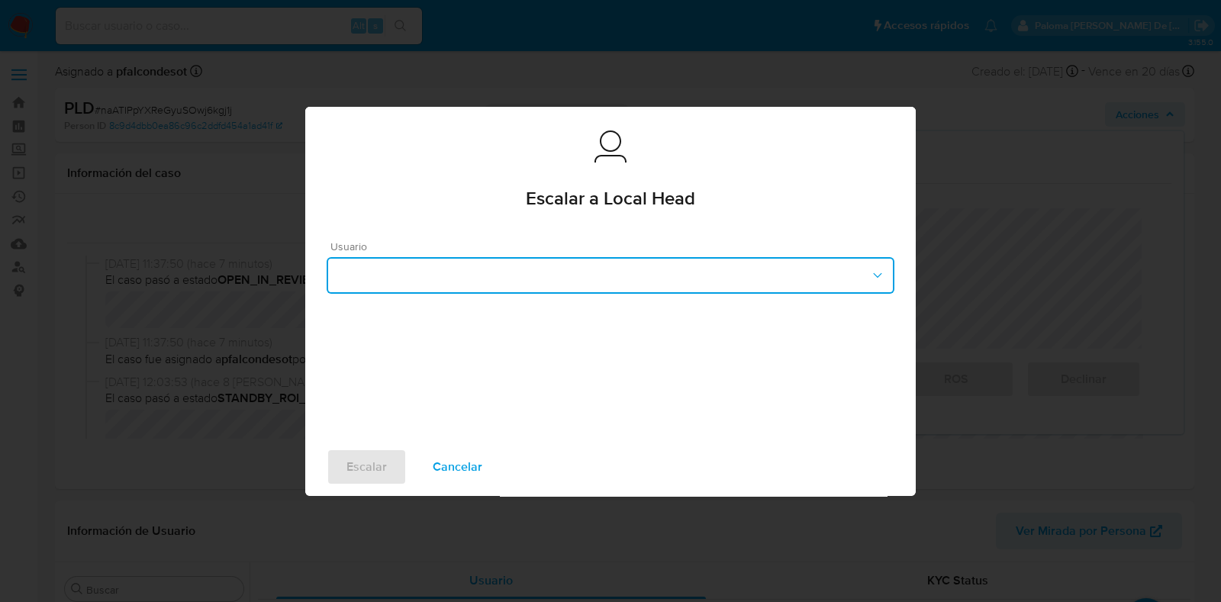
click at [507, 269] on button "button" at bounding box center [611, 275] width 568 height 37
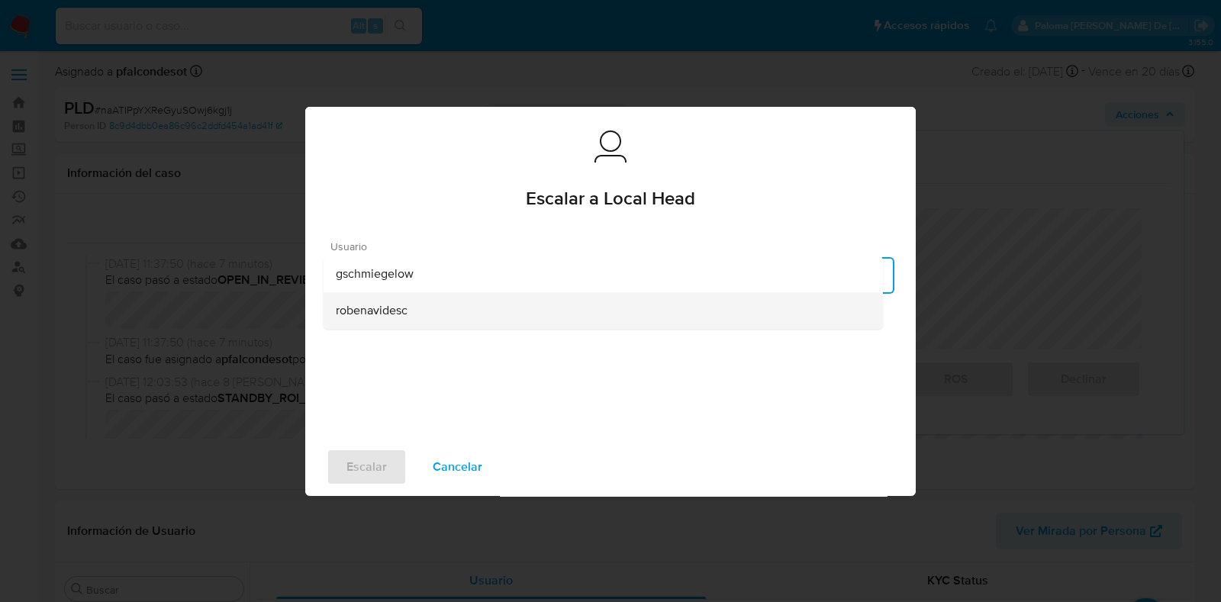
click at [434, 317] on div "robenavidesc" at bounding box center [603, 310] width 535 height 37
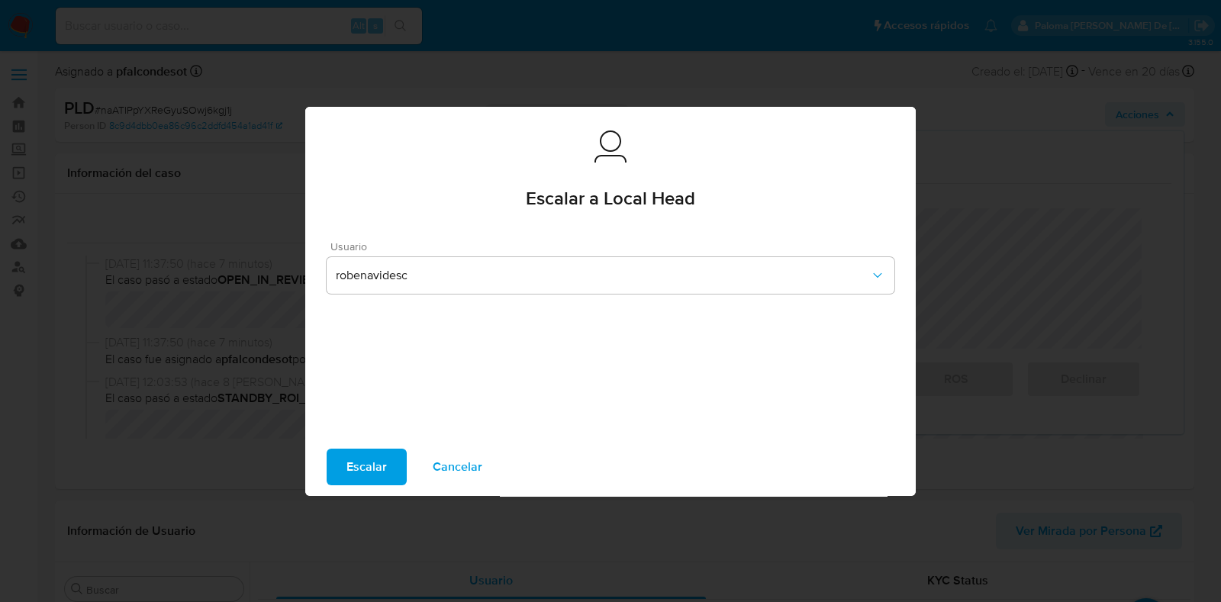
click at [372, 475] on span "Escalar" at bounding box center [367, 467] width 40 height 34
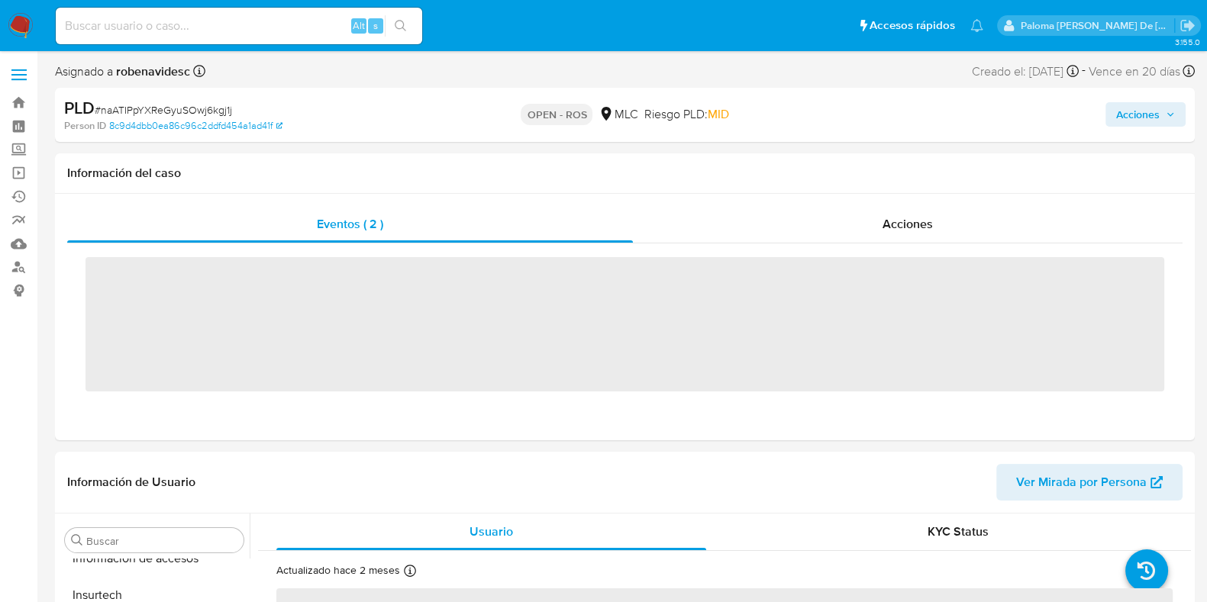
scroll to position [644, 0]
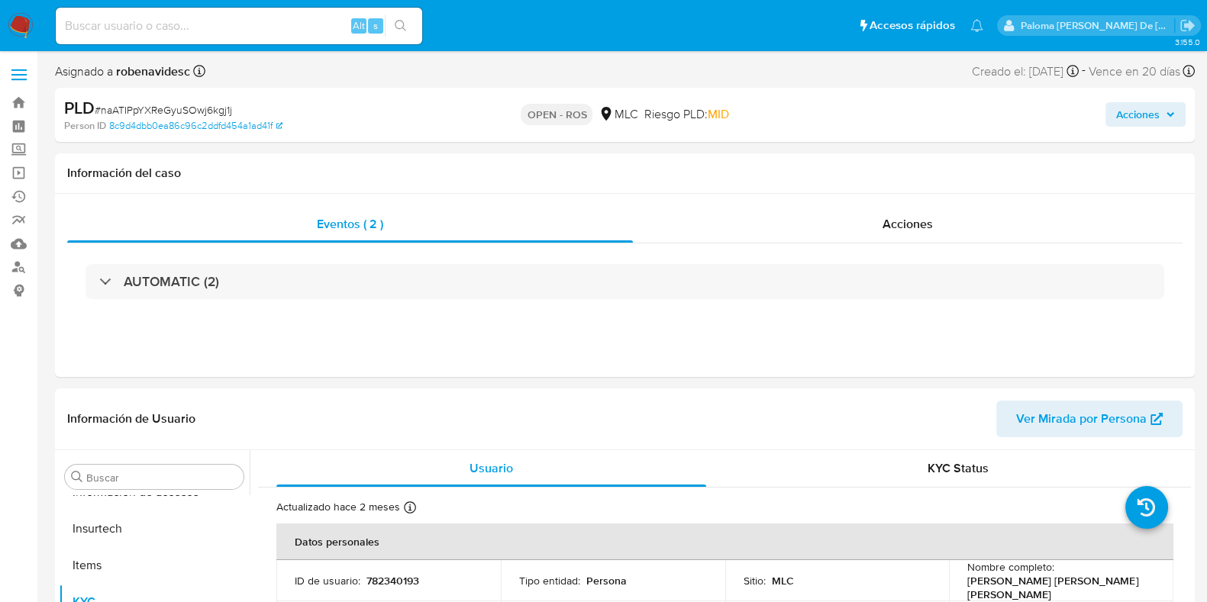
select select "10"
click at [153, 22] on input at bounding box center [239, 26] width 366 height 20
paste input "6NfTLKaULgyLZixchmgsN3SW"
type input "6NfTLKaULgyLZixchmgsN3SW"
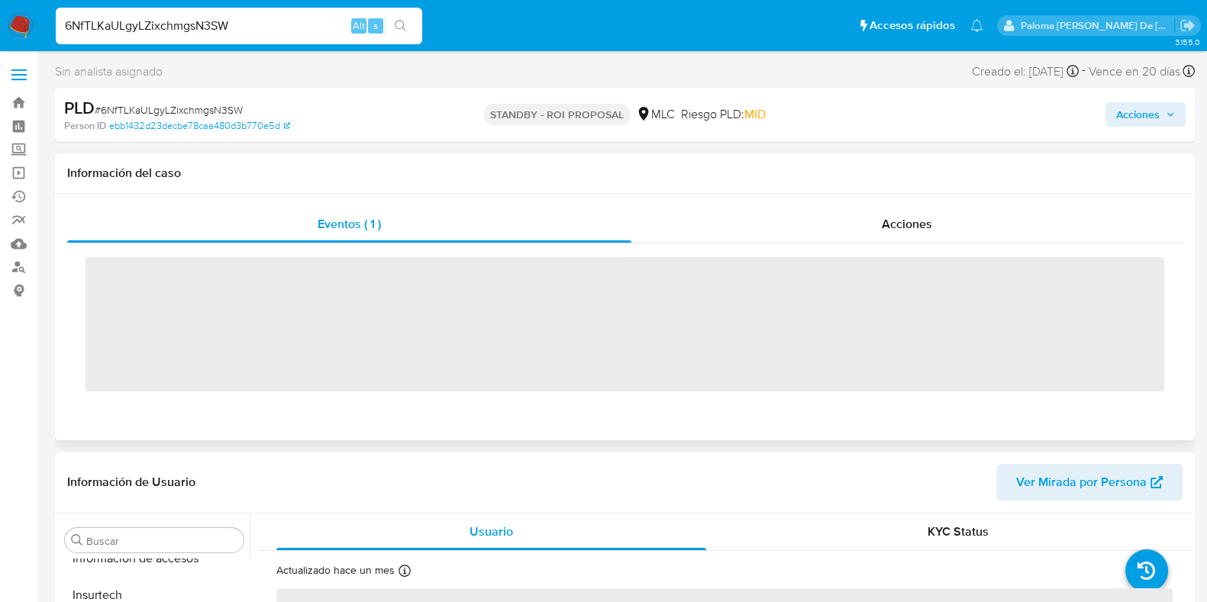
scroll to position [644, 0]
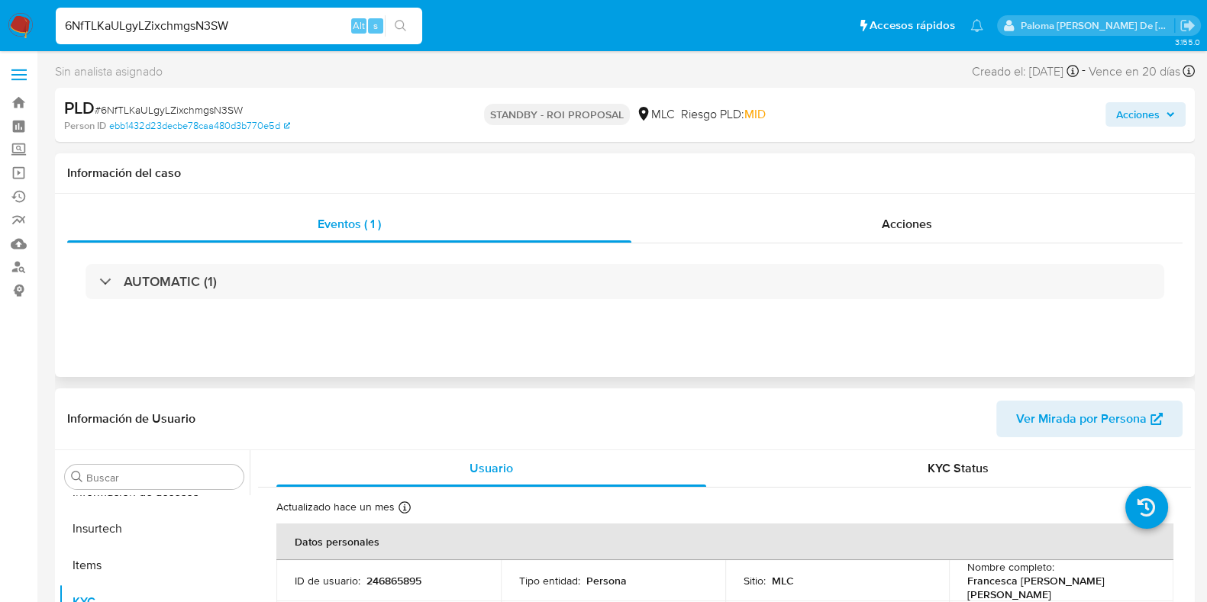
select select "10"
click at [1149, 111] on span "Acciones" at bounding box center [1138, 114] width 44 height 24
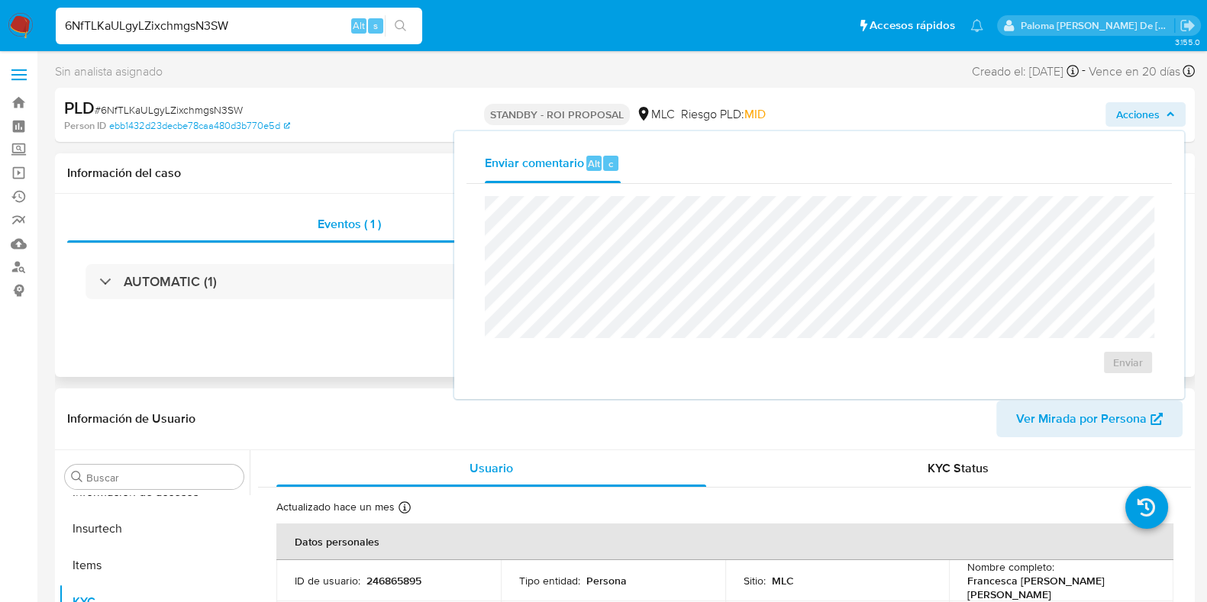
click at [733, 111] on span "Riesgo PLD: MID" at bounding box center [723, 114] width 85 height 17
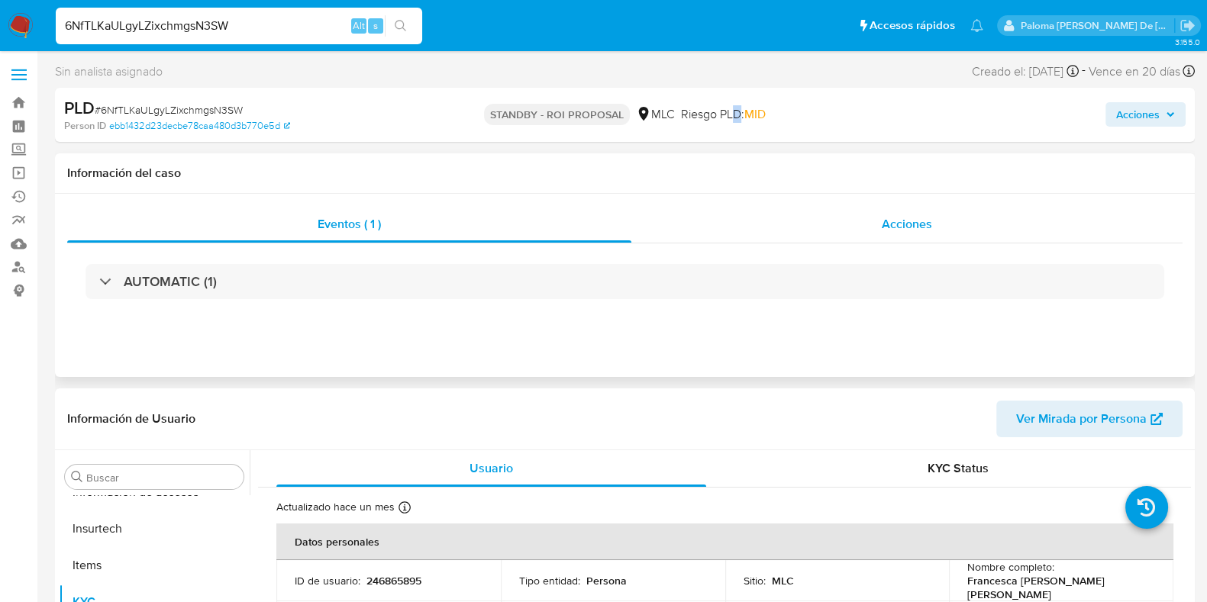
click at [909, 224] on span "Acciones" at bounding box center [907, 224] width 50 height 18
